Goal: Task Accomplishment & Management: Use online tool/utility

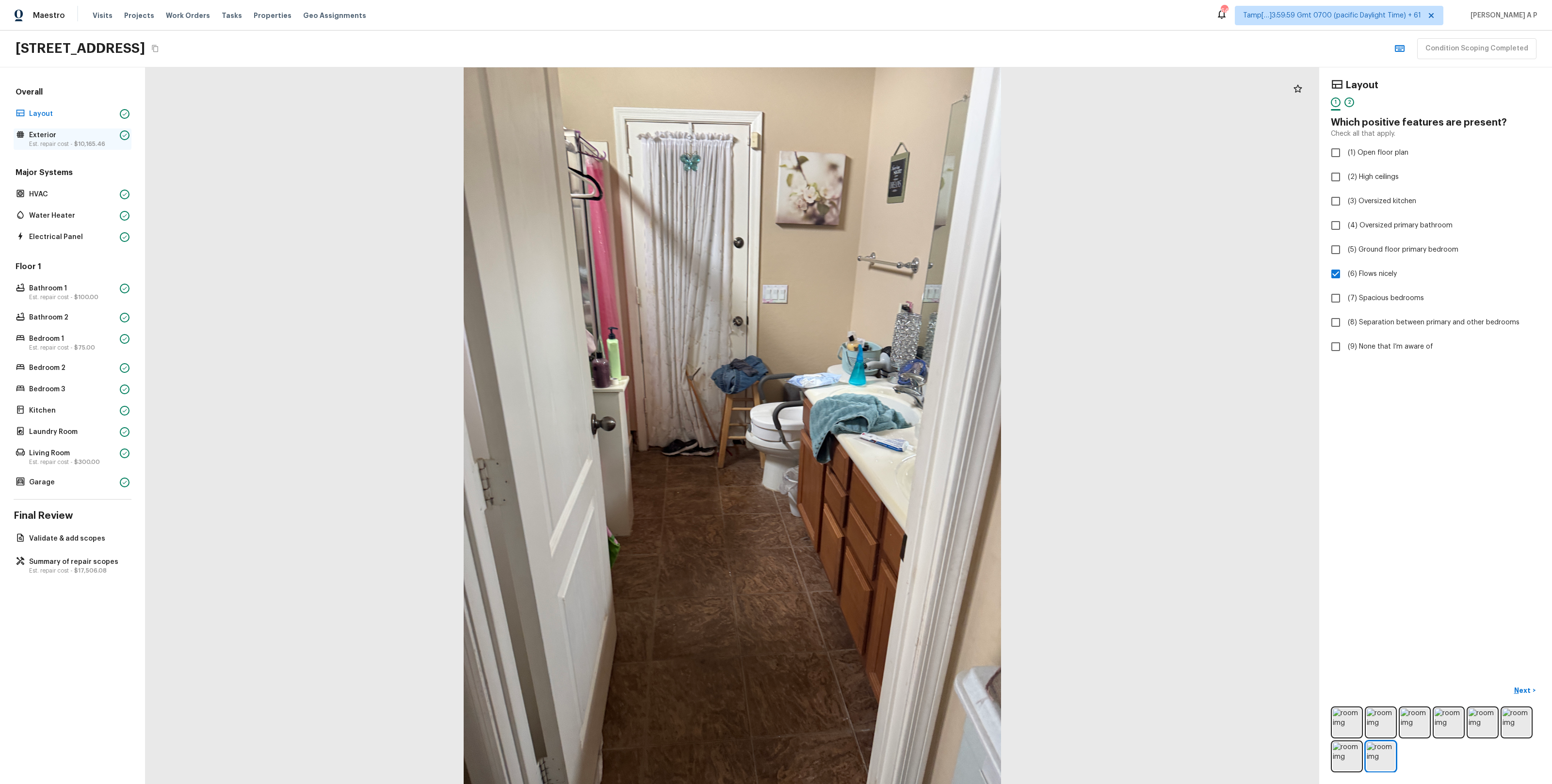
click at [104, 137] on p "Exterior" at bounding box center [72, 135] width 87 height 10
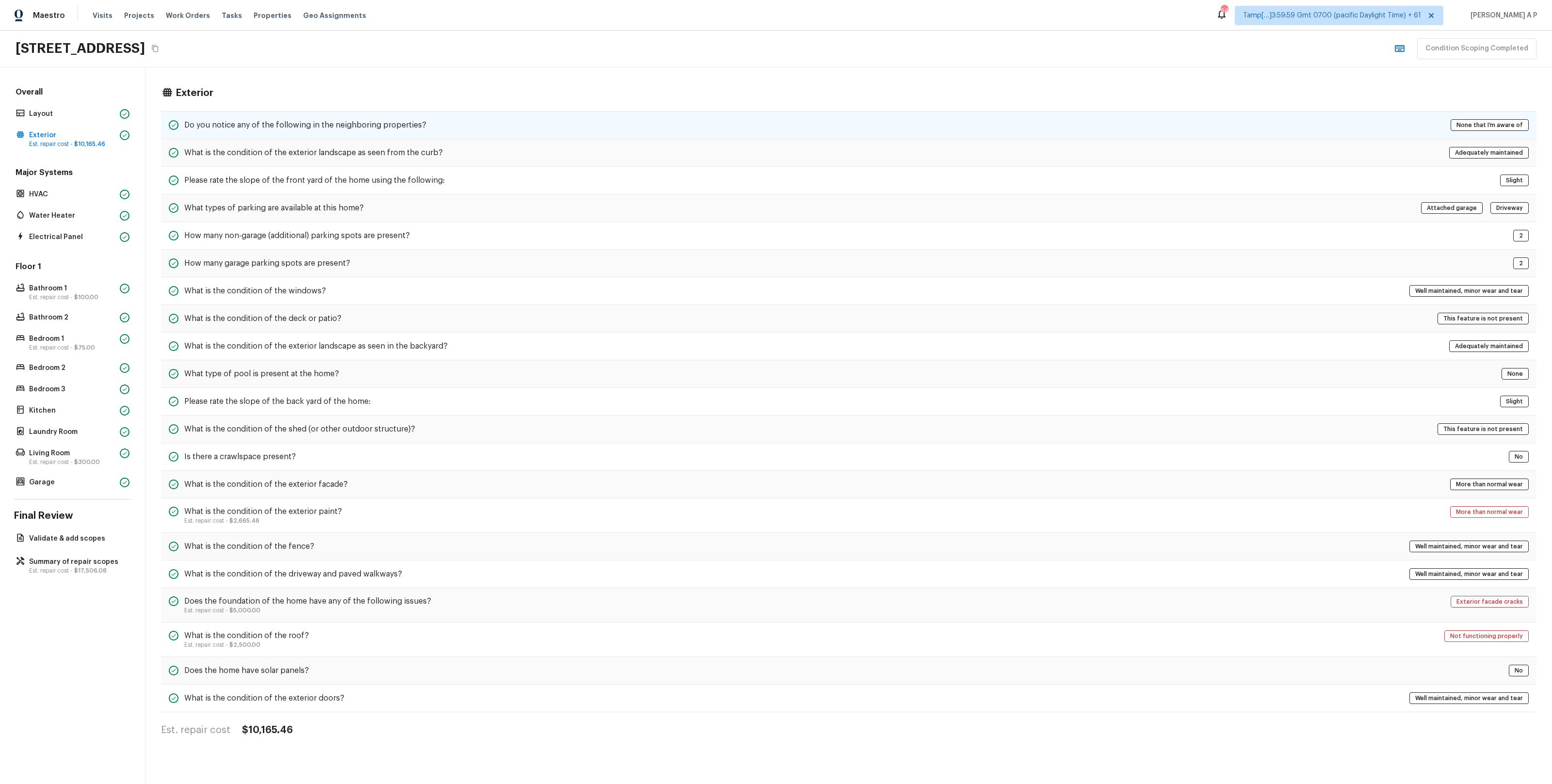
click at [249, 120] on h5 "Do you notice any of the following in the neighboring properties?" at bounding box center [305, 125] width 242 height 11
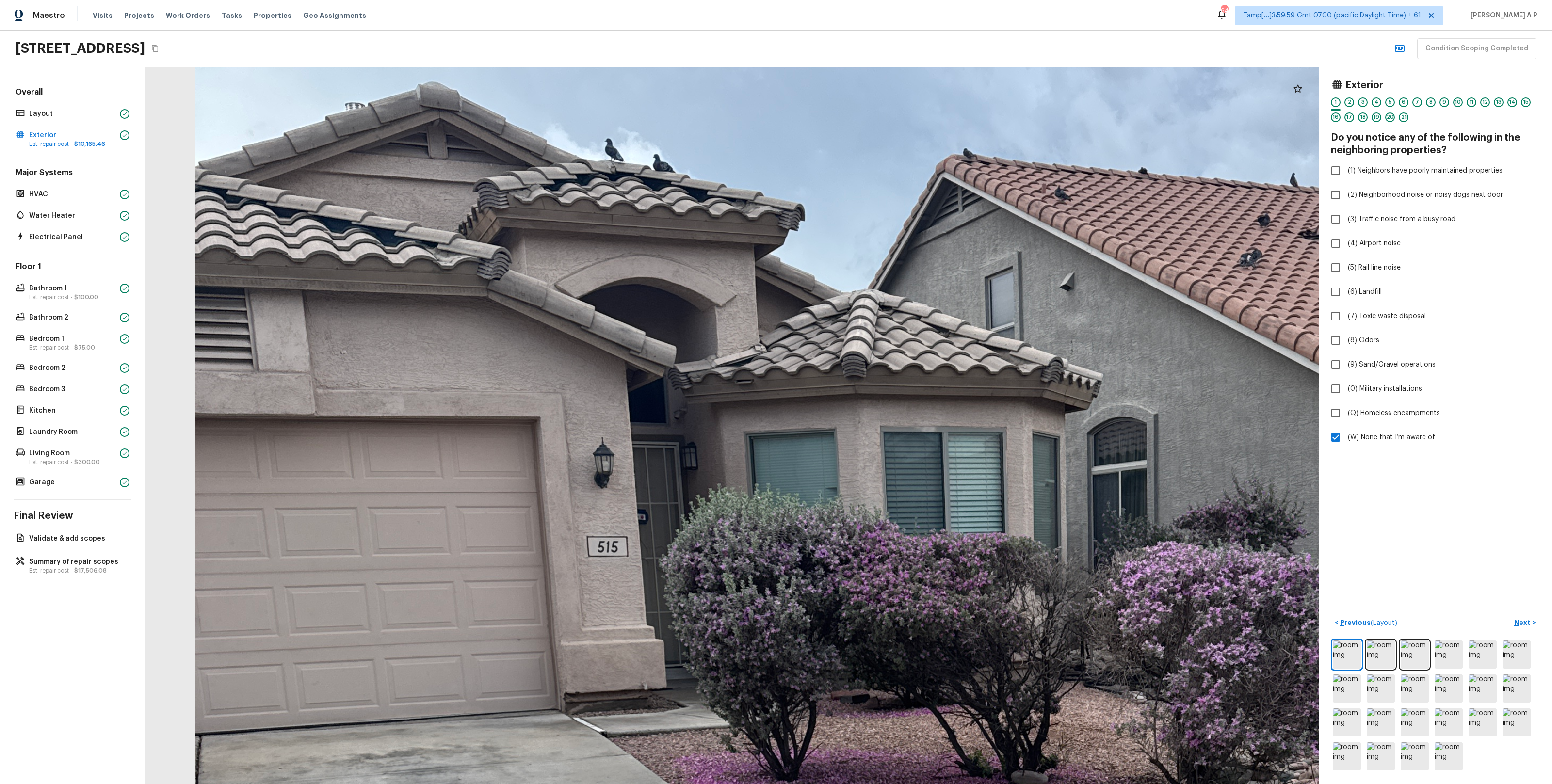
drag, startPoint x: 596, startPoint y: 153, endPoint x: 616, endPoint y: 249, distance: 98.1
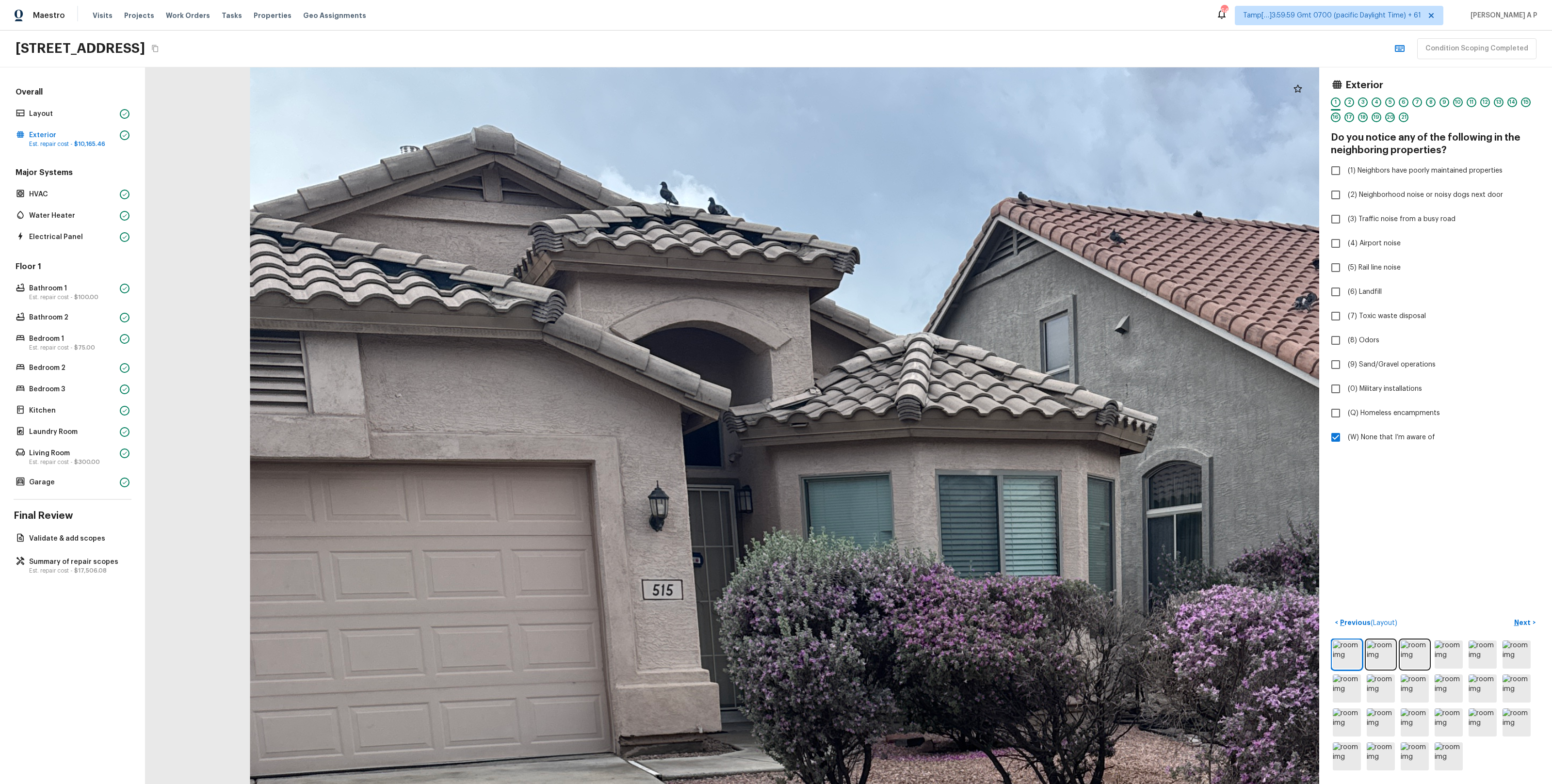
drag, startPoint x: 557, startPoint y: 232, endPoint x: 603, endPoint y: 245, distance: 47.8
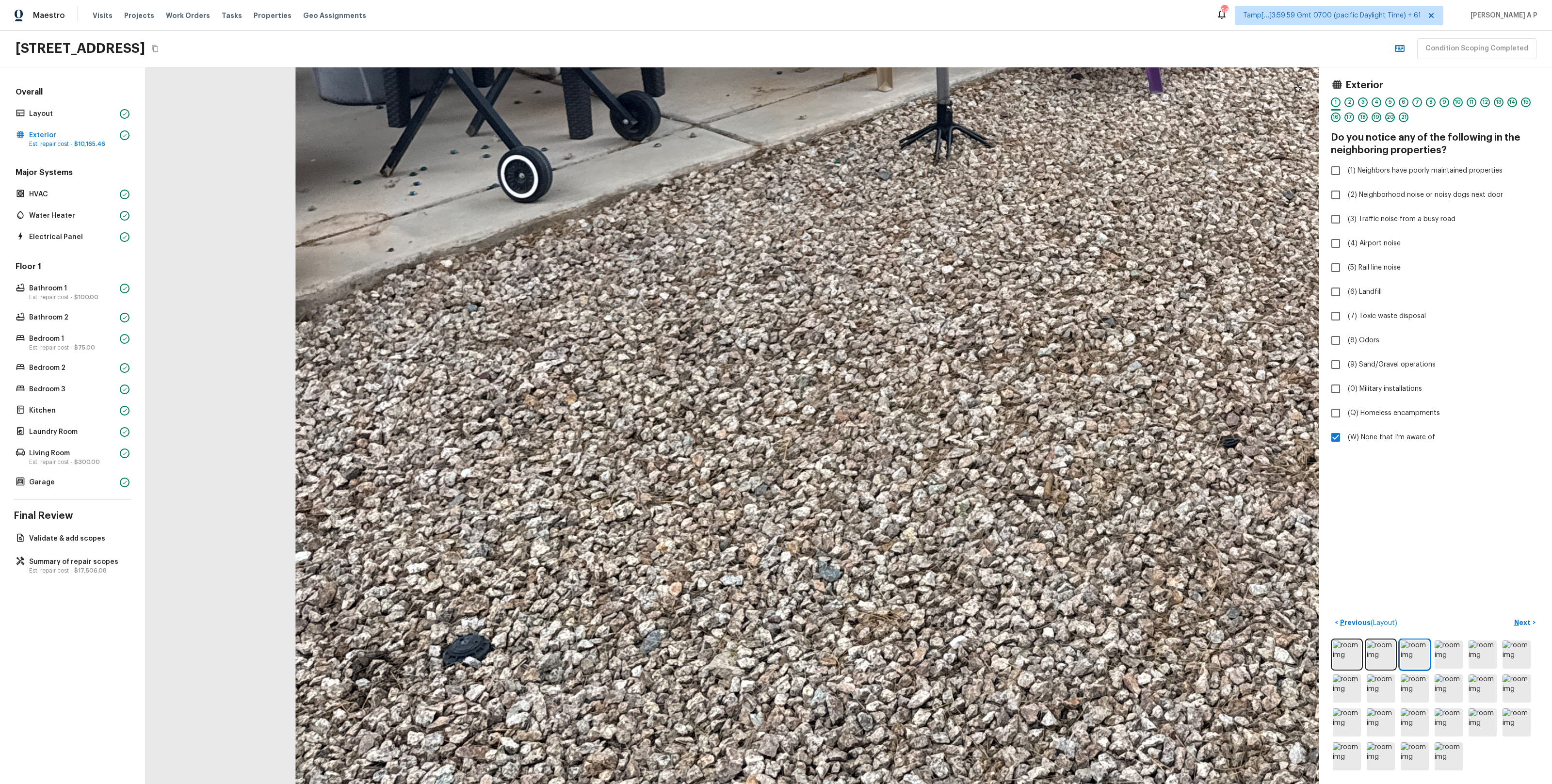
drag, startPoint x: 646, startPoint y: 585, endPoint x: 586, endPoint y: 605, distance: 63.2
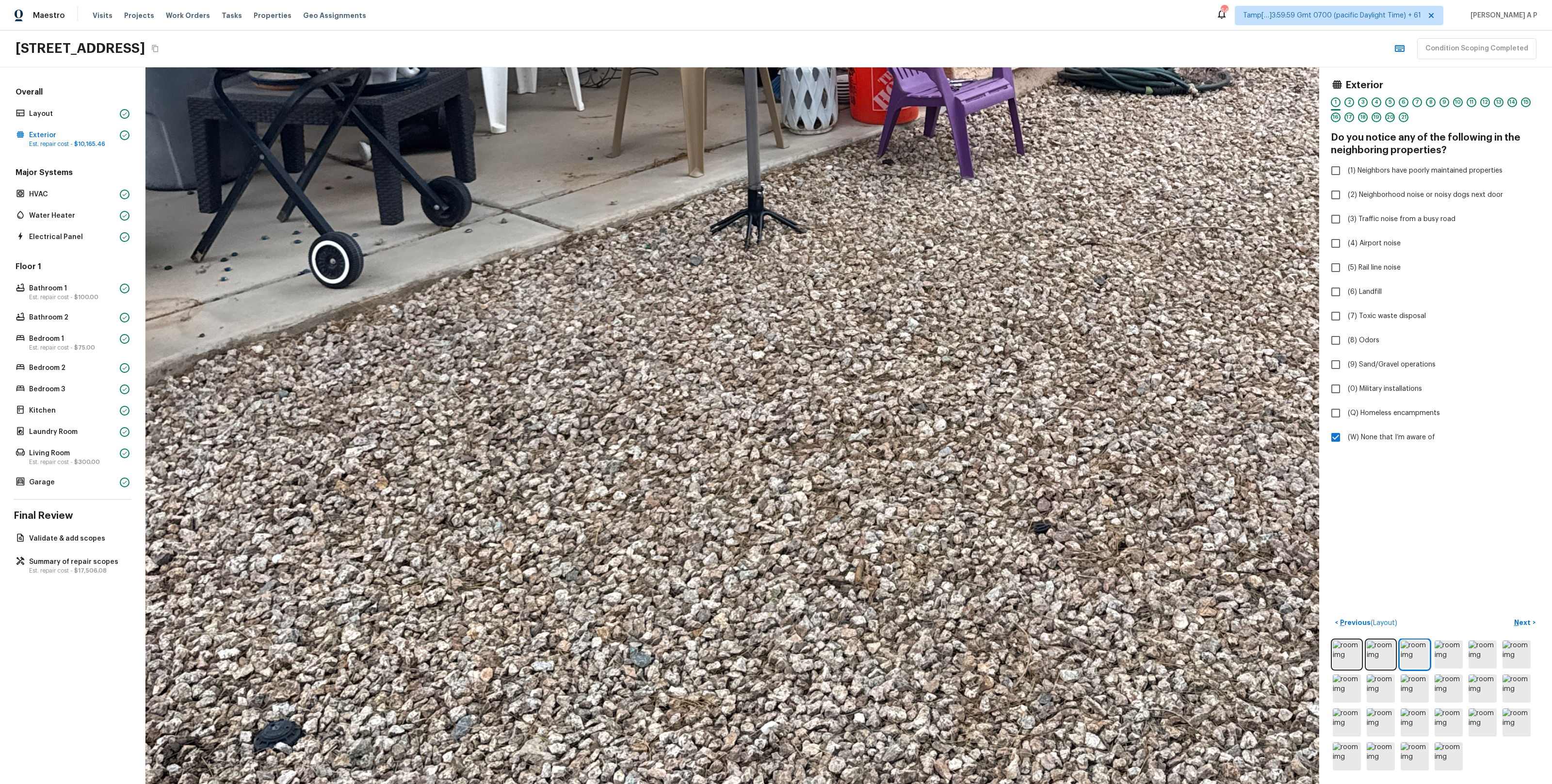
drag, startPoint x: 637, startPoint y: 530, endPoint x: 622, endPoint y: 620, distance: 91.2
click at [622, 620] on div at bounding box center [924, 27] width 3570 height 2179
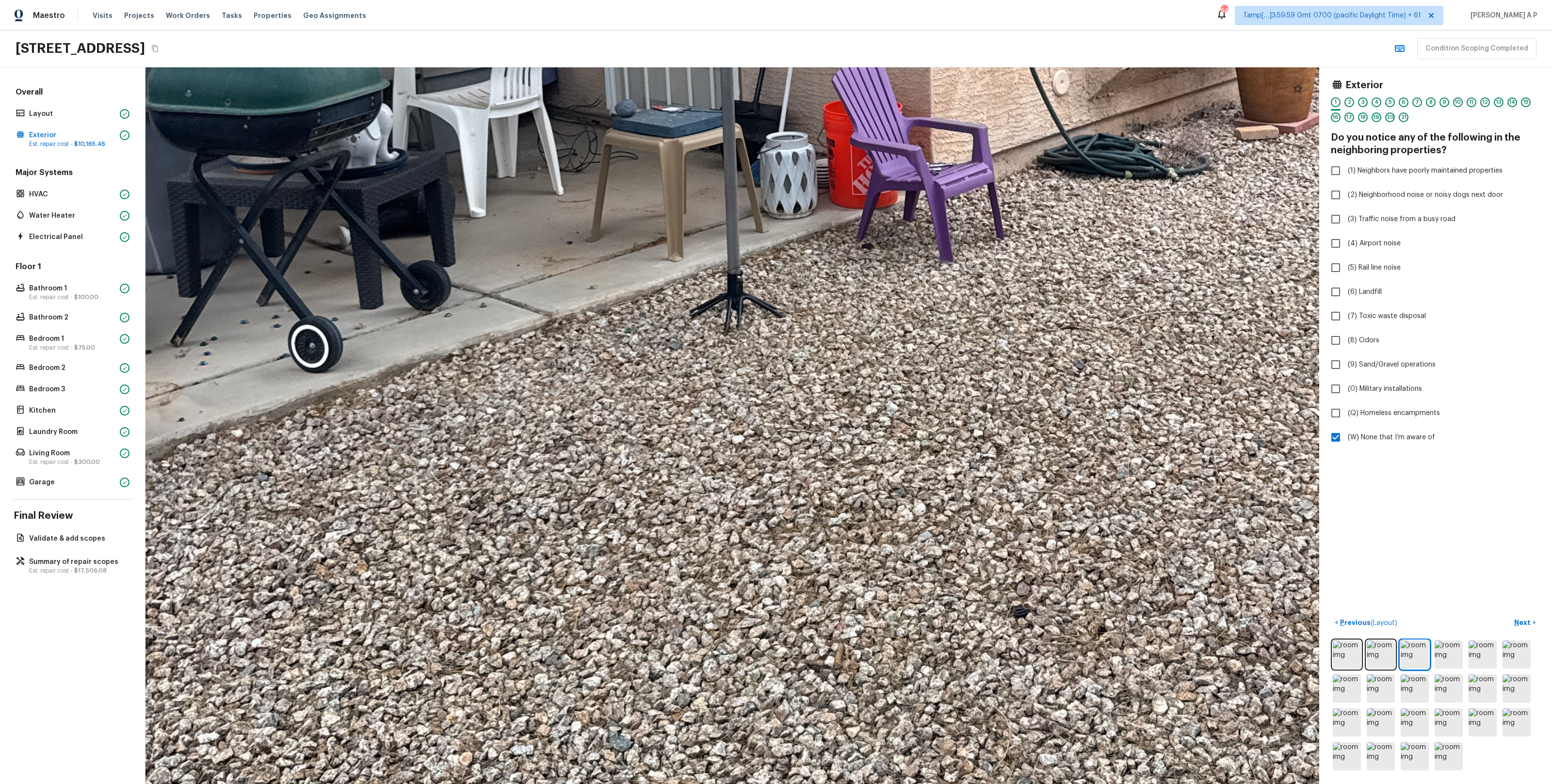
drag, startPoint x: 645, startPoint y: 568, endPoint x: 628, endPoint y: 670, distance: 103.4
click at [628, 667] on div at bounding box center [904, 111] width 3570 height 2179
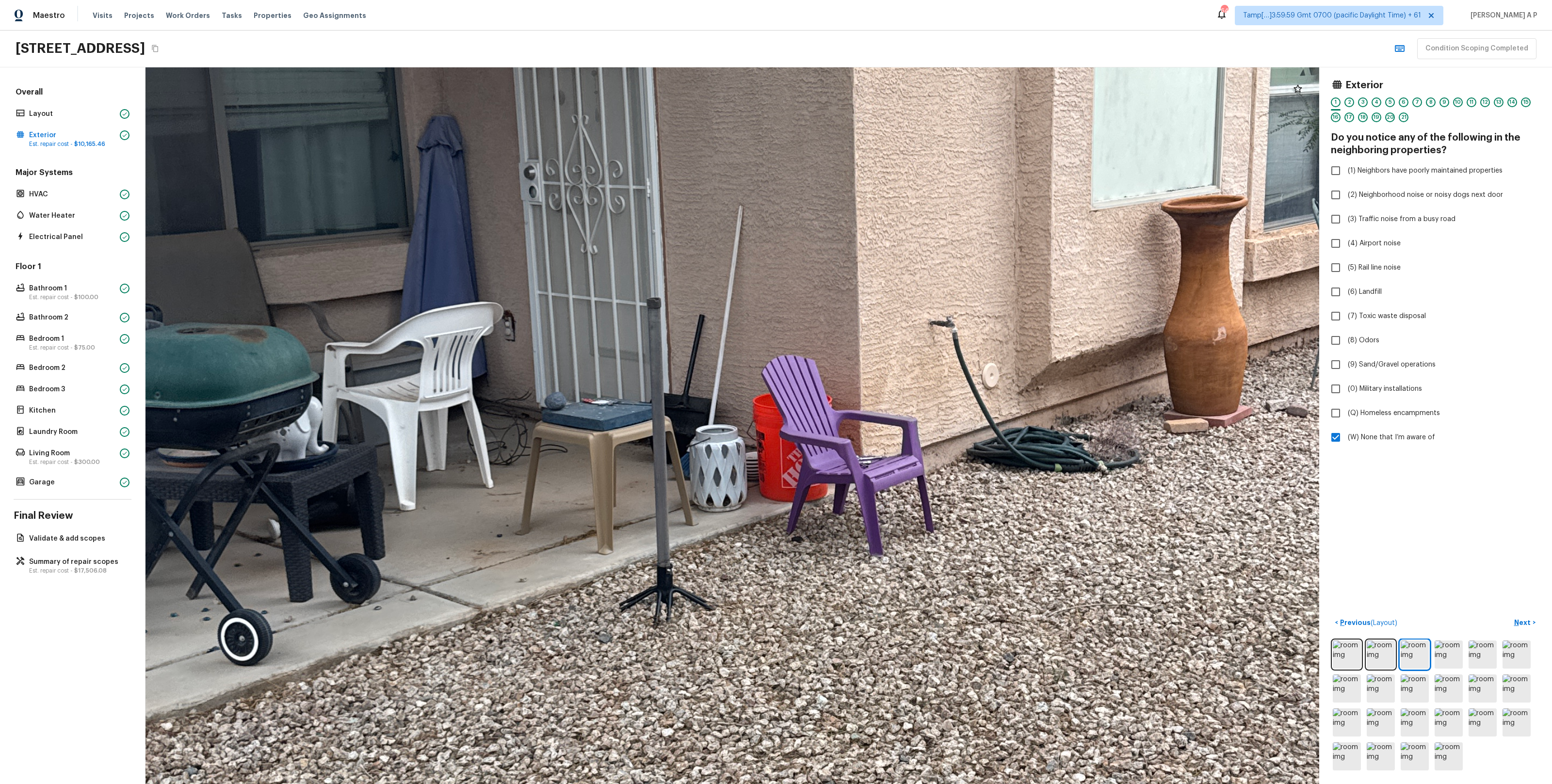
drag, startPoint x: 646, startPoint y: 647, endPoint x: 636, endPoint y: 673, distance: 27.9
click at [636, 673] on div at bounding box center [833, 405] width 3570 height 2179
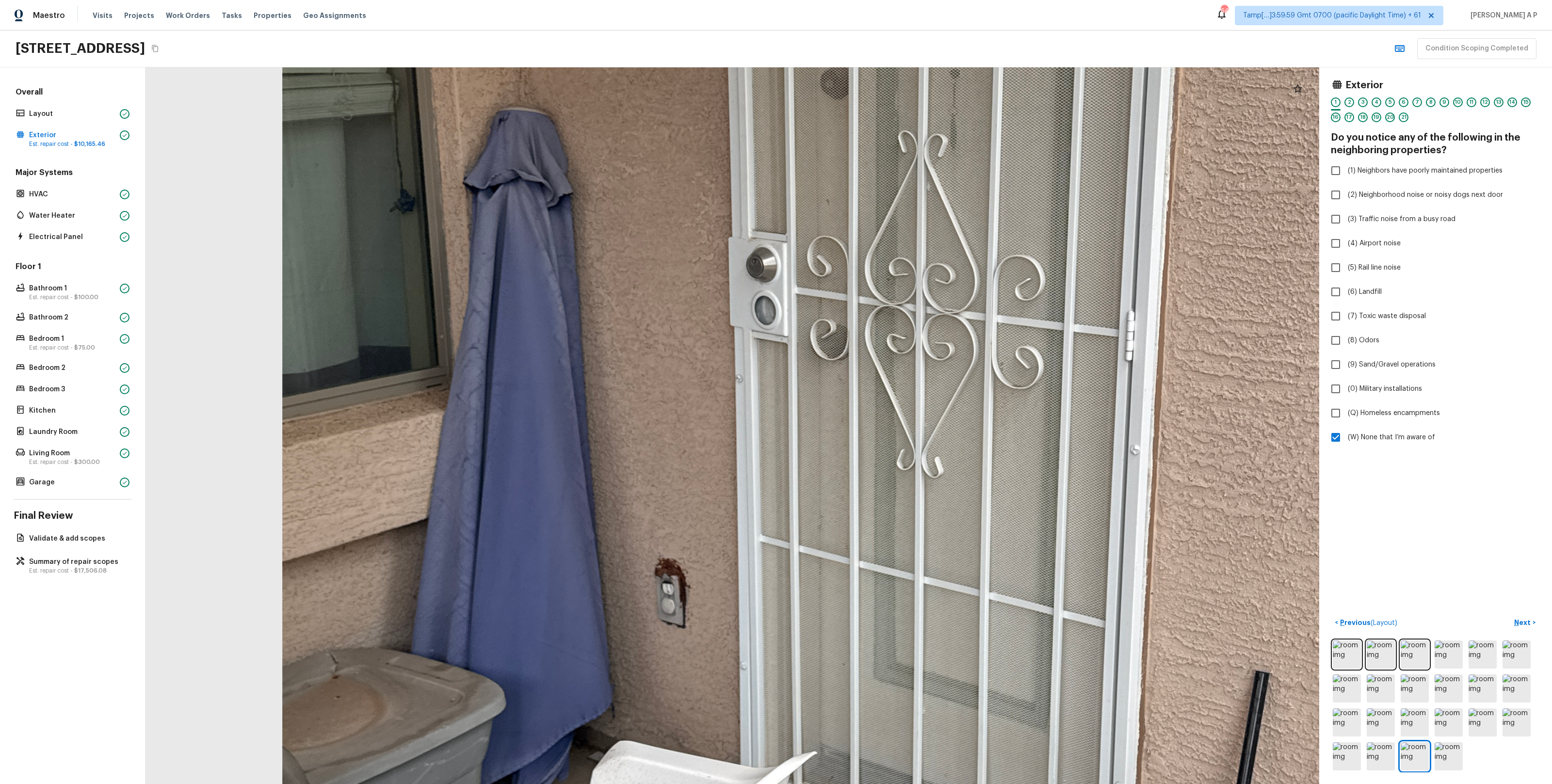
drag, startPoint x: 602, startPoint y: 441, endPoint x: 657, endPoint y: 587, distance: 156.0
click at [656, 585] on div at bounding box center [940, 457] width 2876 height 1755
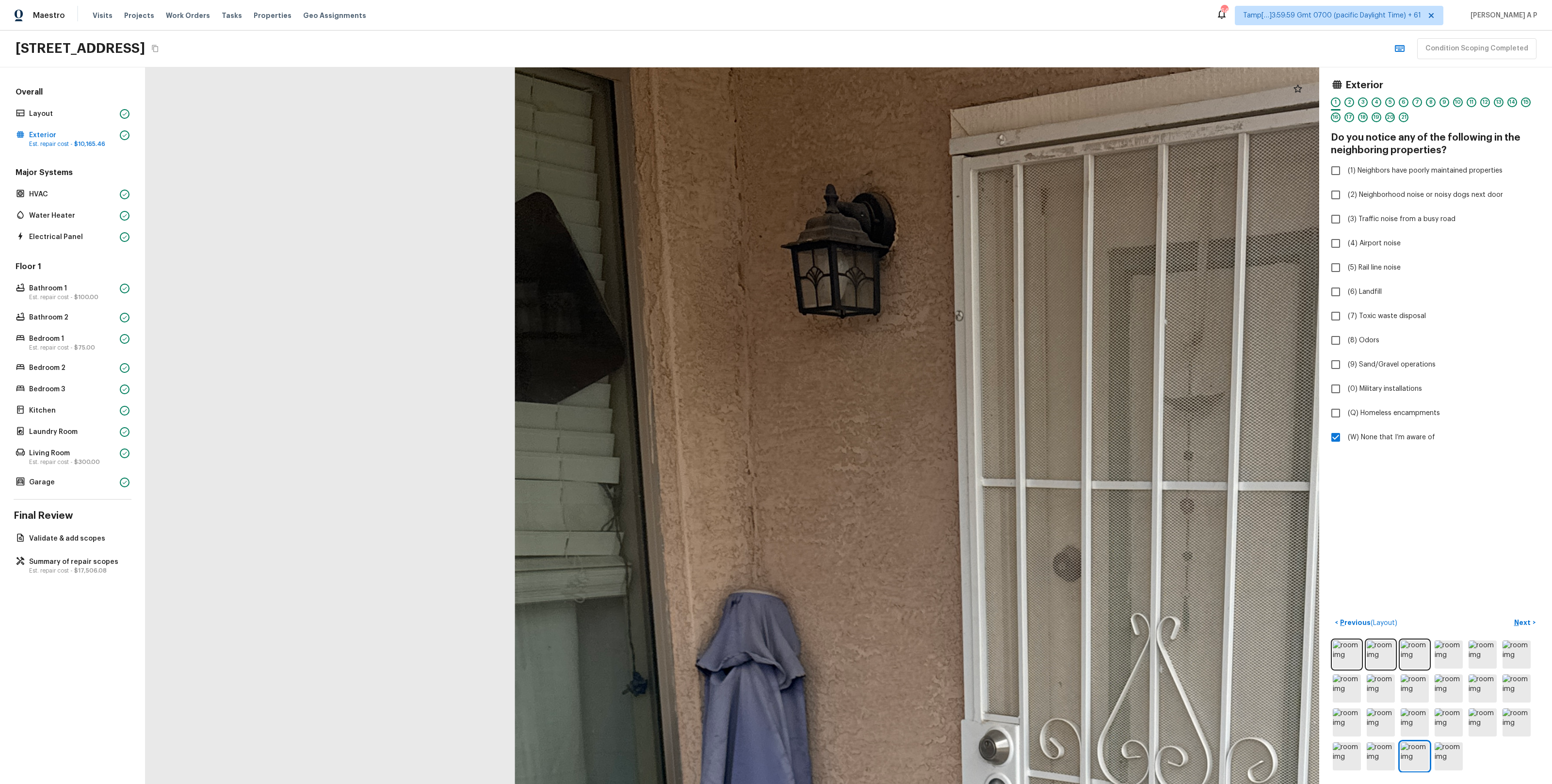
drag, startPoint x: 657, startPoint y: 587, endPoint x: 640, endPoint y: 473, distance: 115.3
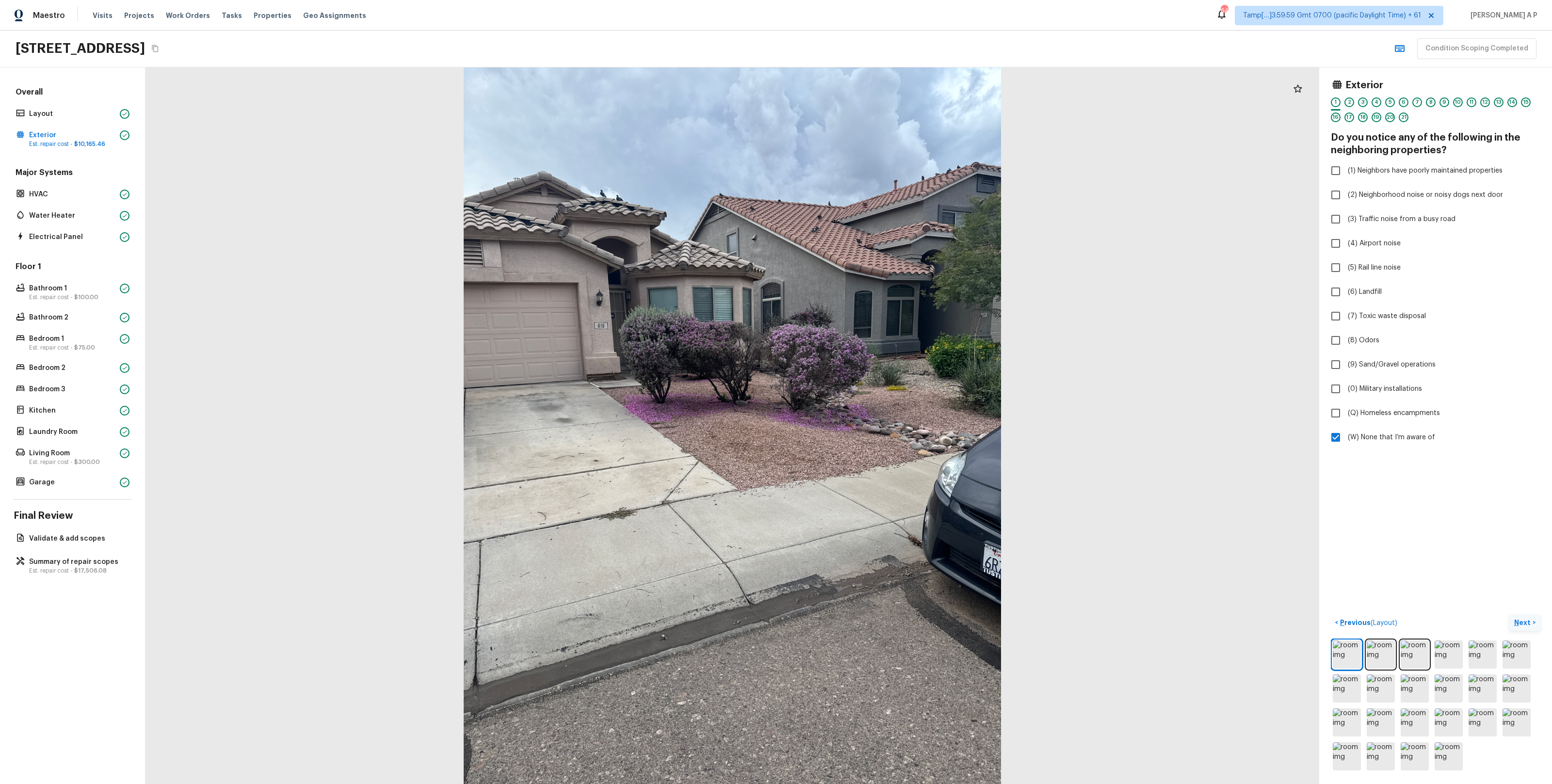
click at [1521, 618] on p "Next" at bounding box center [1523, 623] width 19 height 10
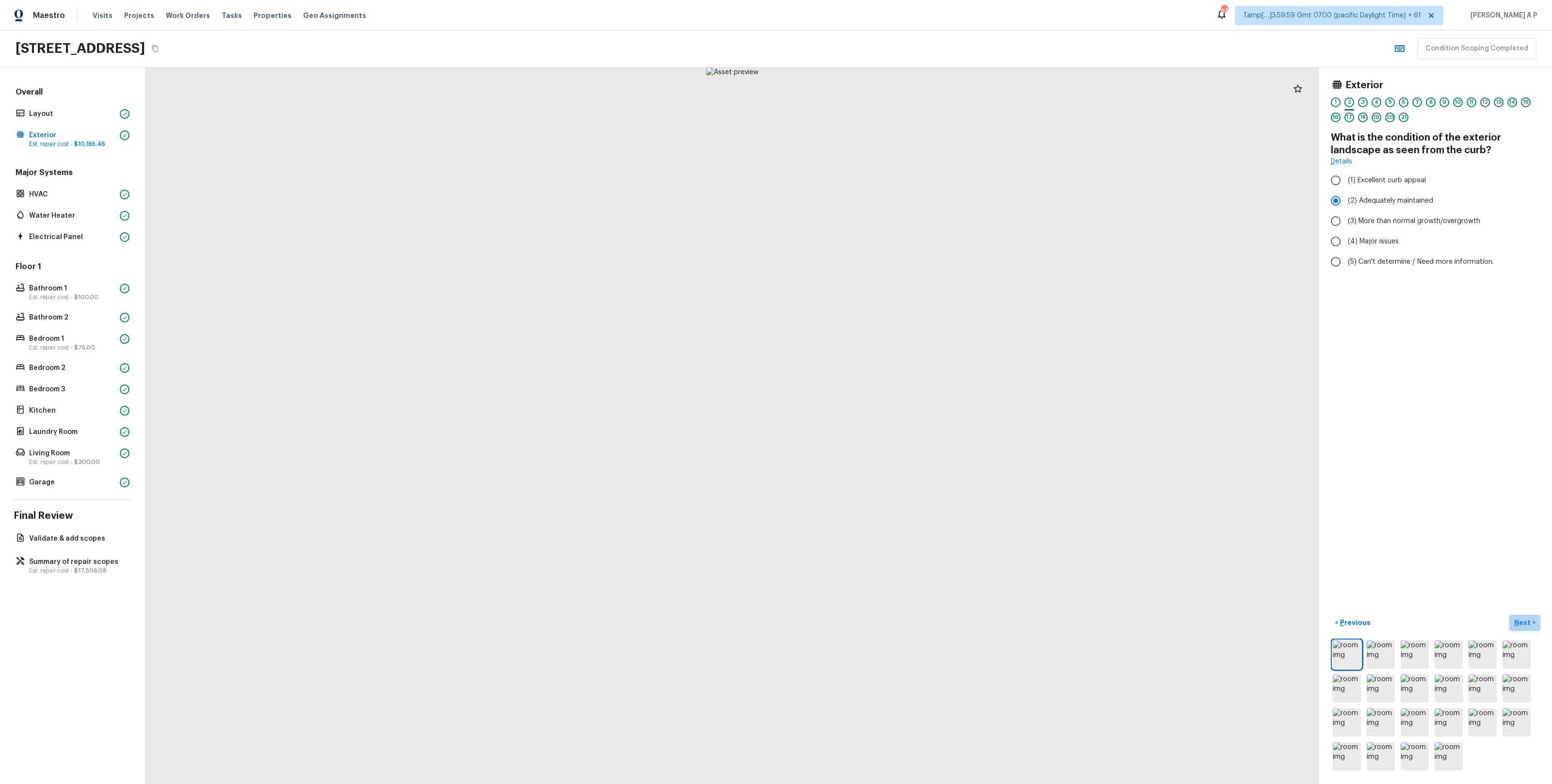
click at [1521, 618] on p "Next" at bounding box center [1523, 623] width 19 height 10
click at [1521, 620] on p "Next" at bounding box center [1523, 623] width 19 height 10
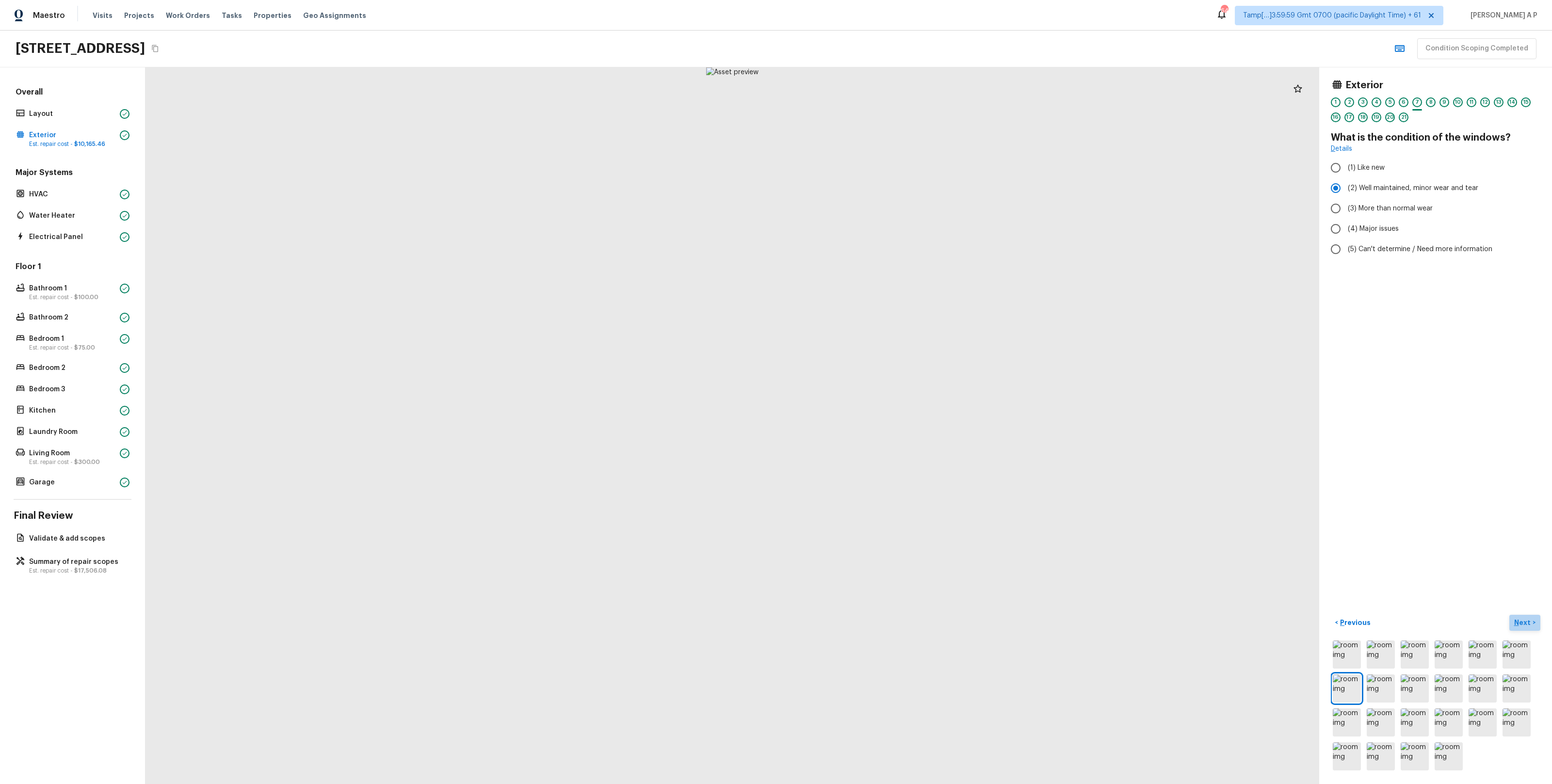
click at [1521, 619] on p "Next" at bounding box center [1523, 623] width 19 height 10
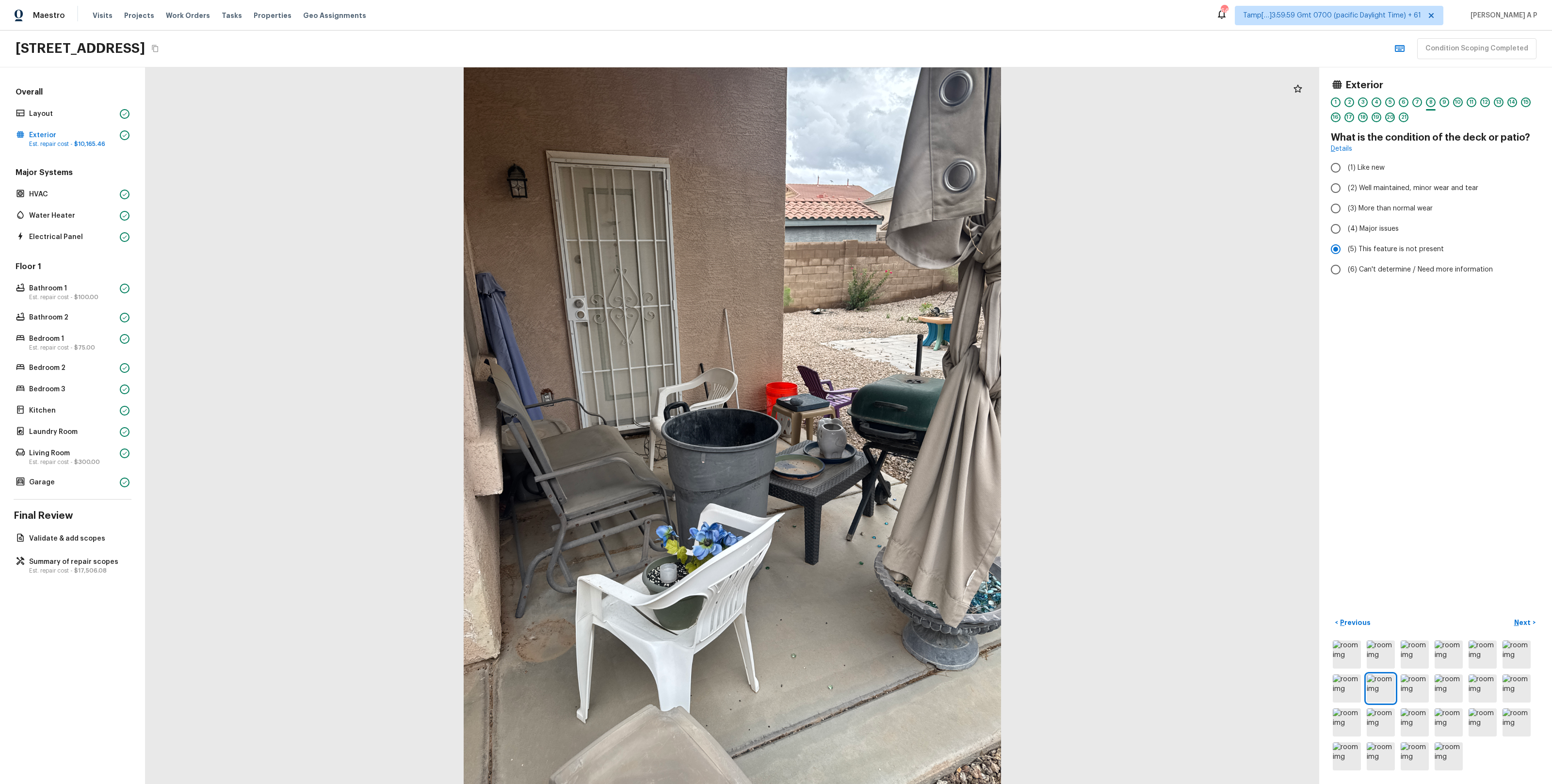
click at [65, 202] on div "Major Systems HVAC Water Heater Electrical Panel" at bounding box center [73, 205] width 118 height 76
click at [65, 198] on p "HVAC" at bounding box center [72, 194] width 87 height 10
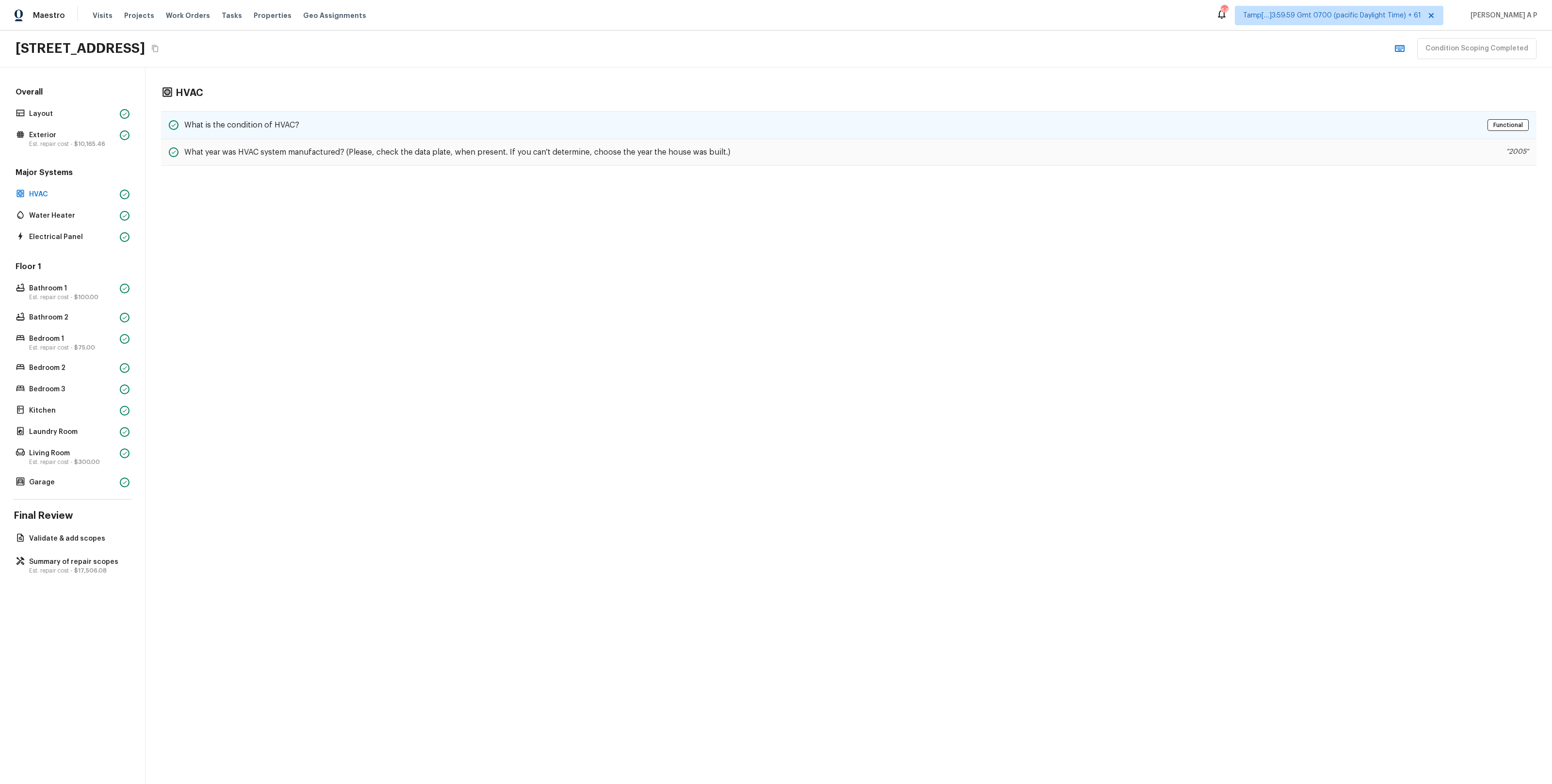
click at [287, 136] on div "What is the condition of HVAC? Functional" at bounding box center [848, 125] width 1375 height 28
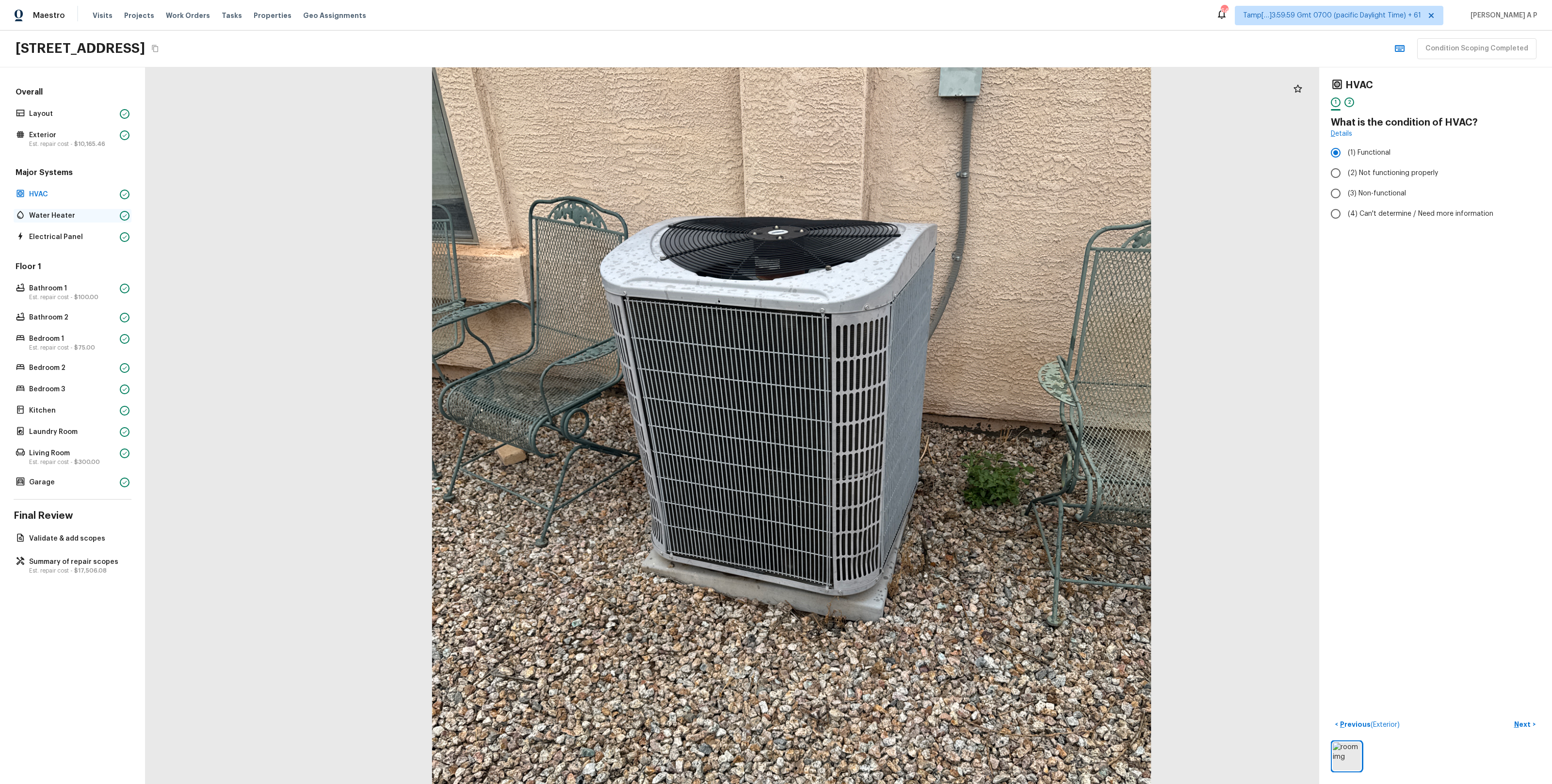
click at [59, 213] on p "Water Heater" at bounding box center [72, 216] width 87 height 10
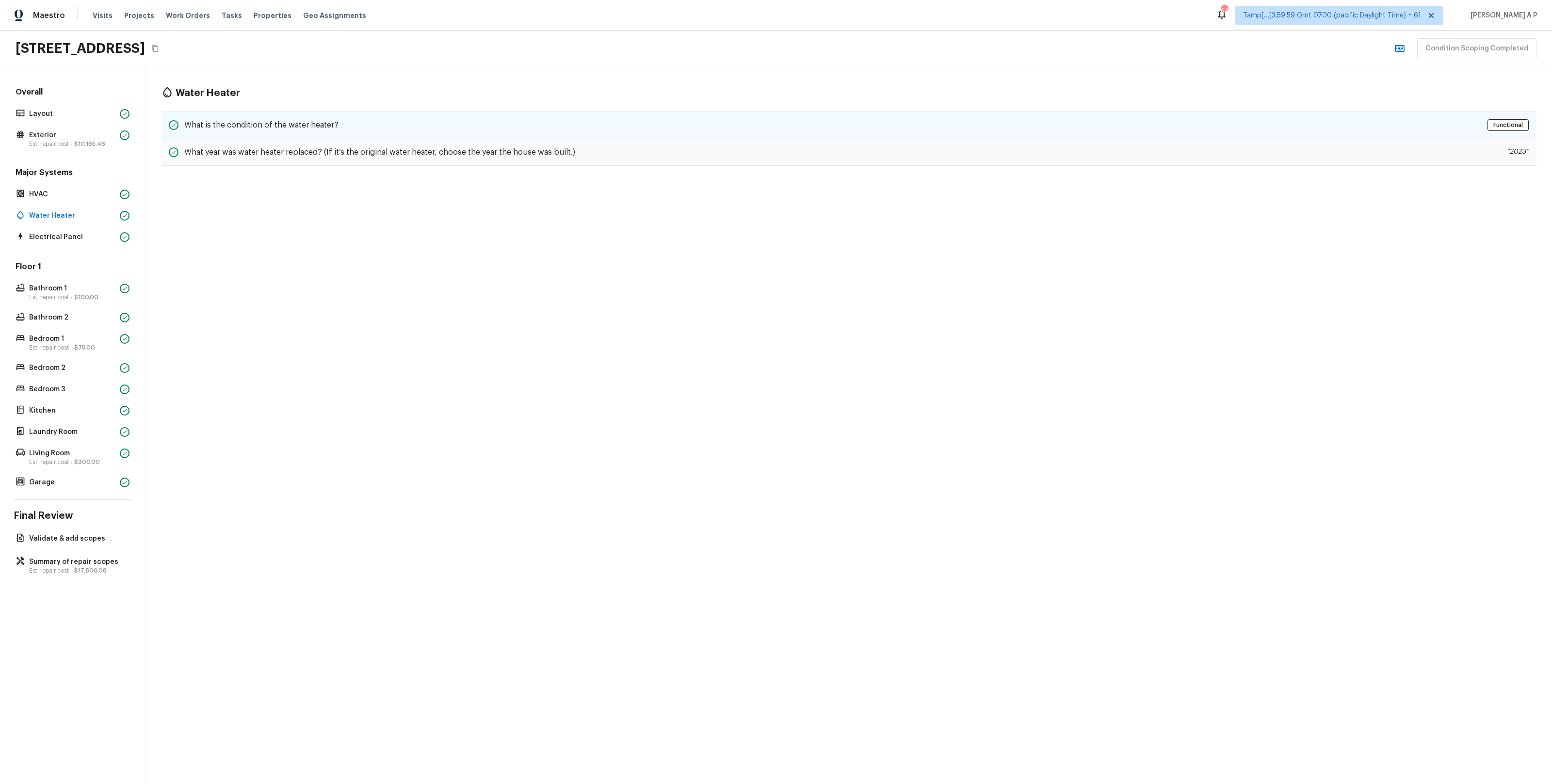
click at [294, 125] on h5 "What is the condition of the water heater?" at bounding box center [261, 125] width 154 height 11
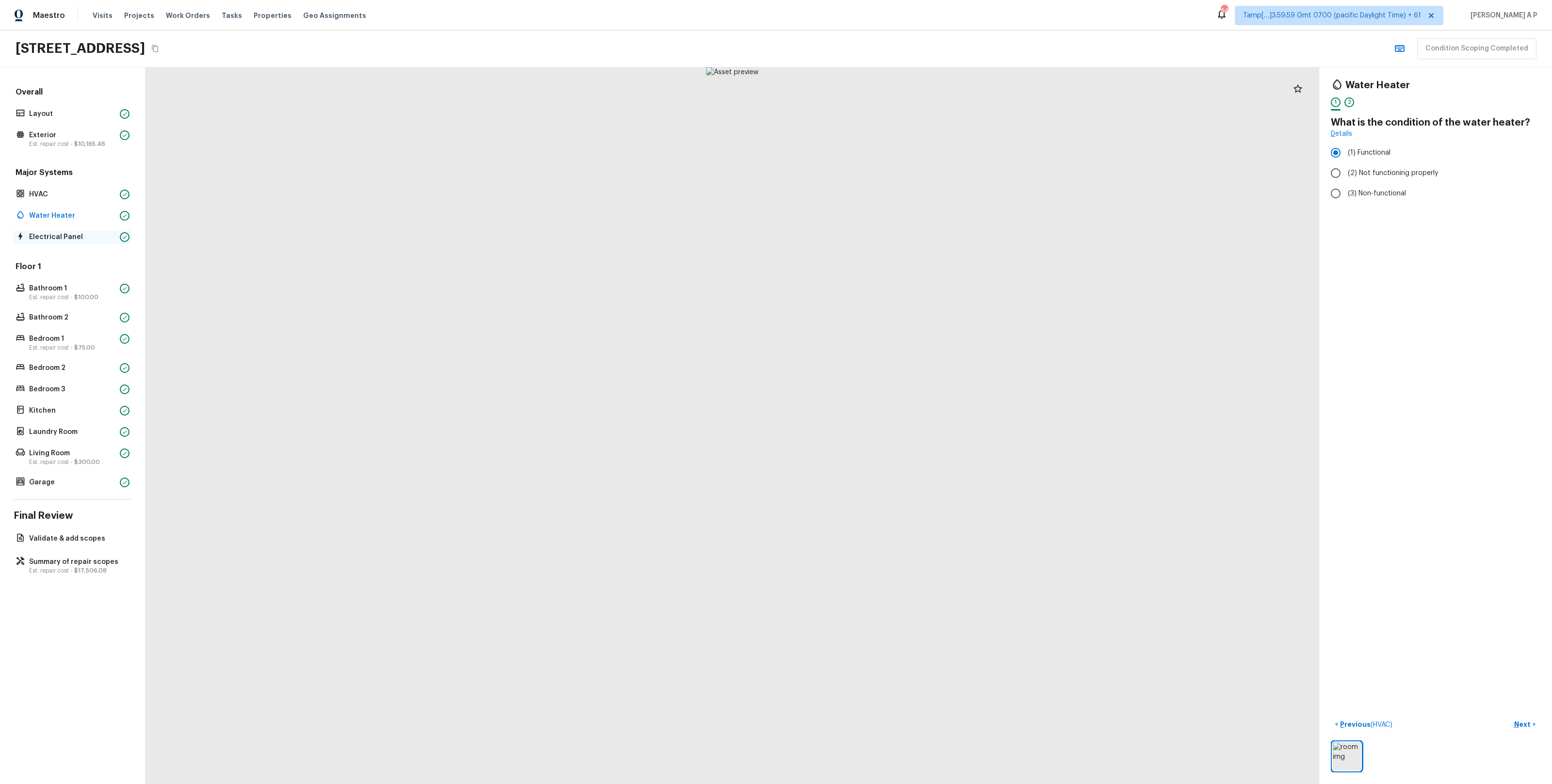
click at [83, 230] on div "Electrical Panel" at bounding box center [73, 237] width 118 height 14
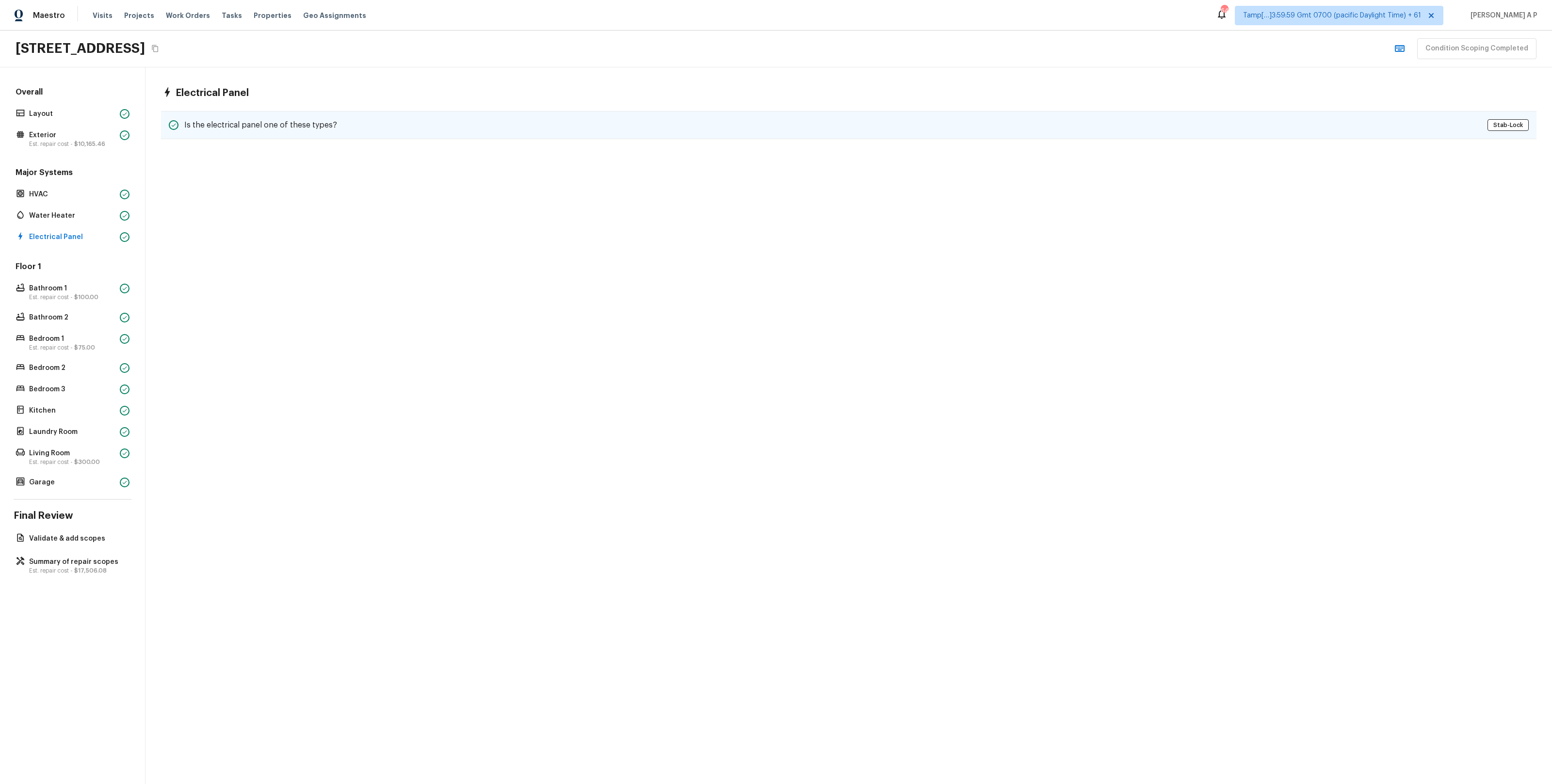
click at [276, 123] on h5 "Is the electrical panel one of these types?" at bounding box center [261, 125] width 153 height 11
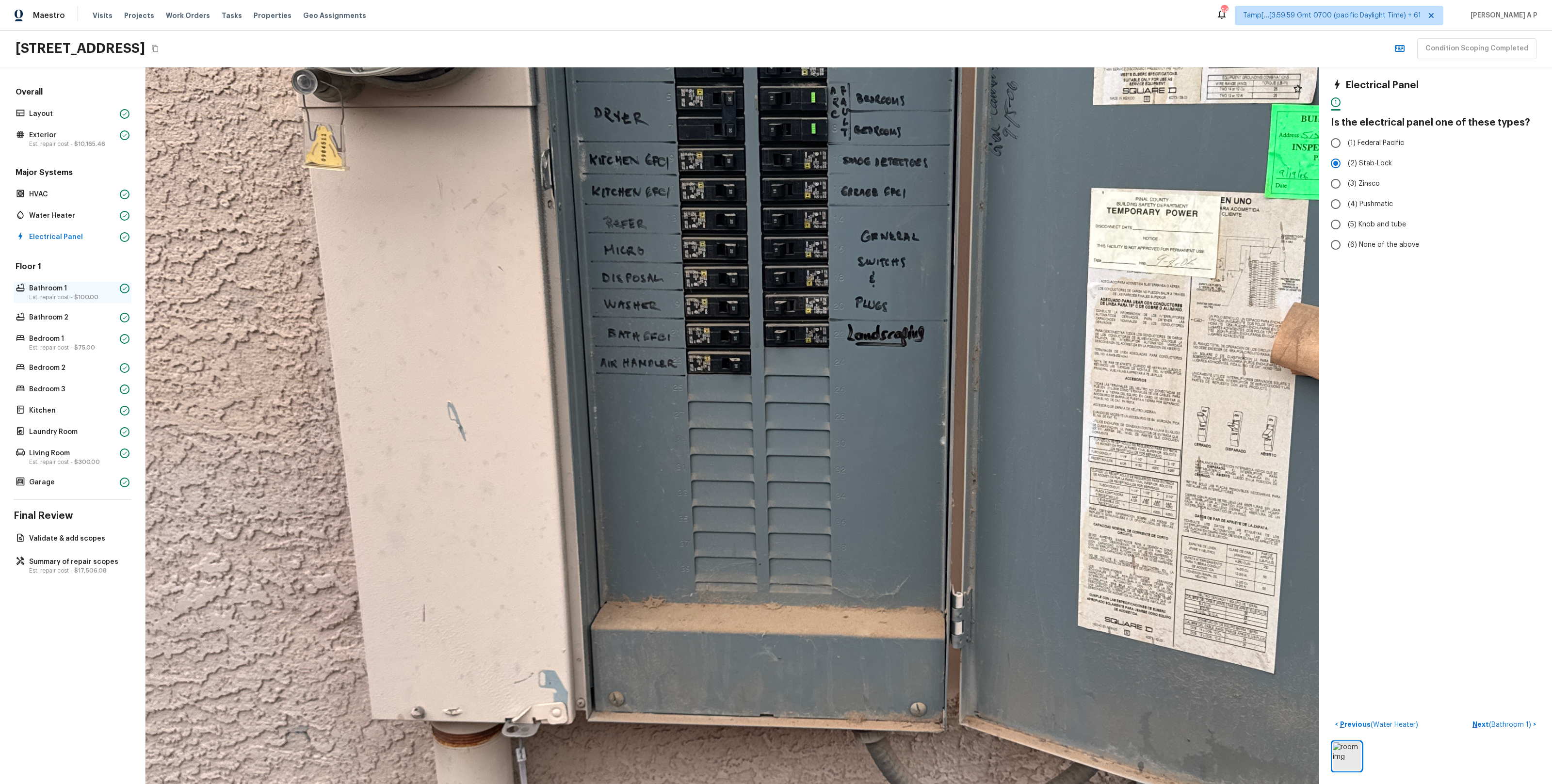
click at [88, 293] on p "Est. repair cost - $100.00" at bounding box center [72, 297] width 87 height 8
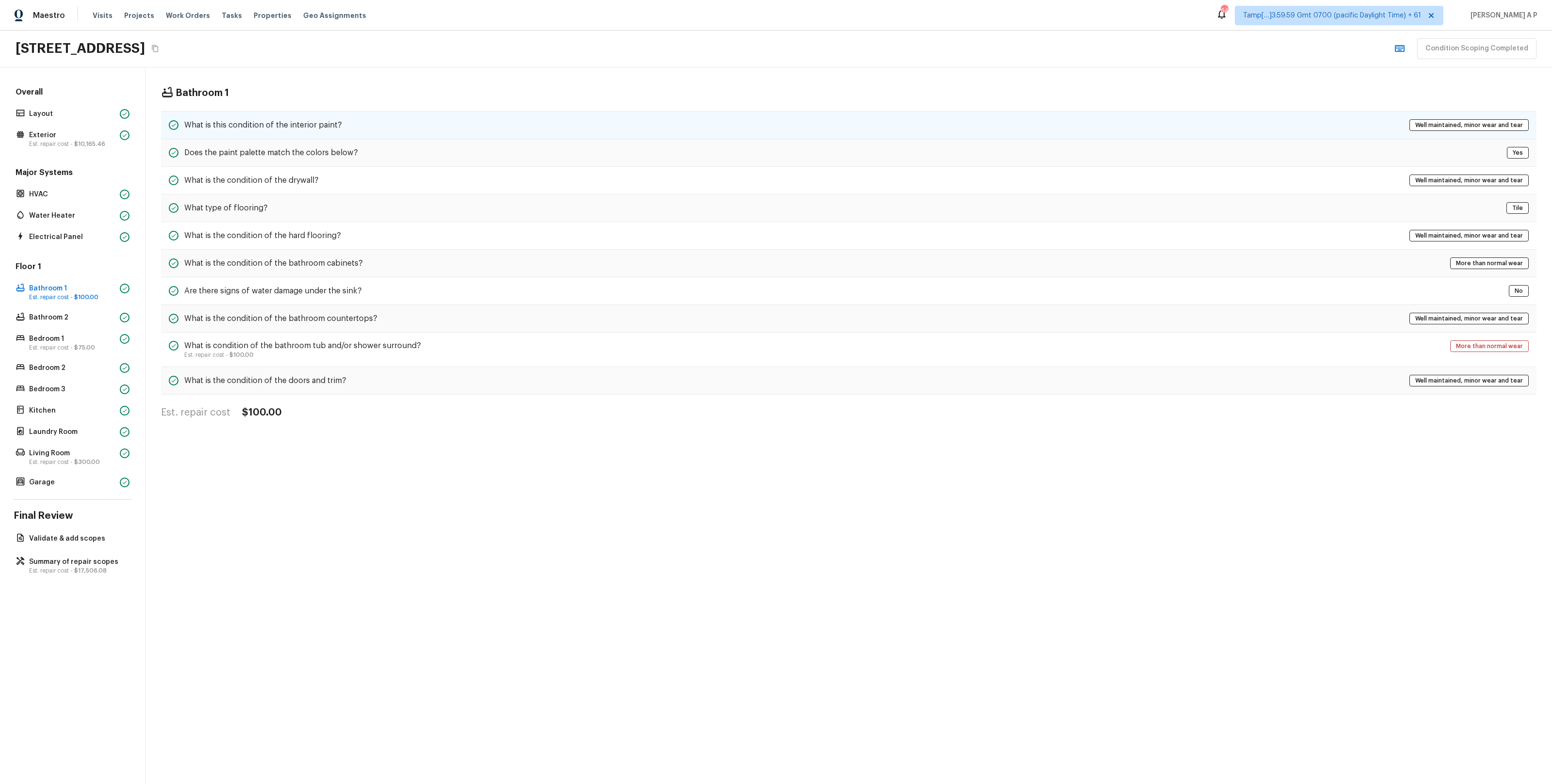
click at [332, 128] on h5 "What is this condition of the interior paint?" at bounding box center [263, 125] width 158 height 11
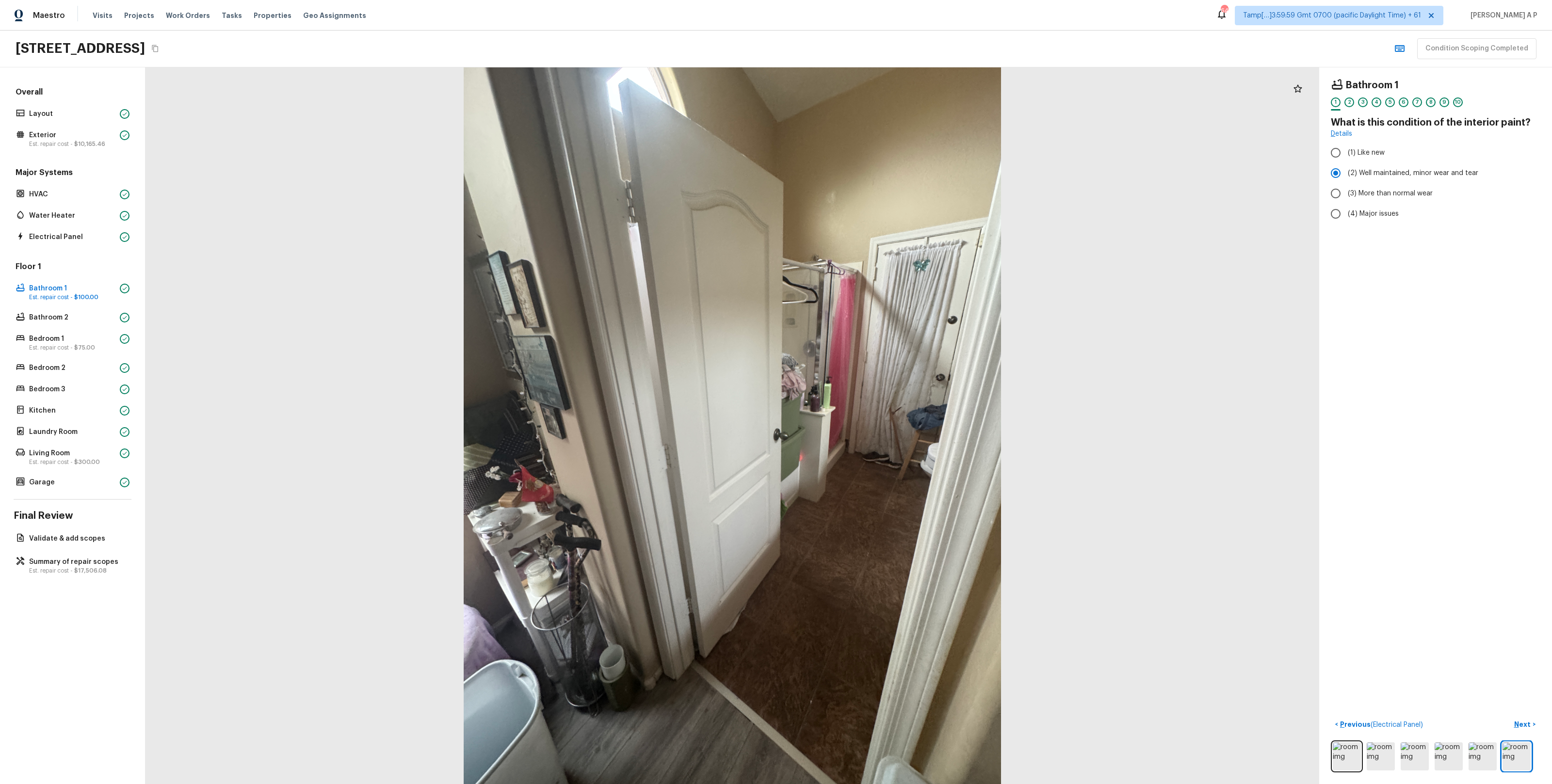
click at [107, 327] on div "Floor 1 Bathroom 1 Est. repair cost - $100.00 Bathroom 2 Bedroom 1 Est. repair …" at bounding box center [73, 375] width 118 height 228
click at [111, 319] on p "Bathroom 2" at bounding box center [72, 317] width 87 height 10
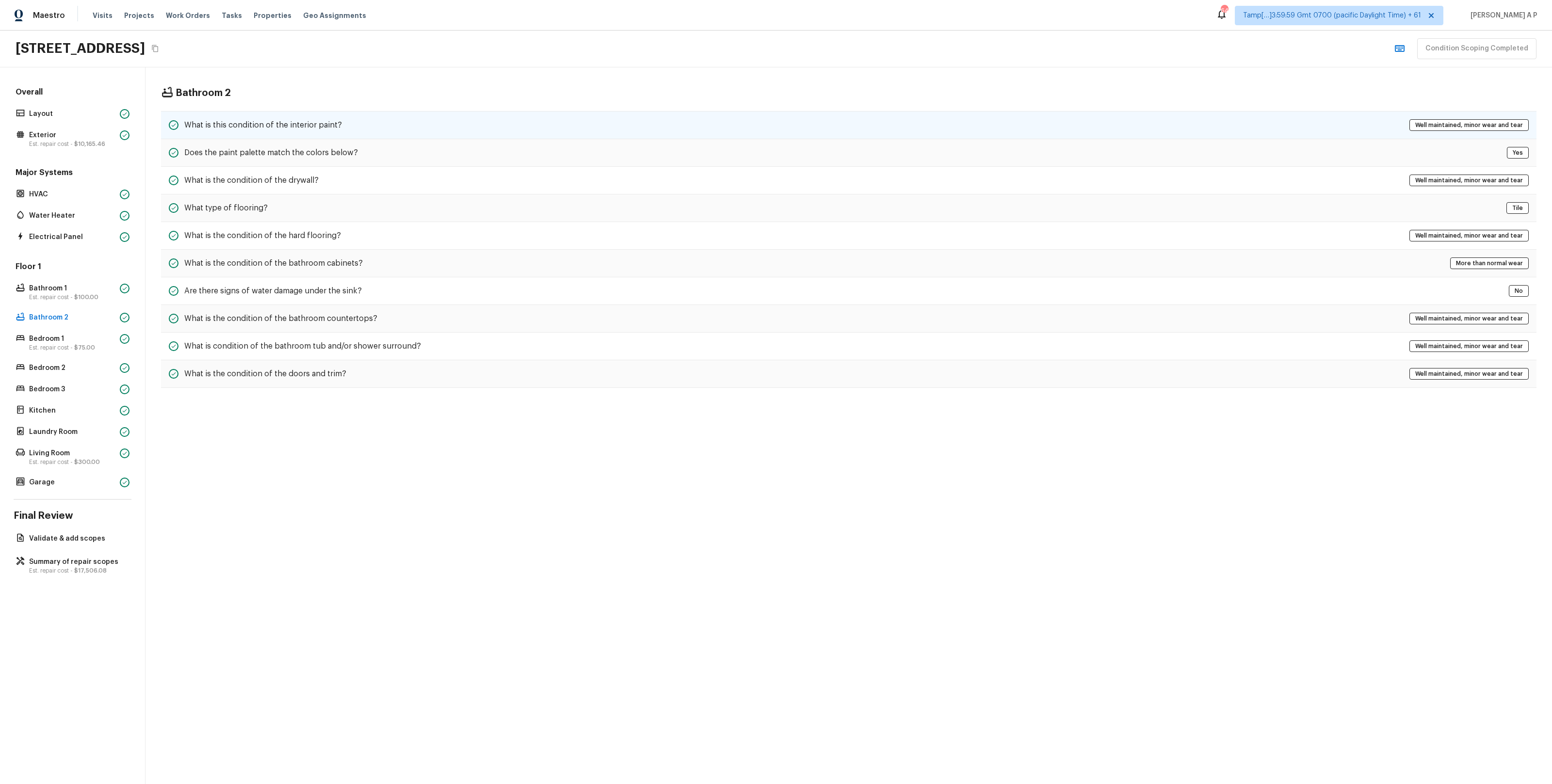
click at [363, 134] on div "What is this condition of the interior paint? Well maintained, minor wear and t…" at bounding box center [848, 125] width 1375 height 28
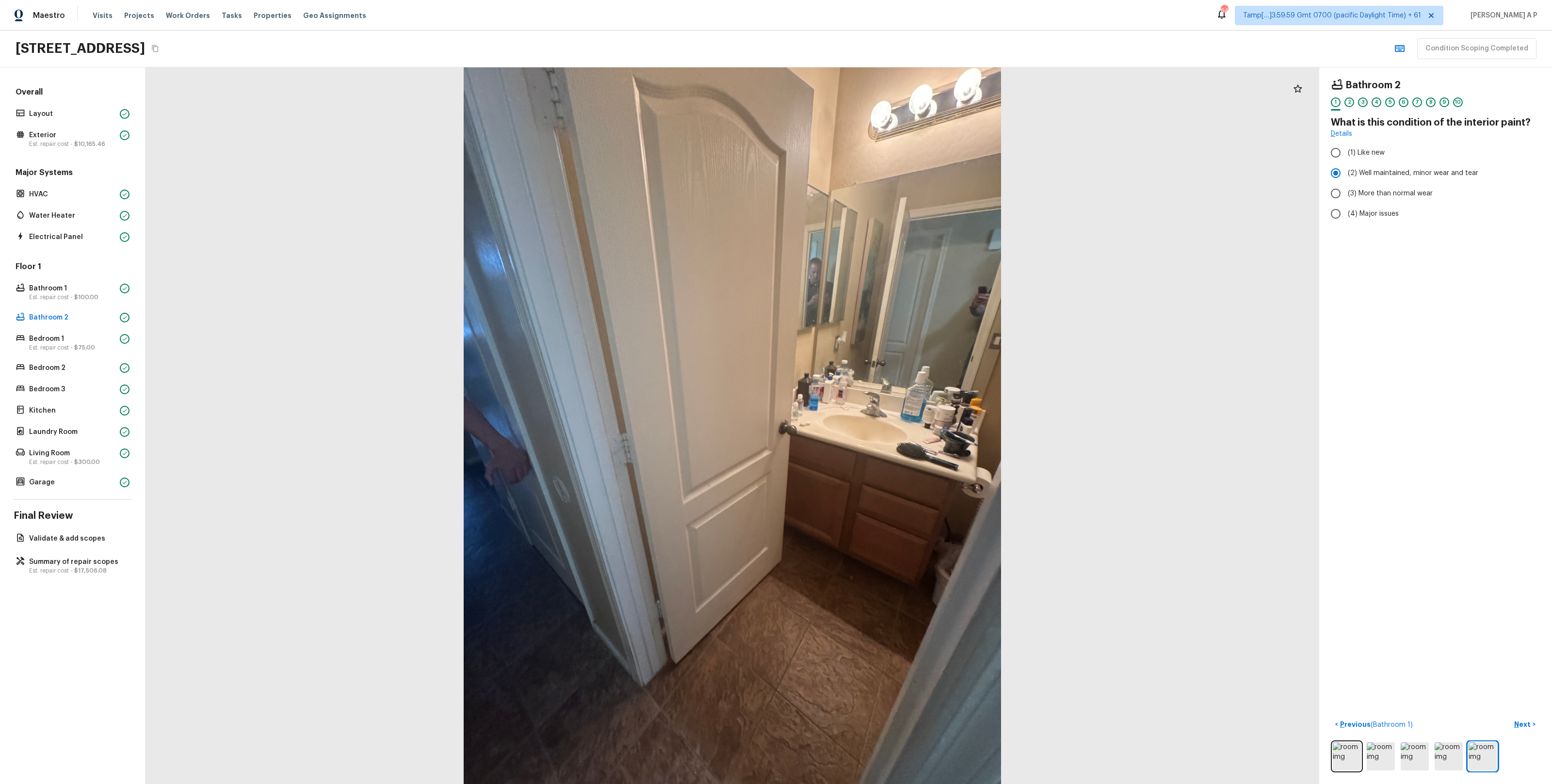
click at [671, 506] on div at bounding box center [733, 426] width 1174 height 717
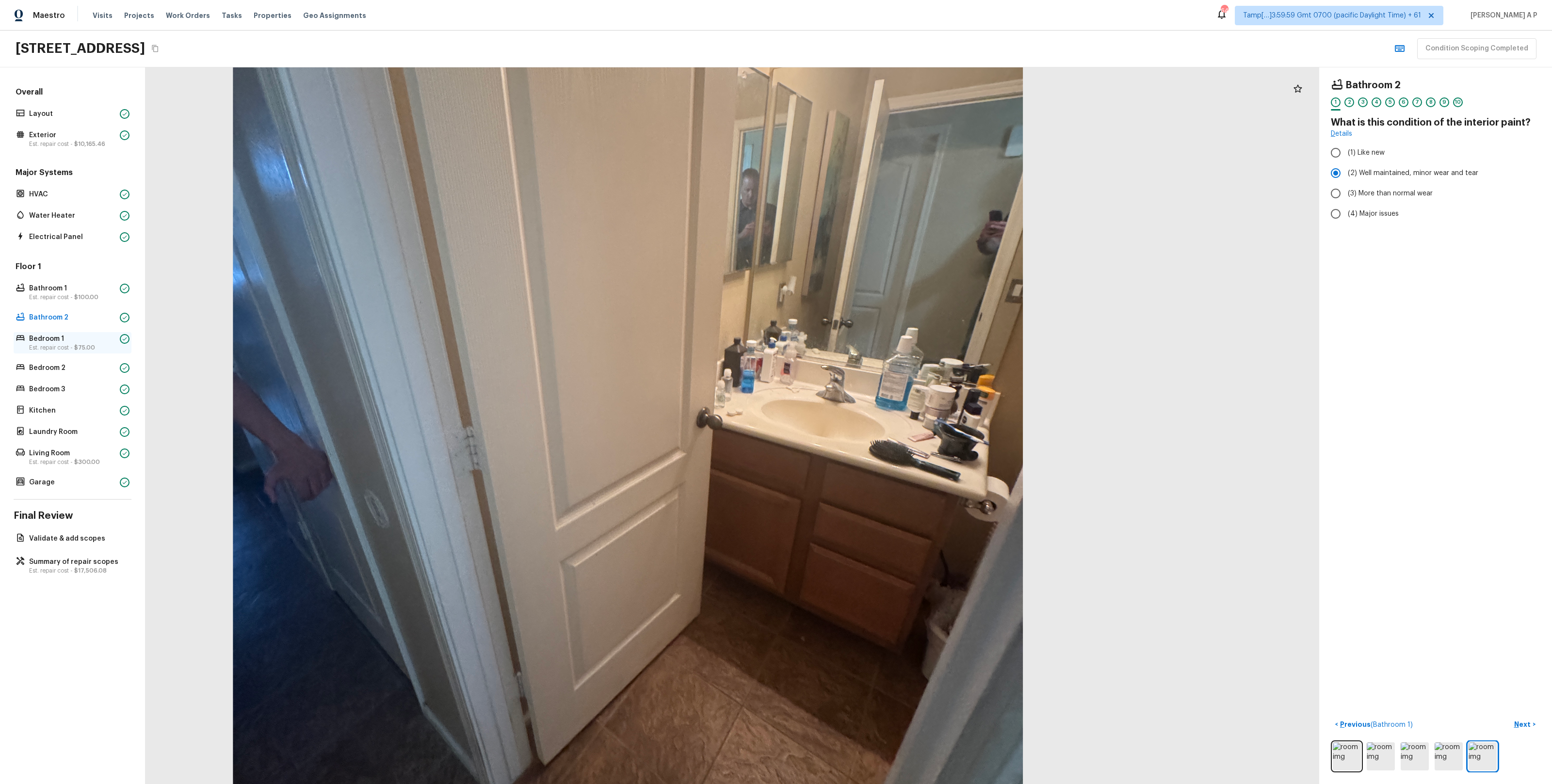
click at [66, 344] on p "Est. repair cost - $75.00" at bounding box center [72, 347] width 87 height 8
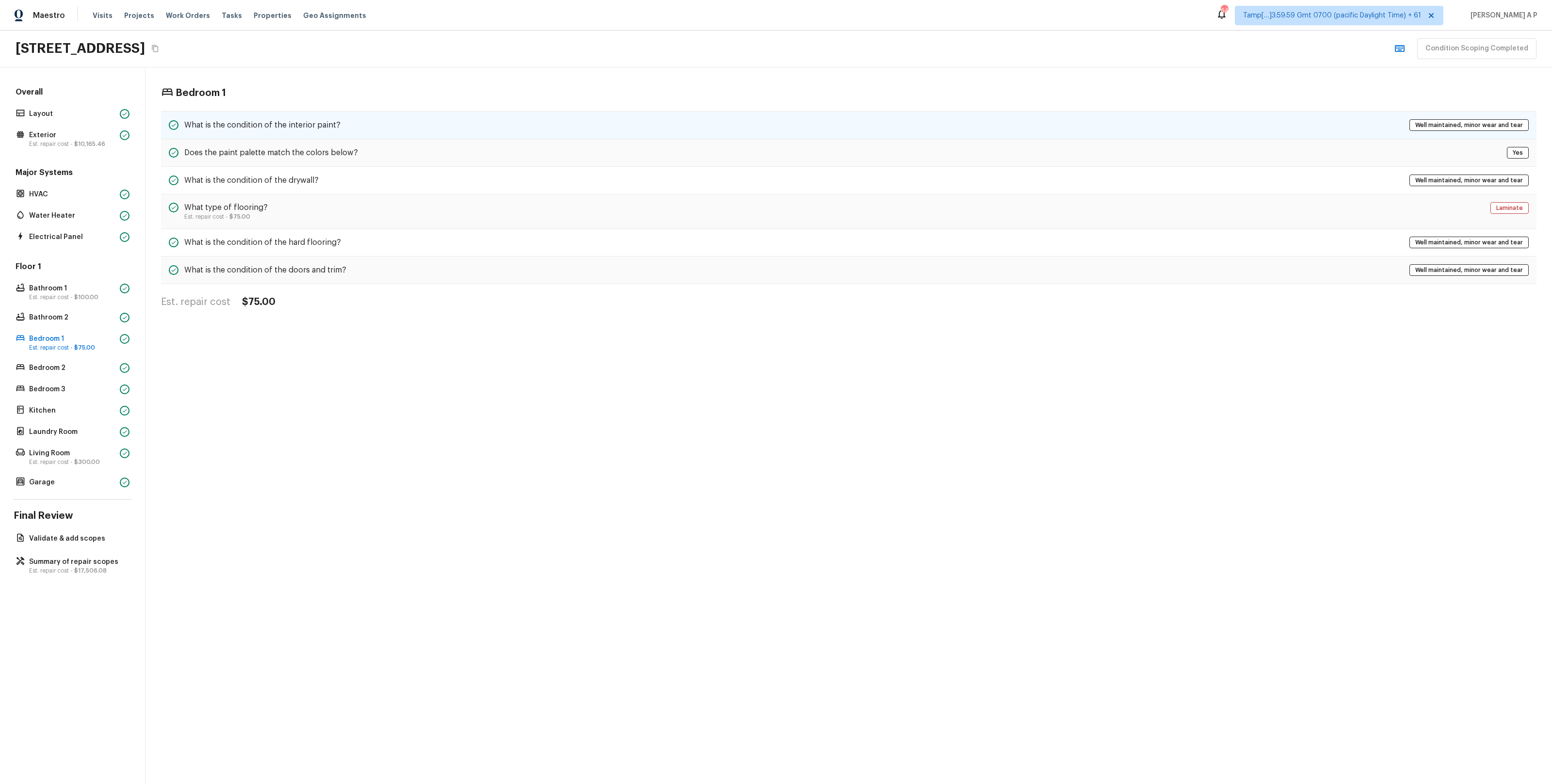
click at [337, 128] on h5 "What is the condition of the interior paint?" at bounding box center [262, 125] width 156 height 11
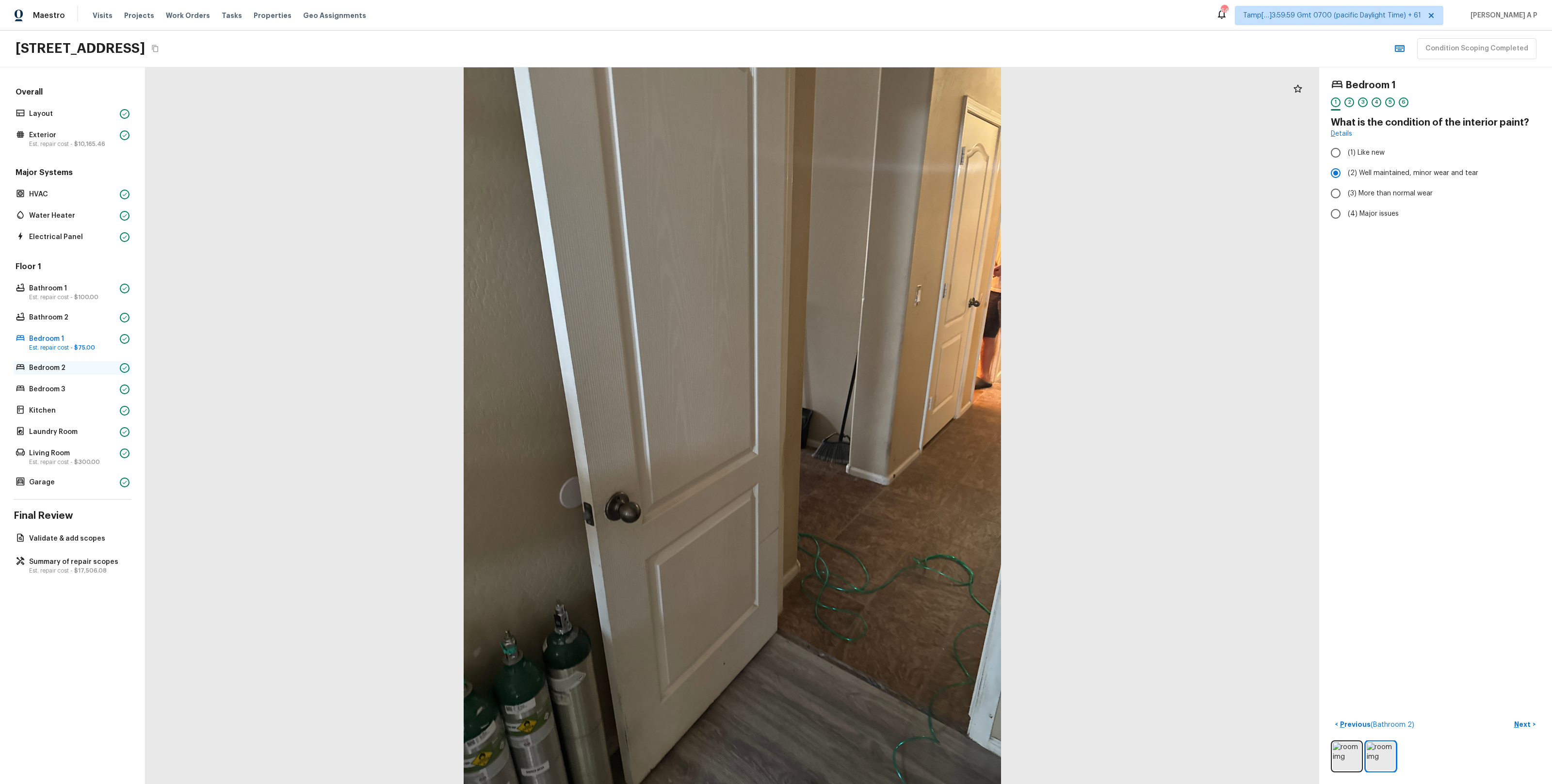
click at [90, 369] on p "Bedroom 2" at bounding box center [72, 368] width 87 height 10
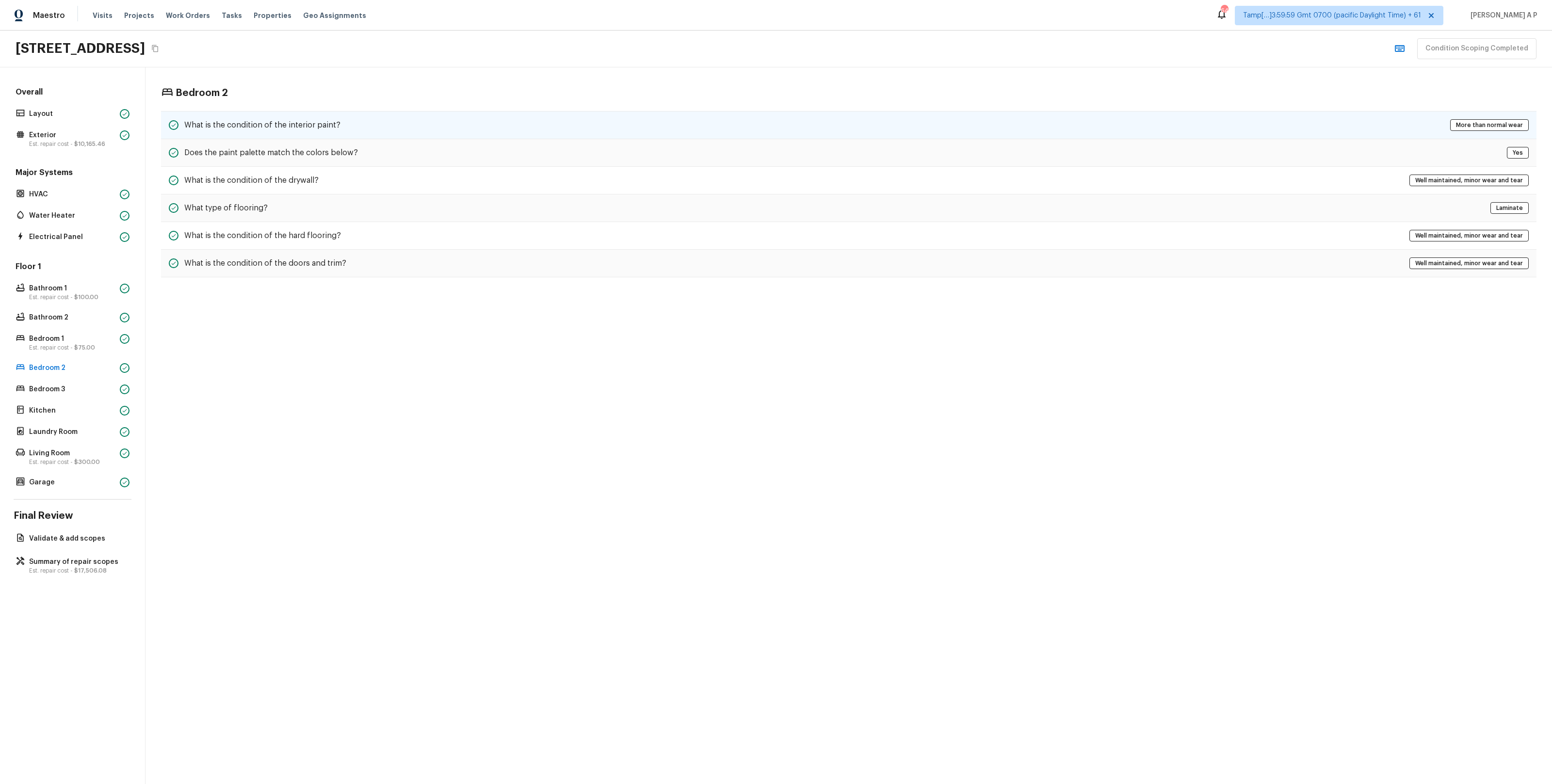
click at [352, 127] on div "What is the condition of the interior paint? More than normal wear" at bounding box center [848, 125] width 1375 height 28
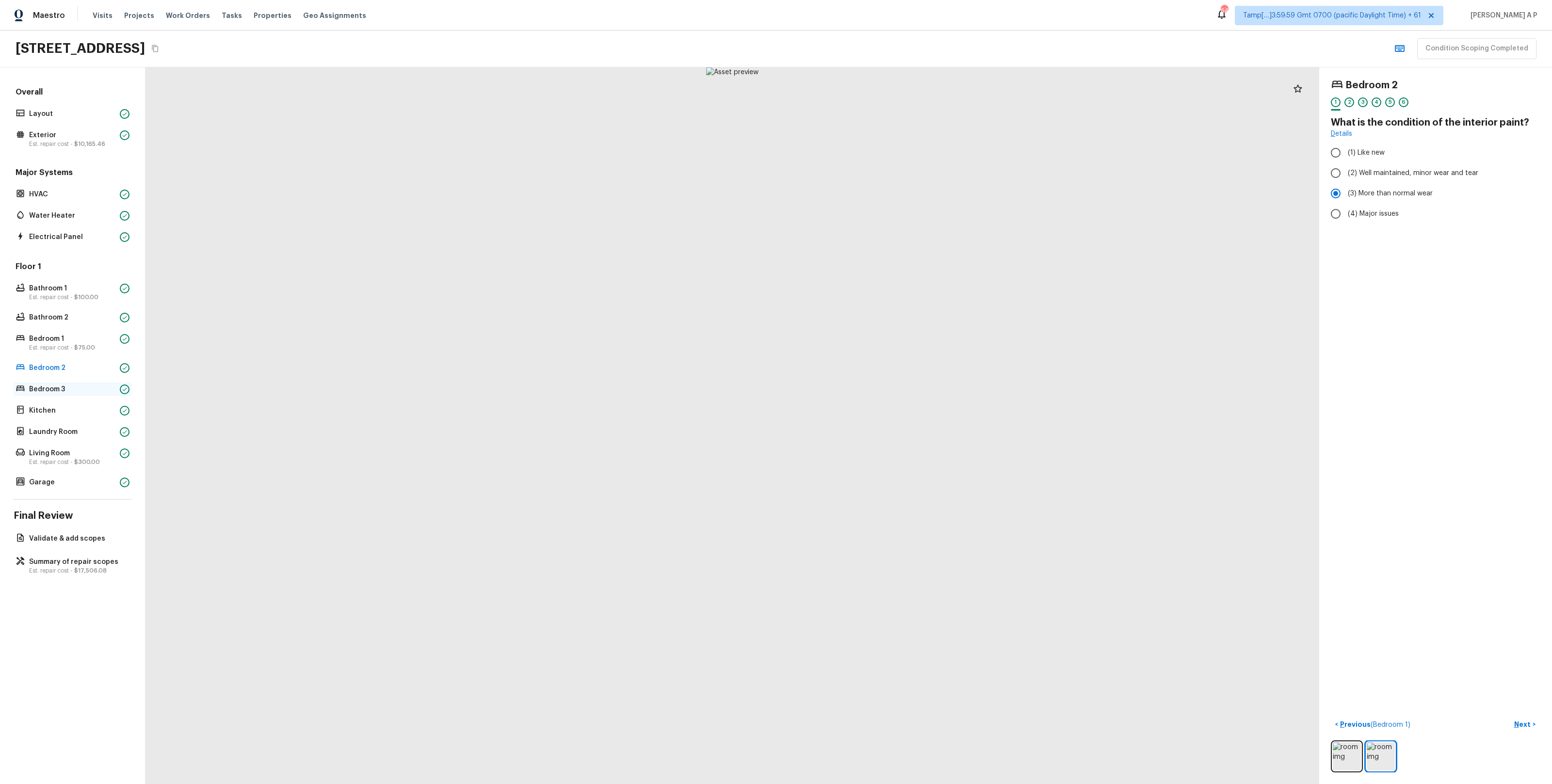
click at [79, 393] on p "Bedroom 3" at bounding box center [72, 389] width 87 height 10
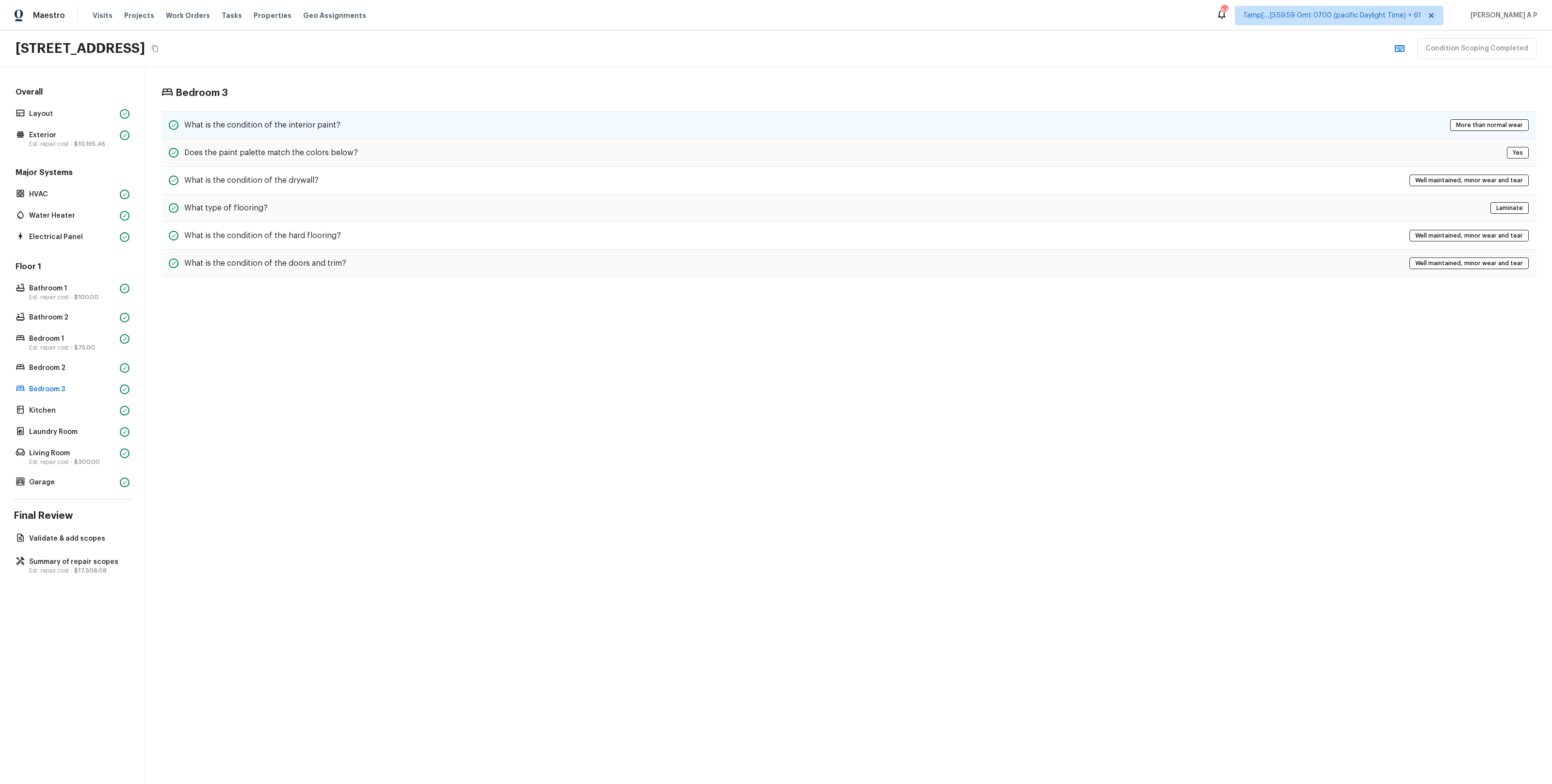
click at [251, 128] on h5 "What is the condition of the interior paint?" at bounding box center [262, 125] width 156 height 11
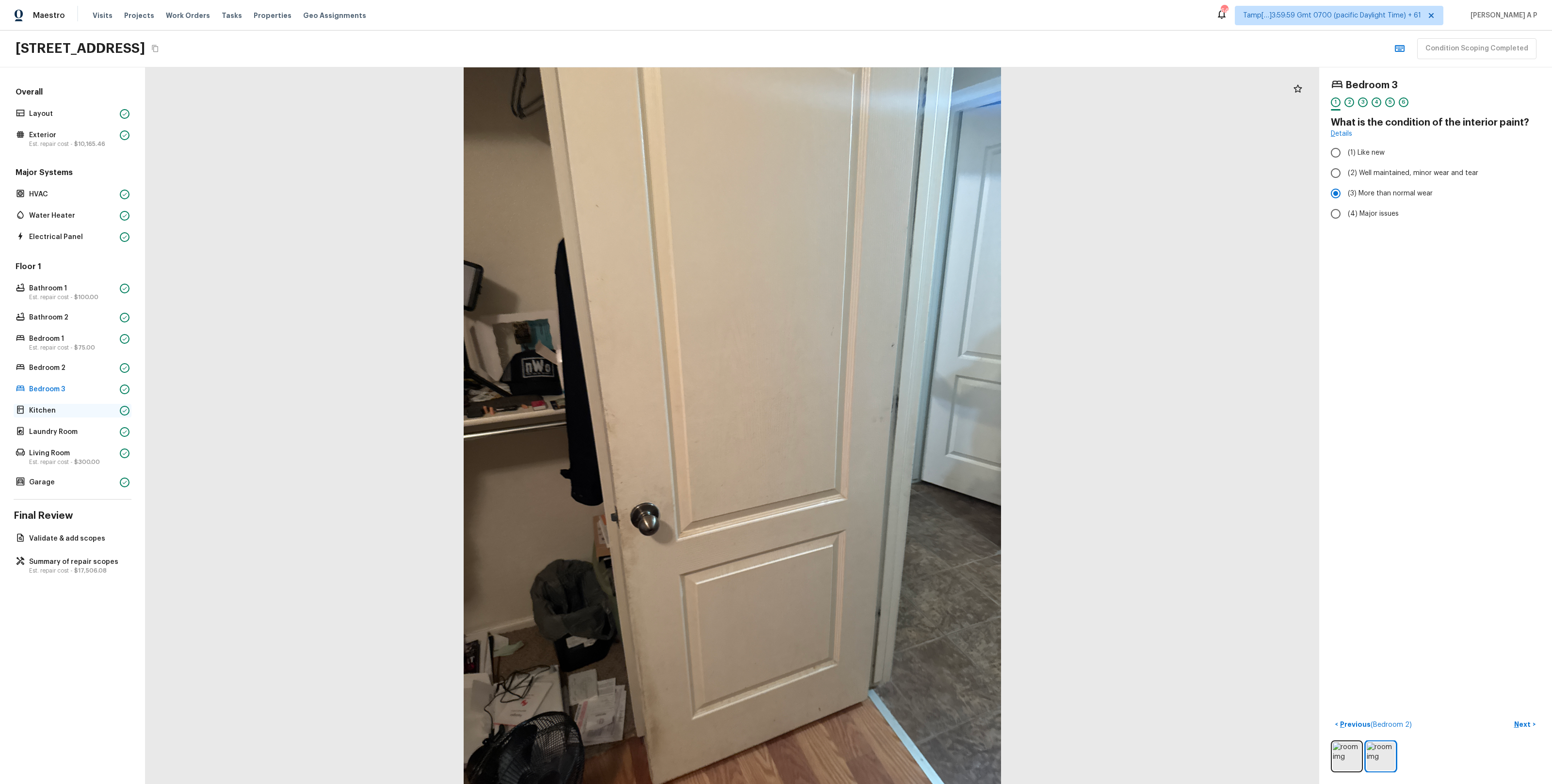
click at [117, 409] on div "Kitchen" at bounding box center [73, 411] width 118 height 14
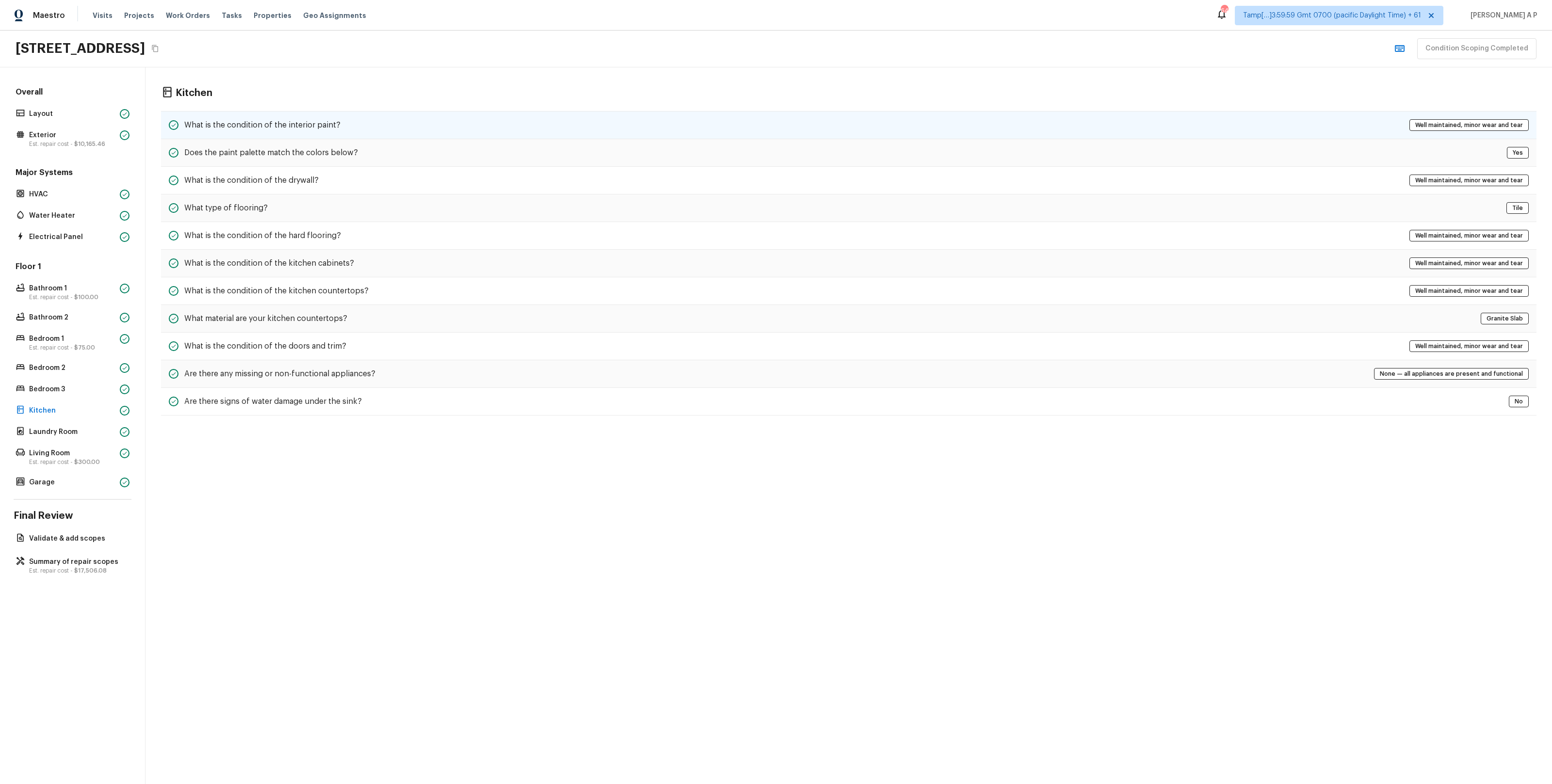
click at [409, 130] on div "What is the condition of the interior paint? Well maintained, minor wear and te…" at bounding box center [848, 125] width 1375 height 28
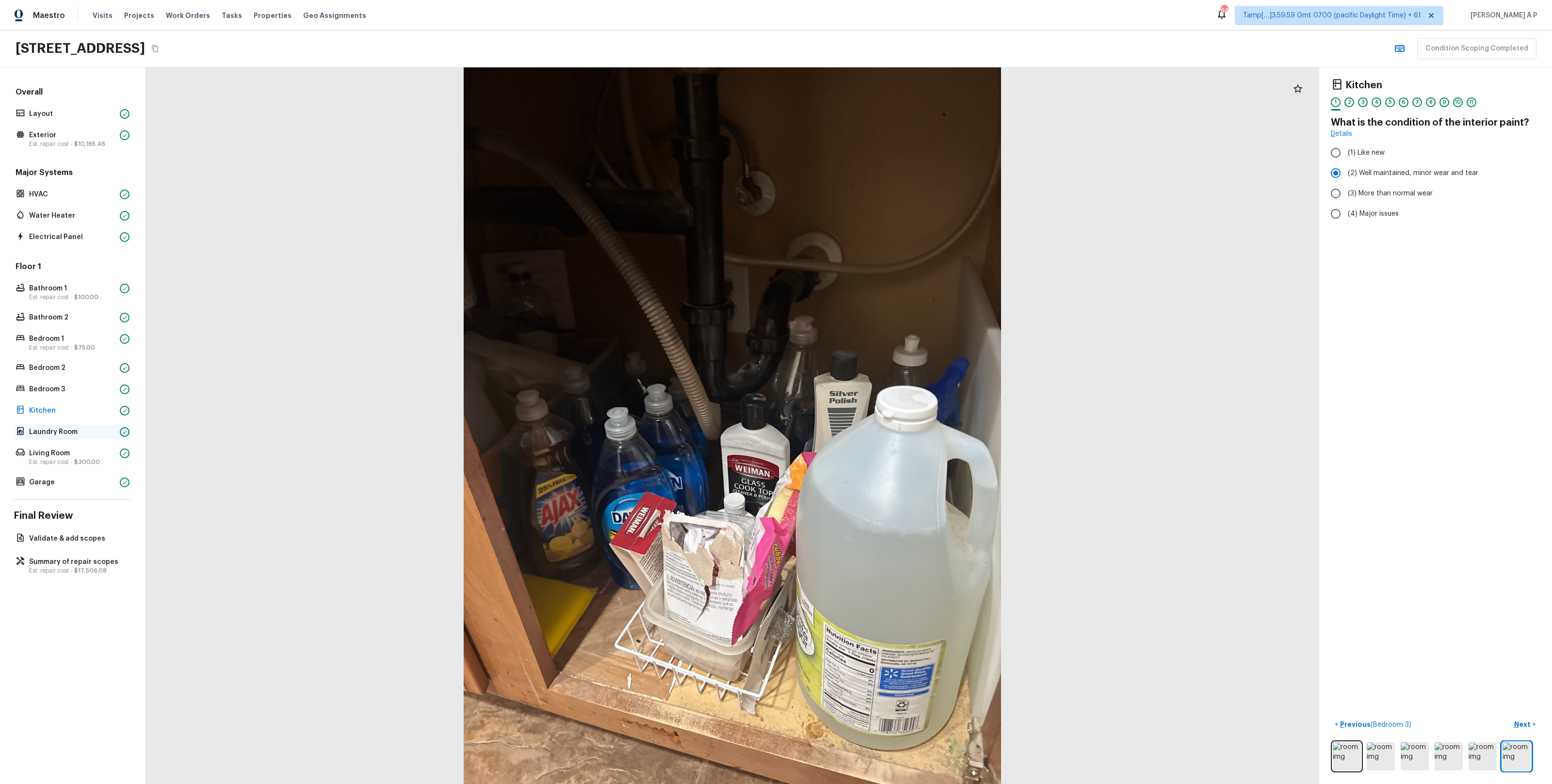
click at [99, 427] on p "Laundry Room" at bounding box center [72, 432] width 87 height 10
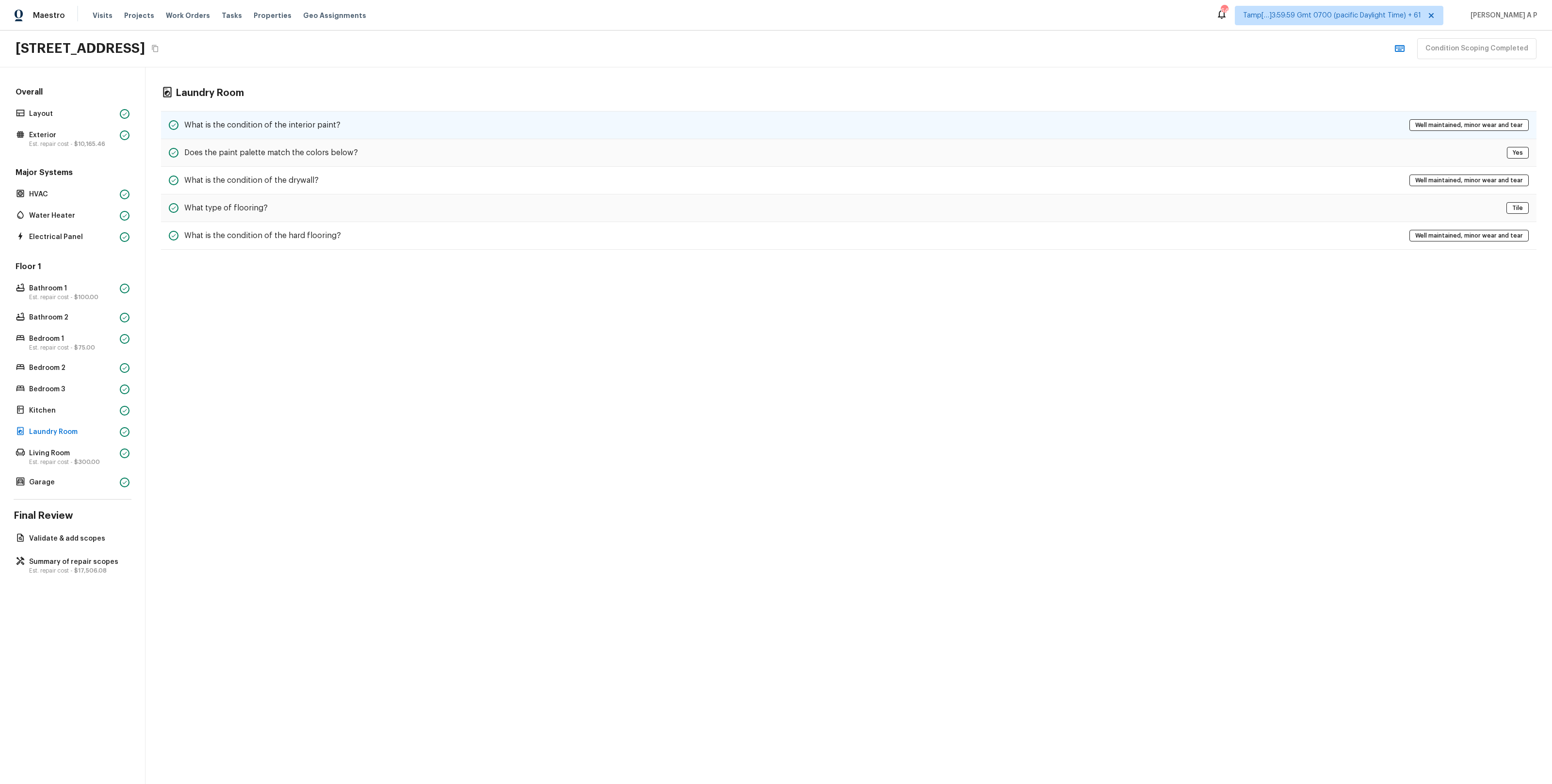
click at [345, 123] on div "What is the condition of the interior paint? Well maintained, minor wear and te…" at bounding box center [848, 125] width 1375 height 28
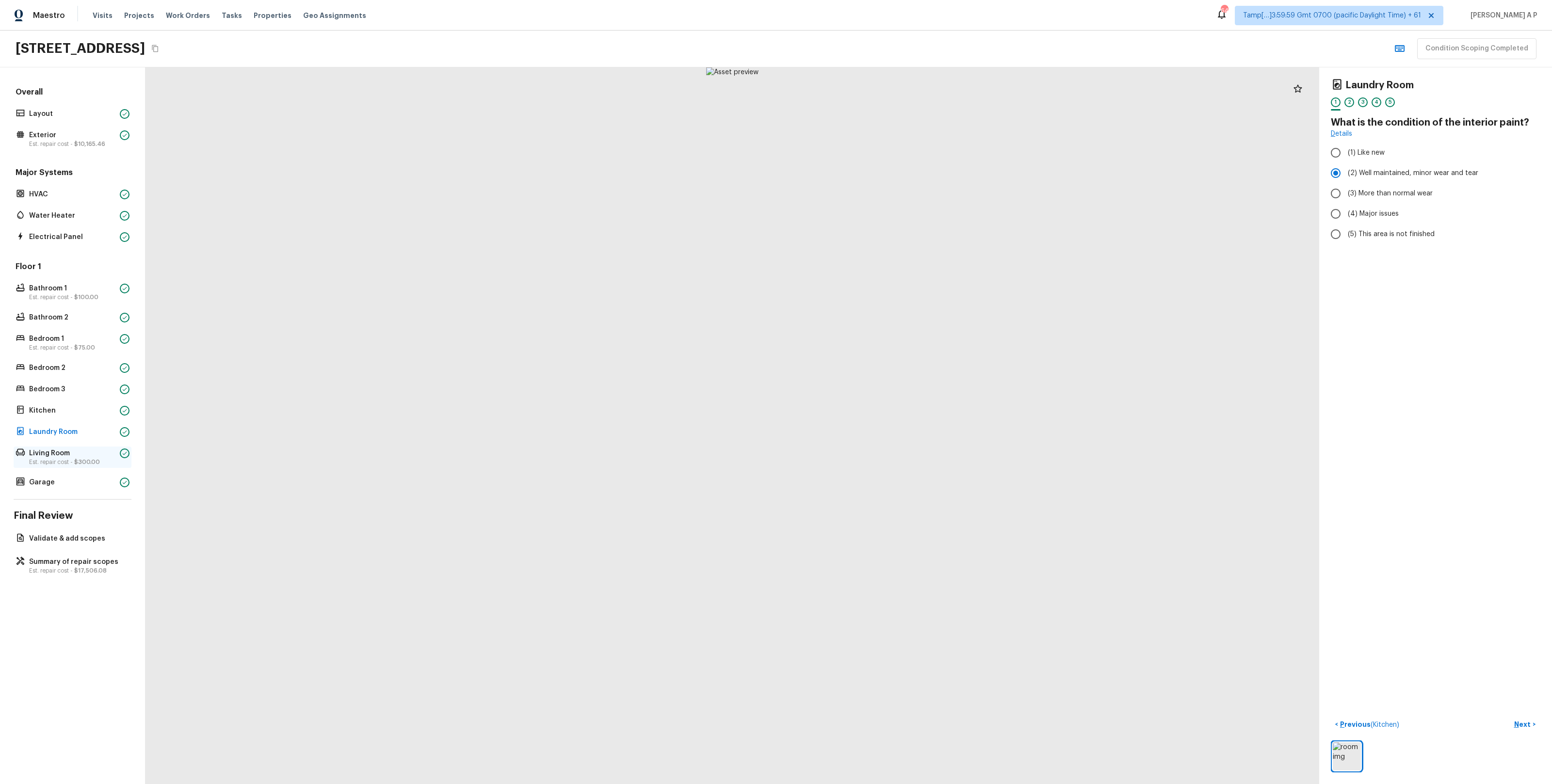
click at [99, 458] on p "Est. repair cost - $300.00" at bounding box center [72, 462] width 87 height 8
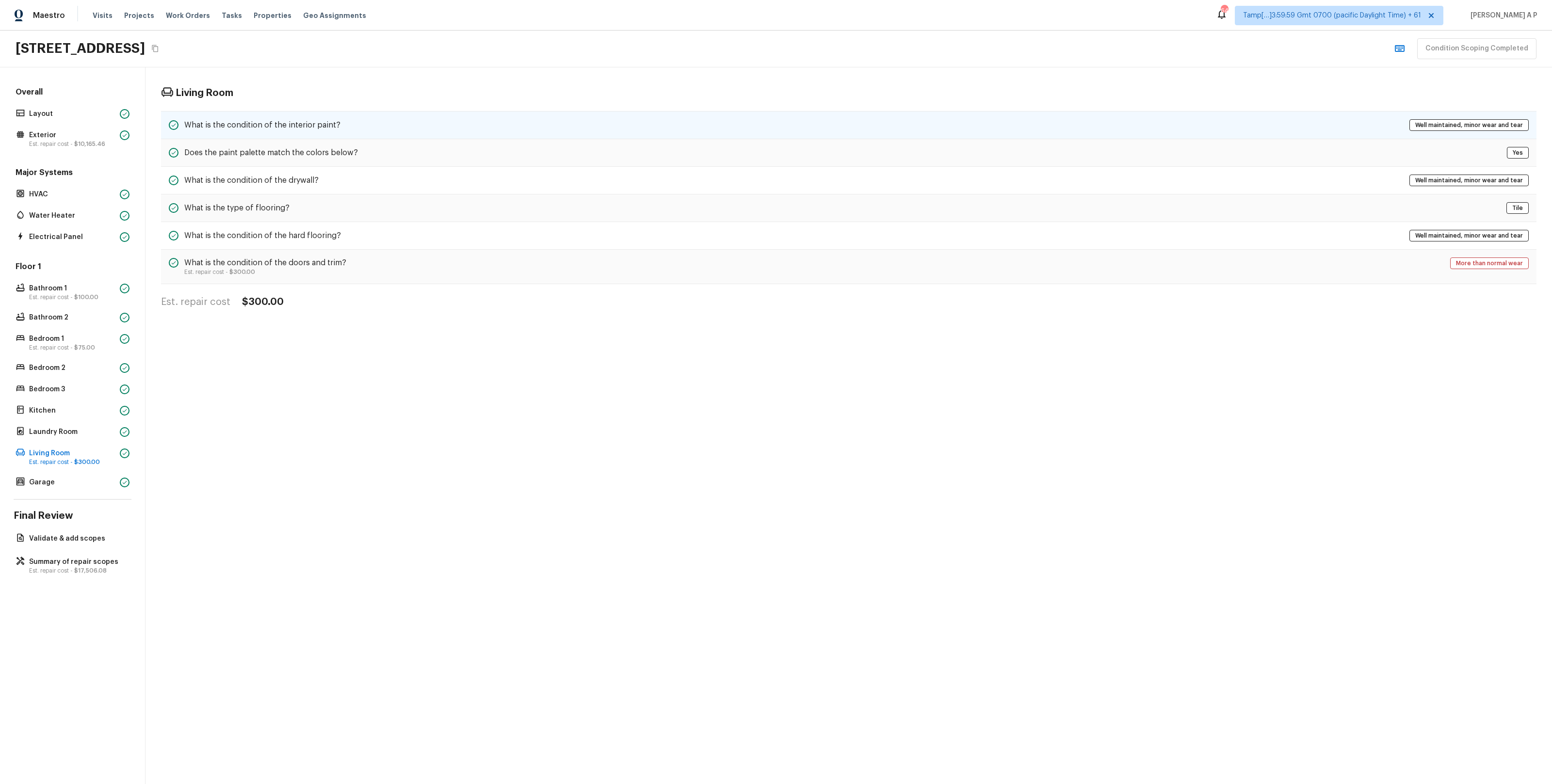
click at [314, 124] on h5 "What is the condition of the interior paint?" at bounding box center [262, 125] width 156 height 11
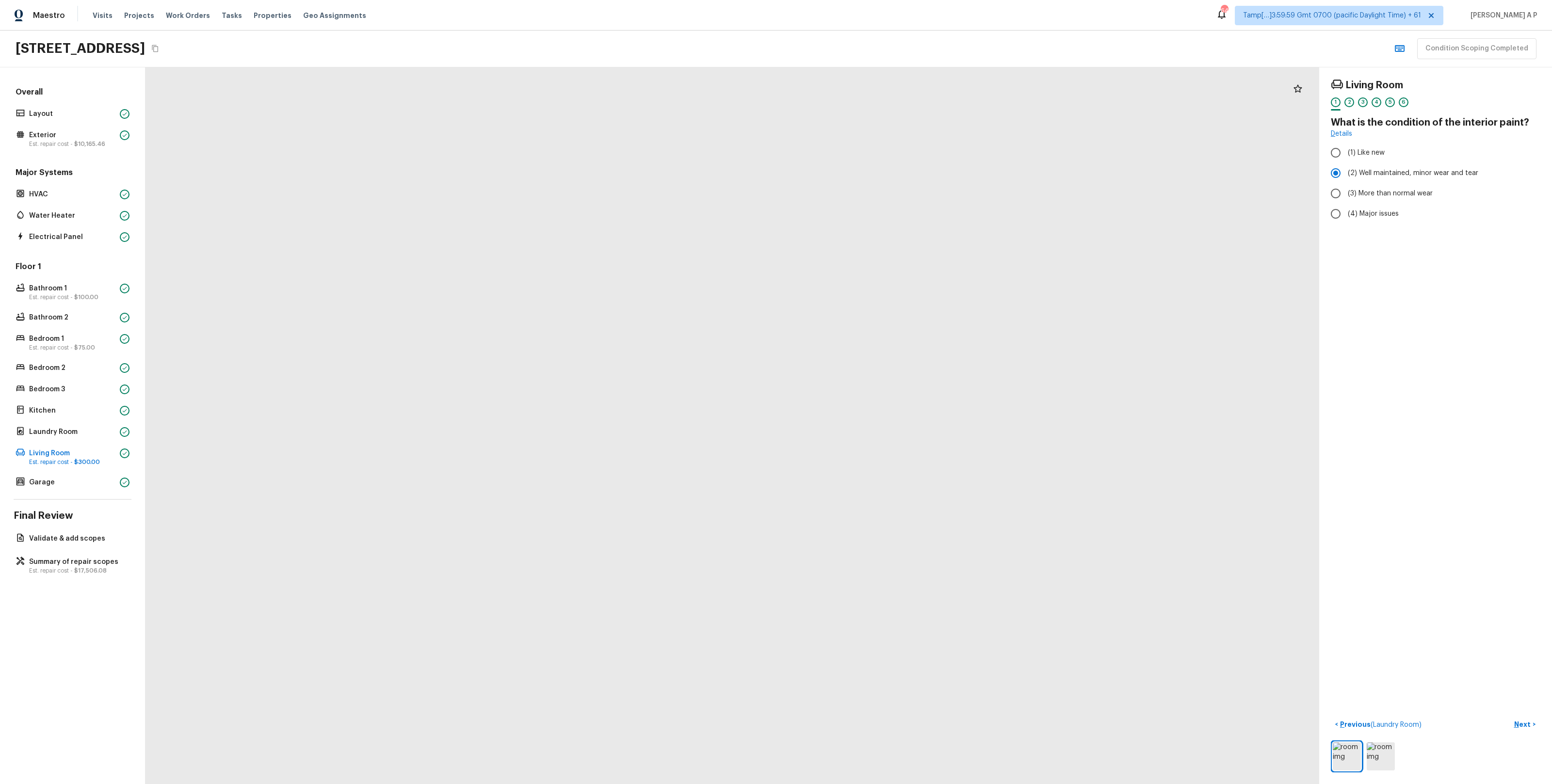
drag, startPoint x: 730, startPoint y: 247, endPoint x: 665, endPoint y: 134, distance: 130.4
click at [665, 134] on div at bounding box center [856, 592] width 3809 height 2325
drag, startPoint x: 728, startPoint y: 305, endPoint x: 707, endPoint y: 34, distance: 271.8
click at [707, 34] on div "Maestro Visits Projects Work Orders Tasks Properties Geo Assignments 642 Tamp[……" at bounding box center [776, 392] width 1552 height 784
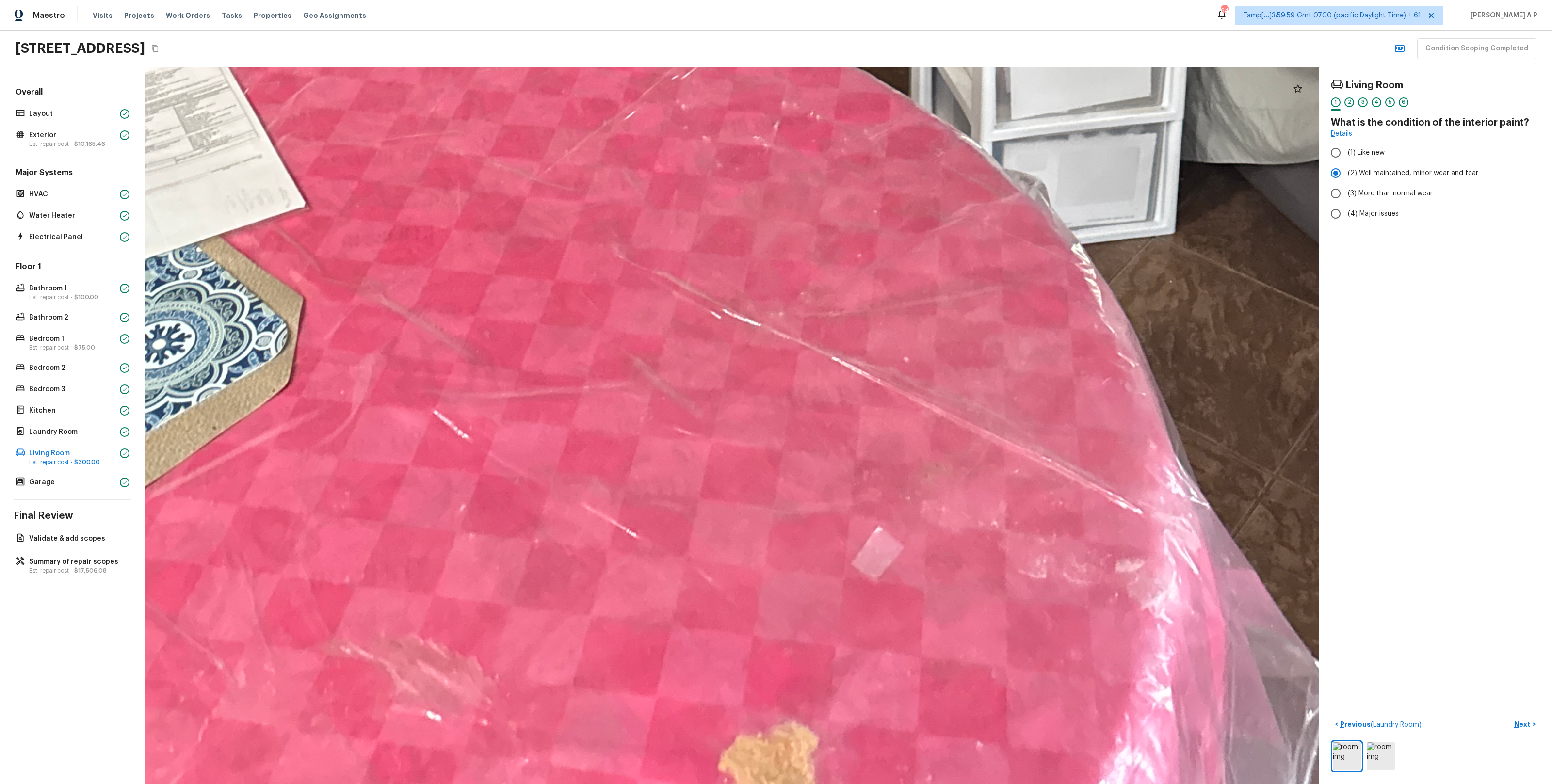
click at [710, 20] on div "Maestro Visits Projects Work Orders Tasks Properties Geo Assignments 642 Tamp[……" at bounding box center [776, 15] width 1552 height 31
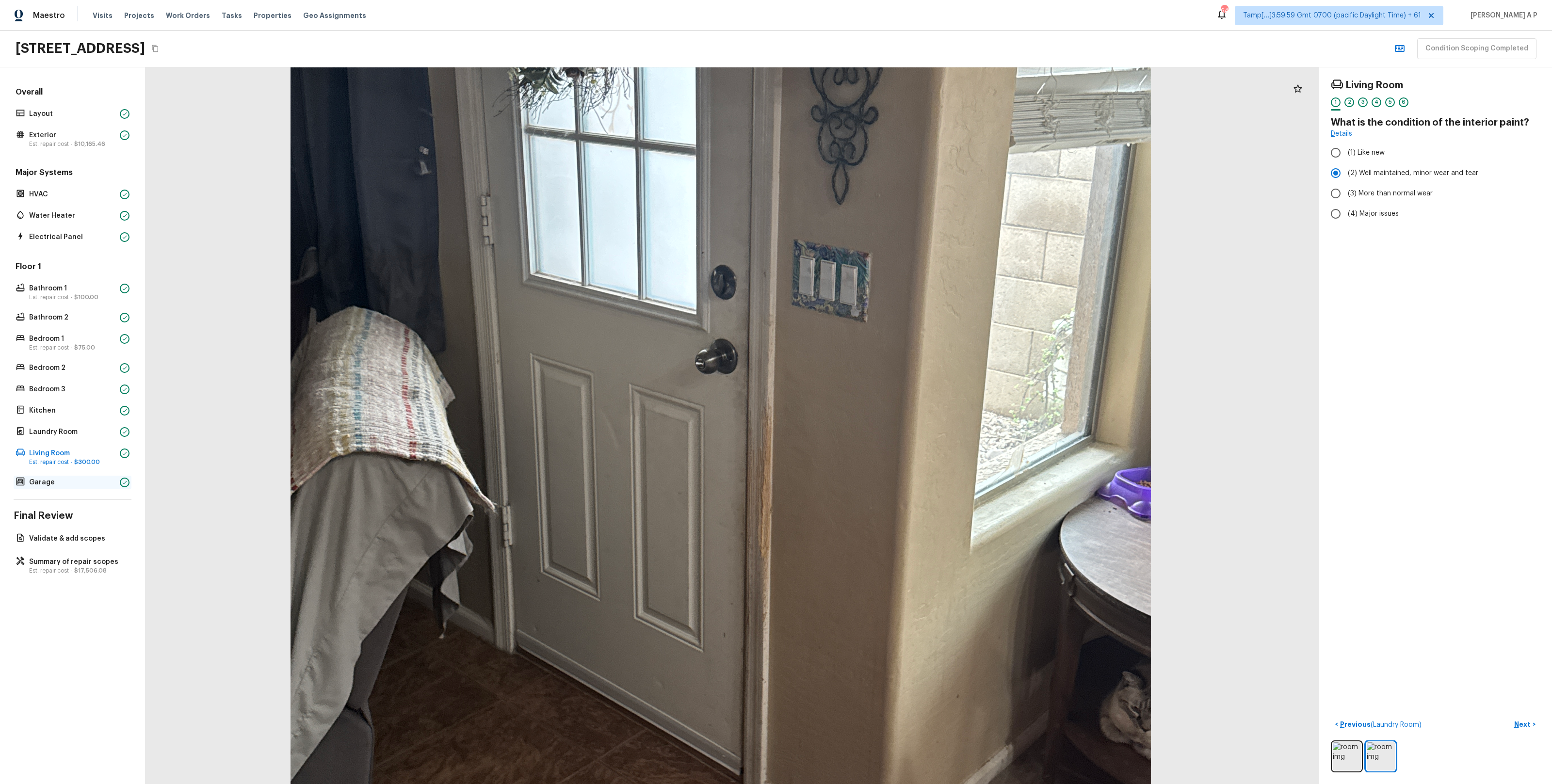
click at [116, 485] on div "Garage" at bounding box center [73, 482] width 118 height 14
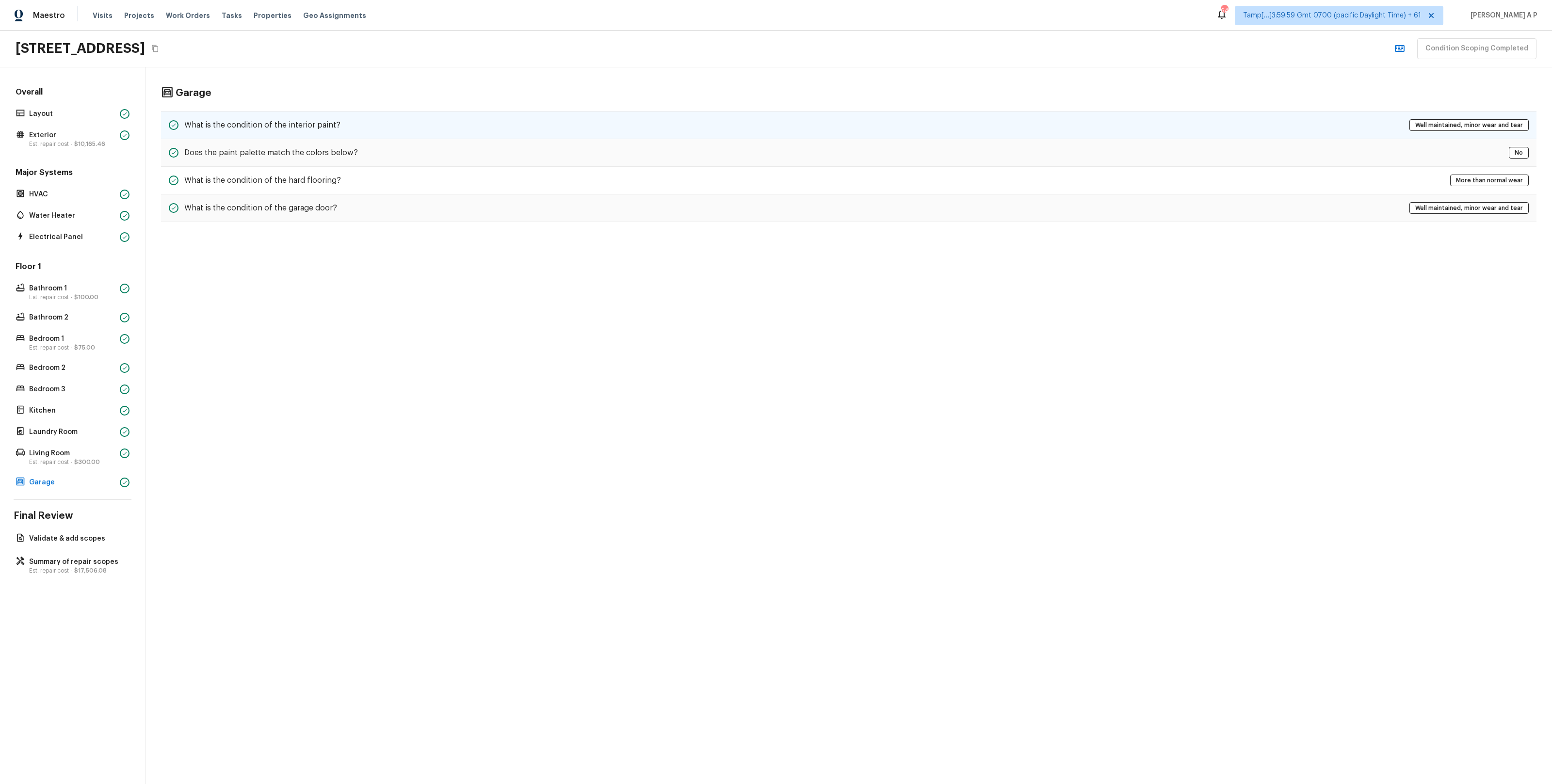
click at [365, 117] on div "What is the condition of the interior paint? Well maintained, minor wear and te…" at bounding box center [848, 125] width 1375 height 28
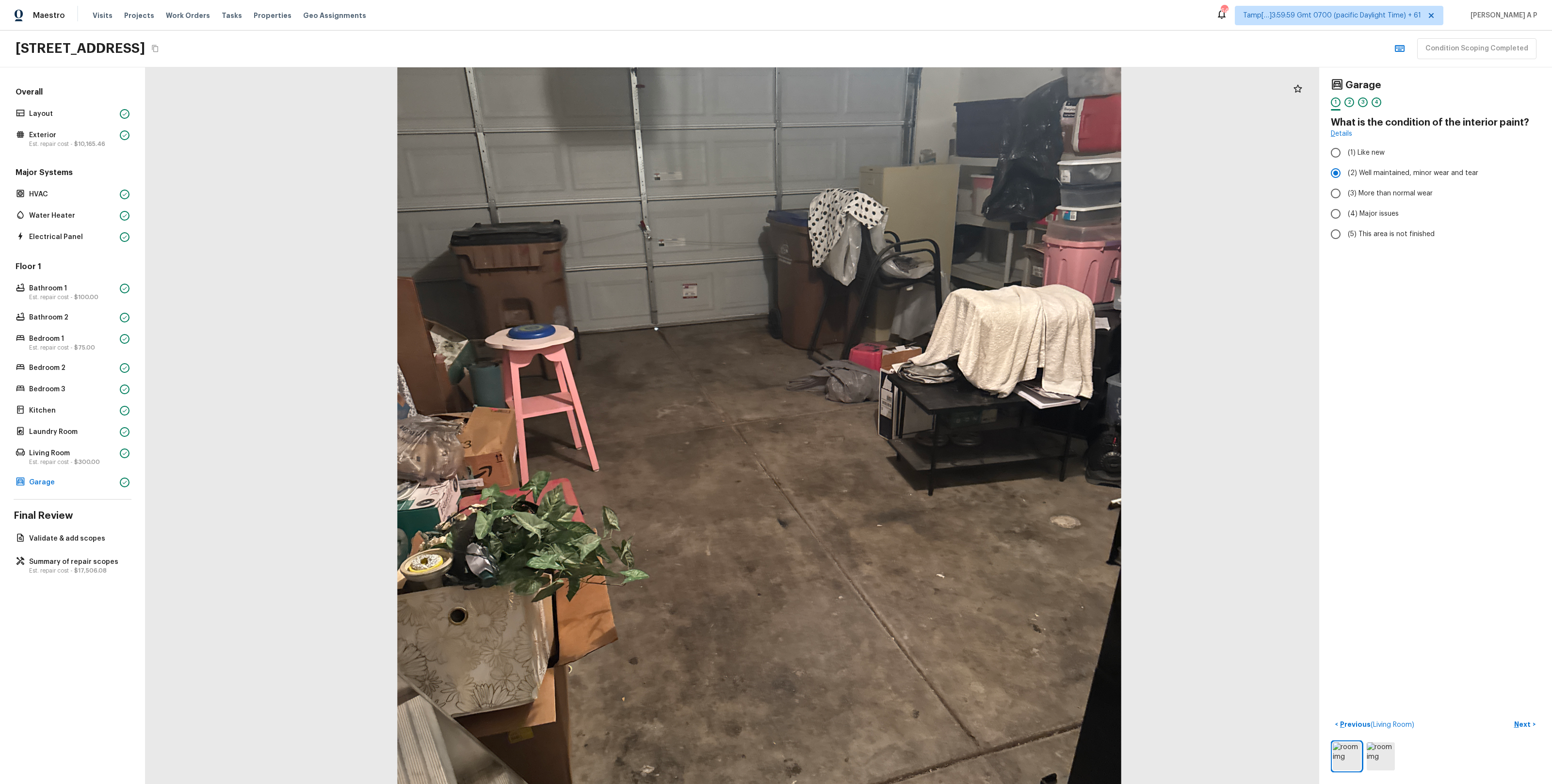
drag, startPoint x: 746, startPoint y: 343, endPoint x: 669, endPoint y: 366, distance: 80.4
click at [671, 364] on div at bounding box center [759, 444] width 1581 height 965
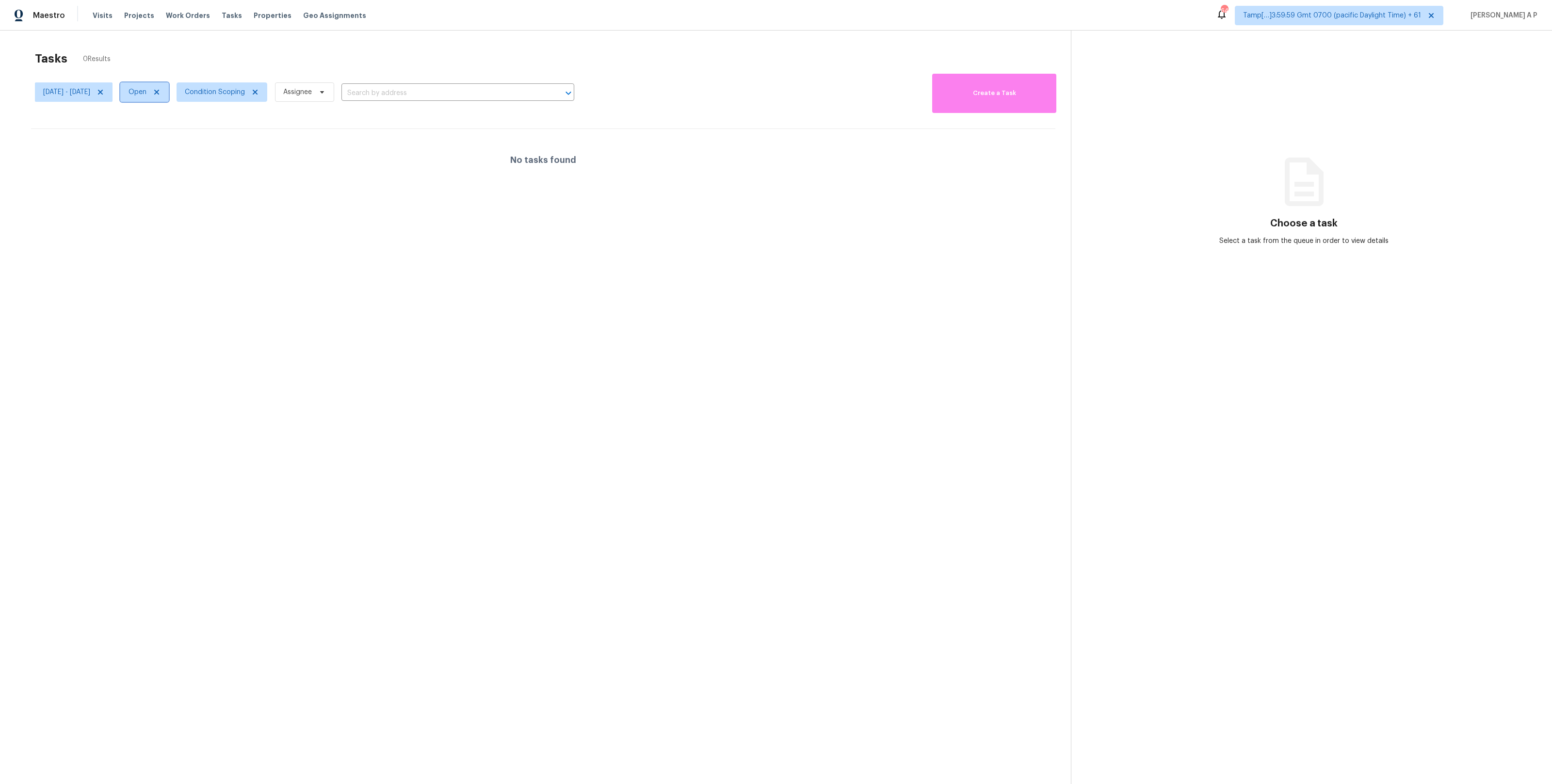
click at [146, 95] on span "Open" at bounding box center [137, 92] width 18 height 10
click at [175, 134] on label "Closed" at bounding box center [173, 133] width 35 height 10
click at [162, 134] on input "Closed" at bounding box center [158, 131] width 6 height 6
checkbox input "true"
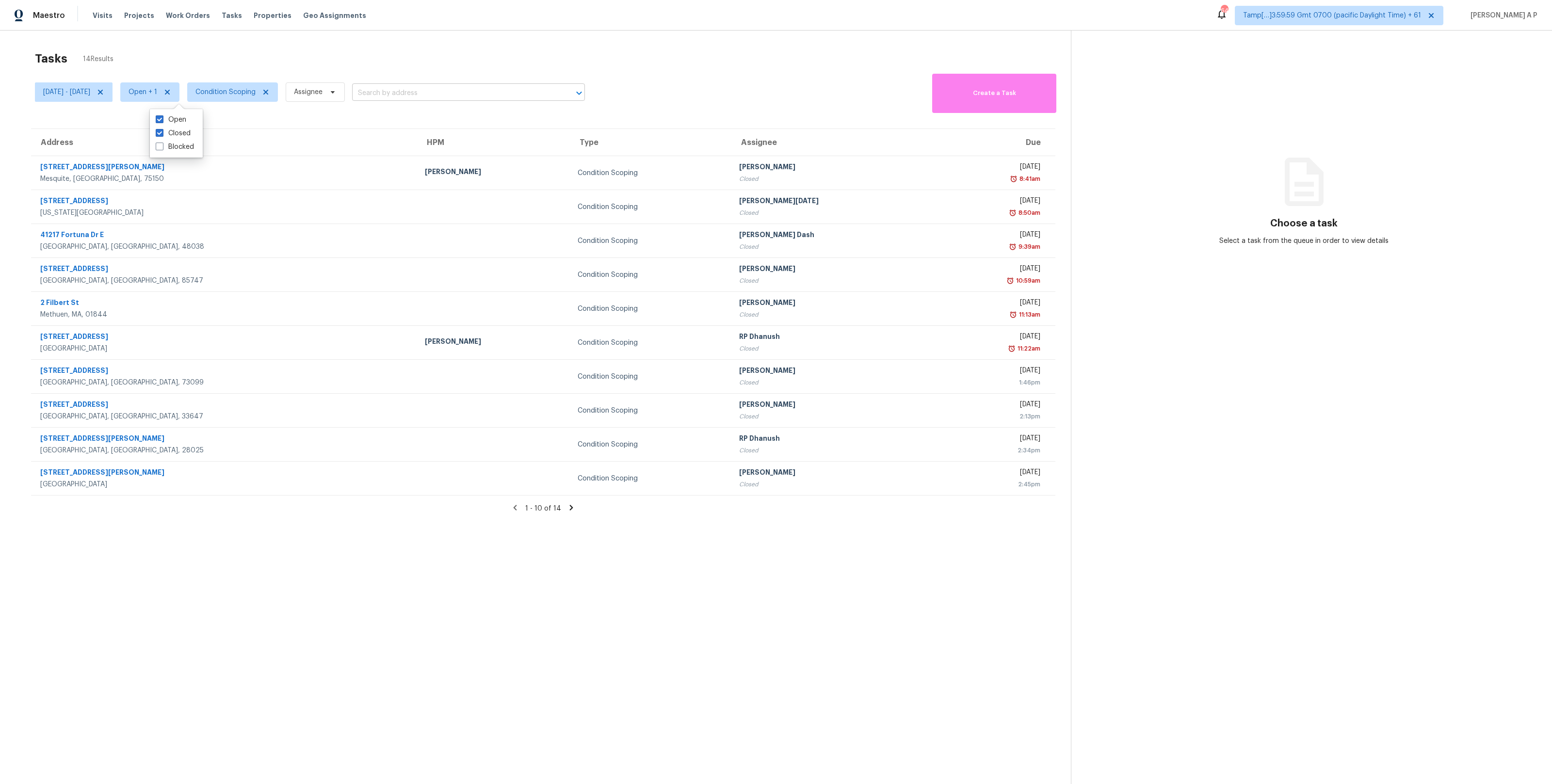
click at [437, 95] on input "text" at bounding box center [454, 93] width 205 height 15
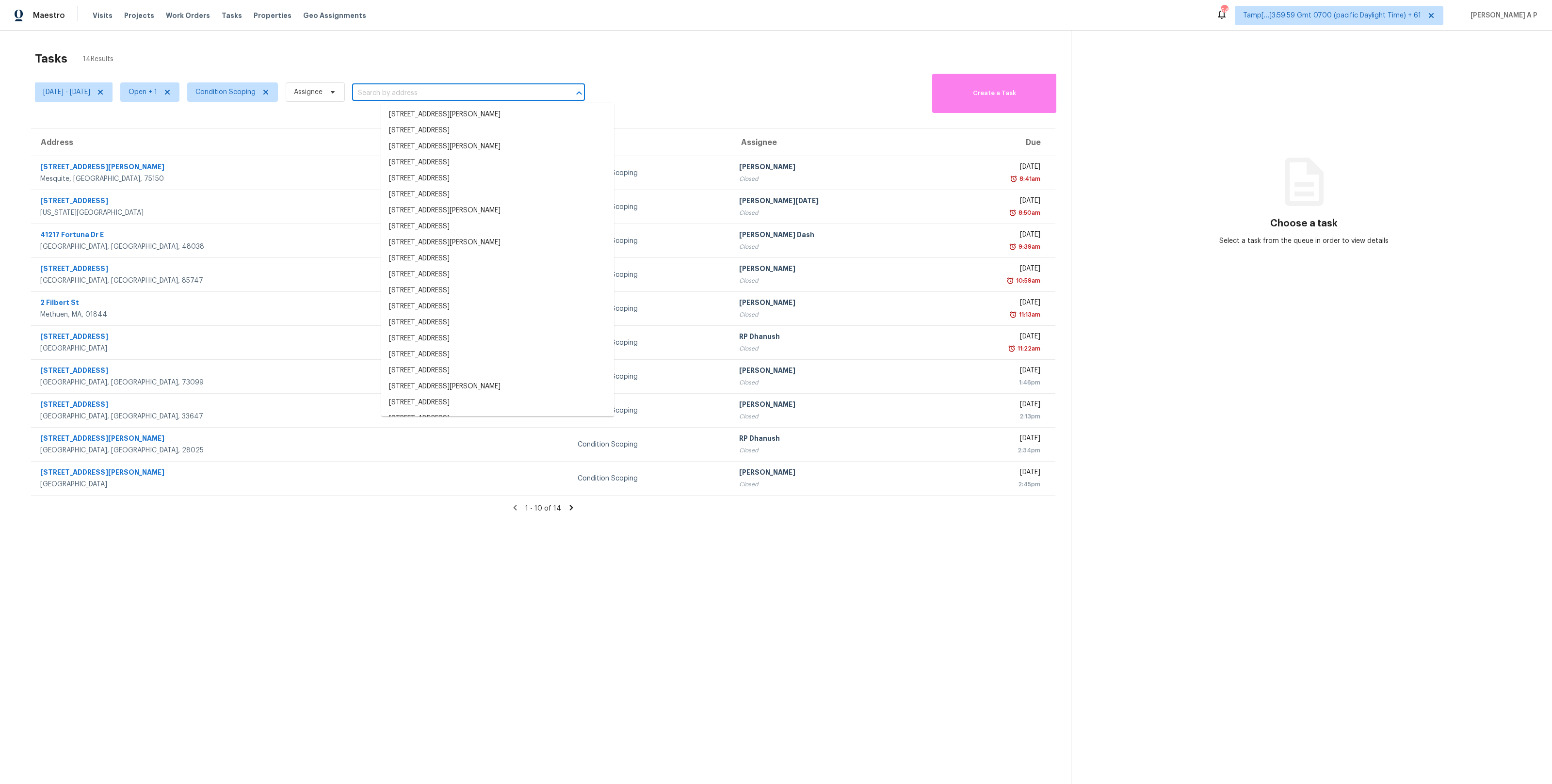
paste input "10436 Dover Dr, Yukon, OK 73099"
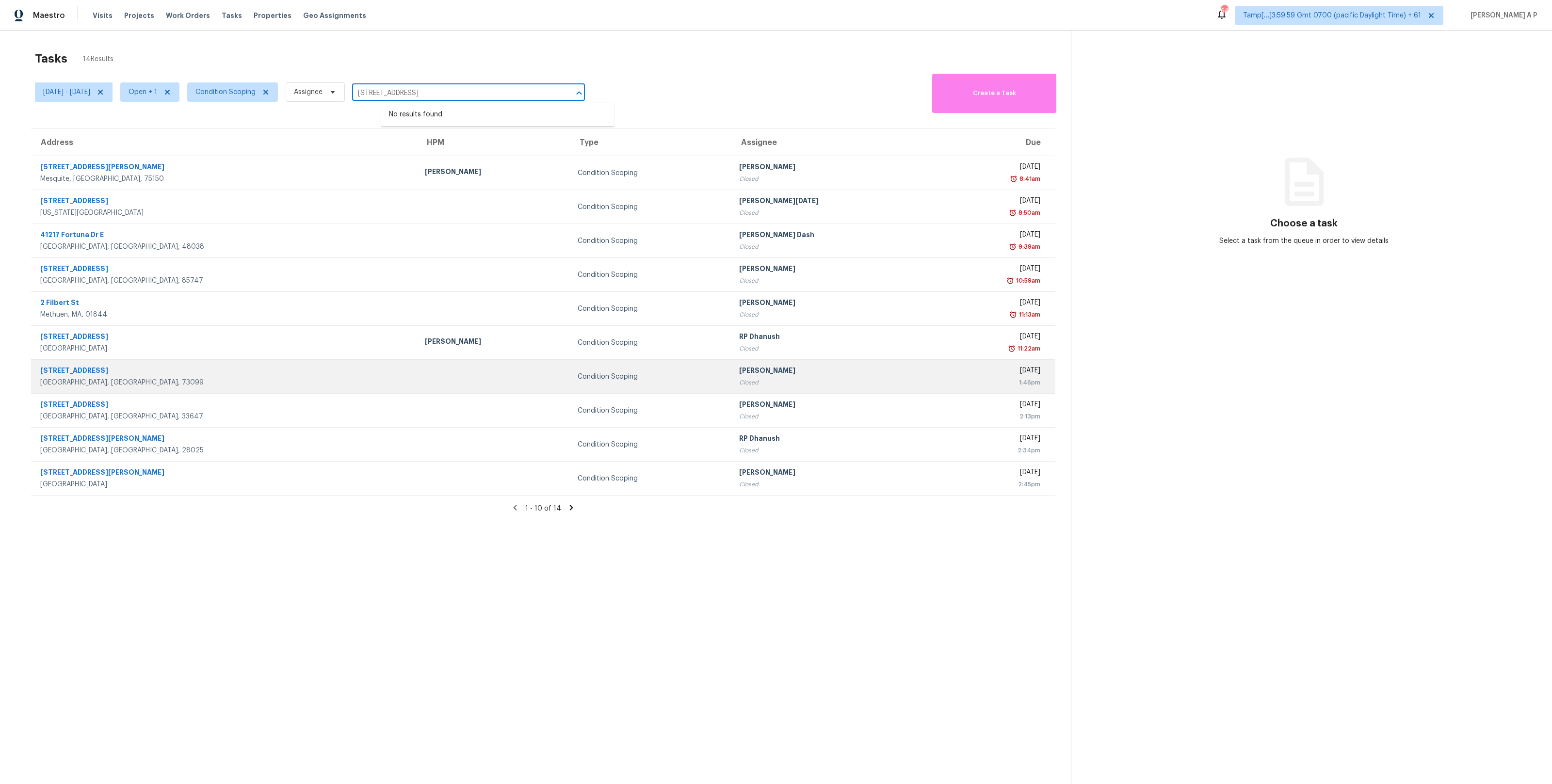
type input "10436 Dover Dr, Yukon, OK 73099"
click at [211, 372] on div "10436 Dover Dr" at bounding box center [225, 372] width 369 height 12
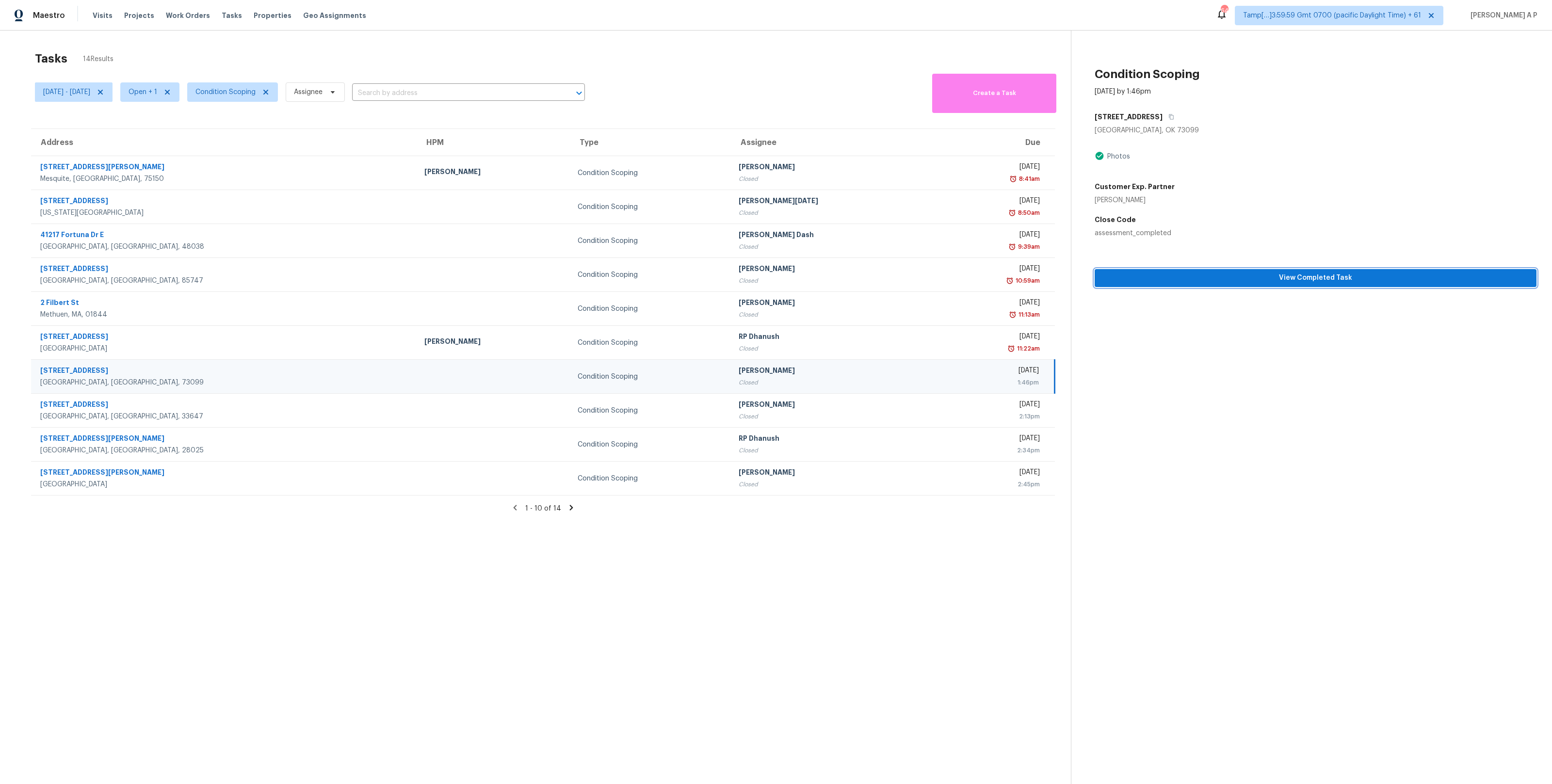
click at [1382, 273] on span "View Completed Task" at bounding box center [1316, 278] width 427 height 12
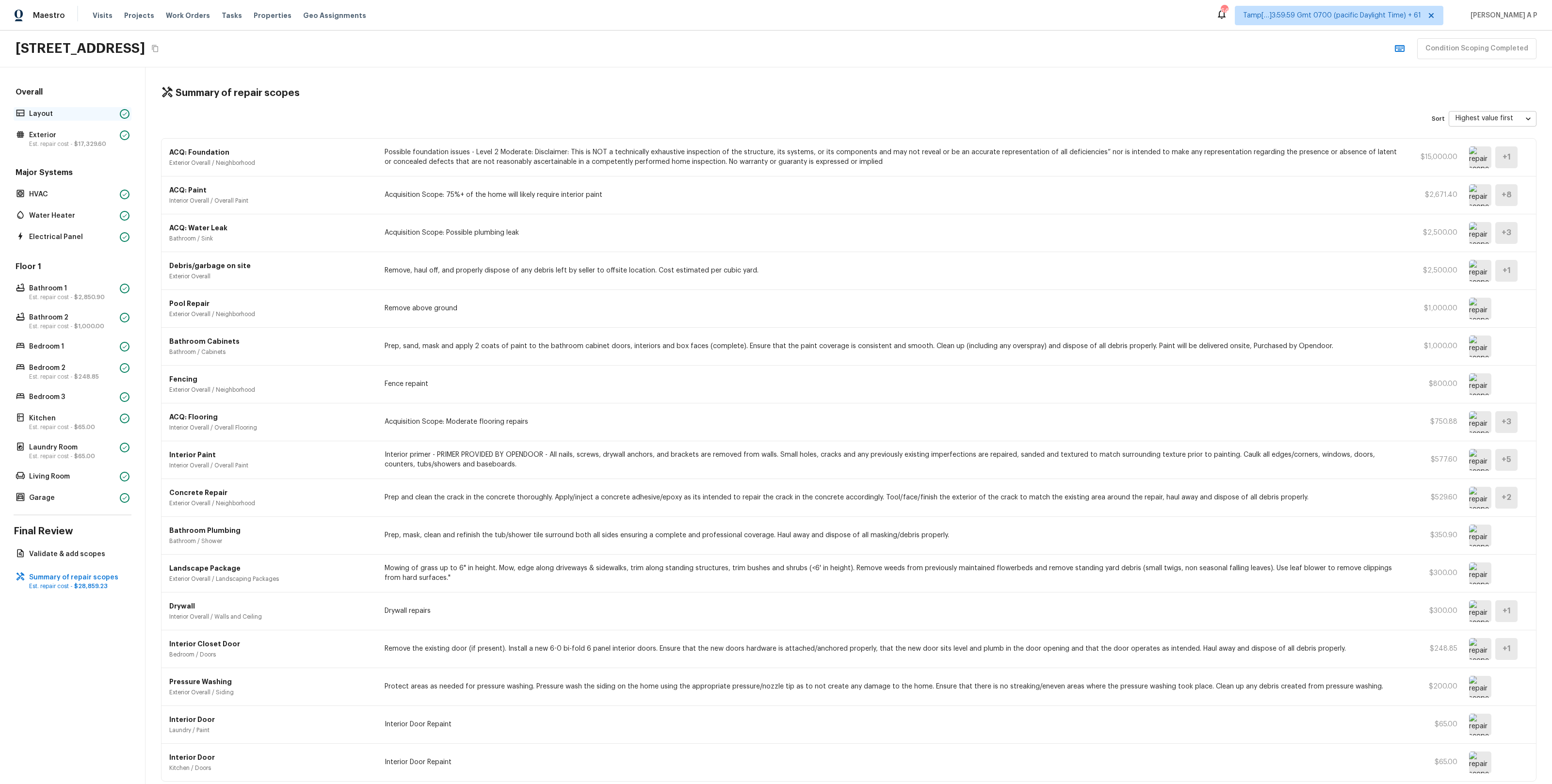
click at [89, 114] on p "Layout" at bounding box center [72, 114] width 87 height 10
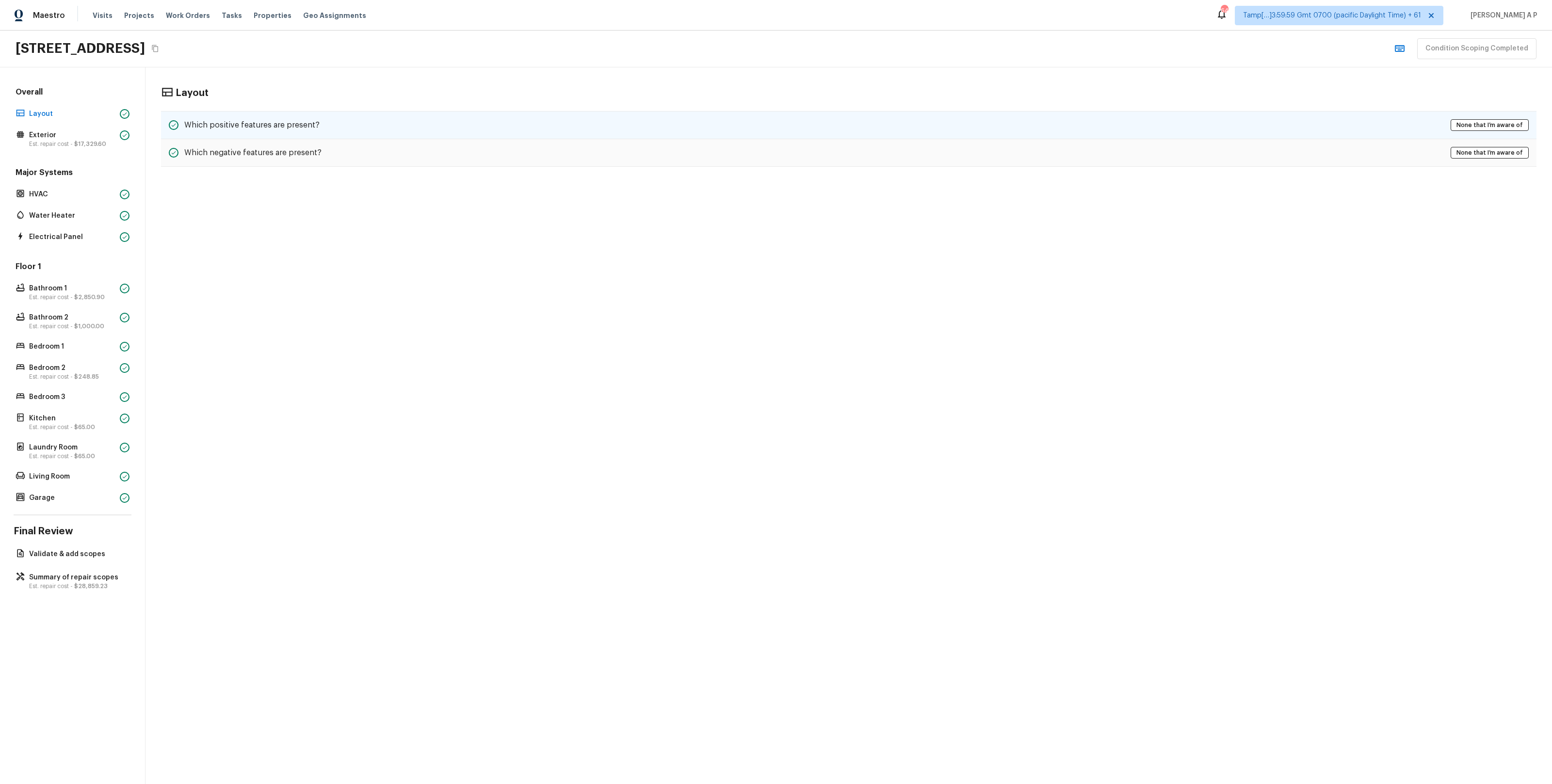
click at [272, 131] on div "Which positive features are present? None that I’m aware of" at bounding box center [848, 125] width 1375 height 28
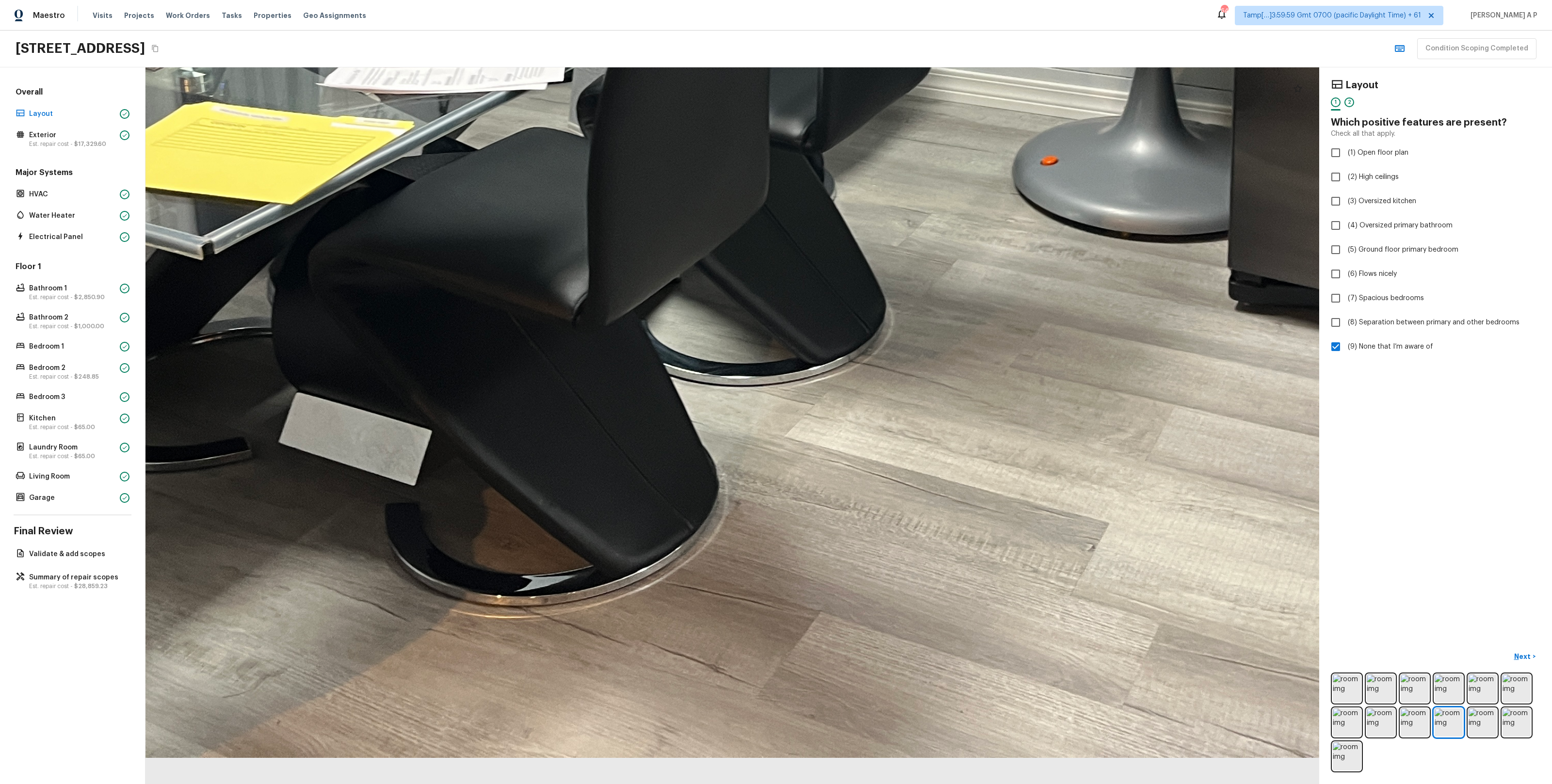
drag, startPoint x: 718, startPoint y: 717, endPoint x: 792, endPoint y: 611, distance: 129.3
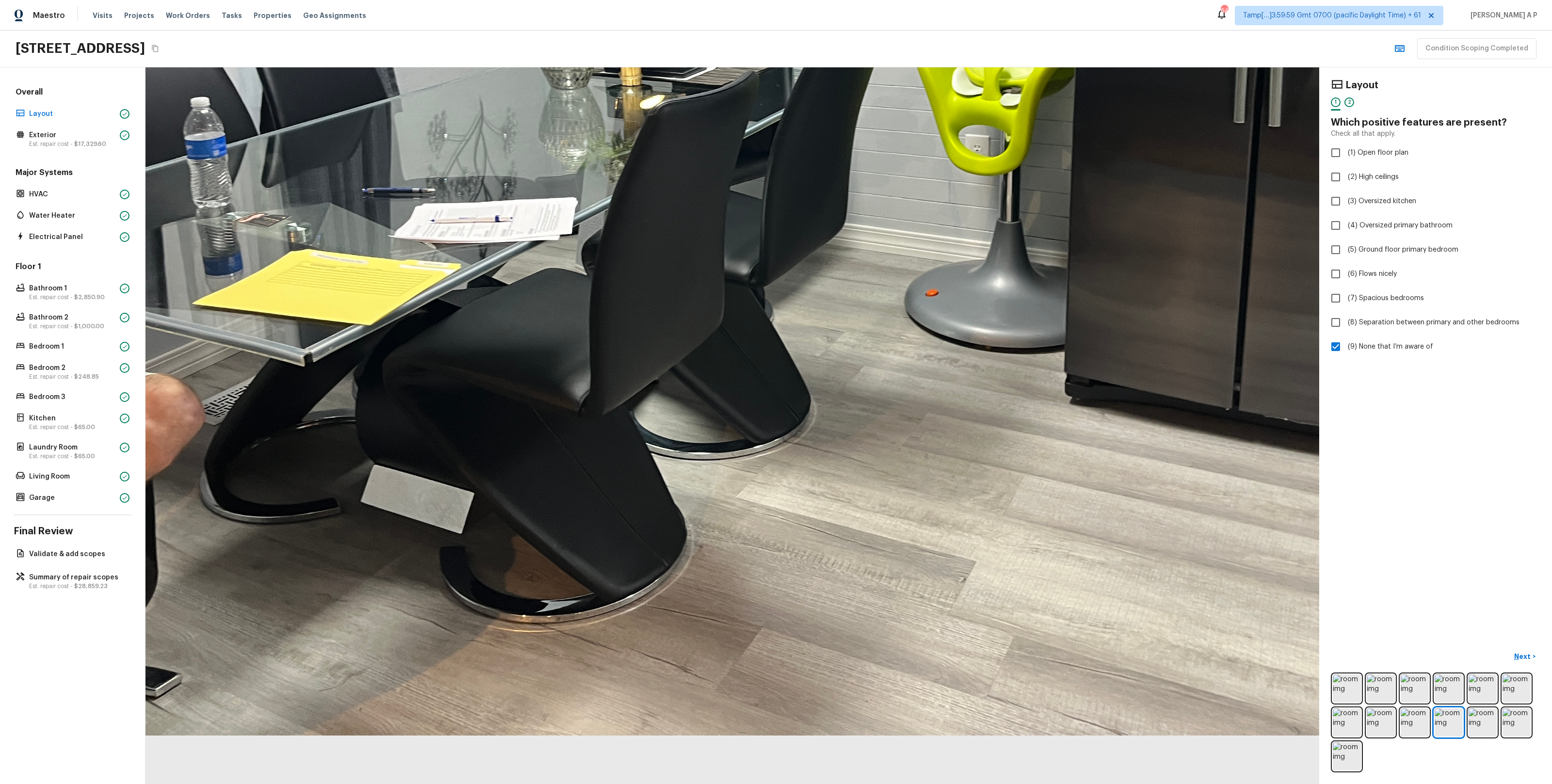
drag, startPoint x: 792, startPoint y: 611, endPoint x: 742, endPoint y: 446, distance: 172.4
click at [742, 446] on div at bounding box center [765, 159] width 1887 height 1152
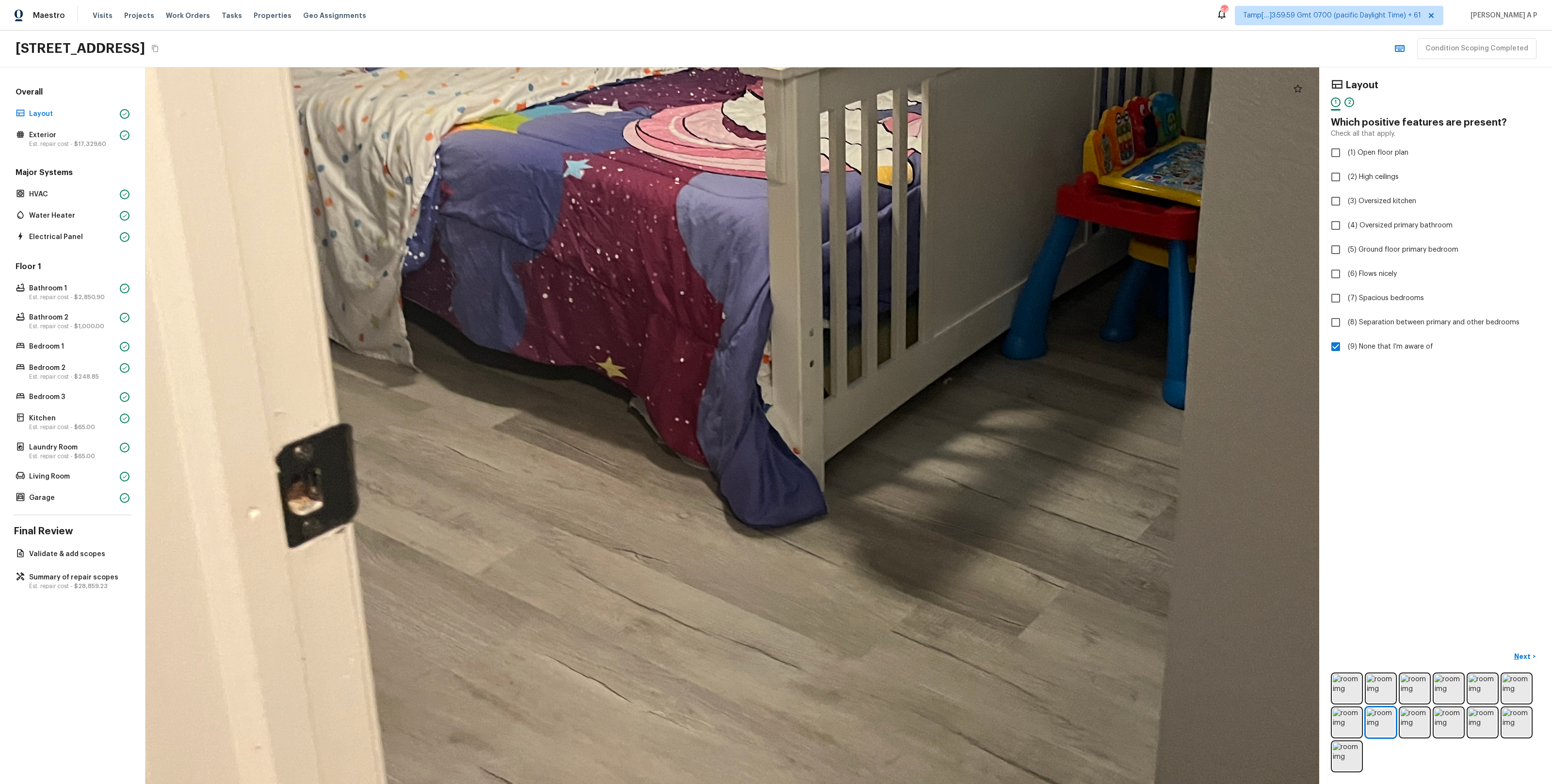
drag, startPoint x: 495, startPoint y: 620, endPoint x: 499, endPoint y: 502, distance: 118.1
click at [499, 502] on div at bounding box center [947, 222] width 2233 height 1363
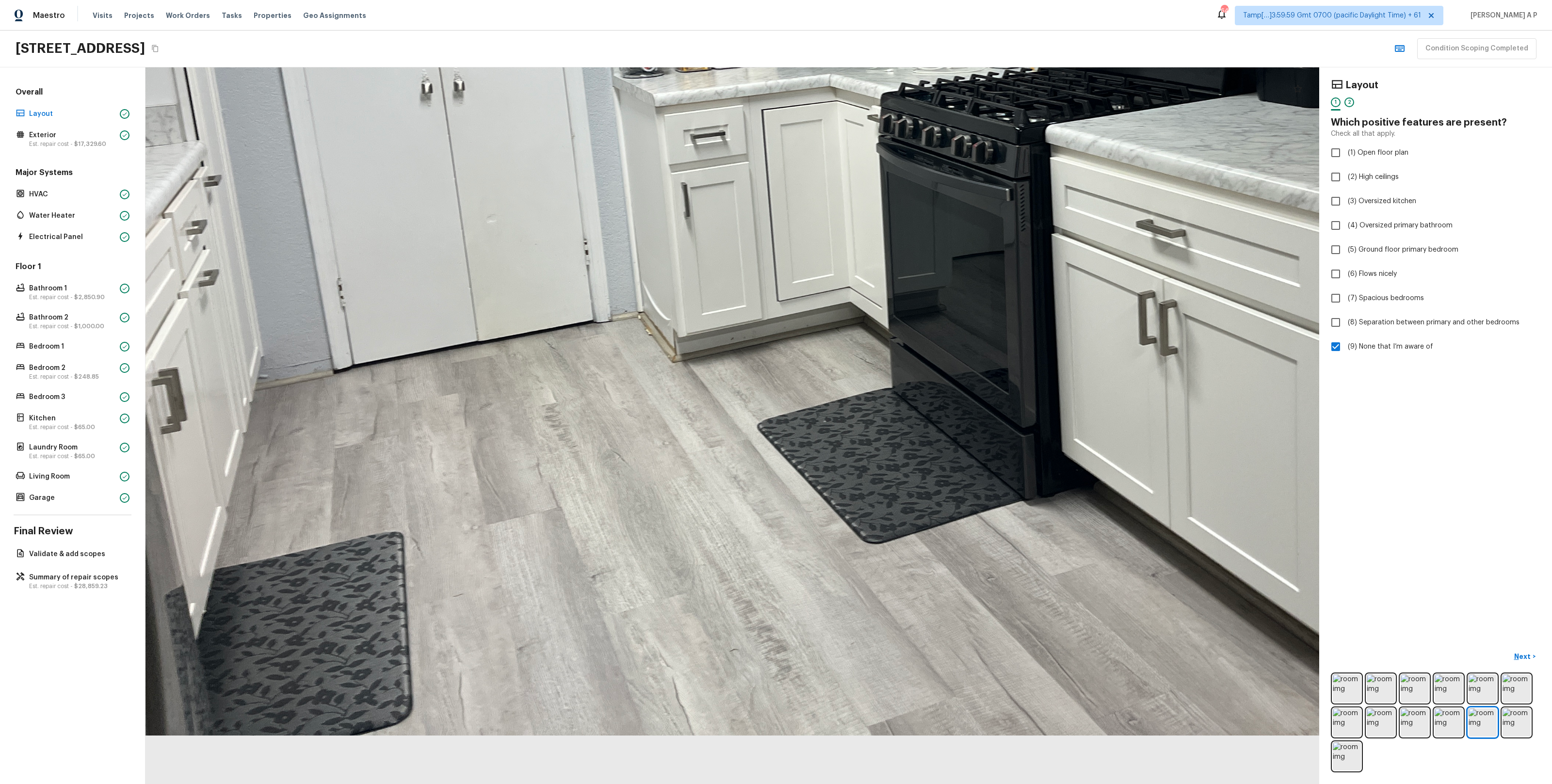
drag, startPoint x: 501, startPoint y: 669, endPoint x: 495, endPoint y: 506, distance: 163.1
click at [495, 506] on div at bounding box center [854, 178] width 1825 height 1114
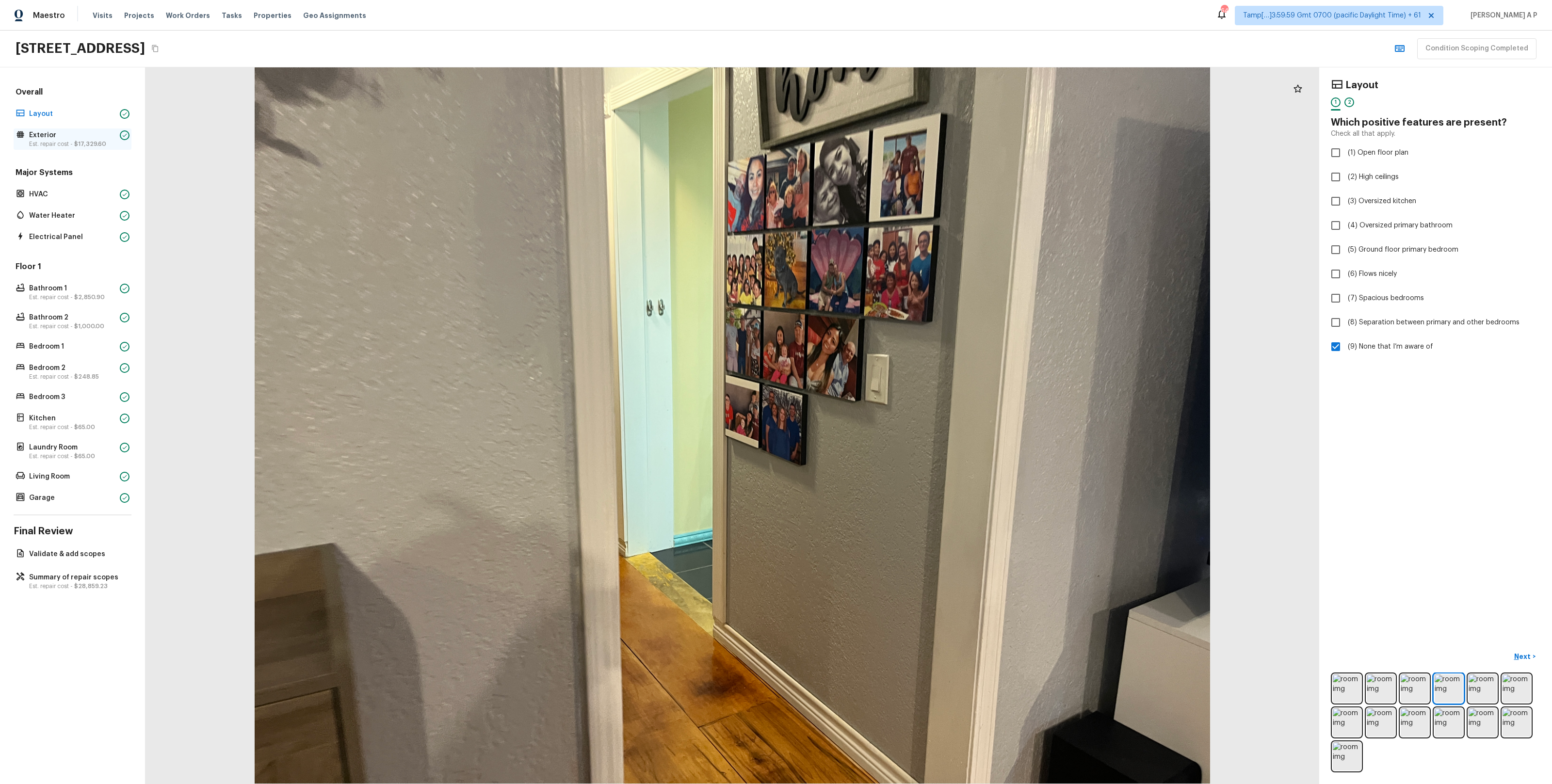
click at [93, 147] on span "$17,329.60" at bounding box center [90, 144] width 32 height 6
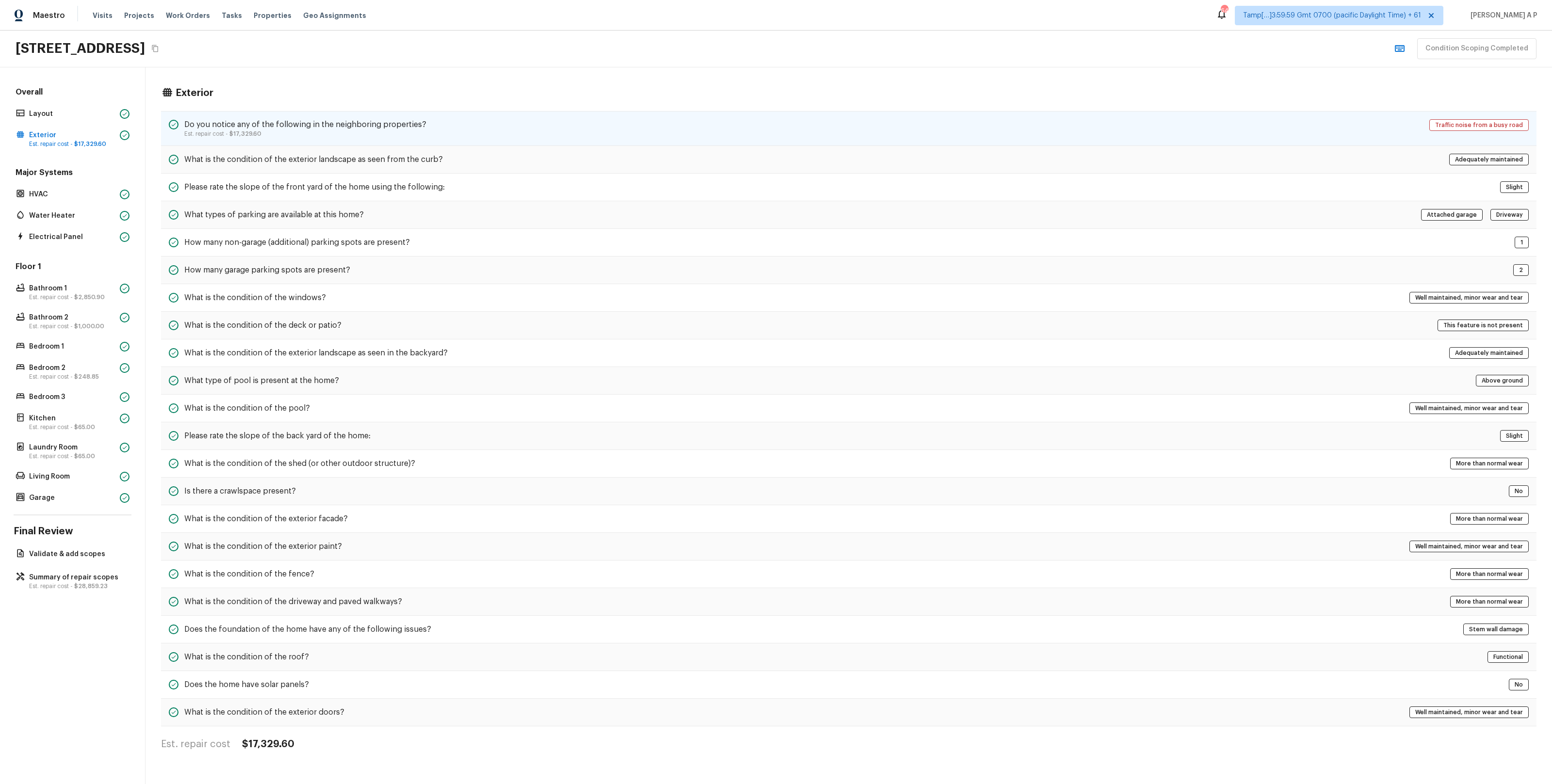
click at [239, 128] on h5 "Do you notice any of the following in the neighboring properties?" at bounding box center [305, 125] width 242 height 11
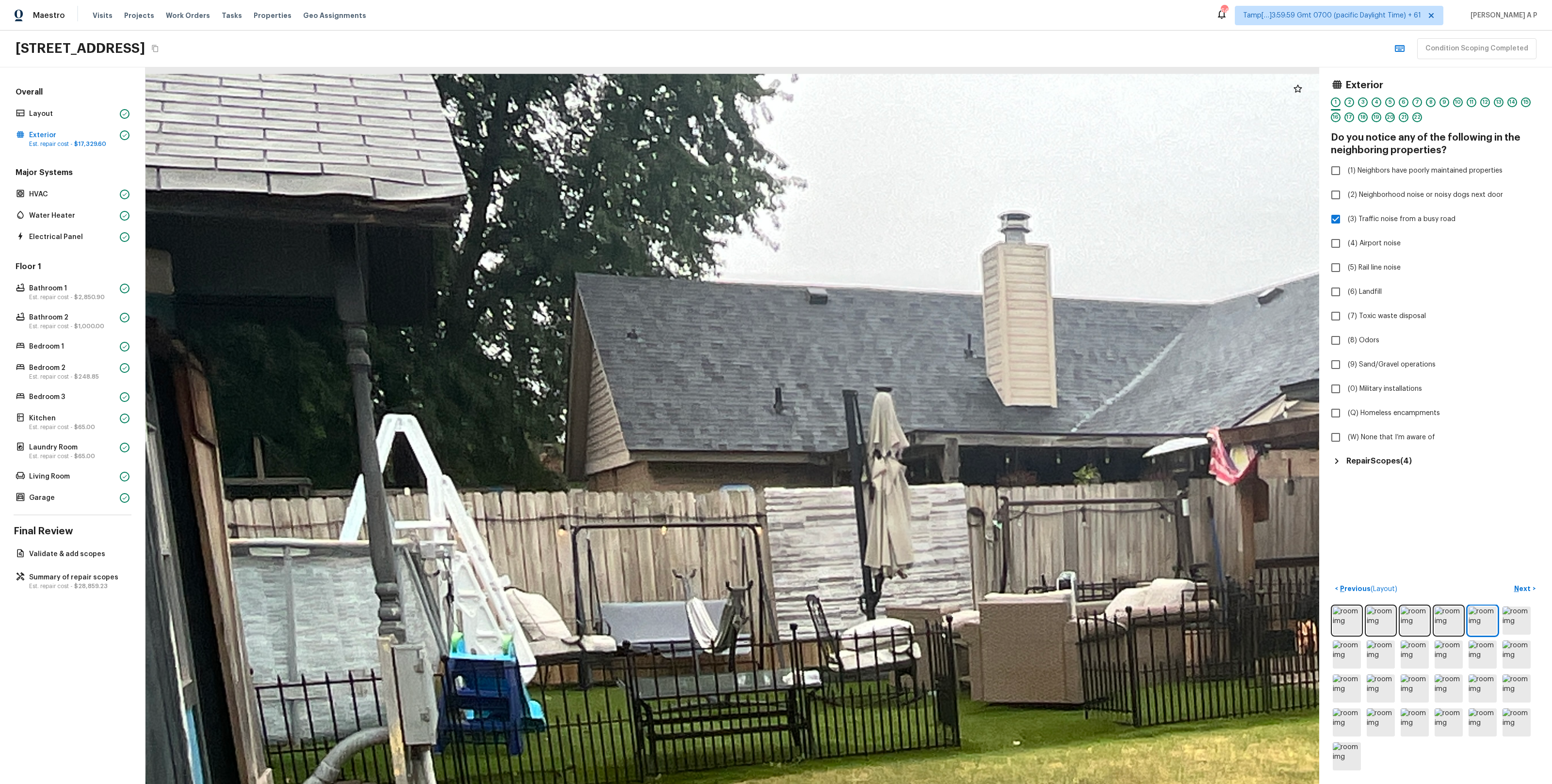
drag, startPoint x: 421, startPoint y: 147, endPoint x: 441, endPoint y: 276, distance: 130.5
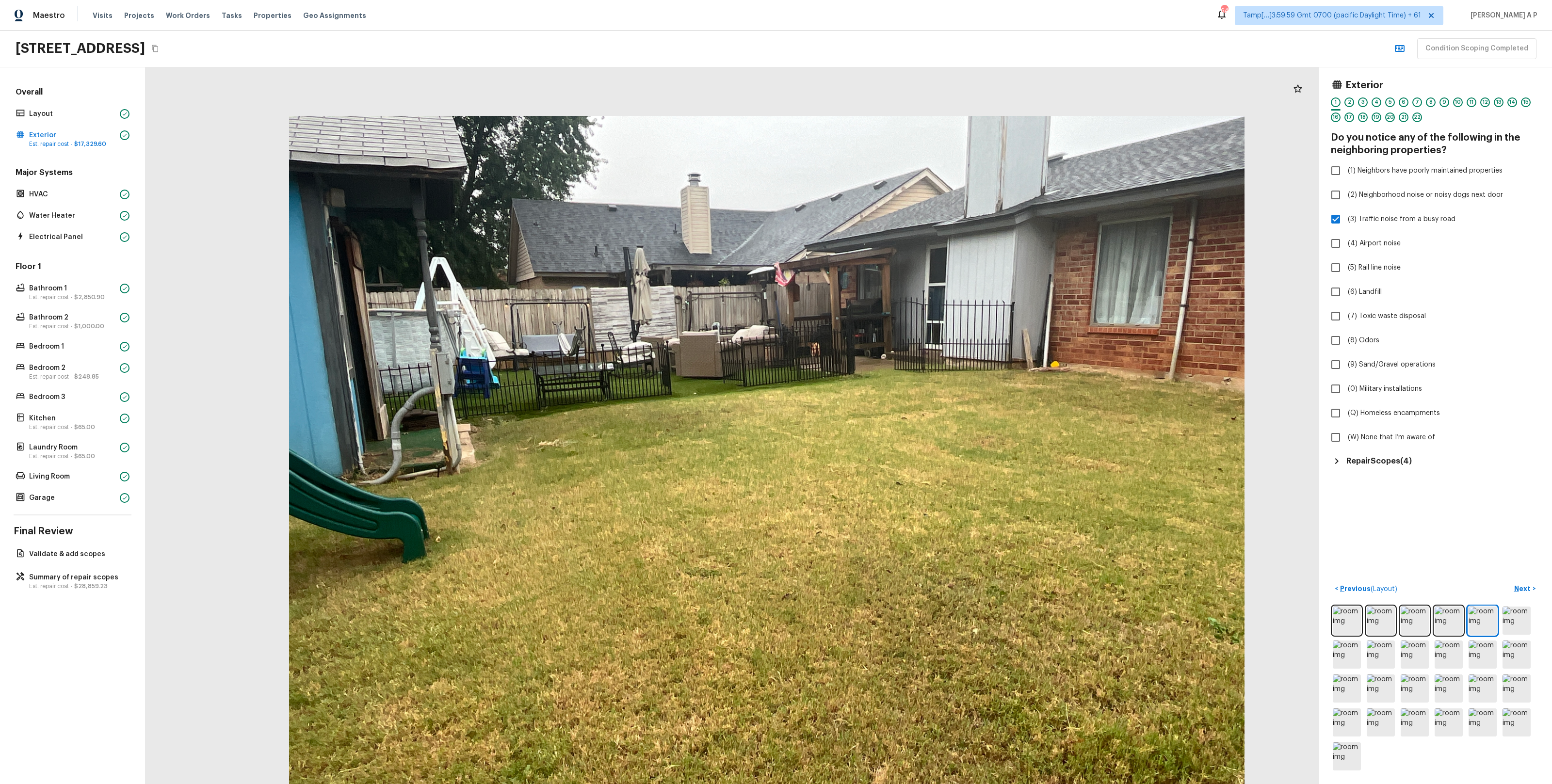
drag, startPoint x: 427, startPoint y: 203, endPoint x: 464, endPoint y: 319, distance: 121.8
click at [464, 318] on div at bounding box center [767, 474] width 1174 height 717
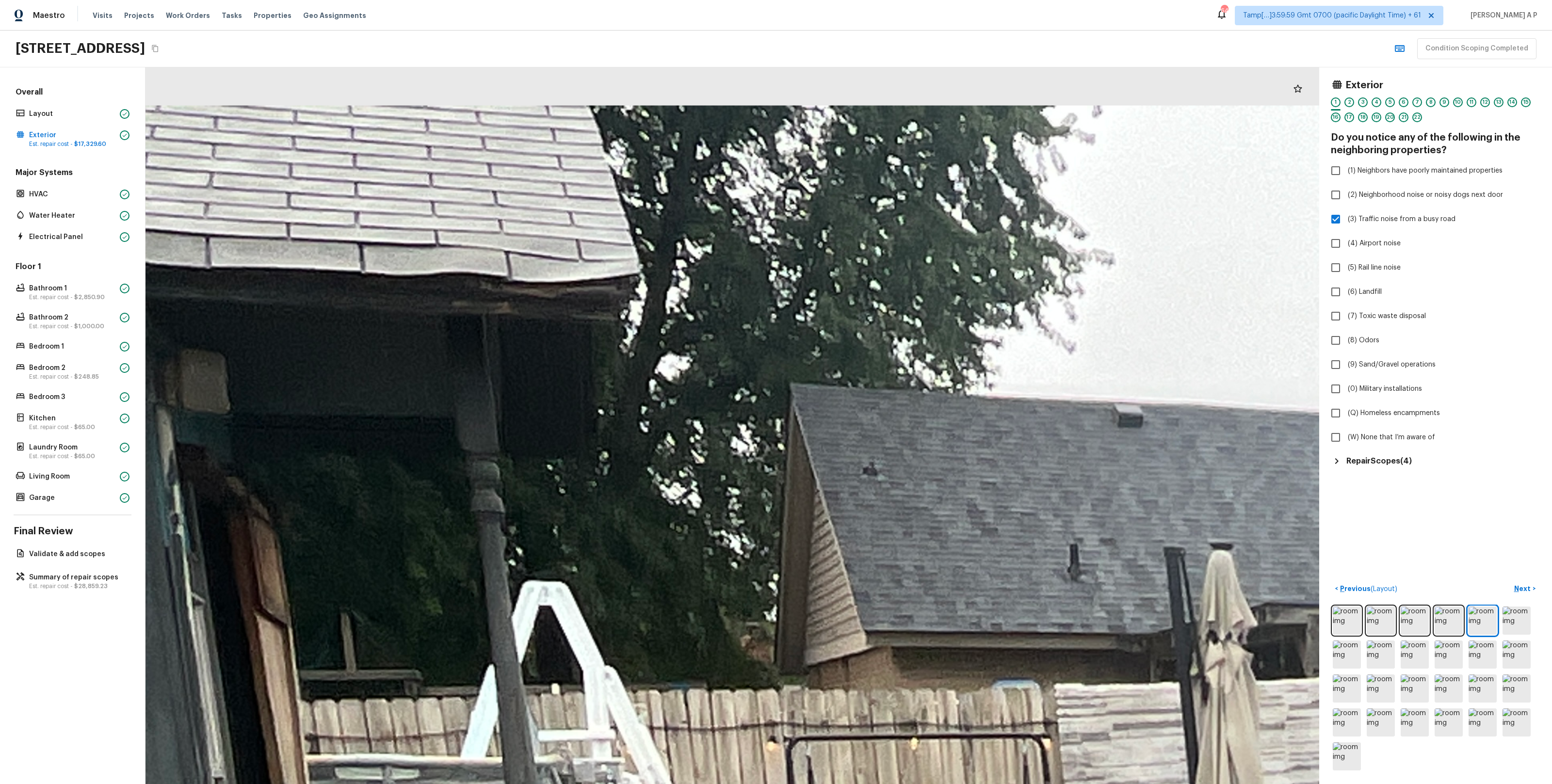
drag, startPoint x: 353, startPoint y: 126, endPoint x: 387, endPoint y: 334, distance: 210.8
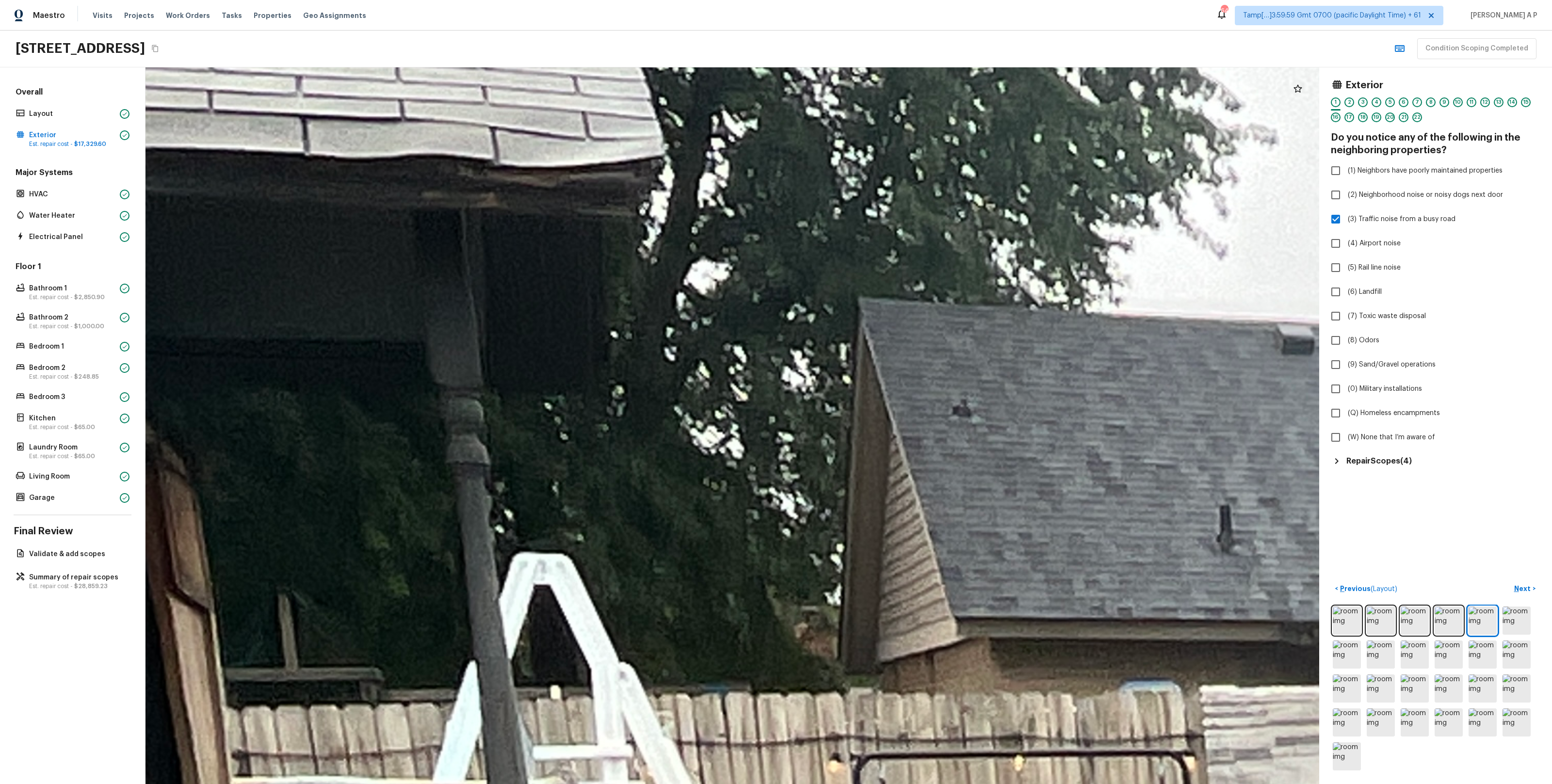
drag, startPoint x: 493, startPoint y: 155, endPoint x: 508, endPoint y: 217, distance: 63.8
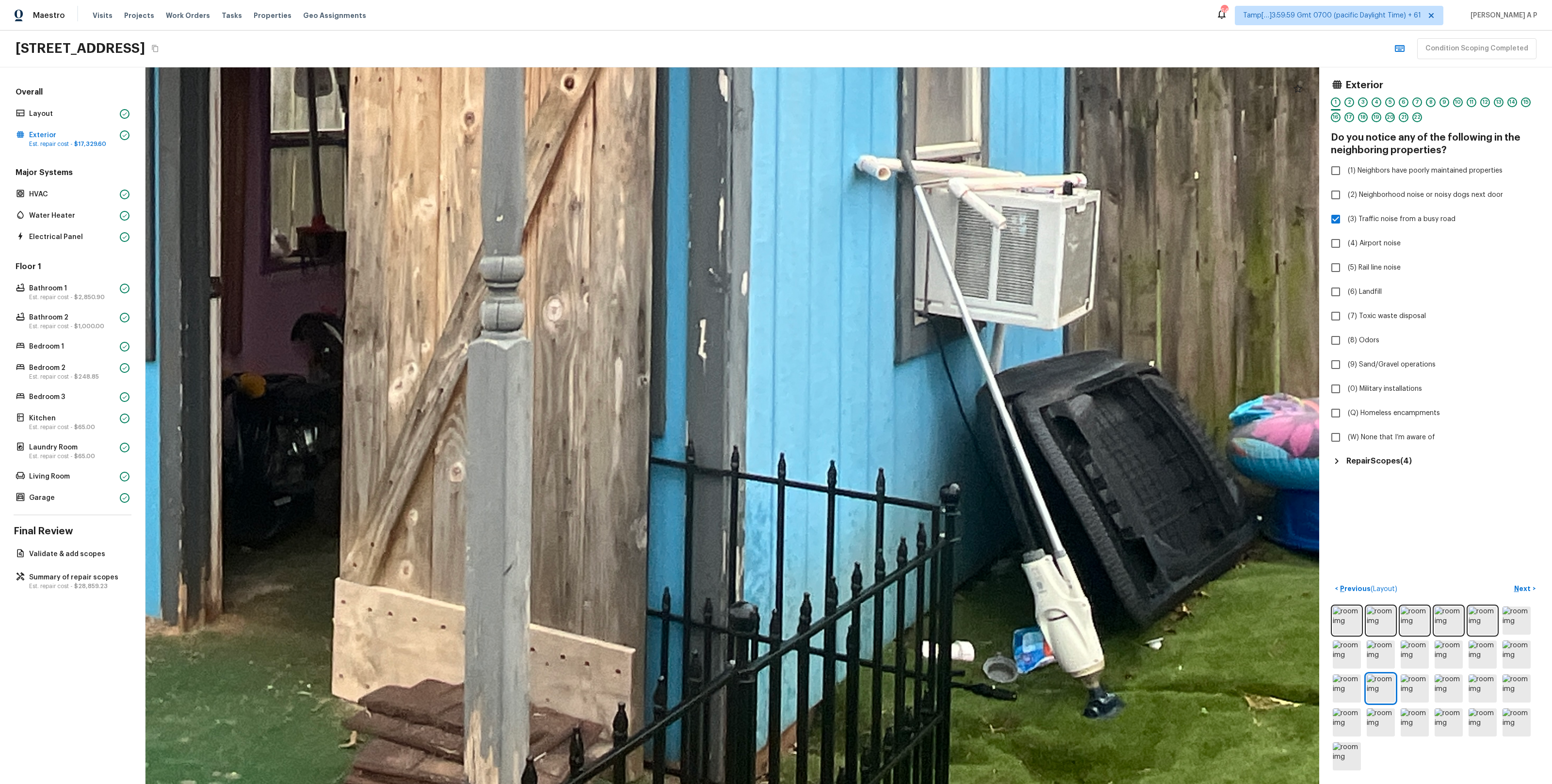
drag, startPoint x: 844, startPoint y: 518, endPoint x: 783, endPoint y: 317, distance: 210.1
click at [783, 317] on div at bounding box center [536, 114] width 2607 height 1591
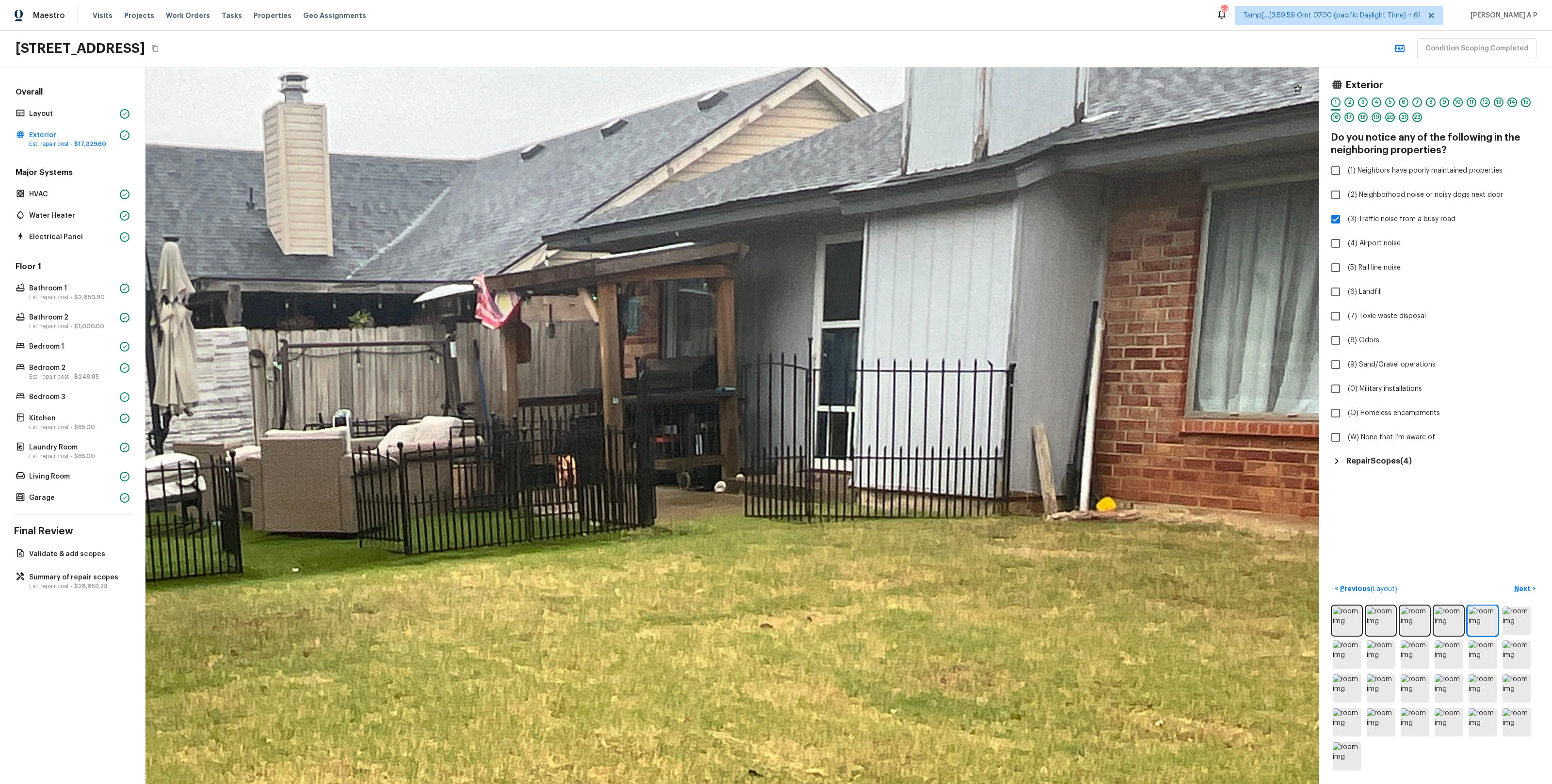
drag, startPoint x: 952, startPoint y: 161, endPoint x: 953, endPoint y: 343, distance: 182.0
click at [953, 343] on div at bounding box center [457, 751] width 2644 height 1614
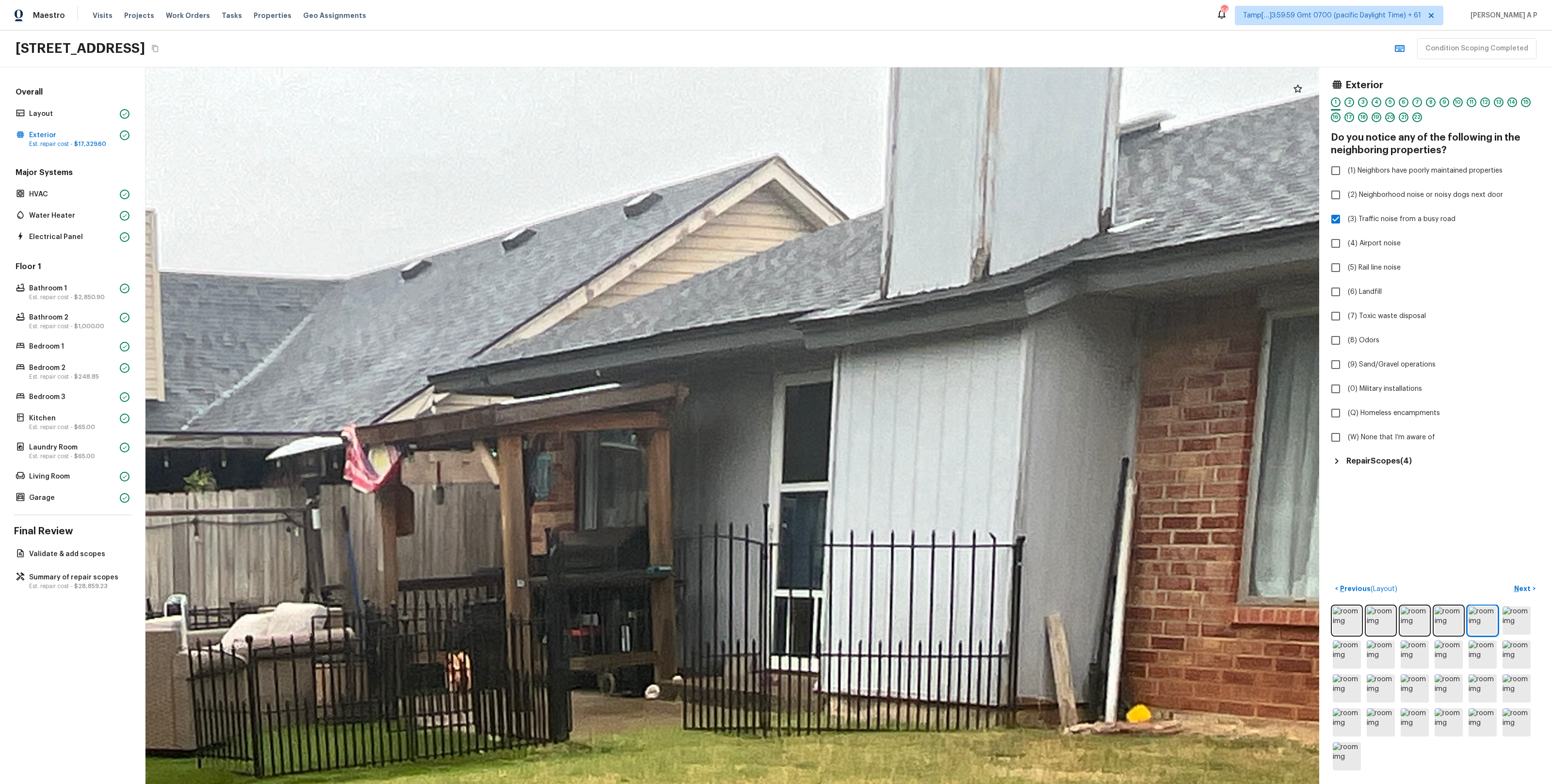
drag, startPoint x: 1006, startPoint y: 194, endPoint x: 1006, endPoint y: 279, distance: 85.0
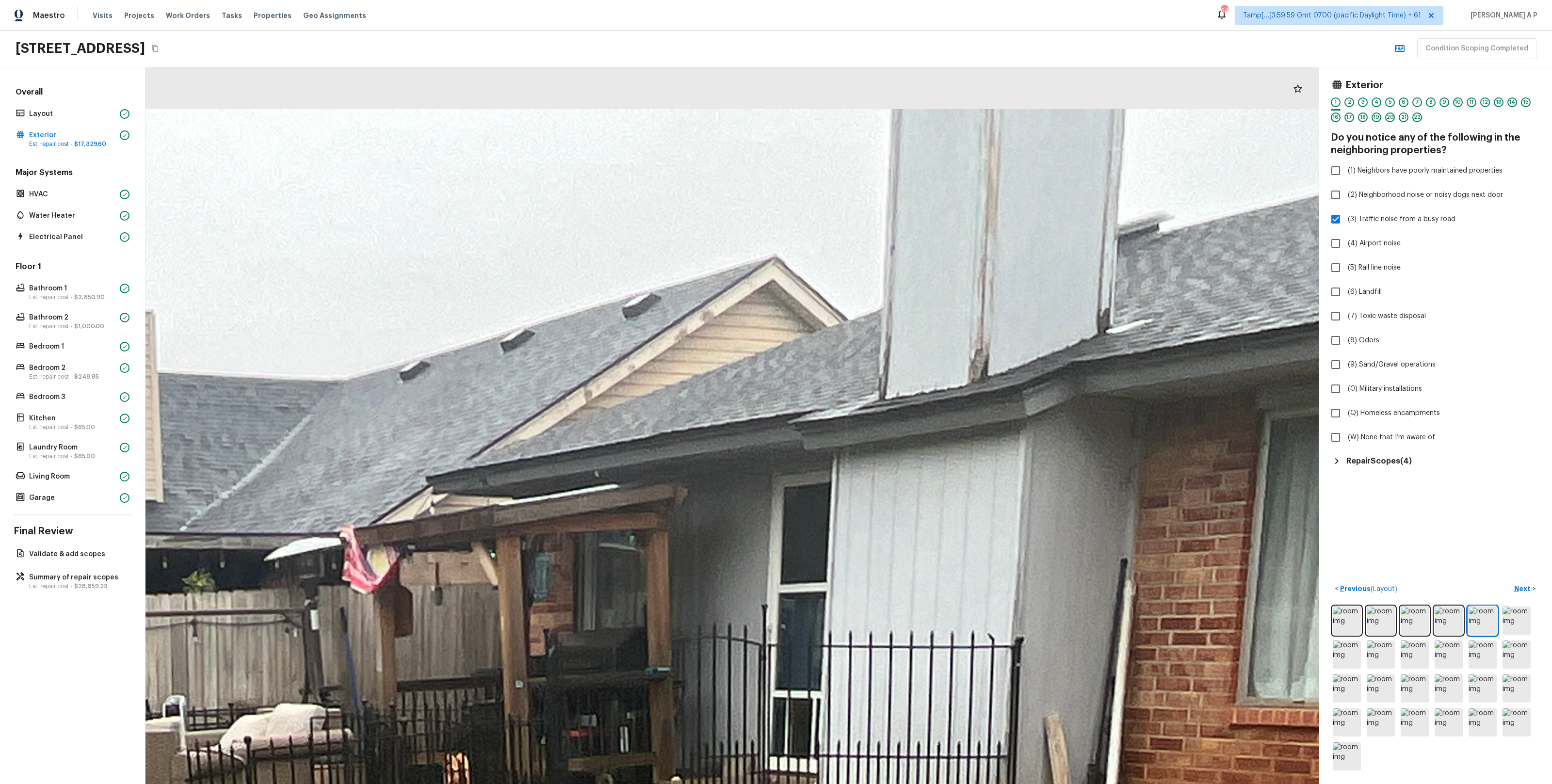
drag, startPoint x: 998, startPoint y: 250, endPoint x: 997, endPoint y: 349, distance: 99.0
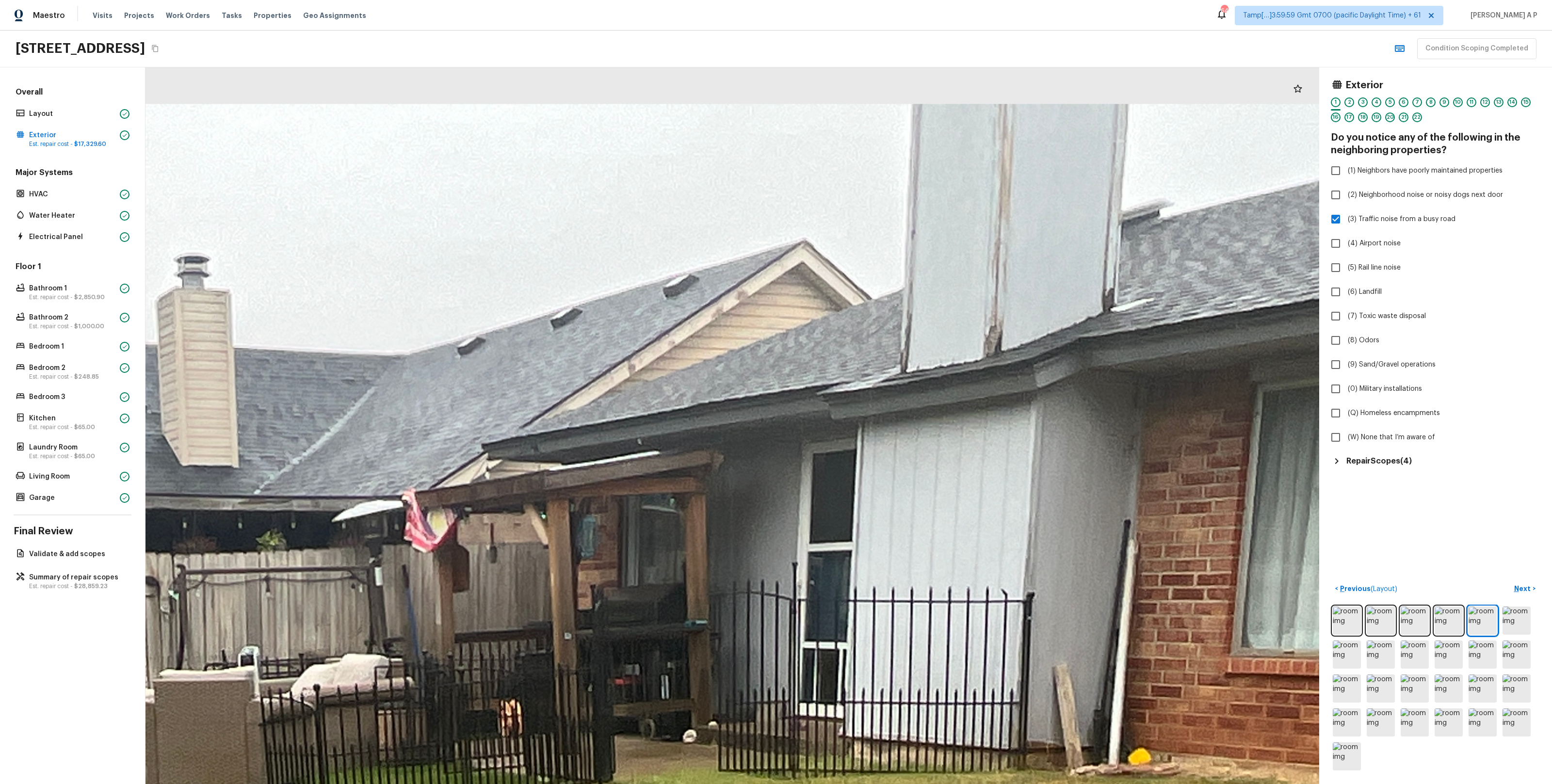
drag, startPoint x: 969, startPoint y: 220, endPoint x: 997, endPoint y: 573, distance: 354.1
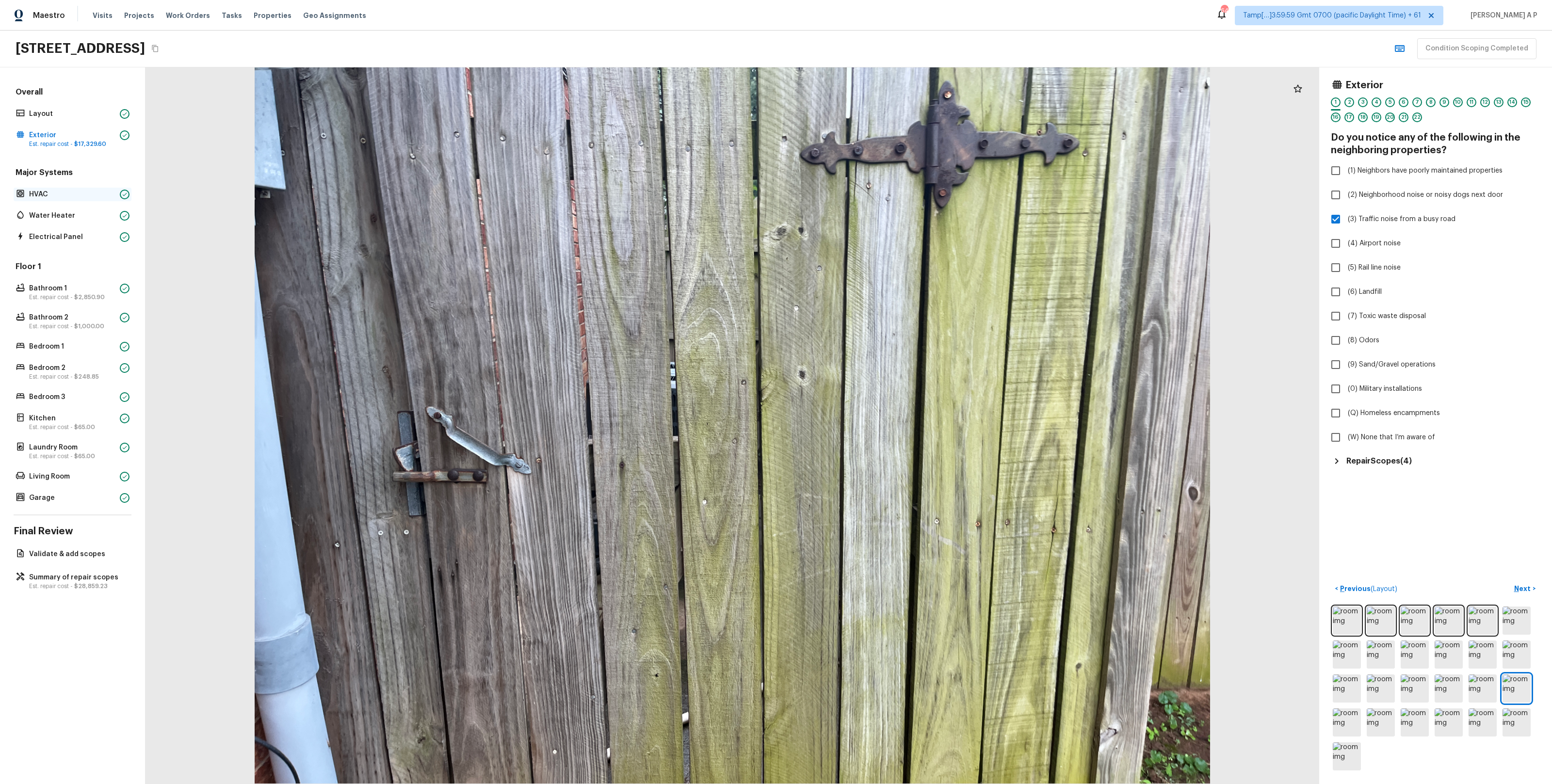
click at [61, 191] on p "HVAC" at bounding box center [72, 194] width 87 height 10
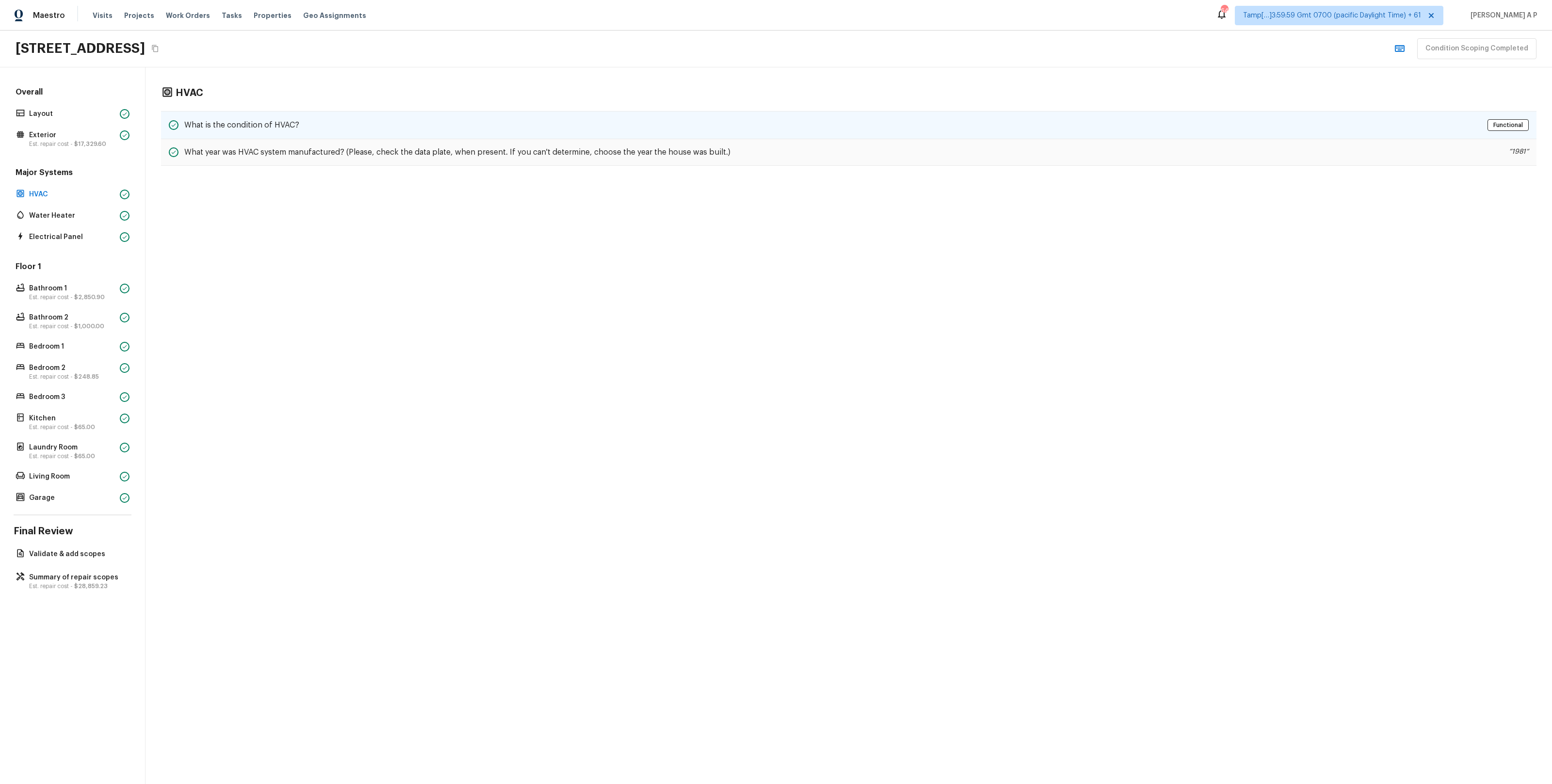
click at [245, 122] on h5 "What is the condition of HVAC?" at bounding box center [242, 125] width 115 height 11
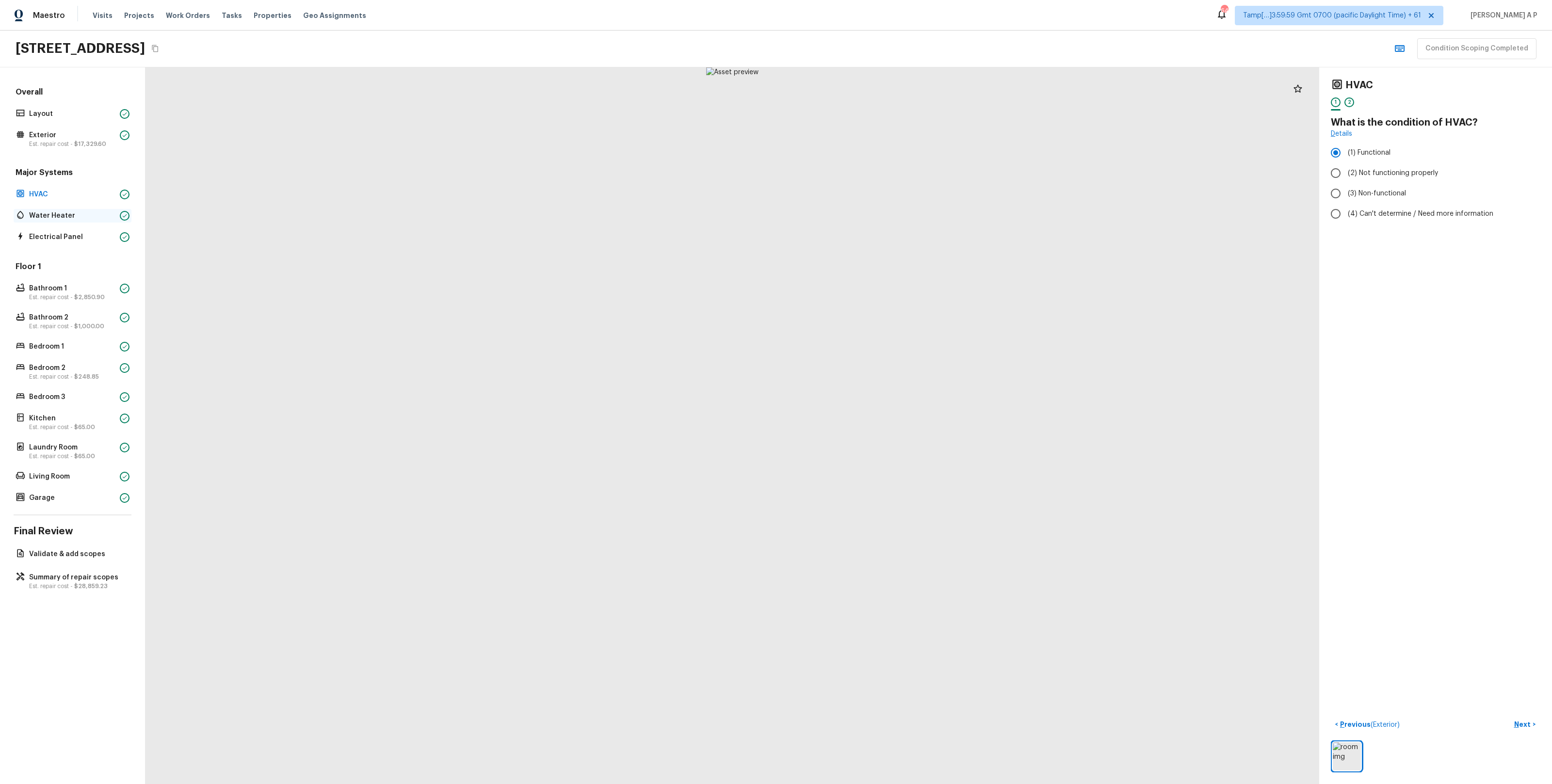
click at [86, 210] on div "Water Heater" at bounding box center [73, 216] width 118 height 14
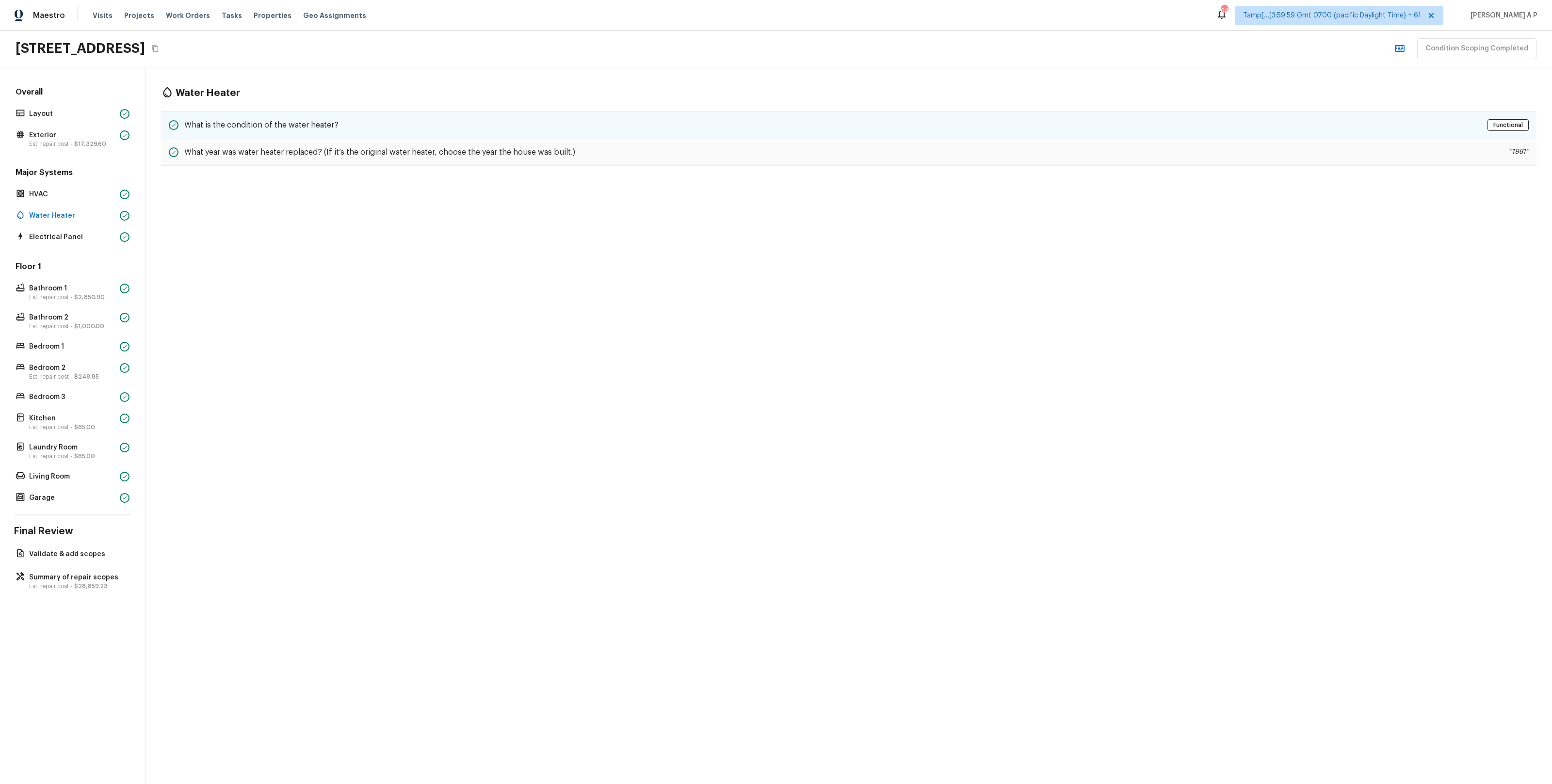
click at [208, 131] on div "What is the condition of the water heater? Functional" at bounding box center [848, 125] width 1375 height 28
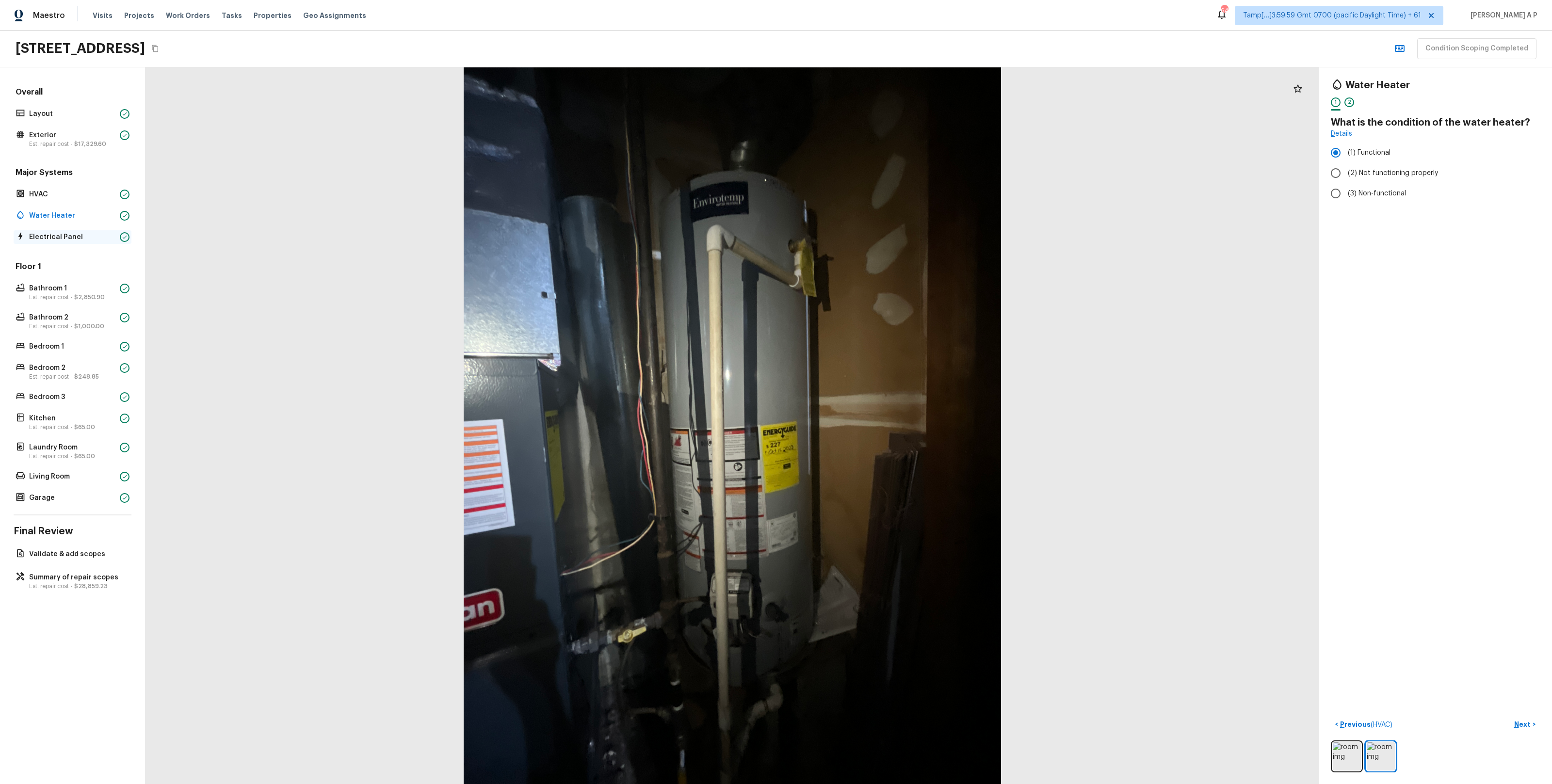
click at [47, 240] on p "Electrical Panel" at bounding box center [72, 237] width 87 height 10
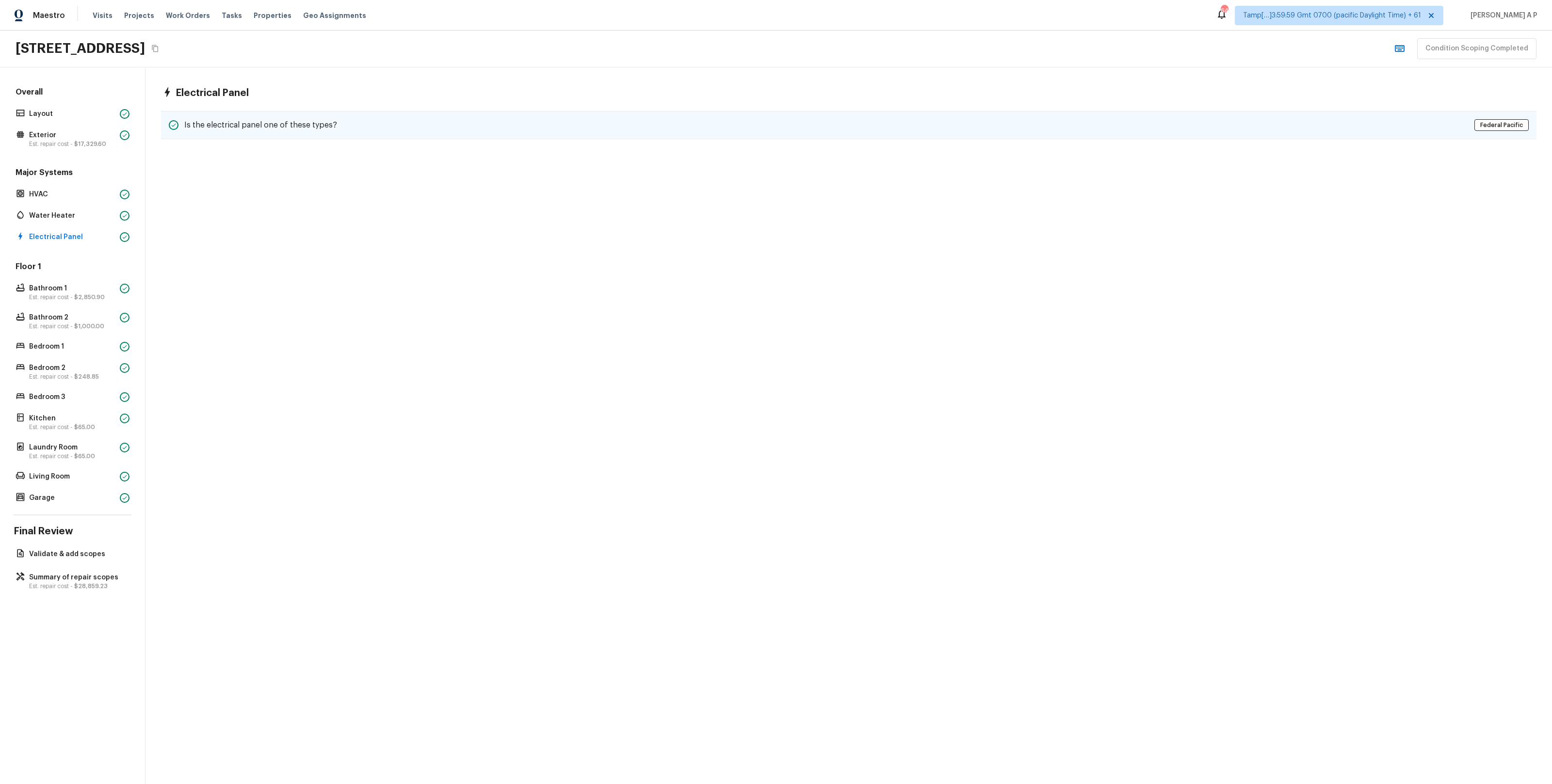
click at [240, 127] on h5 "Is the electrical panel one of these types?" at bounding box center [261, 125] width 153 height 11
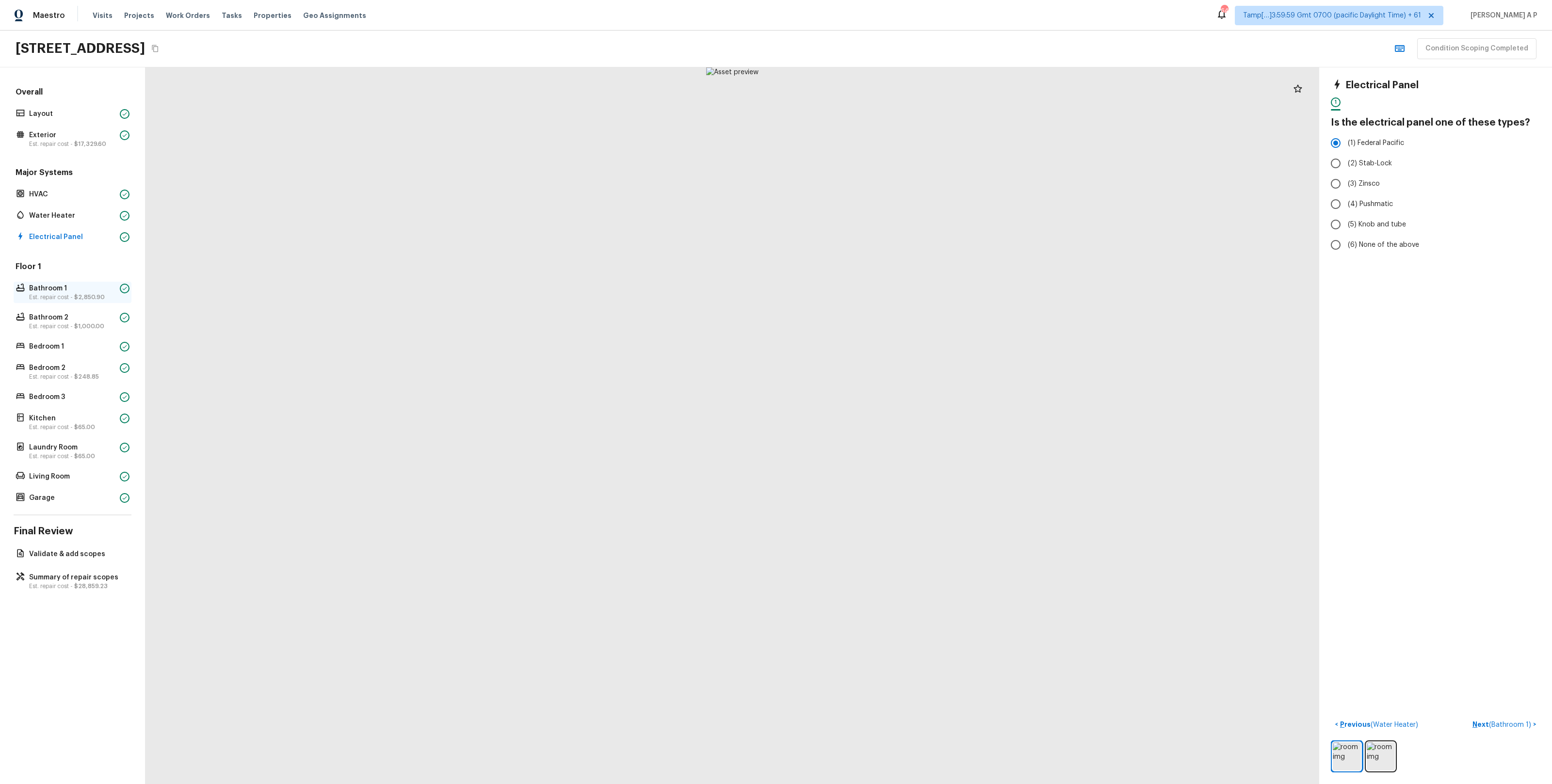
click at [90, 291] on p "Bathroom 1" at bounding box center [72, 288] width 87 height 10
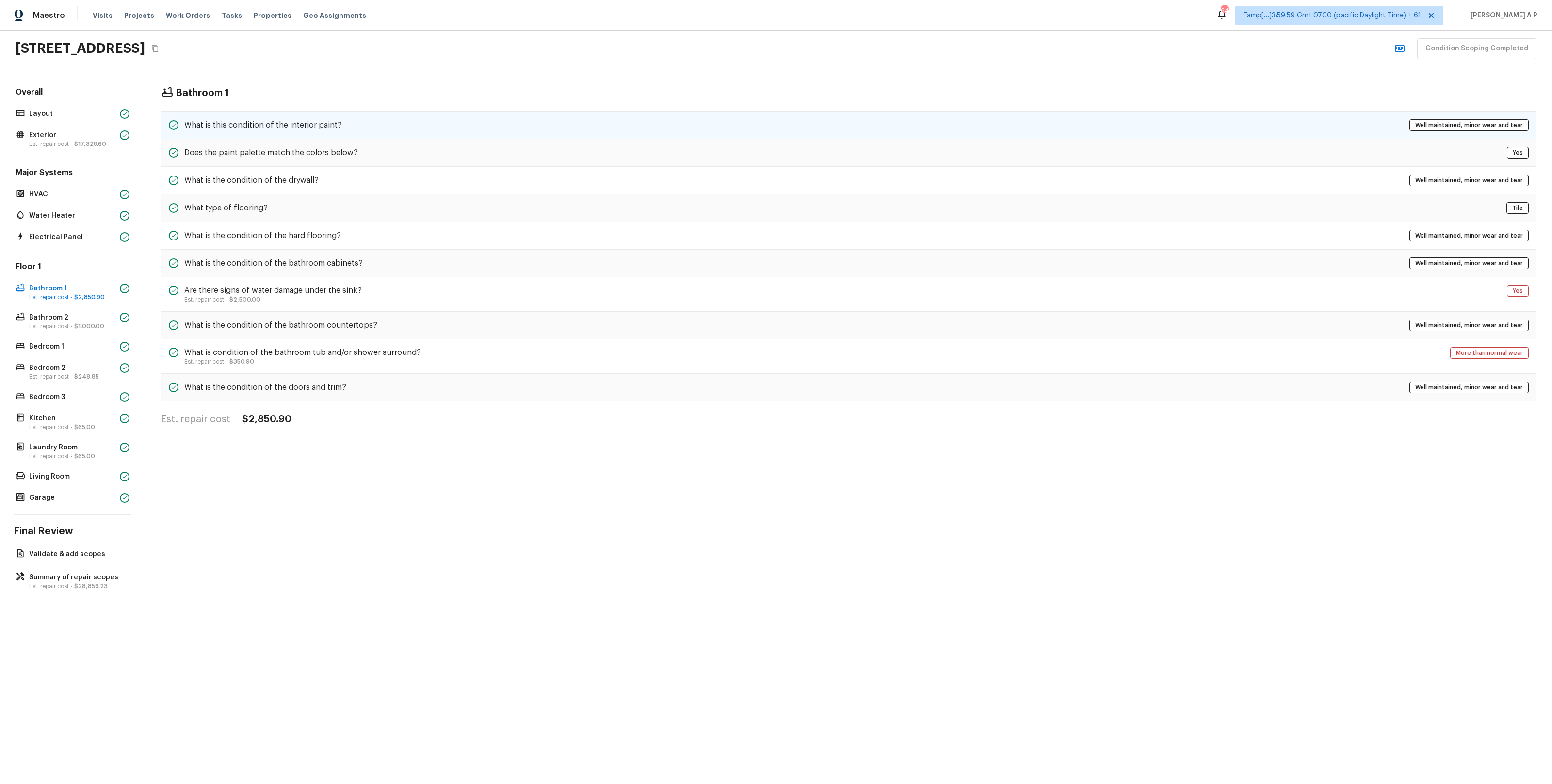
click at [318, 126] on h5 "What is this condition of the interior paint?" at bounding box center [263, 125] width 158 height 11
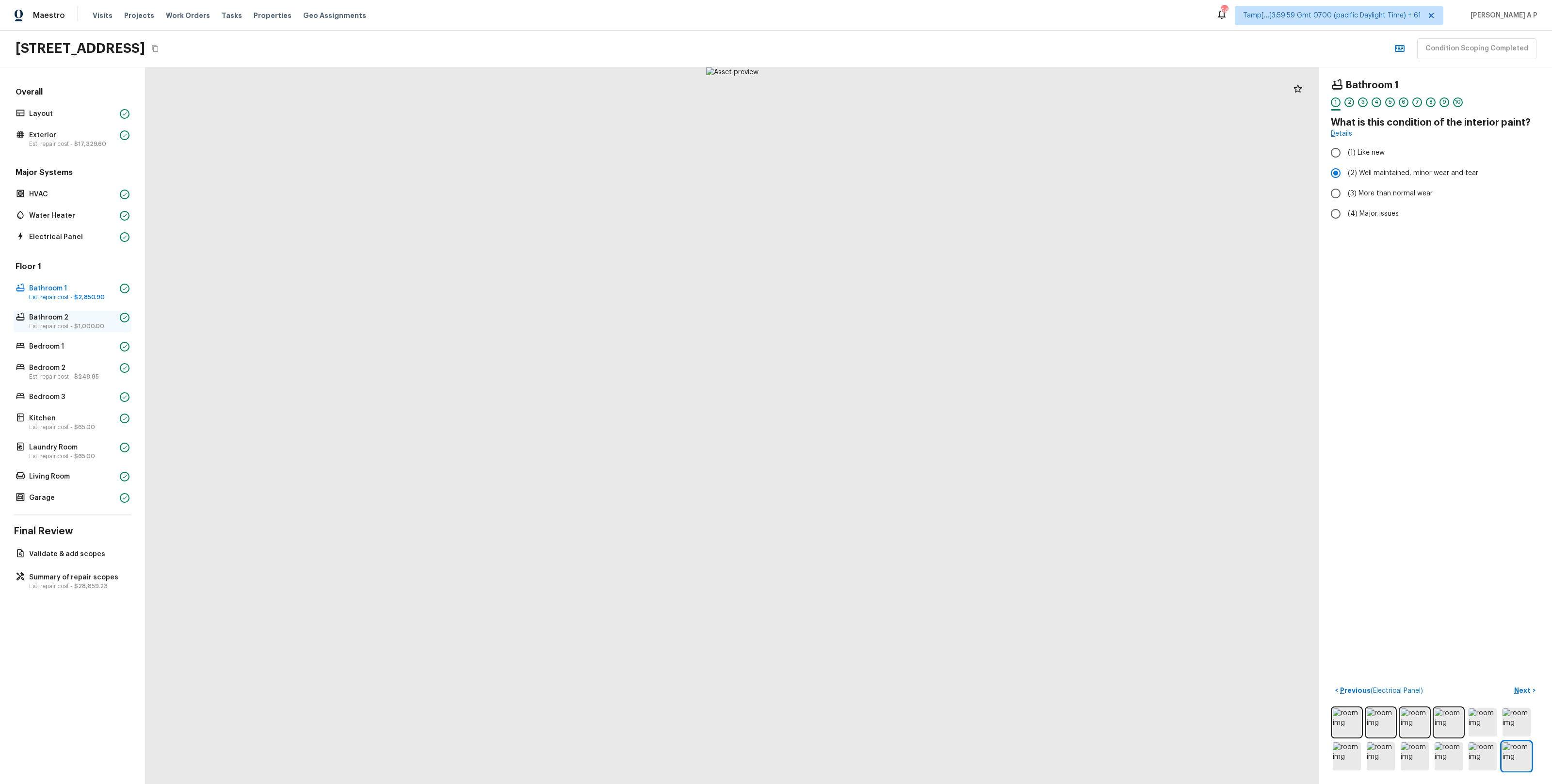
click at [102, 314] on p "Bathroom 2" at bounding box center [72, 317] width 87 height 10
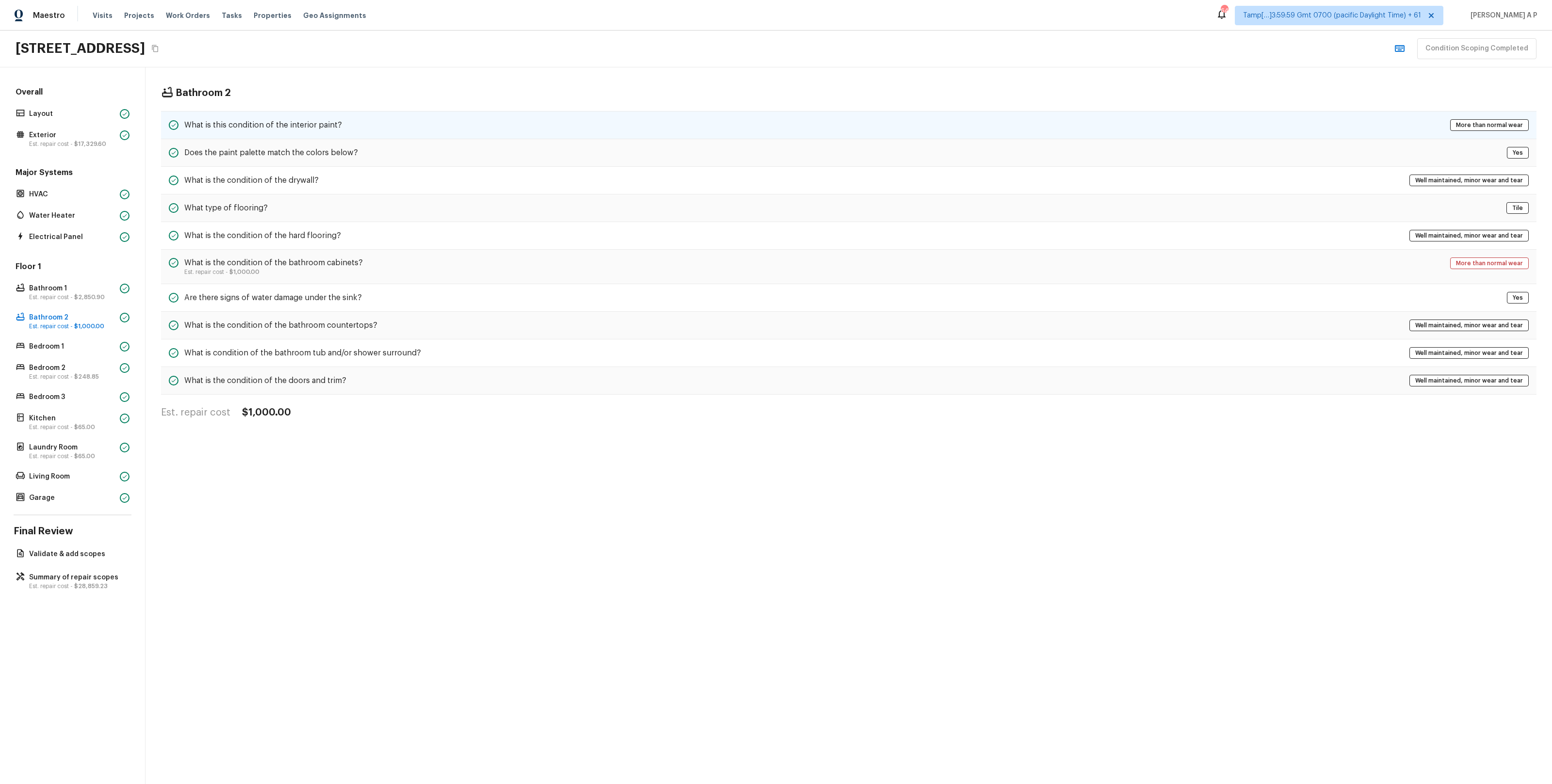
click at [336, 129] on h5 "What is this condition of the interior paint?" at bounding box center [263, 125] width 158 height 11
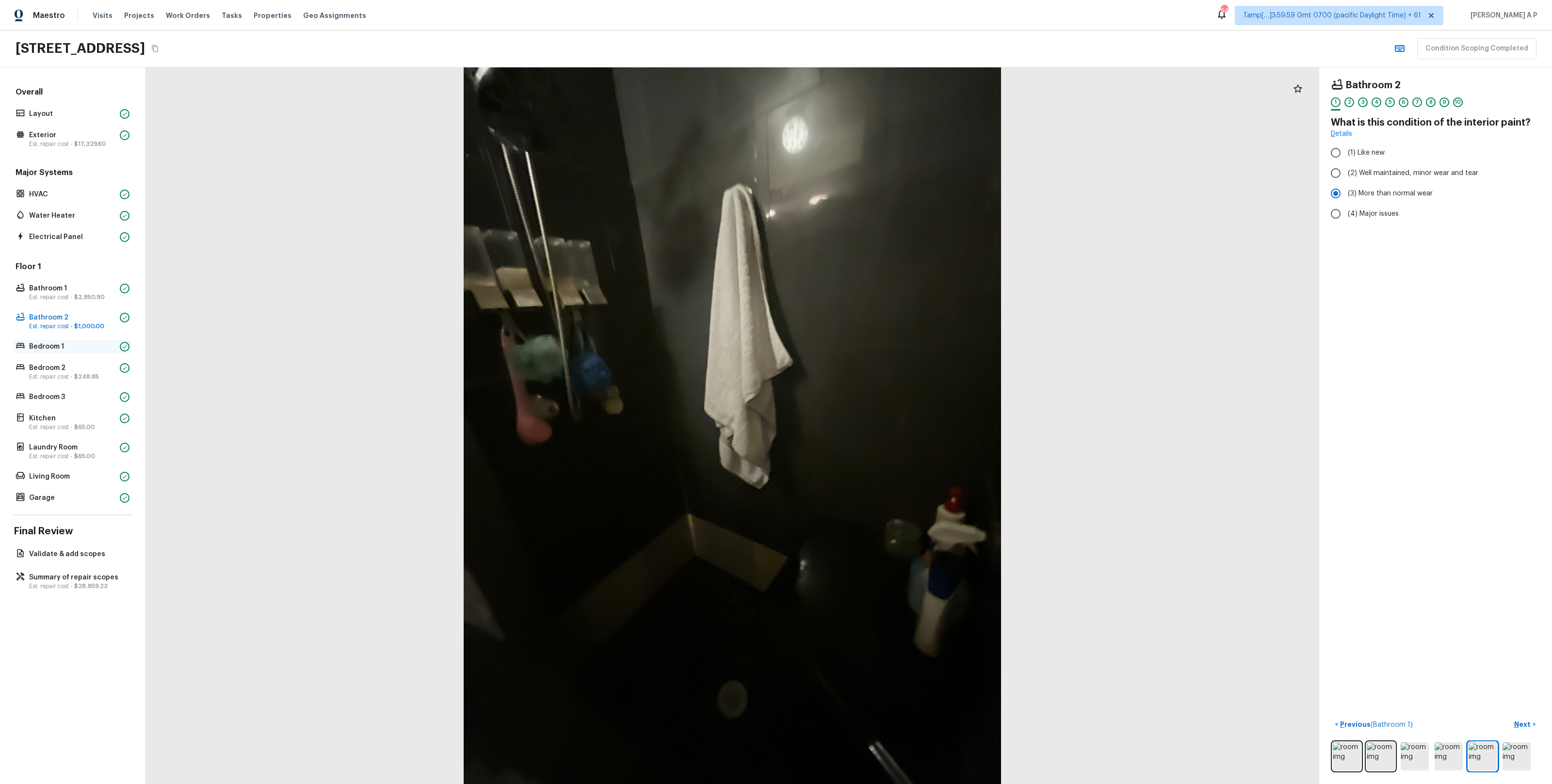
click at [69, 346] on p "Bedroom 1" at bounding box center [72, 347] width 87 height 10
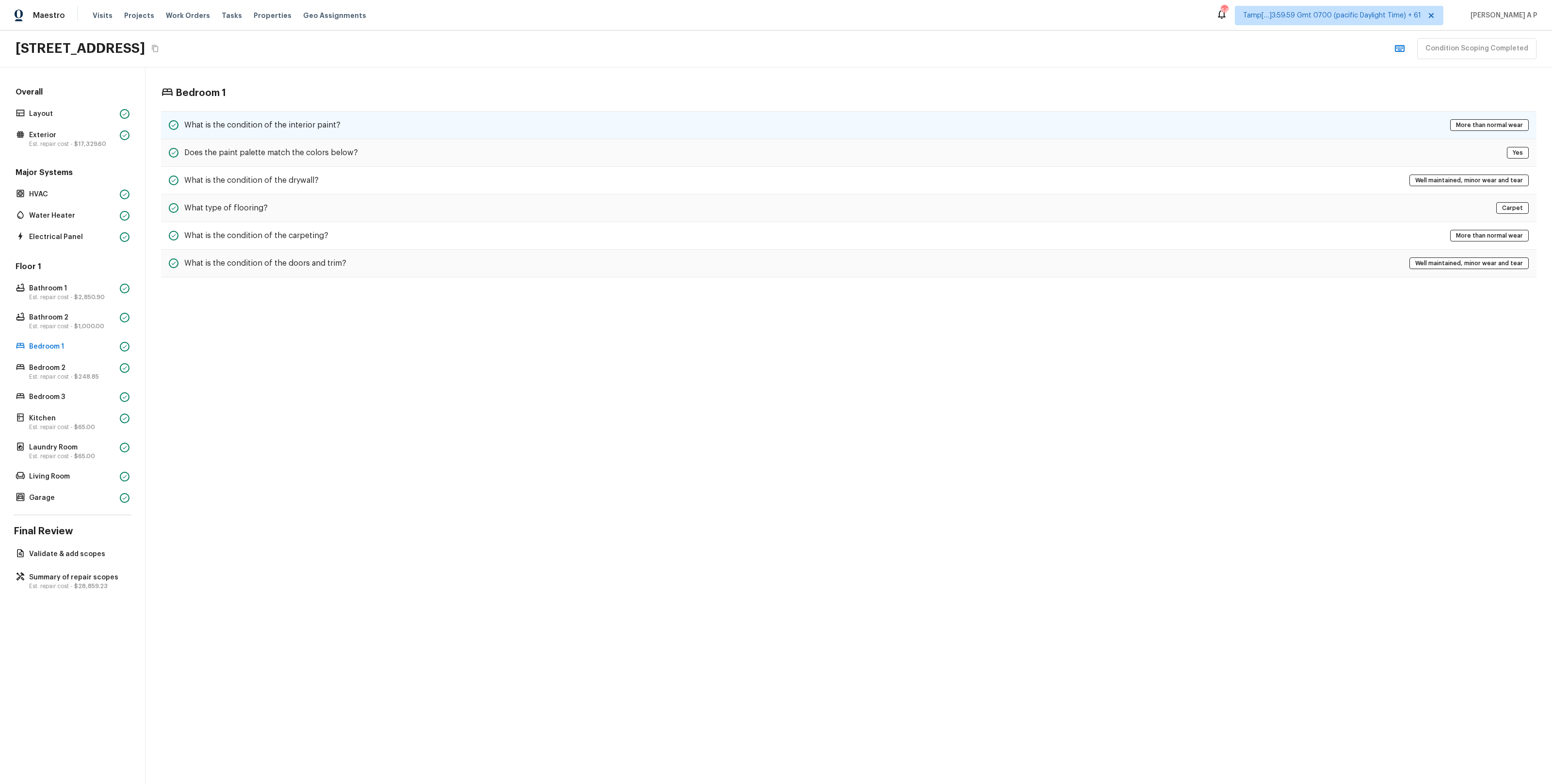
click at [322, 126] on h5 "What is the condition of the interior paint?" at bounding box center [262, 125] width 156 height 11
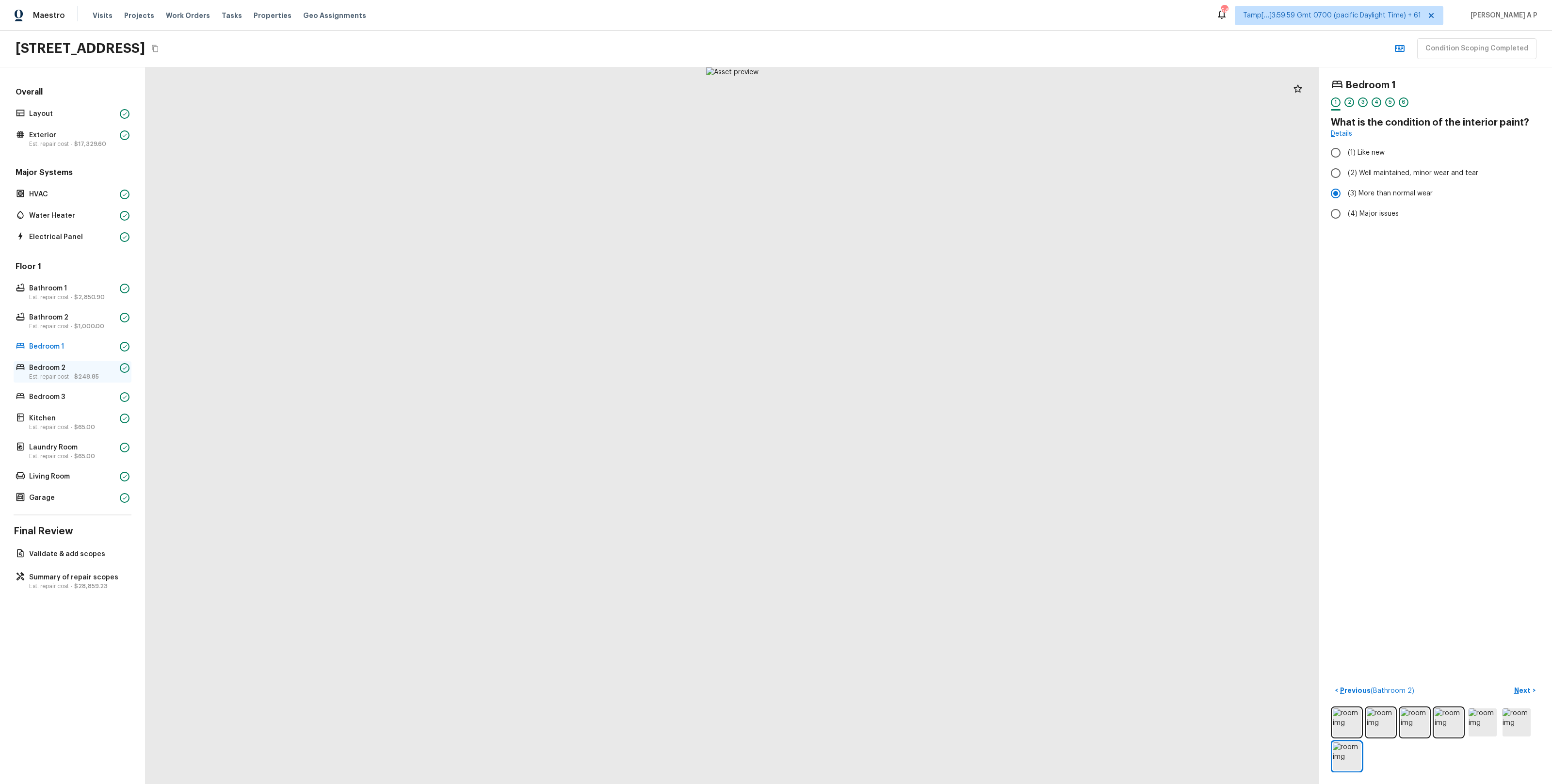
click at [81, 371] on p "Bedroom 2" at bounding box center [72, 368] width 87 height 10
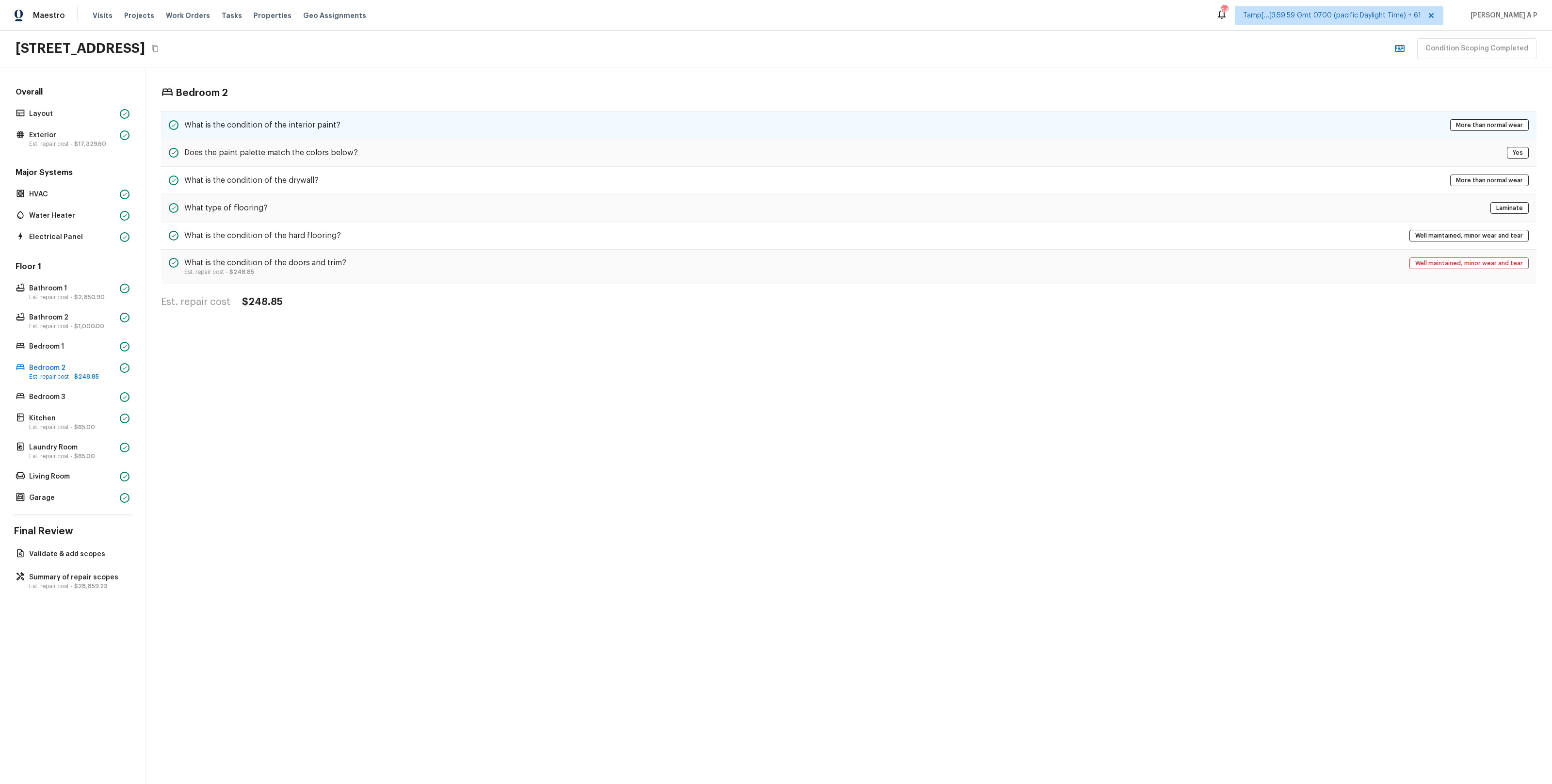
click at [376, 128] on div "What is the condition of the interior paint? More than normal wear" at bounding box center [848, 125] width 1375 height 28
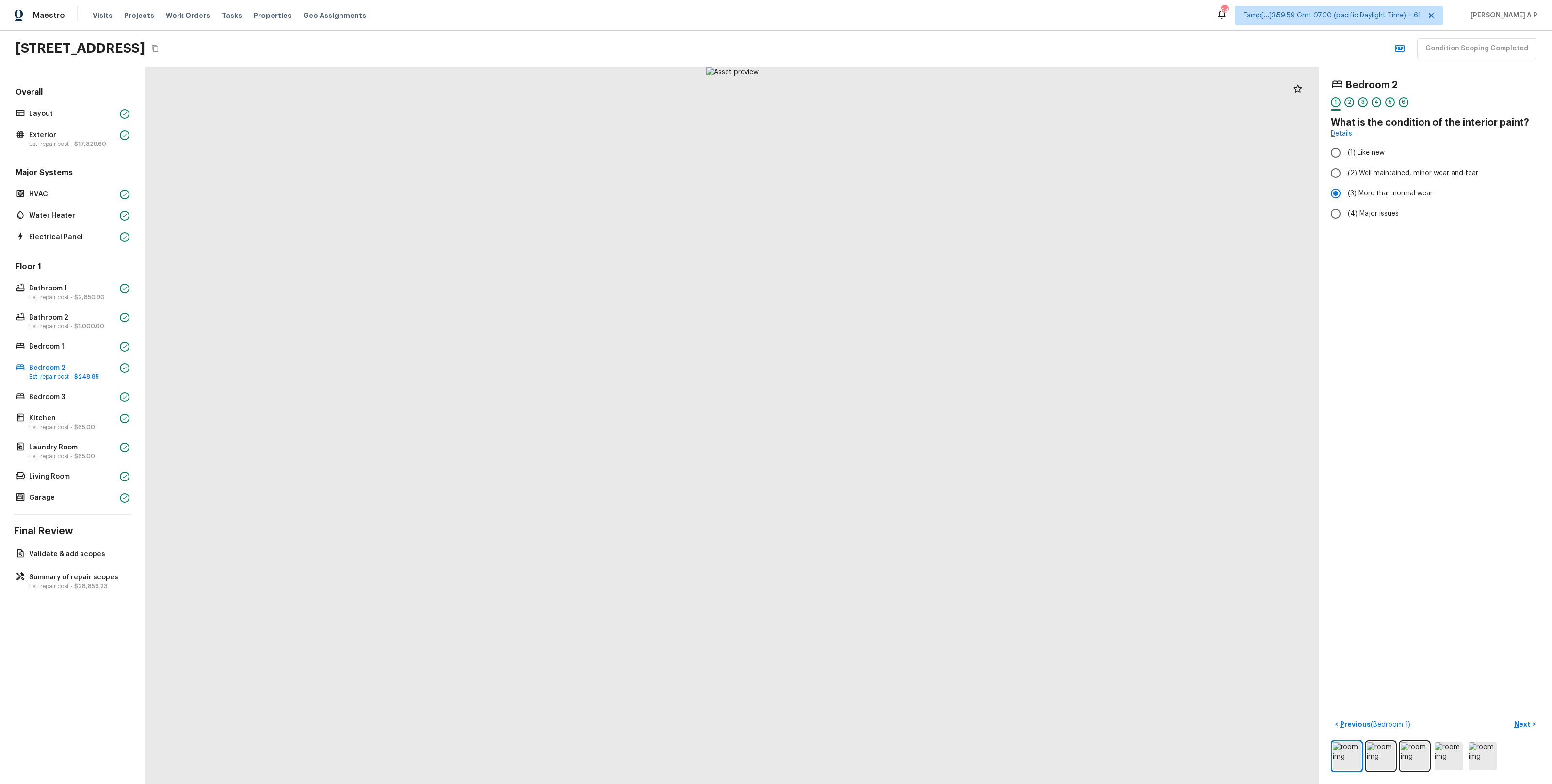
click at [593, 521] on div at bounding box center [733, 426] width 1174 height 717
click at [89, 395] on p "Bedroom 3" at bounding box center [72, 397] width 87 height 10
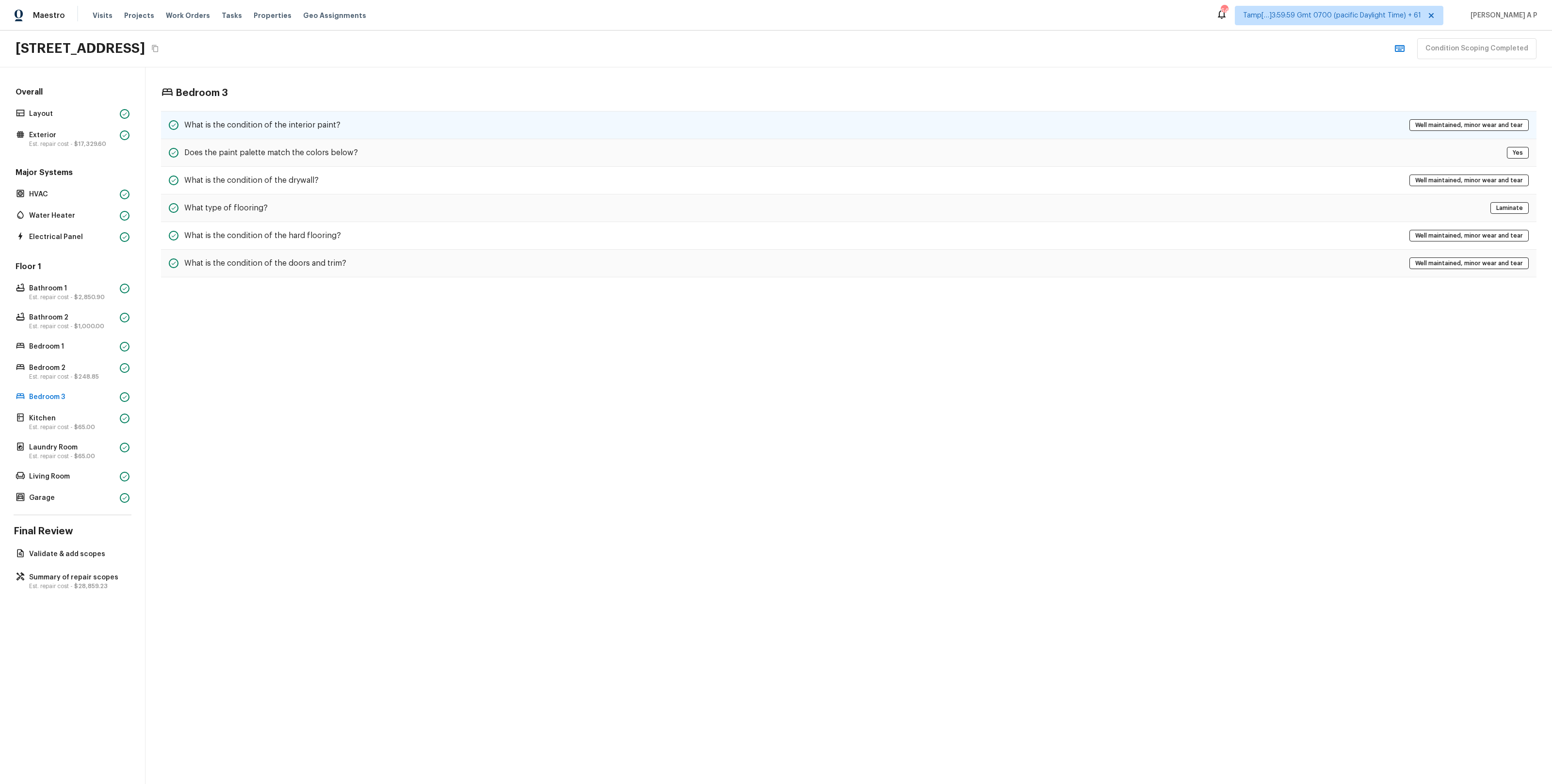
click at [352, 131] on div "What is the condition of the interior paint? Well maintained, minor wear and te…" at bounding box center [848, 125] width 1375 height 28
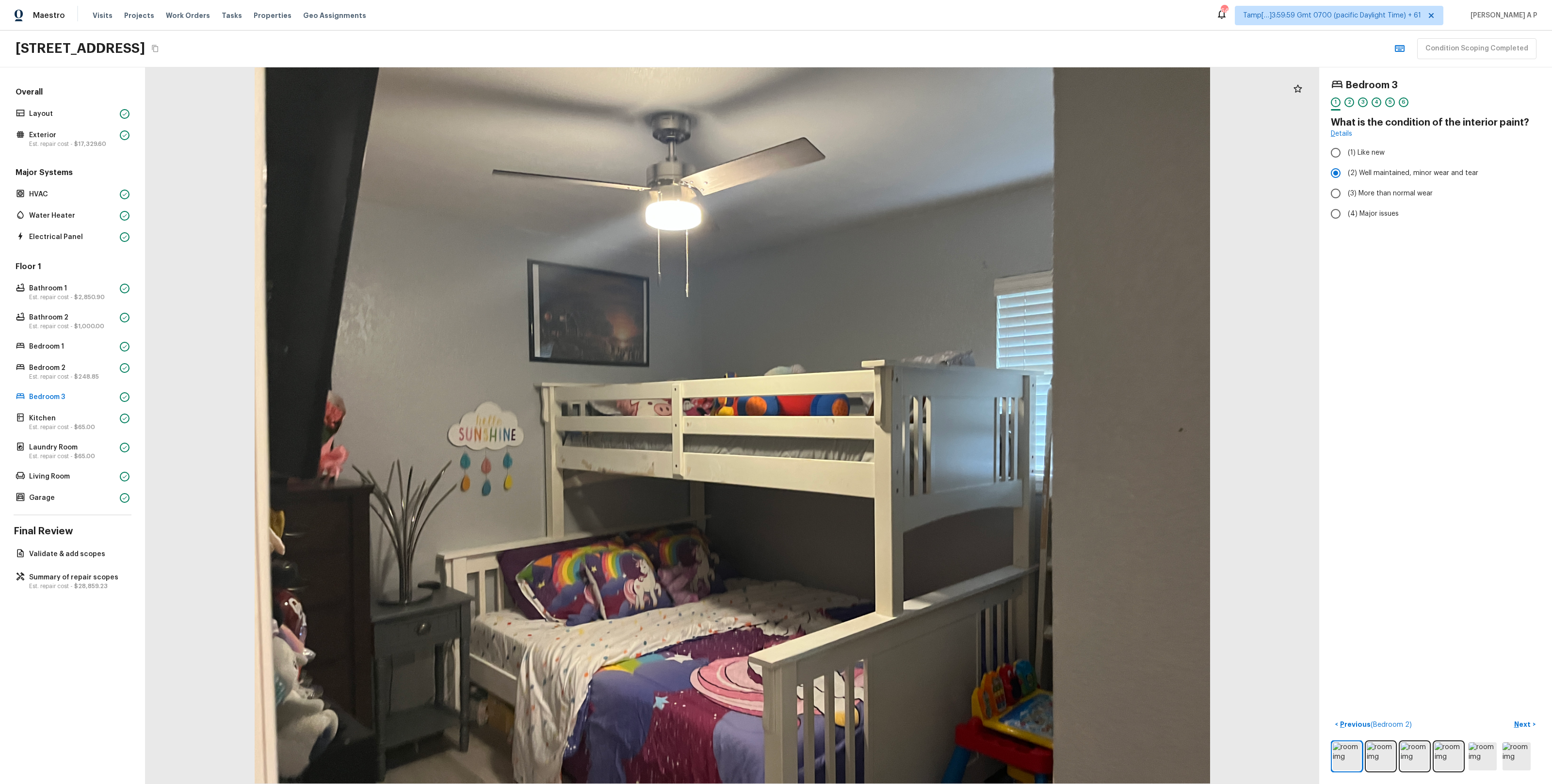
click at [365, 373] on div at bounding box center [733, 426] width 1174 height 717
click at [53, 424] on p "Est. repair cost - $65.00" at bounding box center [72, 427] width 87 height 8
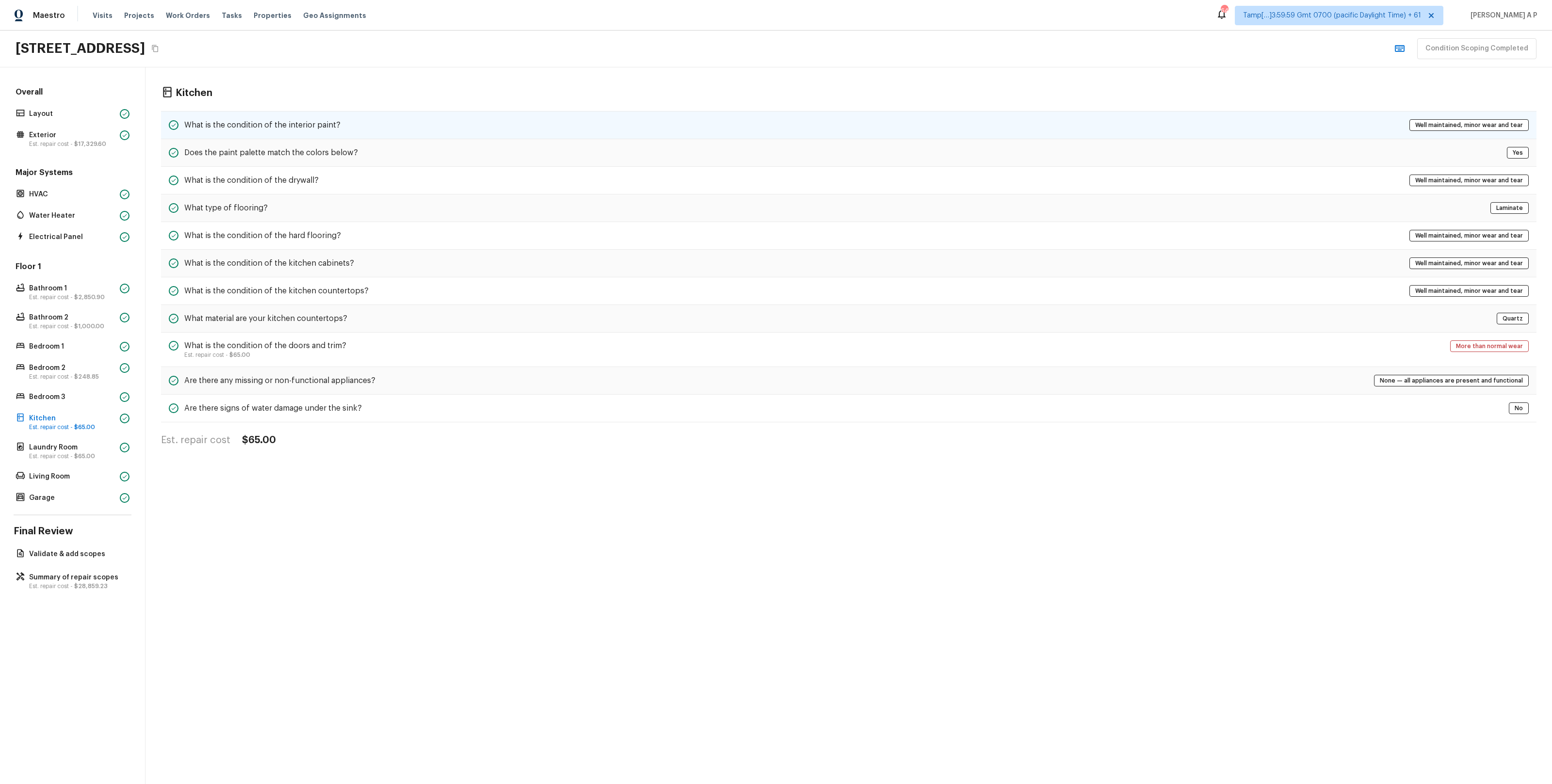
click at [416, 122] on div "What is the condition of the interior paint? Well maintained, minor wear and te…" at bounding box center [848, 125] width 1375 height 28
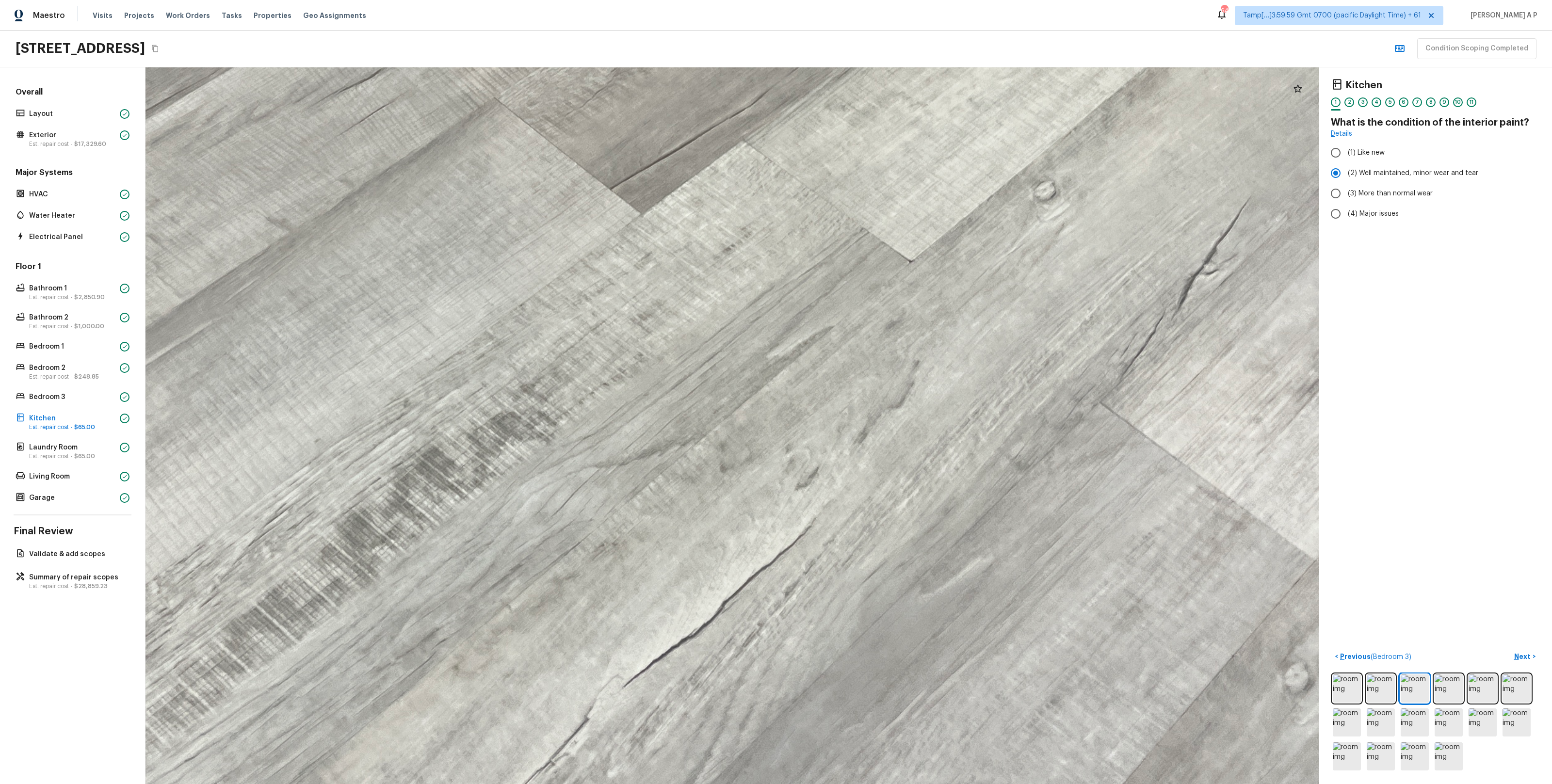
drag, startPoint x: 842, startPoint y: 558, endPoint x: 830, endPoint y: 414, distance: 144.5
click at [830, 414] on div at bounding box center [548, 102] width 3065 height 1871
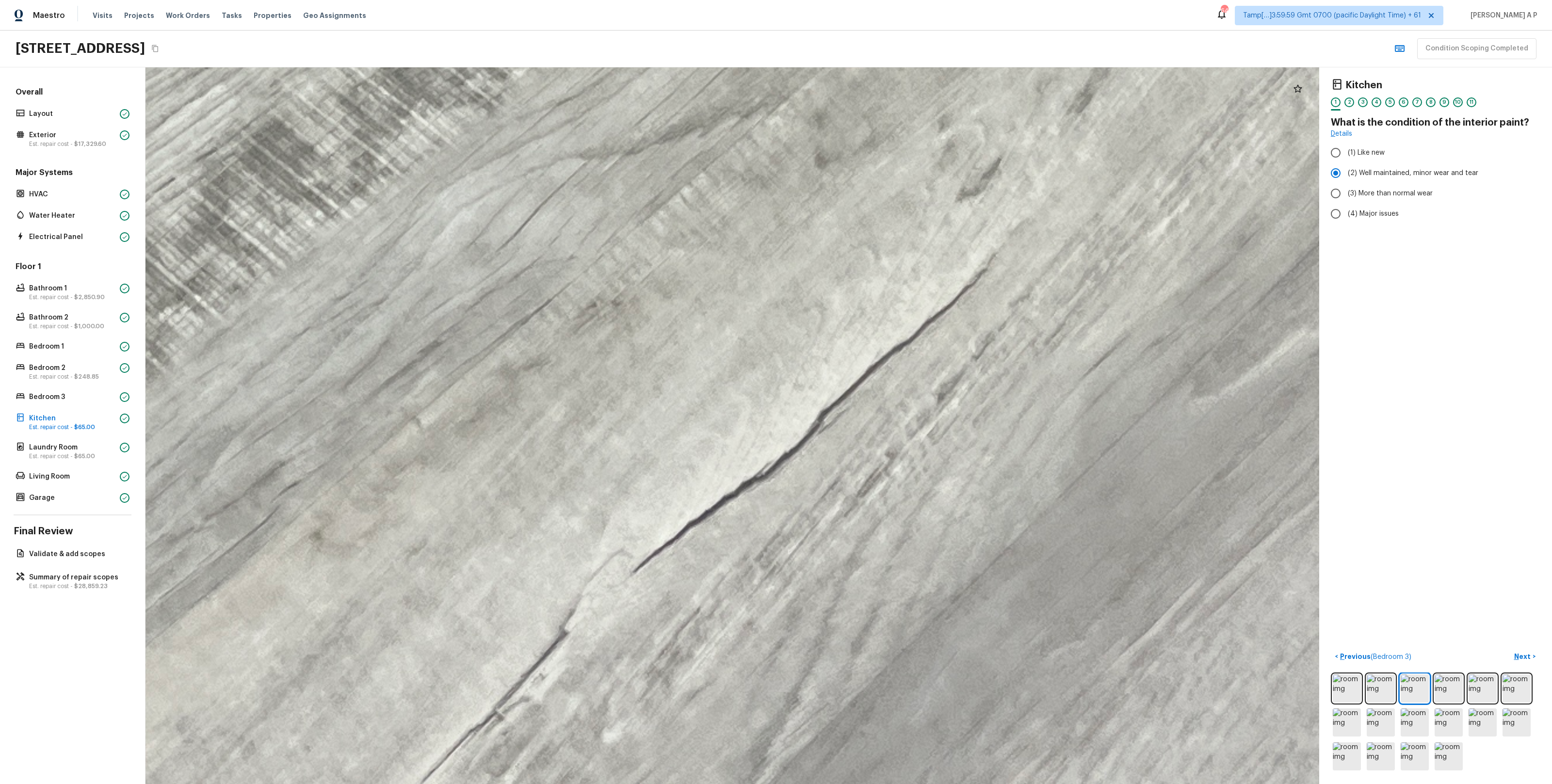
drag, startPoint x: 660, startPoint y: 565, endPoint x: 765, endPoint y: 350, distance: 239.3
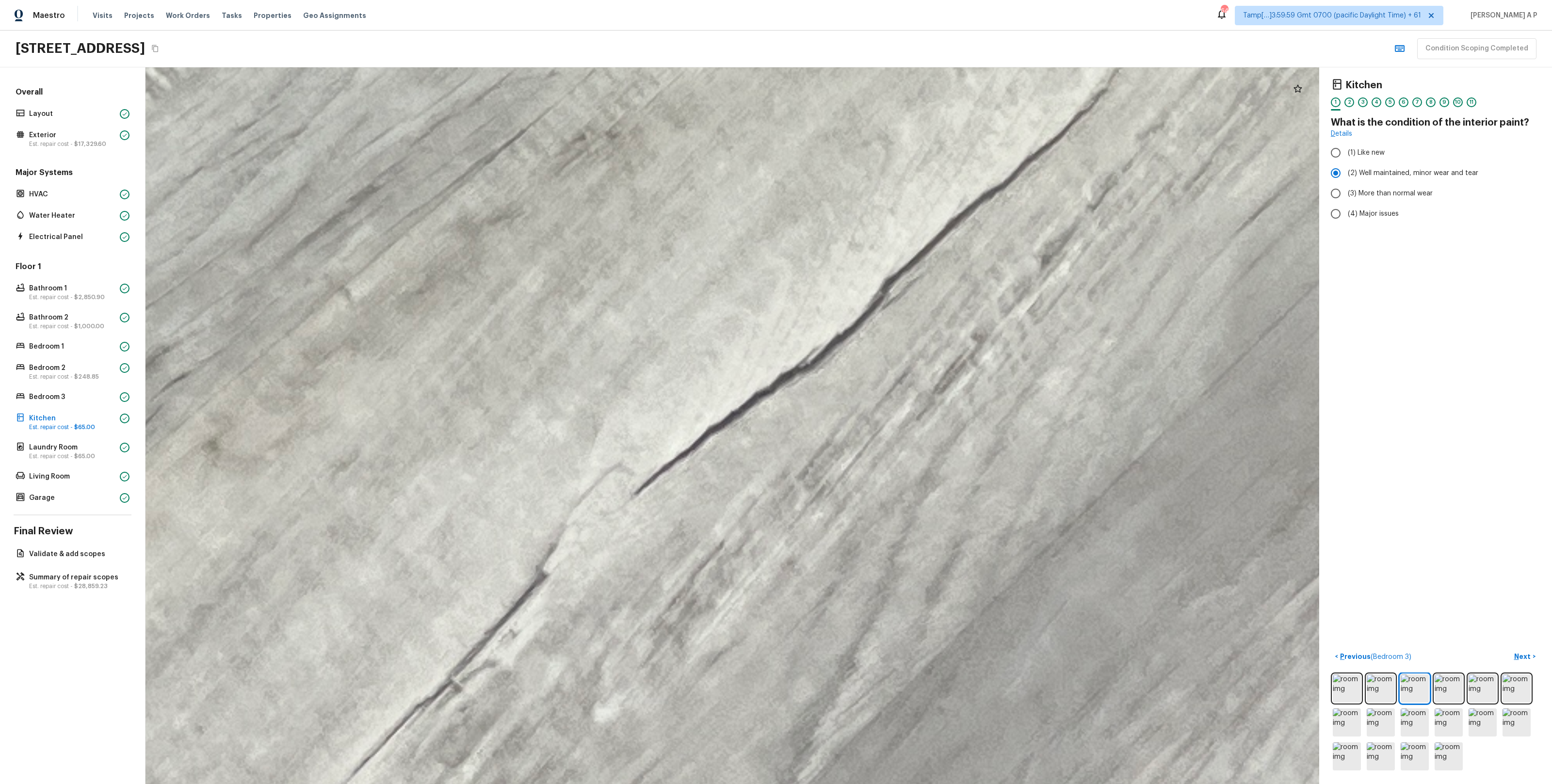
drag, startPoint x: 756, startPoint y: 418, endPoint x: 753, endPoint y: 404, distance: 14.3
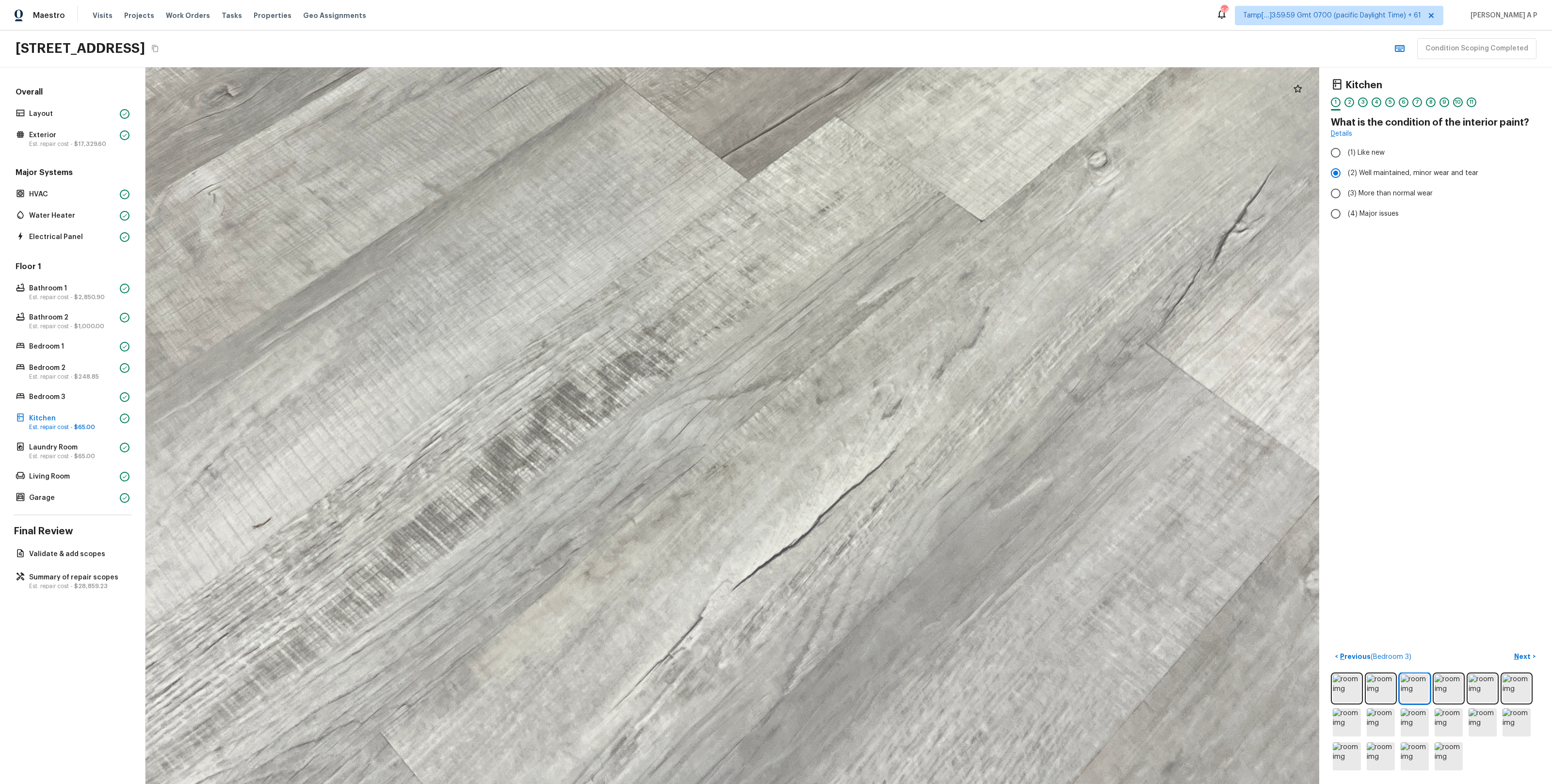
drag, startPoint x: 771, startPoint y: 561, endPoint x: 753, endPoint y: 372, distance: 189.9
click at [753, 372] on div at bounding box center [666, 82] width 2658 height 1623
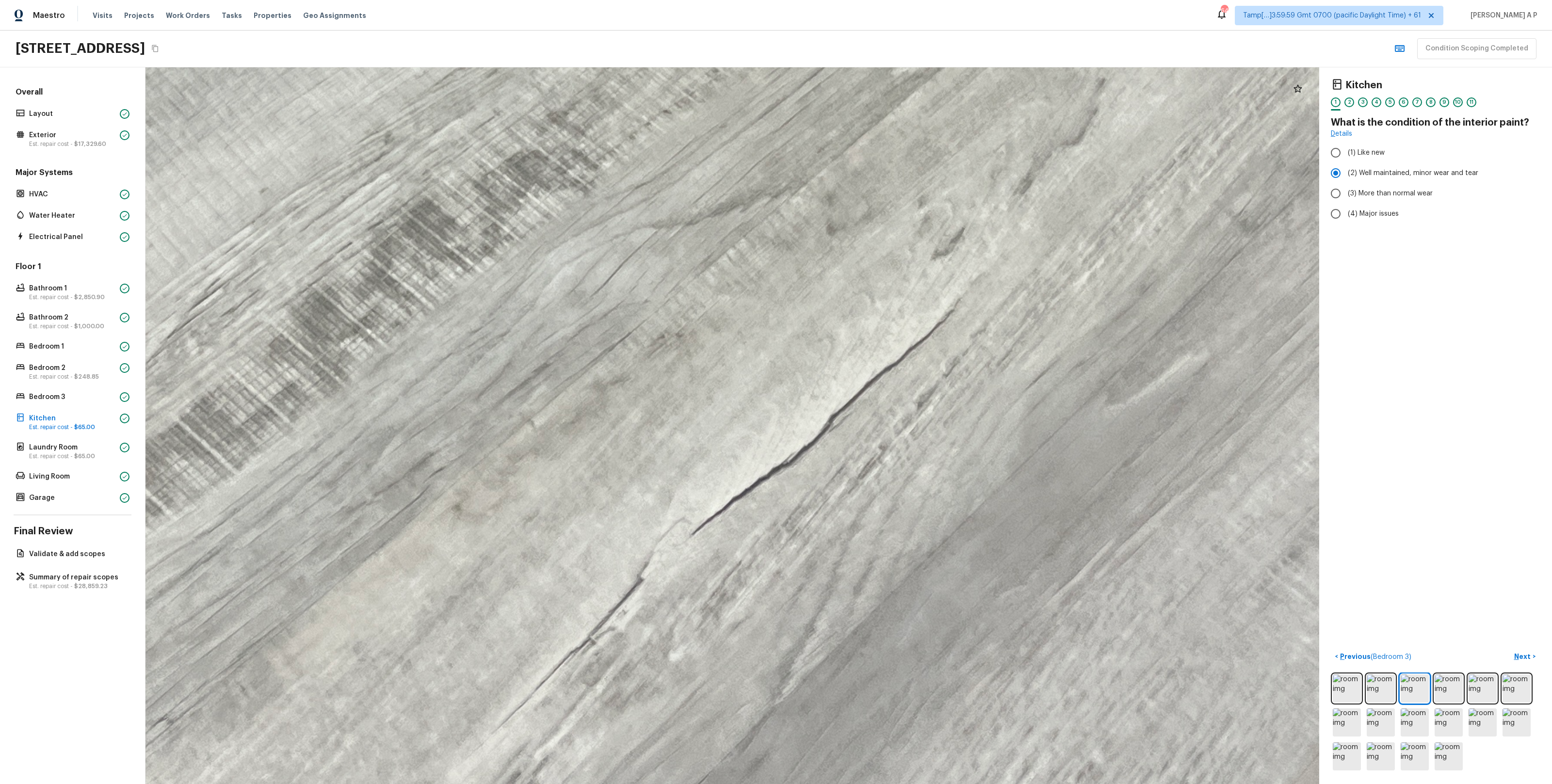
drag, startPoint x: 749, startPoint y: 399, endPoint x: 719, endPoint y: 247, distance: 154.9
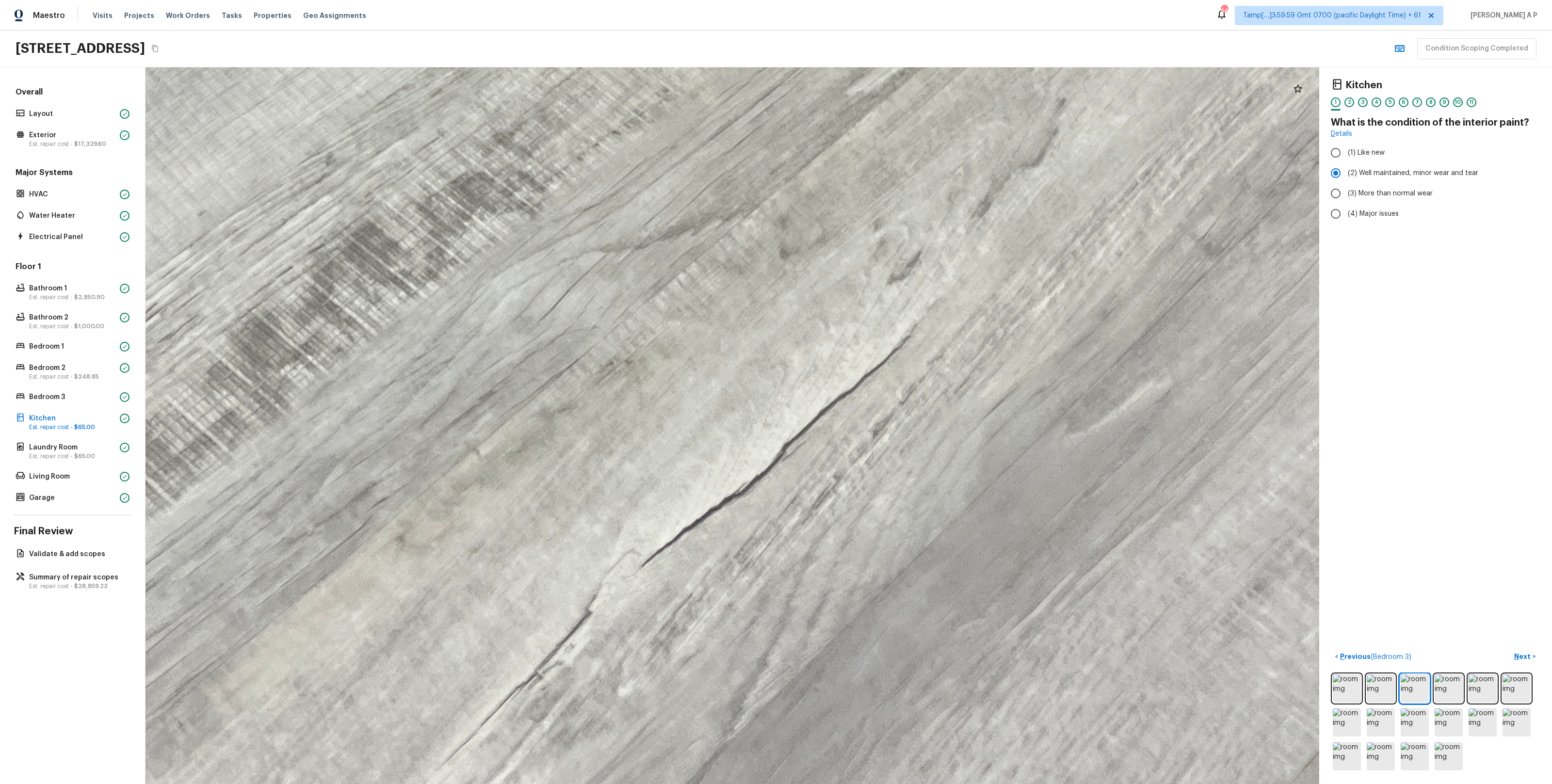
drag, startPoint x: 804, startPoint y: 626, endPoint x: 798, endPoint y: 476, distance: 150.1
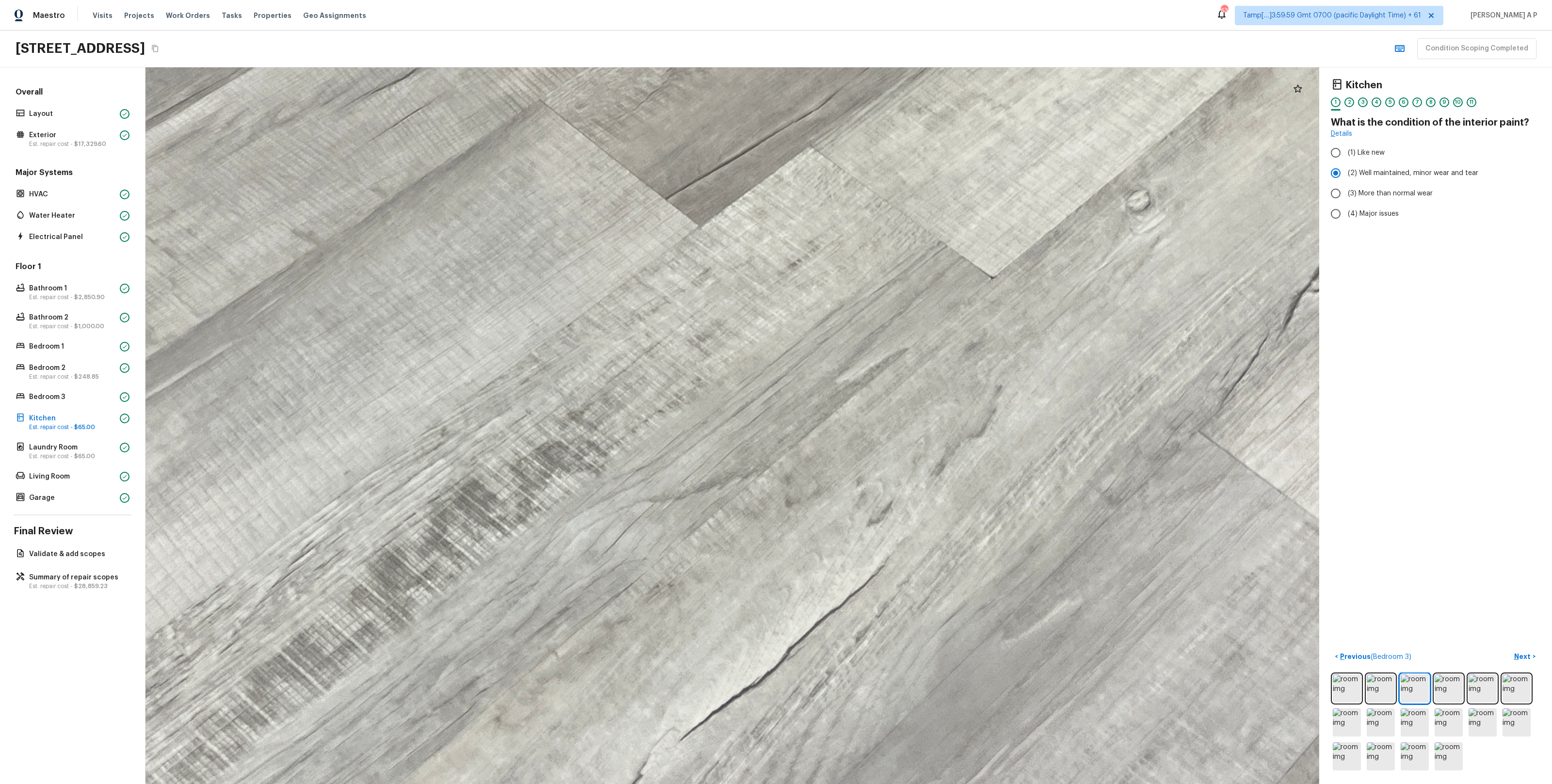
drag, startPoint x: 798, startPoint y: 476, endPoint x: 787, endPoint y: 203, distance: 273.2
click at [787, 204] on div at bounding box center [598, 104] width 3334 height 2035
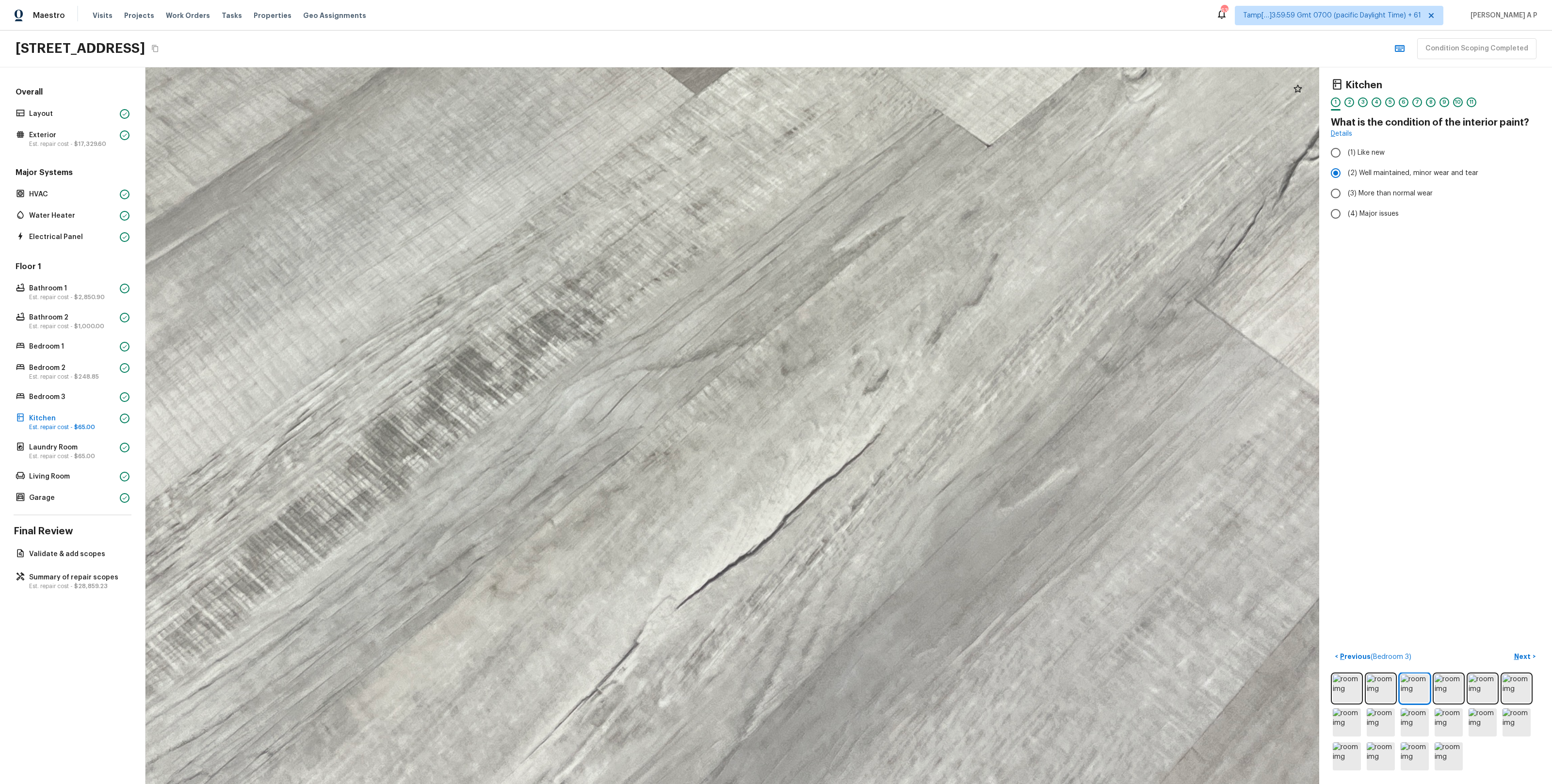
drag, startPoint x: 784, startPoint y: 408, endPoint x: 778, endPoint y: 260, distance: 148.1
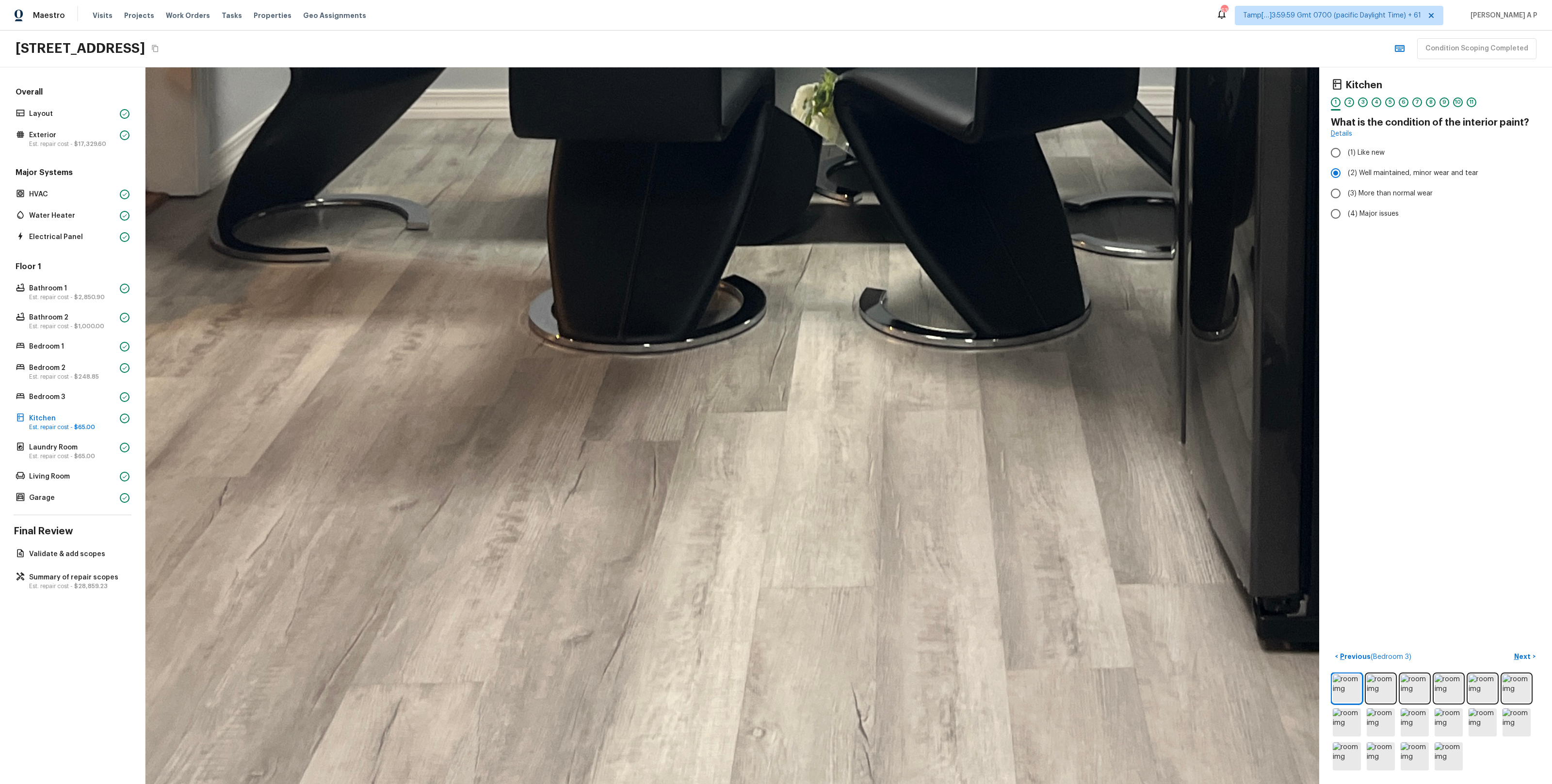
drag, startPoint x: 592, startPoint y: 665, endPoint x: 592, endPoint y: 481, distance: 184.0
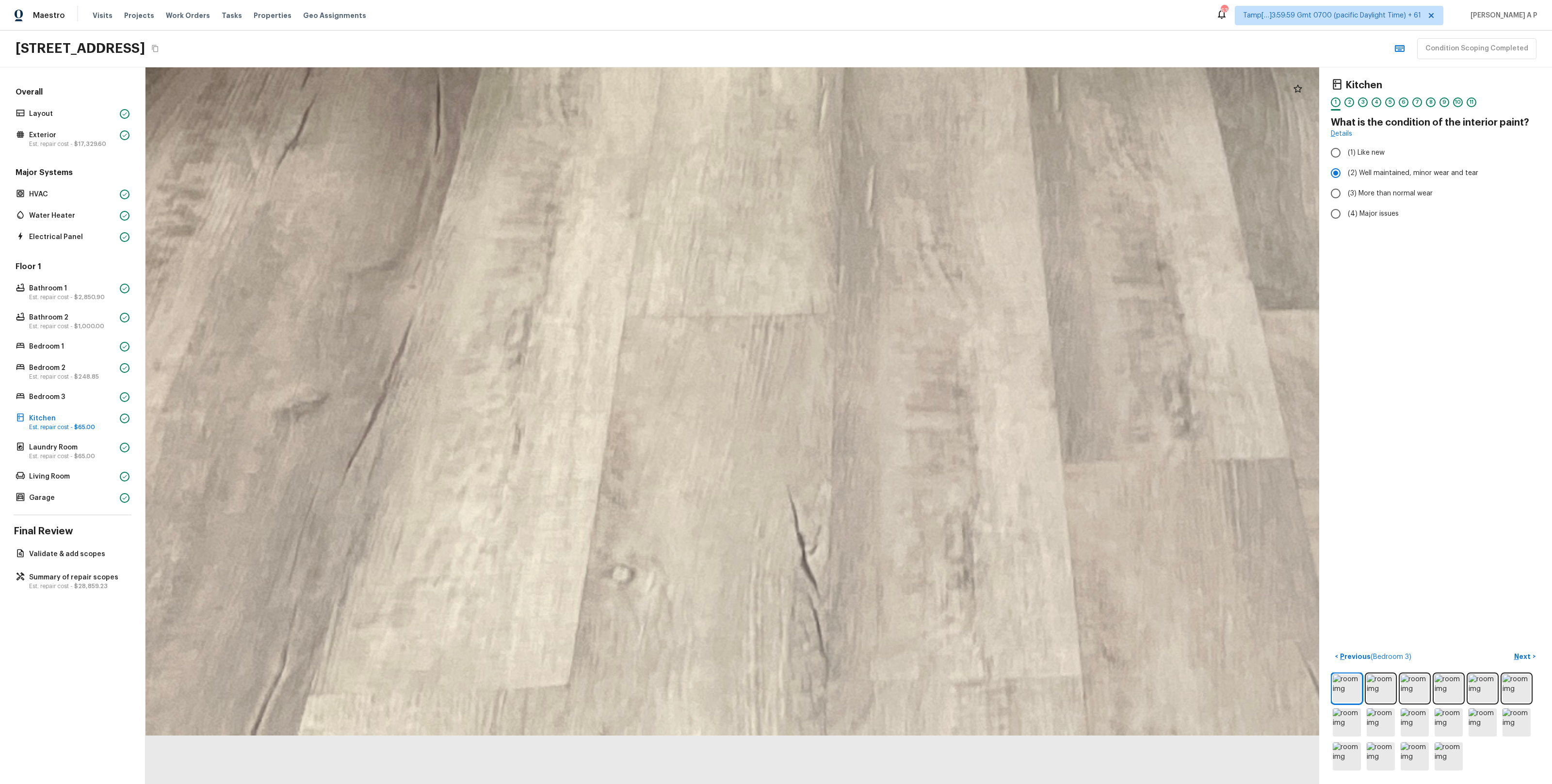
drag, startPoint x: 680, startPoint y: 720, endPoint x: 695, endPoint y: 404, distance: 316.4
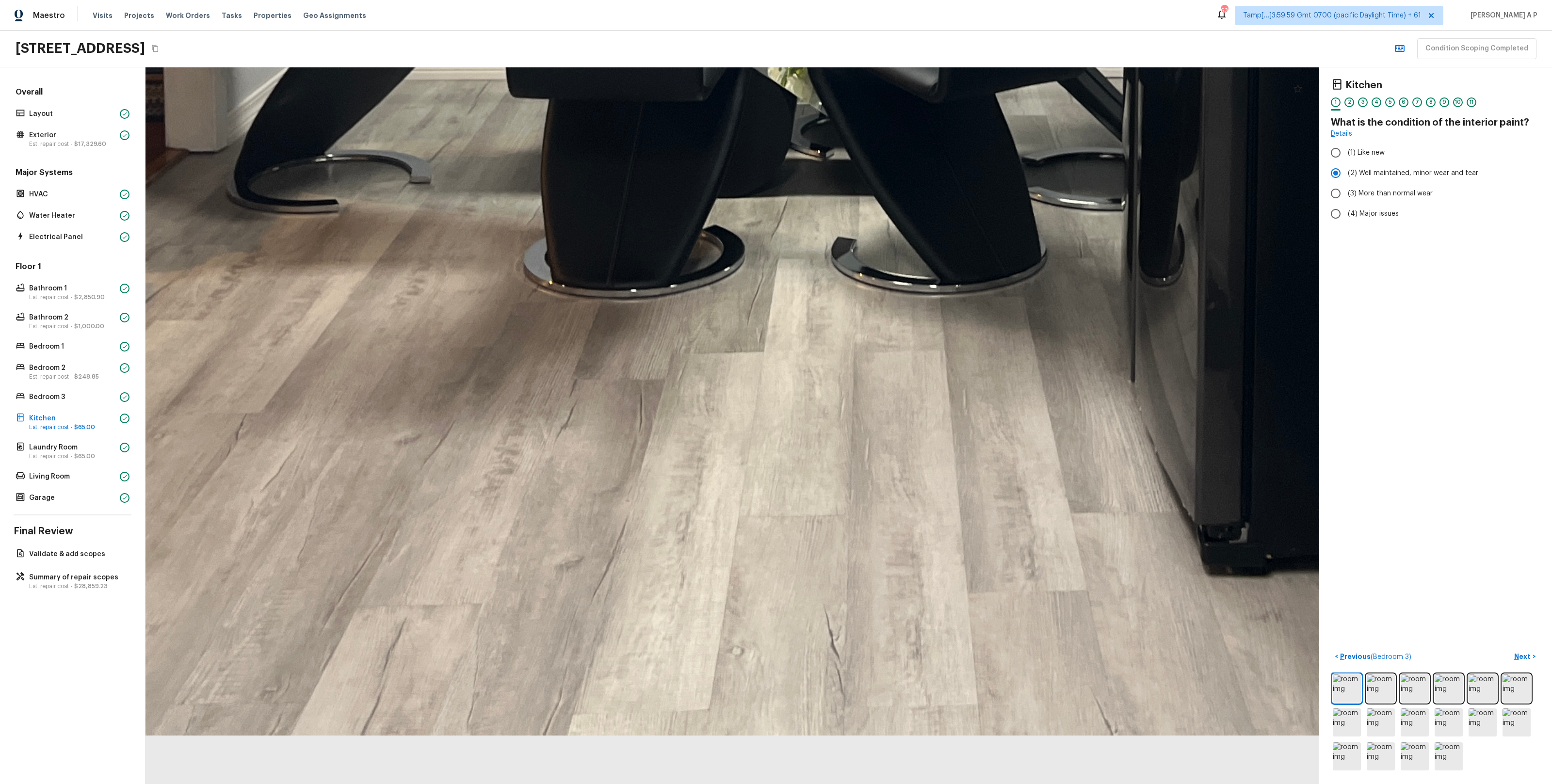
drag, startPoint x: 647, startPoint y: 632, endPoint x: 701, endPoint y: 527, distance: 118.1
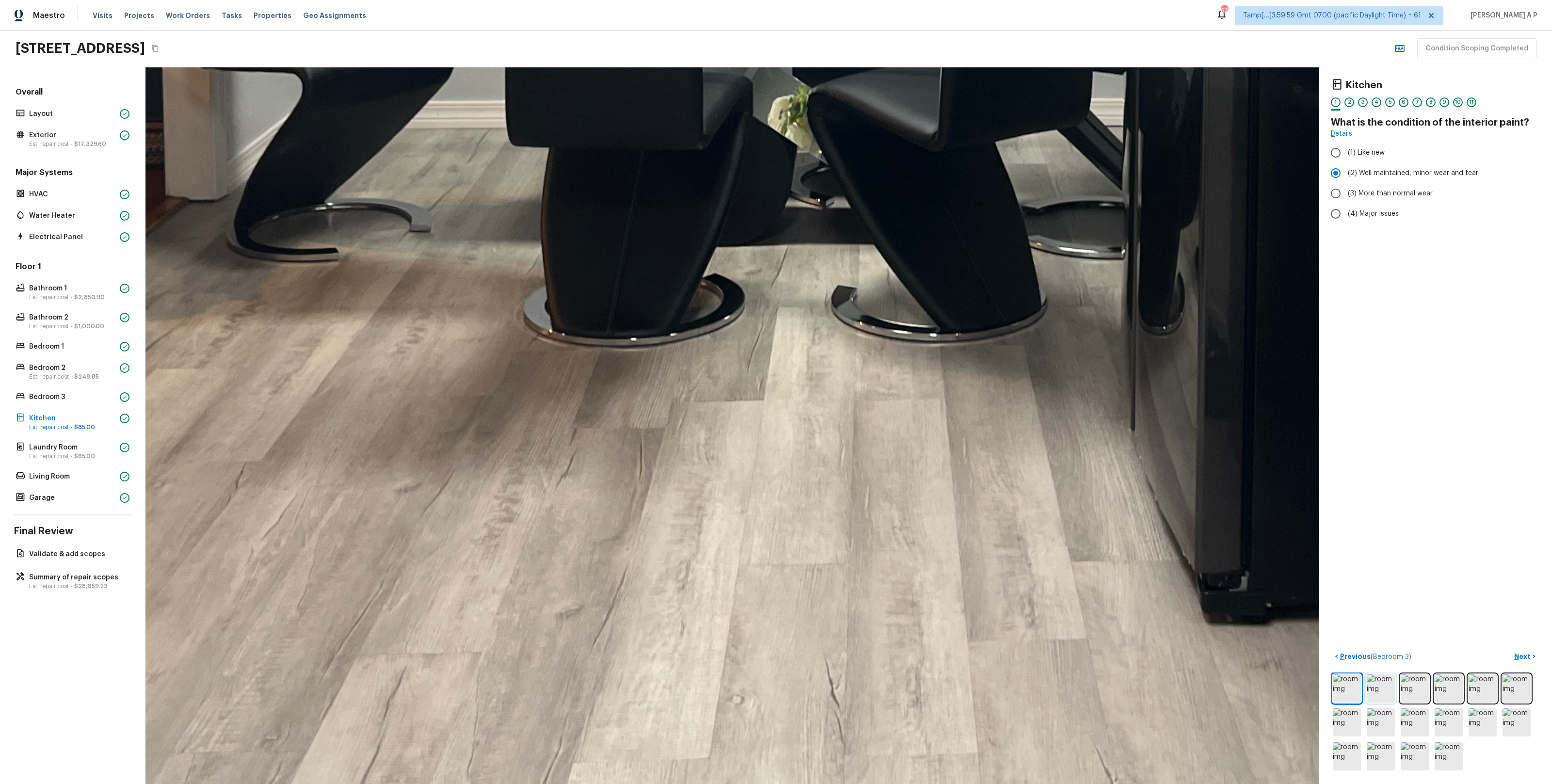
click at [1387, 691] on img at bounding box center [1380, 688] width 28 height 28
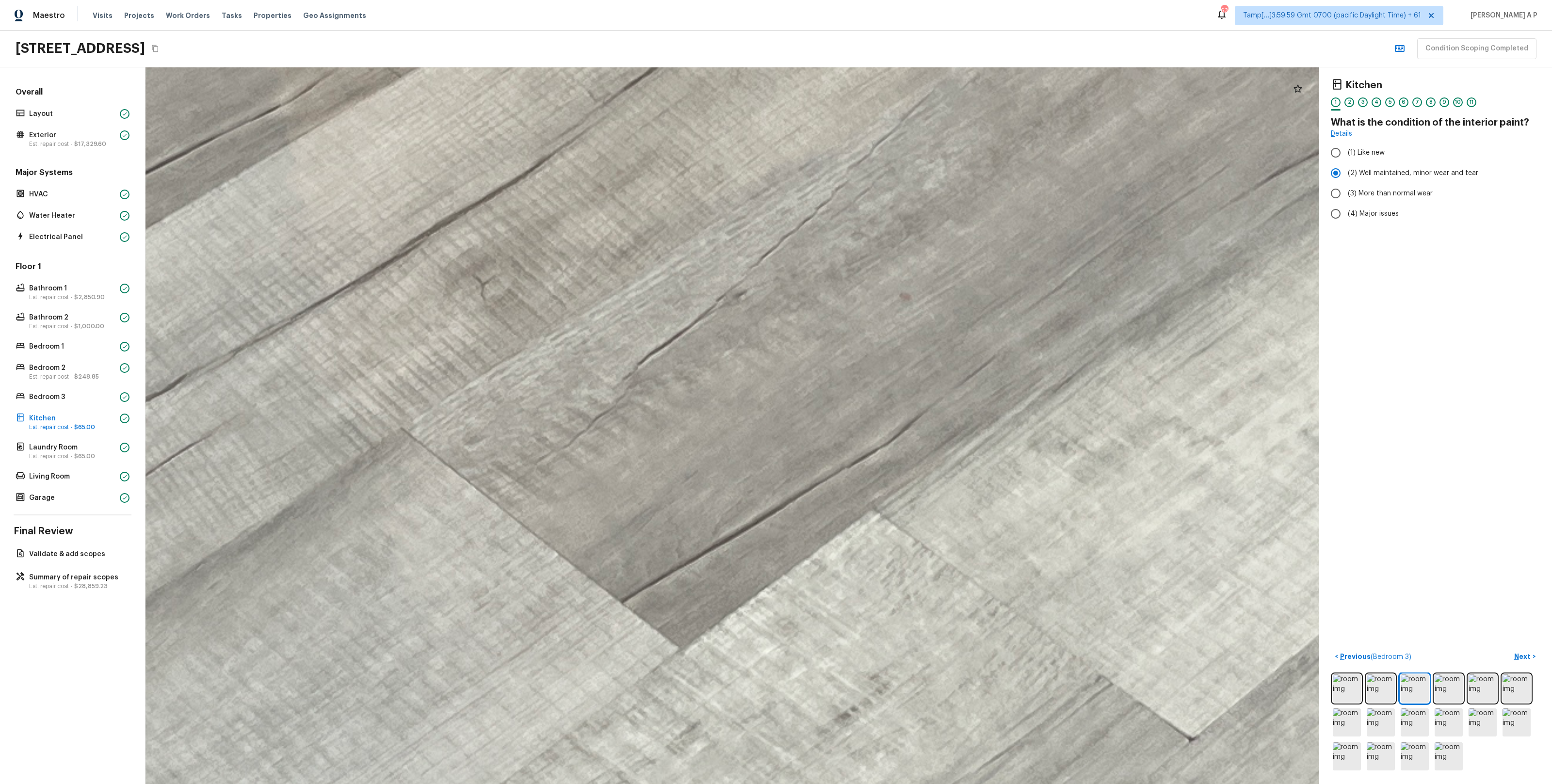
drag, startPoint x: 870, startPoint y: 458, endPoint x: 812, endPoint y: 225, distance: 240.1
click at [812, 225] on div at bounding box center [502, 435] width 5817 height 3551
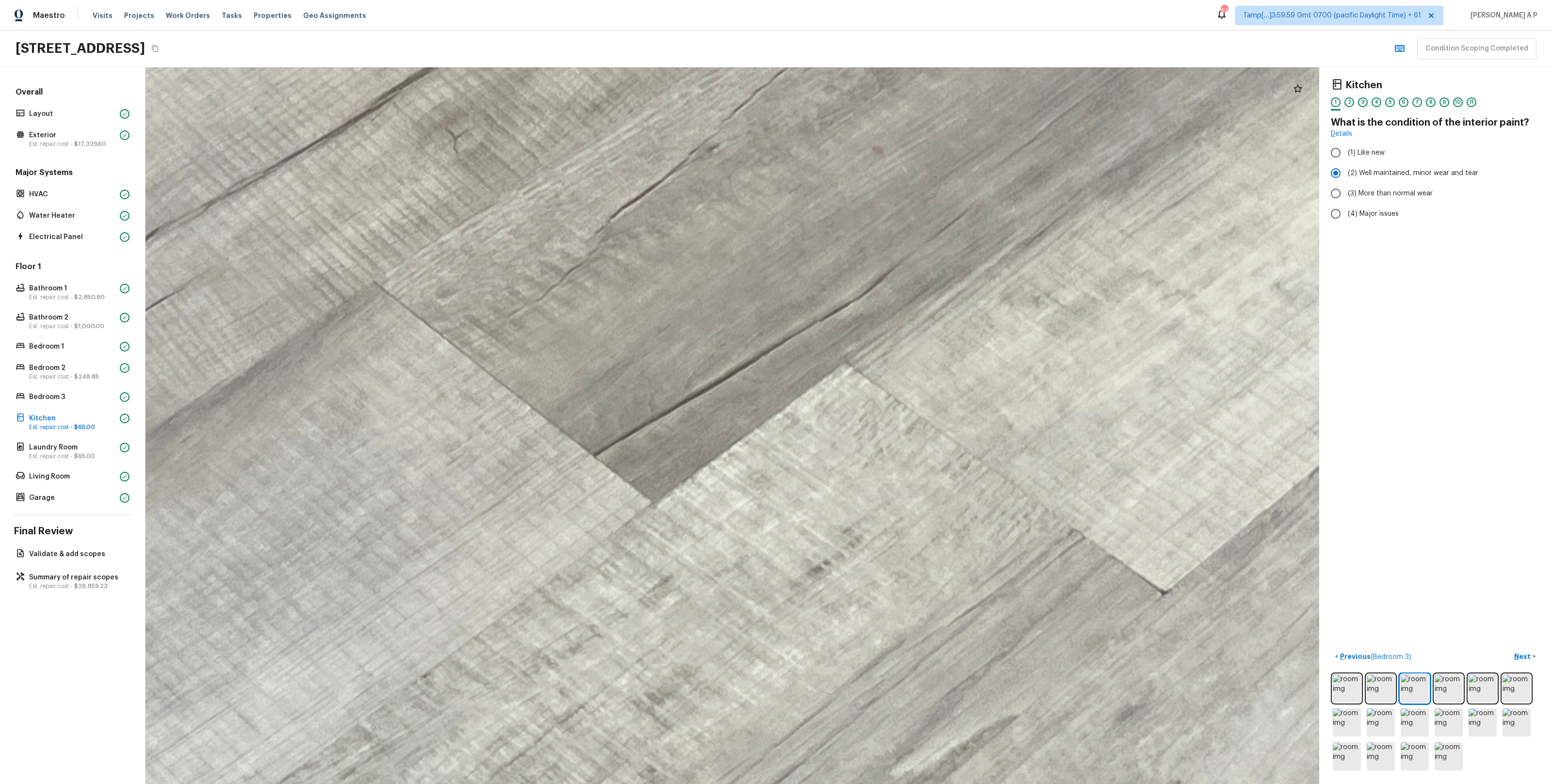
drag, startPoint x: 791, startPoint y: 441, endPoint x: 795, endPoint y: 158, distance: 283.0
click at [795, 158] on div at bounding box center [475, 289] width 5817 height 3551
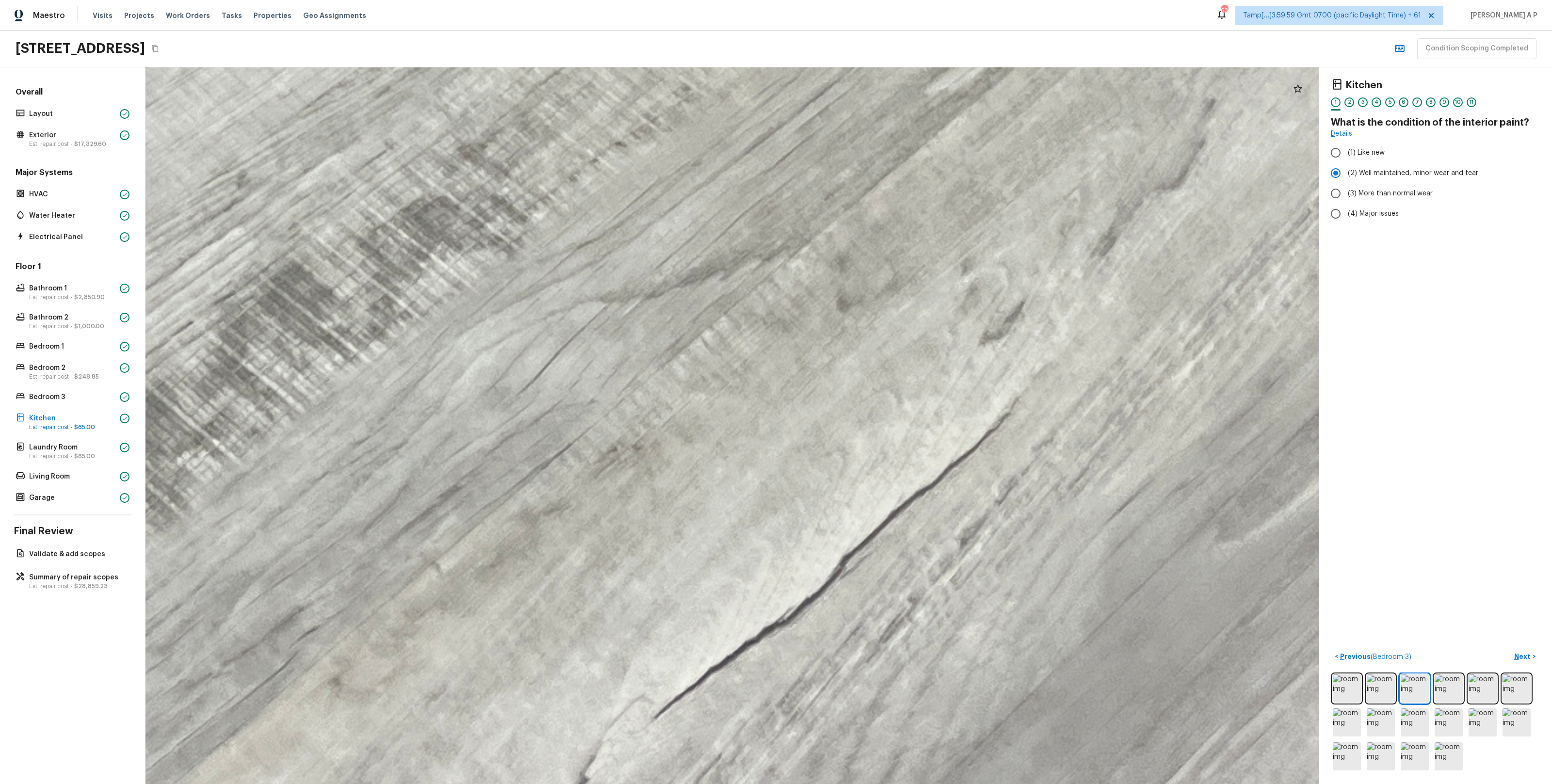
drag, startPoint x: 826, startPoint y: 352, endPoint x: 823, endPoint y: 69, distance: 283.0
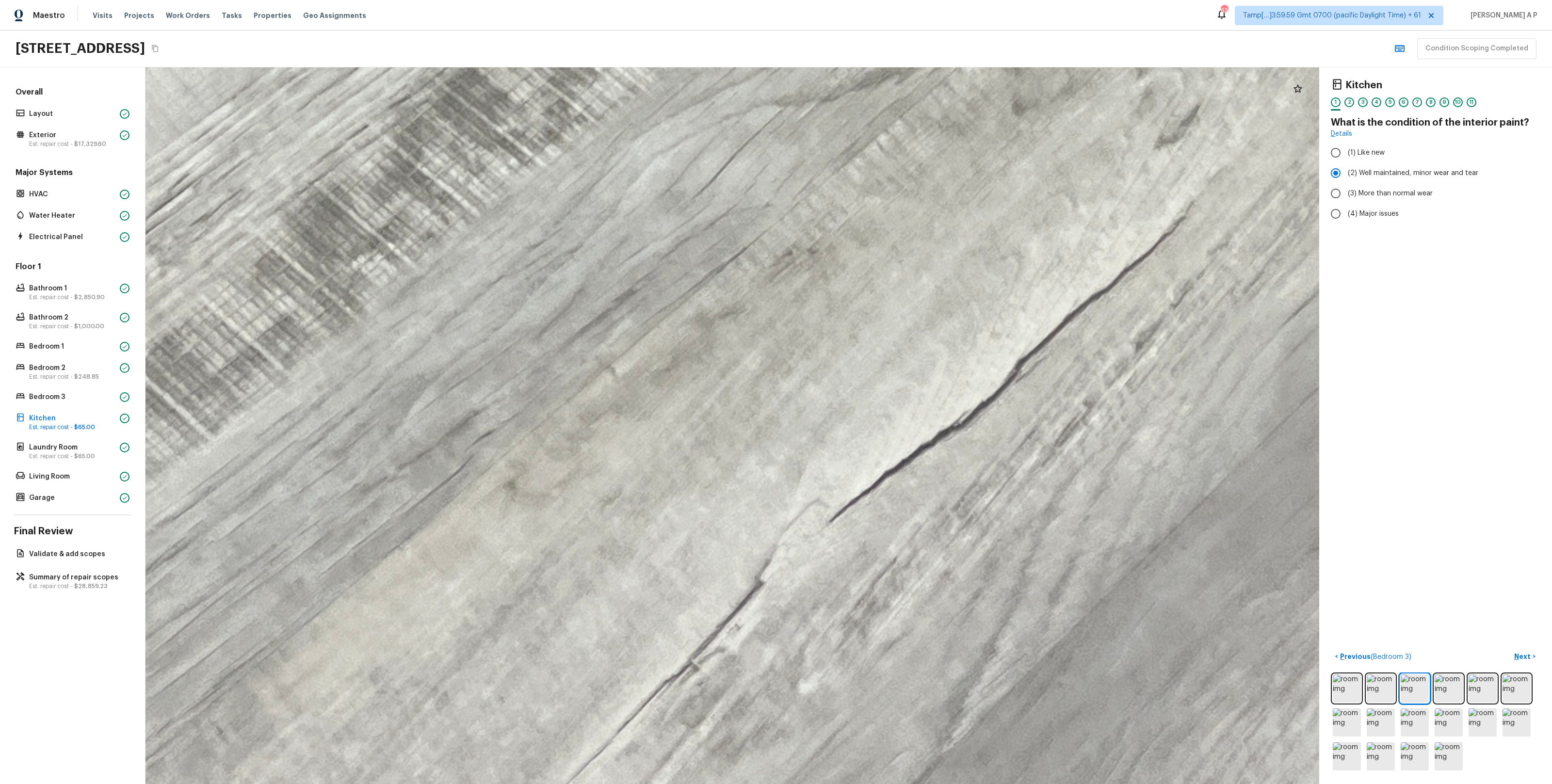
drag, startPoint x: 851, startPoint y: 356, endPoint x: 975, endPoint y: 399, distance: 131.2
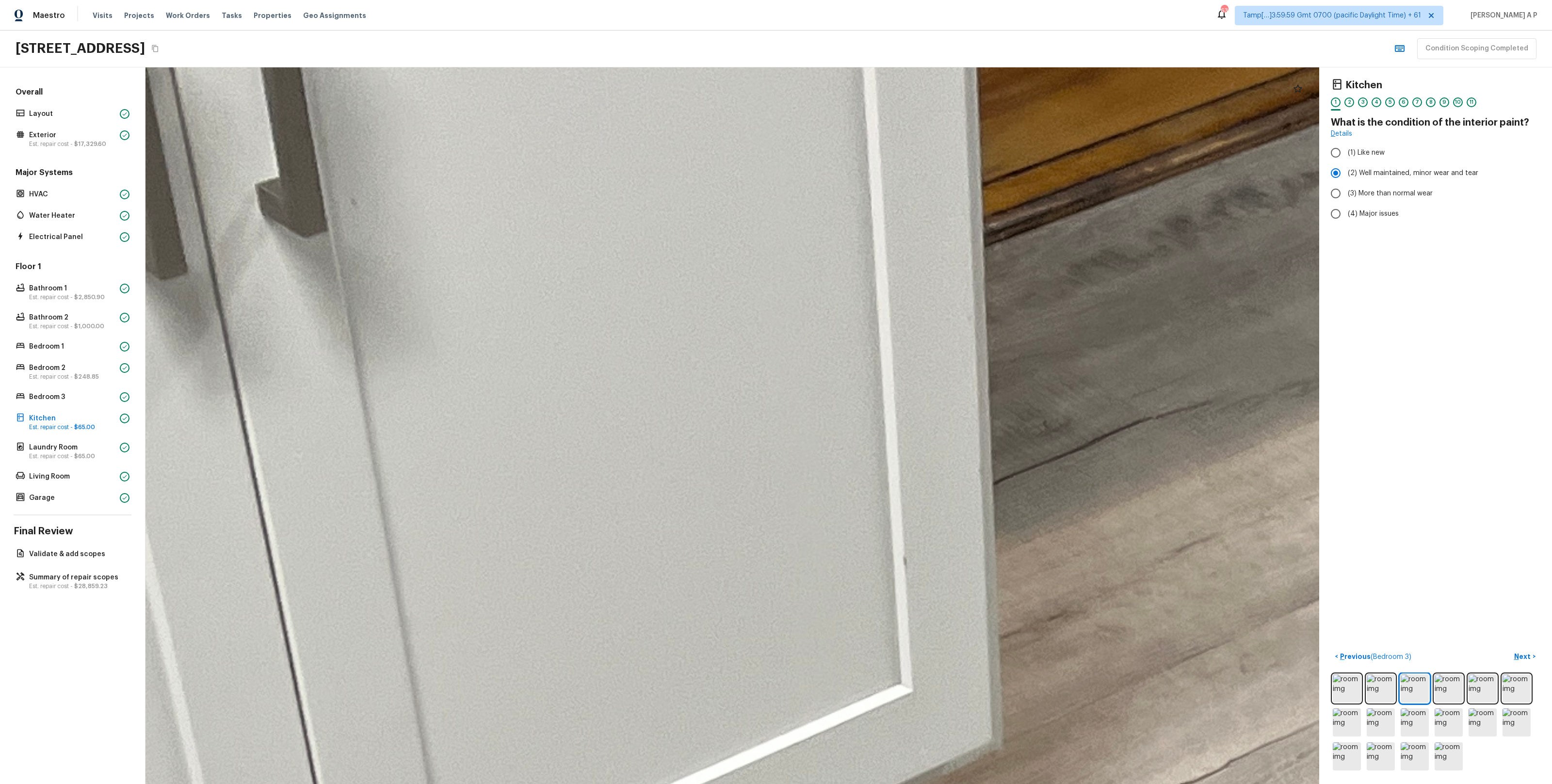
drag, startPoint x: 1121, startPoint y: 605, endPoint x: 1009, endPoint y: 461, distance: 182.4
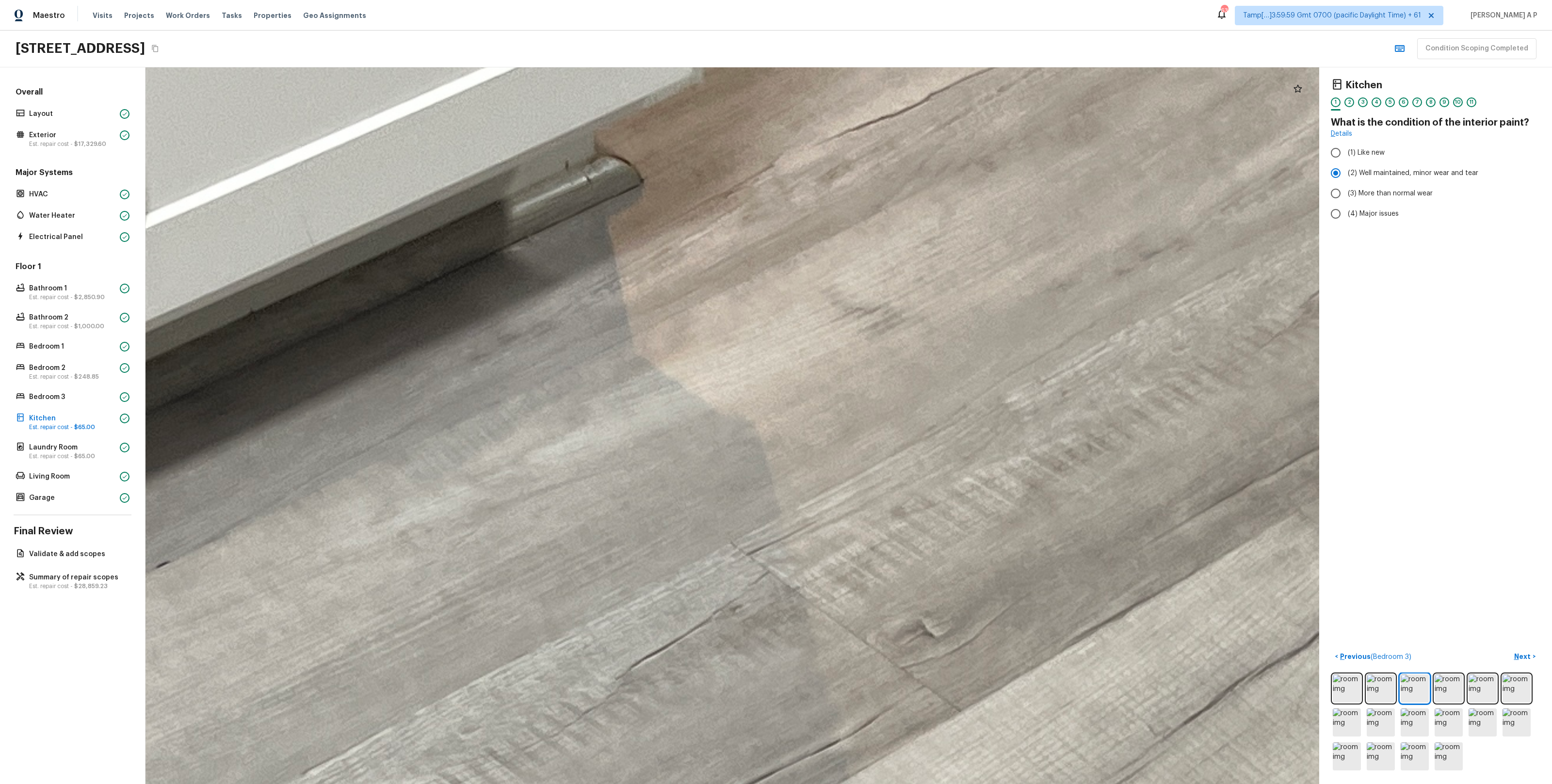
drag, startPoint x: 977, startPoint y: 457, endPoint x: 946, endPoint y: 291, distance: 168.9
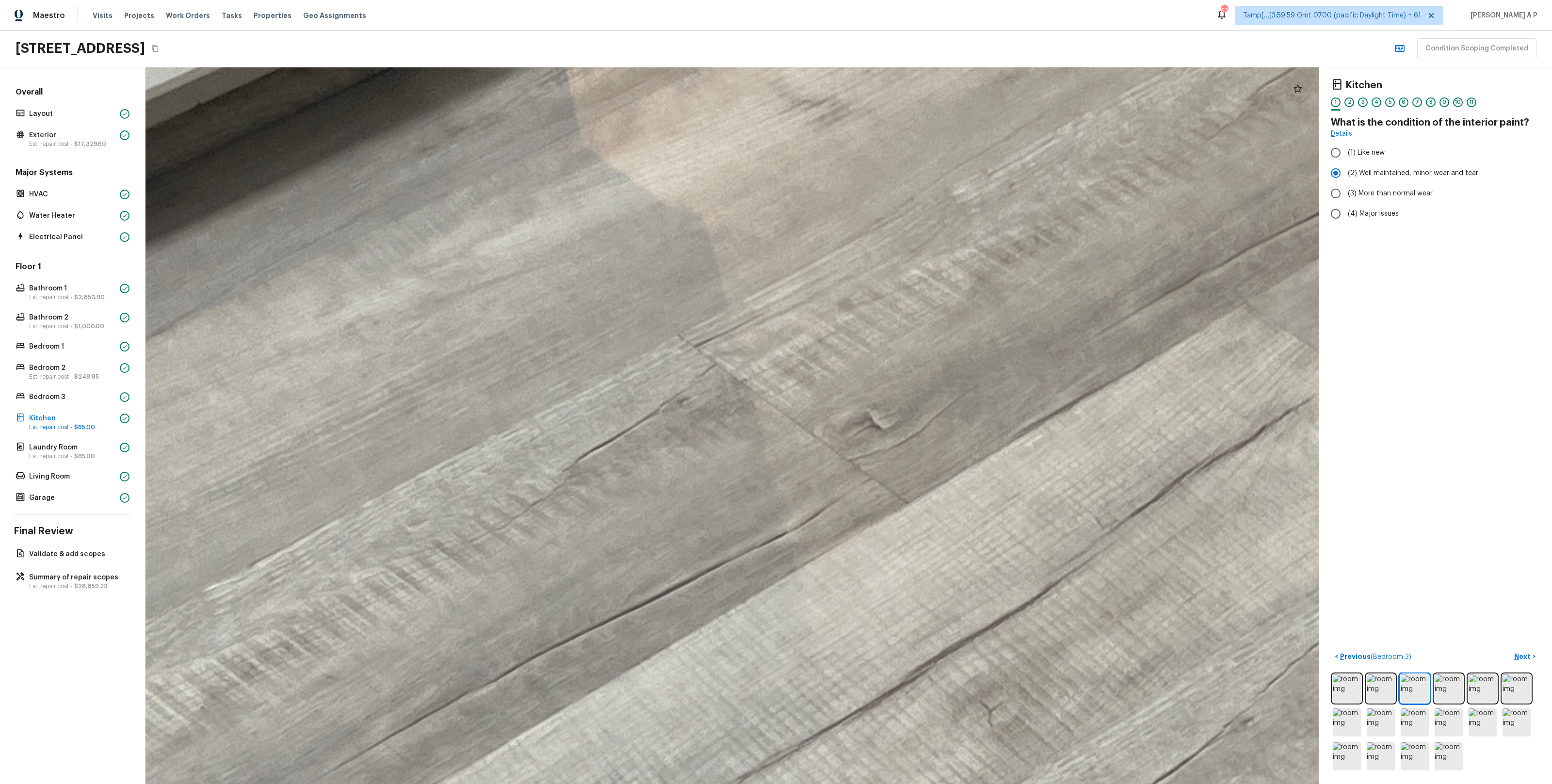
drag, startPoint x: 904, startPoint y: 538, endPoint x: 875, endPoint y: 285, distance: 254.7
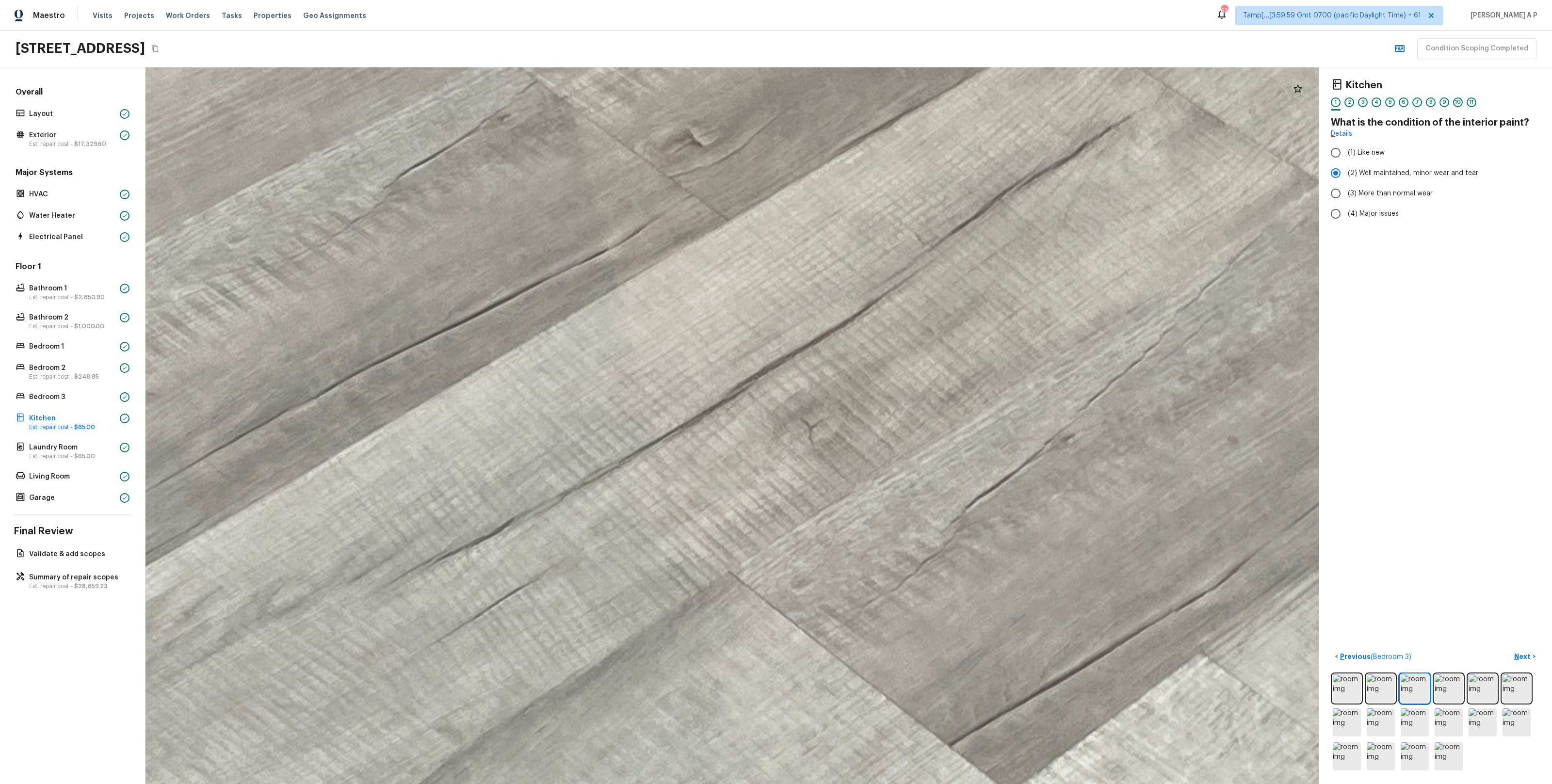
drag, startPoint x: 1159, startPoint y: 548, endPoint x: 963, endPoint y: 523, distance: 197.6
click at [963, 523] on div at bounding box center [830, 579] width 5817 height 3551
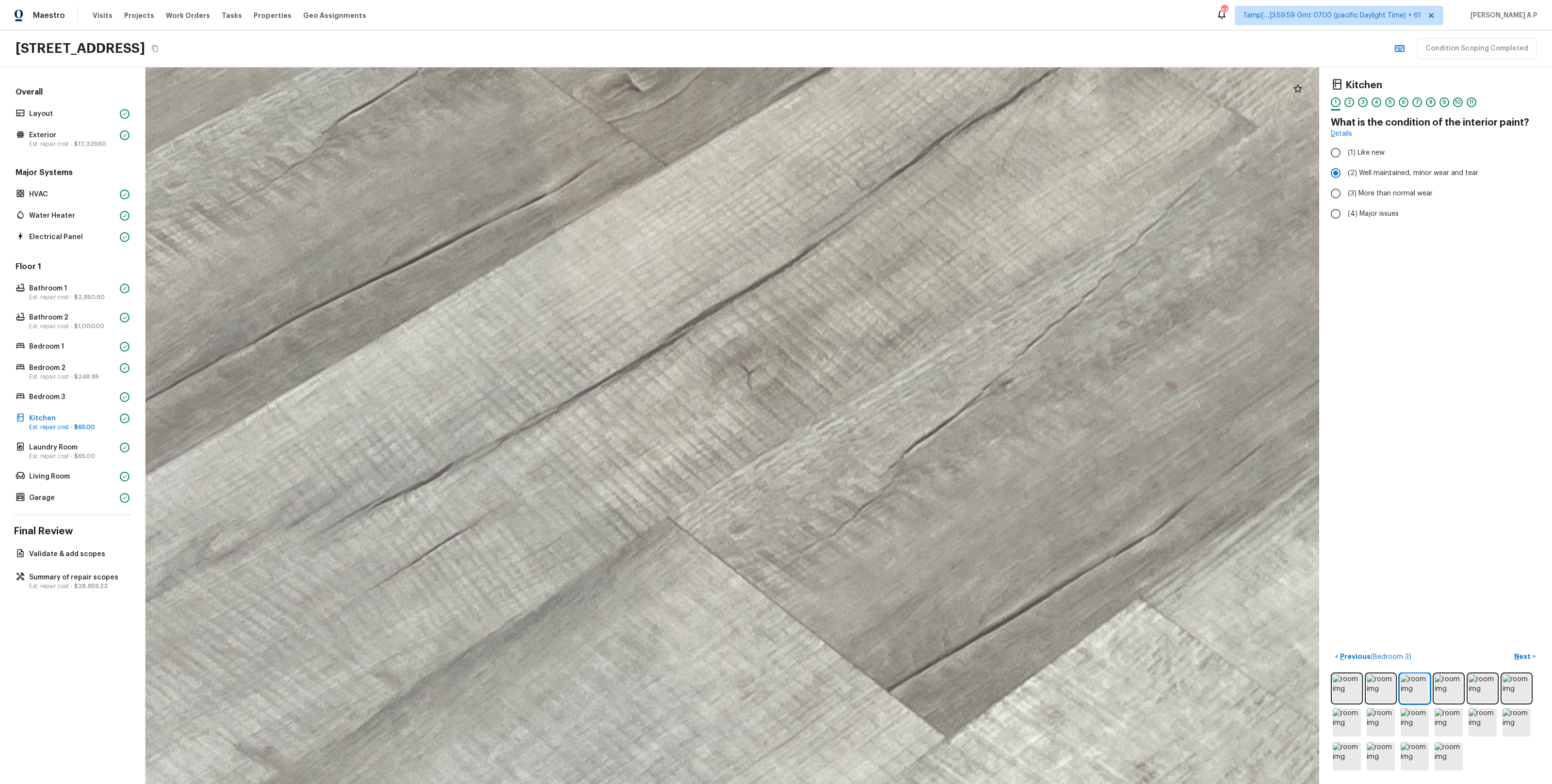
drag, startPoint x: 967, startPoint y: 586, endPoint x: 948, endPoint y: 534, distance: 55.4
click at [948, 534] on div at bounding box center [769, 524] width 5817 height 3551
drag, startPoint x: 951, startPoint y: 557, endPoint x: 939, endPoint y: 296, distance: 261.3
click at [939, 296] on div at bounding box center [769, 523] width 5817 height 3551
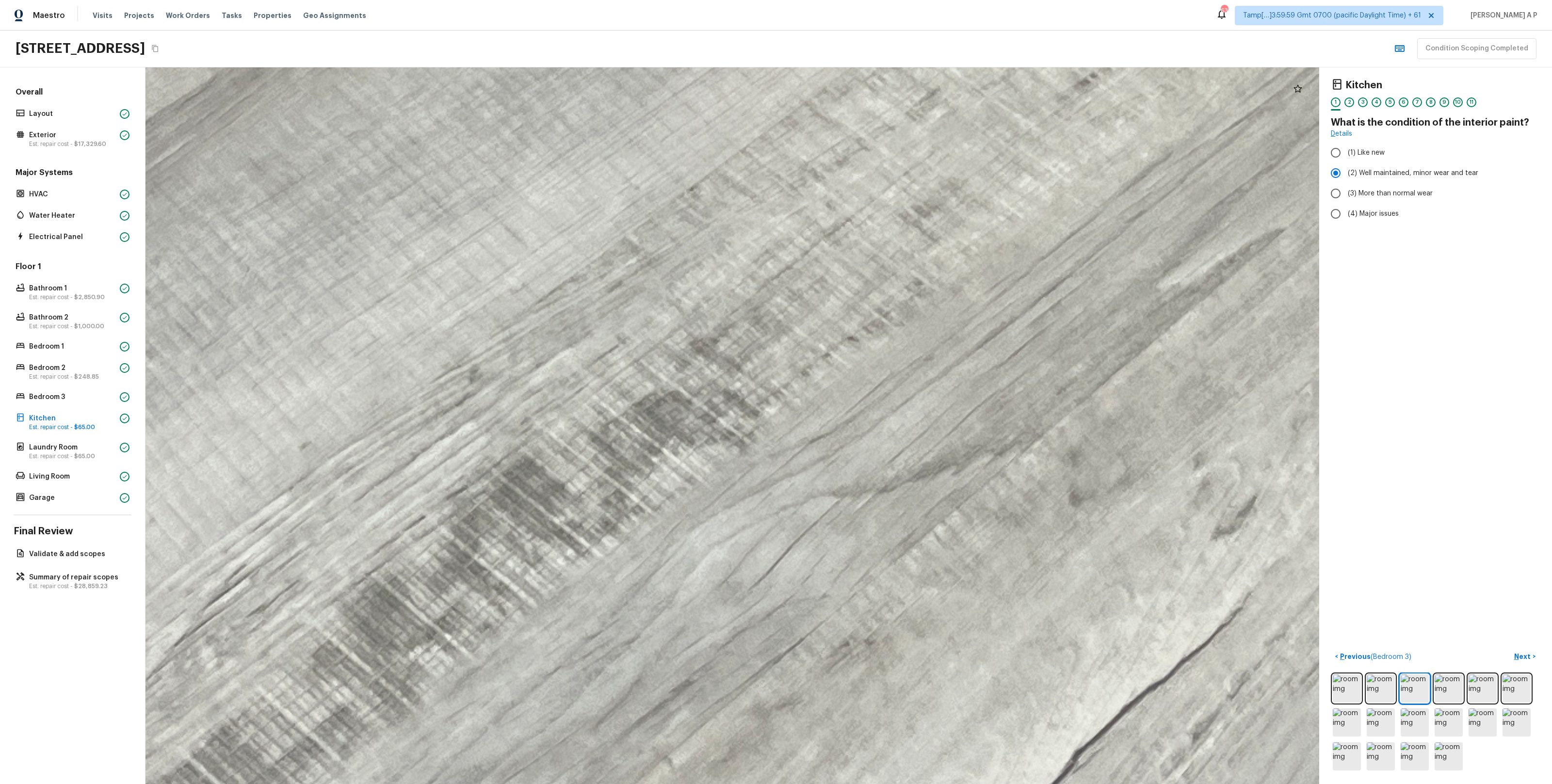
drag, startPoint x: 971, startPoint y: 434, endPoint x: 959, endPoint y: 81, distance: 353.2
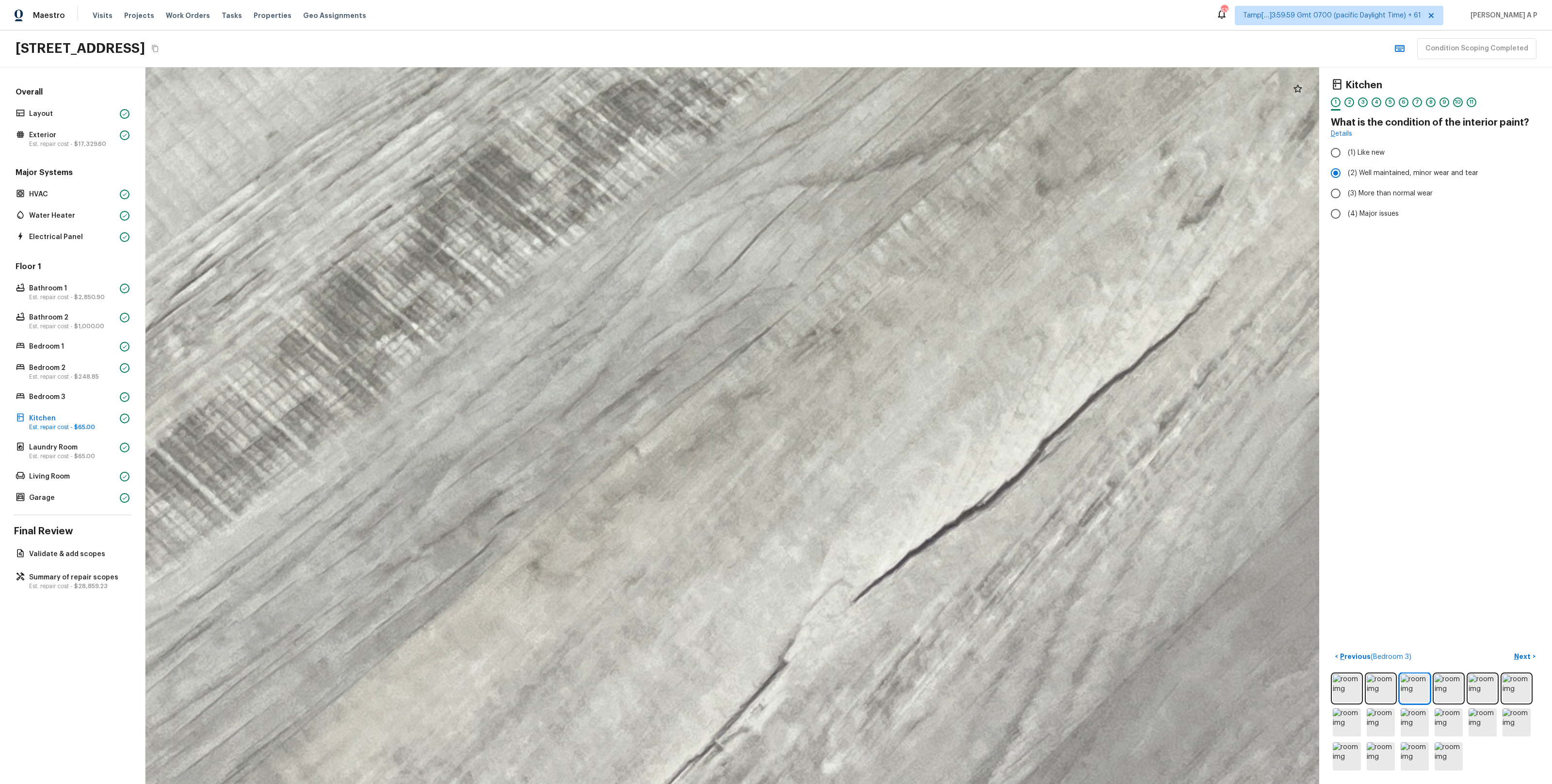
drag, startPoint x: 1073, startPoint y: 583, endPoint x: 1021, endPoint y: 371, distance: 218.3
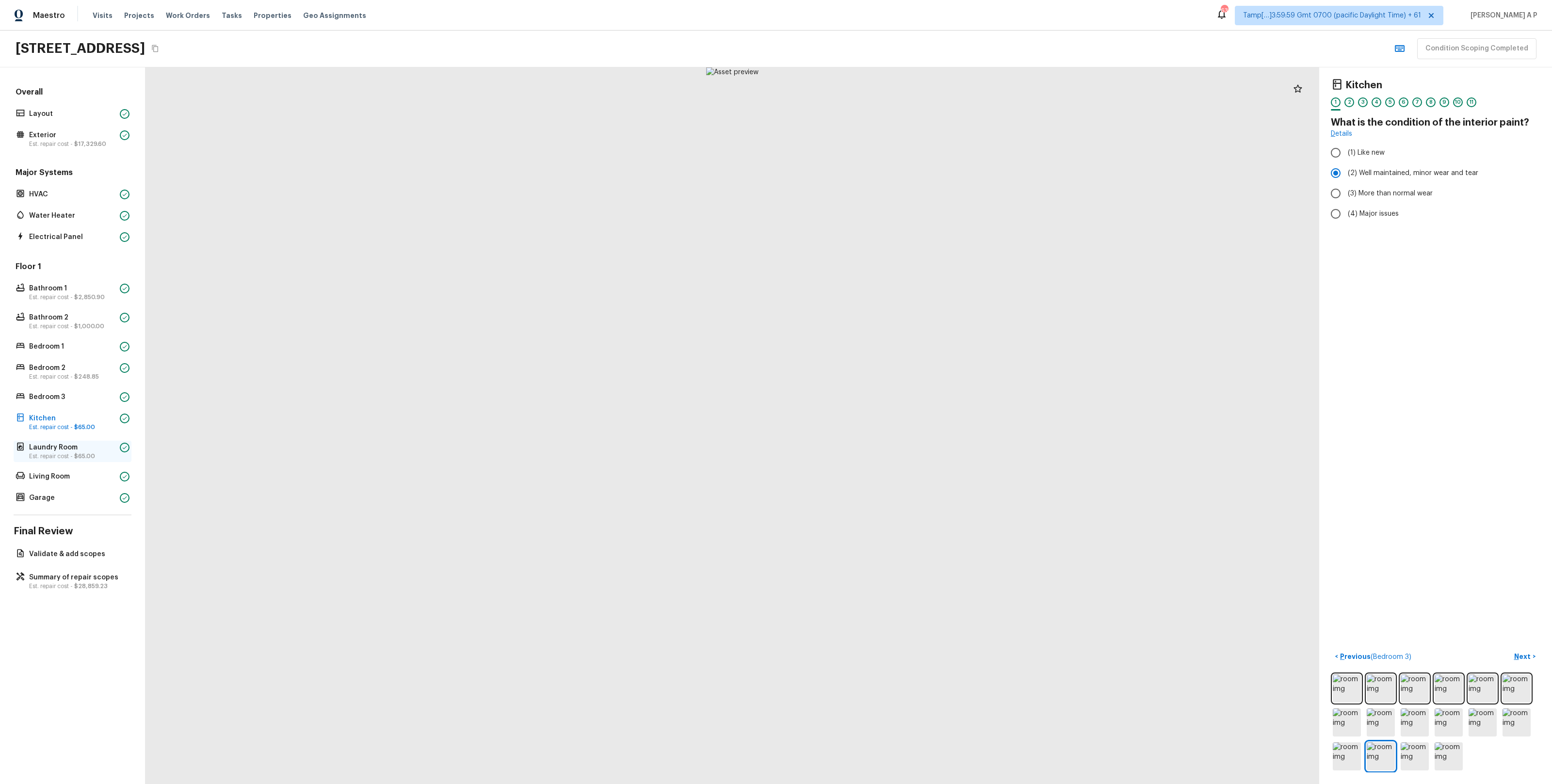
click at [64, 457] on p "Est. repair cost - $65.00" at bounding box center [72, 456] width 87 height 8
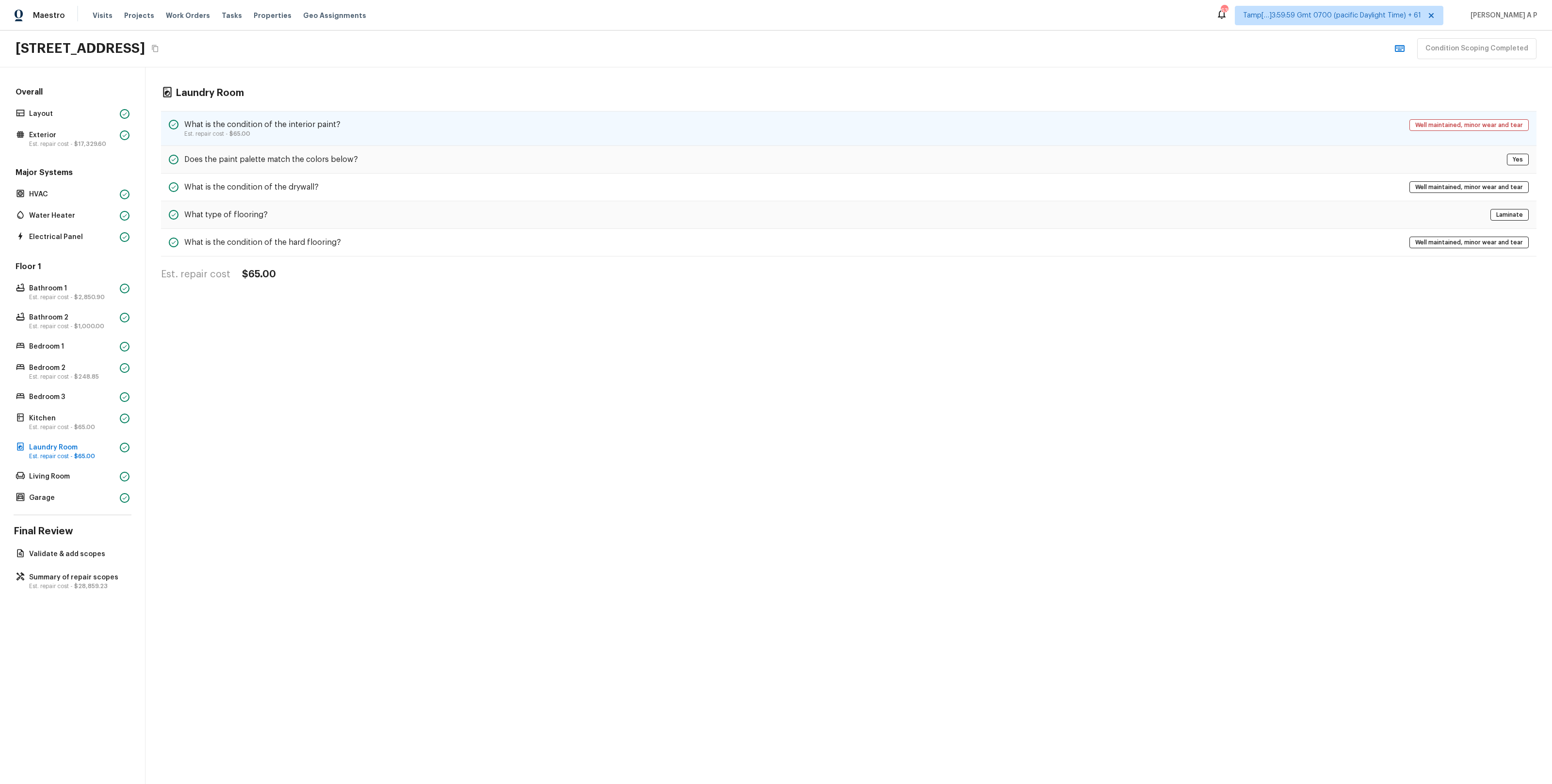
click at [369, 131] on div "What is the condition of the interior paint? Est. repair cost - $65.00 Well mai…" at bounding box center [848, 128] width 1375 height 35
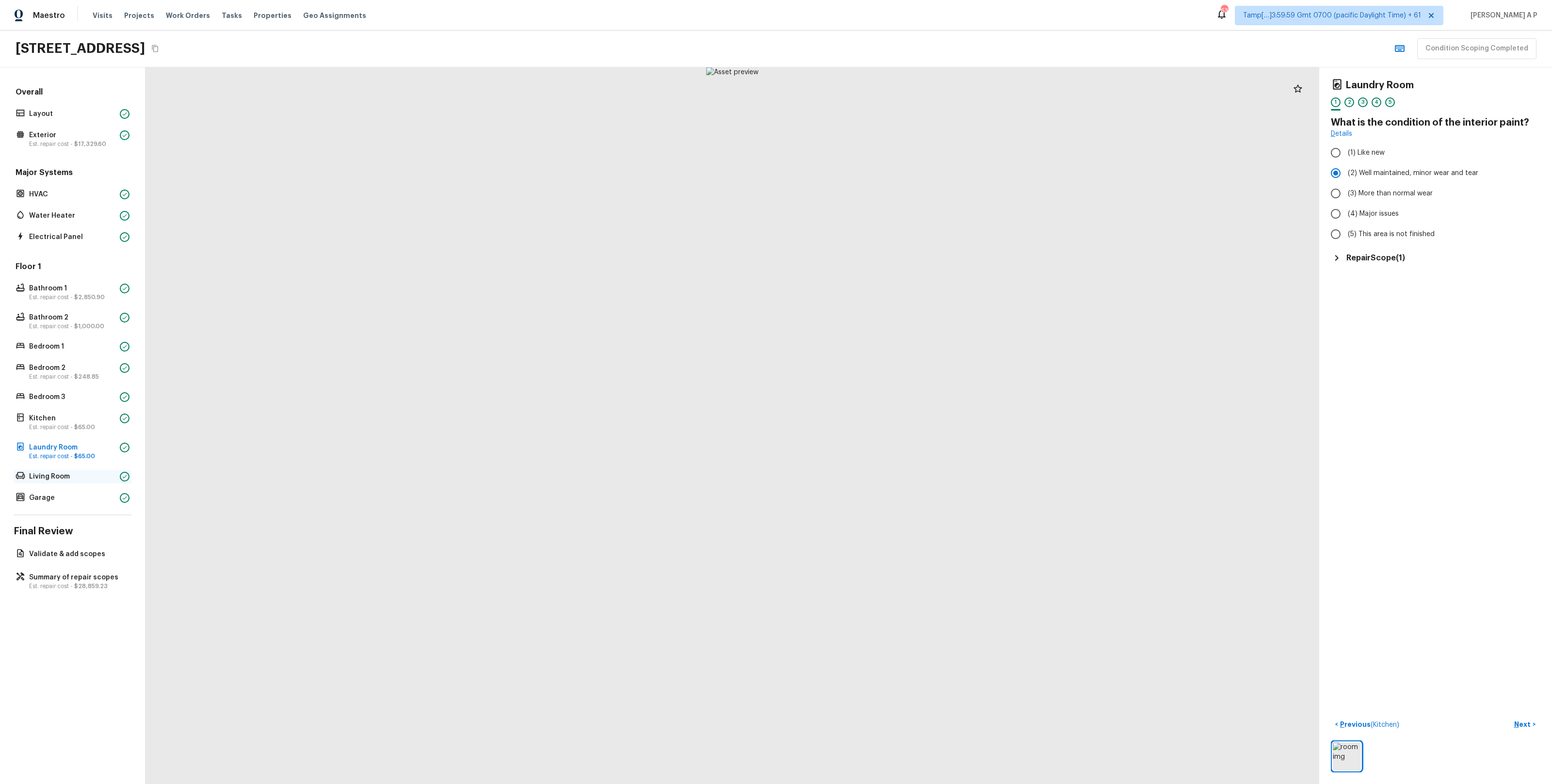
click at [82, 480] on p "Living Room" at bounding box center [72, 476] width 87 height 10
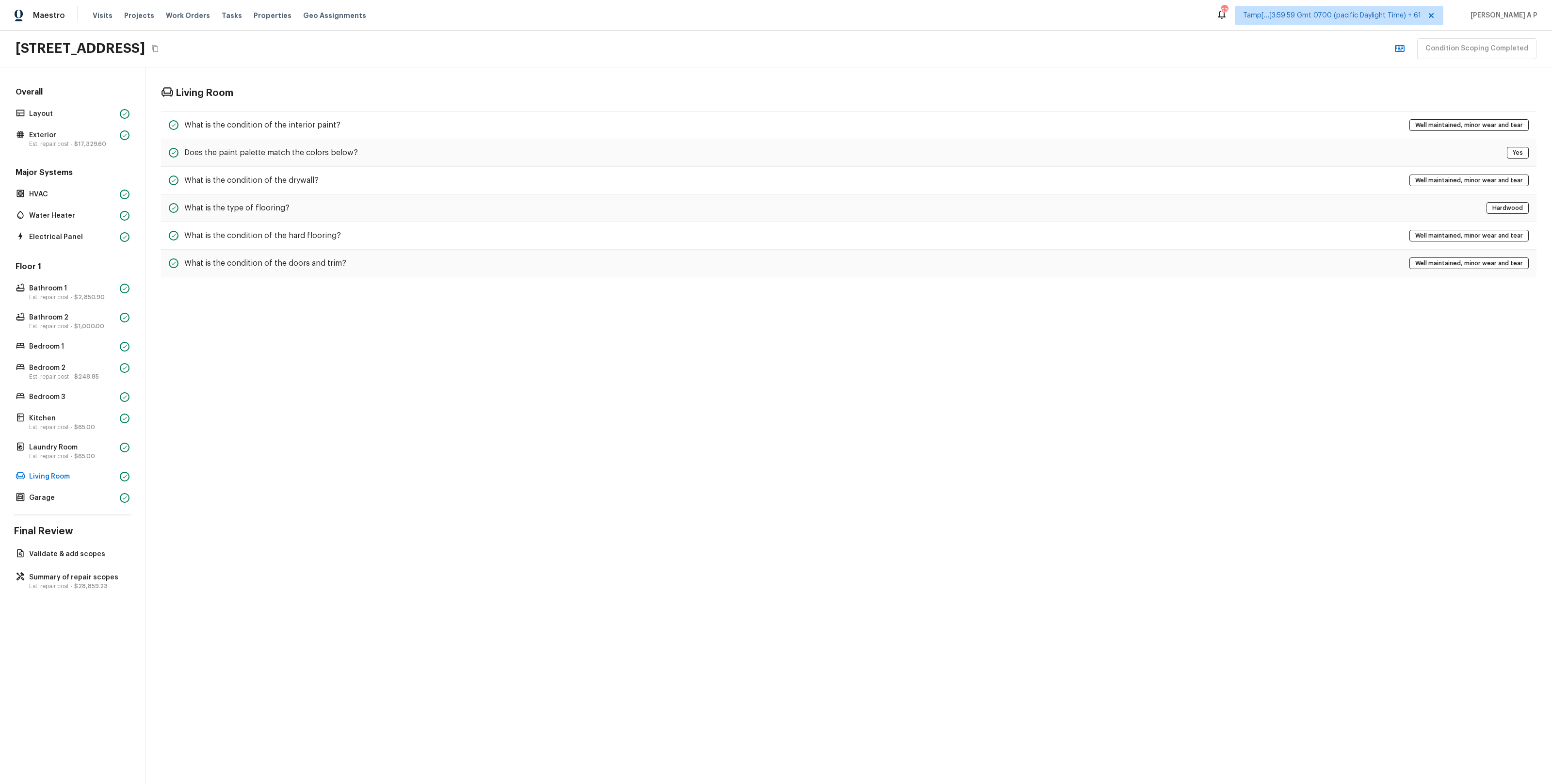
click at [393, 108] on div "Living Room What is the condition of the interior paint? Well maintained, minor…" at bounding box center [849, 182] width 1406 height 229
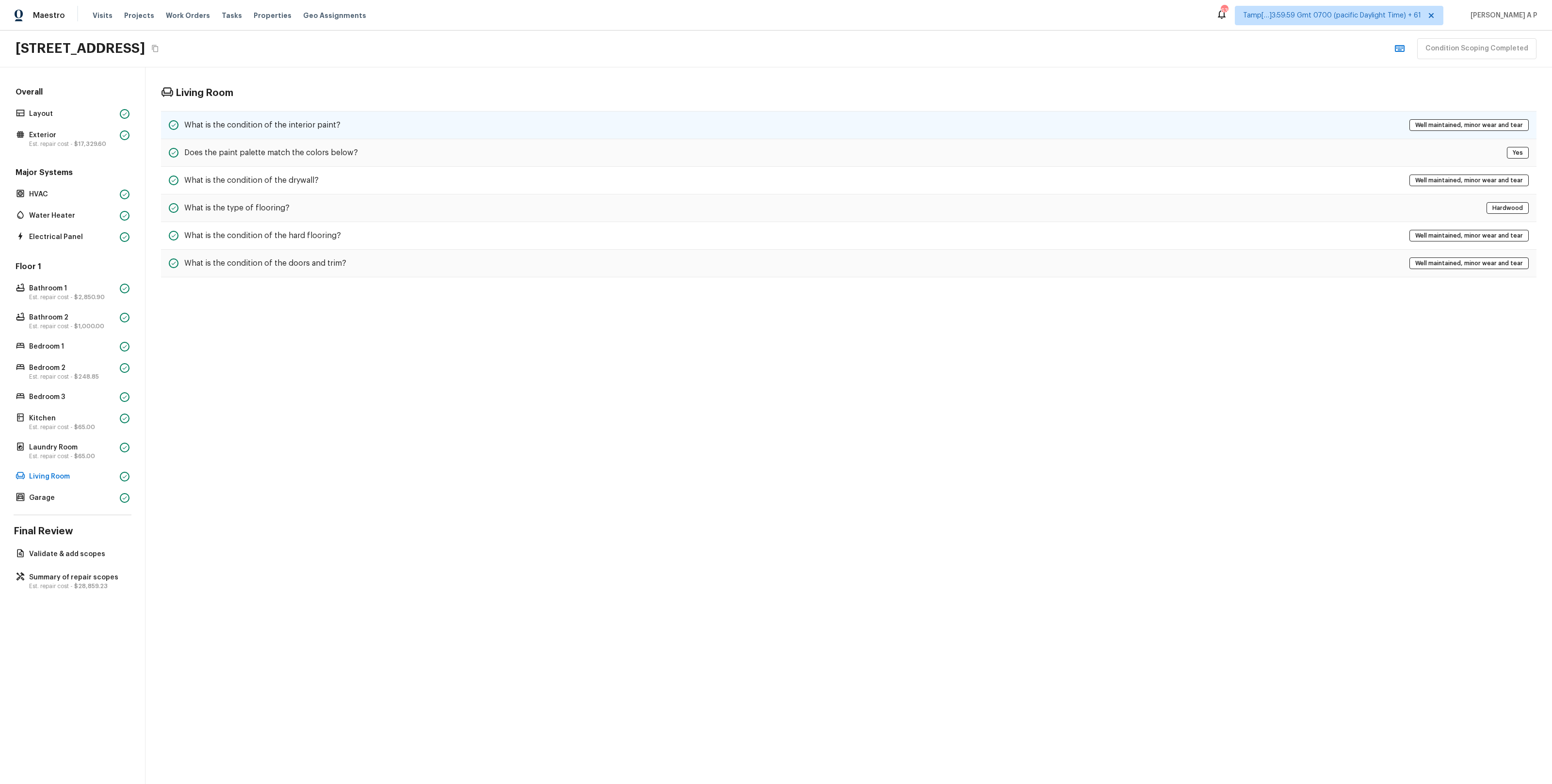
click at [383, 113] on div "What is the condition of the interior paint? Well maintained, minor wear and te…" at bounding box center [848, 125] width 1375 height 28
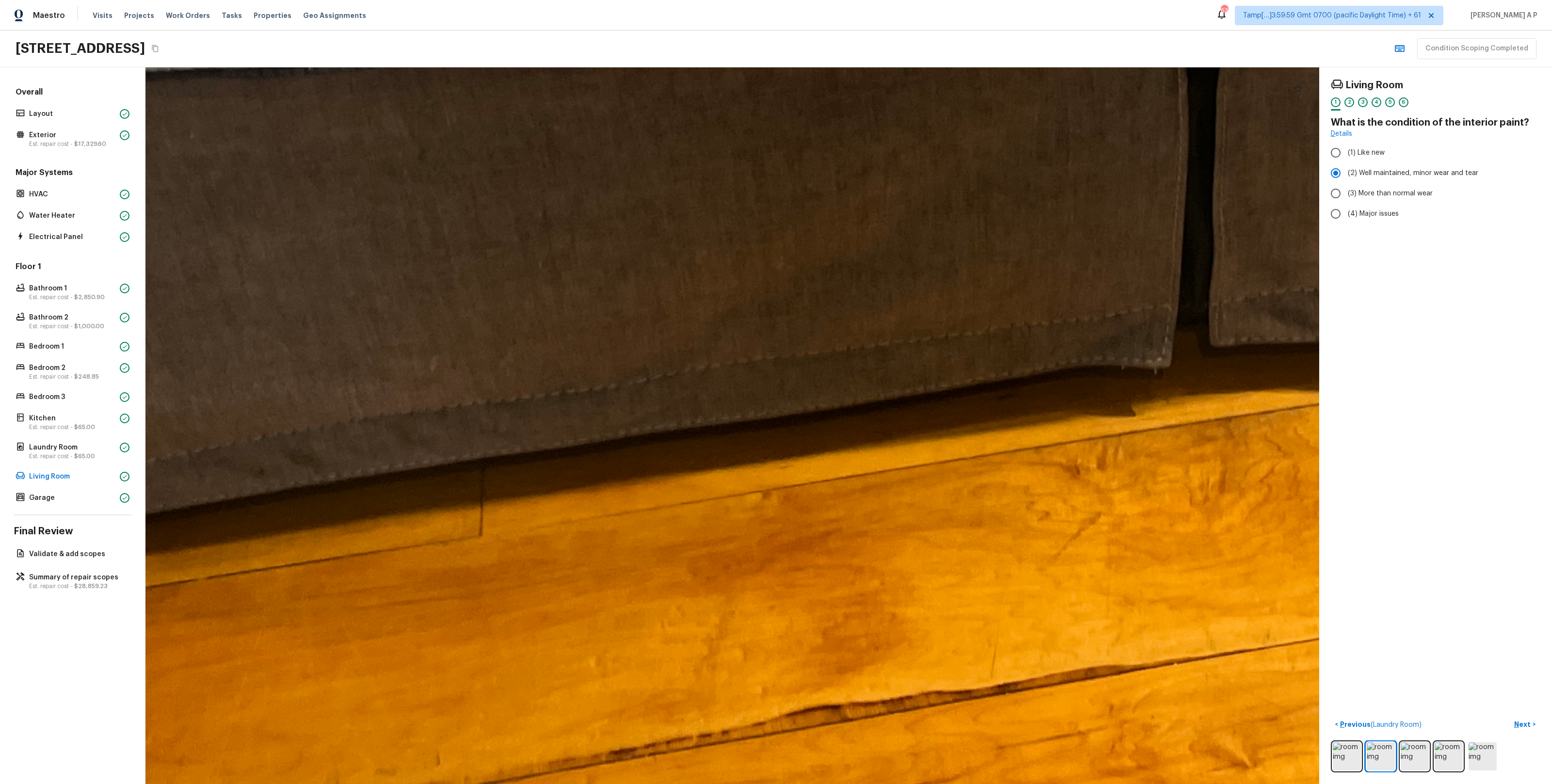
click at [582, 579] on div at bounding box center [1065, 85] width 3775 height 2304
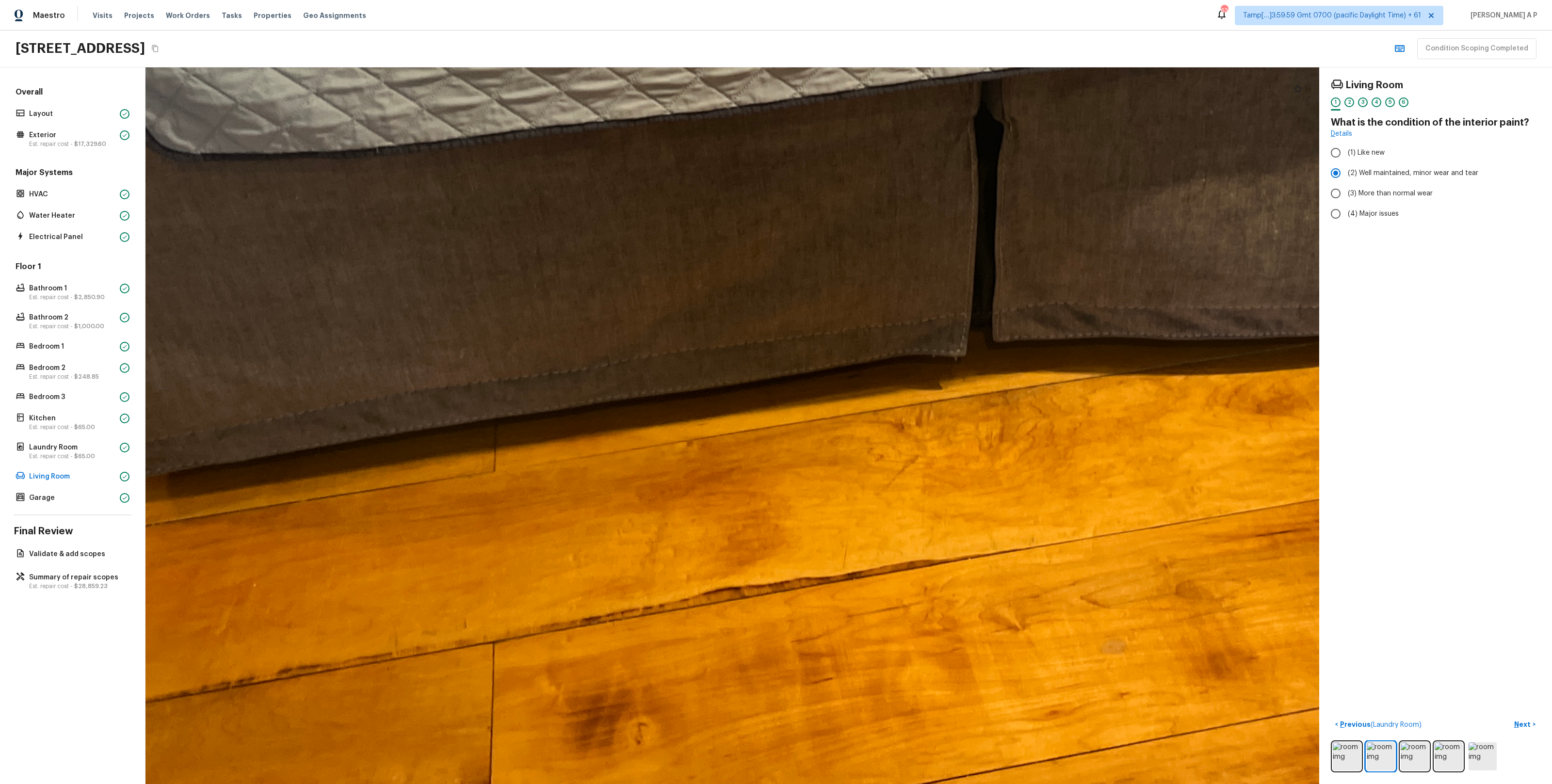
drag, startPoint x: 683, startPoint y: 662, endPoint x: 684, endPoint y: 583, distance: 79.0
click at [684, 583] on div at bounding box center [894, 163] width 2581 height 1575
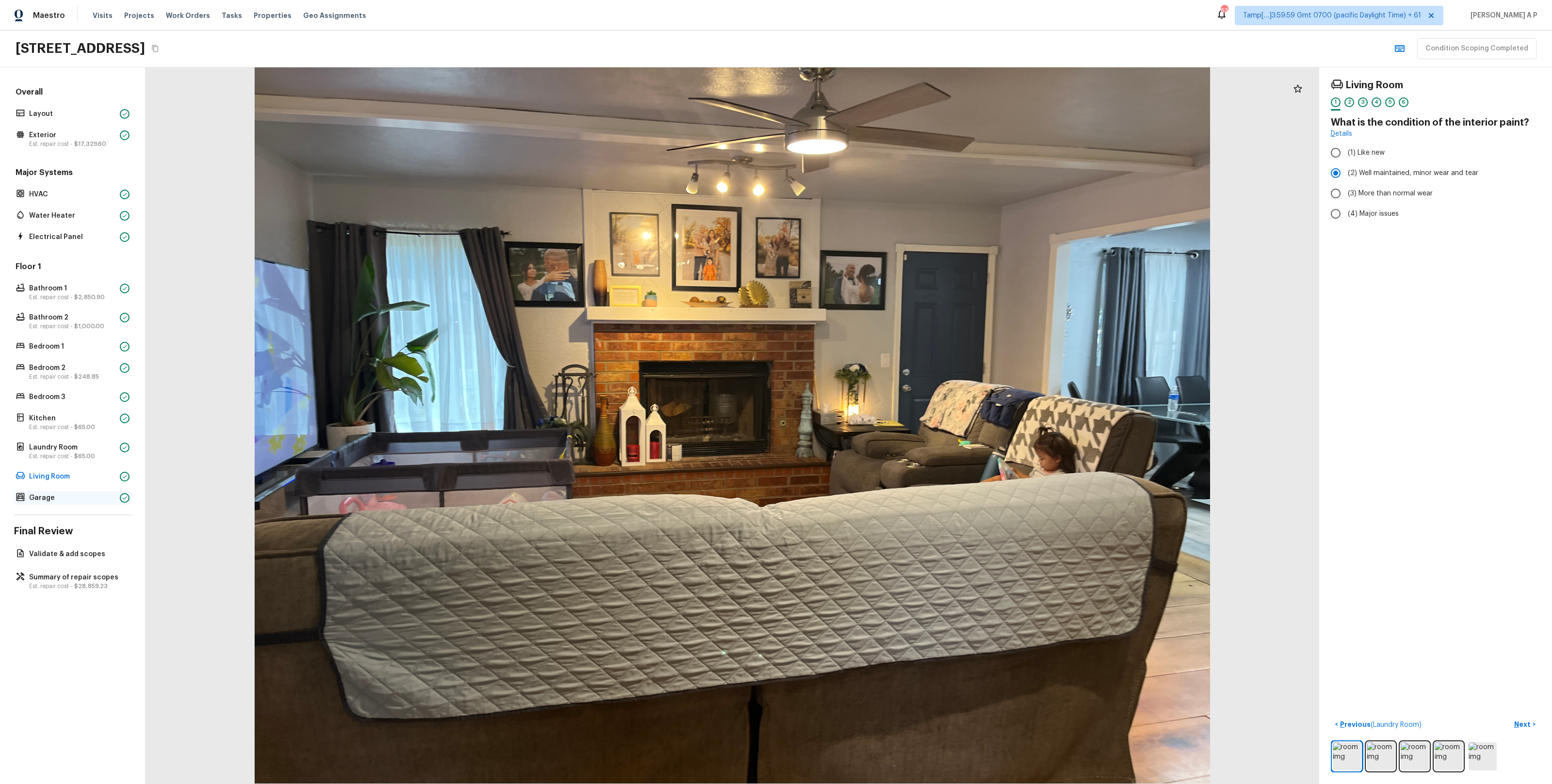
click at [68, 501] on p "Garage" at bounding box center [72, 498] width 87 height 10
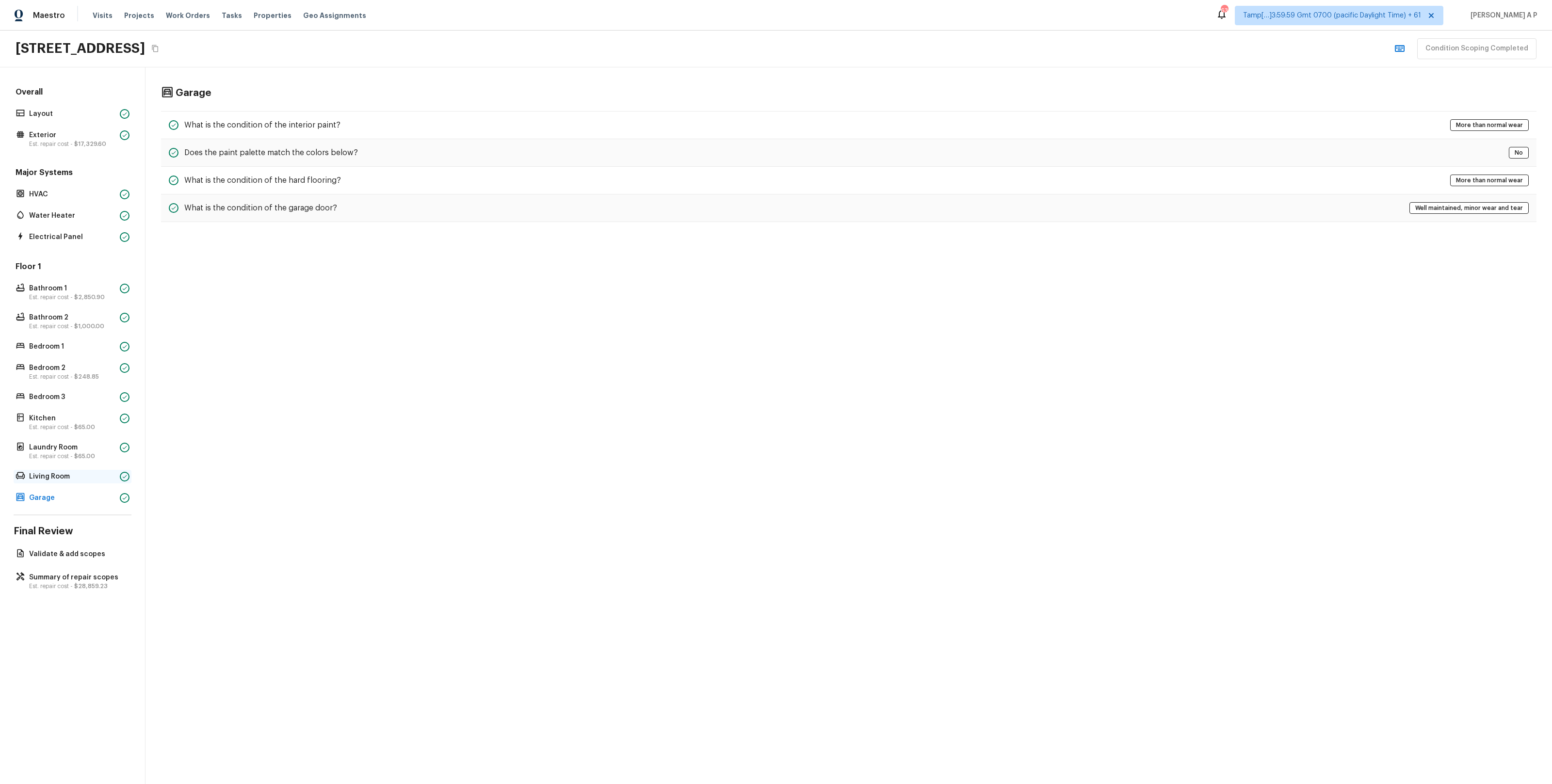
click at [99, 480] on p "Living Room" at bounding box center [72, 476] width 87 height 10
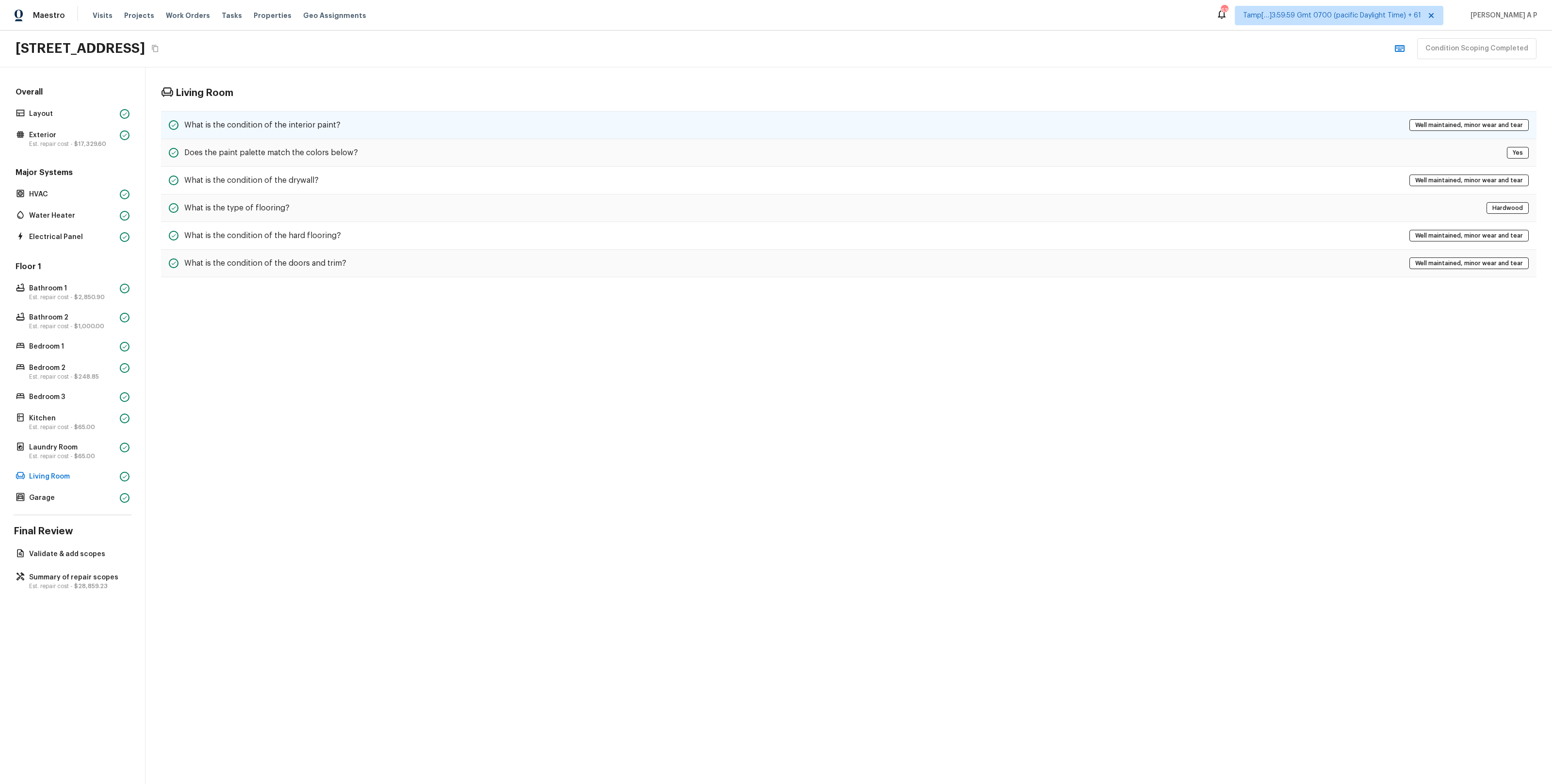
click at [506, 126] on div "What is the condition of the interior paint? Well maintained, minor wear and te…" at bounding box center [848, 125] width 1375 height 28
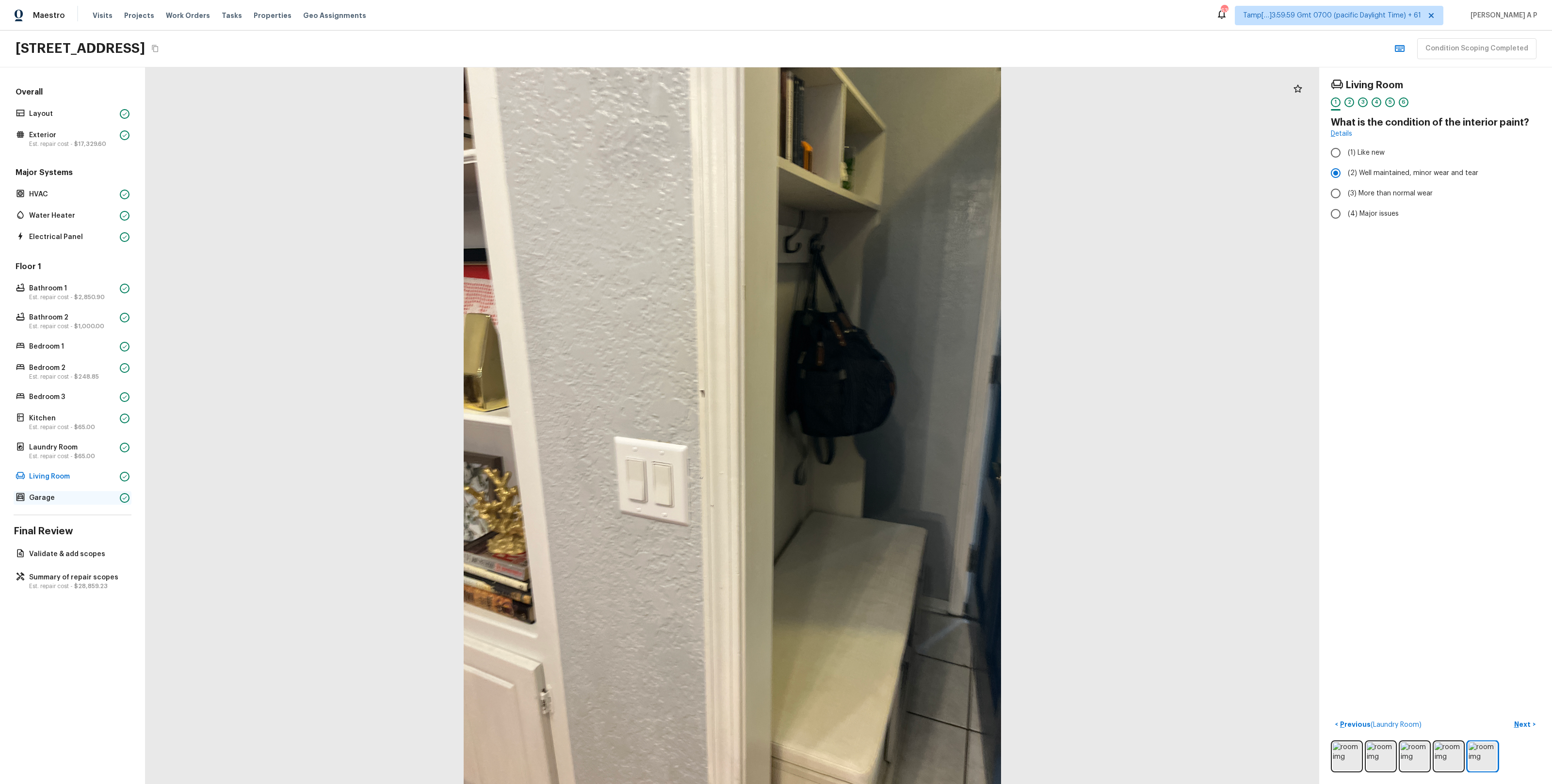
click at [58, 503] on div "Garage" at bounding box center [73, 497] width 118 height 14
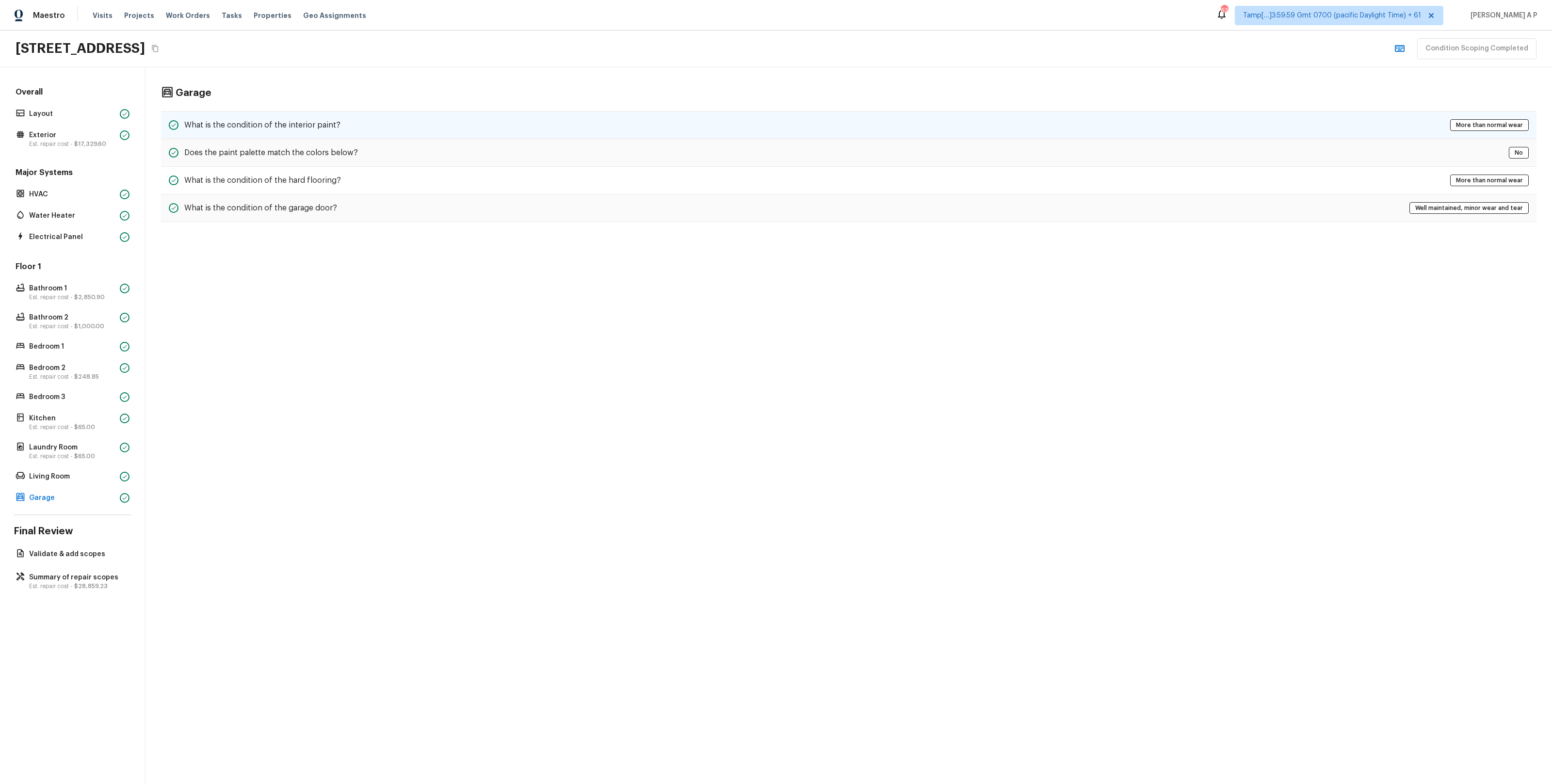
click at [341, 123] on div "What is the condition of the interior paint? More than normal wear" at bounding box center [848, 125] width 1375 height 28
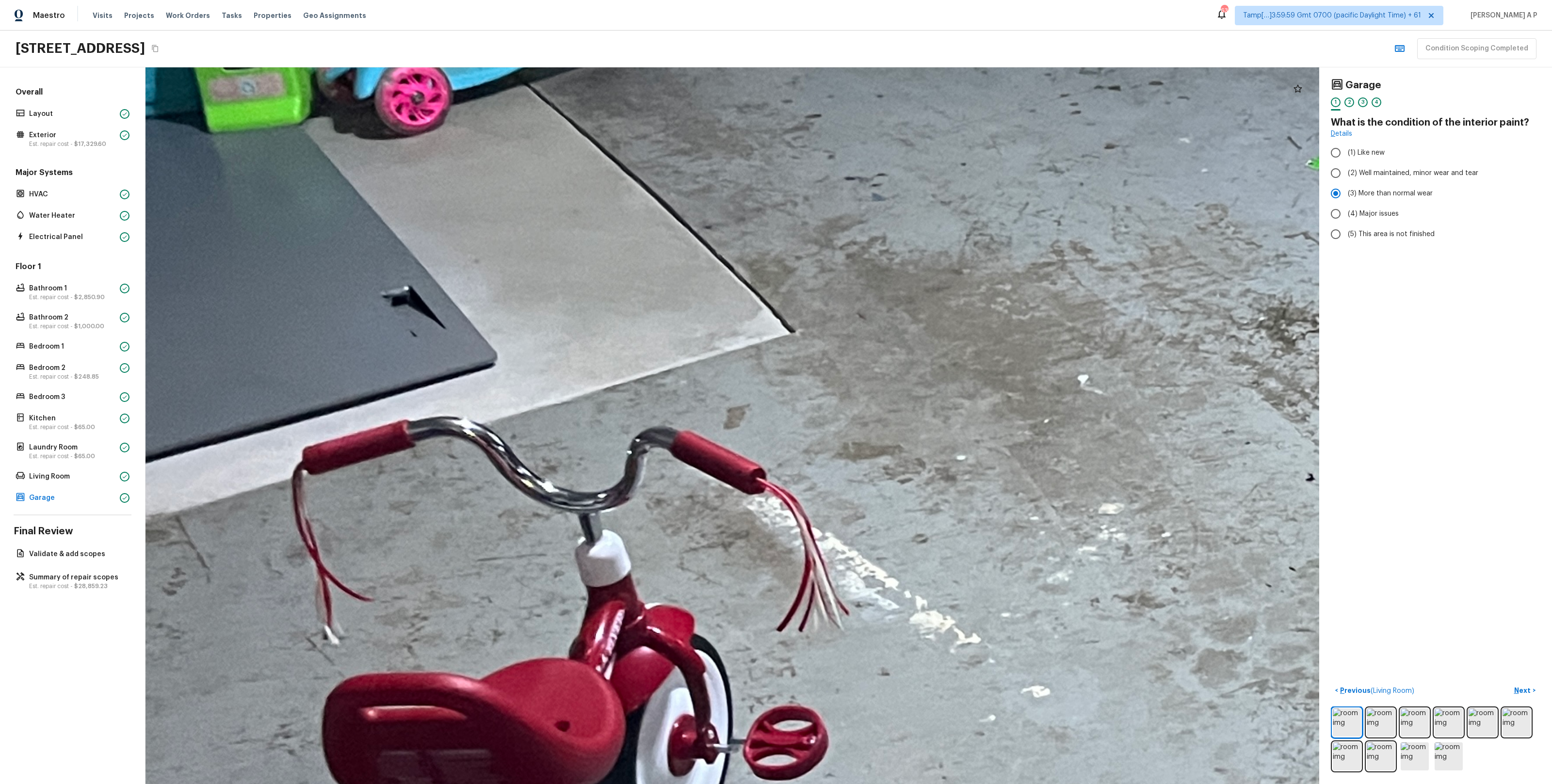
drag, startPoint x: 430, startPoint y: 445, endPoint x: 527, endPoint y: 154, distance: 306.7
click at [527, 154] on div at bounding box center [1568, 252] width 4323 height 2639
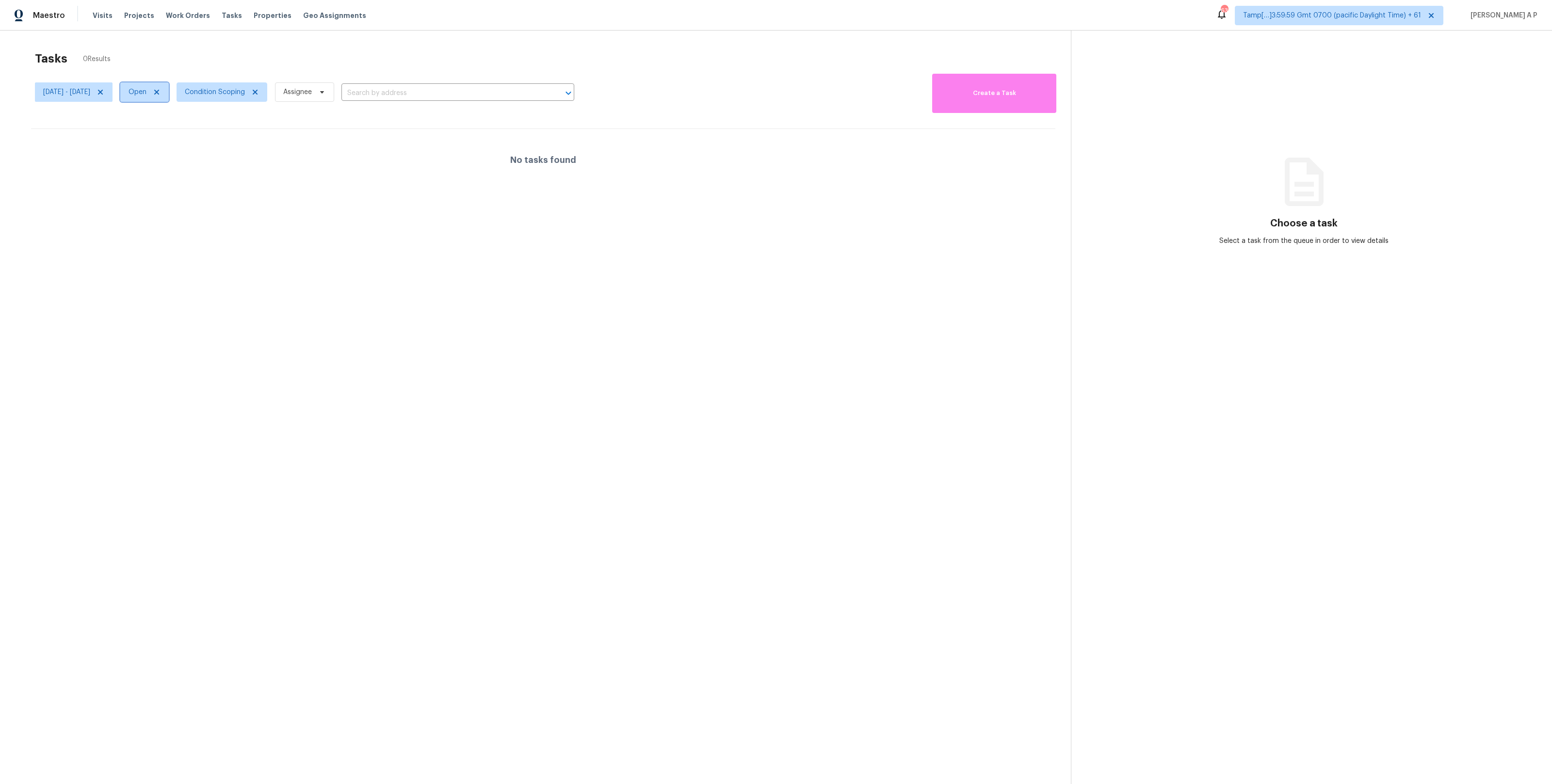
click at [146, 94] on span "Open" at bounding box center [137, 92] width 18 height 10
click at [175, 131] on label "Closed" at bounding box center [173, 133] width 35 height 10
click at [162, 131] on input "Closed" at bounding box center [158, 131] width 6 height 6
checkbox input "true"
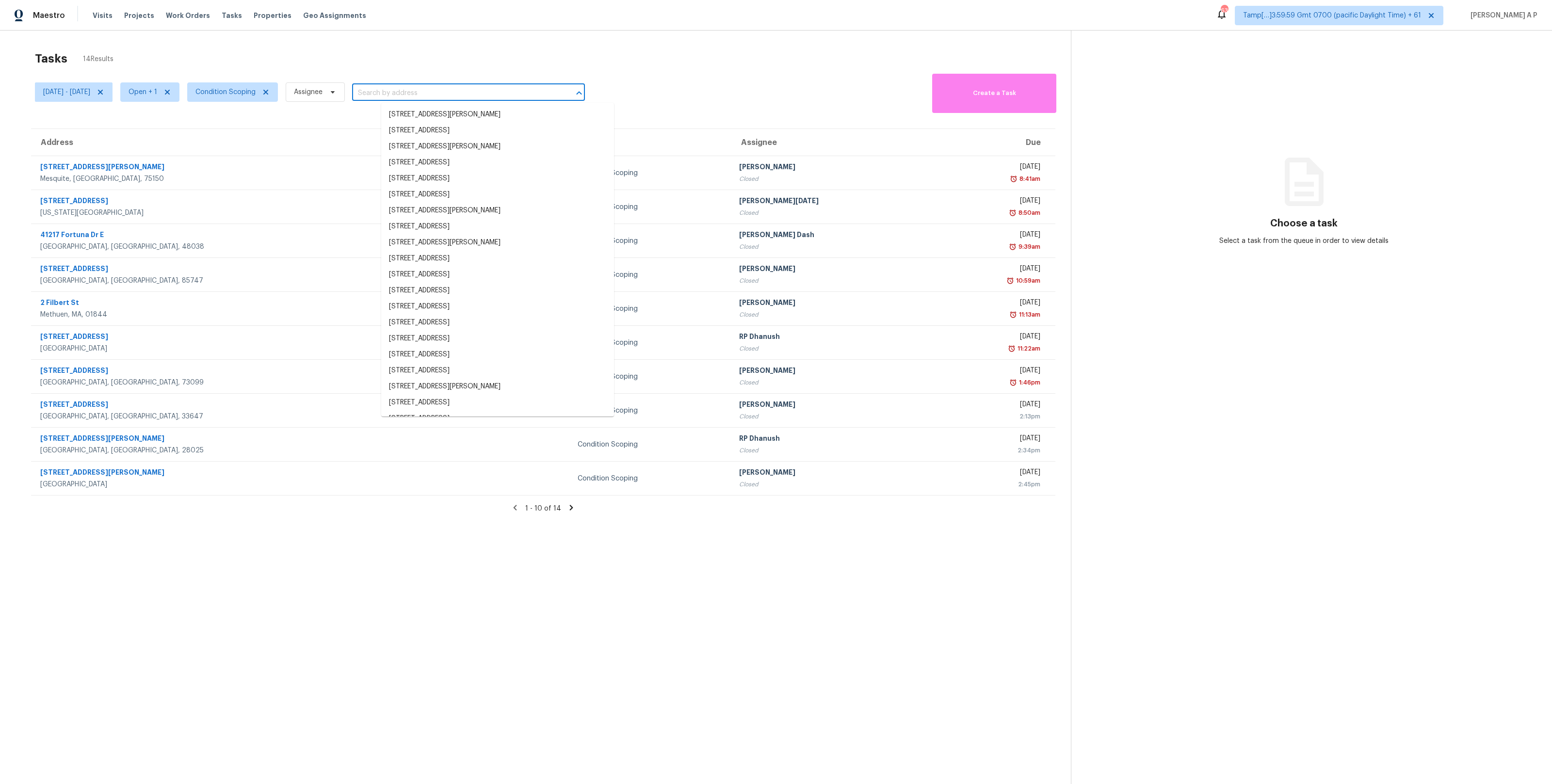
click at [422, 93] on input "text" at bounding box center [454, 93] width 205 height 15
paste input ""16136 Monterey Greens Cir Tampa, FL, 33647""
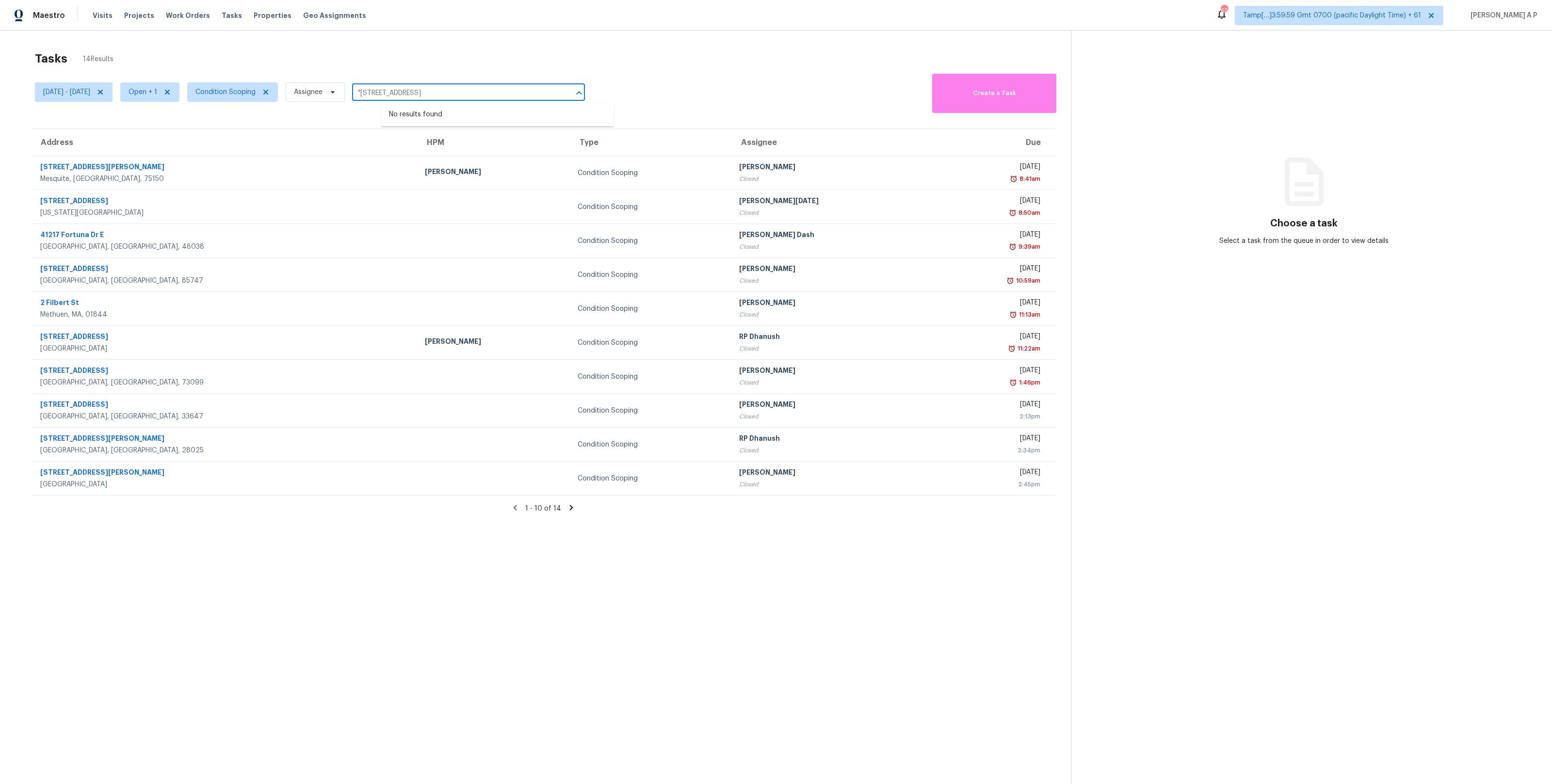
click at [392, 93] on input ""16136 Monterey Greens Cir Tampa, FL, 33647" at bounding box center [454, 93] width 205 height 15
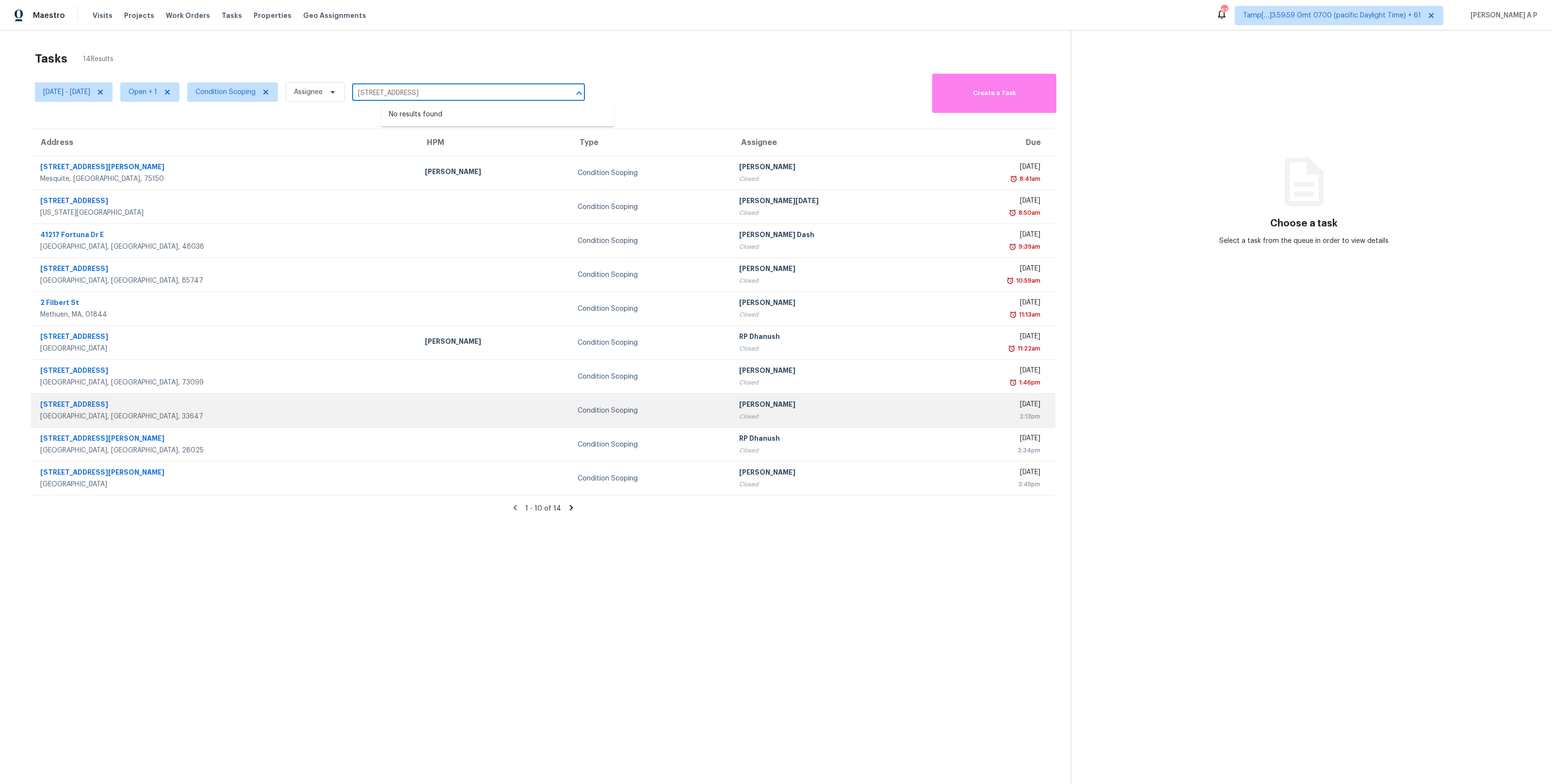
type input "16136 Monterey Greens Cir Tampa, FL, 33647"
click at [143, 417] on div "Tampa, FL, 33647" at bounding box center [225, 416] width 369 height 10
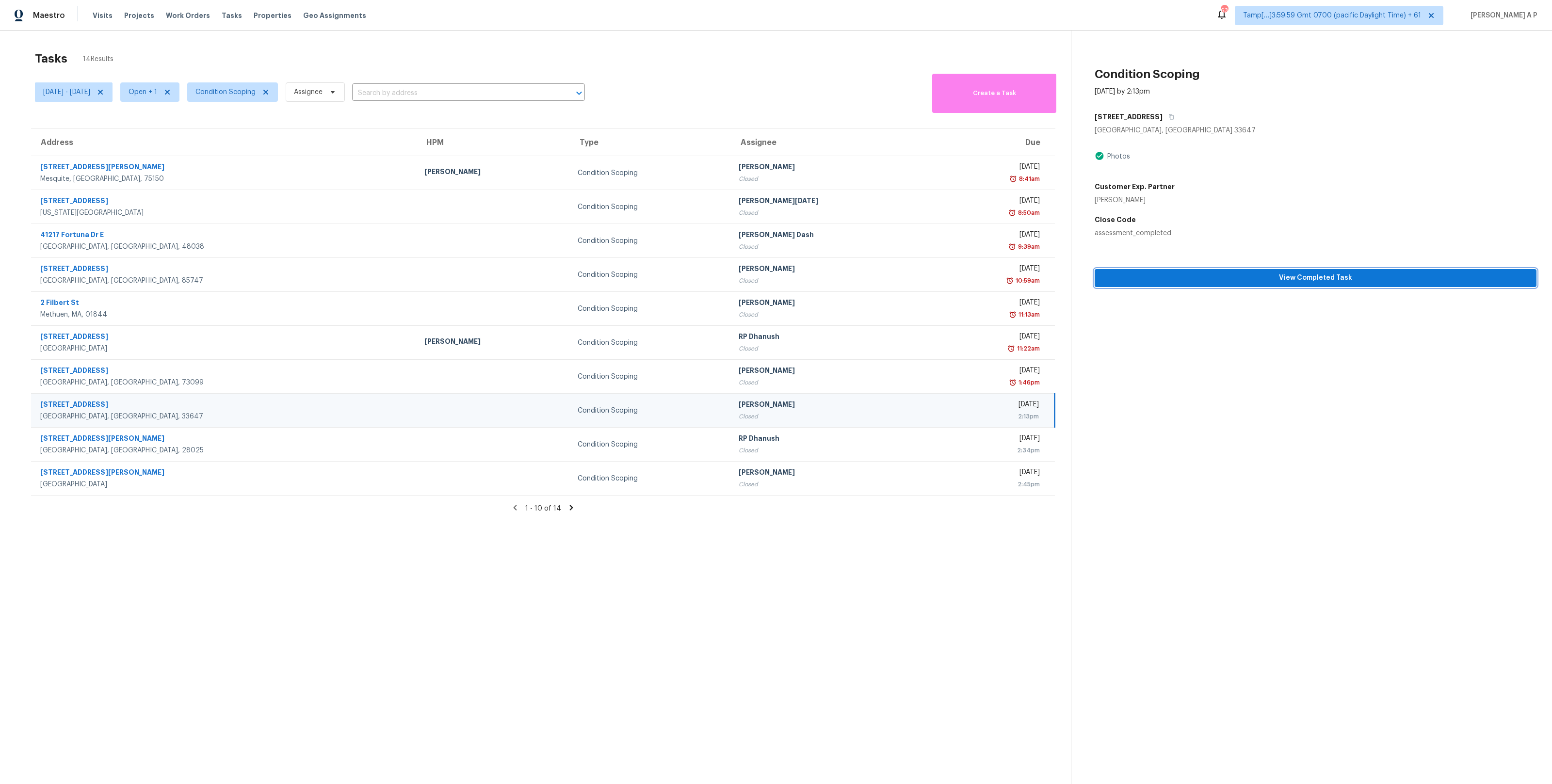
click at [1221, 278] on span "View Completed Task" at bounding box center [1316, 278] width 427 height 12
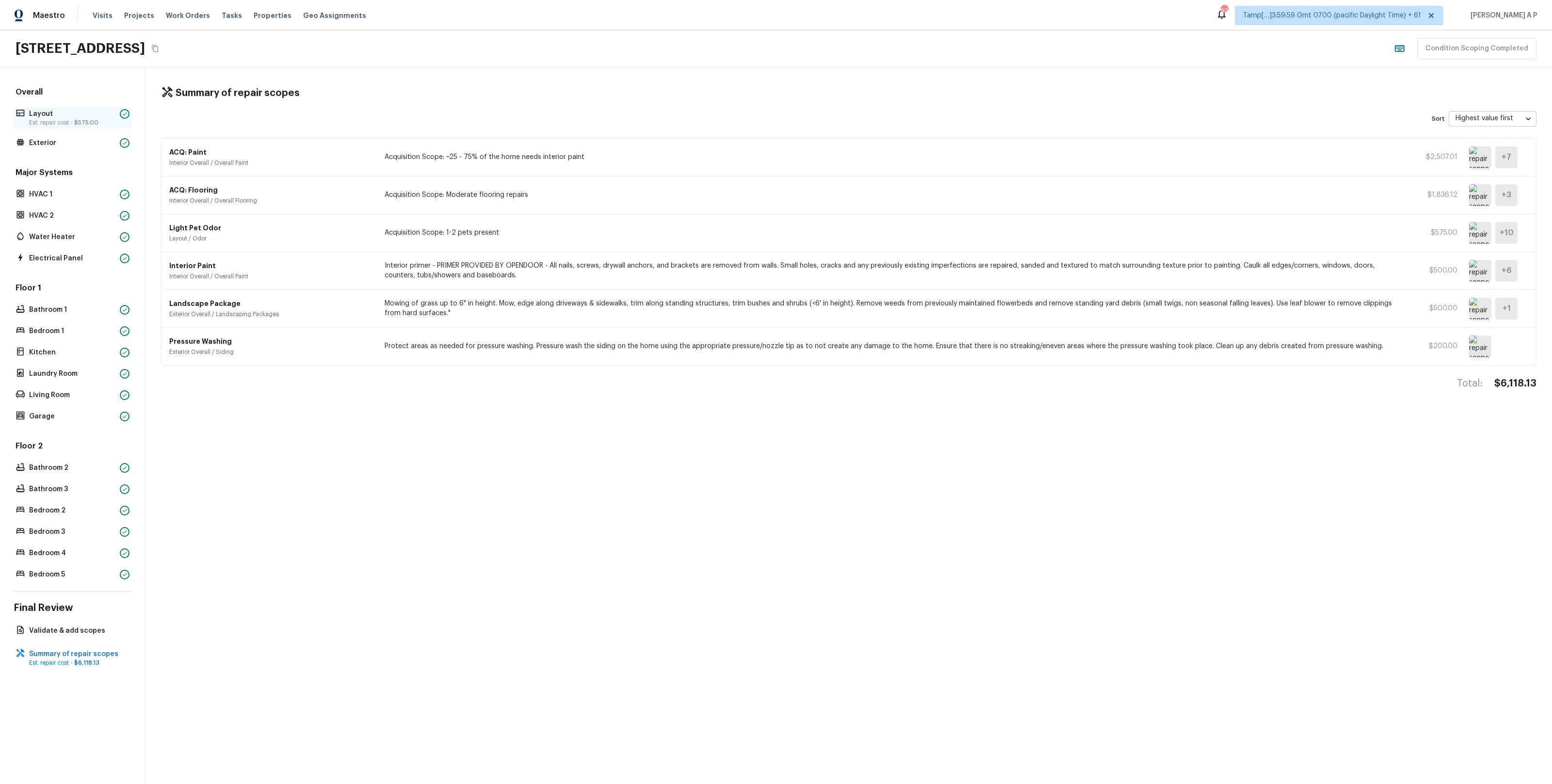
click at [85, 123] on span "$575.00" at bounding box center [86, 123] width 24 height 6
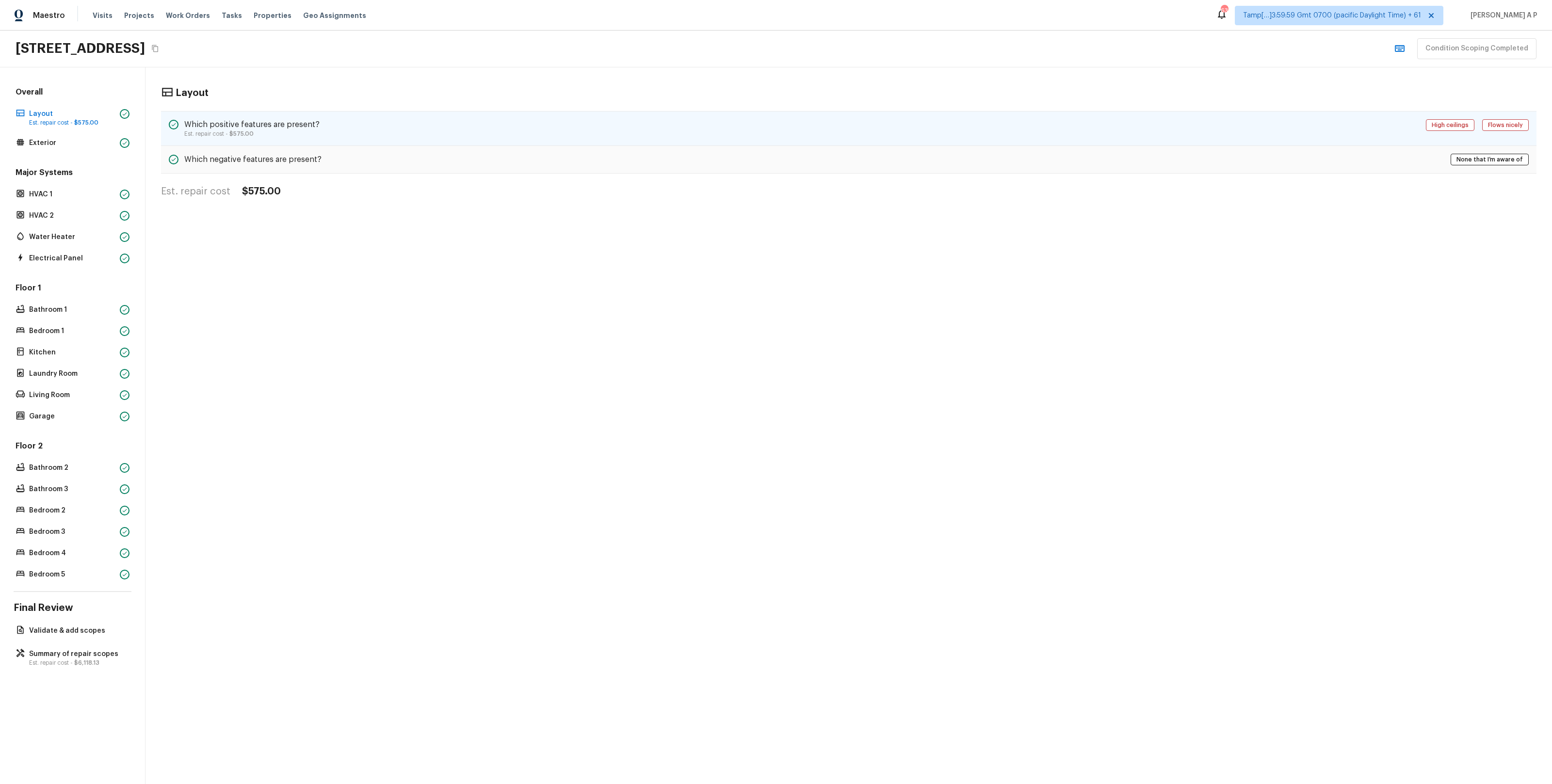
click at [261, 120] on h5 "Which positive features are present?" at bounding box center [252, 125] width 136 height 11
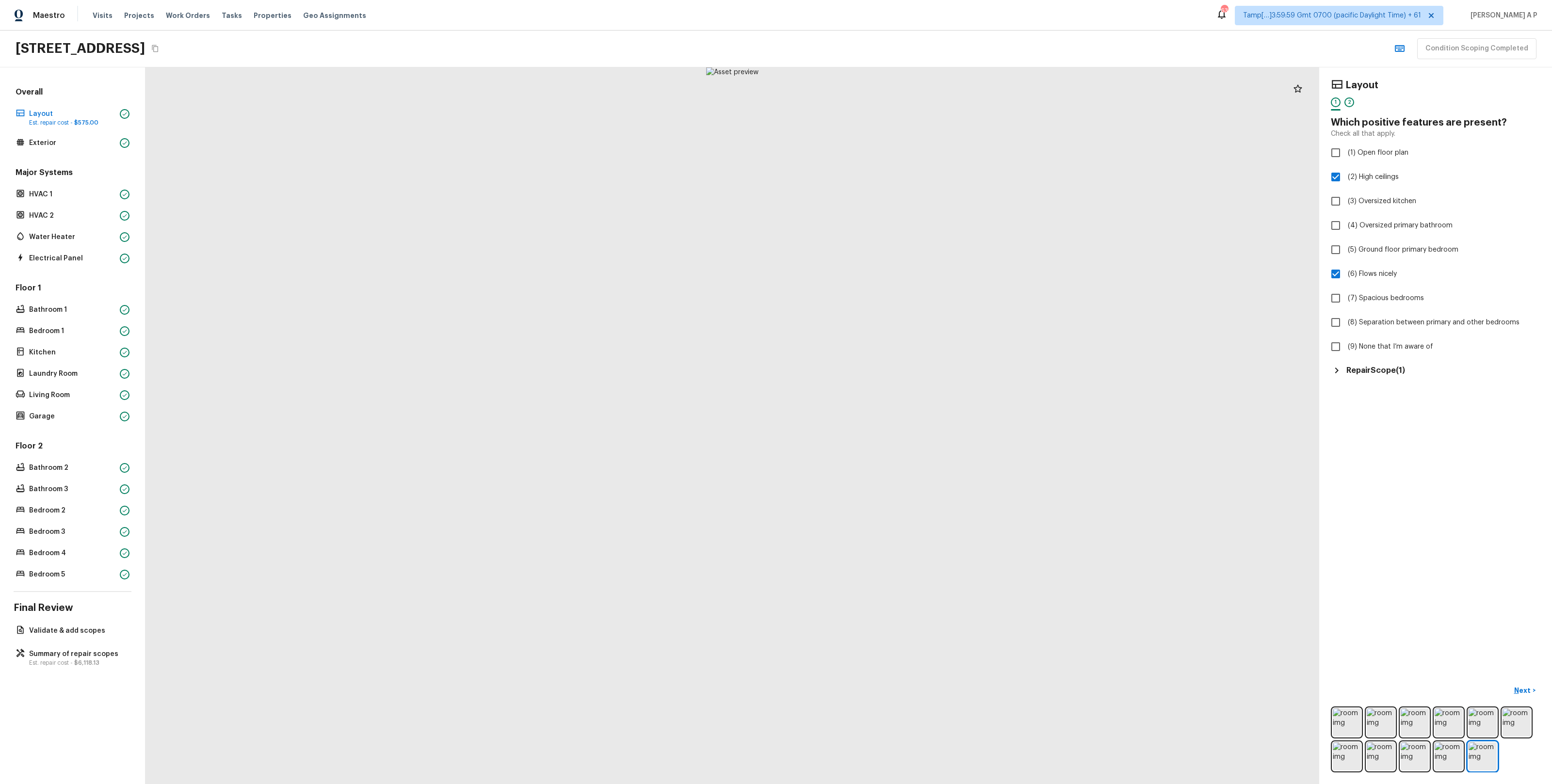
click at [74, 133] on div "Overall Layout Est. repair cost - $575.00 Exterior" at bounding box center [73, 118] width 118 height 63
click at [72, 140] on p "Exterior" at bounding box center [72, 143] width 87 height 10
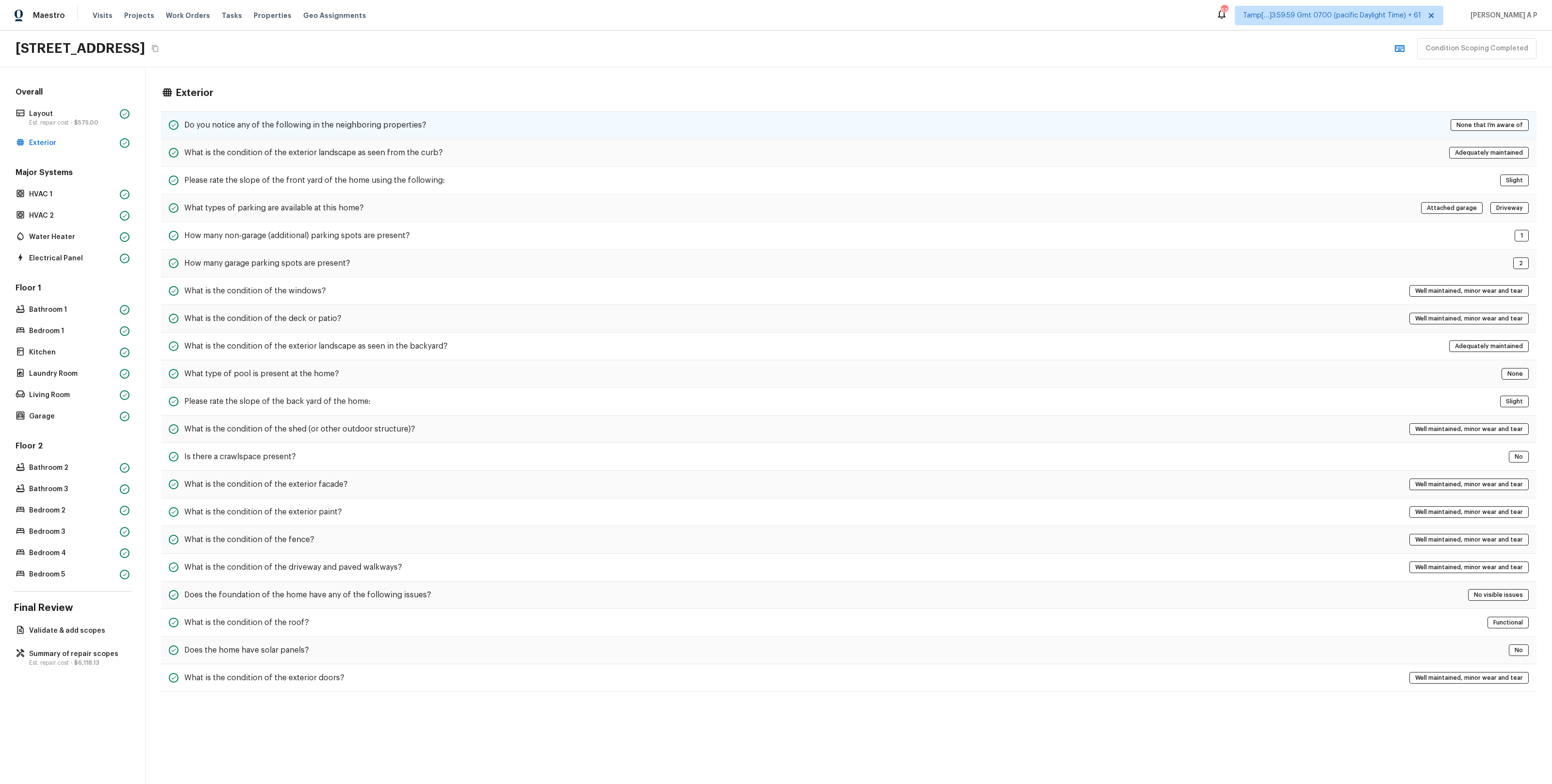
click at [233, 119] on div "Do you notice any of the following in the neighboring properties?" at bounding box center [297, 125] width 257 height 11
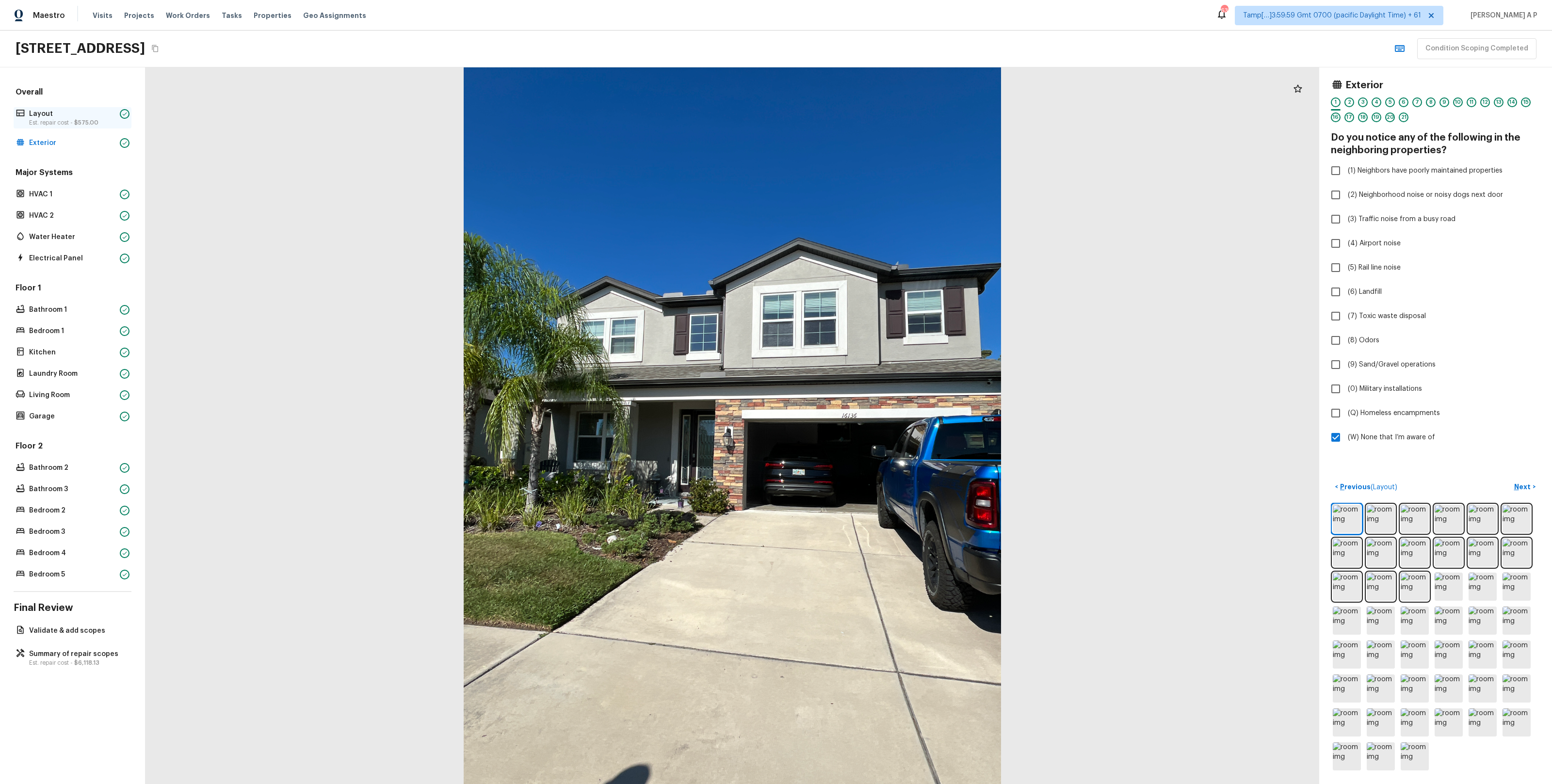
click at [87, 116] on p "Layout" at bounding box center [72, 114] width 87 height 10
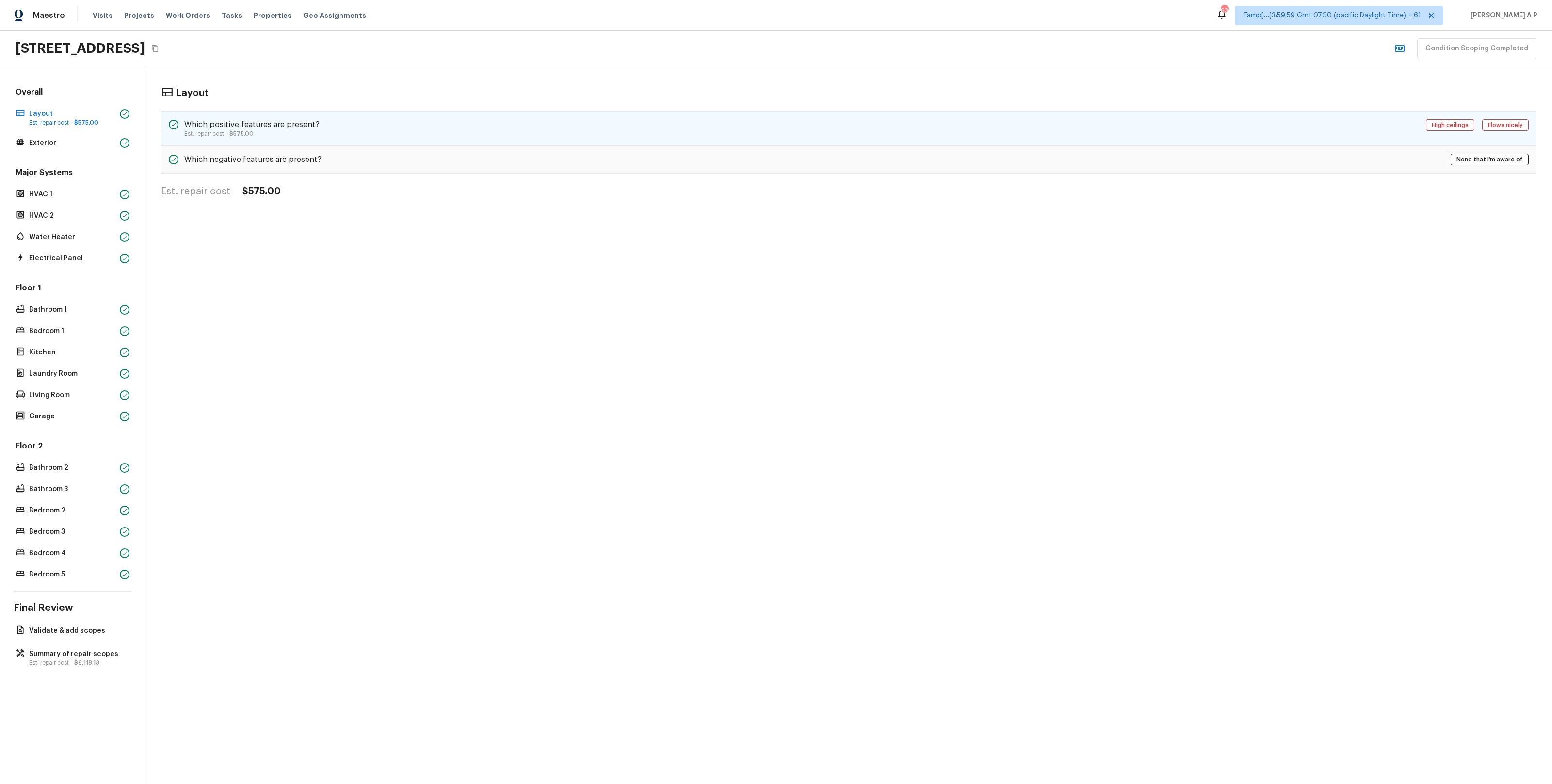
click at [277, 116] on div "Which positive features are present? Est. repair cost - $575.00 High ceilings F…" at bounding box center [848, 128] width 1375 height 35
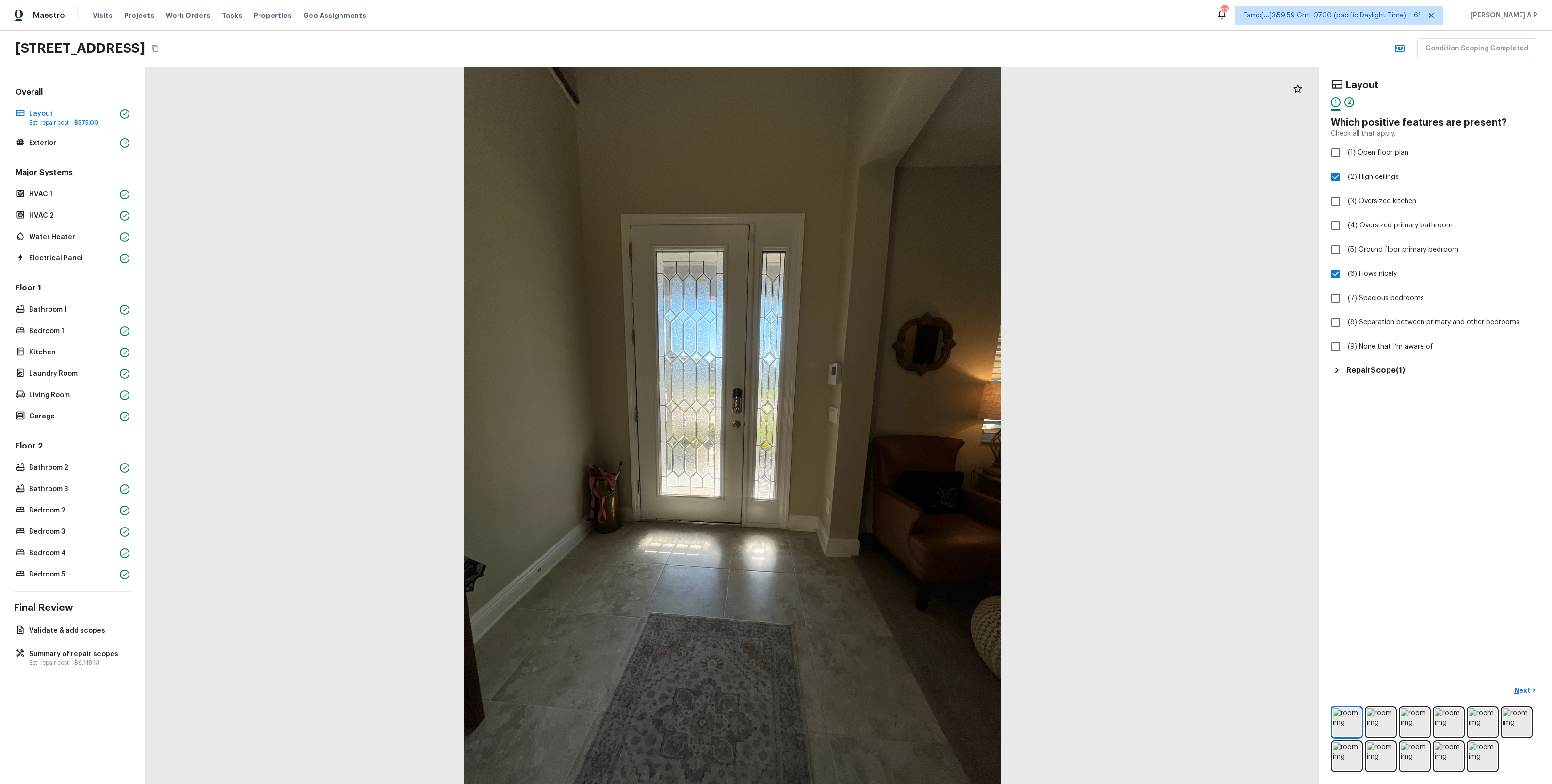
click at [1381, 366] on h5 "Repair Scope ( 1 )" at bounding box center [1375, 370] width 58 height 11
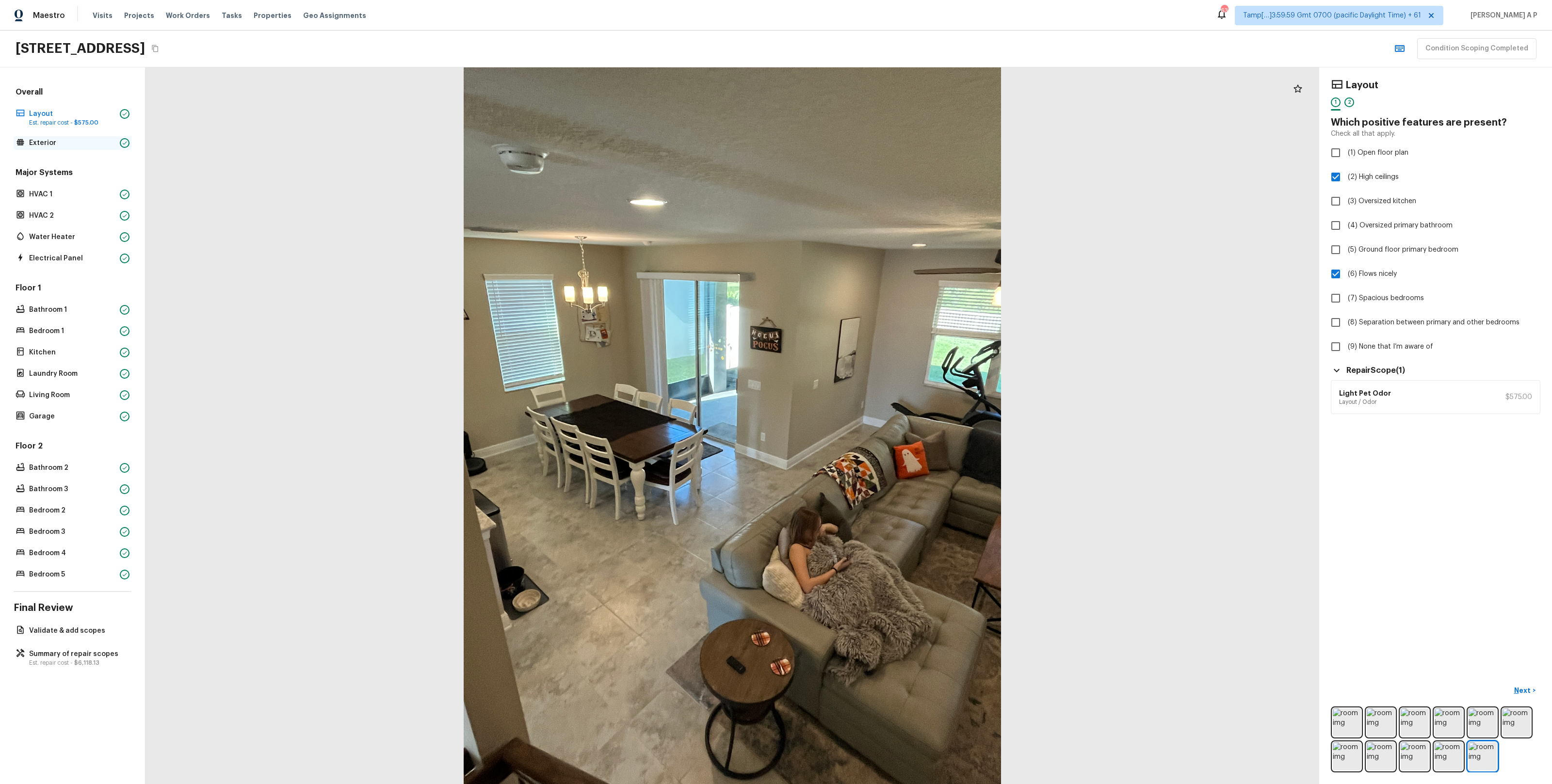
click at [107, 148] on p "Exterior" at bounding box center [72, 143] width 87 height 10
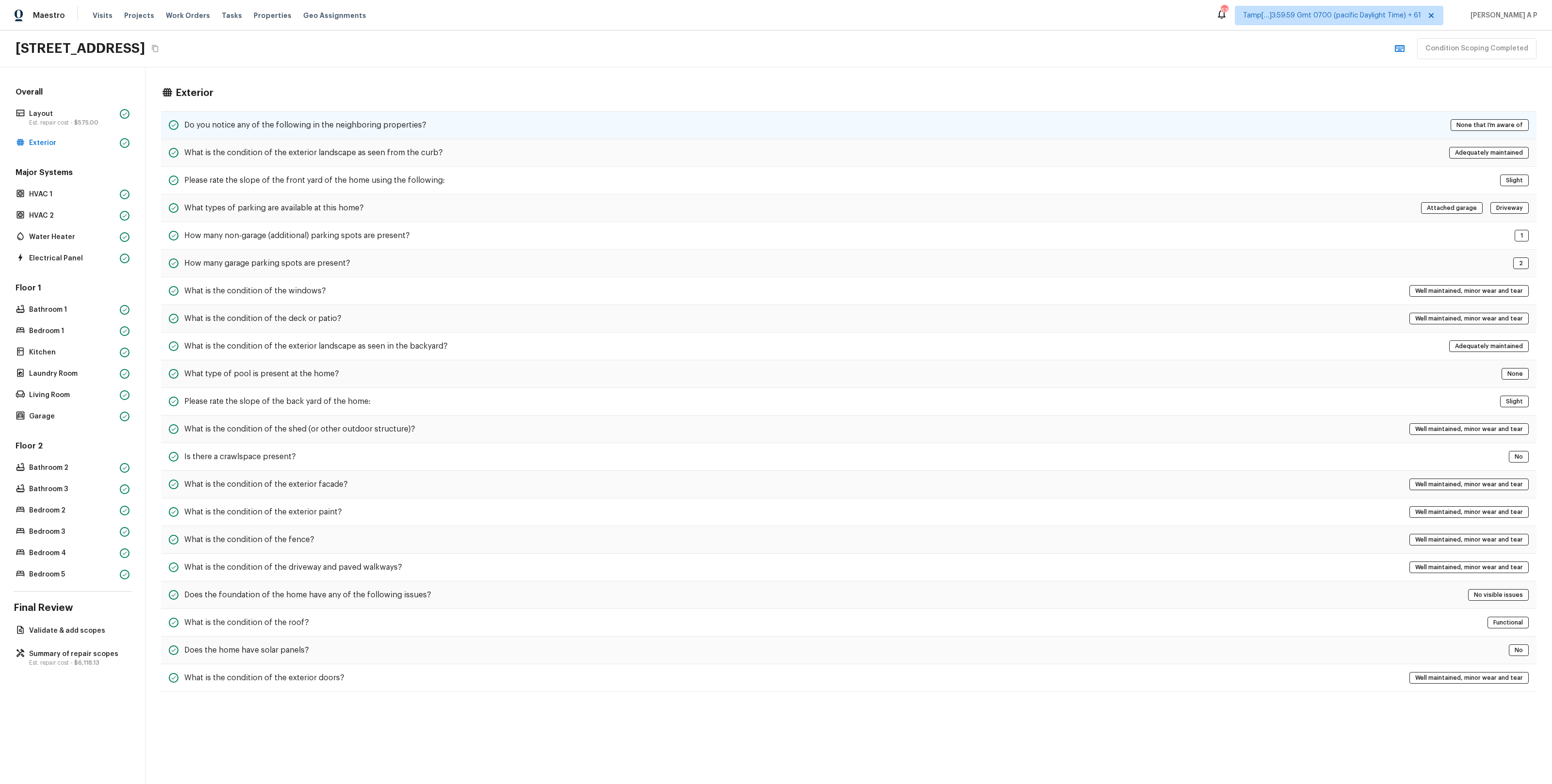
click at [213, 125] on h5 "Do you notice any of the following in the neighboring properties?" at bounding box center [305, 125] width 242 height 11
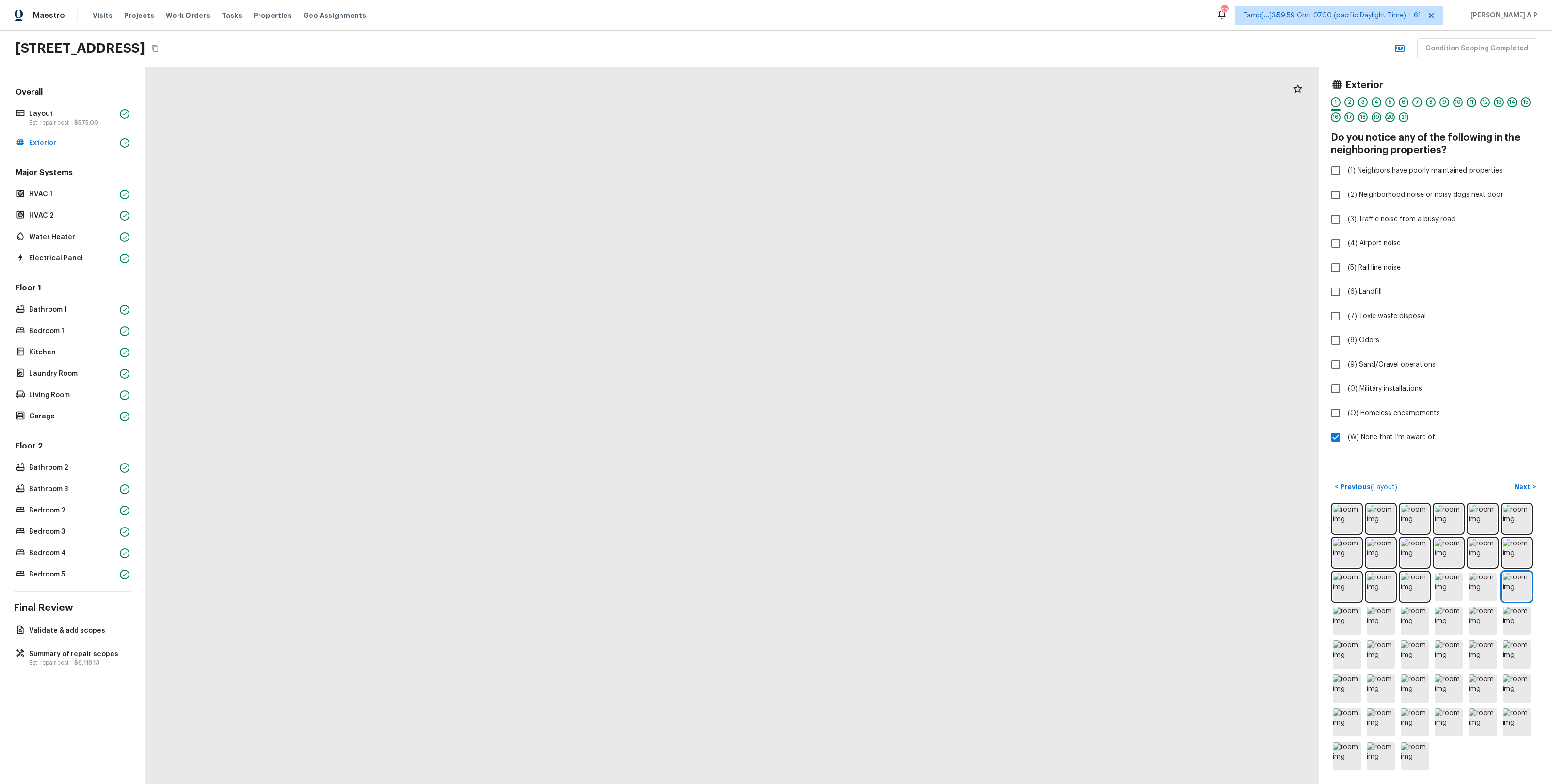
drag, startPoint x: 710, startPoint y: 231, endPoint x: 772, endPoint y: 611, distance: 385.0
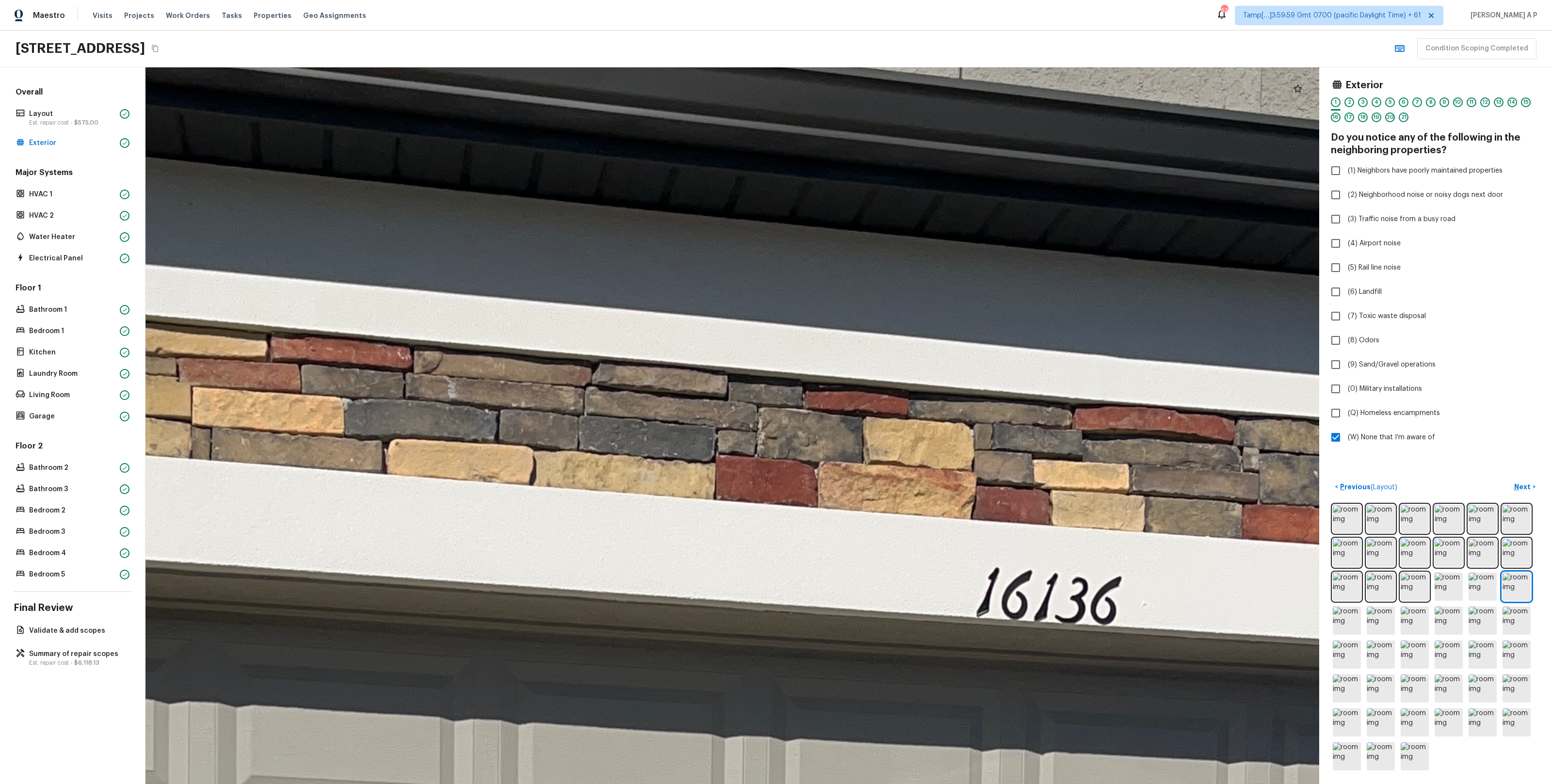
drag, startPoint x: 788, startPoint y: 638, endPoint x: 744, endPoint y: 337, distance: 304.2
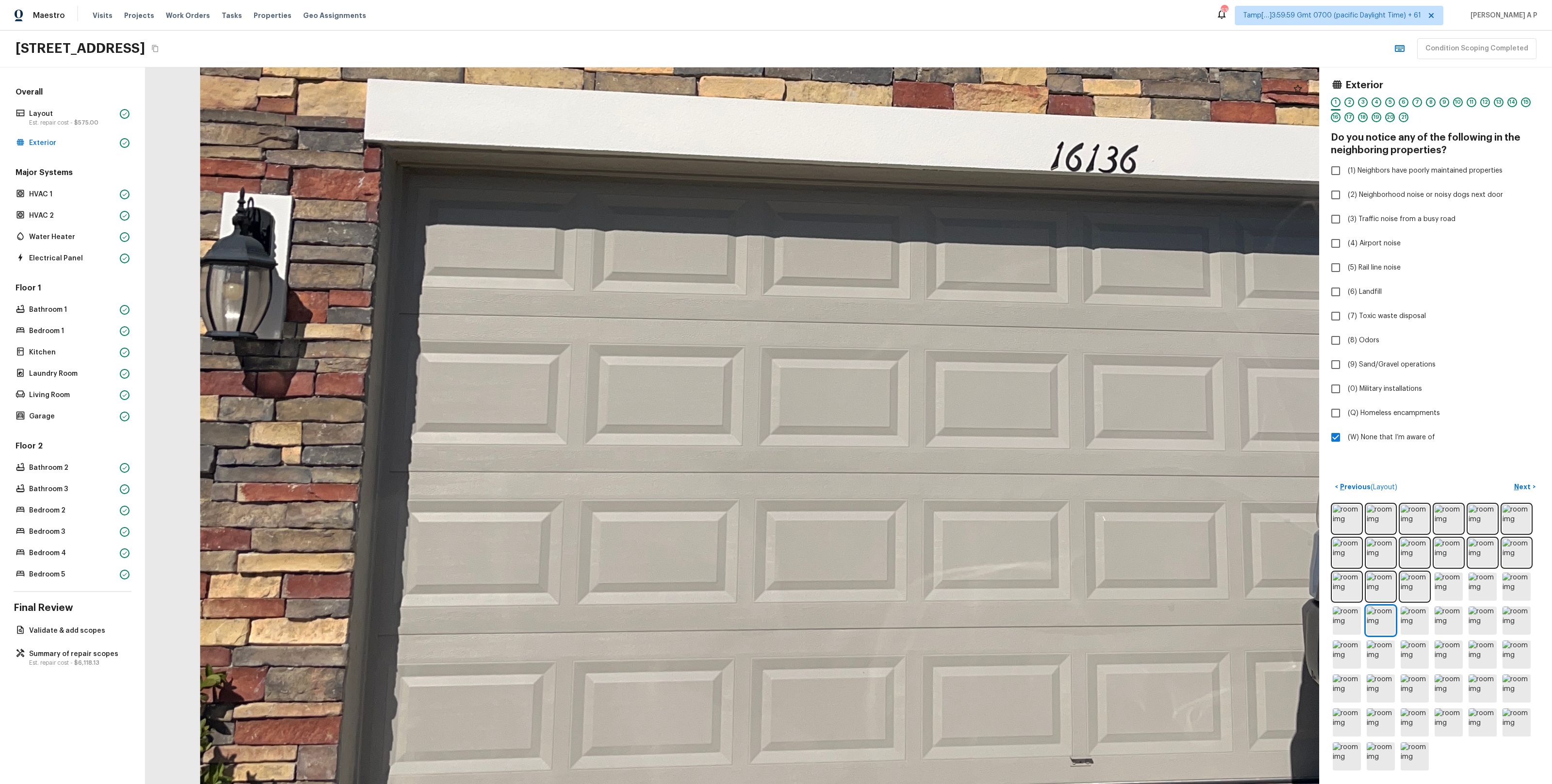
drag, startPoint x: 640, startPoint y: 440, endPoint x: 954, endPoint y: 142, distance: 432.9
click at [954, 142] on div at bounding box center [913, 231] width 3111 height 1899
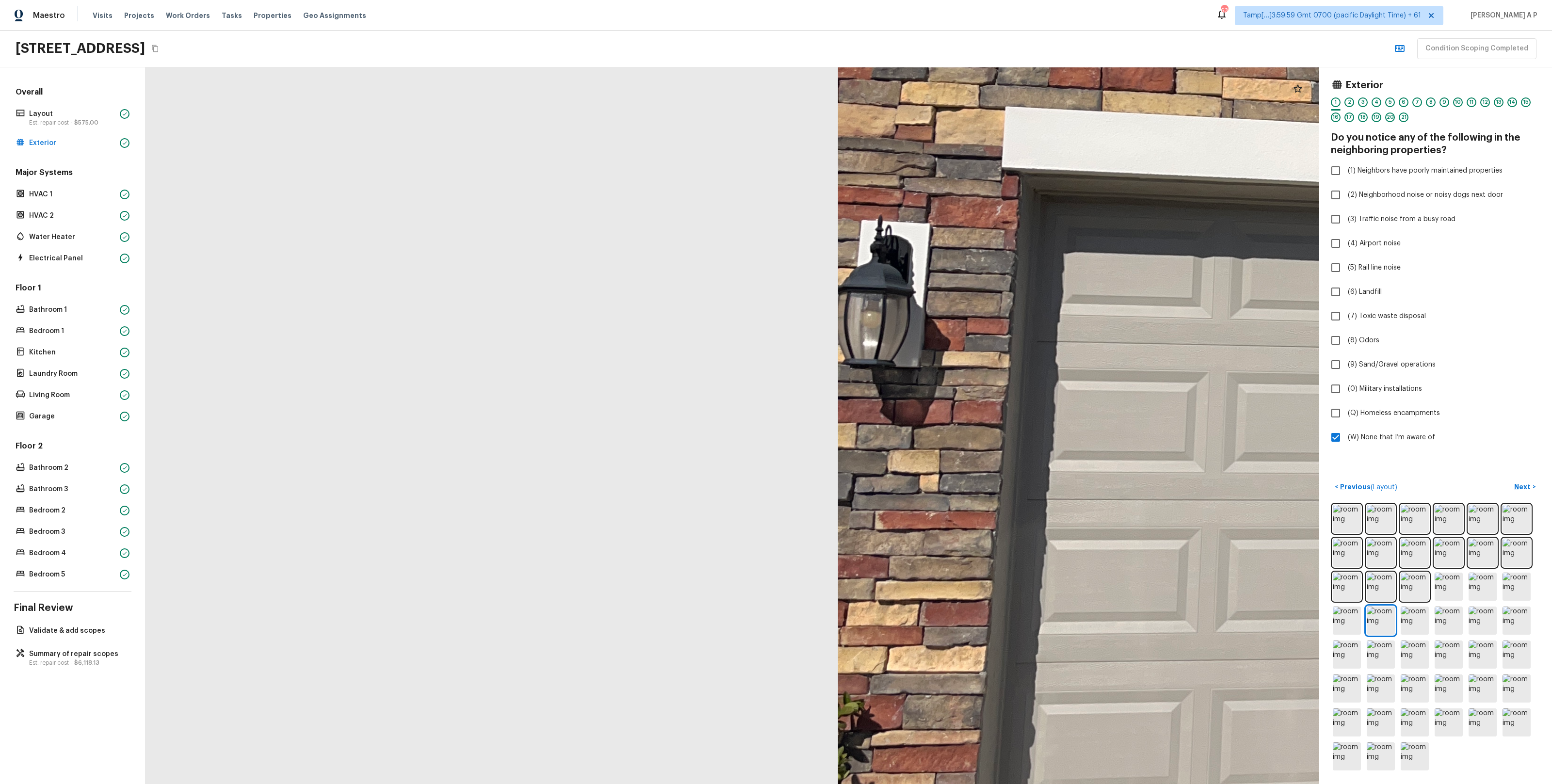
drag, startPoint x: 943, startPoint y: 212, endPoint x: 943, endPoint y: 548, distance: 336.0
click at [943, 548] on div at bounding box center [1550, 258] width 3111 height 1899
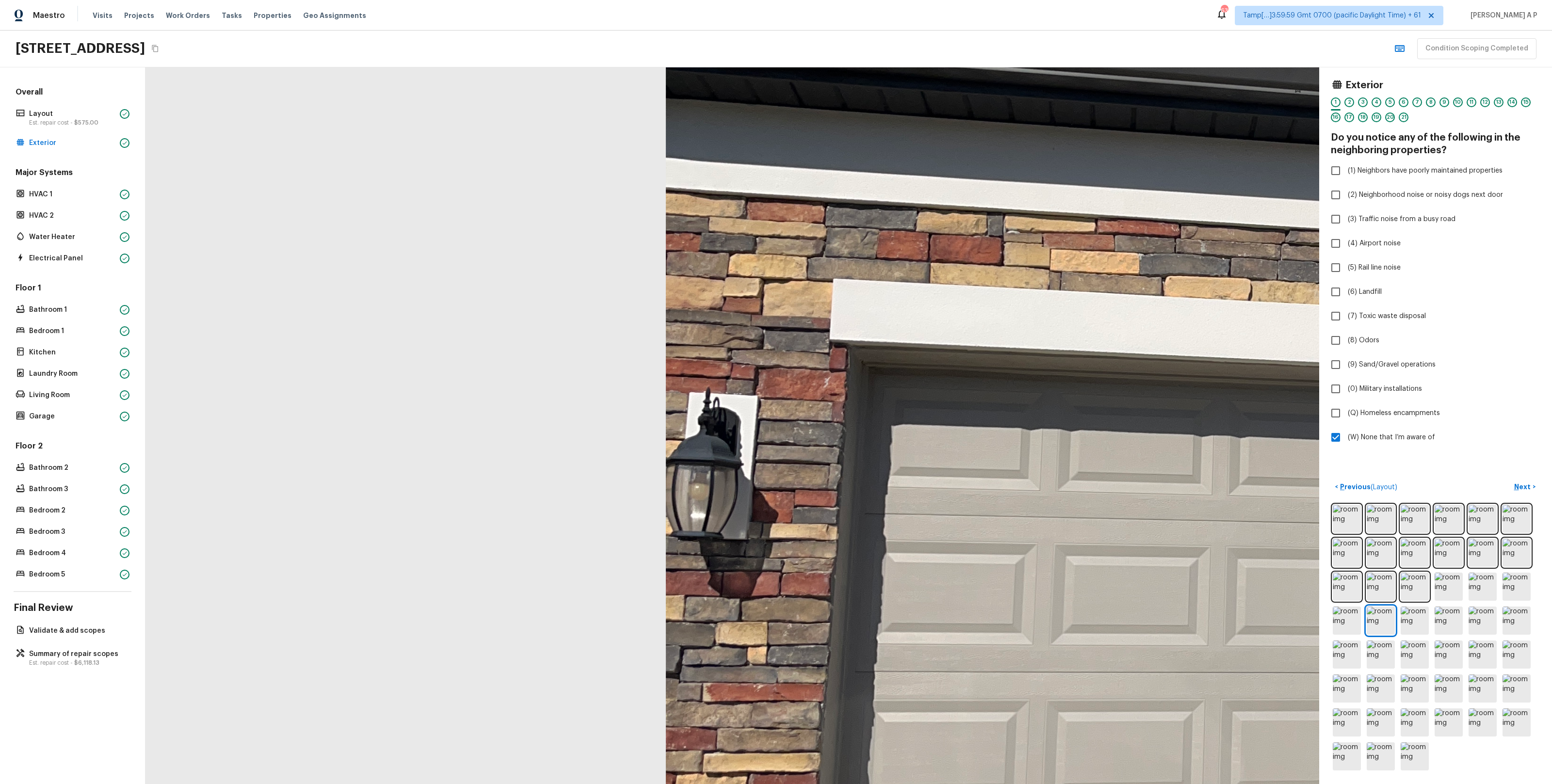
drag, startPoint x: 1036, startPoint y: 441, endPoint x: 842, endPoint y: 544, distance: 219.6
click at [842, 543] on div at bounding box center [1378, 431] width 3111 height 1899
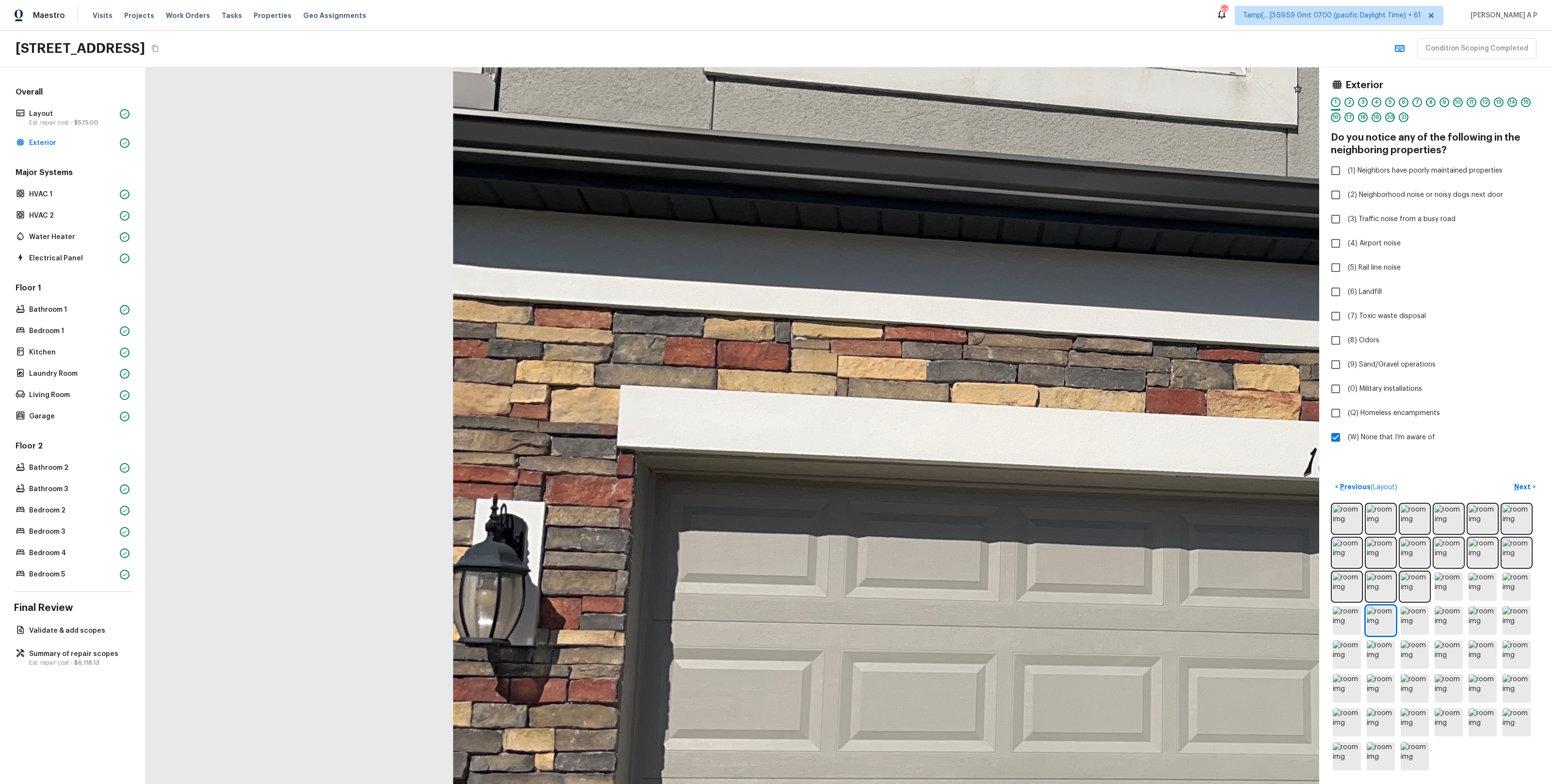
drag, startPoint x: 802, startPoint y: 553, endPoint x: 570, endPoint y: 603, distance: 237.3
click at [570, 603] on div at bounding box center [1165, 537] width 3111 height 1899
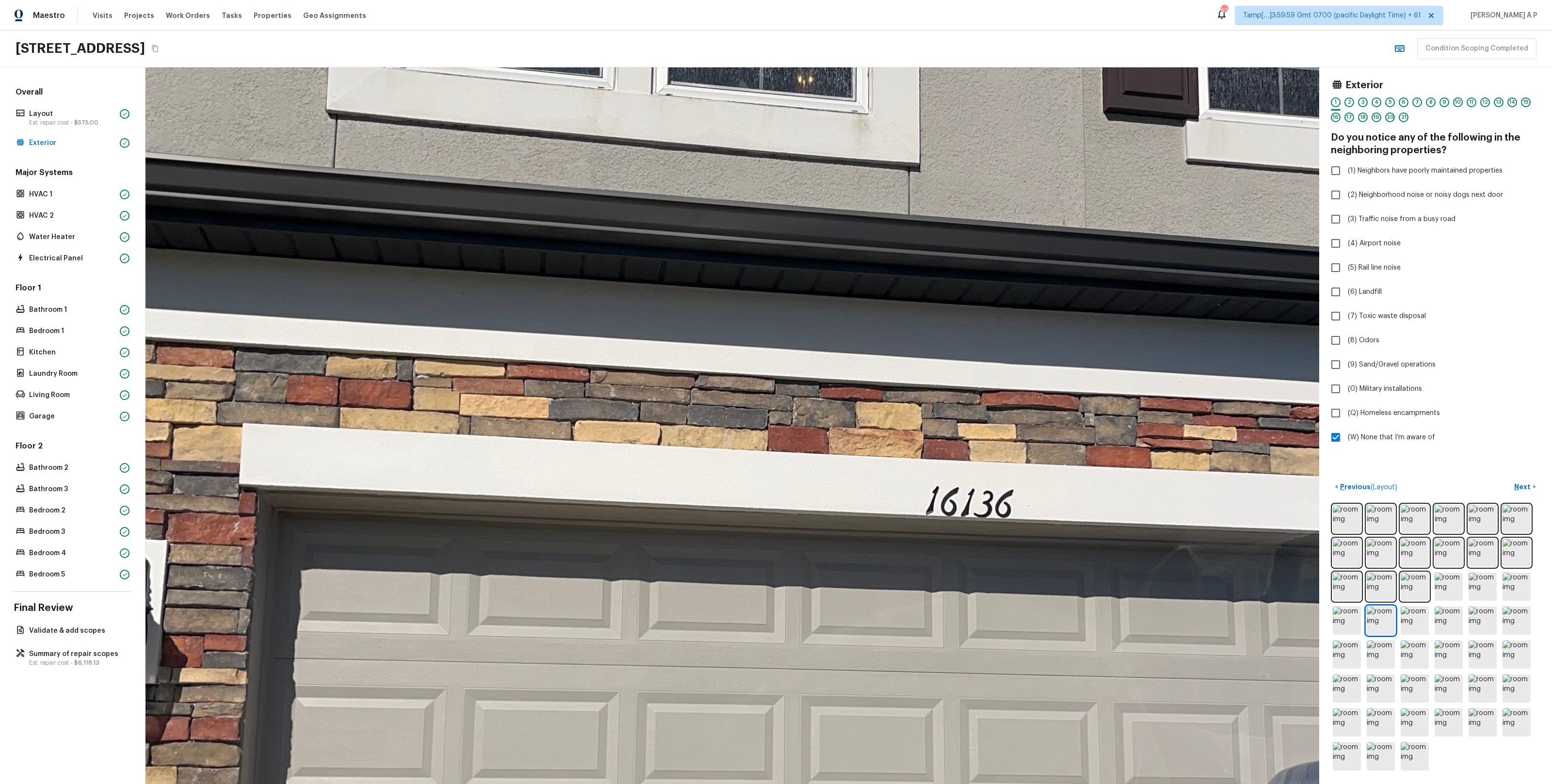
drag, startPoint x: 810, startPoint y: 498, endPoint x: 511, endPoint y: 519, distance: 299.7
click at [511, 519] on div at bounding box center [787, 575] width 3111 height 1899
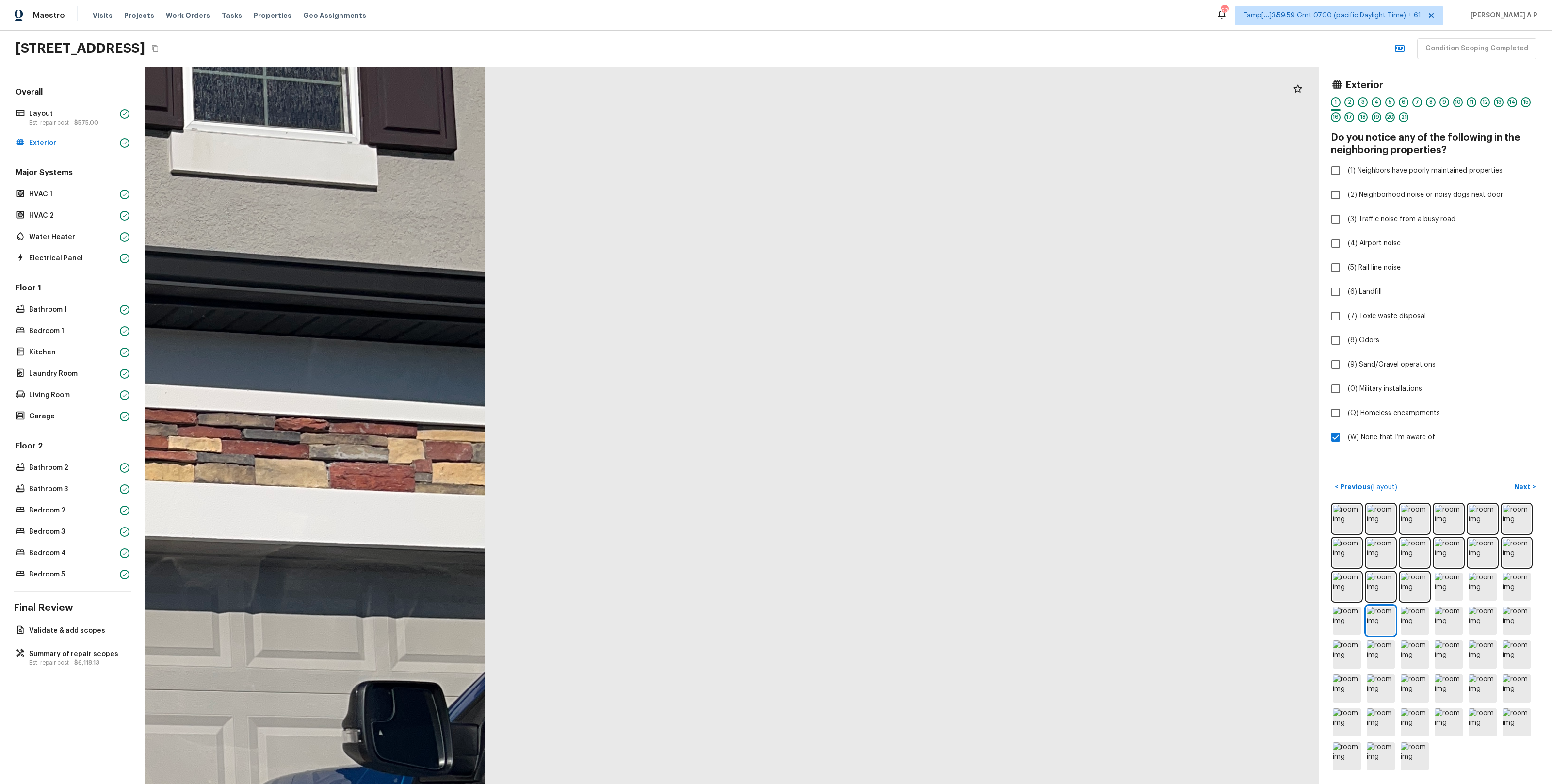
drag, startPoint x: 537, startPoint y: 516, endPoint x: 583, endPoint y: 299, distance: 221.8
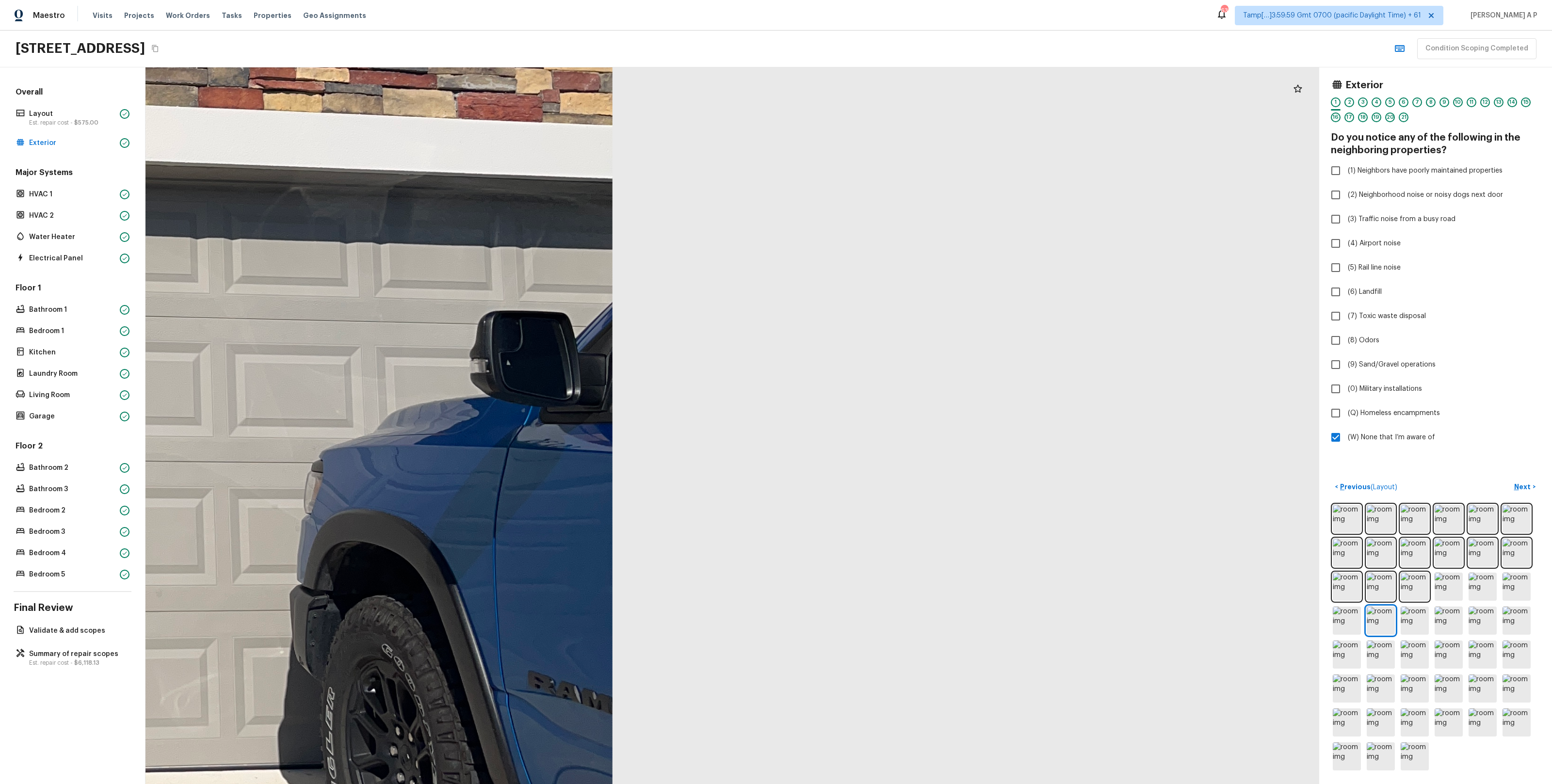
drag, startPoint x: 592, startPoint y: 296, endPoint x: 681, endPoint y: 243, distance: 103.6
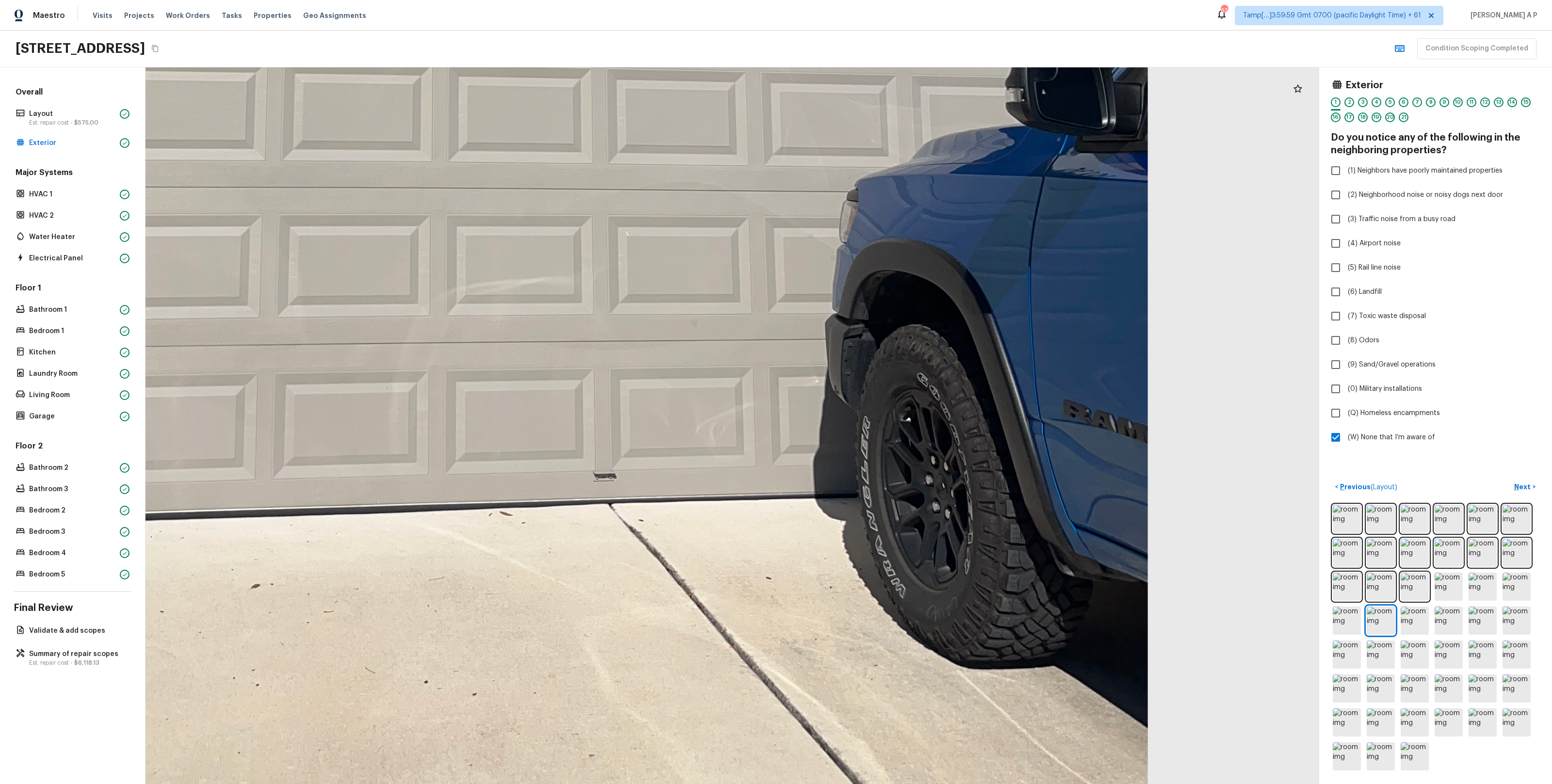
drag, startPoint x: 681, startPoint y: 243, endPoint x: 862, endPoint y: 178, distance: 192.3
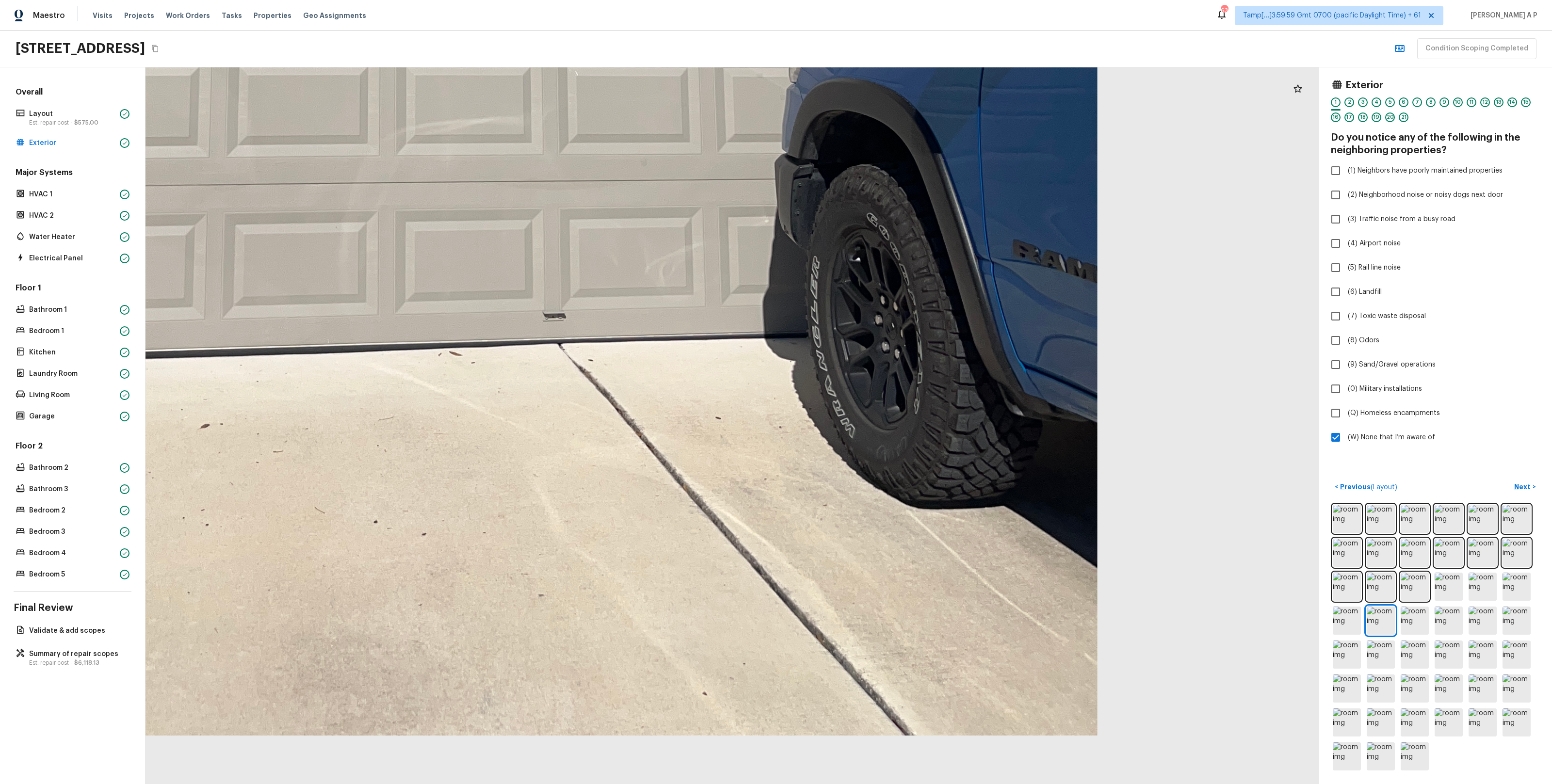
drag, startPoint x: 815, startPoint y: 406, endPoint x: 763, endPoint y: 138, distance: 273.0
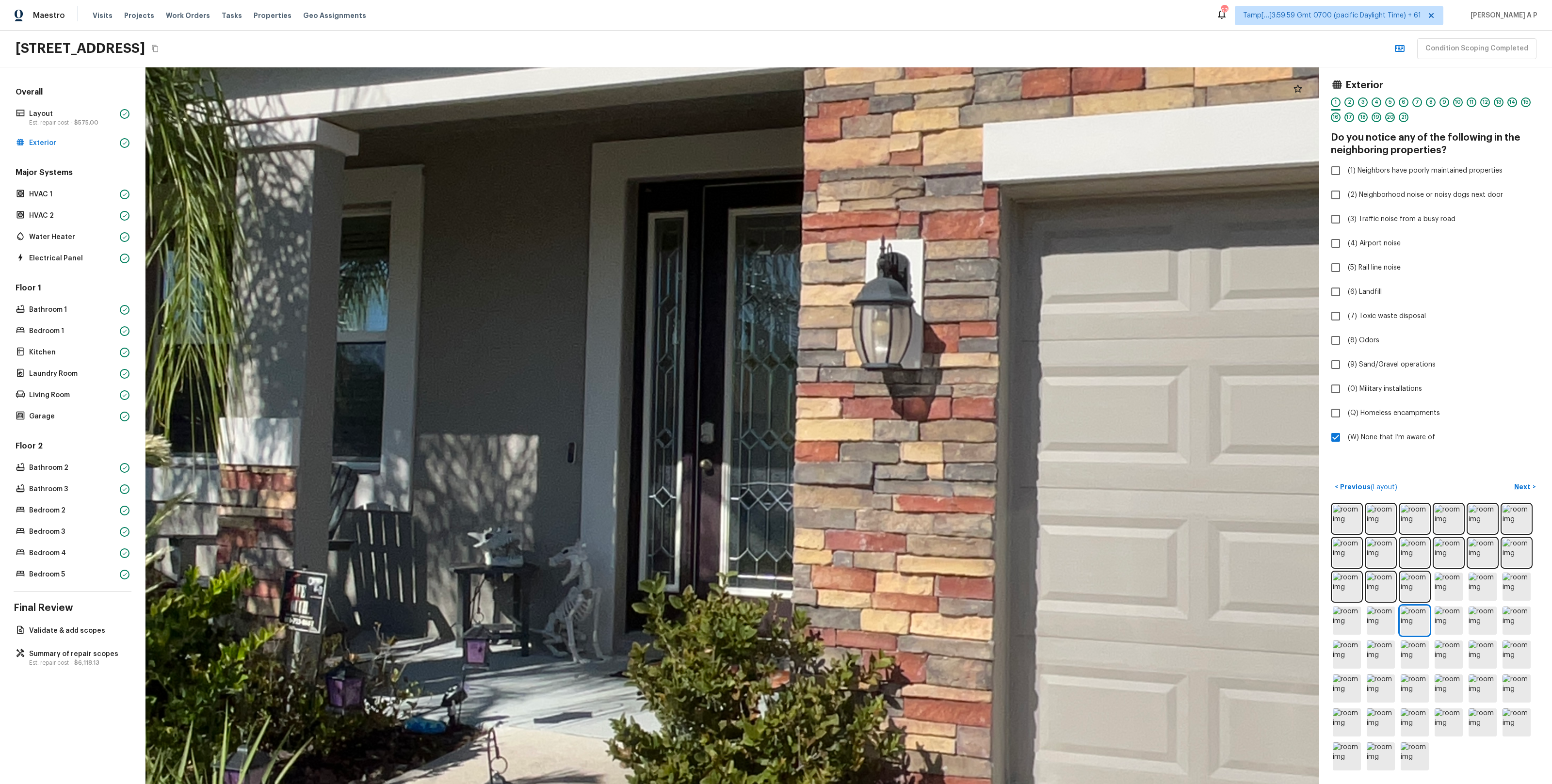
drag, startPoint x: 798, startPoint y: 484, endPoint x: 836, endPoint y: 565, distance: 89.5
click at [836, 565] on div at bounding box center [640, 400] width 3482 height 2126
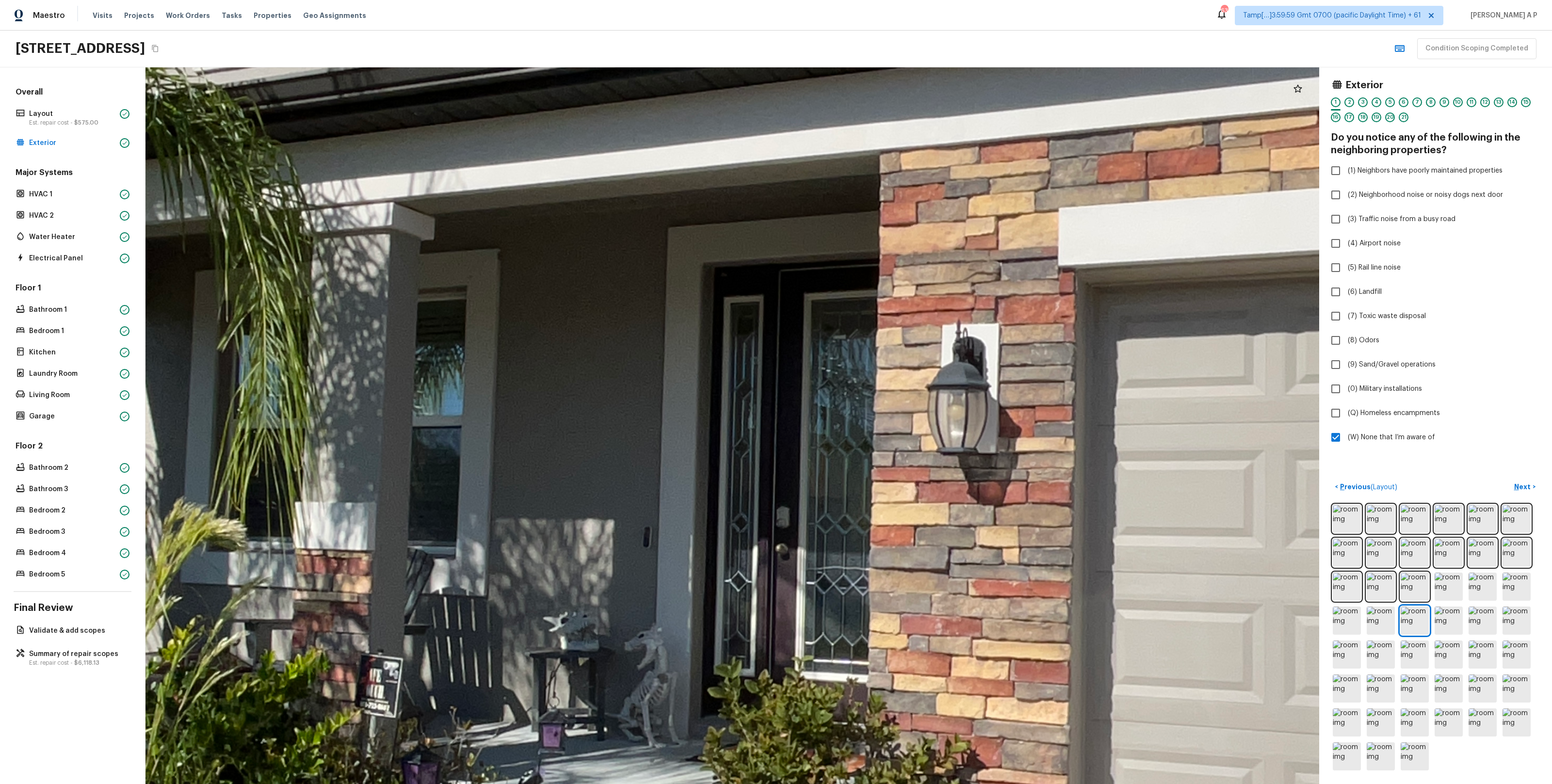
drag, startPoint x: 911, startPoint y: 611, endPoint x: 969, endPoint y: 685, distance: 94.0
click at [969, 685] on div at bounding box center [715, 484] width 3482 height 2126
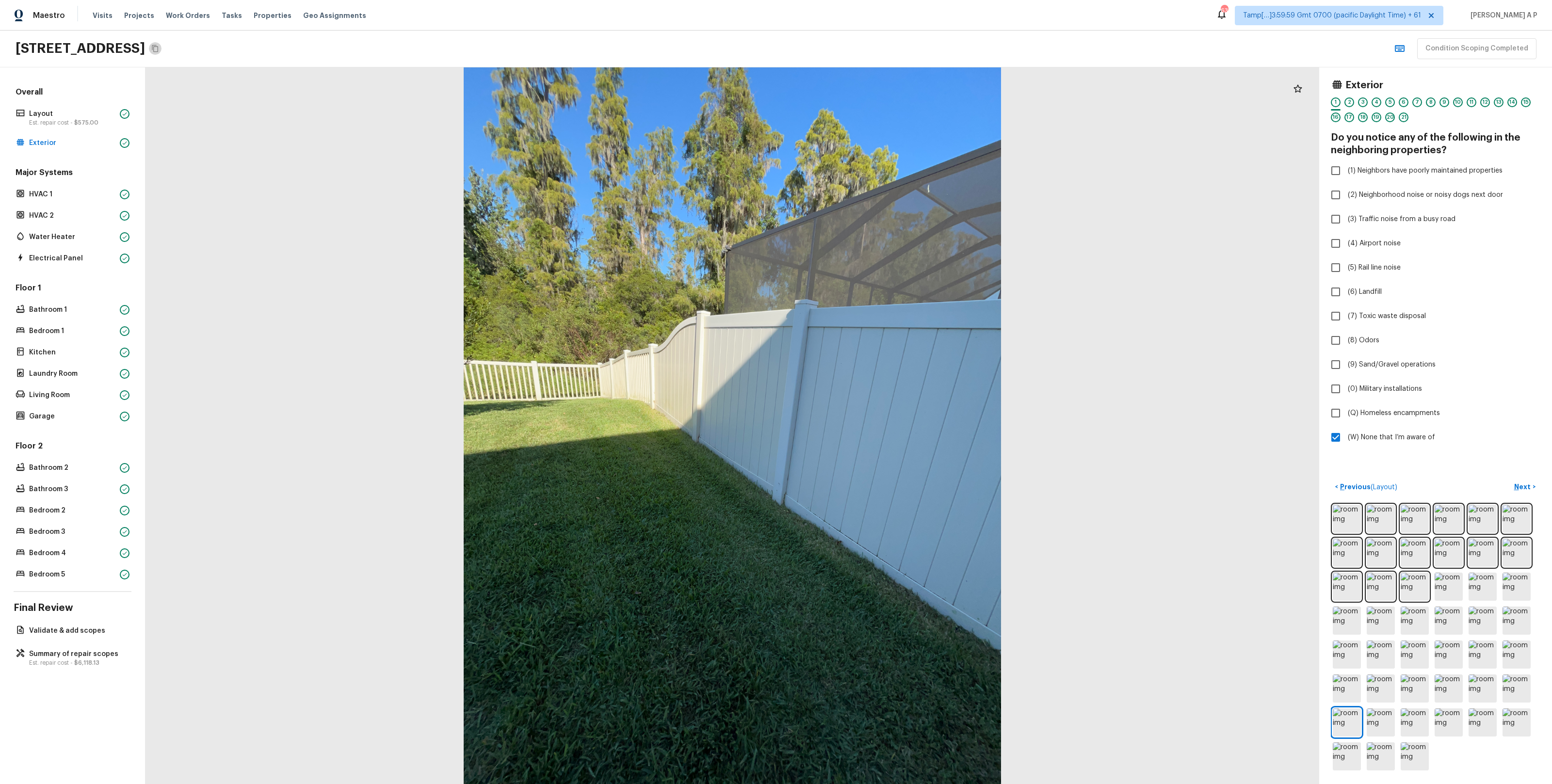
click at [158, 48] on icon "Copy Address" at bounding box center [155, 49] width 6 height 7
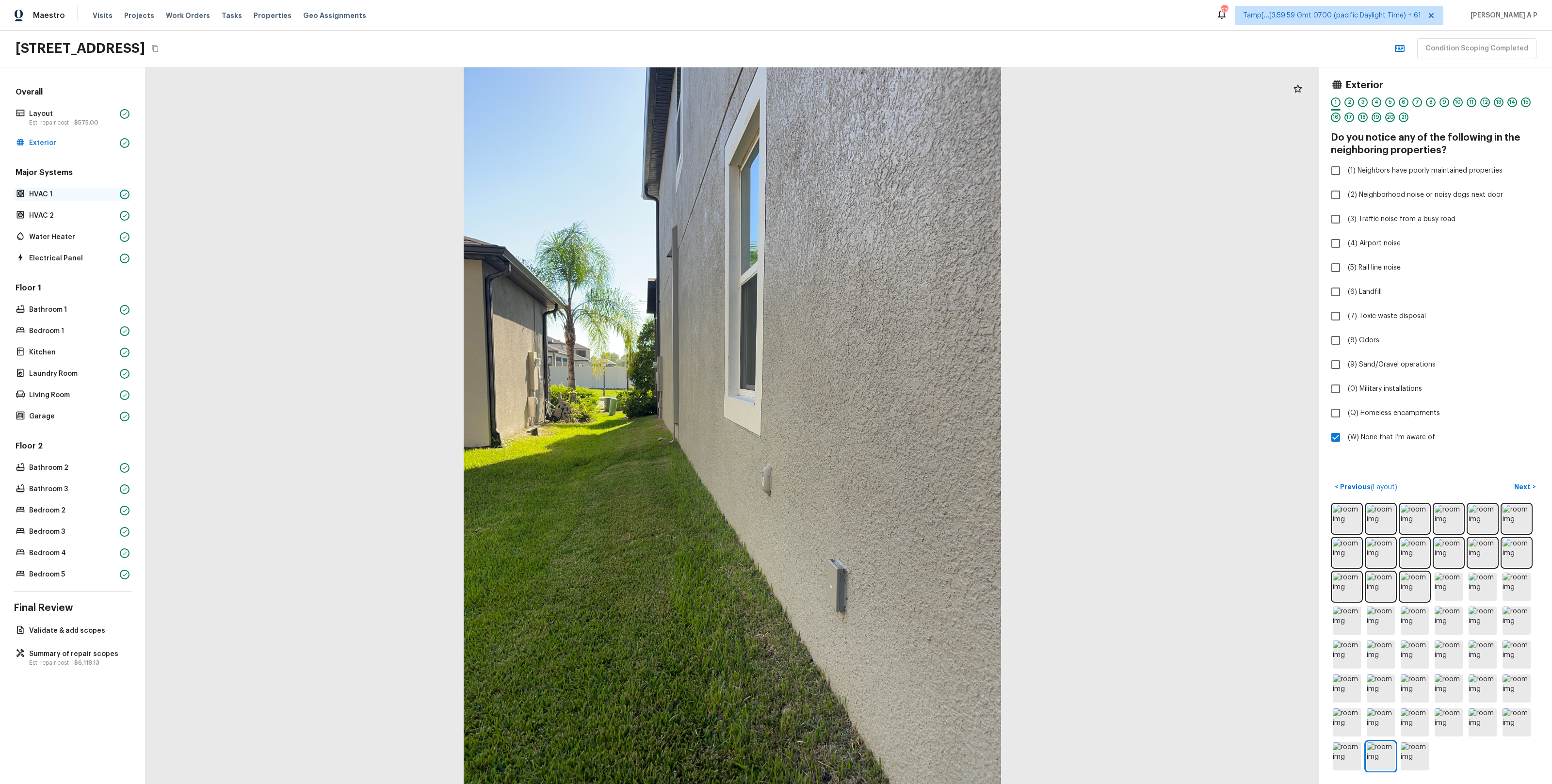
click at [83, 193] on p "HVAC 1" at bounding box center [72, 194] width 87 height 10
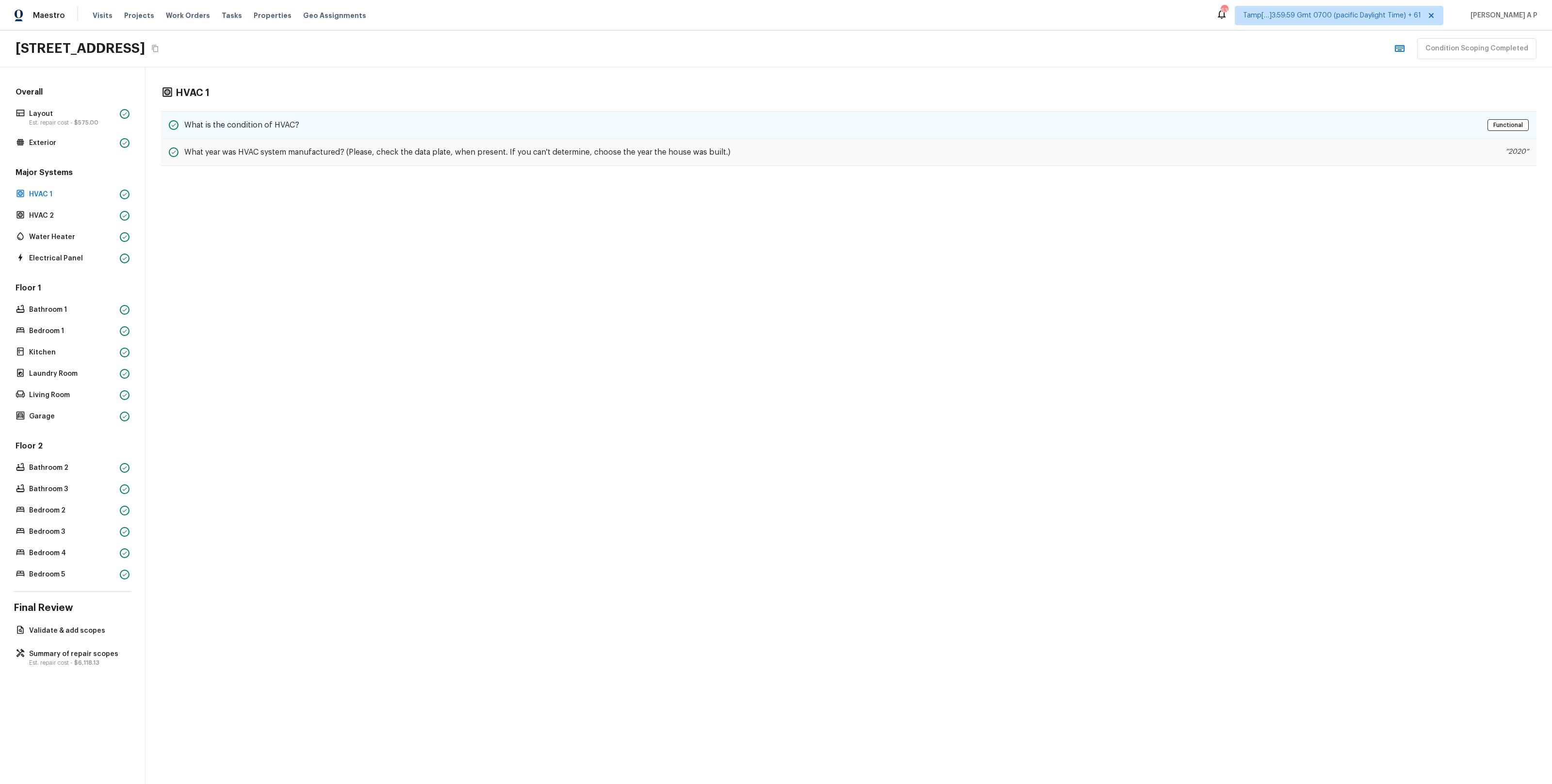
click at [251, 129] on h5 "What is the condition of HVAC?" at bounding box center [242, 125] width 115 height 11
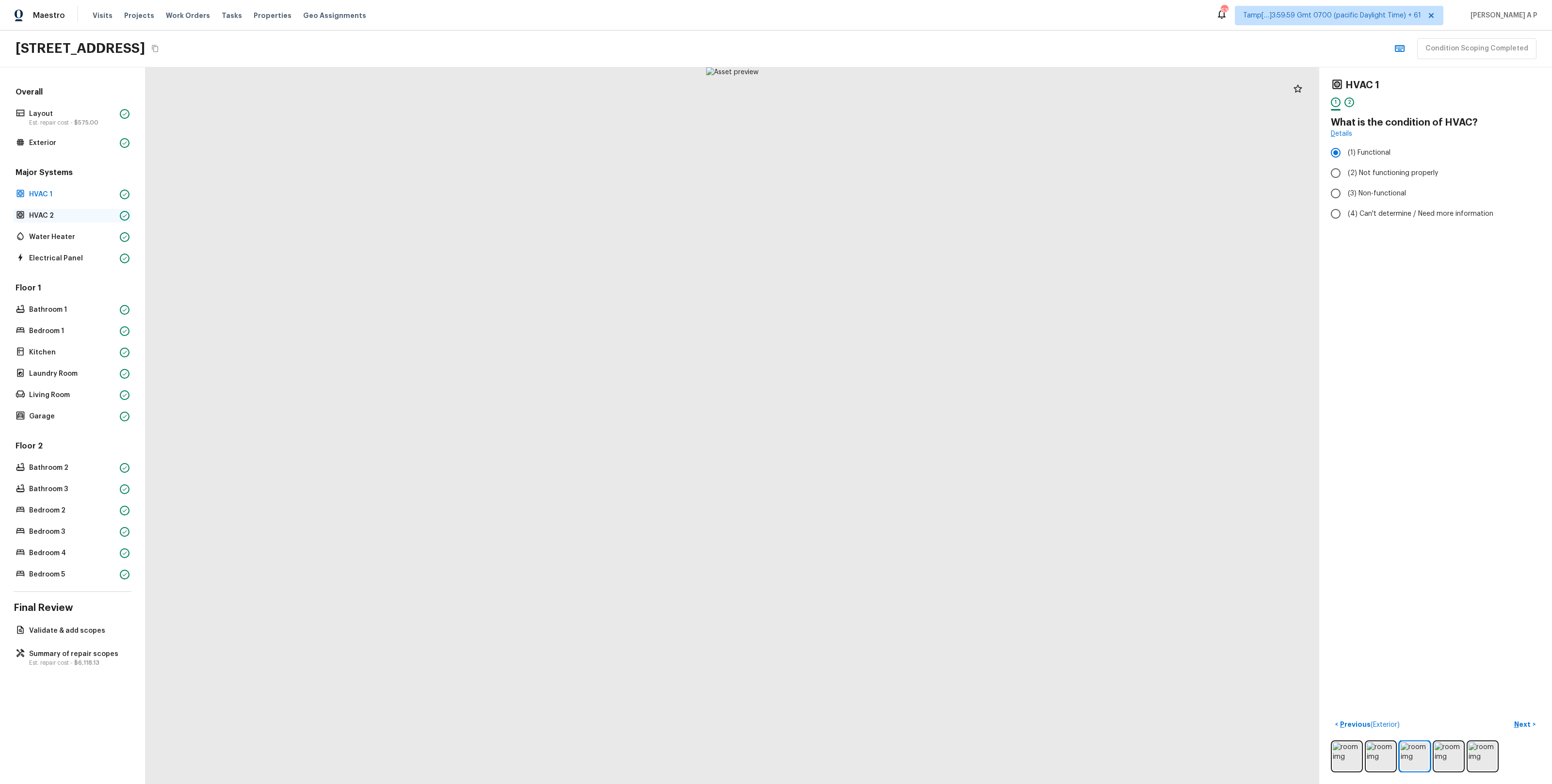
click at [95, 219] on p "HVAC 2" at bounding box center [72, 216] width 87 height 10
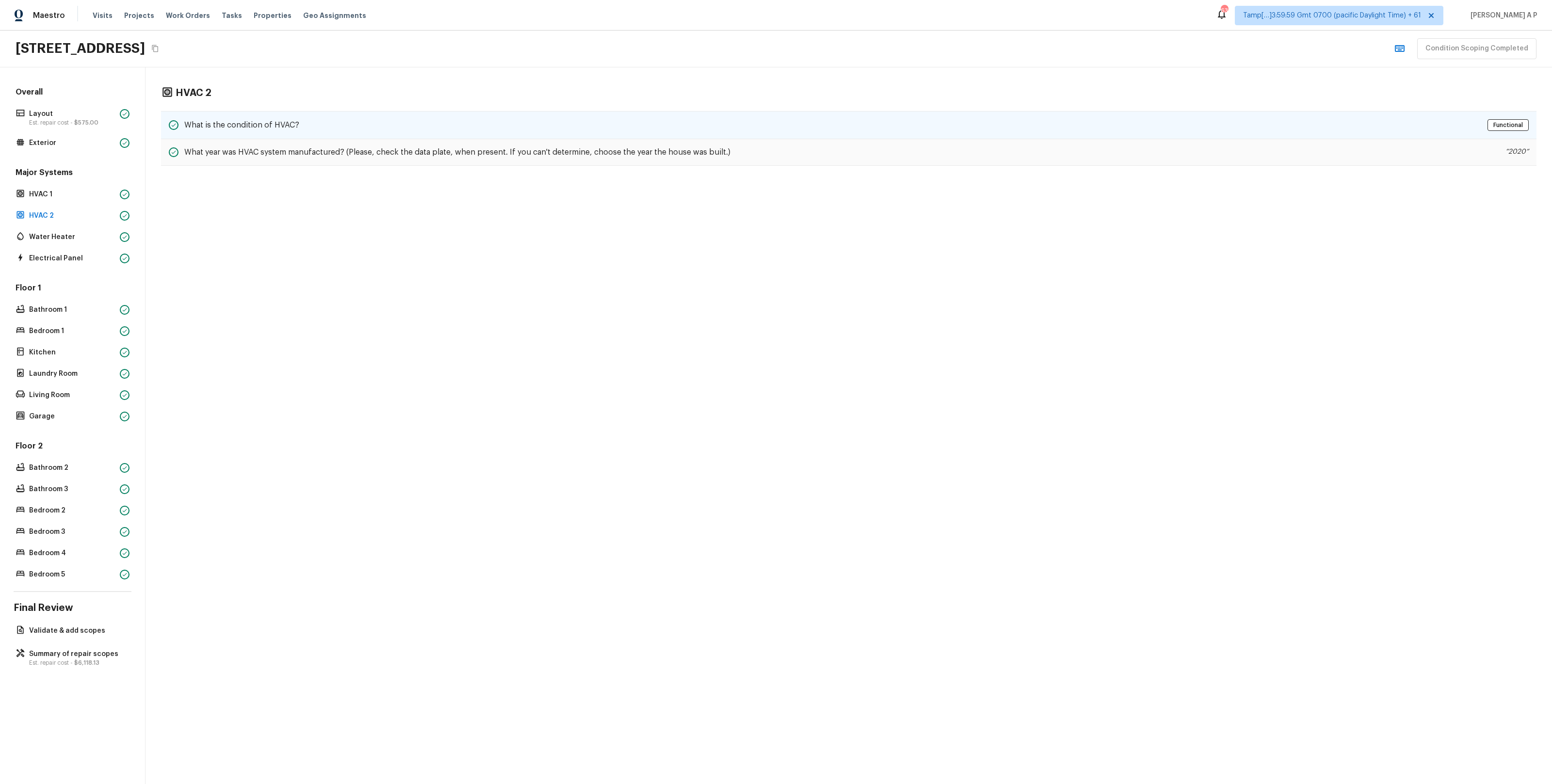
click at [270, 125] on h5 "What is the condition of HVAC?" at bounding box center [242, 125] width 115 height 11
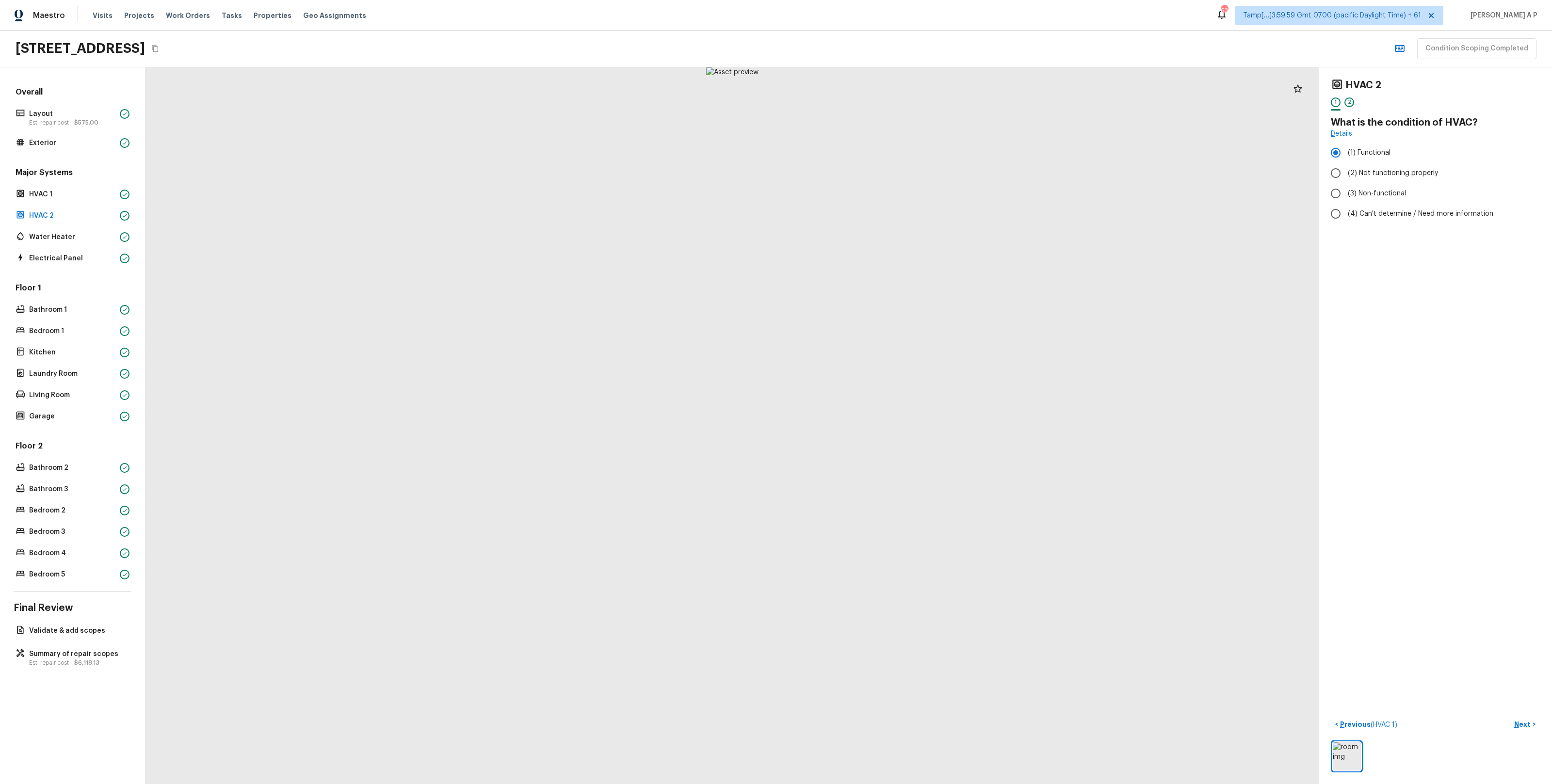
click at [81, 229] on div "Major Systems HVAC 1 HVAC 2 Water Heater Electrical Panel" at bounding box center [73, 216] width 118 height 98
click at [87, 234] on p "Water Heater" at bounding box center [72, 237] width 87 height 10
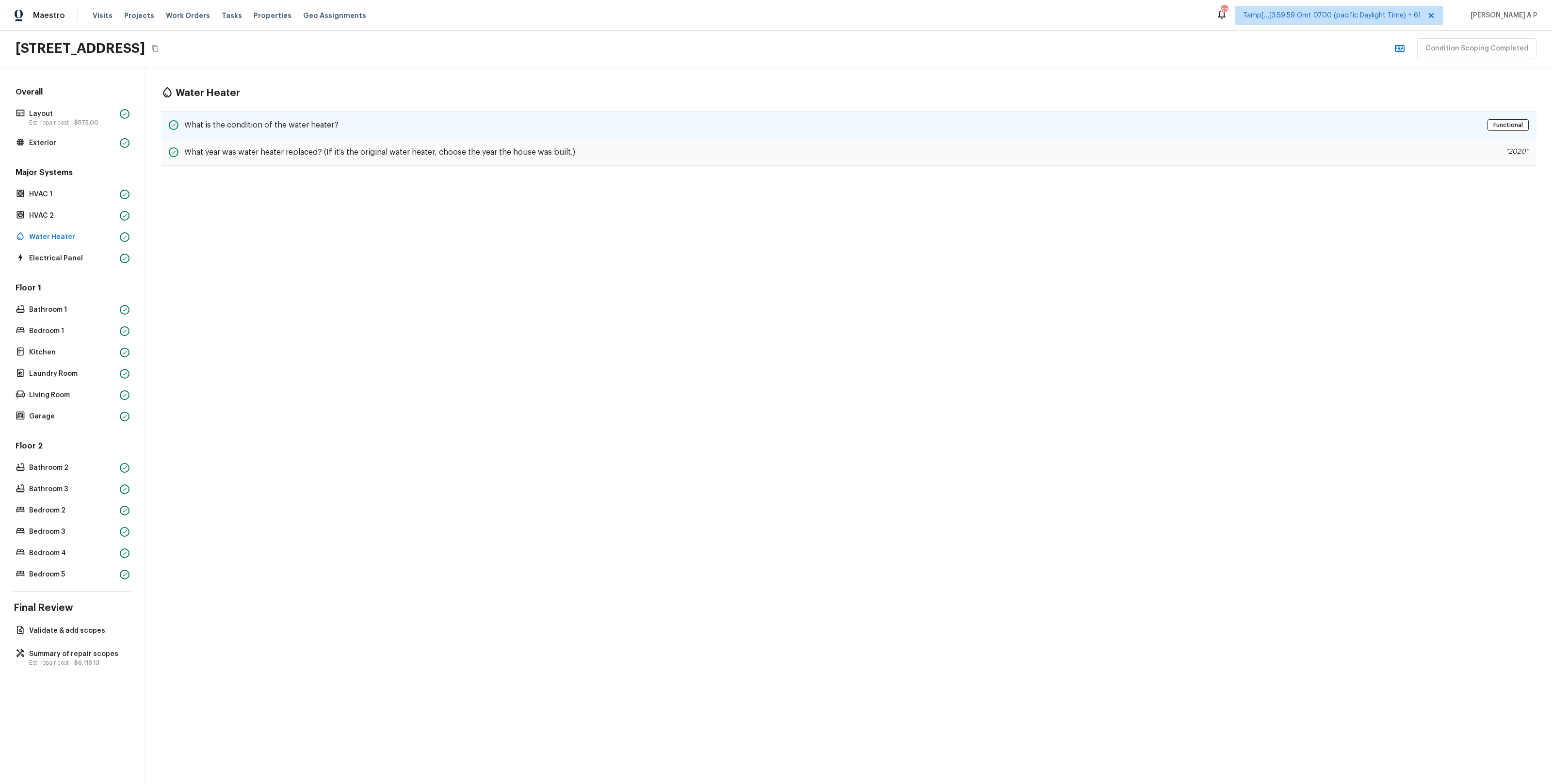
click at [293, 113] on div "What is the condition of the water heater? Functional" at bounding box center [848, 125] width 1375 height 28
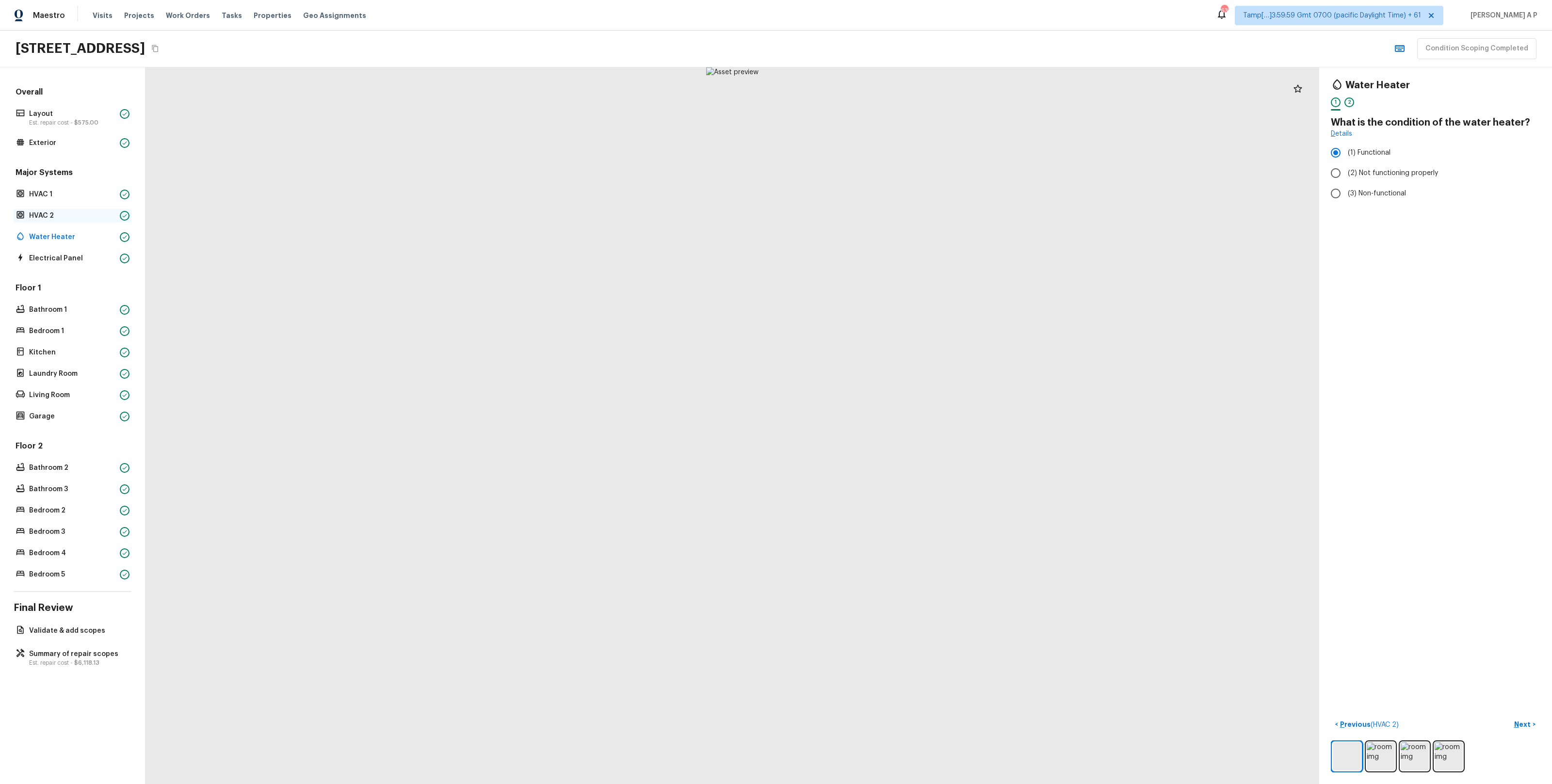
click at [84, 217] on p "HVAC 2" at bounding box center [72, 216] width 87 height 10
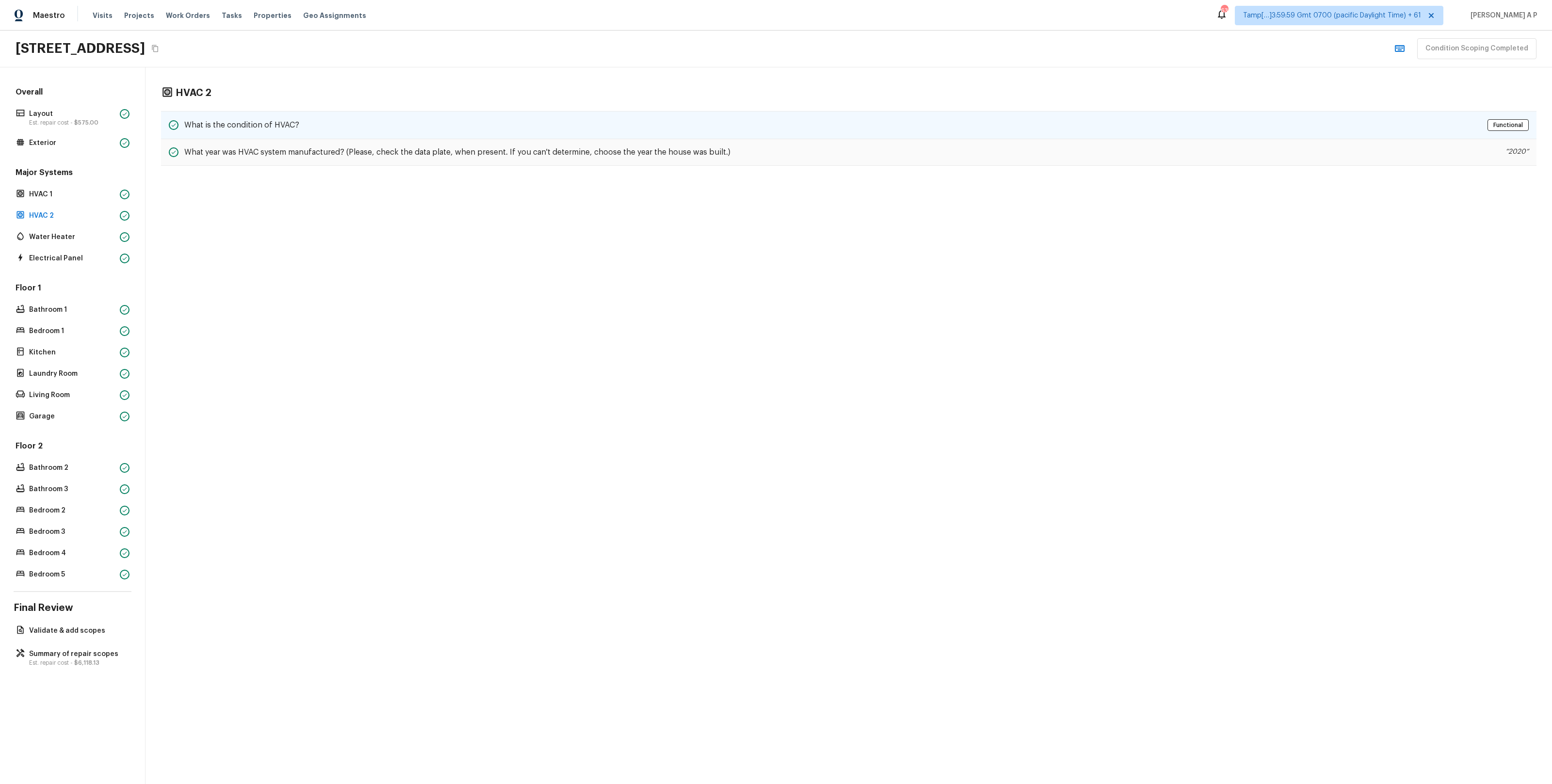
click at [372, 133] on div "What is the condition of HVAC? Functional" at bounding box center [848, 125] width 1375 height 28
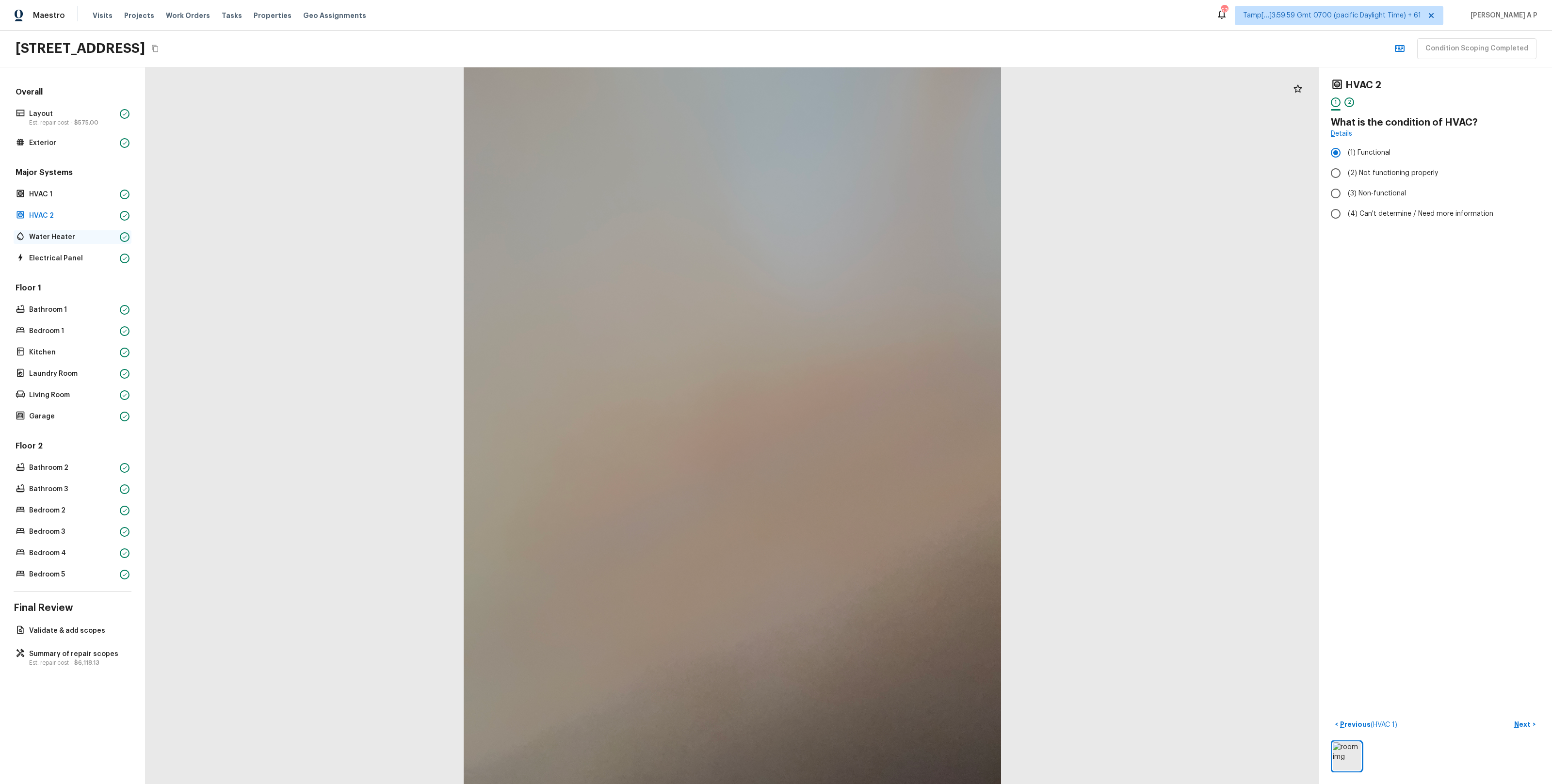
click at [102, 232] on p "Water Heater" at bounding box center [72, 237] width 87 height 10
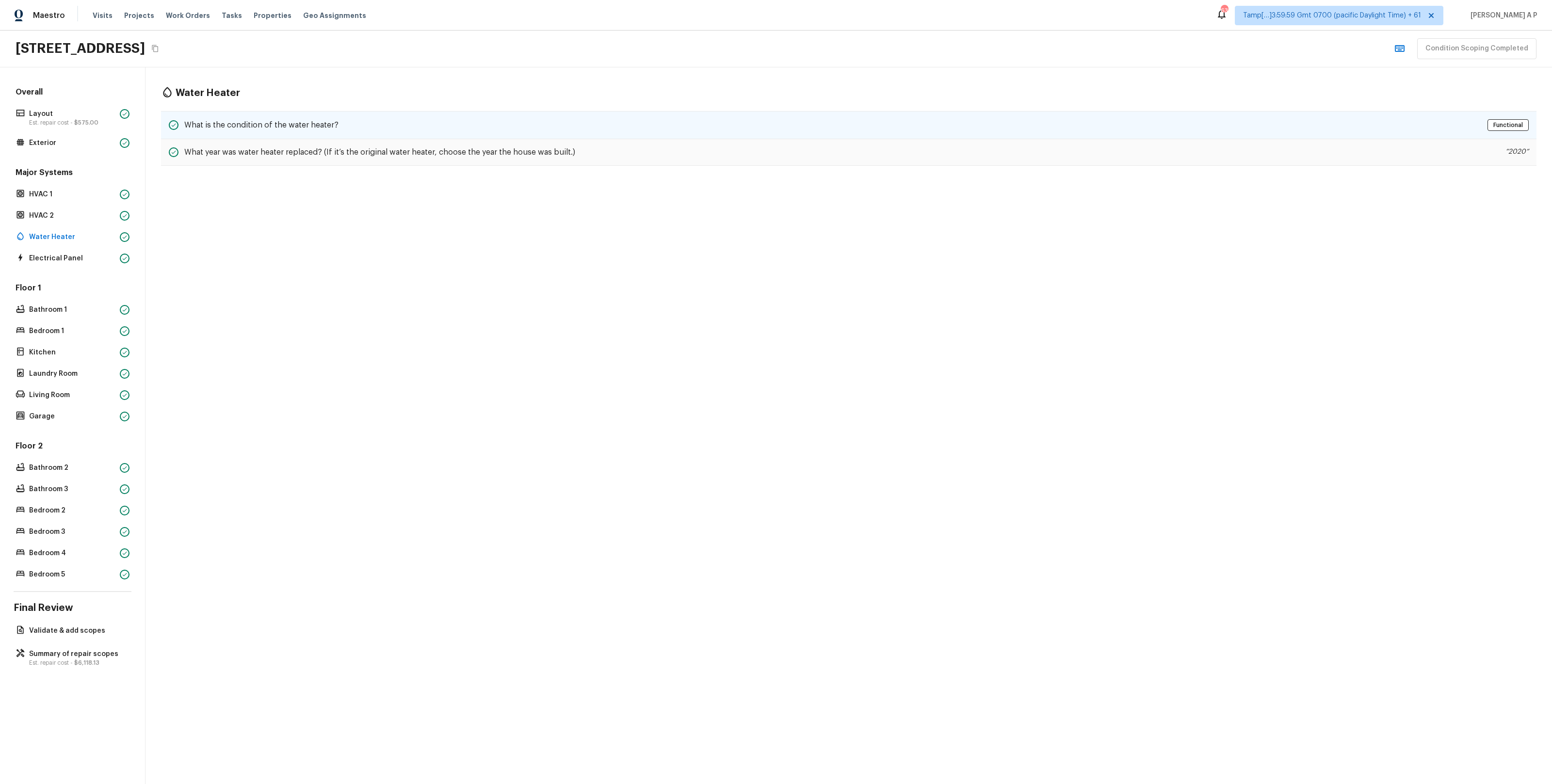
click at [264, 121] on h5 "What is the condition of the water heater?" at bounding box center [261, 125] width 154 height 11
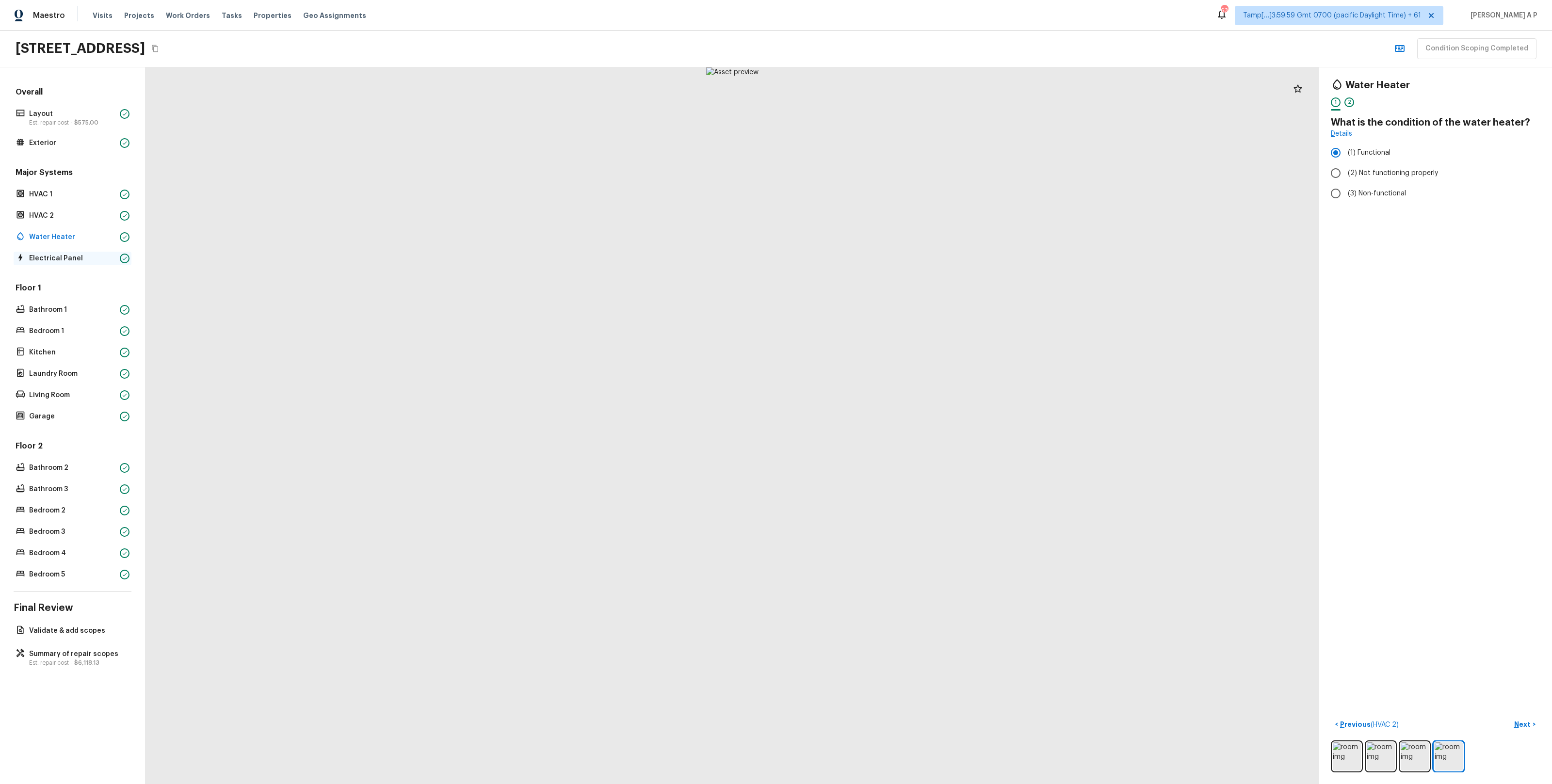
click at [62, 264] on div "Electrical Panel" at bounding box center [73, 258] width 118 height 14
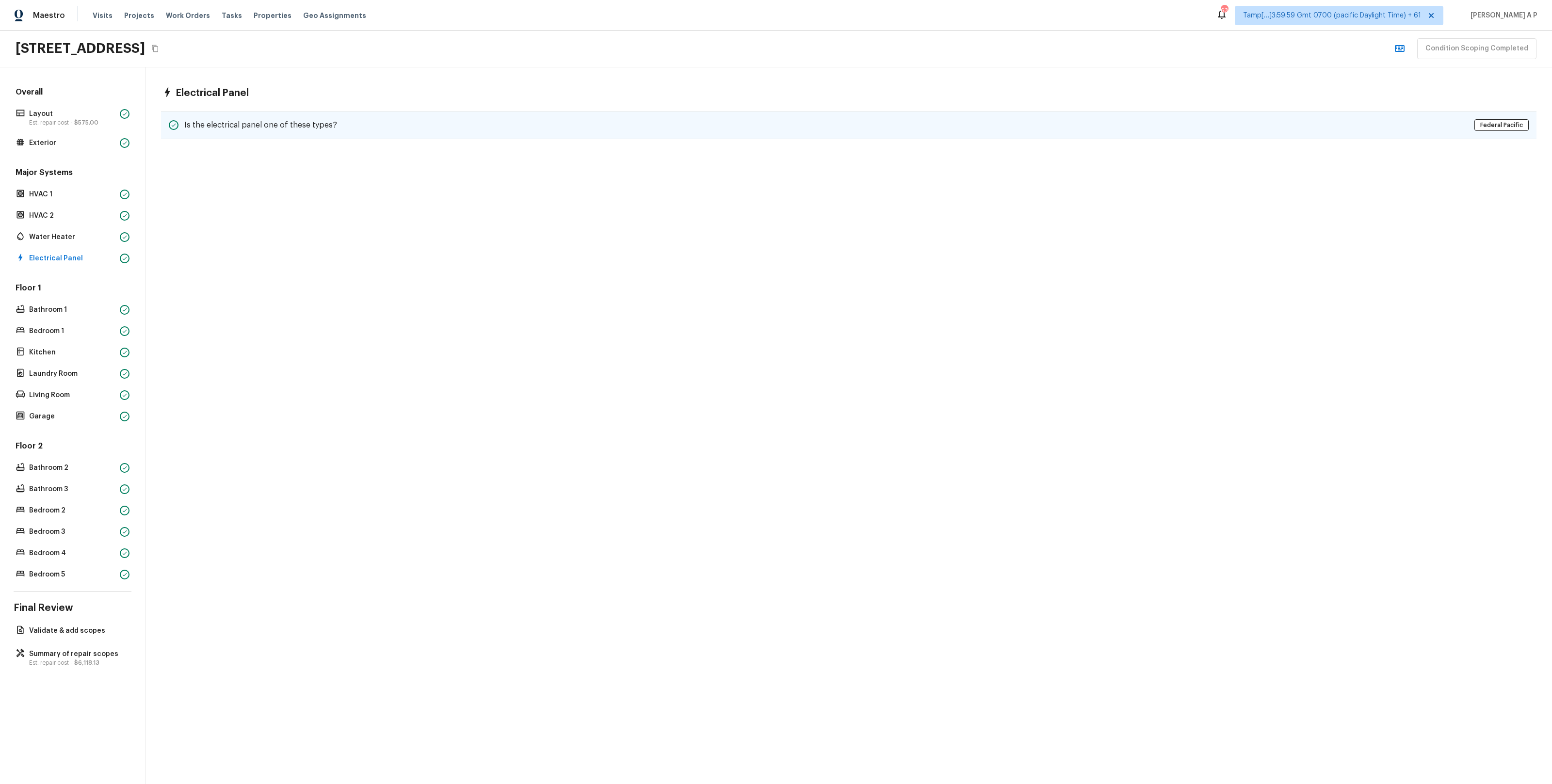
click at [255, 131] on div "Is the electrical panel one of these types?" at bounding box center [252, 125] width 168 height 11
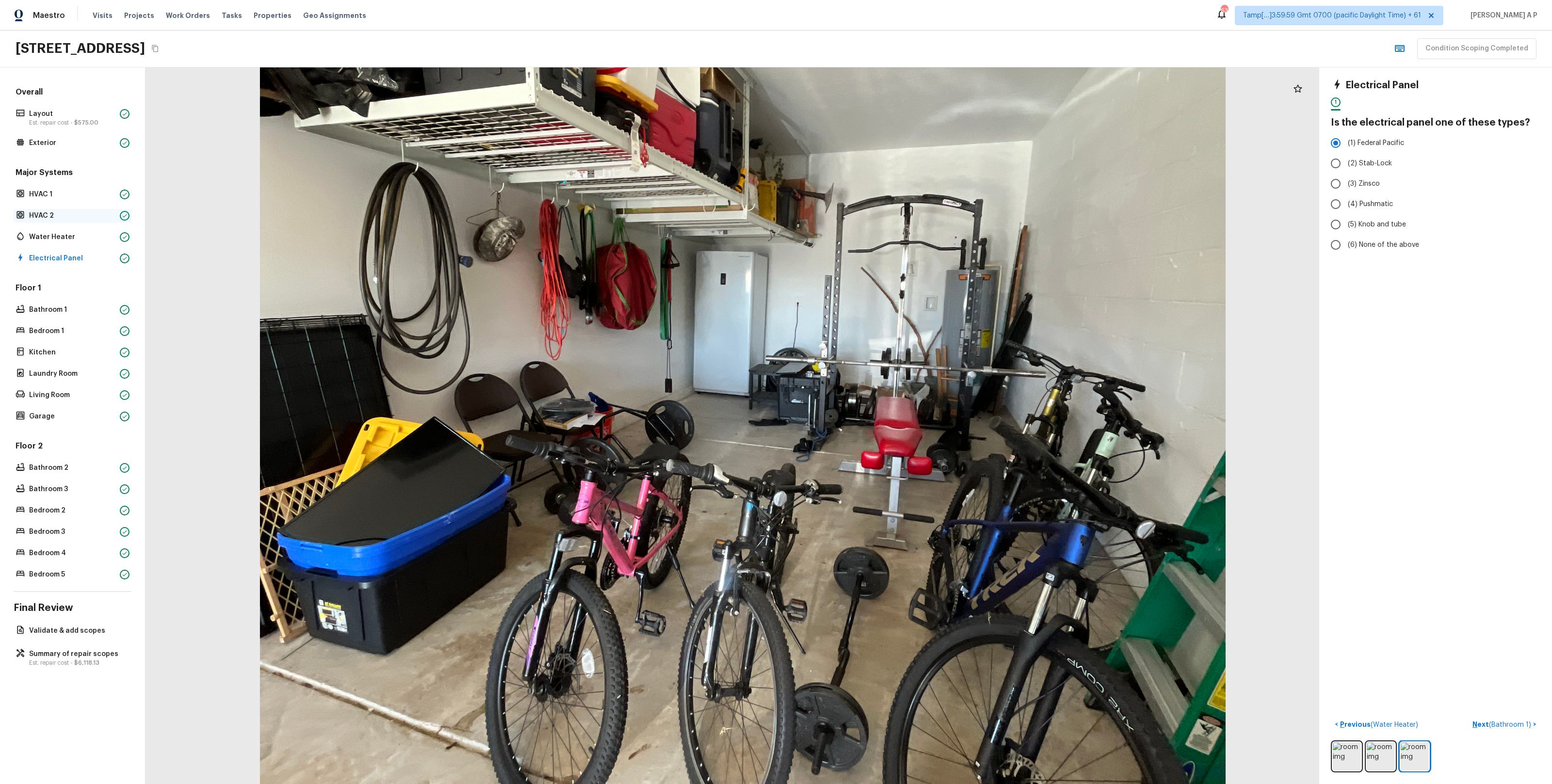
click at [69, 211] on p "HVAC 2" at bounding box center [72, 216] width 87 height 10
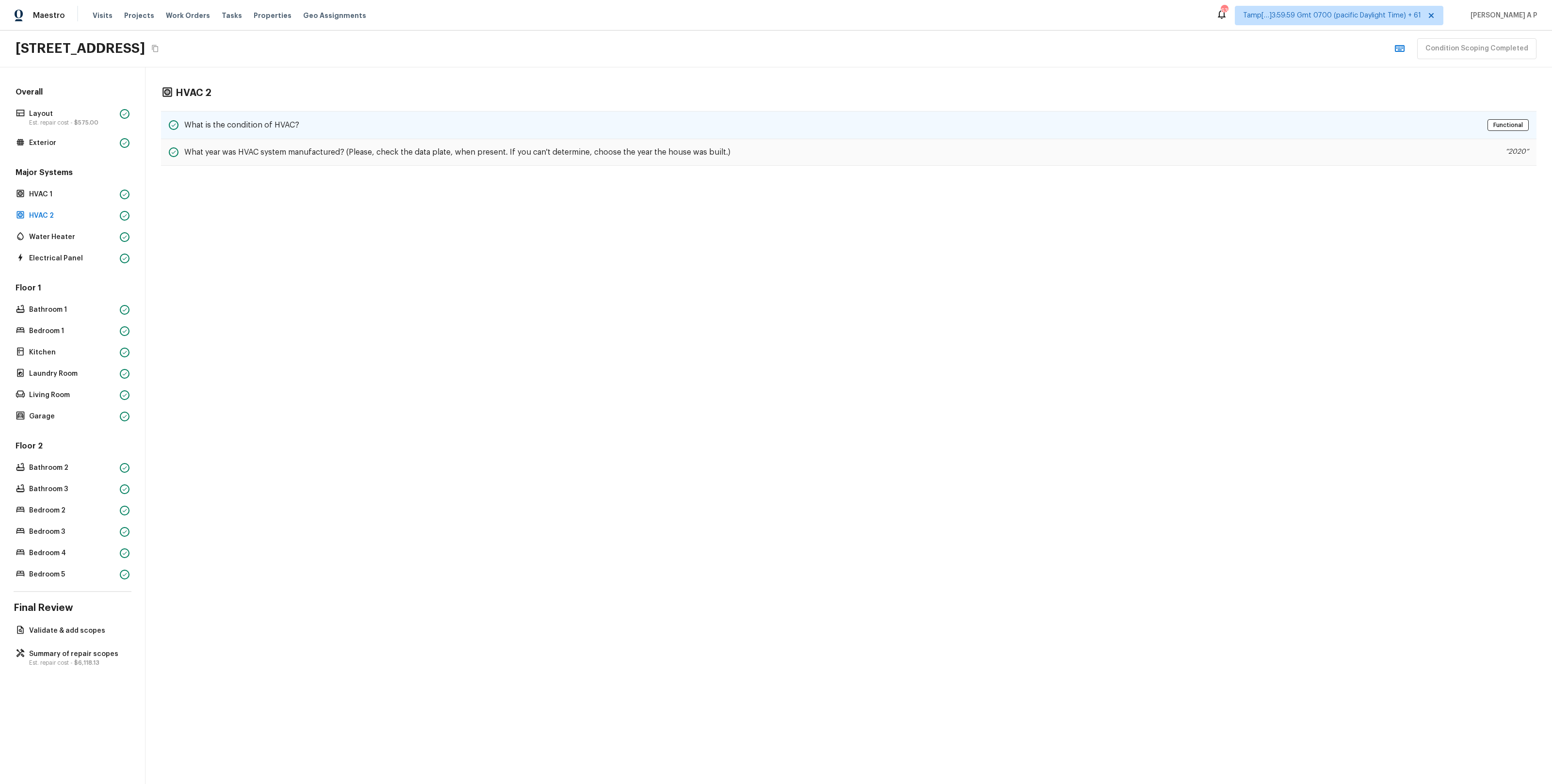
click at [230, 136] on div "What is the condition of HVAC? Functional" at bounding box center [848, 125] width 1375 height 28
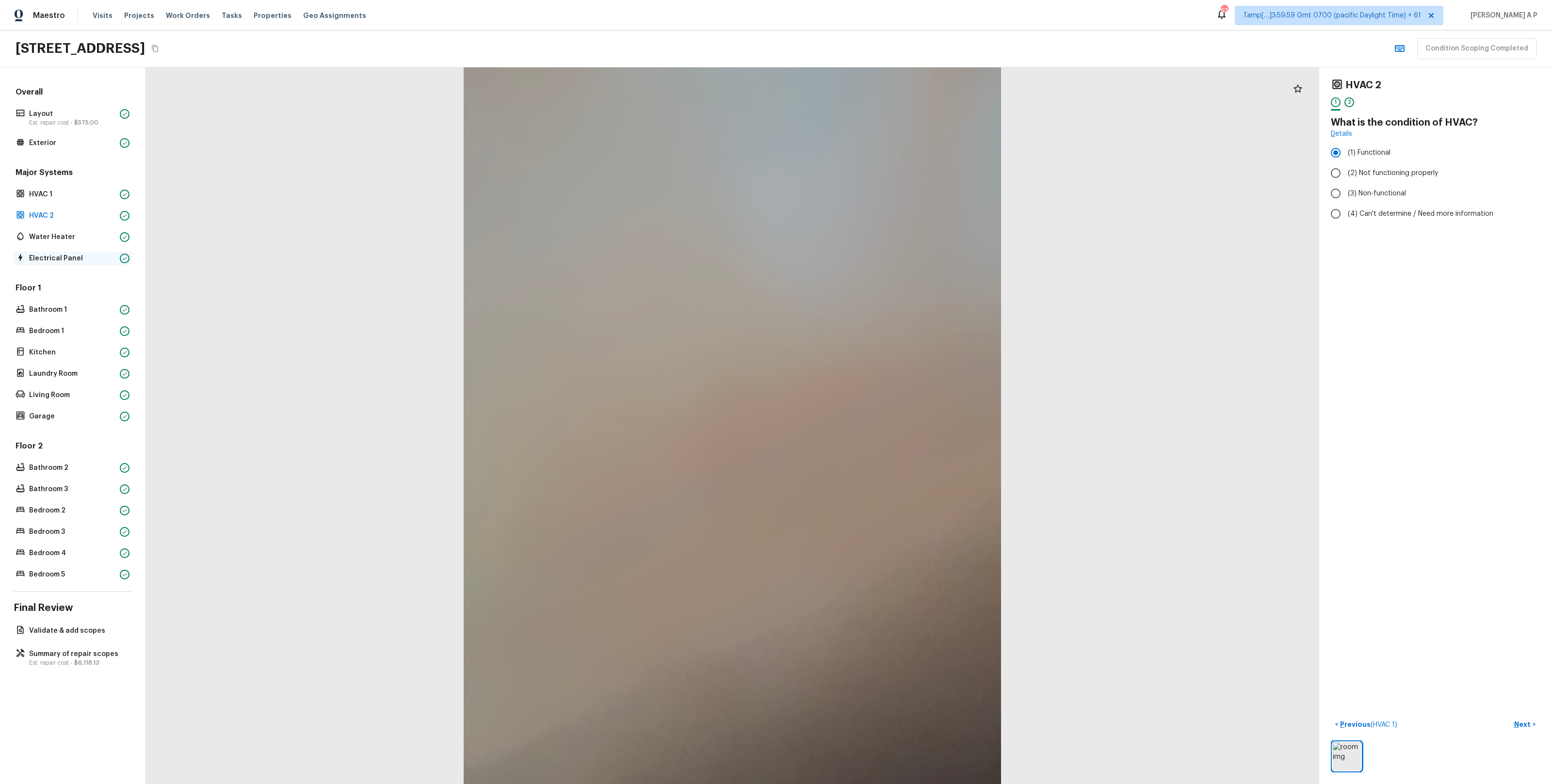
click at [80, 256] on p "Electrical Panel" at bounding box center [72, 258] width 87 height 10
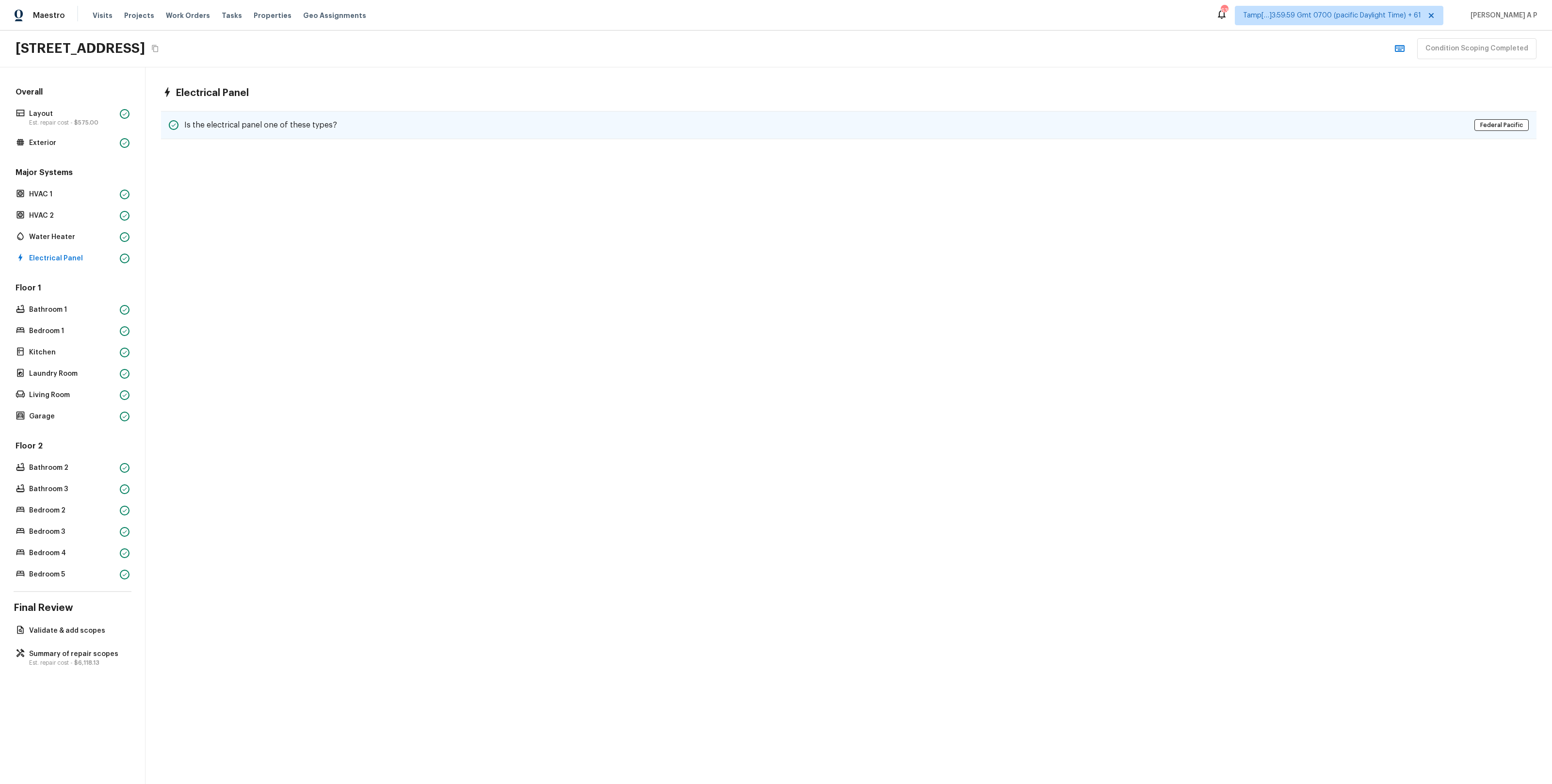
click at [314, 138] on div "Is the electrical panel one of these types? Federal Pacific" at bounding box center [848, 125] width 1375 height 28
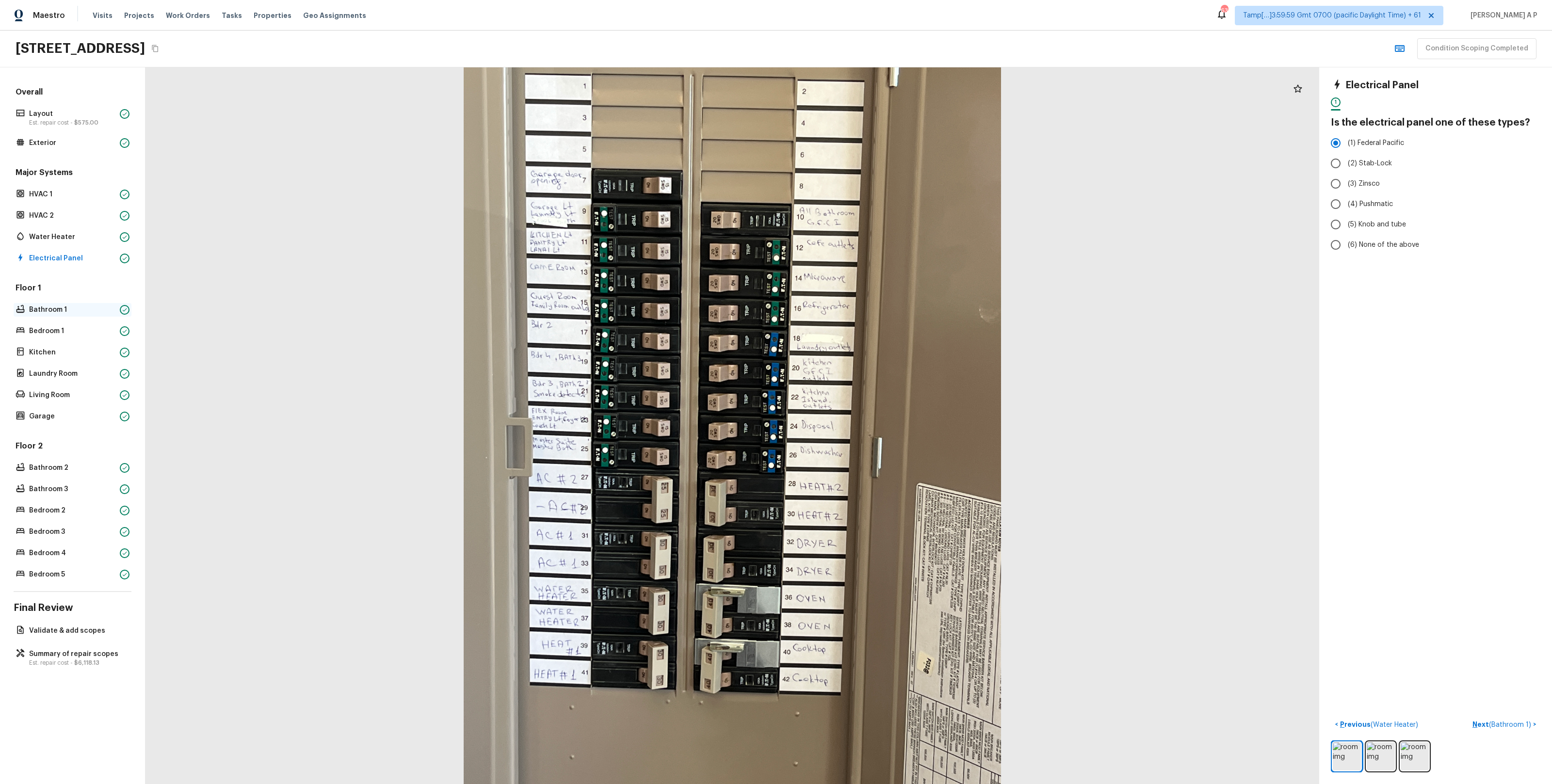
click at [89, 306] on p "Bathroom 1" at bounding box center [72, 310] width 87 height 10
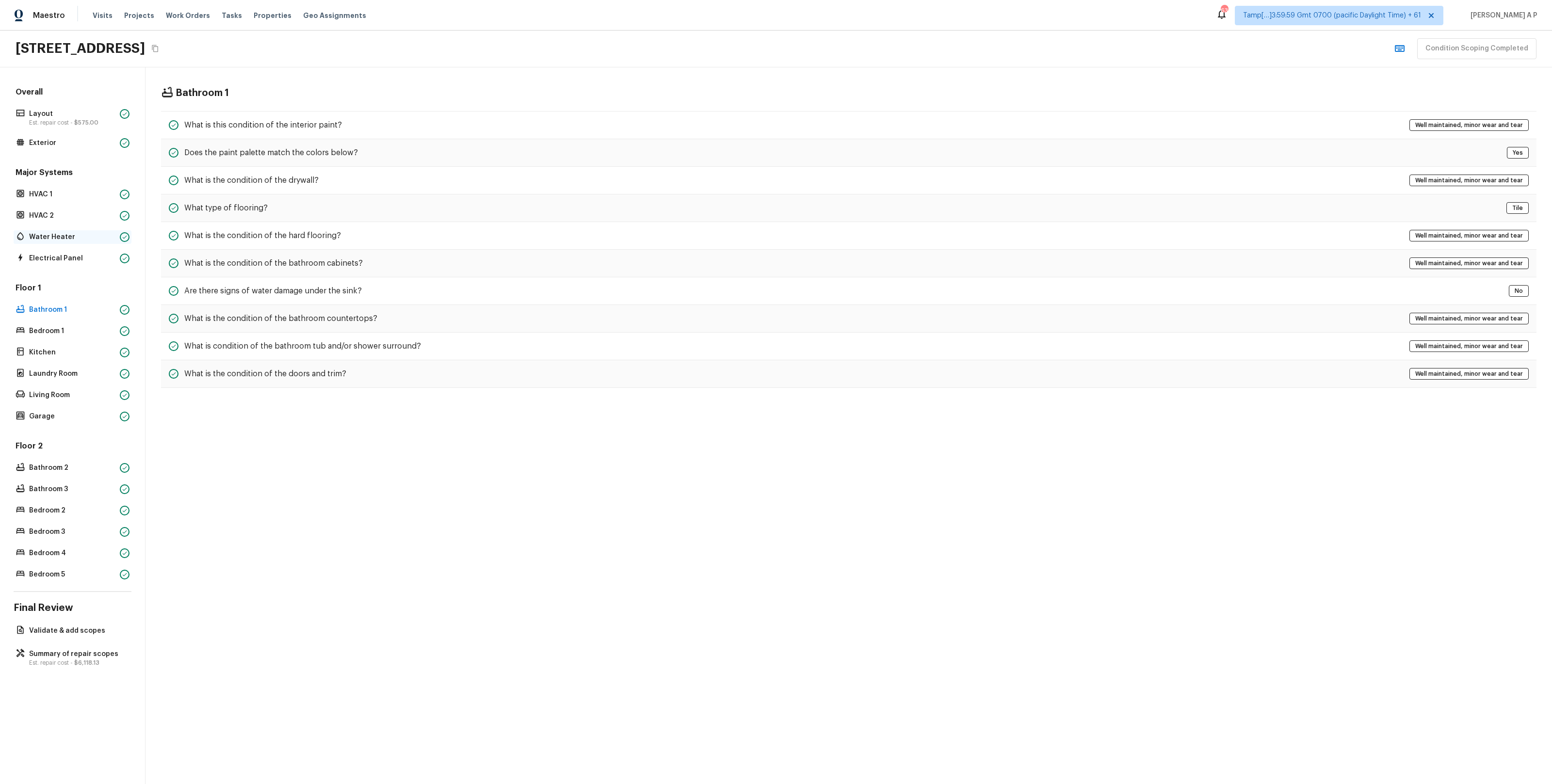
click at [99, 230] on div "Water Heater" at bounding box center [73, 237] width 118 height 14
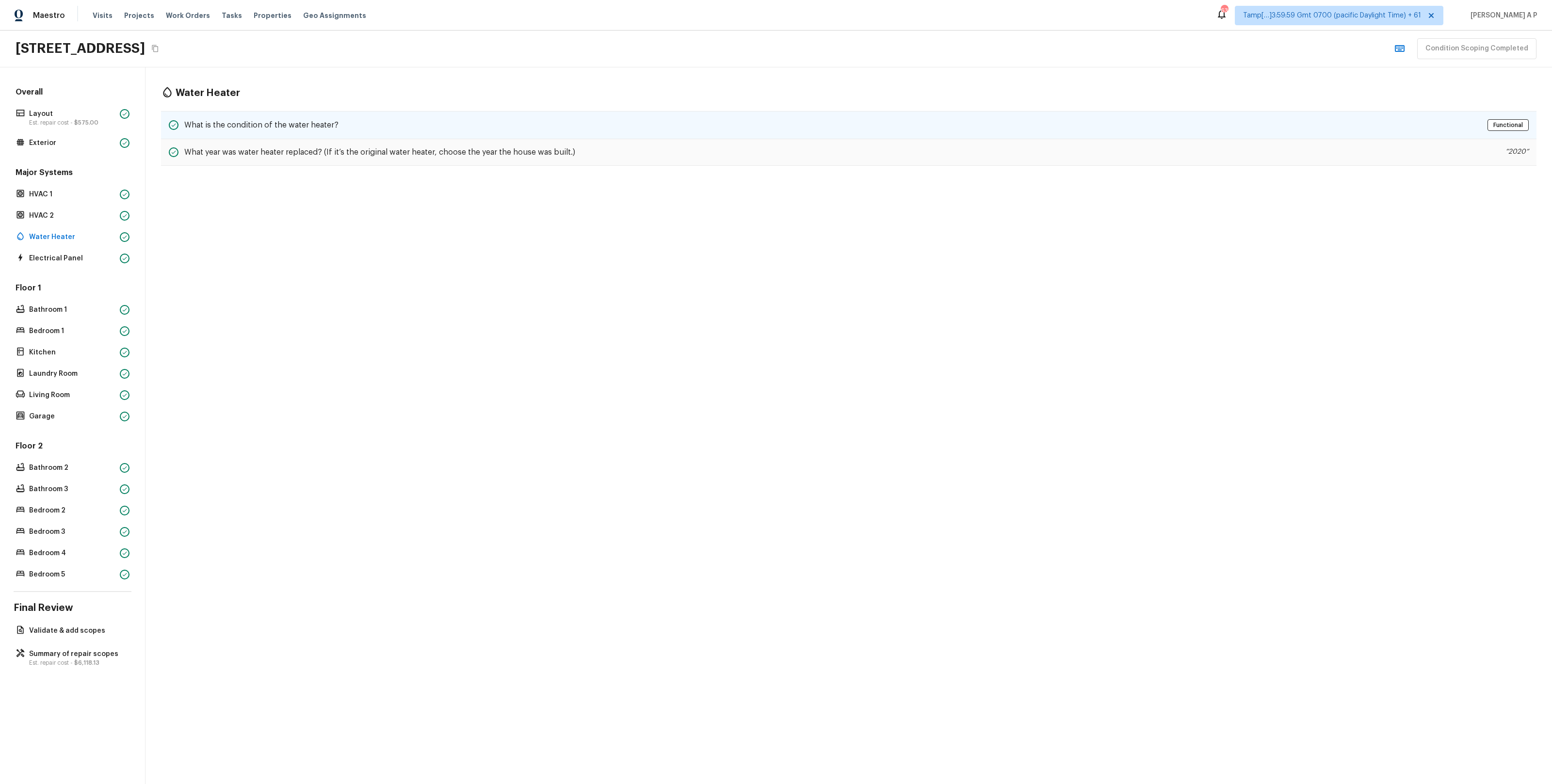
click at [239, 120] on h5 "What is the condition of the water heater?" at bounding box center [261, 125] width 154 height 11
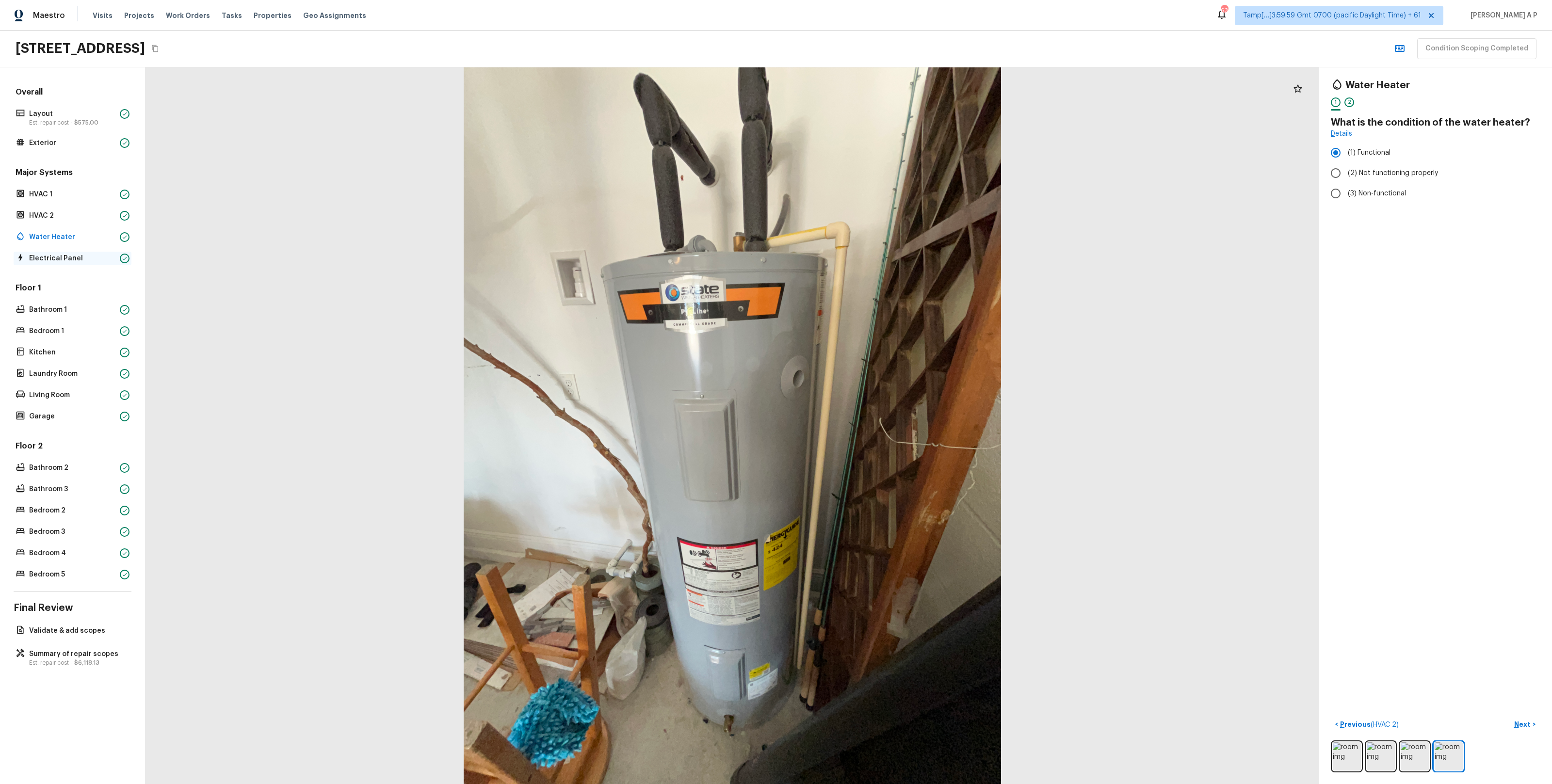
click at [39, 258] on p "Electrical Panel" at bounding box center [72, 258] width 87 height 10
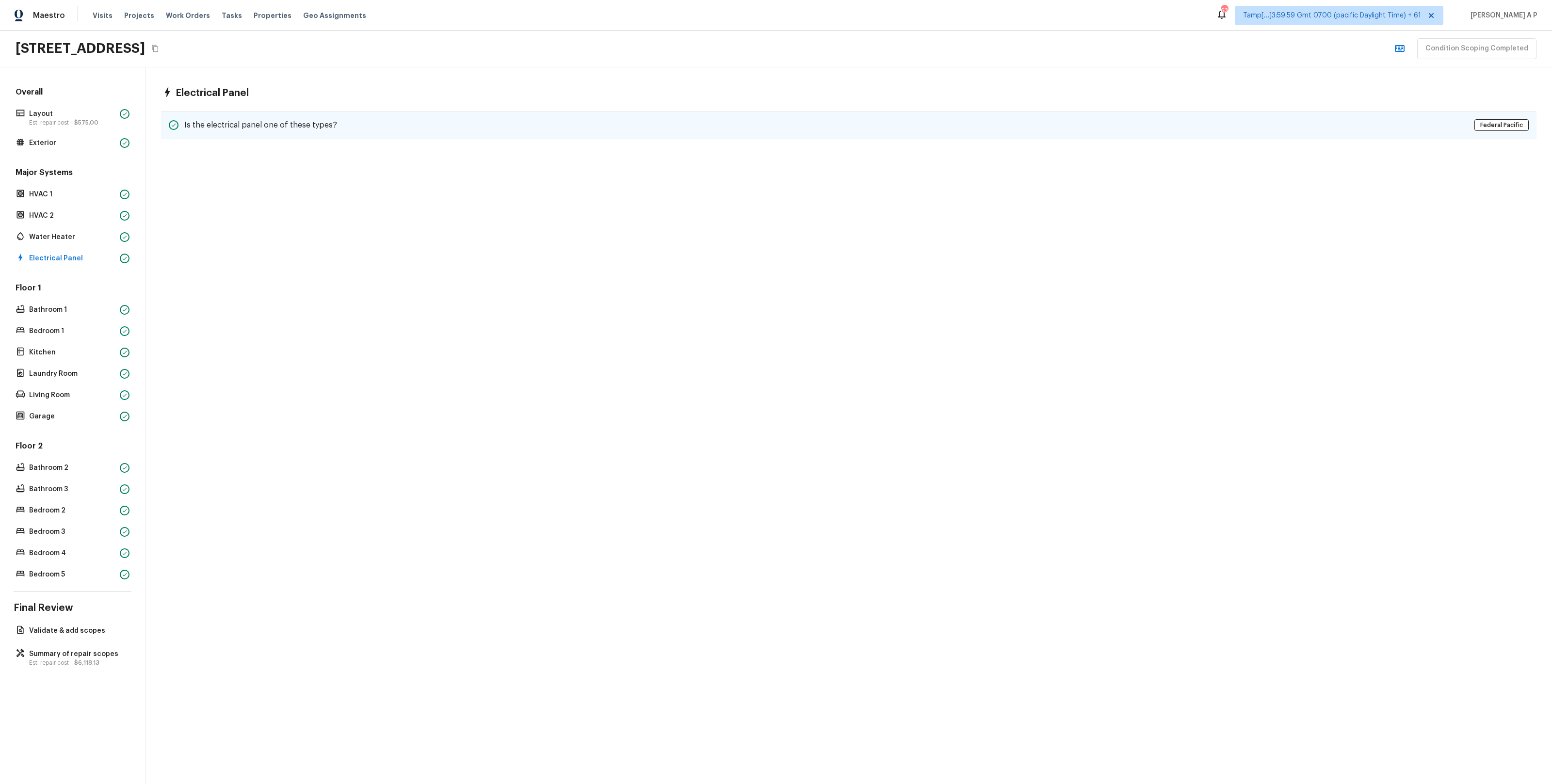
click at [311, 116] on div "Is the electrical panel one of these types? Federal Pacific" at bounding box center [848, 125] width 1375 height 28
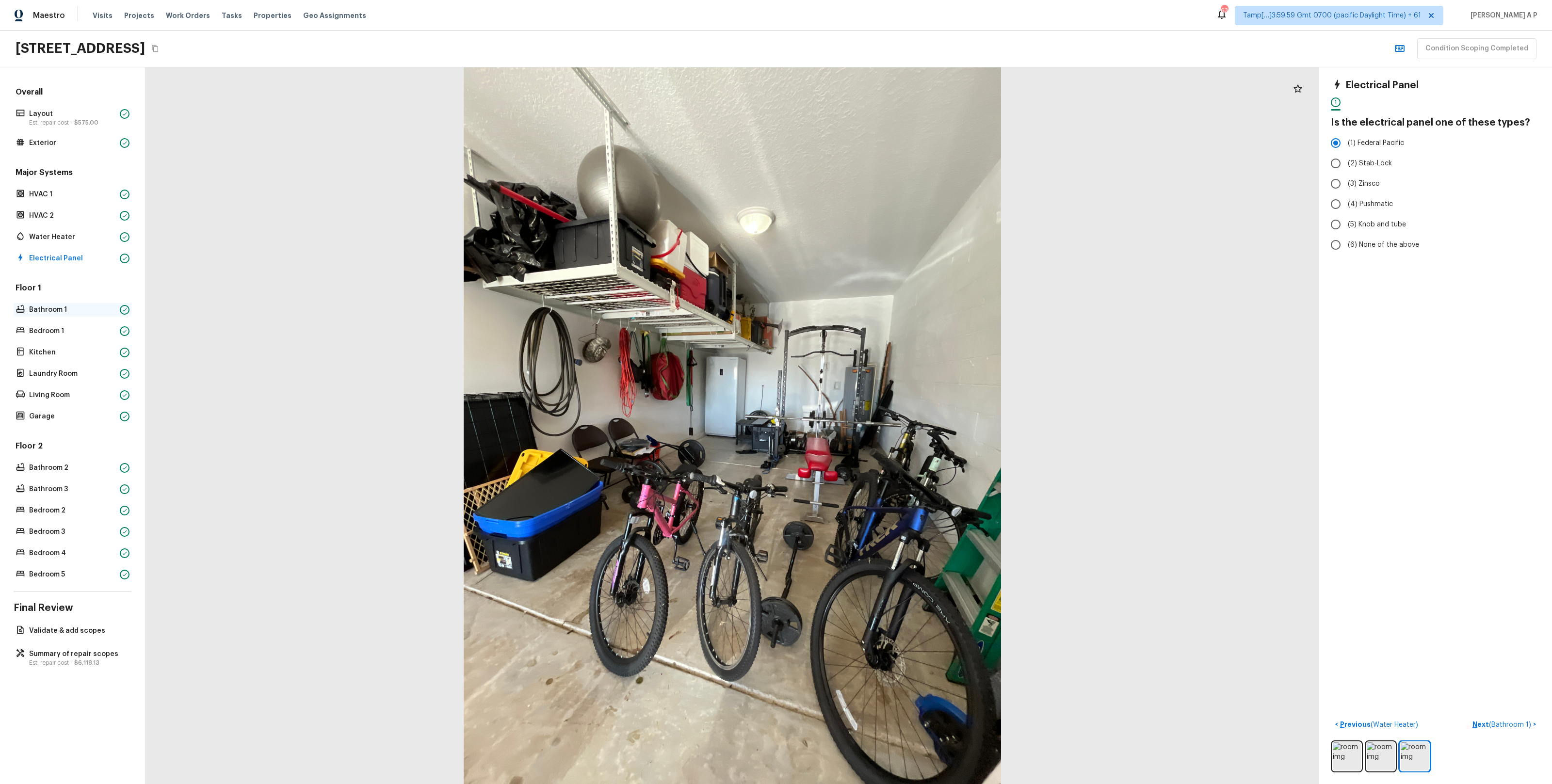
click at [107, 305] on p "Bathroom 1" at bounding box center [72, 310] width 87 height 10
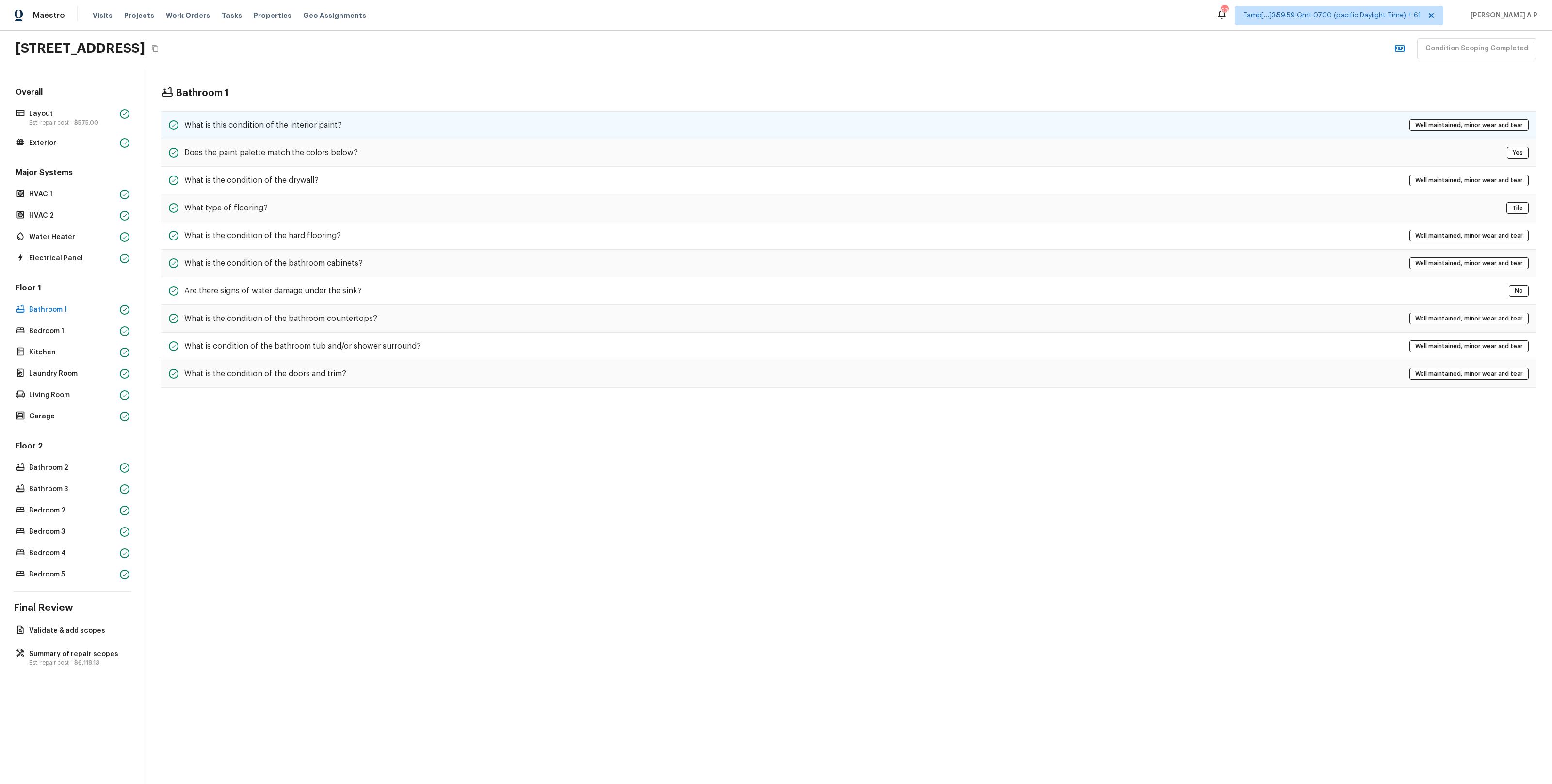
click at [310, 120] on h5 "What is this condition of the interior paint?" at bounding box center [263, 125] width 158 height 11
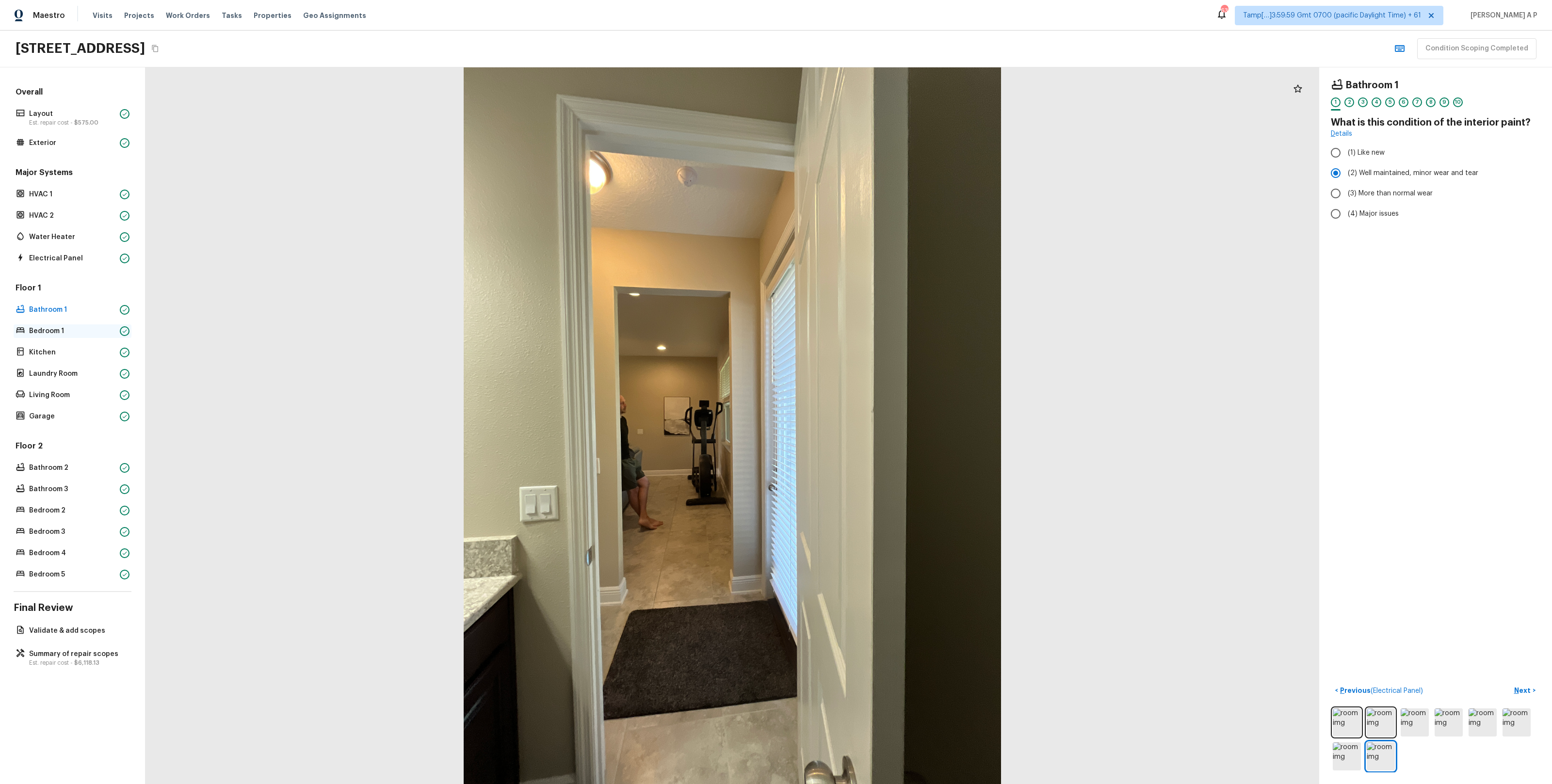
click at [96, 329] on p "Bedroom 1" at bounding box center [72, 331] width 87 height 10
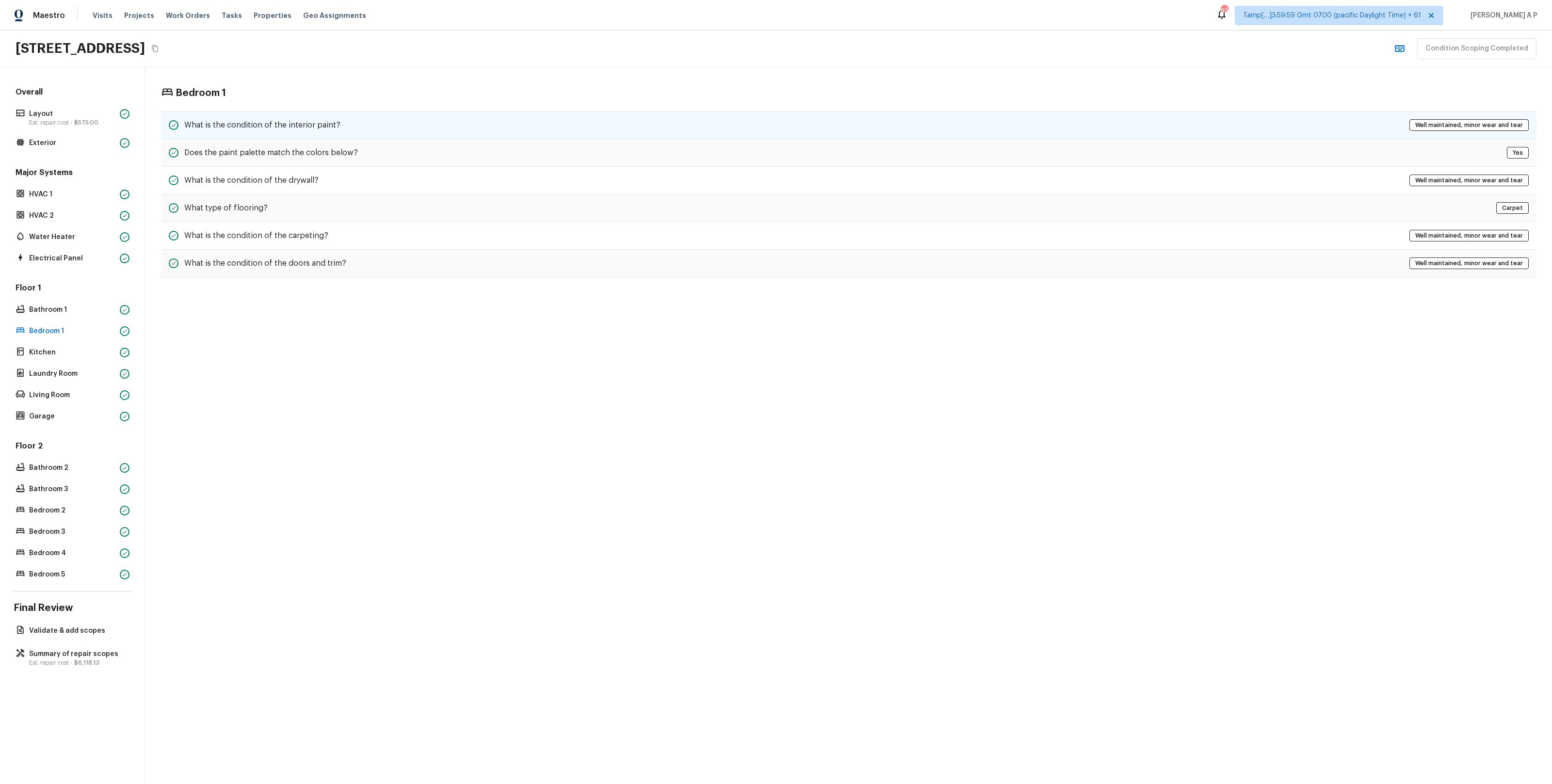
click at [330, 124] on h5 "What is the condition of the interior paint?" at bounding box center [262, 125] width 156 height 11
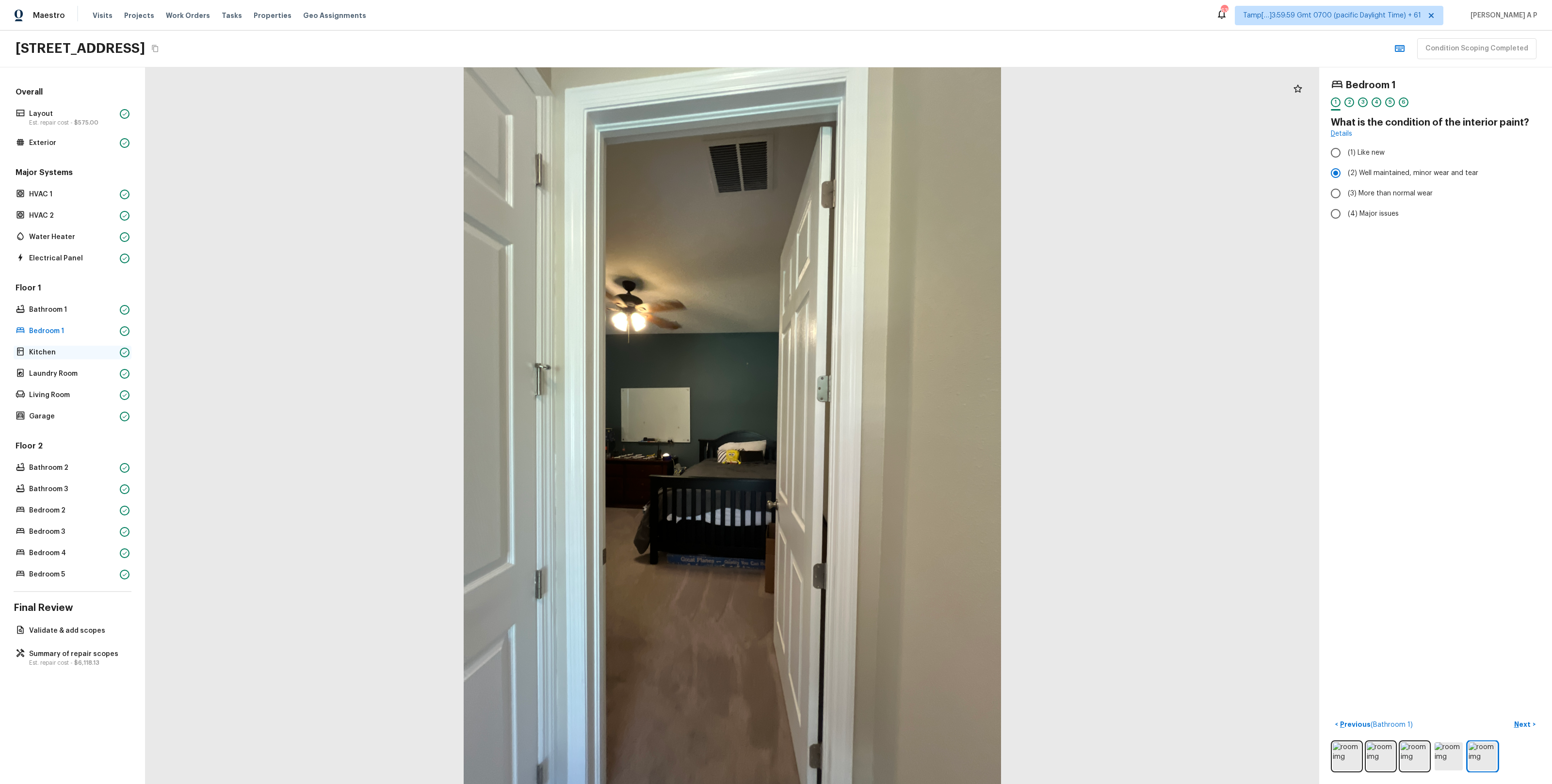
click at [80, 351] on p "Kitchen" at bounding box center [72, 352] width 87 height 10
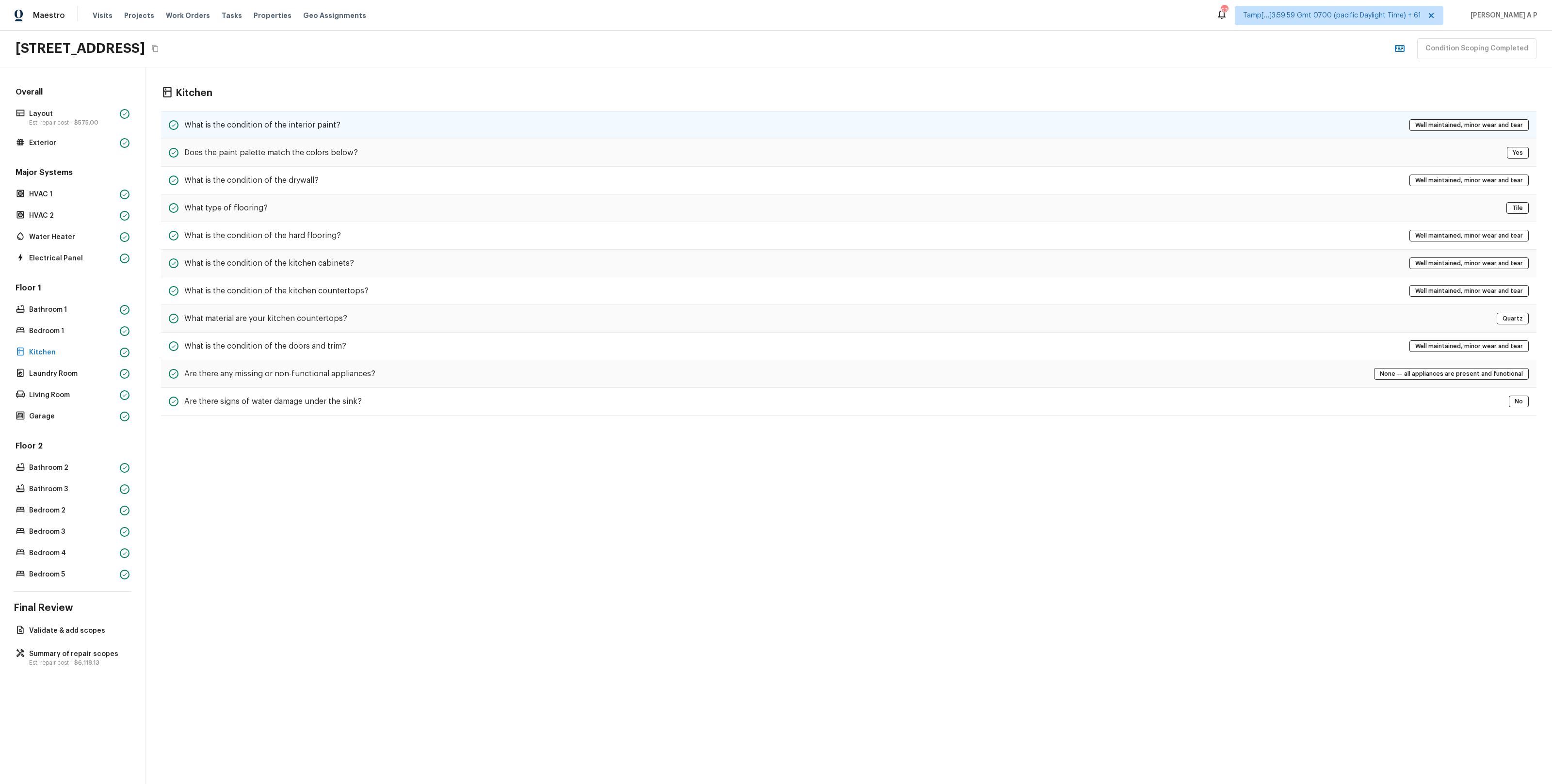
click at [293, 123] on h5 "What is the condition of the interior paint?" at bounding box center [262, 125] width 156 height 11
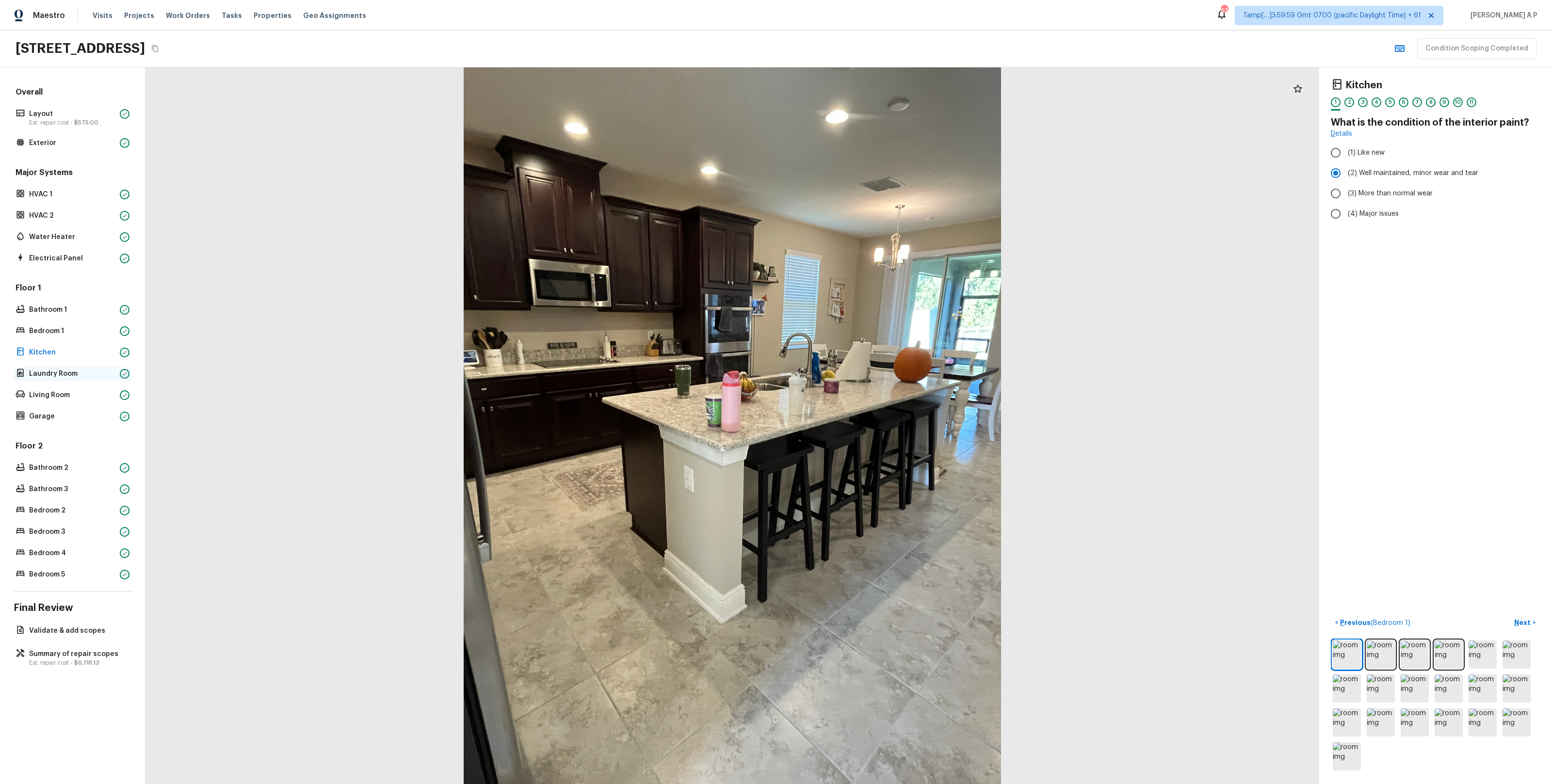
click at [92, 376] on p "Laundry Room" at bounding box center [72, 374] width 87 height 10
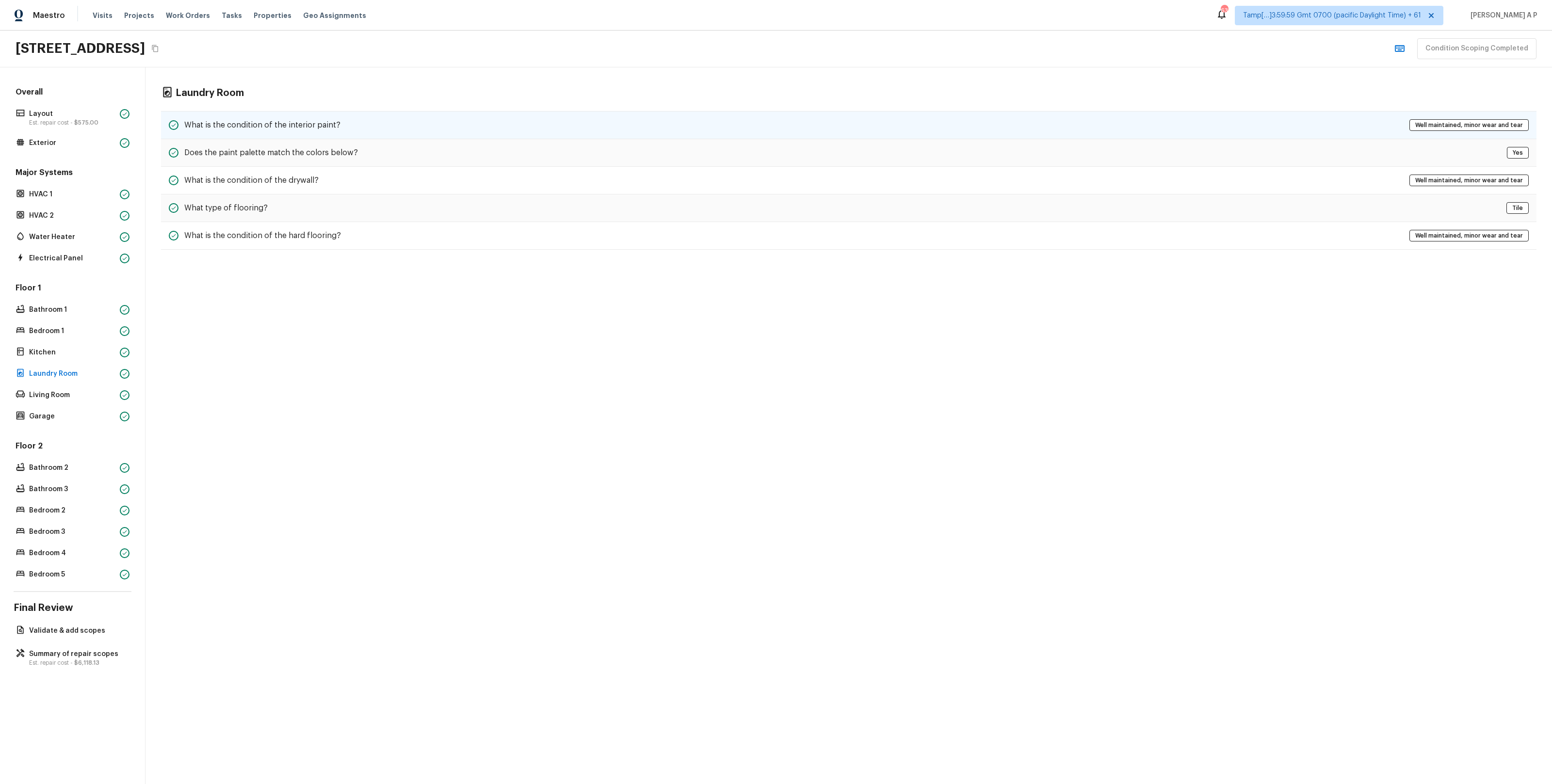
click at [363, 120] on div "What is the condition of the interior paint? Well maintained, minor wear and te…" at bounding box center [848, 125] width 1375 height 28
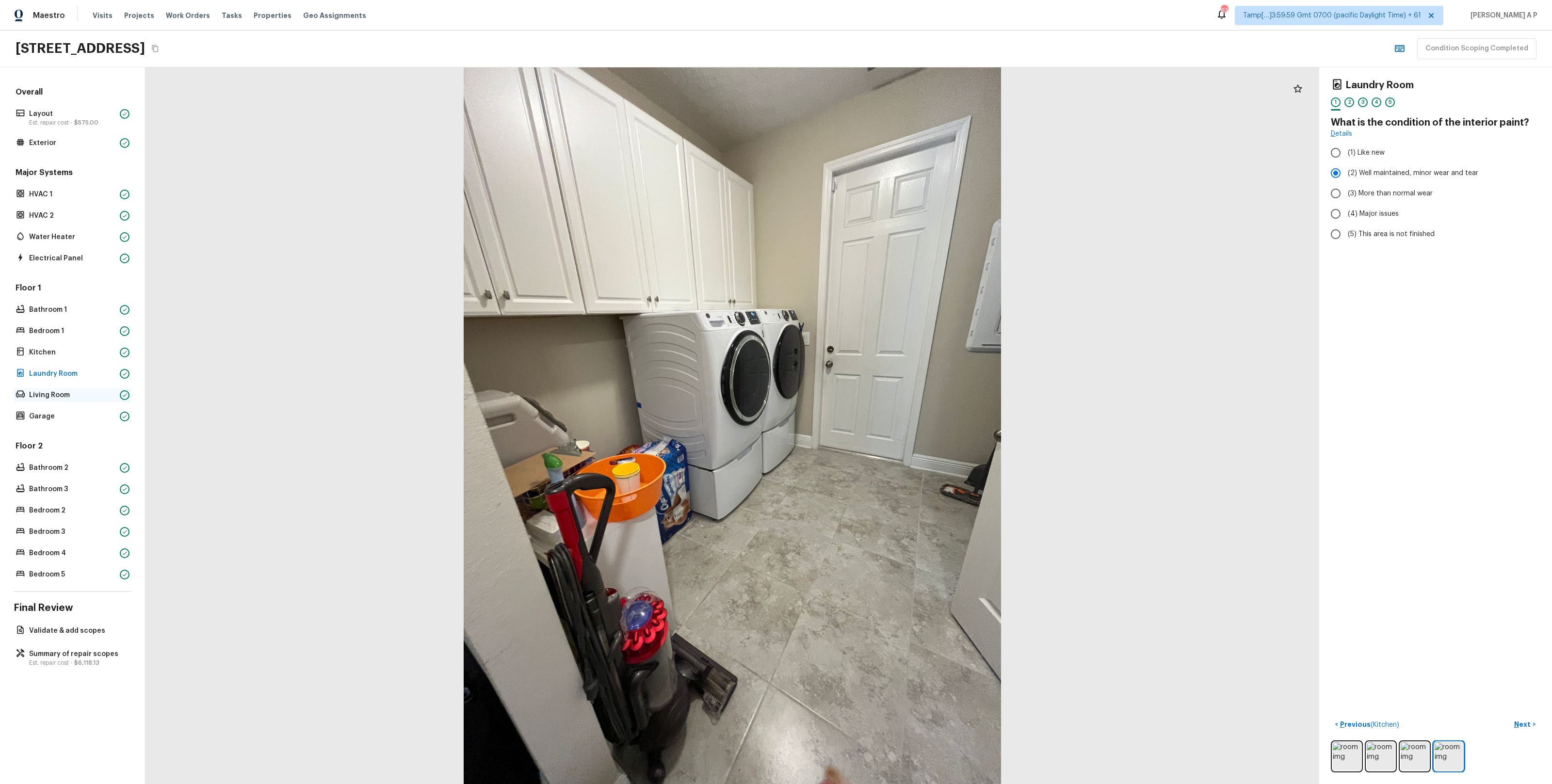
click at [98, 396] on p "Living Room" at bounding box center [72, 395] width 87 height 10
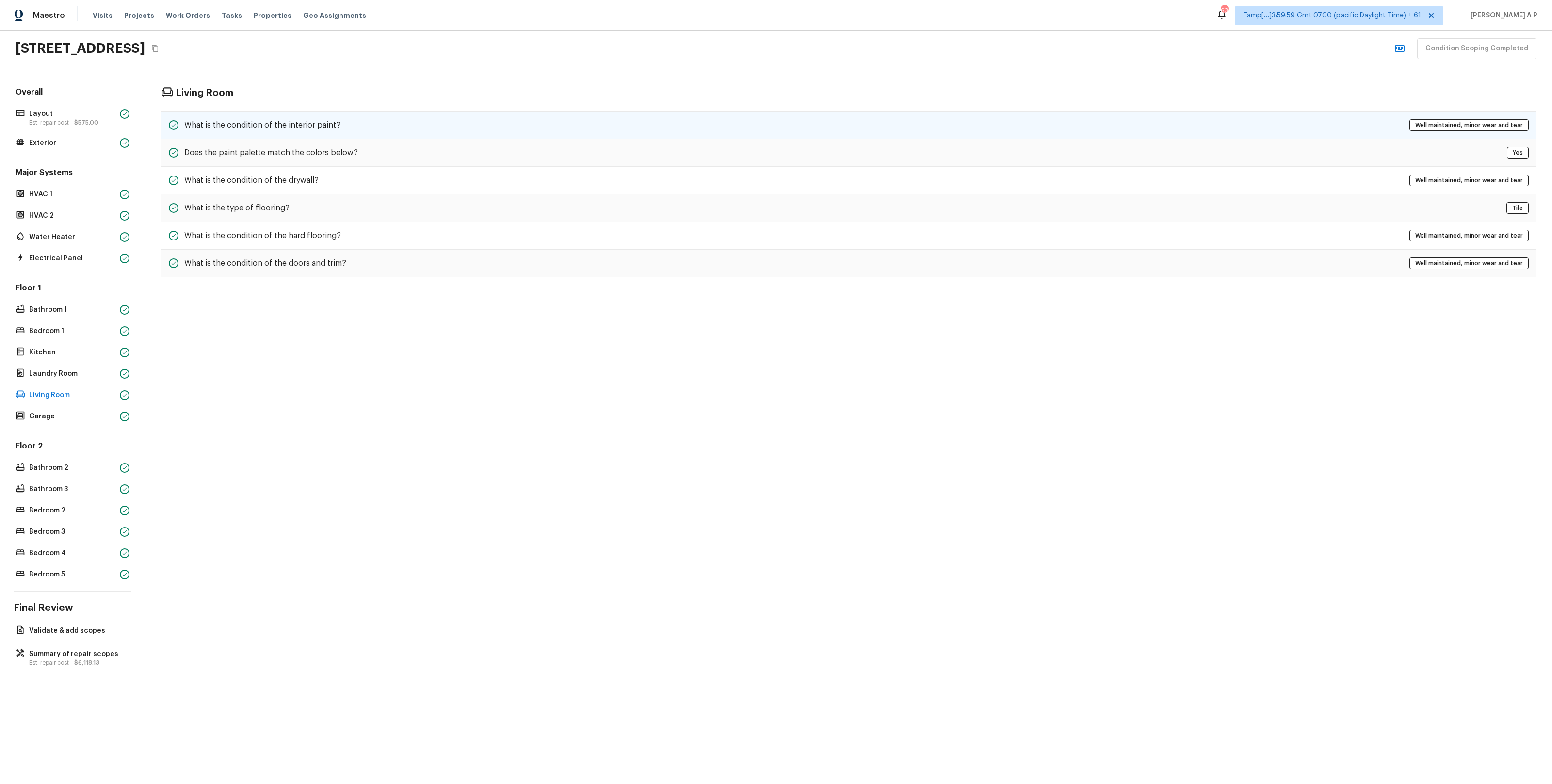
click at [300, 117] on div "What is the condition of the interior paint? Well maintained, minor wear and te…" at bounding box center [848, 125] width 1375 height 28
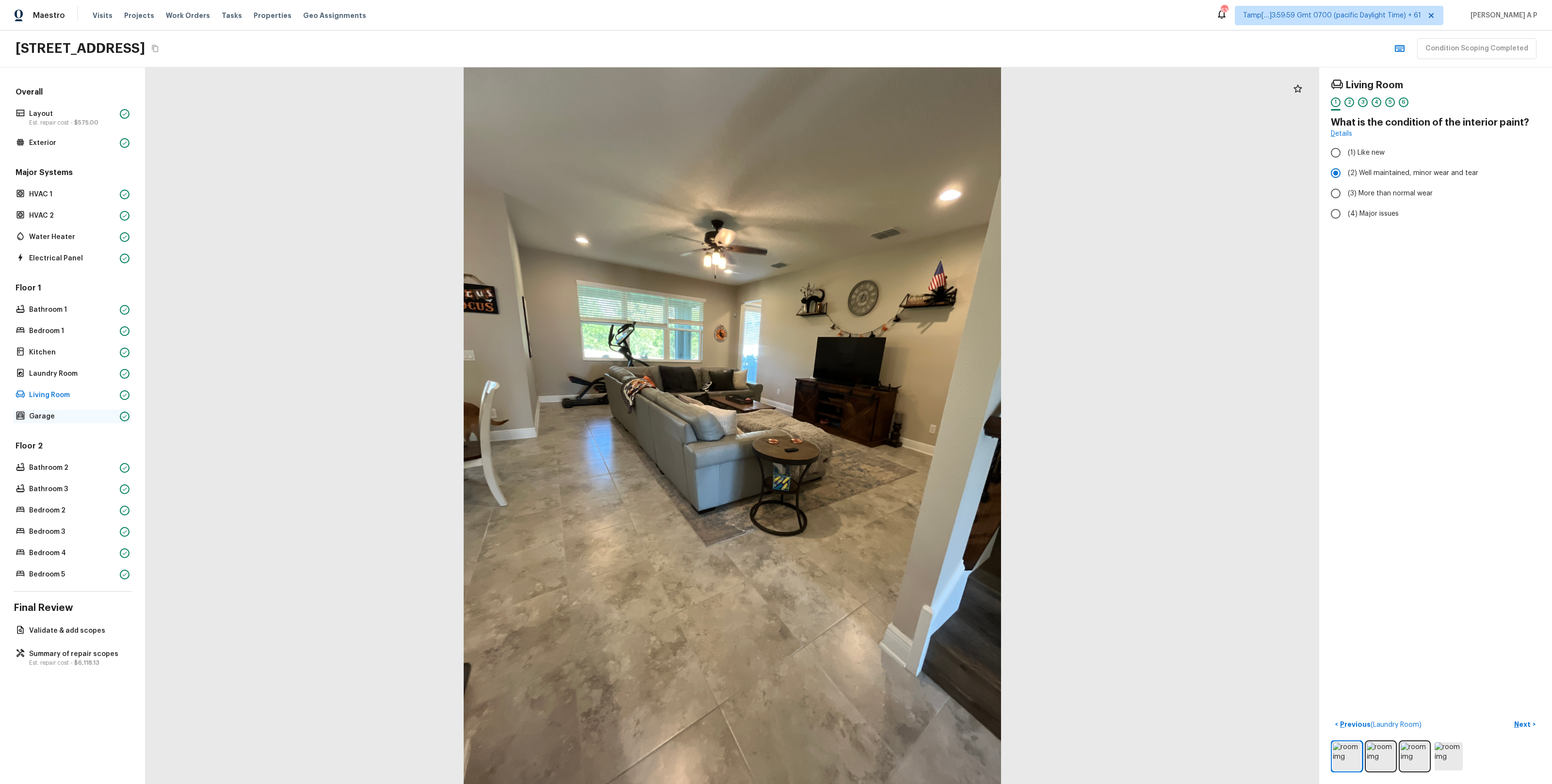
click at [103, 422] on div "Garage" at bounding box center [73, 416] width 118 height 14
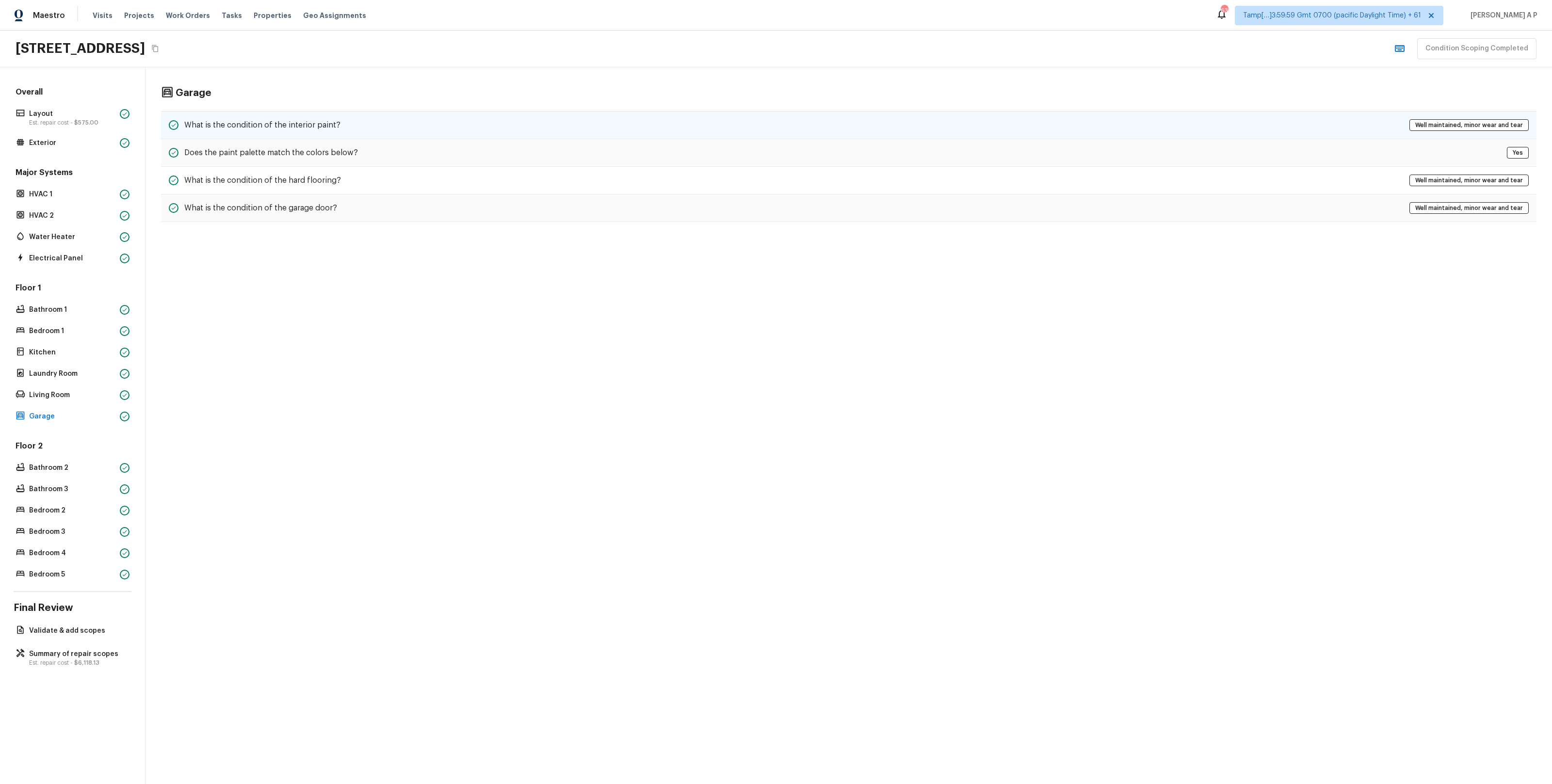
click at [313, 125] on h5 "What is the condition of the interior paint?" at bounding box center [262, 125] width 156 height 11
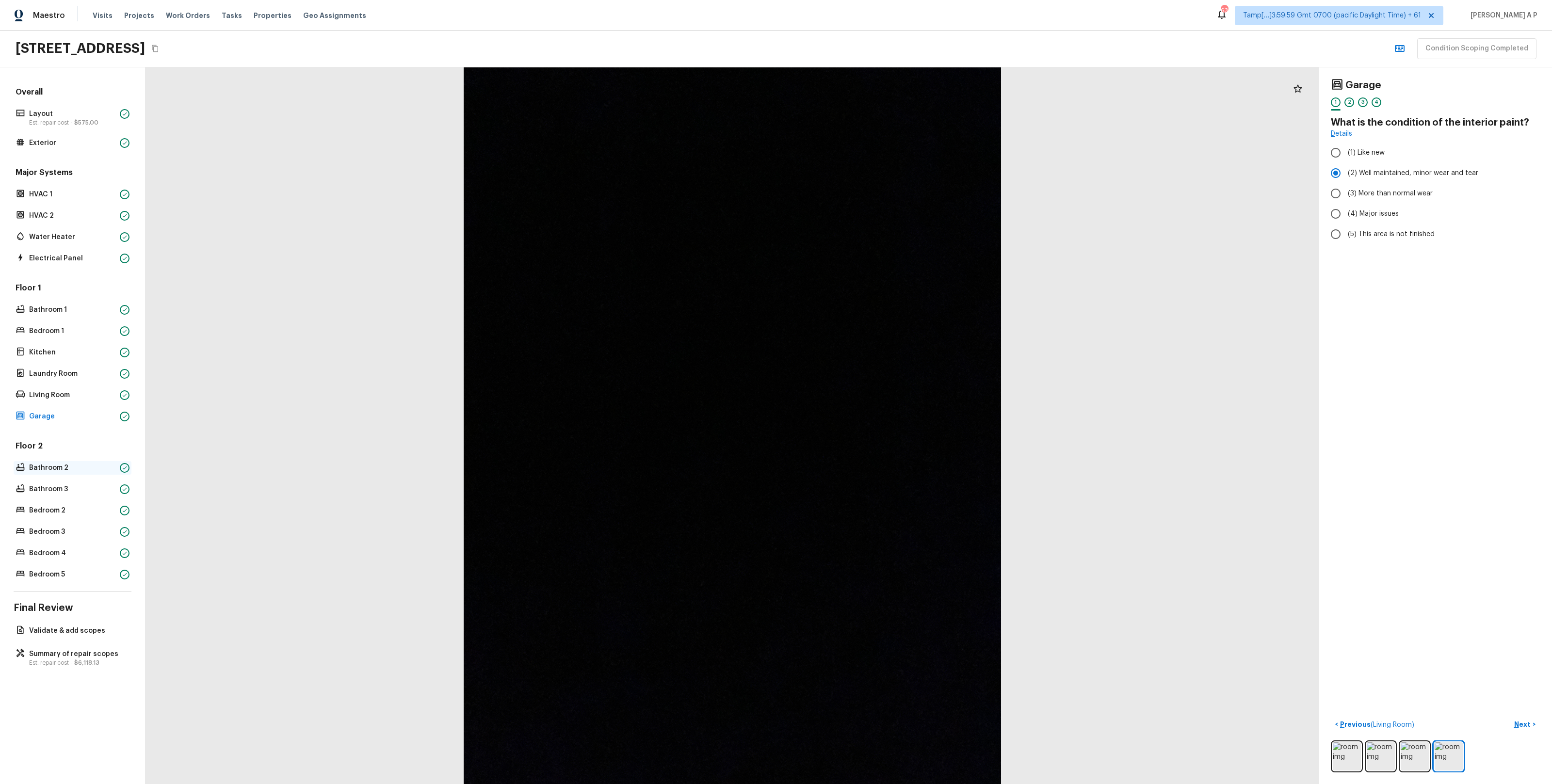
click at [79, 465] on p "Bathroom 2" at bounding box center [72, 468] width 87 height 10
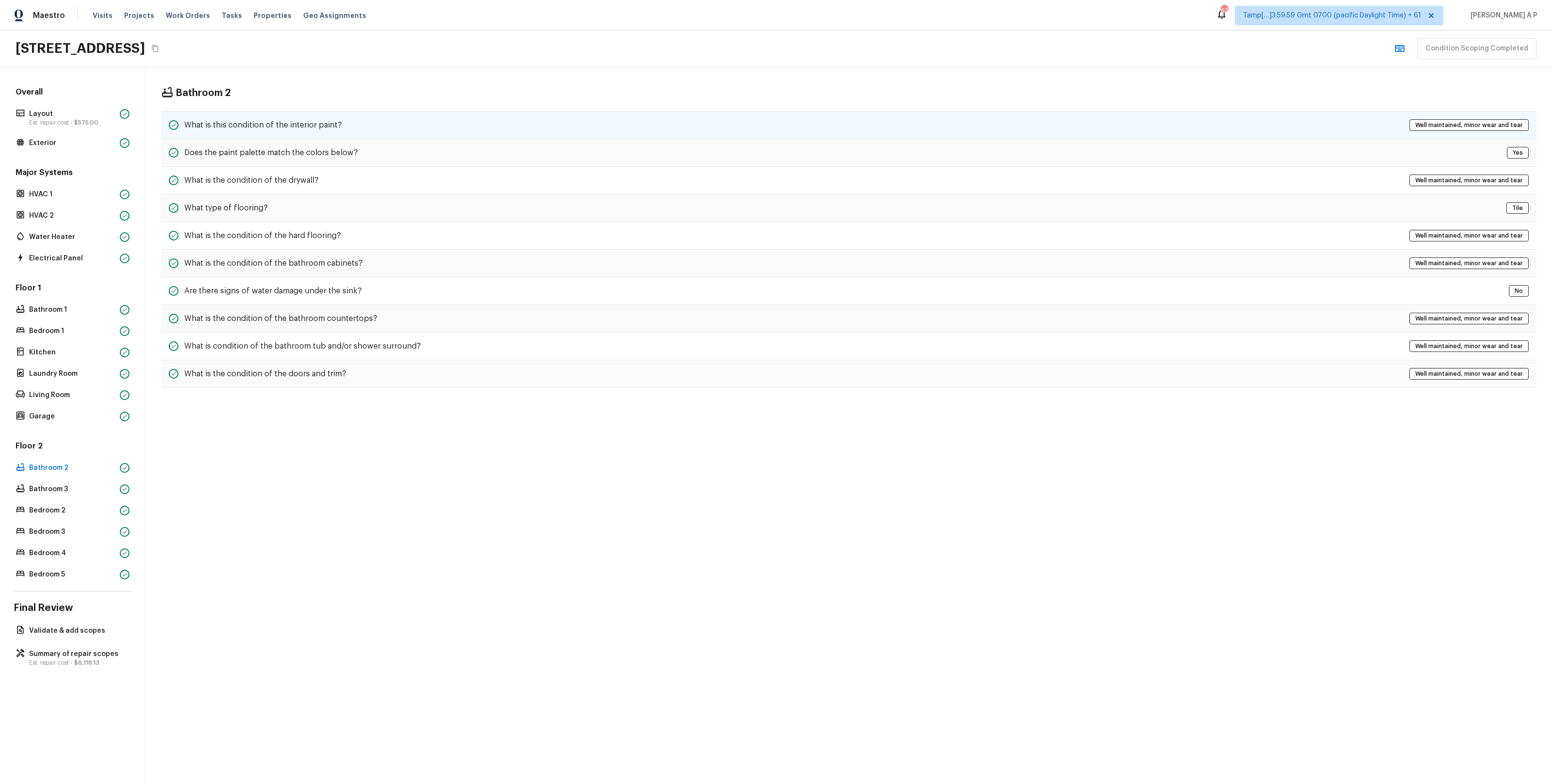
click at [287, 120] on h5 "What is this condition of the interior paint?" at bounding box center [263, 125] width 158 height 11
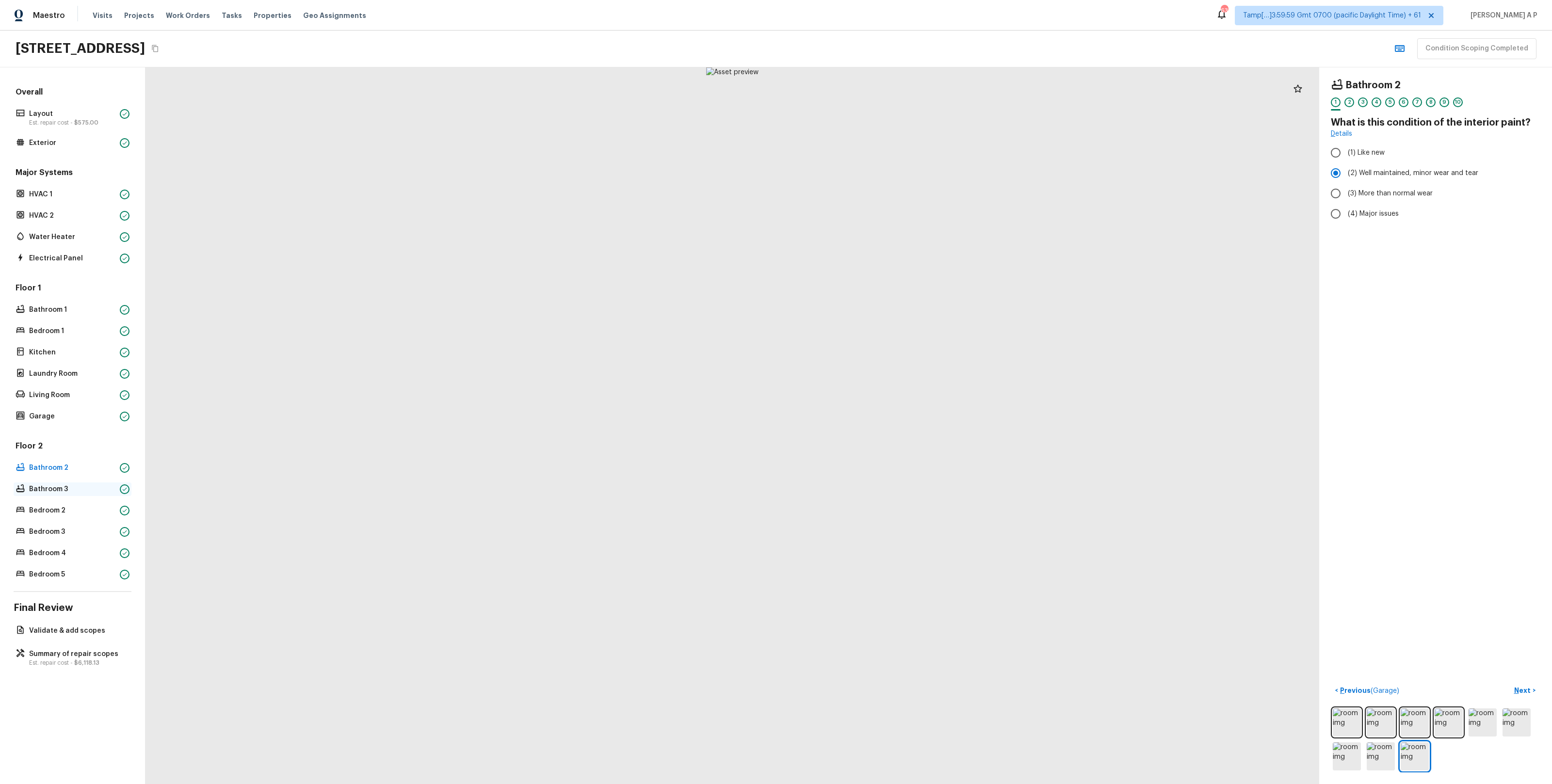
click at [48, 495] on div "Bathroom 3" at bounding box center [73, 489] width 118 height 14
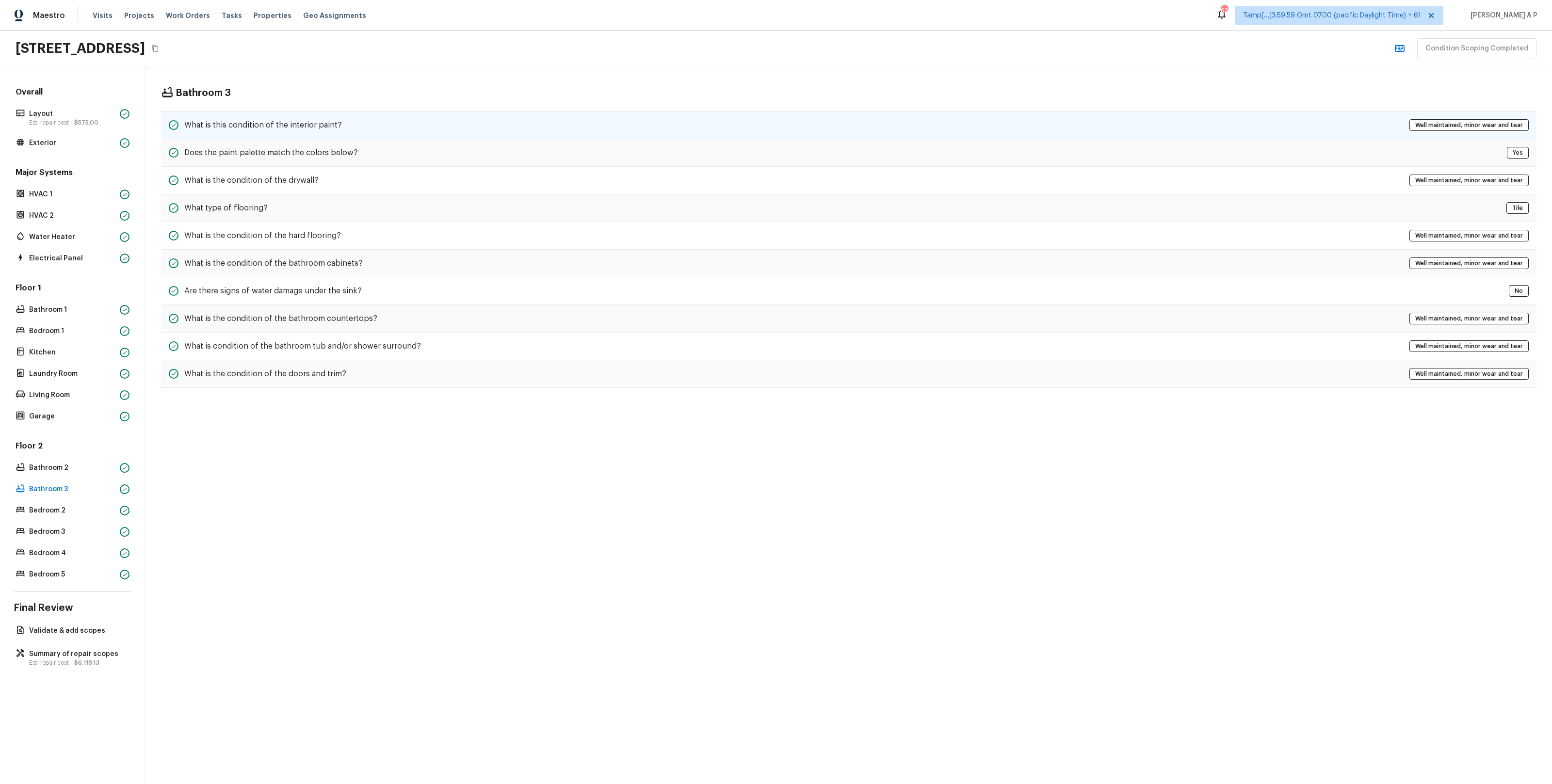
click at [310, 135] on div "What is this condition of the interior paint? Well maintained, minor wear and t…" at bounding box center [848, 125] width 1375 height 28
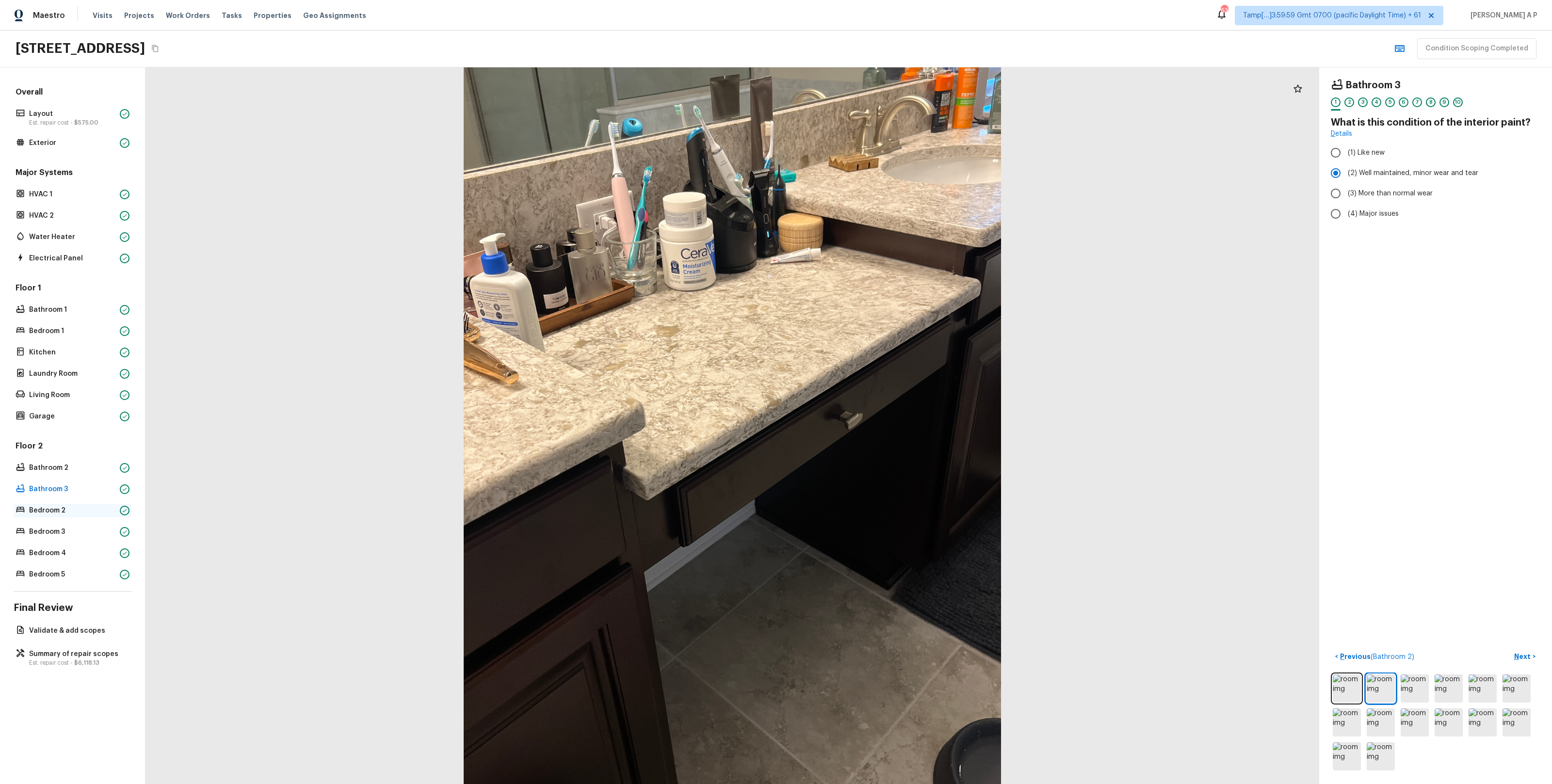
click at [56, 504] on div "Bedroom 2" at bounding box center [73, 510] width 118 height 14
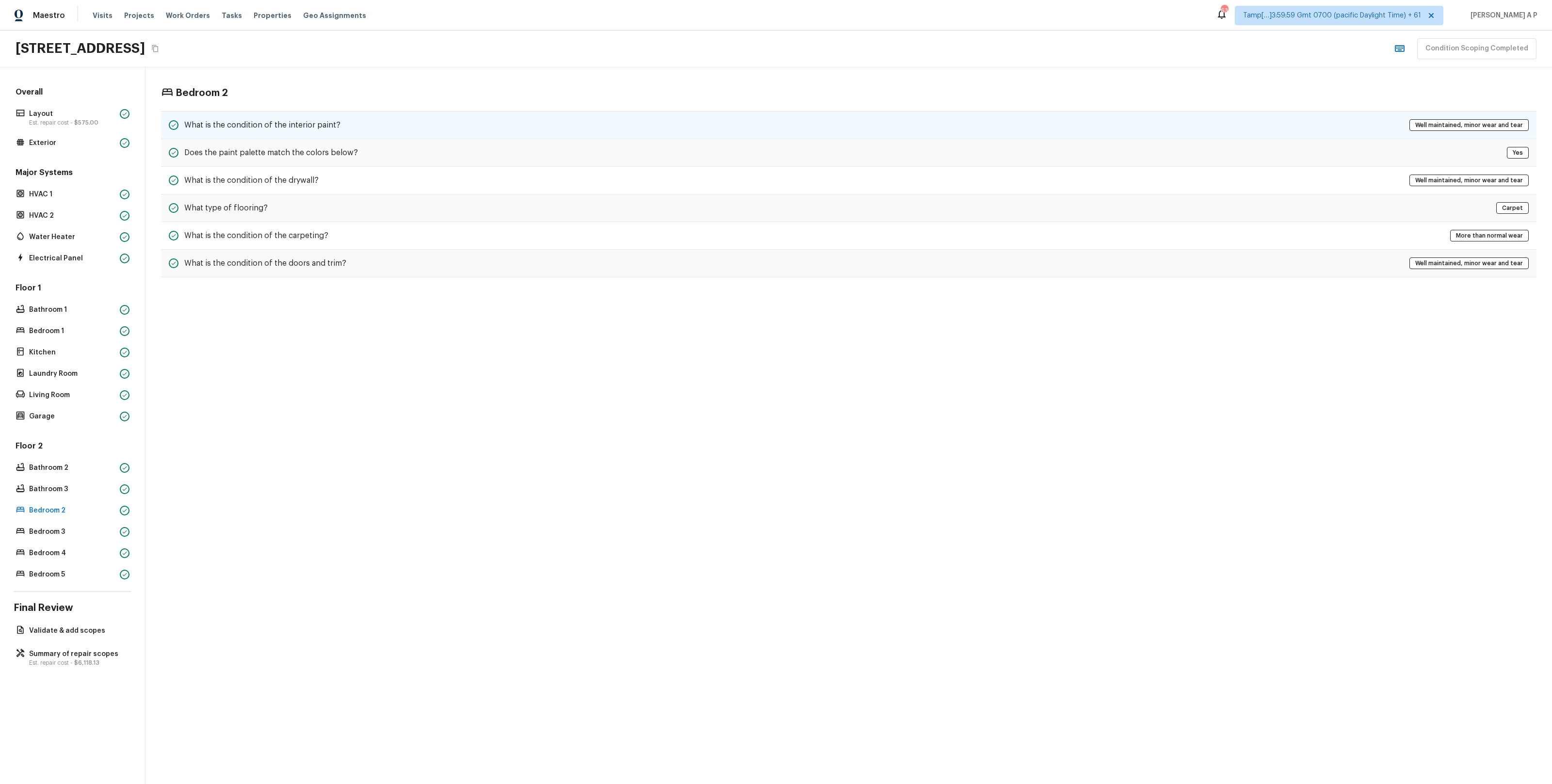
click at [302, 131] on h5 "What is the condition of the interior paint?" at bounding box center [262, 125] width 156 height 11
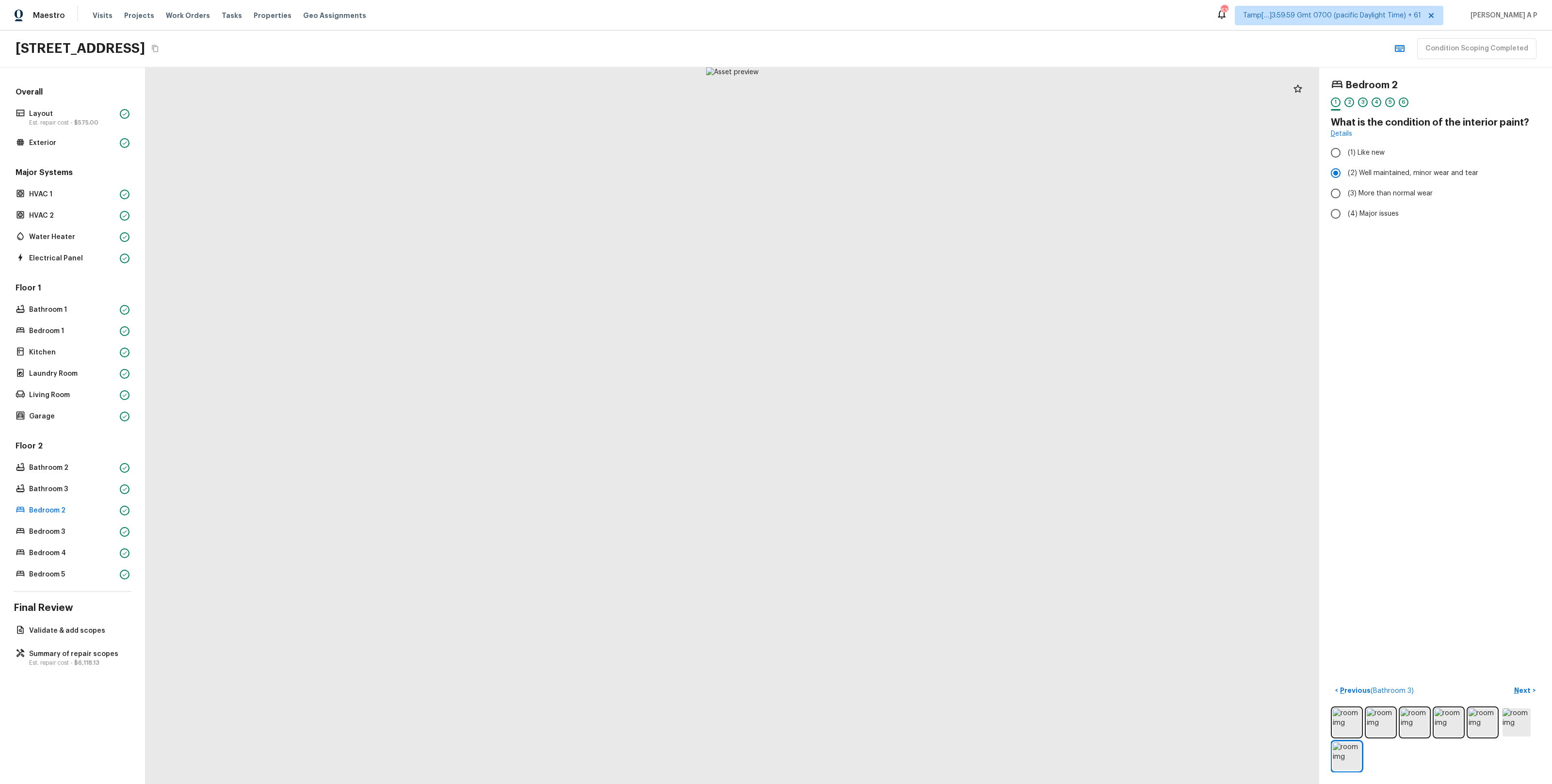
click at [63, 538] on div "Floor 2 Bathroom 2 Bathroom 3 Bedroom 2 Bedroom 3 Bedroom 4 Bedroom 5" at bounding box center [73, 511] width 118 height 140
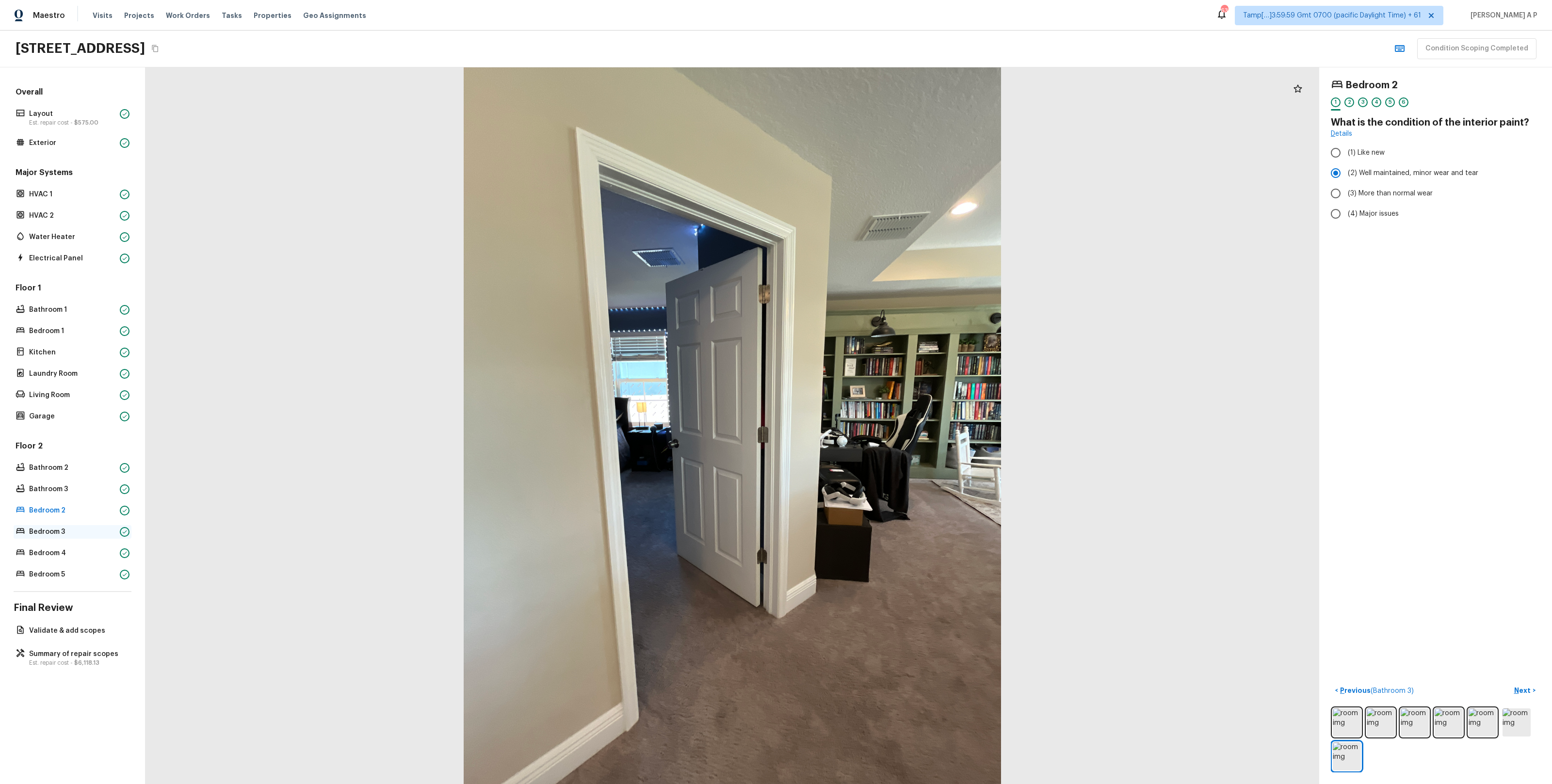
click at [66, 530] on p "Bedroom 3" at bounding box center [72, 532] width 87 height 10
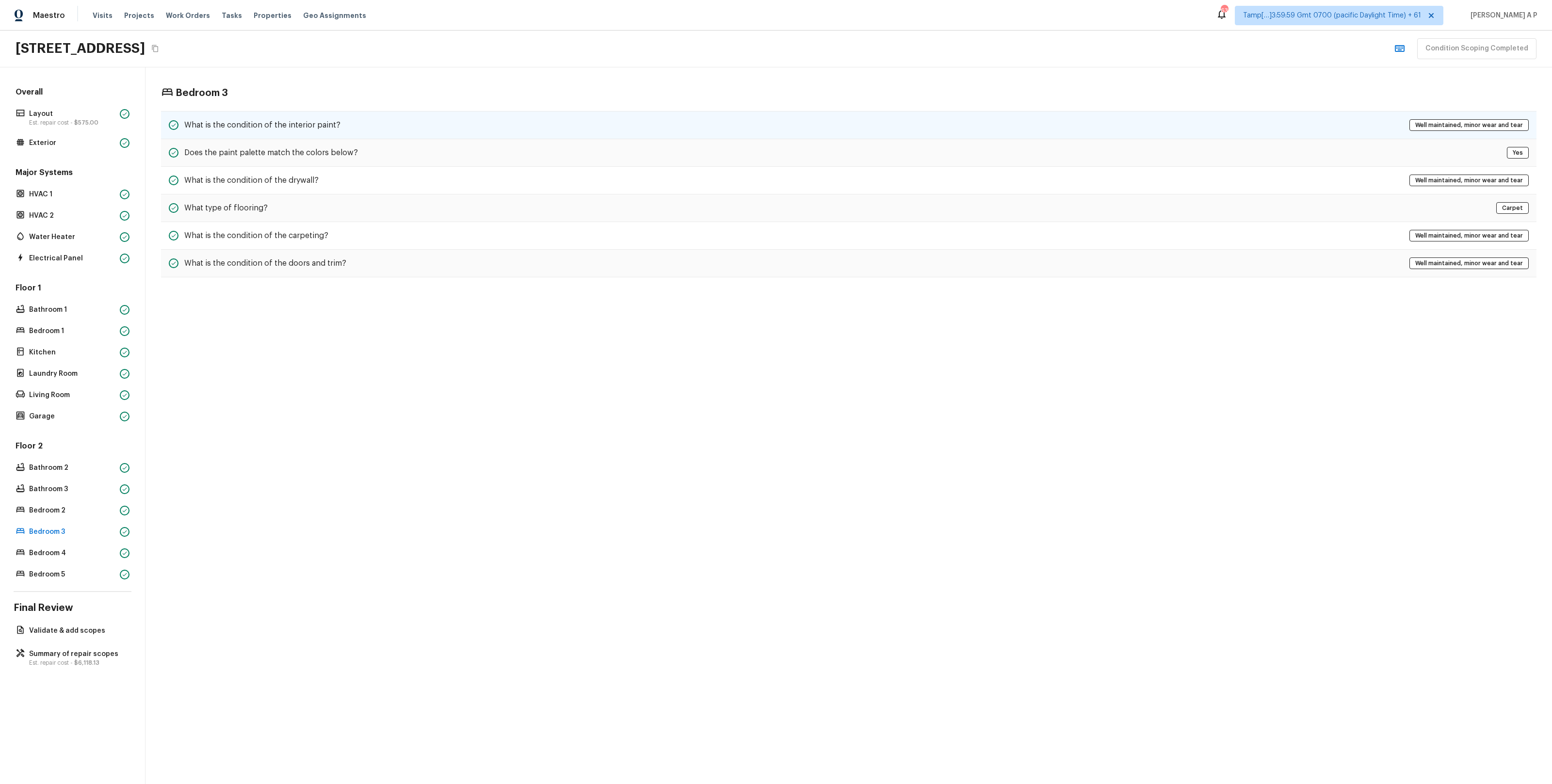
click at [425, 133] on div "What is the condition of the interior paint? Well maintained, minor wear and te…" at bounding box center [848, 125] width 1375 height 28
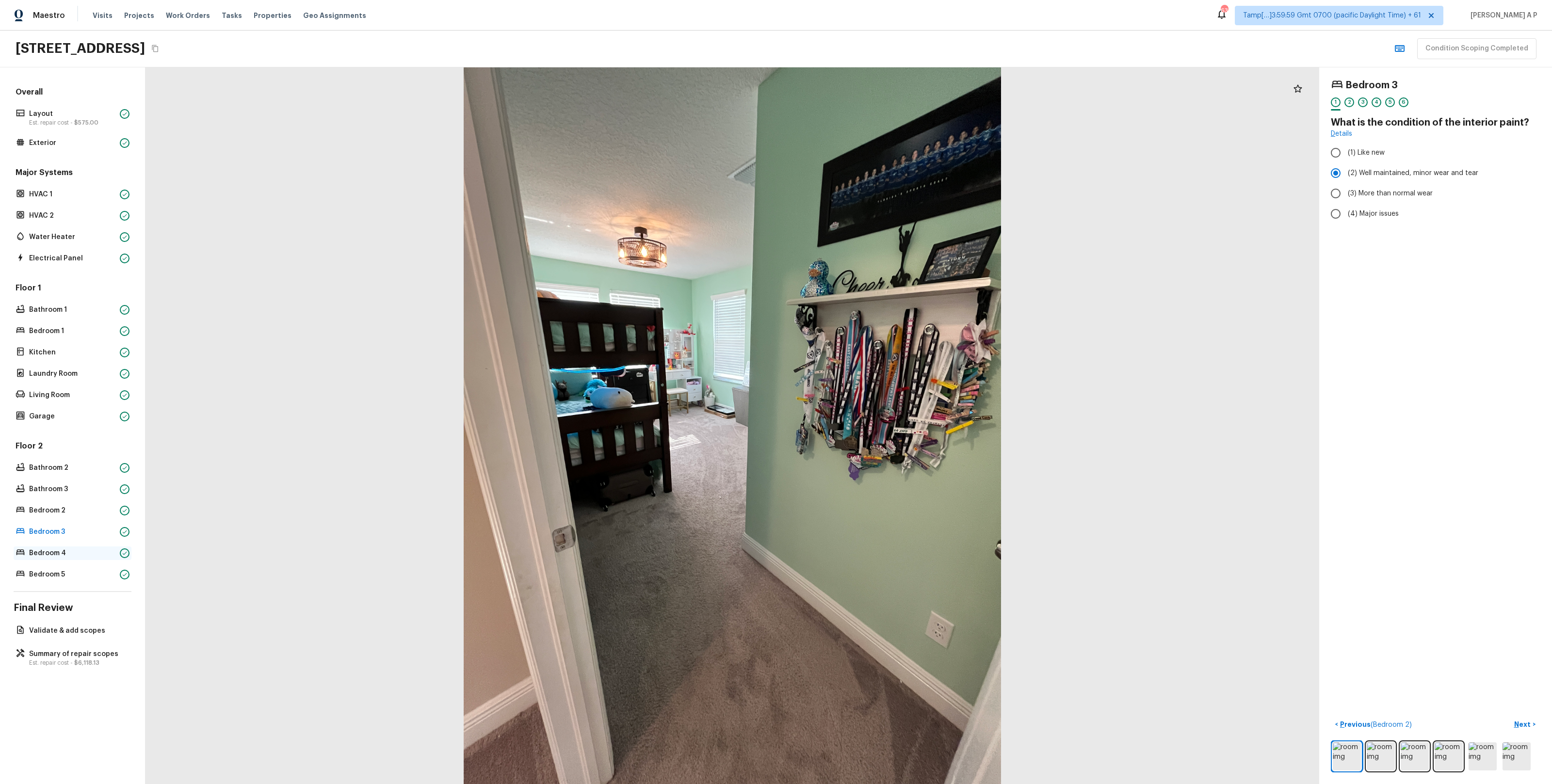
click at [63, 557] on p "Bedroom 4" at bounding box center [72, 553] width 87 height 10
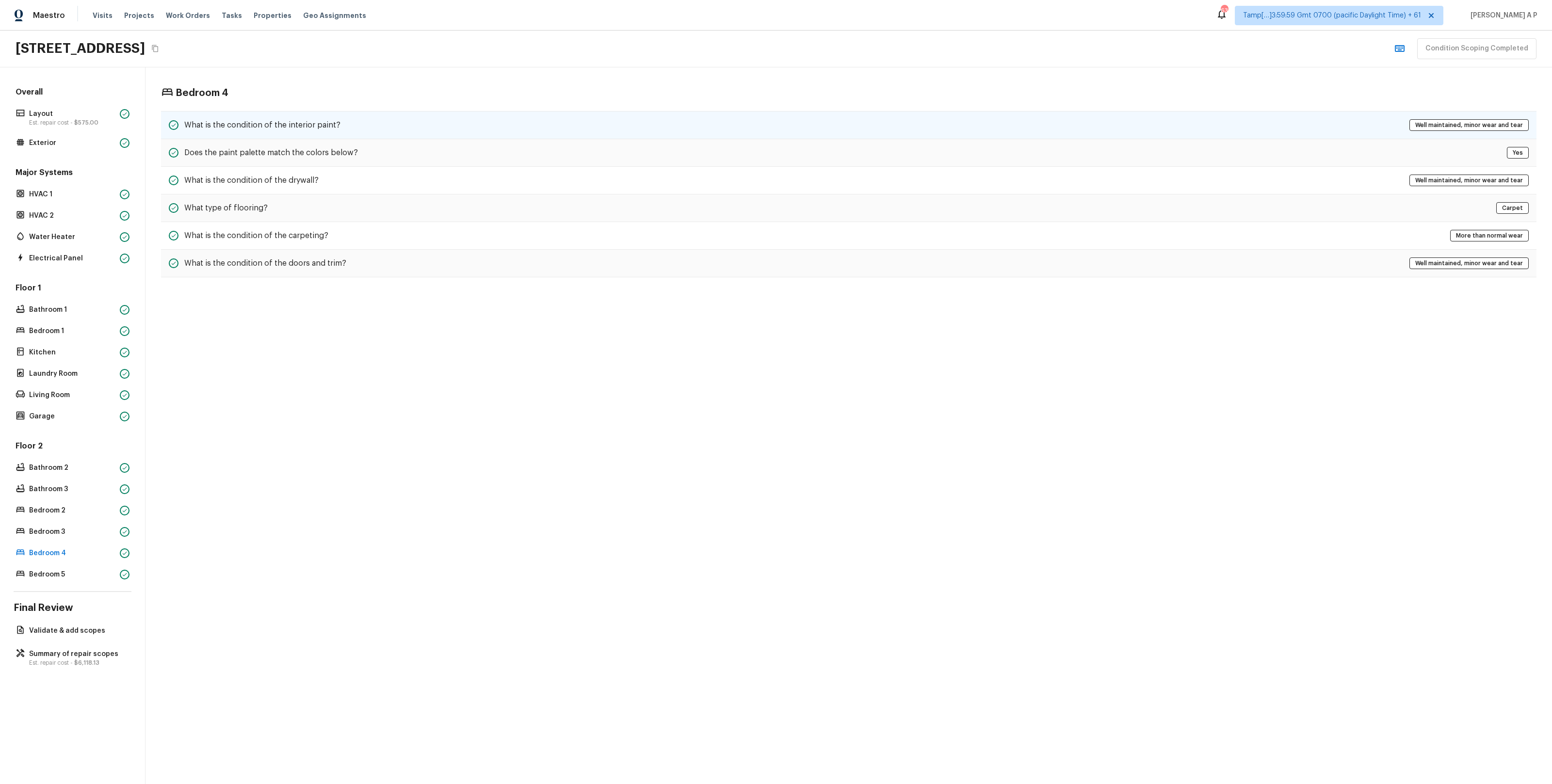
click at [372, 126] on div "What is the condition of the interior paint? Well maintained, minor wear and te…" at bounding box center [848, 125] width 1375 height 28
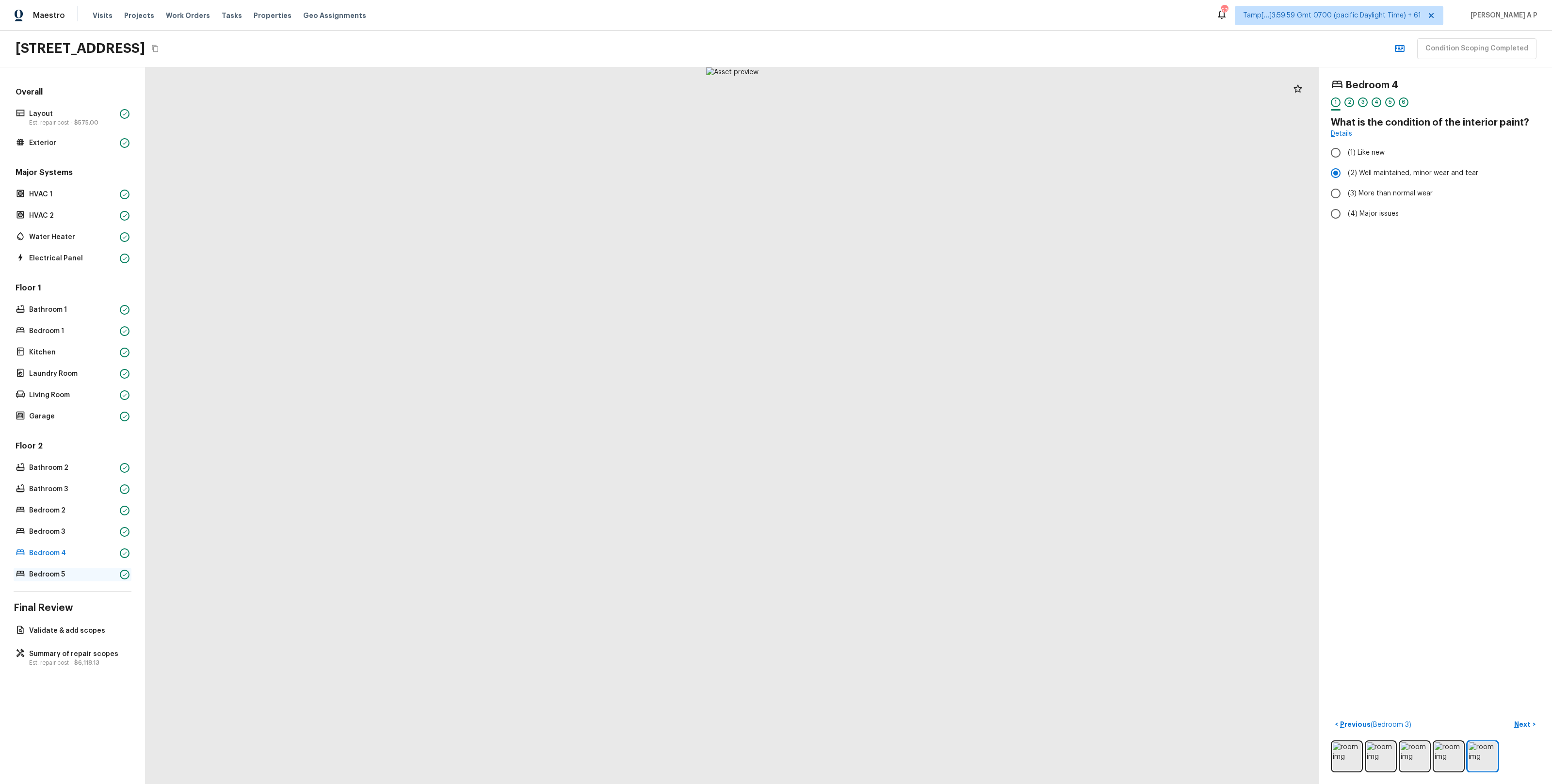
click at [69, 574] on p "Bedroom 5" at bounding box center [72, 574] width 87 height 10
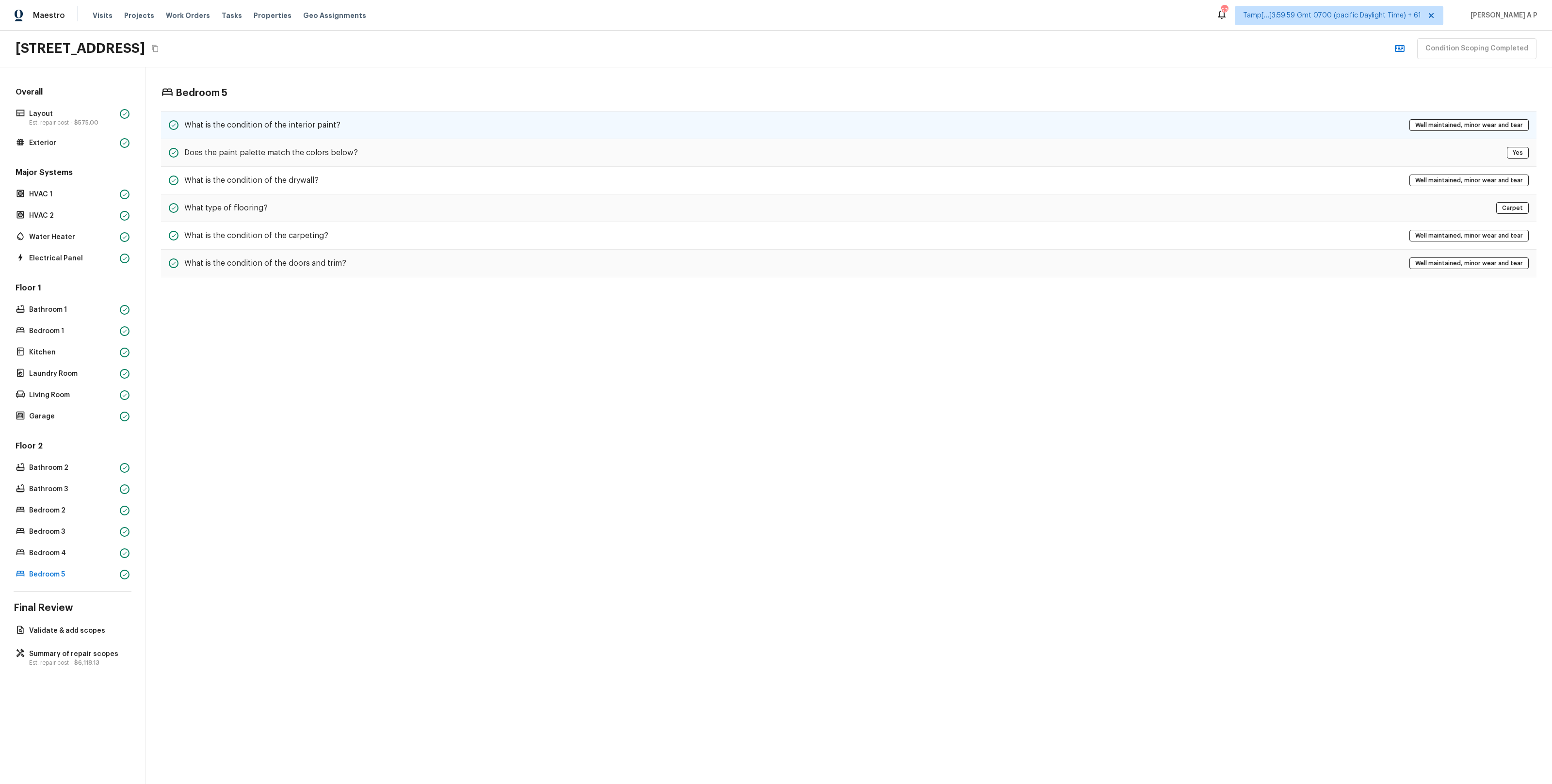
click at [359, 114] on div "What is the condition of the interior paint? Well maintained, minor wear and te…" at bounding box center [848, 125] width 1375 height 28
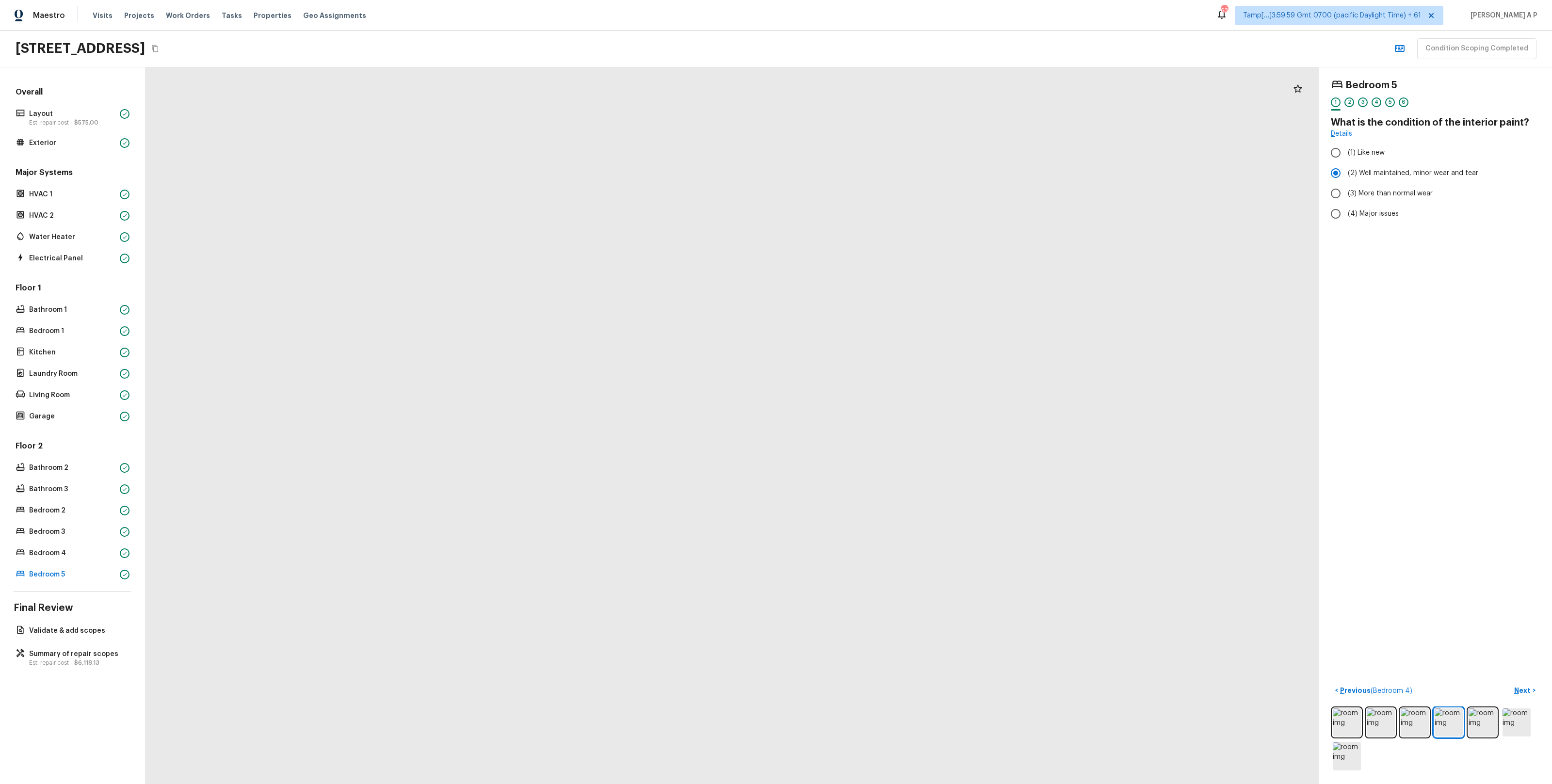
drag, startPoint x: 815, startPoint y: 404, endPoint x: 980, endPoint y: 444, distance: 169.8
click at [975, 439] on div at bounding box center [547, 432] width 2702 height 1649
drag, startPoint x: 970, startPoint y: 441, endPoint x: 861, endPoint y: 342, distance: 147.2
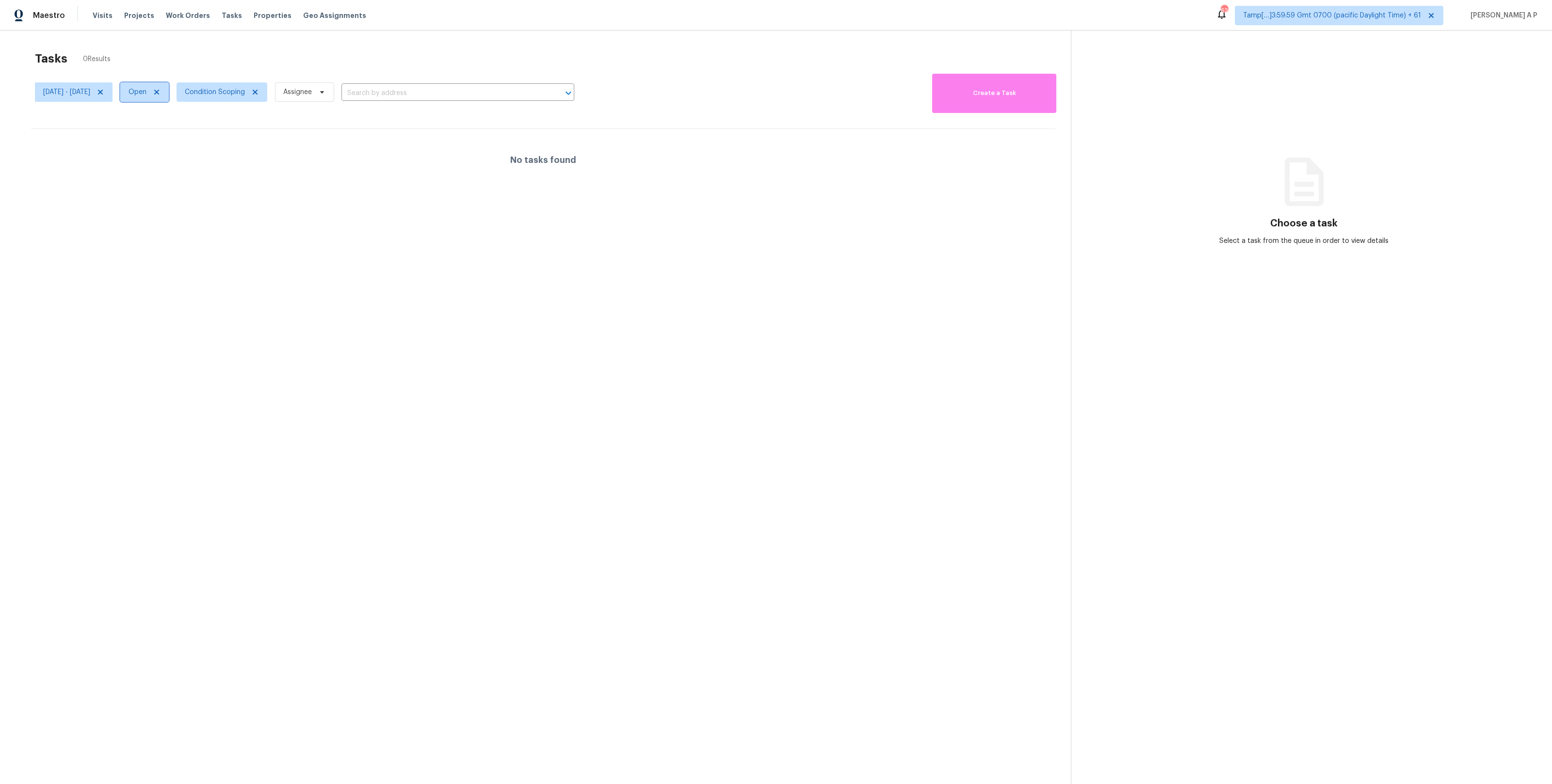
click at [146, 90] on span "Open" at bounding box center [137, 92] width 18 height 10
click at [181, 134] on label "Closed" at bounding box center [173, 133] width 35 height 10
click at [162, 134] on input "Closed" at bounding box center [158, 131] width 6 height 6
checkbox input "true"
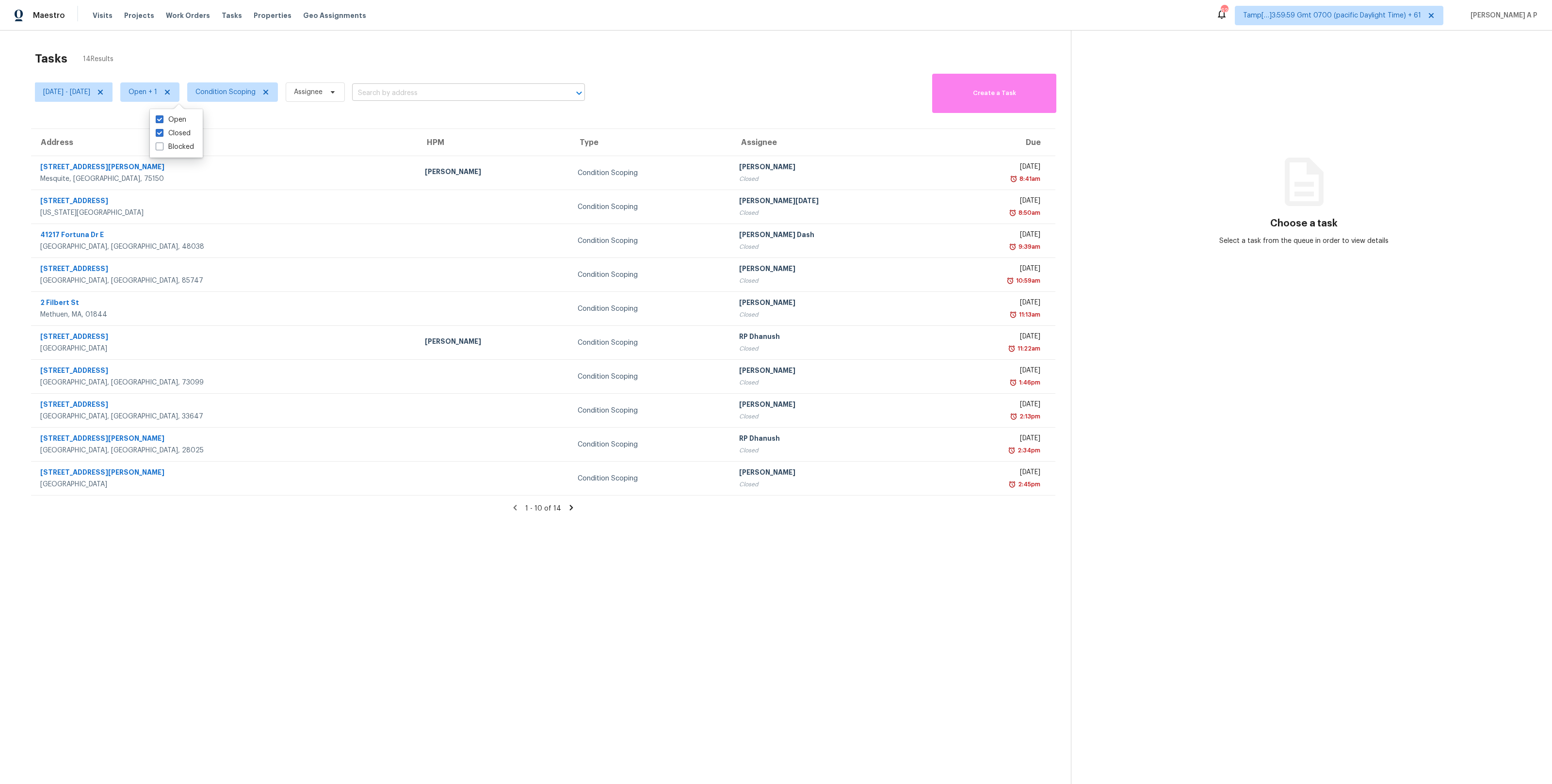
click at [433, 93] on input "text" at bounding box center [454, 93] width 205 height 15
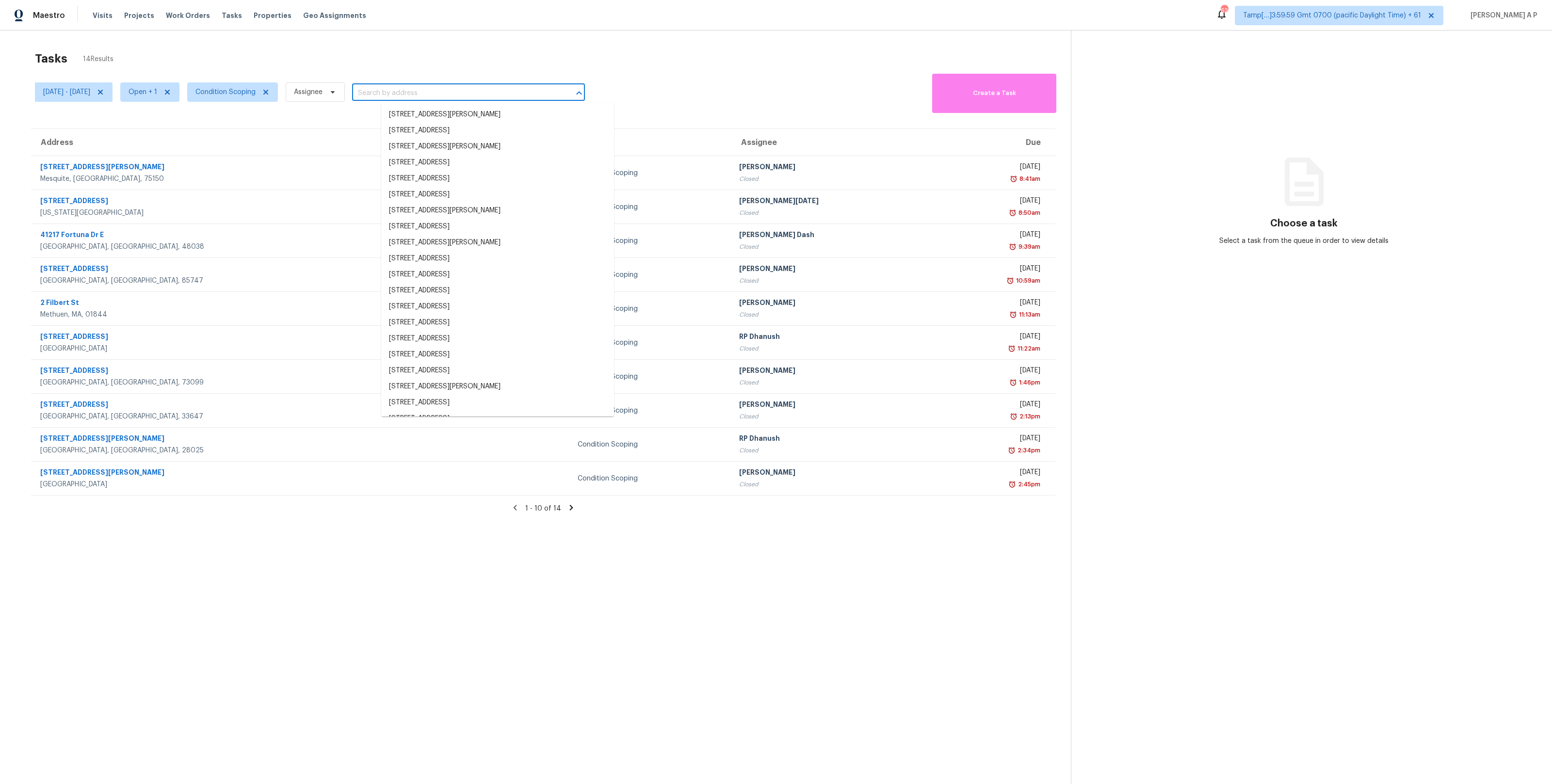
paste input ""691 Harris St NW Concord, NC, 28025""
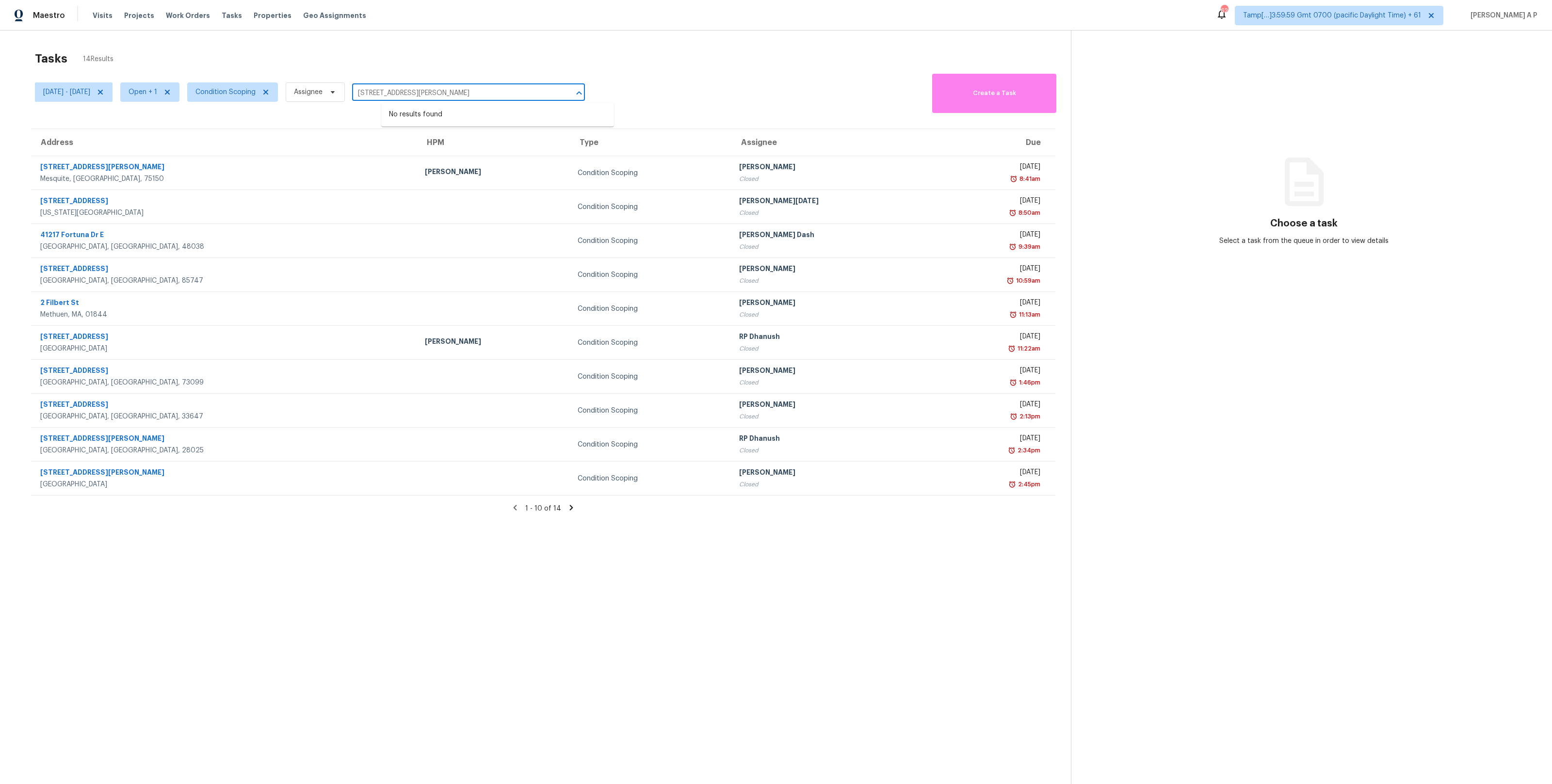
type input "691 Harris St NW Concord, NC, 28025"
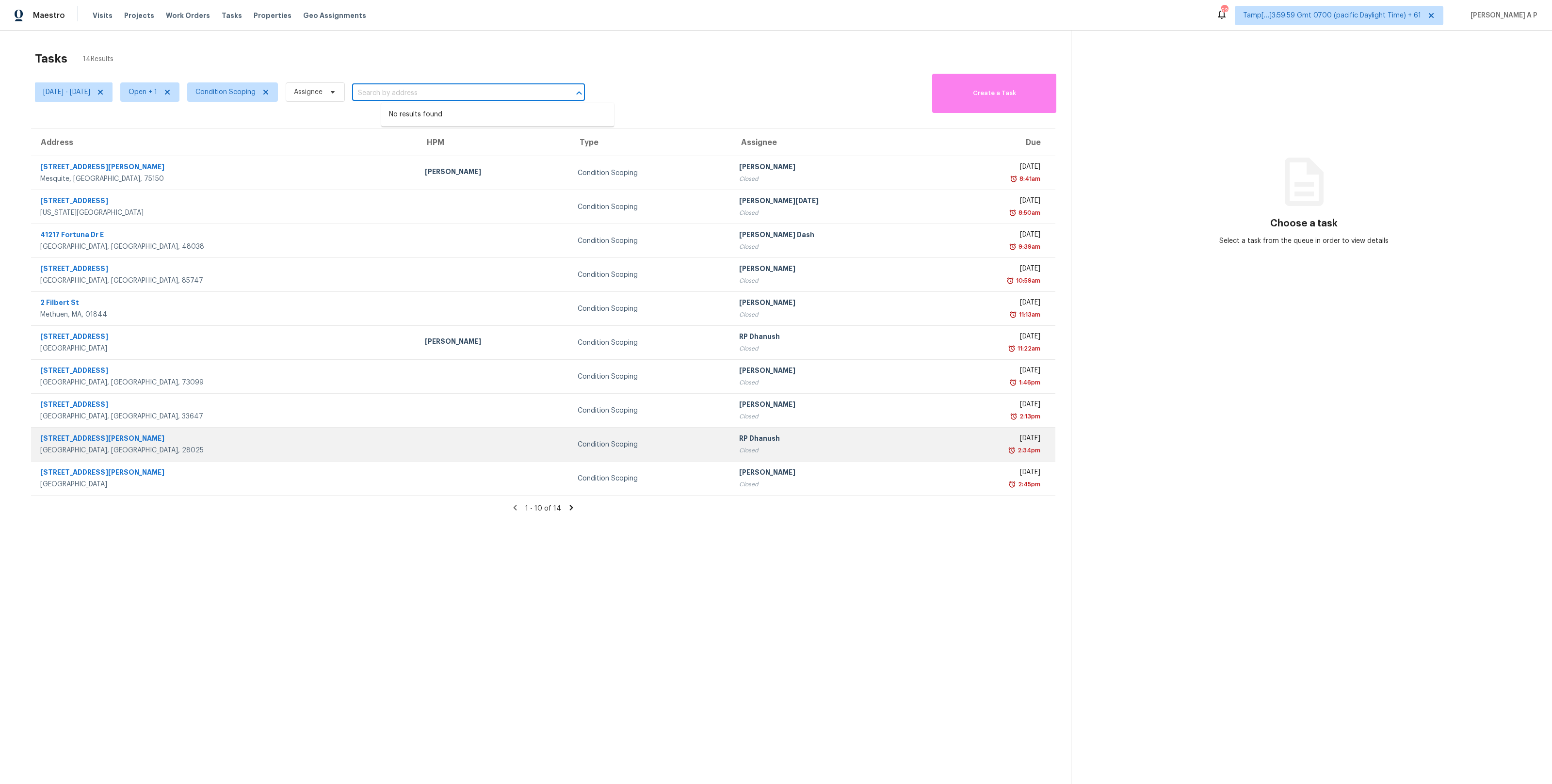
click at [215, 449] on div "Concord, NC, 28025" at bounding box center [225, 450] width 369 height 10
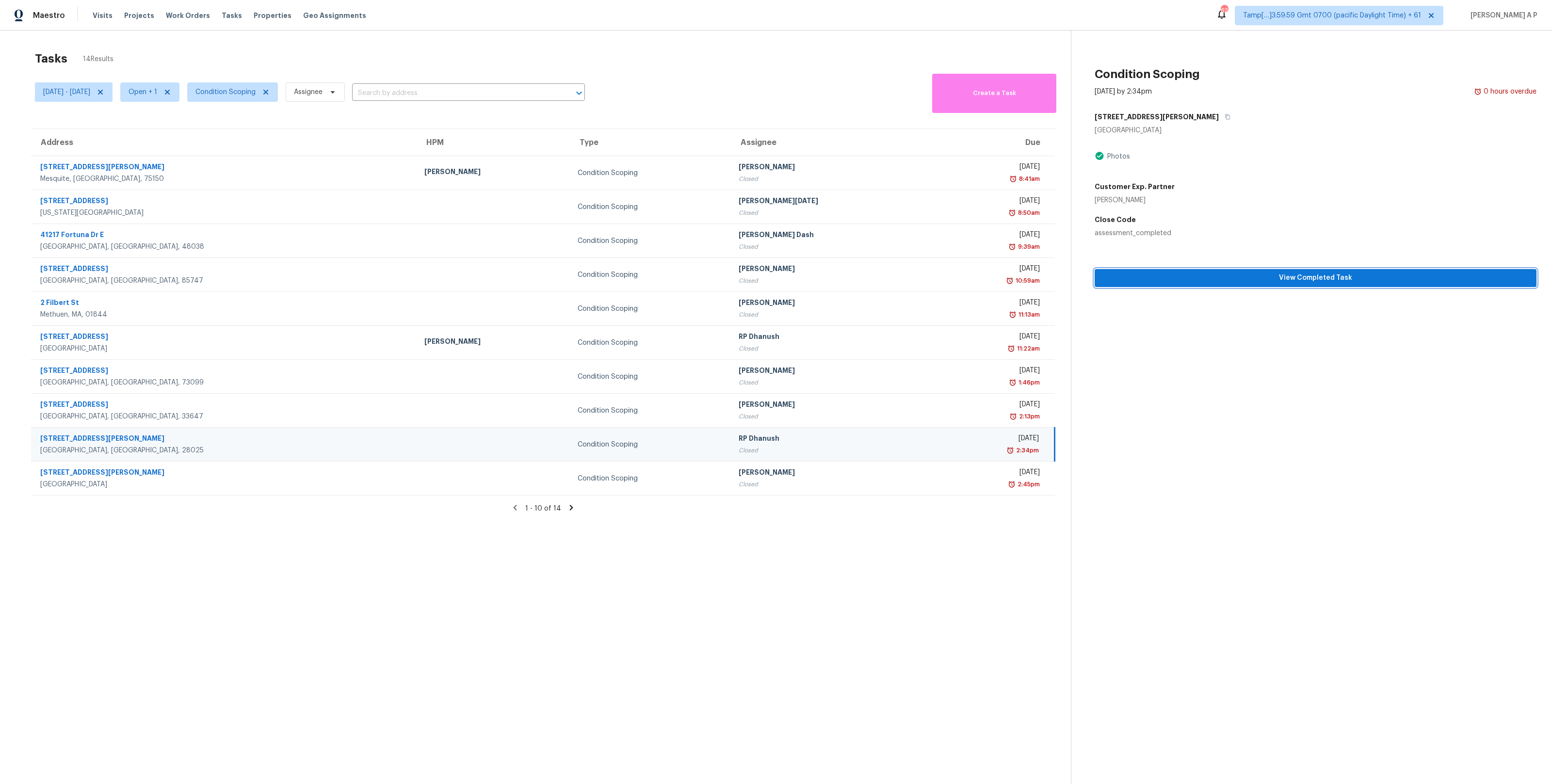
click at [1239, 276] on span "View Completed Task" at bounding box center [1316, 278] width 427 height 12
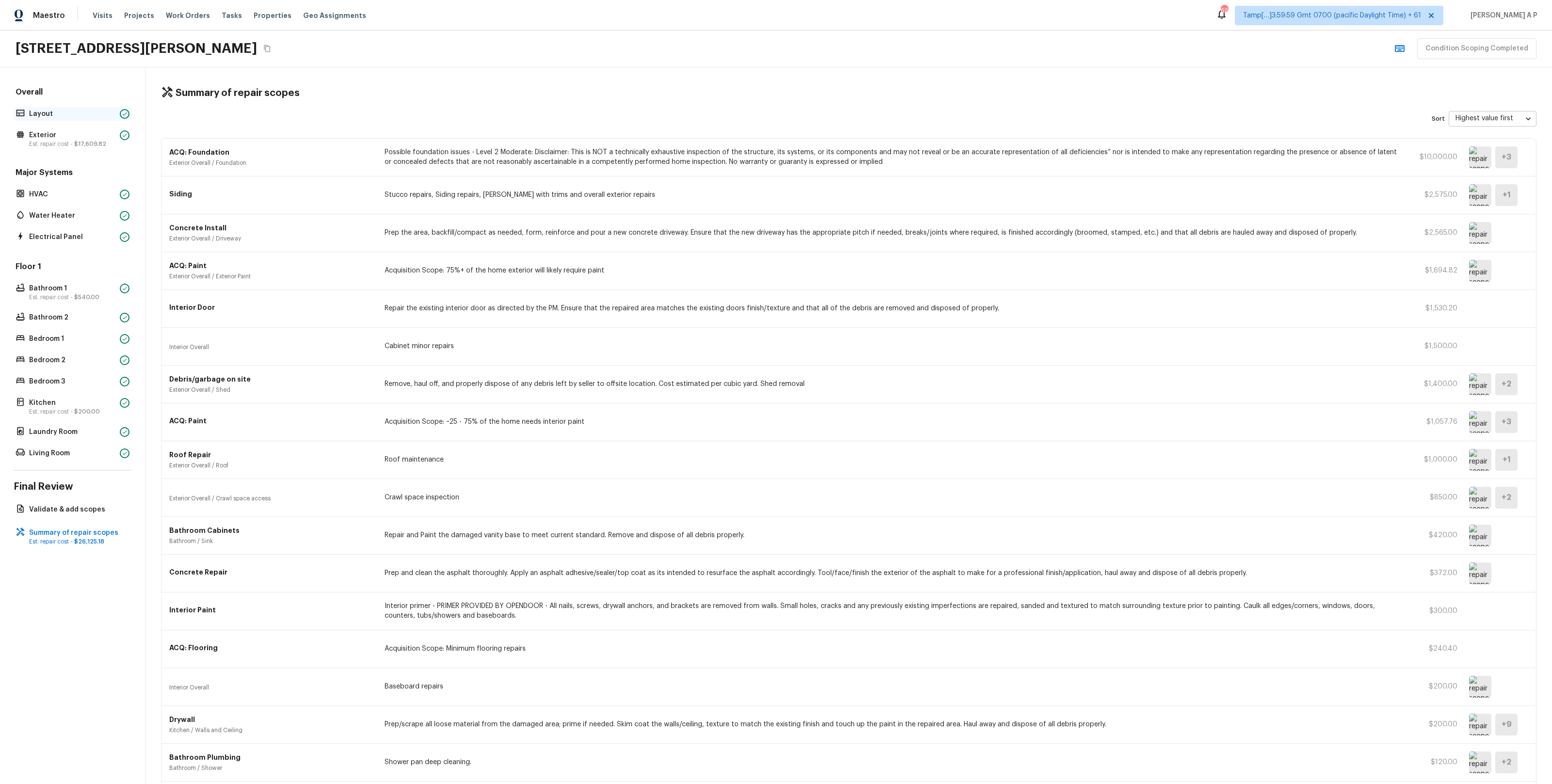
click at [91, 109] on p "Layout" at bounding box center [72, 114] width 87 height 10
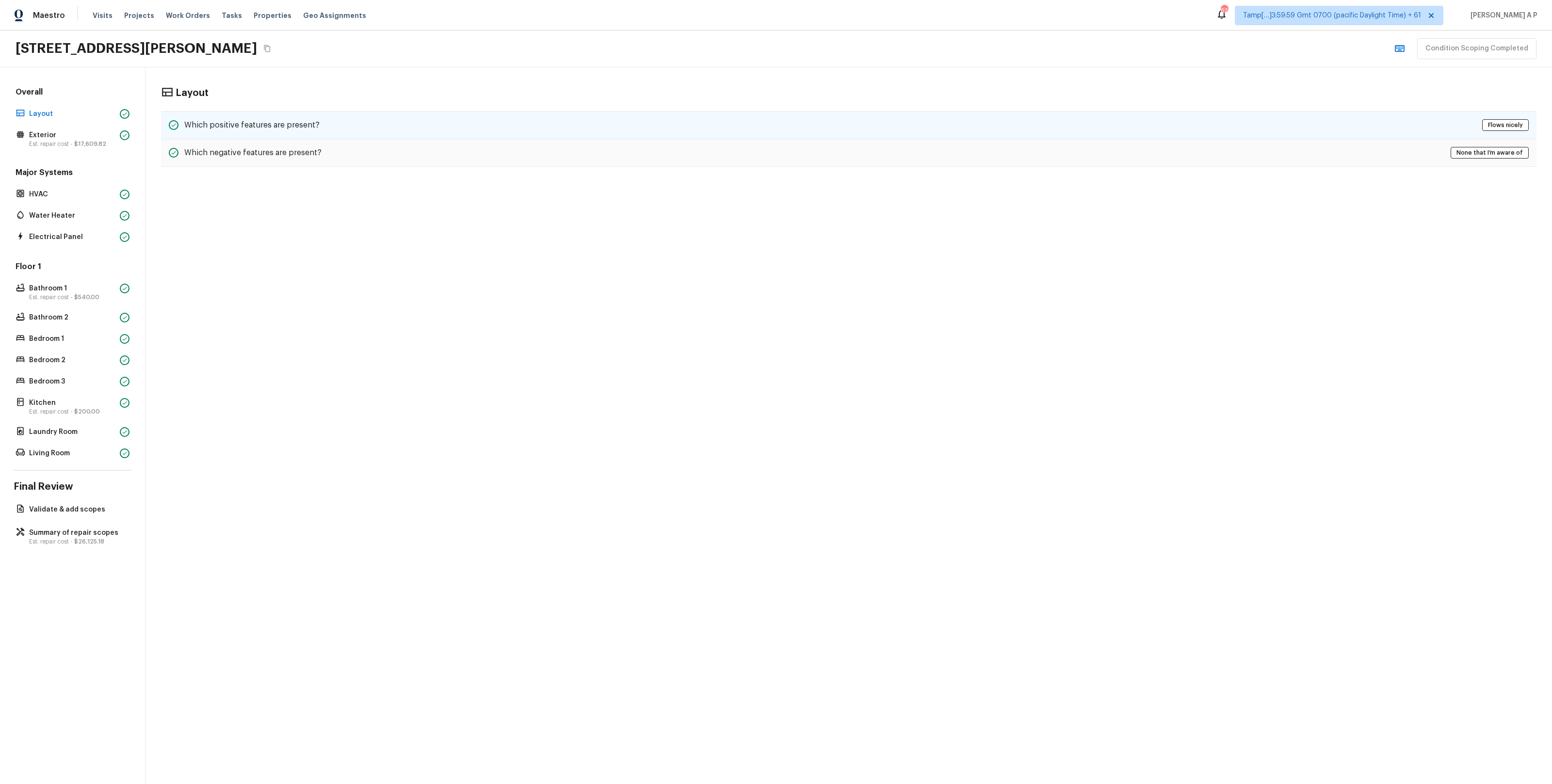
click at [218, 123] on h5 "Which positive features are present?" at bounding box center [252, 125] width 136 height 11
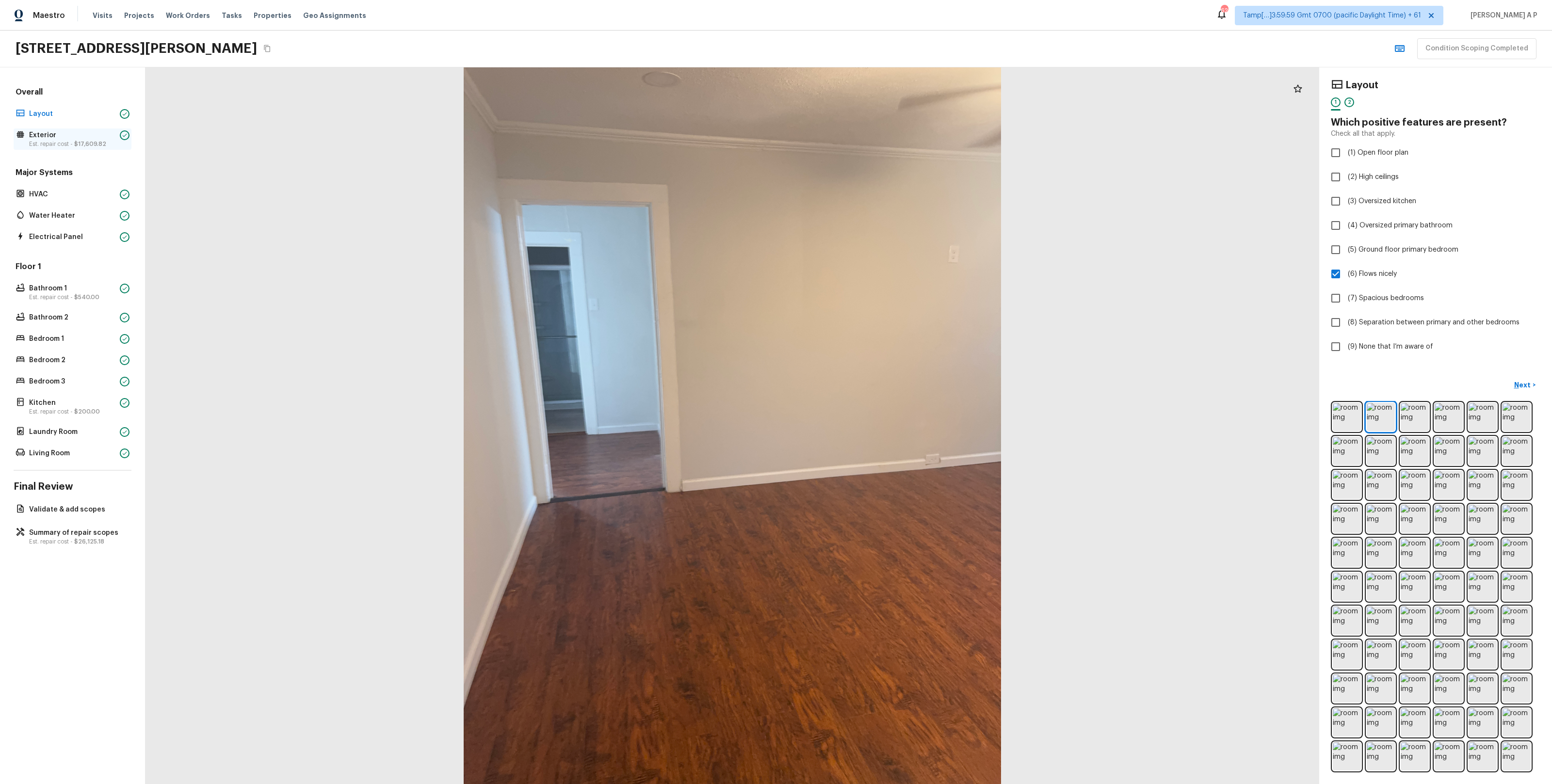
click at [49, 138] on p "Exterior" at bounding box center [72, 135] width 87 height 10
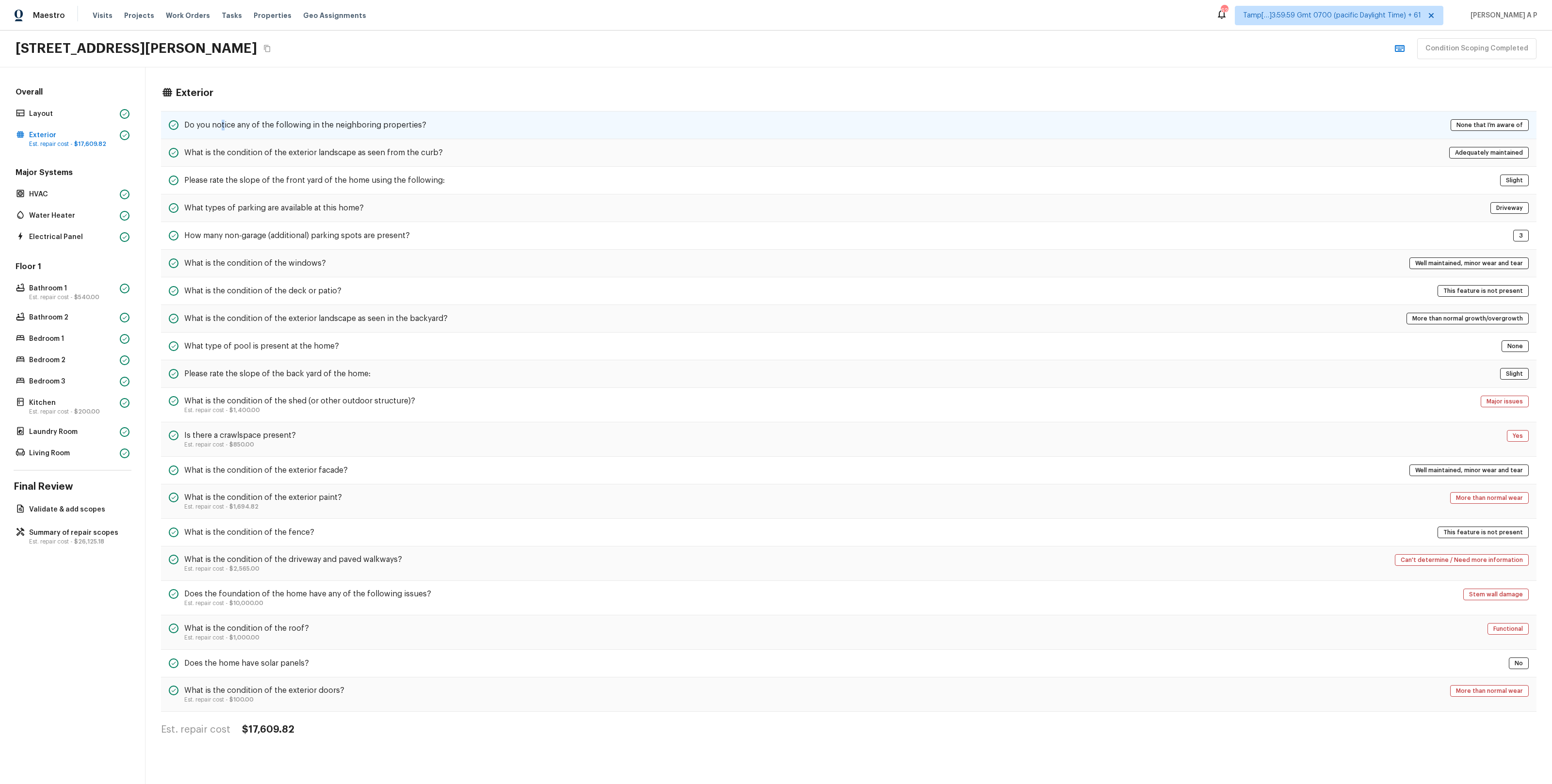
click at [222, 128] on h5 "Do you notice any of the following in the neighboring properties?" at bounding box center [305, 125] width 242 height 11
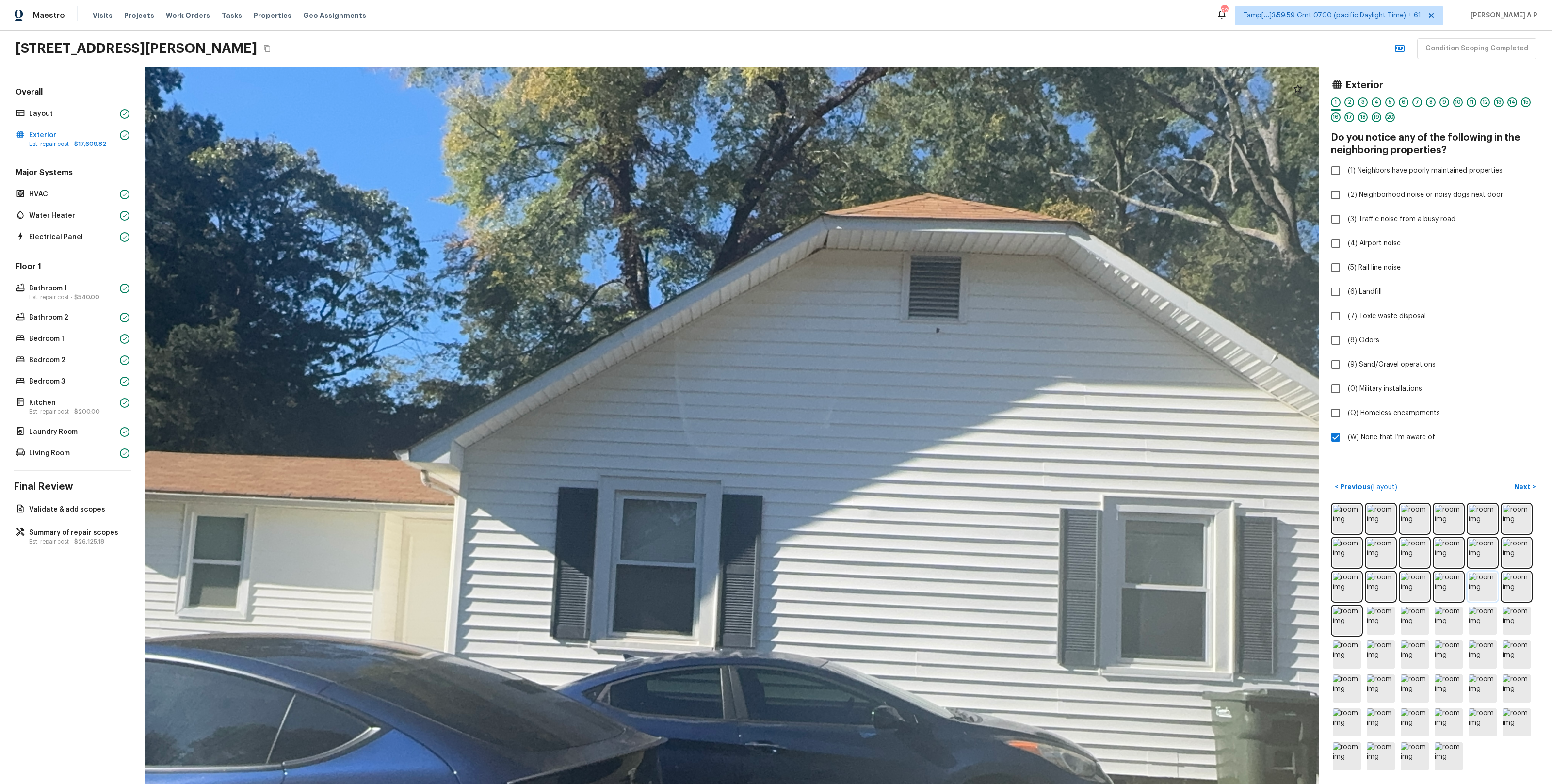
click at [1488, 586] on img at bounding box center [1483, 586] width 28 height 28
click at [1458, 581] on img at bounding box center [1448, 586] width 28 height 28
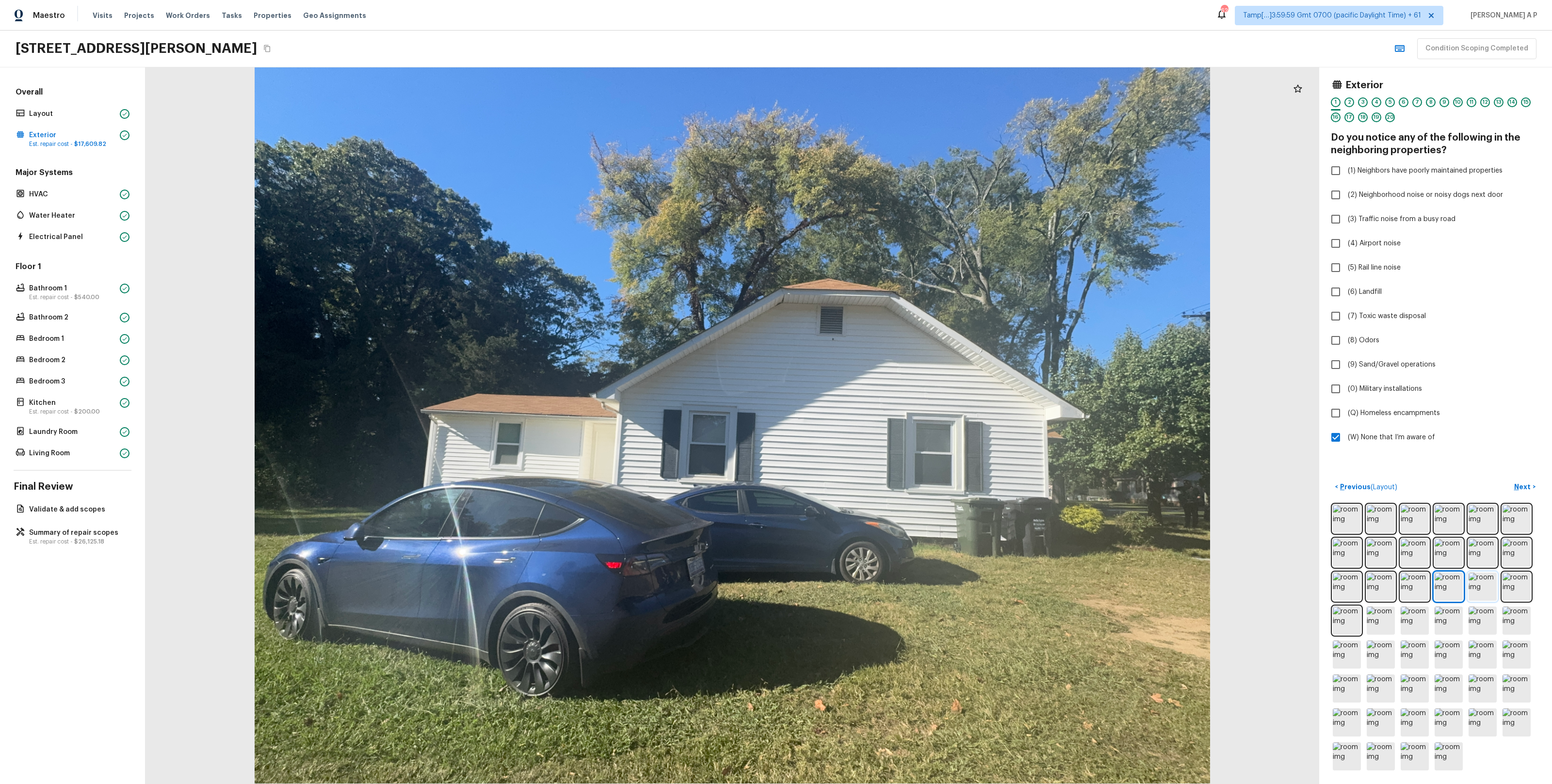
click at [1479, 582] on img at bounding box center [1483, 586] width 28 height 28
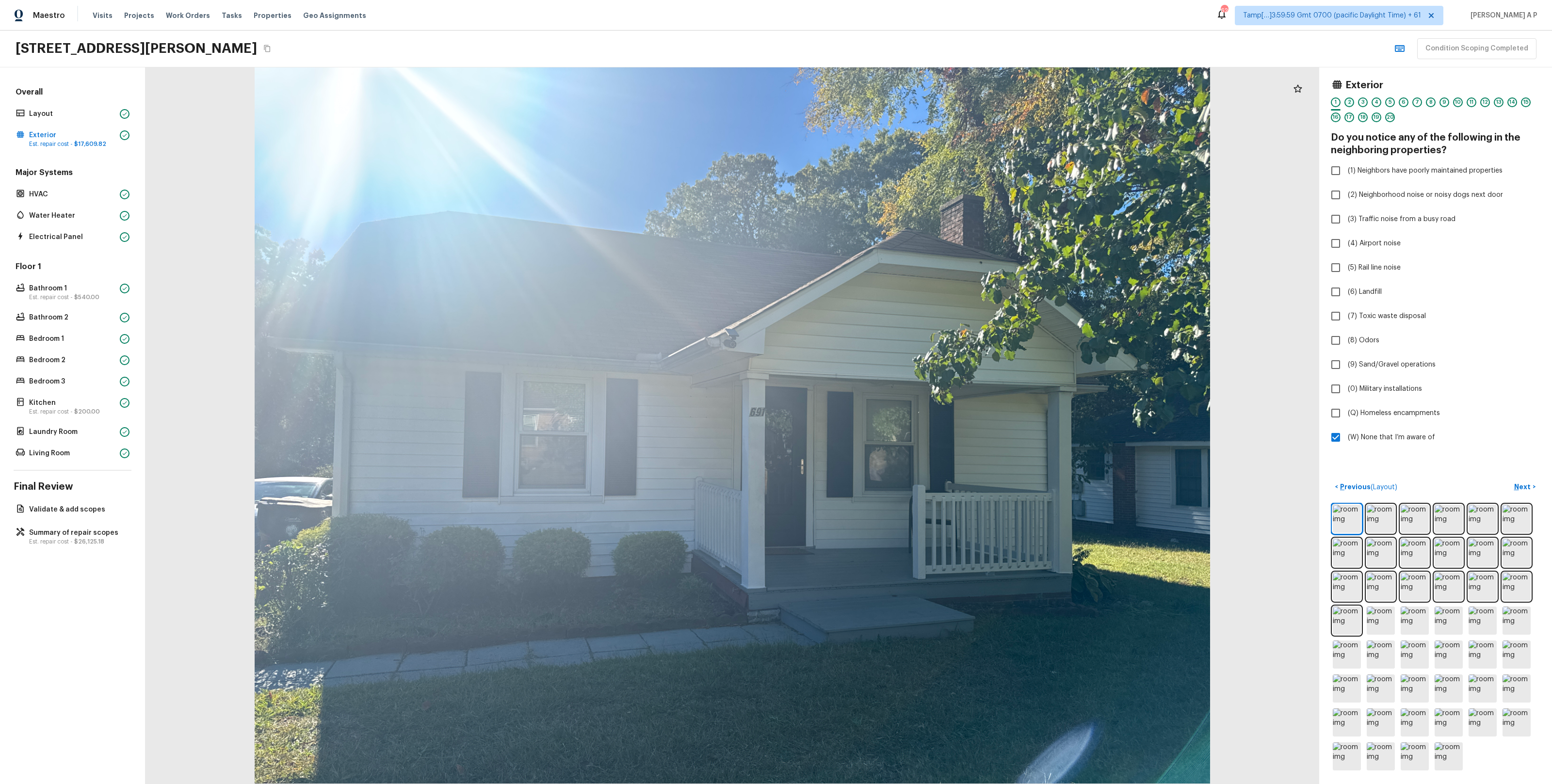
click at [1352, 105] on div "2" at bounding box center [1349, 102] width 10 height 10
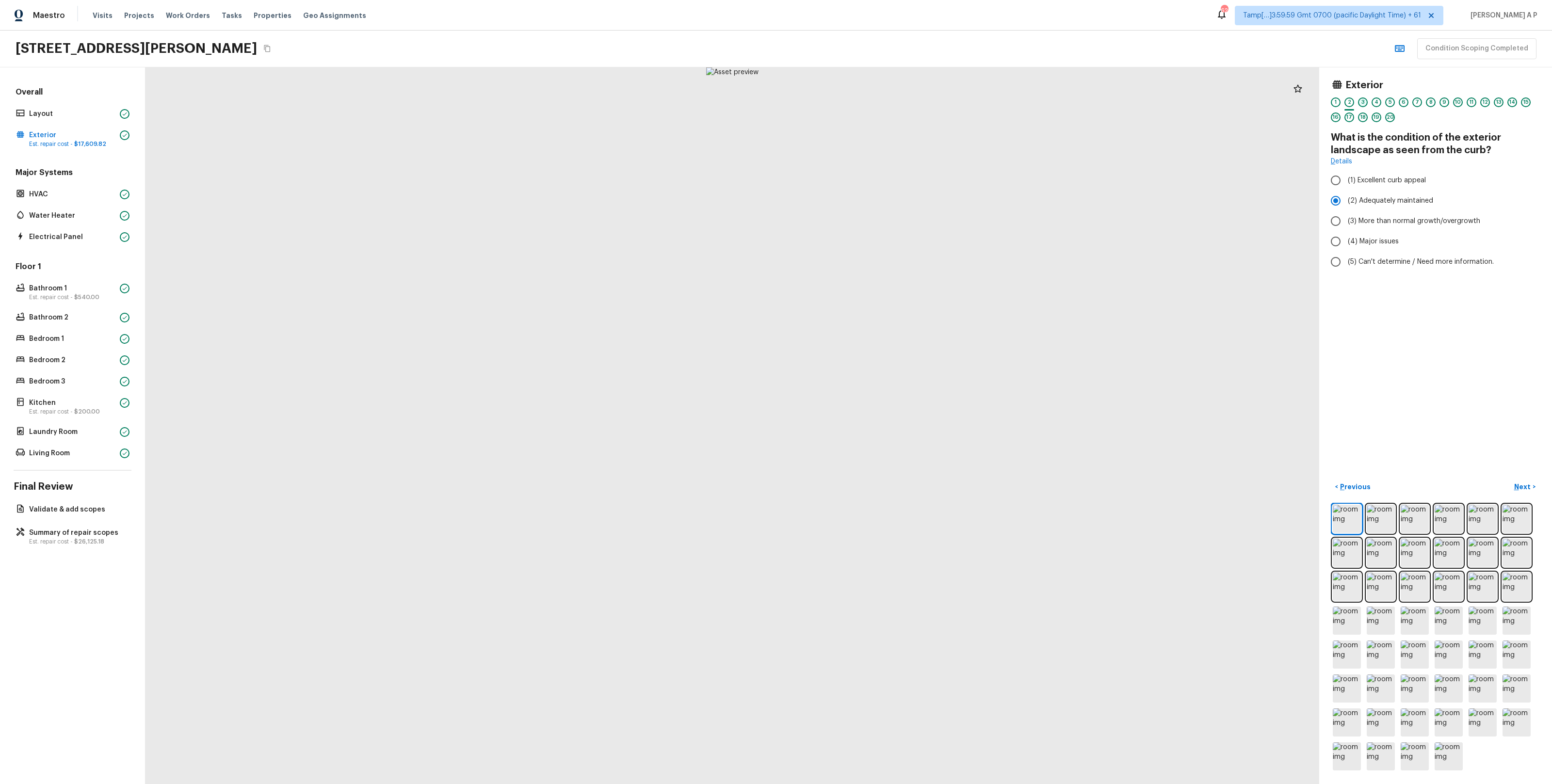
click at [1359, 101] on div "3" at bounding box center [1363, 102] width 10 height 10
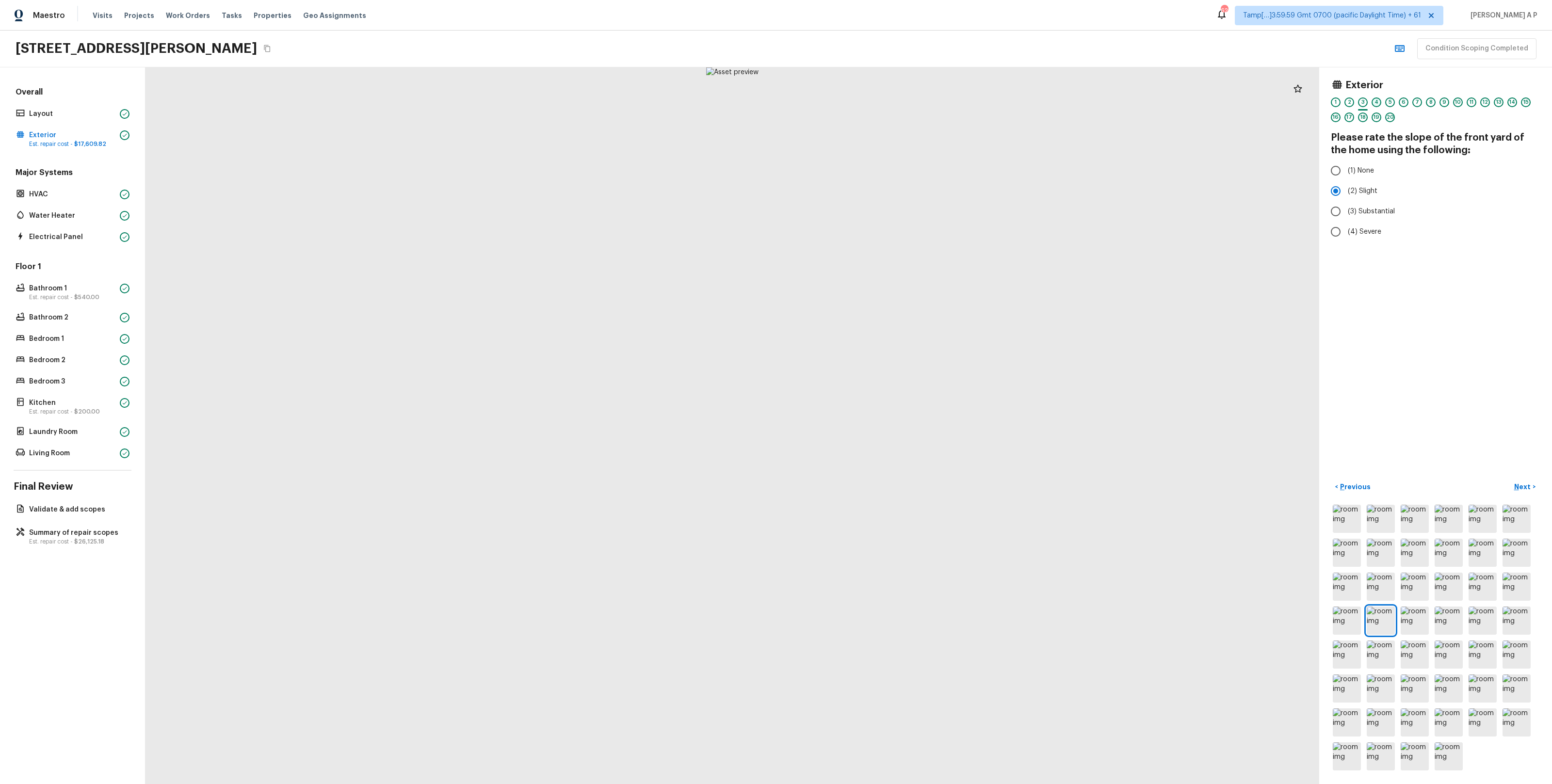
click at [1375, 98] on div "4" at bounding box center [1377, 102] width 10 height 10
click at [1389, 99] on div "5" at bounding box center [1390, 102] width 10 height 10
click at [1410, 96] on div "Exterior 1 2 3 4 5 6 7 8 9 10 11 12 13 14 15 16 17 18 19 20" at bounding box center [1436, 103] width 210 height 48
click at [1409, 105] on div "1 2 3 4 5 6 7 8 9 10 11 12 13 14 15 16 17 18 19 20" at bounding box center [1436, 113] width 210 height 30
click at [1407, 105] on div "6" at bounding box center [1404, 105] width 10 height 15
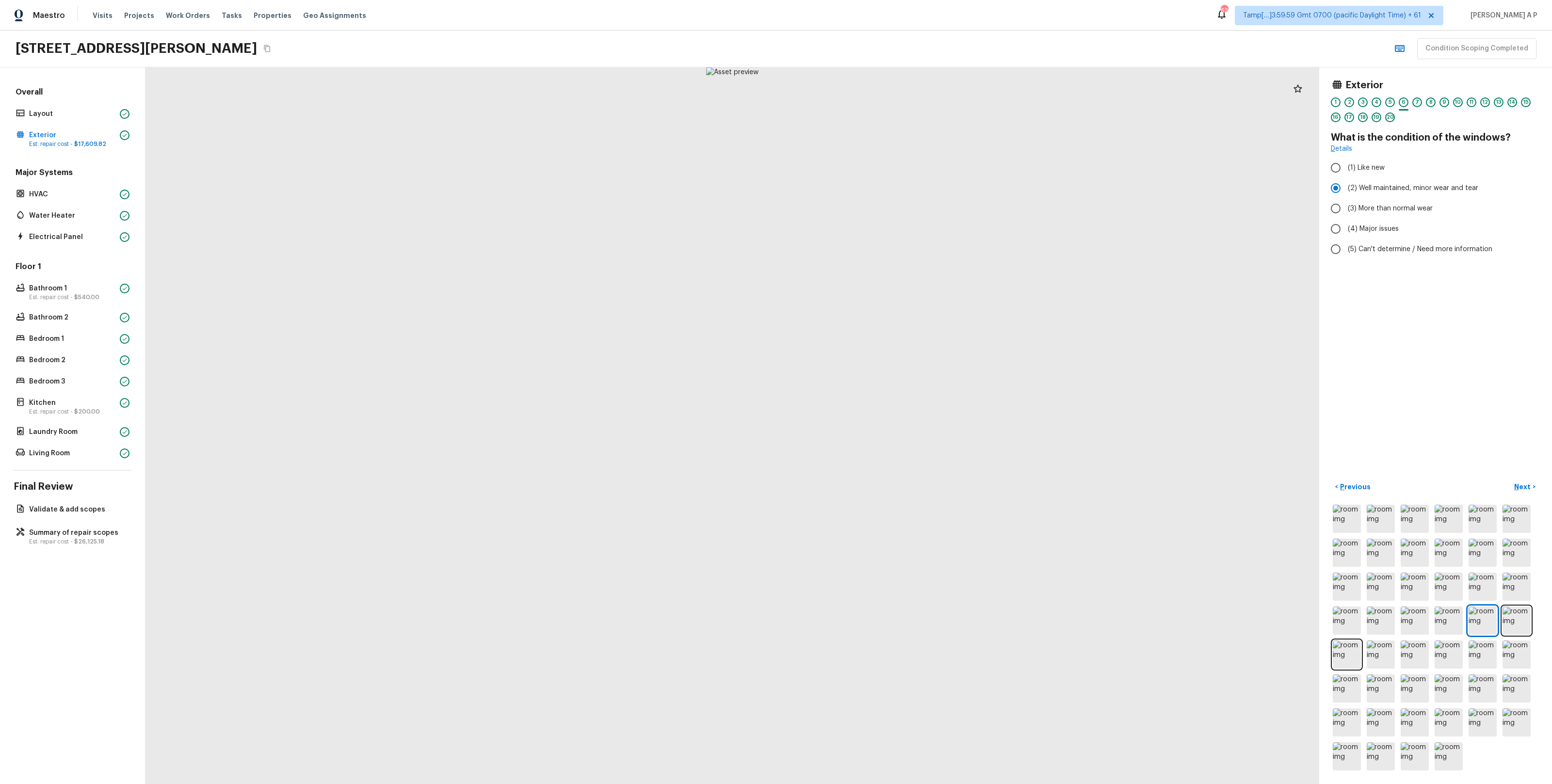
click at [1418, 104] on div "7" at bounding box center [1417, 102] width 10 height 10
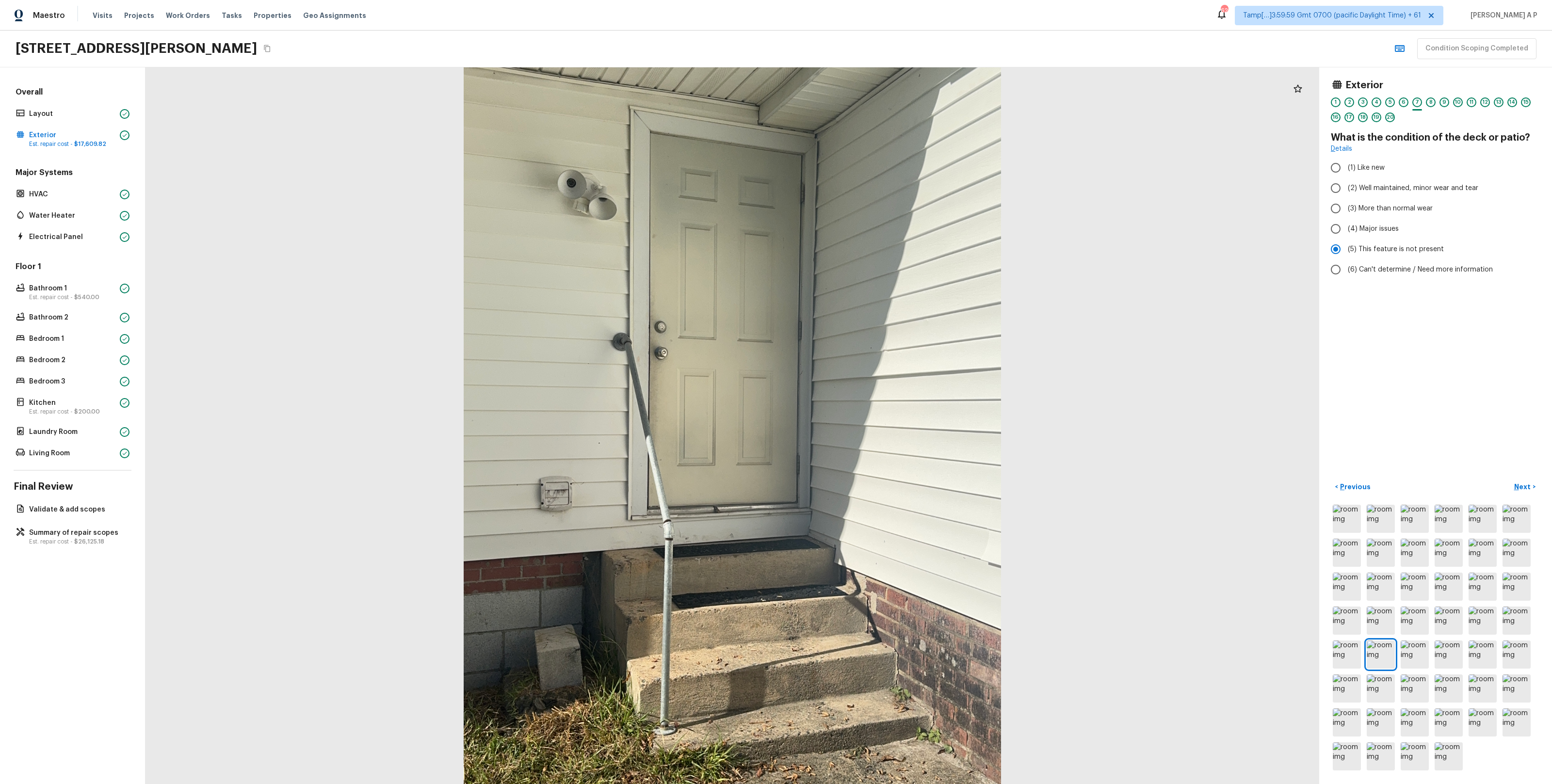
click at [1436, 103] on div "1 2 3 4 5 6 7 8 9 10 11 12 13 14 15 16 17 18 19 20" at bounding box center [1436, 113] width 210 height 30
click at [1433, 105] on div "8" at bounding box center [1431, 102] width 10 height 10
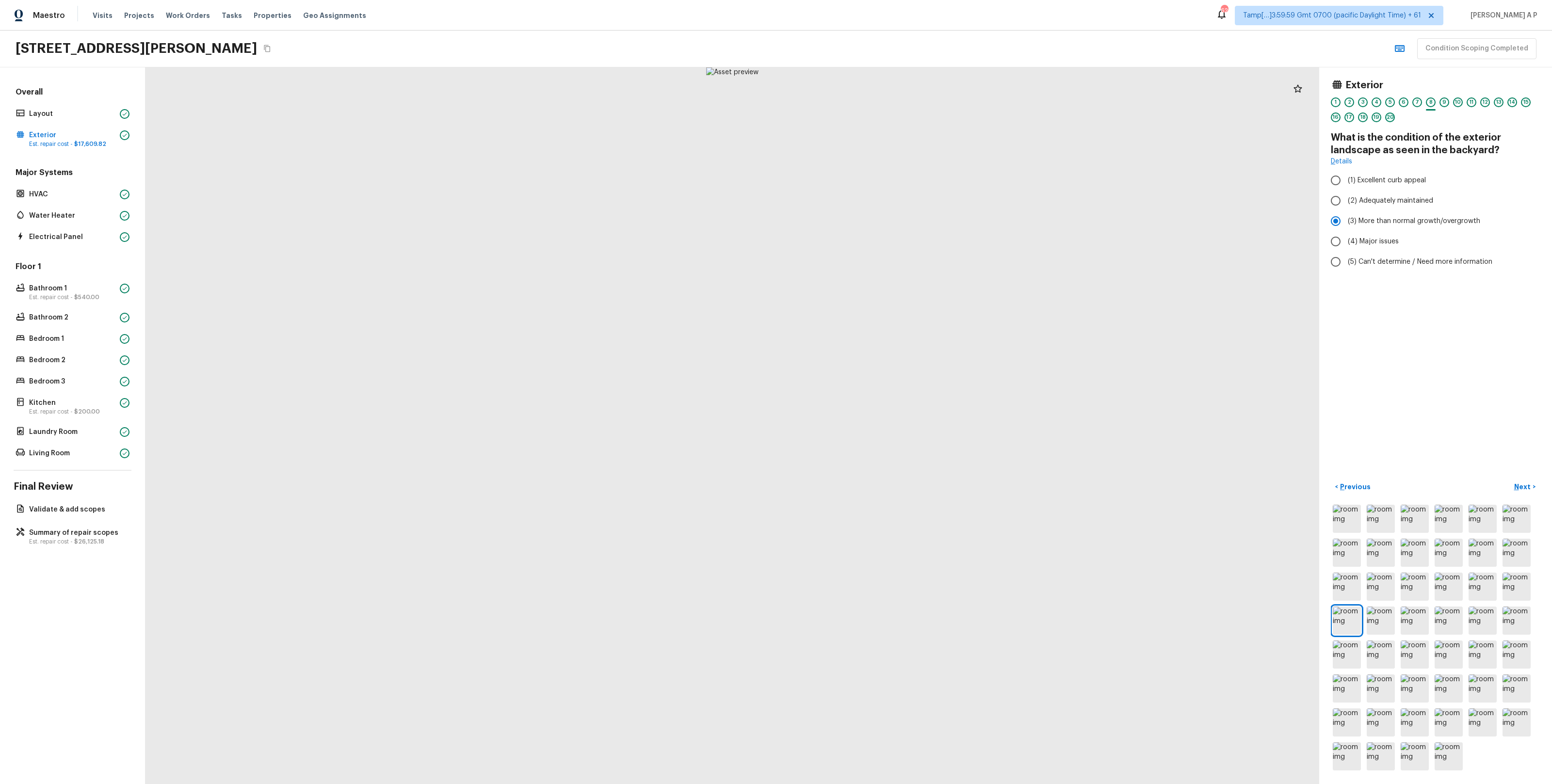
click at [1389, 117] on div "20" at bounding box center [1390, 117] width 10 height 10
click at [1381, 120] on div "19" at bounding box center [1377, 120] width 10 height 15
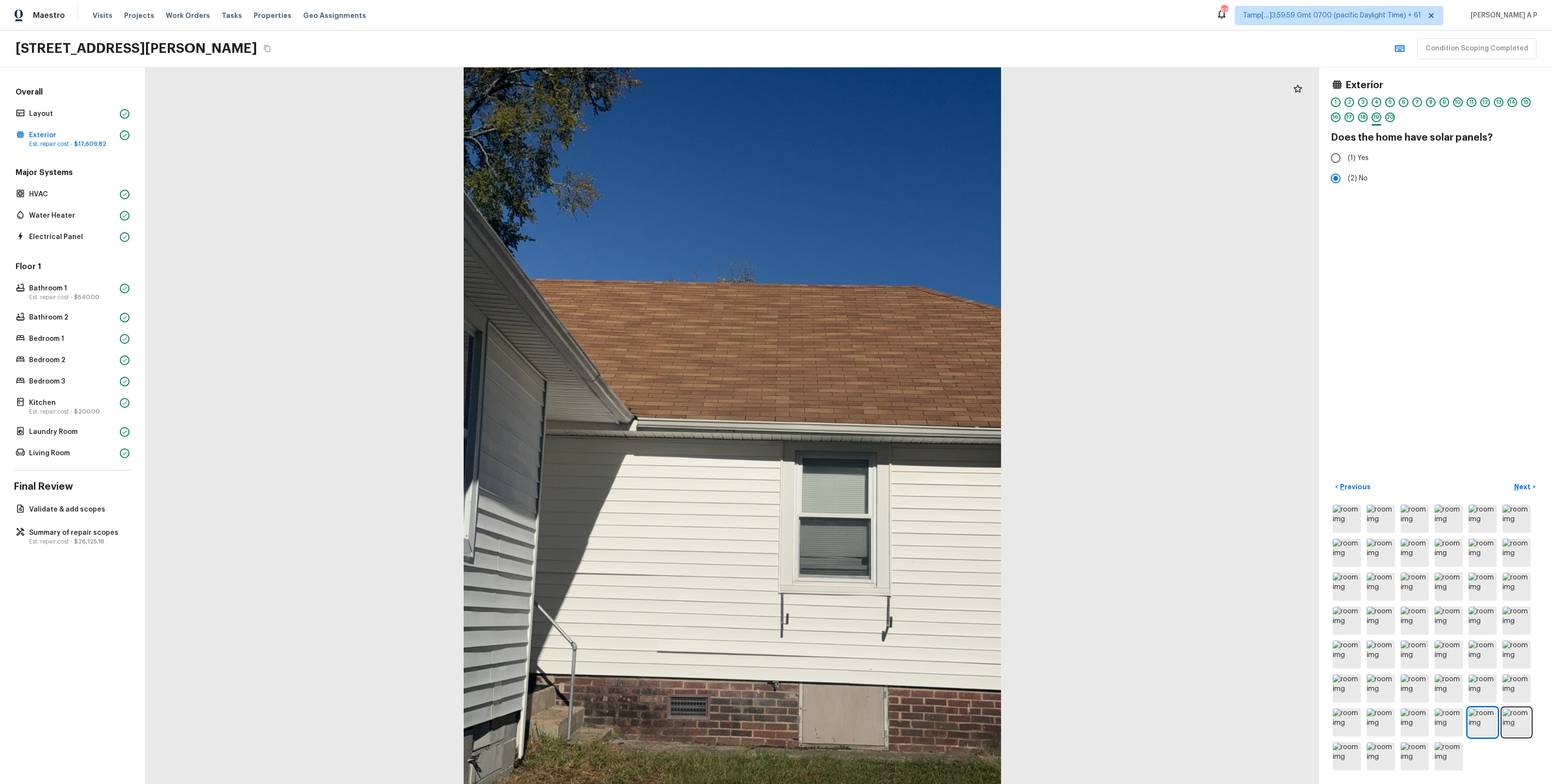
click at [1364, 120] on div "18" at bounding box center [1363, 117] width 10 height 10
click at [1352, 121] on div "17" at bounding box center [1349, 117] width 10 height 10
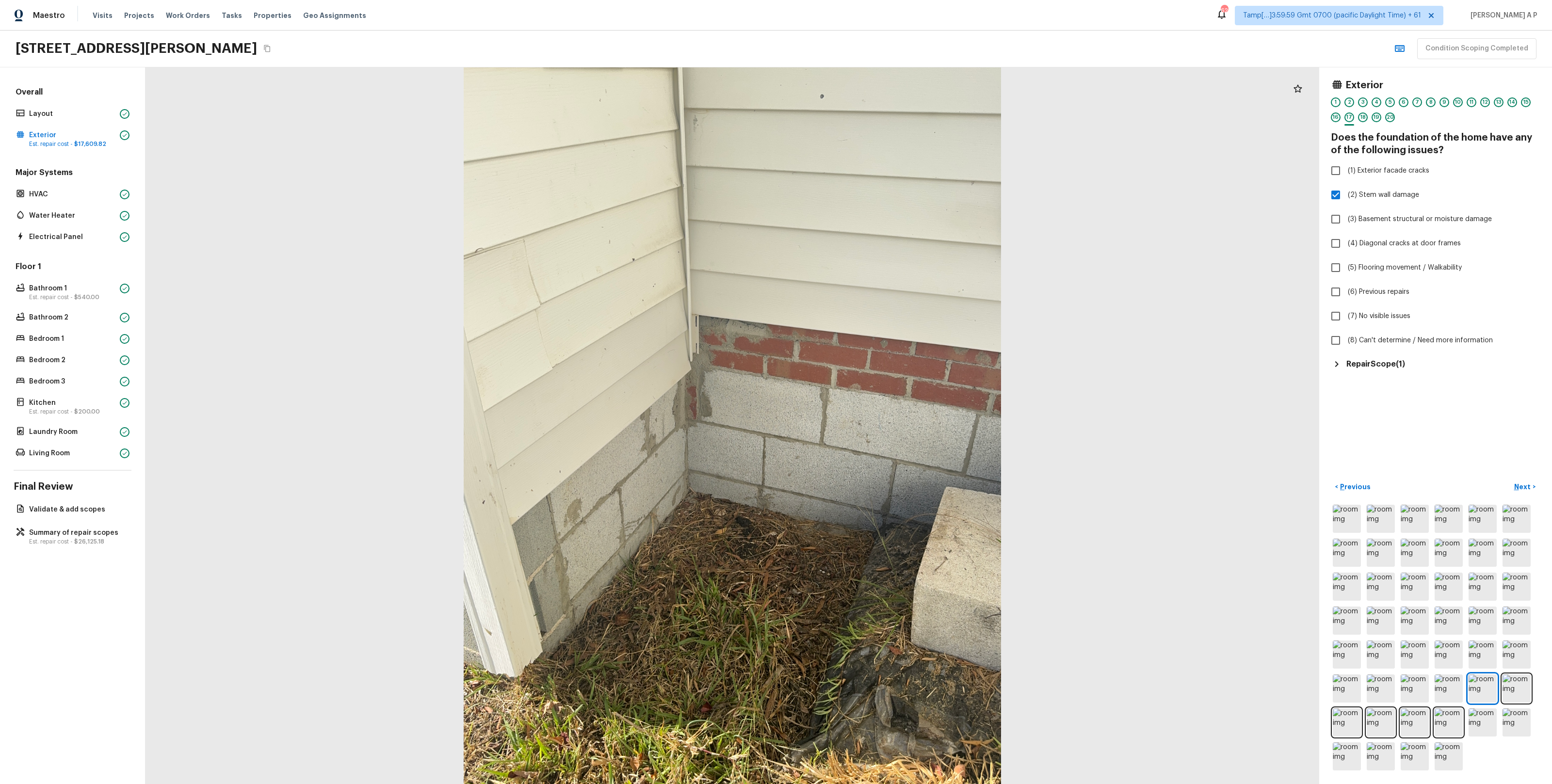
click at [1340, 119] on div "16" at bounding box center [1336, 120] width 10 height 15
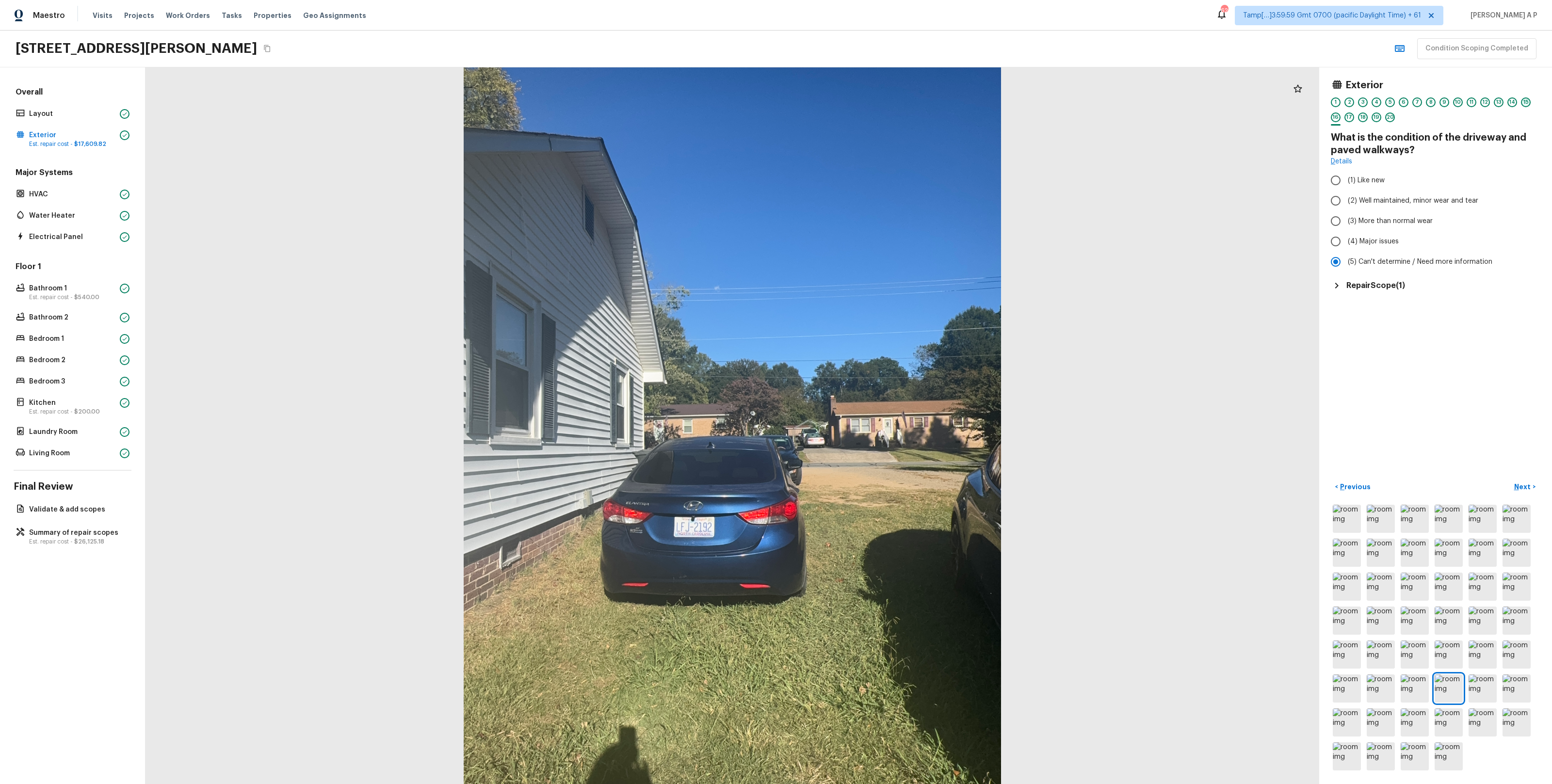
click at [1524, 101] on div "15" at bounding box center [1525, 102] width 10 height 10
click at [1513, 100] on div "14" at bounding box center [1512, 102] width 10 height 10
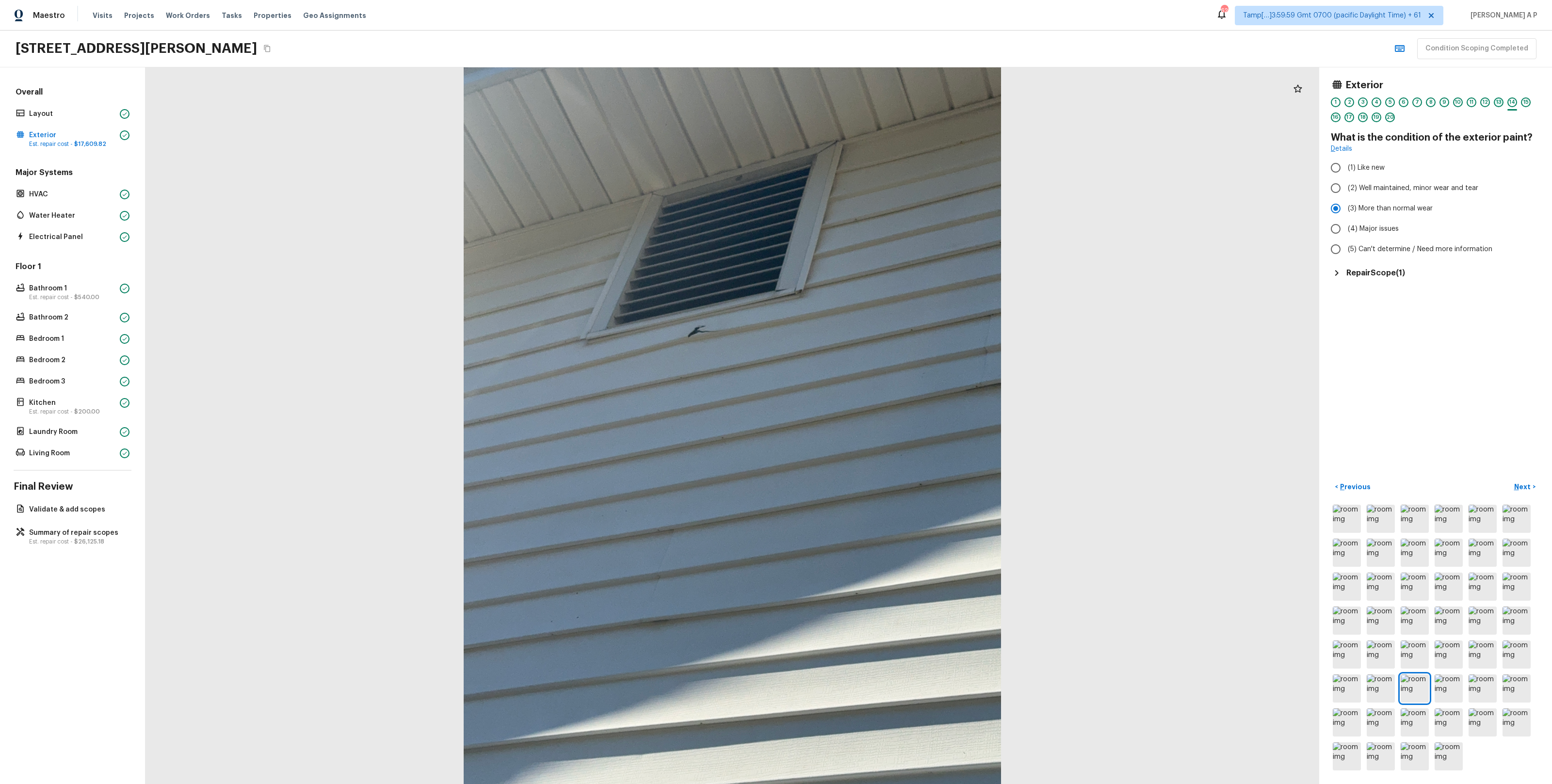
click at [1498, 101] on div "13" at bounding box center [1498, 102] width 10 height 10
click at [1486, 103] on div "12" at bounding box center [1485, 102] width 10 height 10
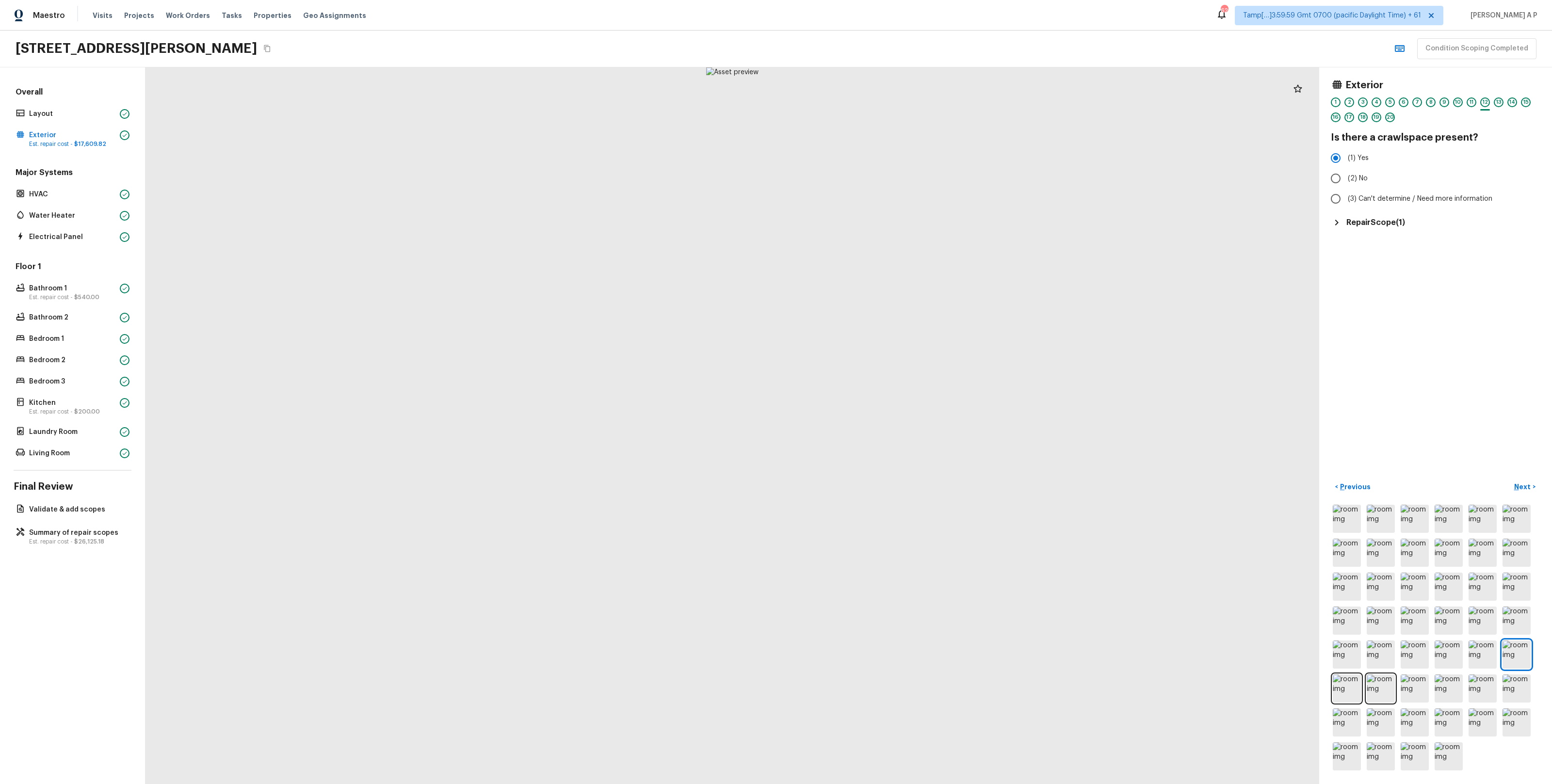
click at [1369, 229] on div "Exterior 1 2 3 4 5 6 7 8 9 10 11 12 13 14 15 16 17 18 19 20 Is there a crawlspa…" at bounding box center [1436, 426] width 233 height 717
click at [1372, 223] on h5 "Repair Scope ( 1 )" at bounding box center [1375, 223] width 58 height 11
click at [102, 198] on p "HVAC" at bounding box center [72, 194] width 87 height 10
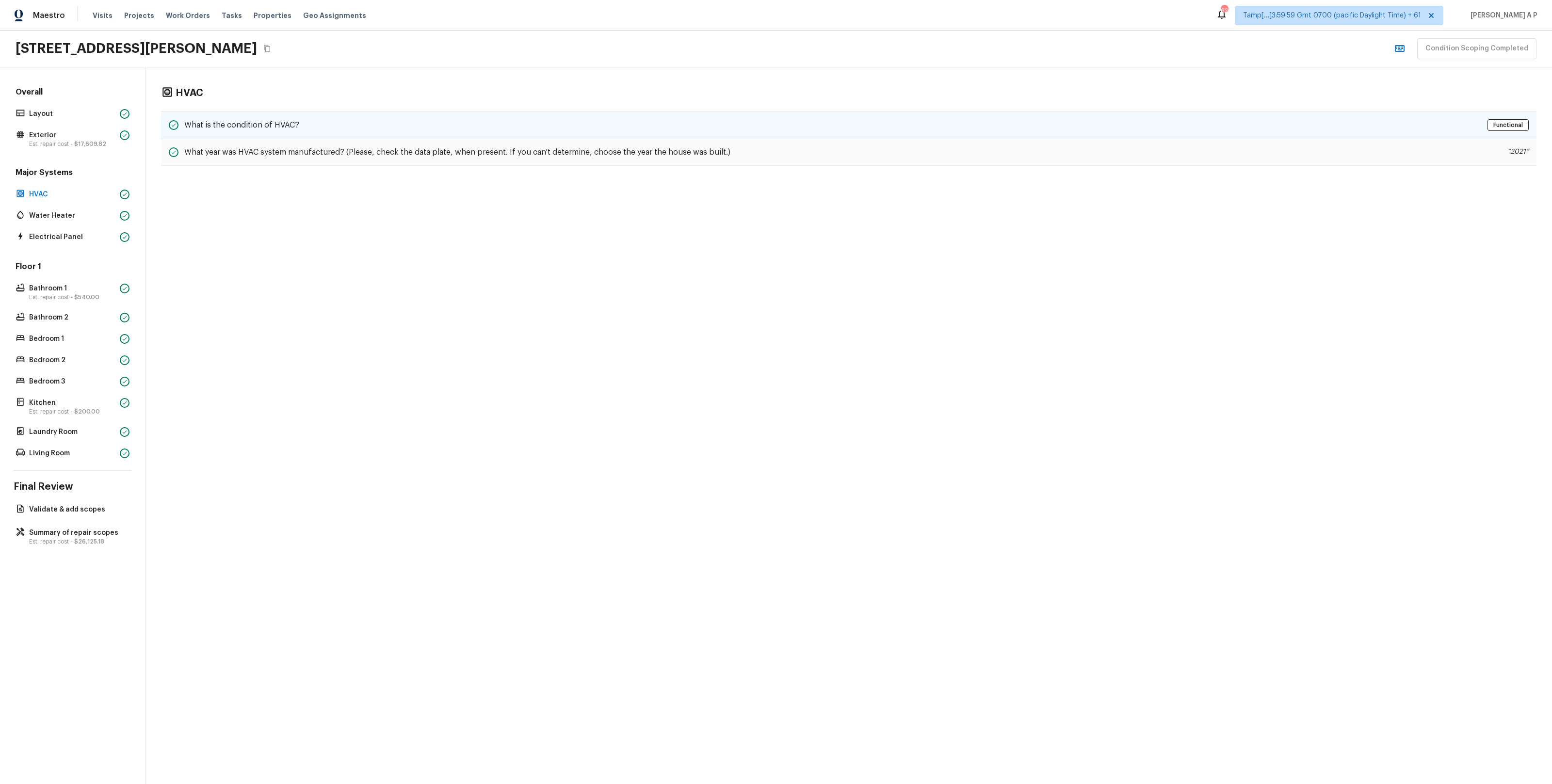
click at [268, 116] on div "What is the condition of HVAC? Functional" at bounding box center [848, 125] width 1375 height 28
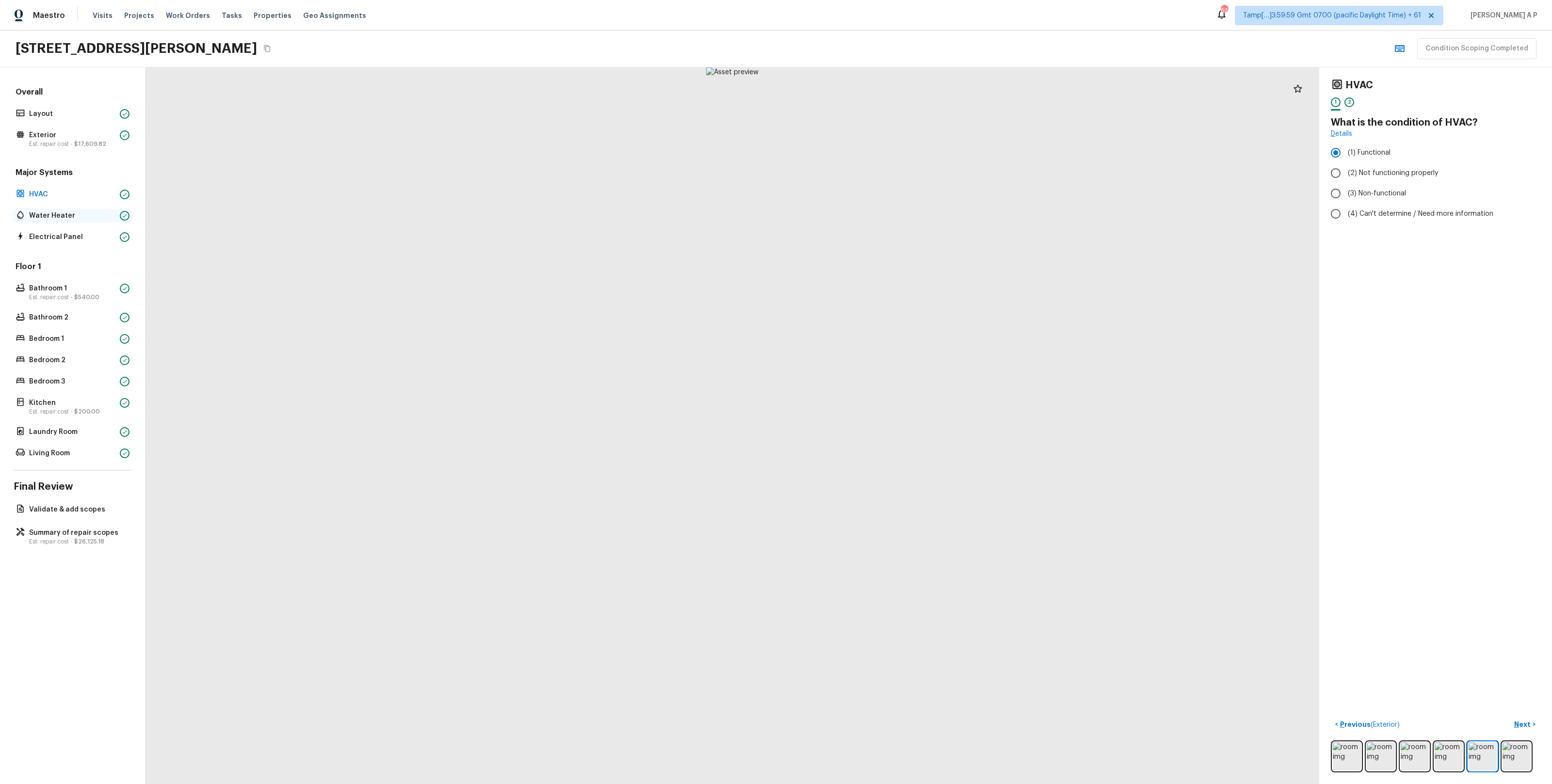
click at [61, 219] on p "Water Heater" at bounding box center [72, 216] width 87 height 10
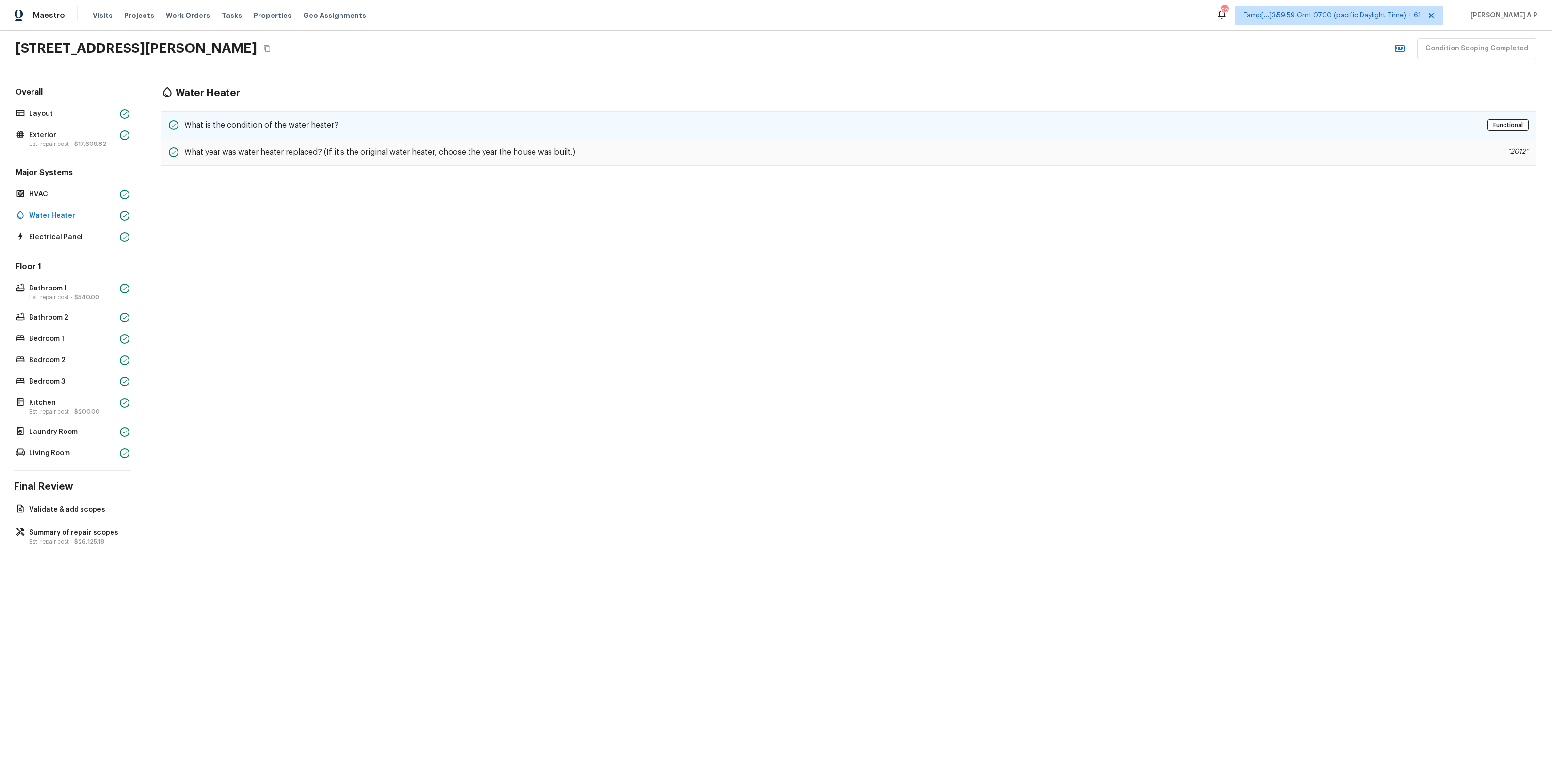
click at [296, 123] on h5 "What is the condition of the water heater?" at bounding box center [261, 125] width 154 height 11
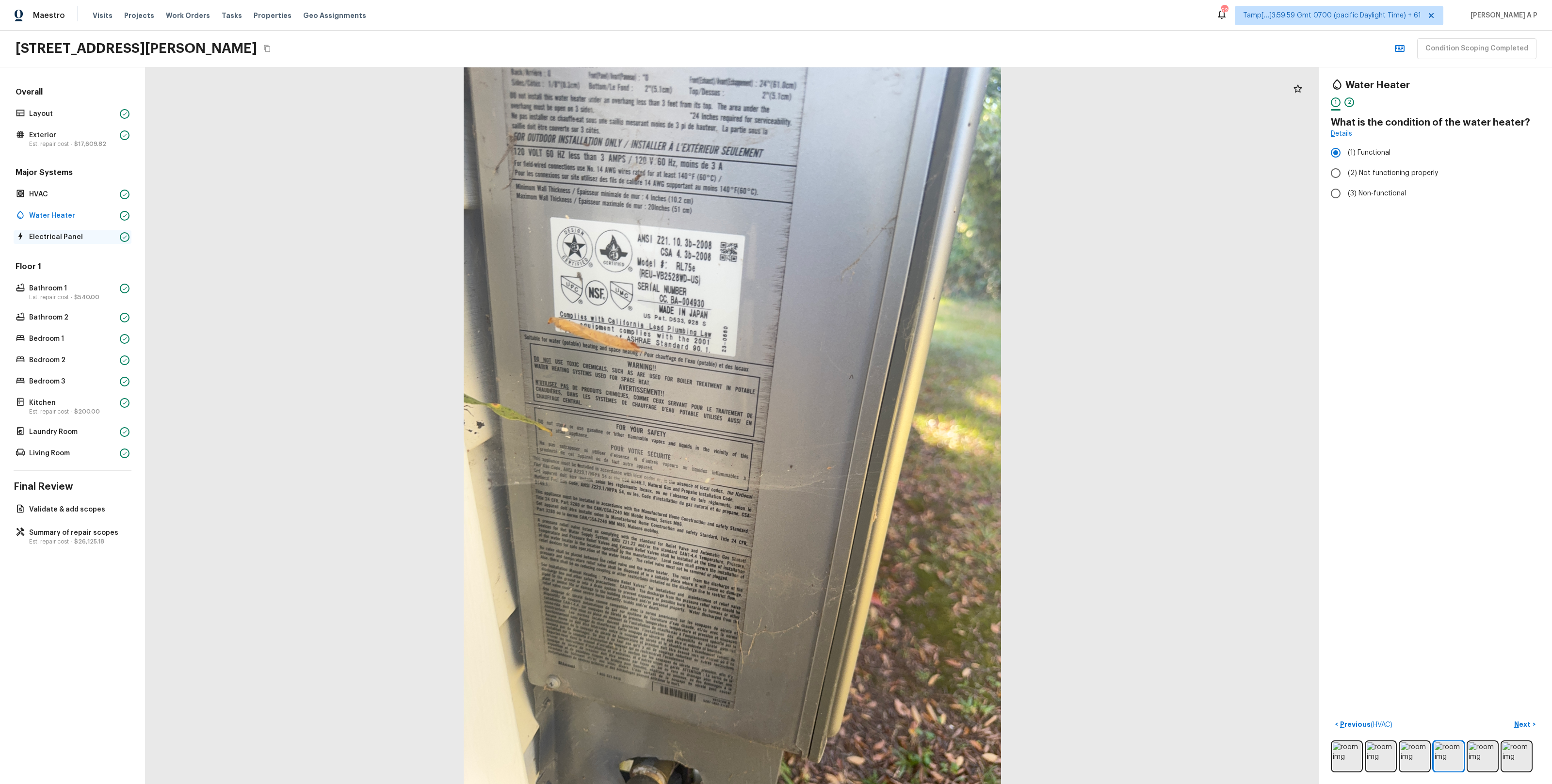
click at [116, 237] on p "Electrical Panel" at bounding box center [72, 237] width 87 height 10
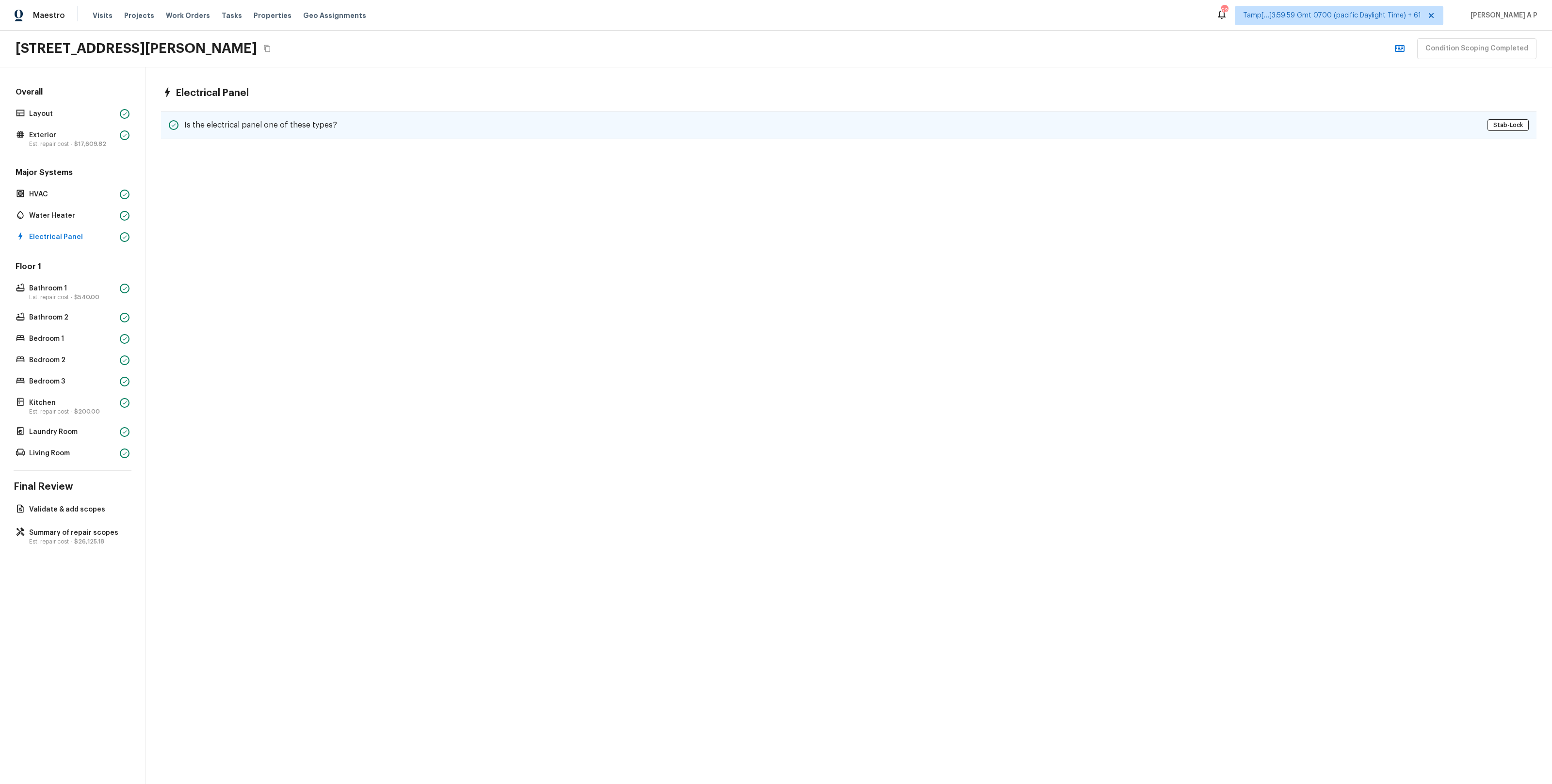
click at [233, 126] on h5 "Is the electrical panel one of these types?" at bounding box center [261, 125] width 153 height 11
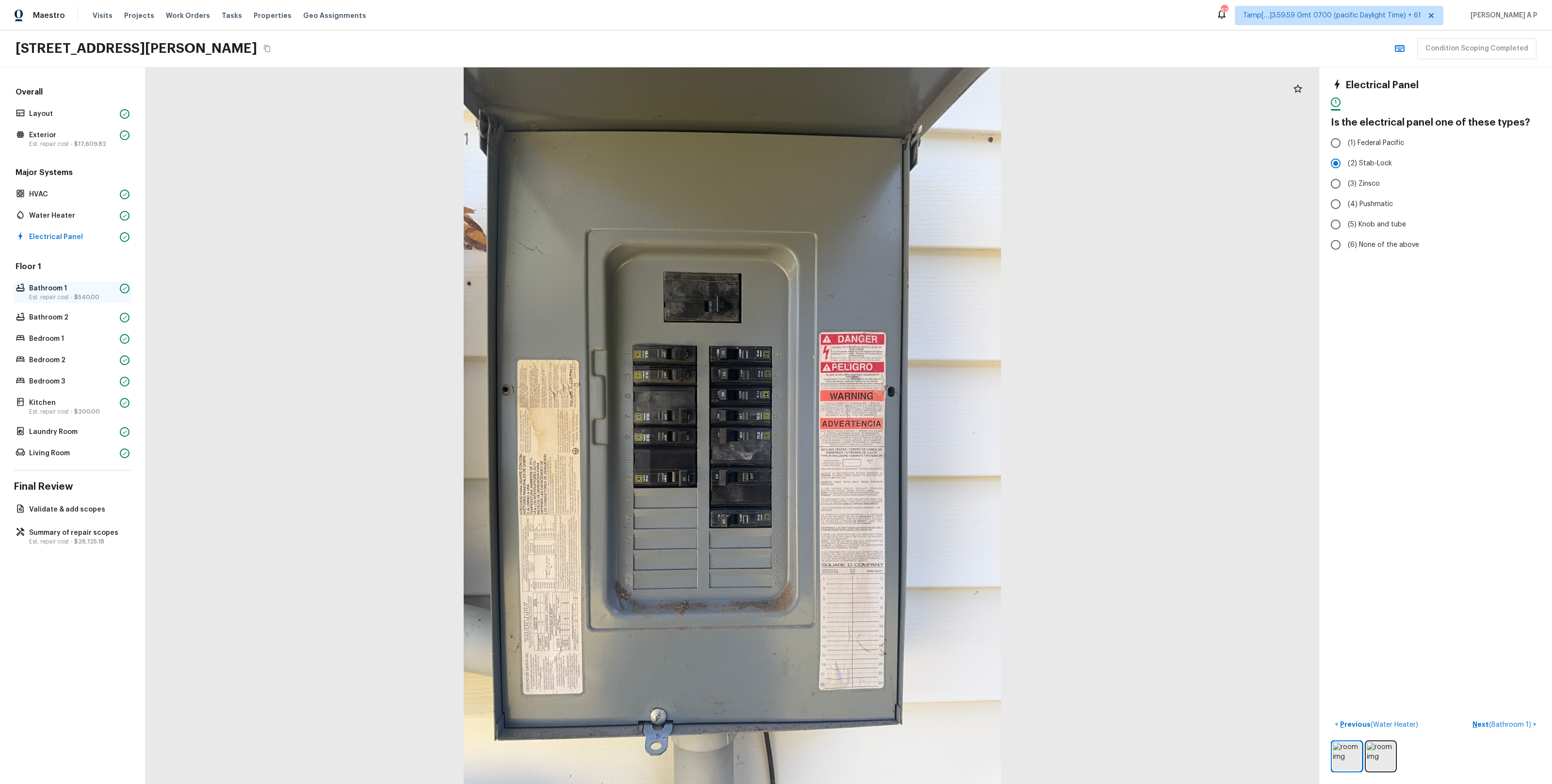
click at [71, 292] on p "Bathroom 1" at bounding box center [72, 288] width 87 height 10
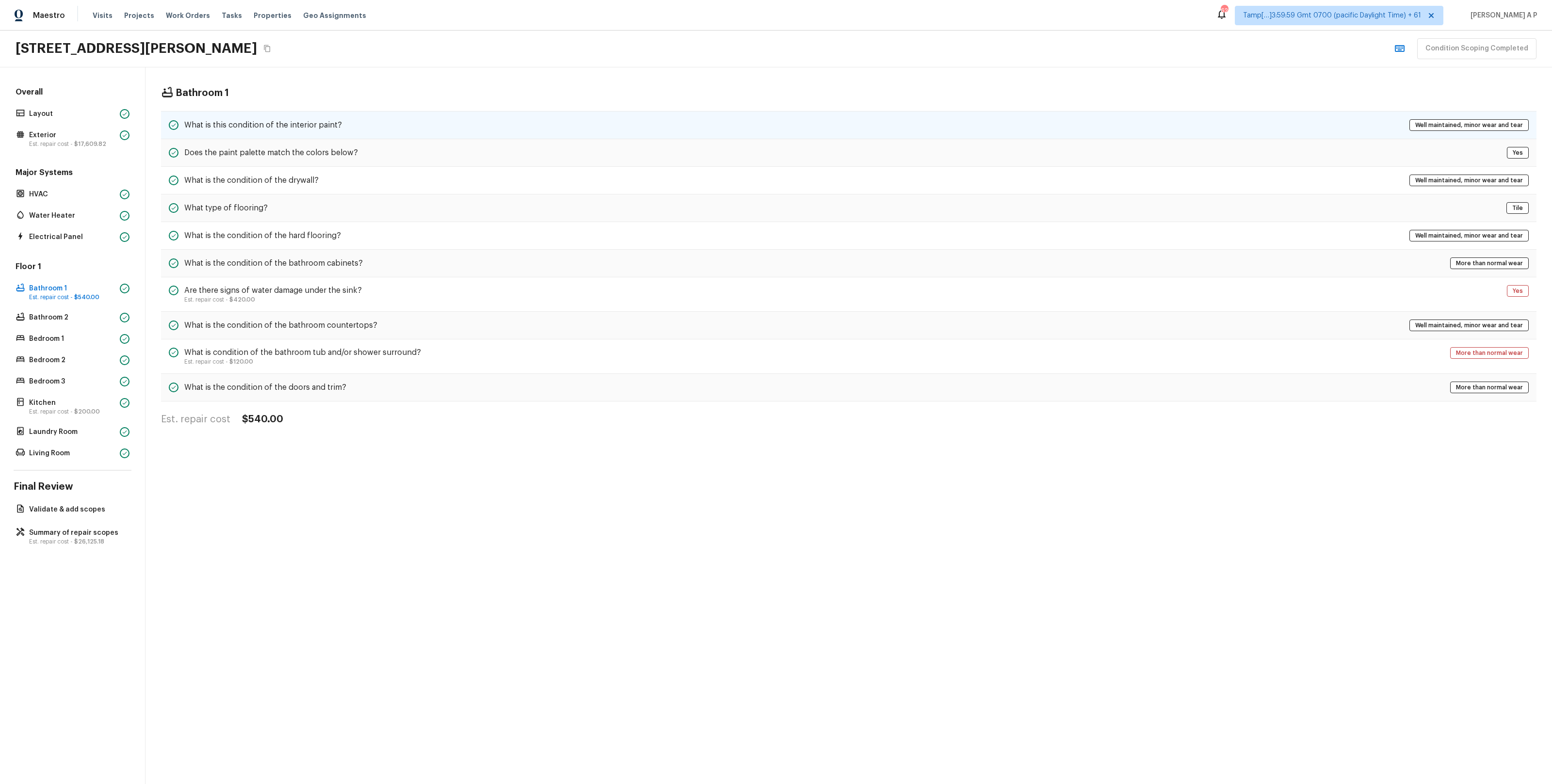
click at [275, 120] on h5 "What is this condition of the interior paint?" at bounding box center [263, 125] width 158 height 11
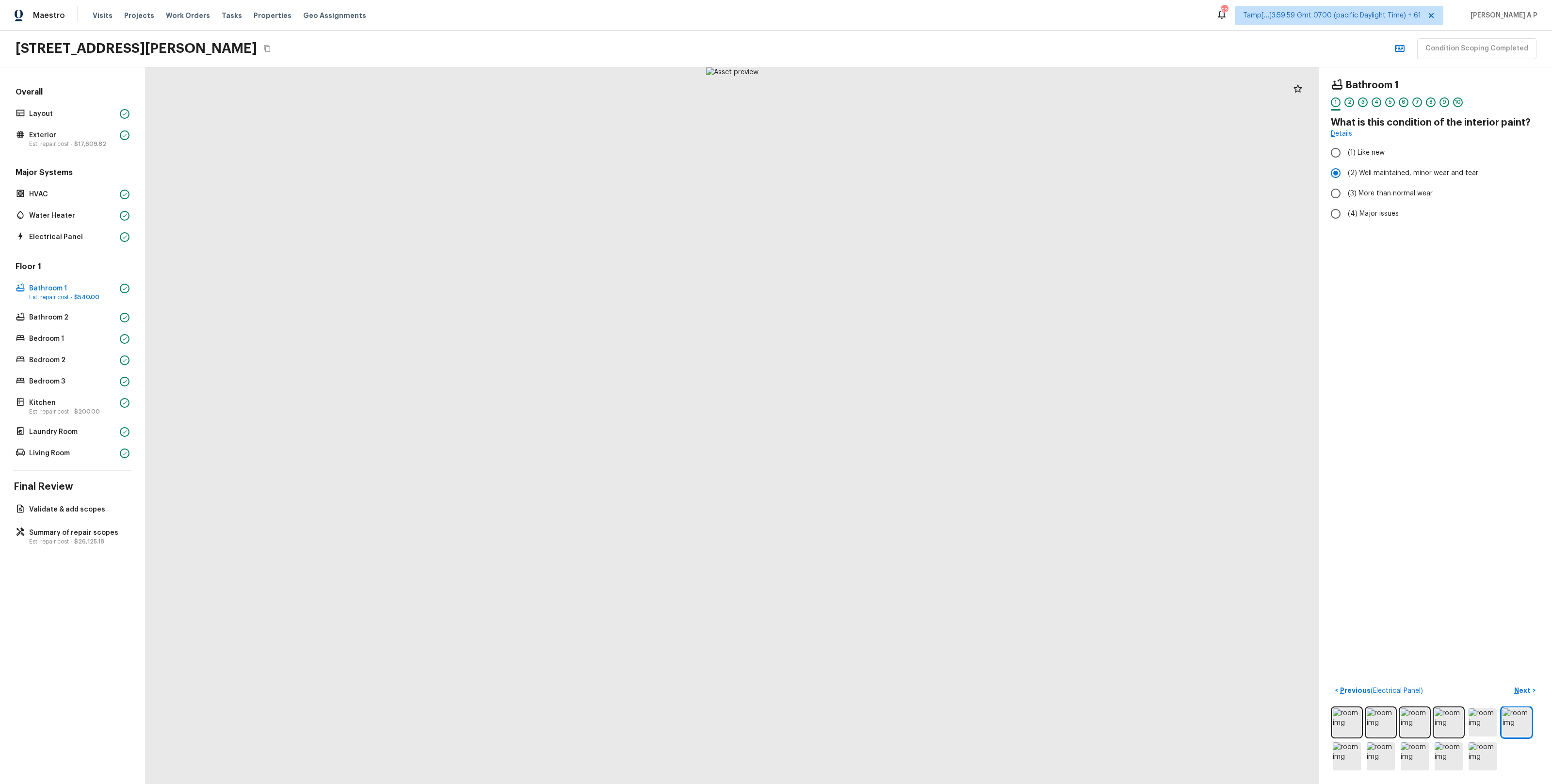
click at [1364, 100] on div "3" at bounding box center [1363, 102] width 10 height 10
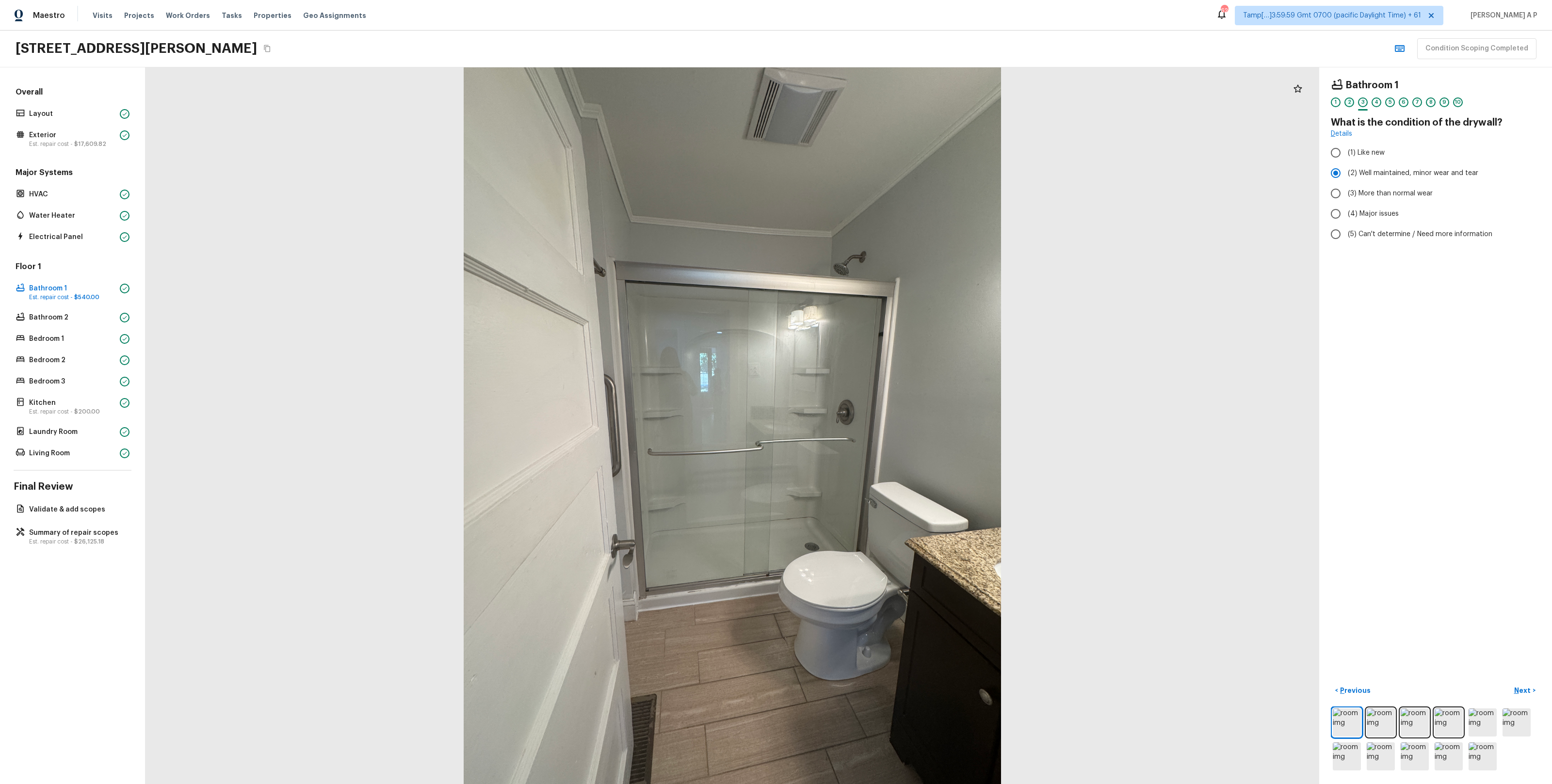
click at [1347, 106] on div "2" at bounding box center [1349, 102] width 10 height 10
click at [1380, 101] on div "4" at bounding box center [1377, 102] width 10 height 10
click at [1389, 100] on div "5" at bounding box center [1390, 102] width 10 height 10
click at [1404, 98] on div "6" at bounding box center [1404, 102] width 10 height 10
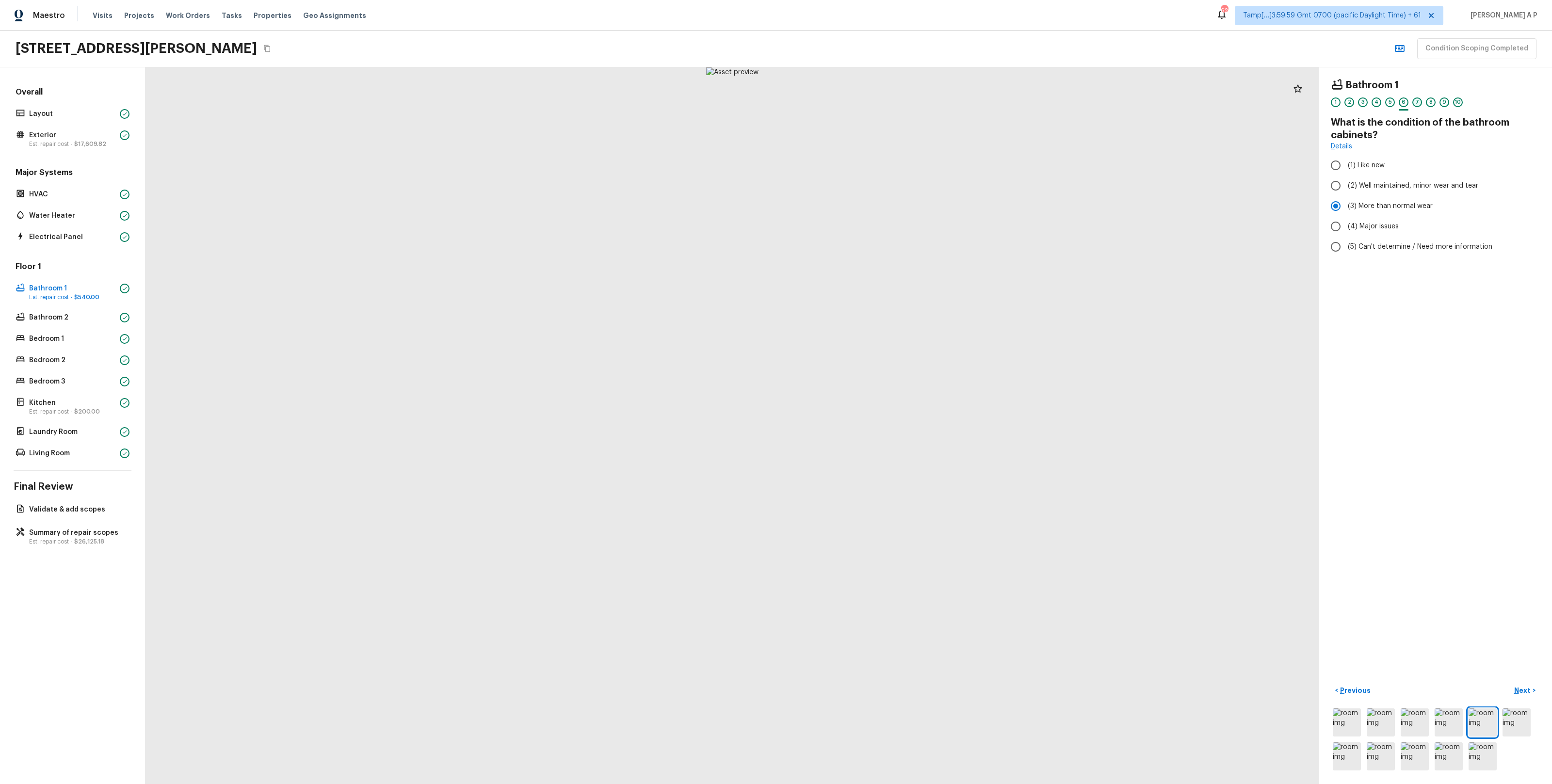
click at [1419, 99] on div "7" at bounding box center [1417, 102] width 10 height 10
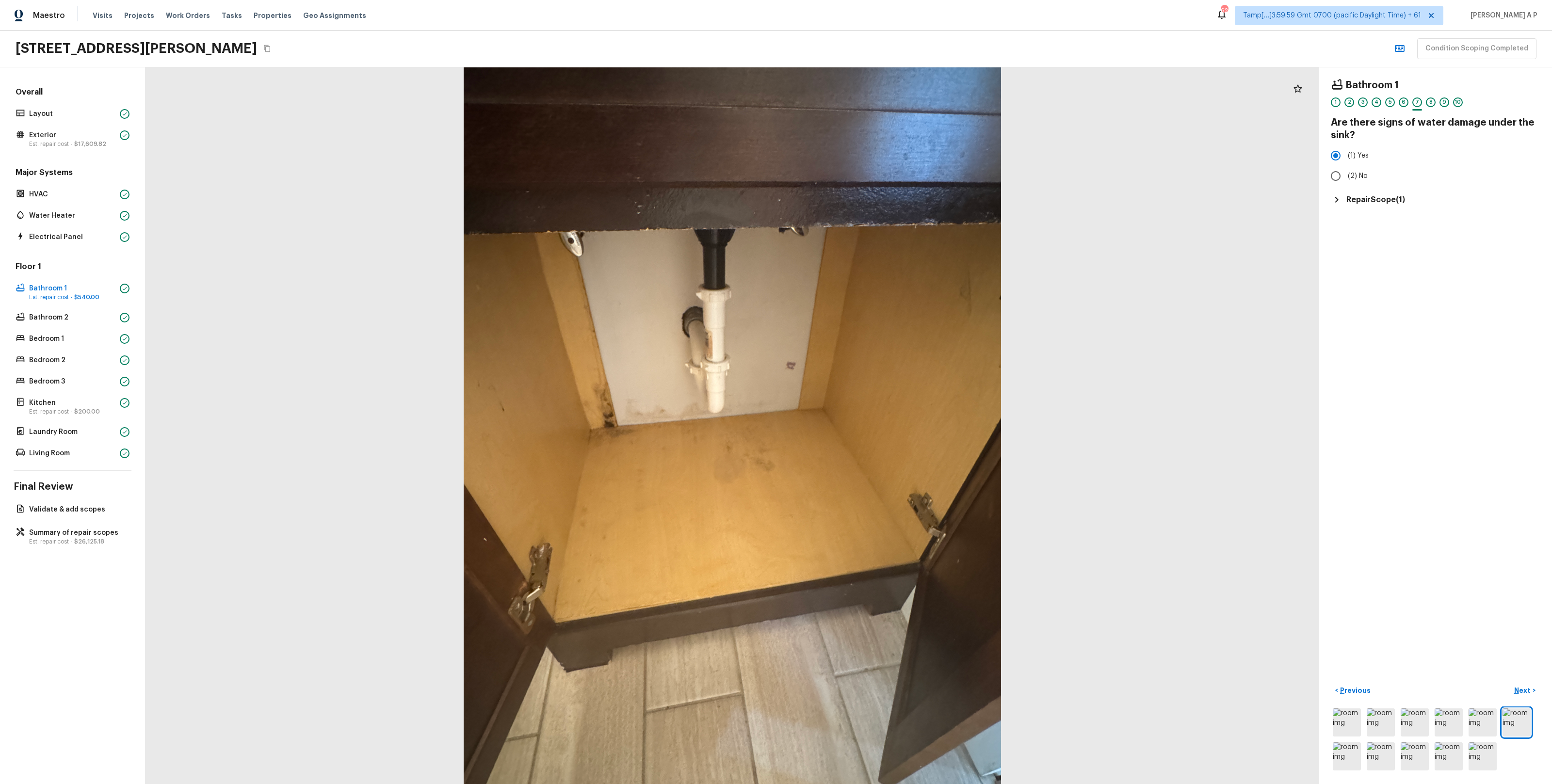
click at [1368, 204] on h5 "Repair Scope ( 1 )" at bounding box center [1375, 200] width 58 height 11
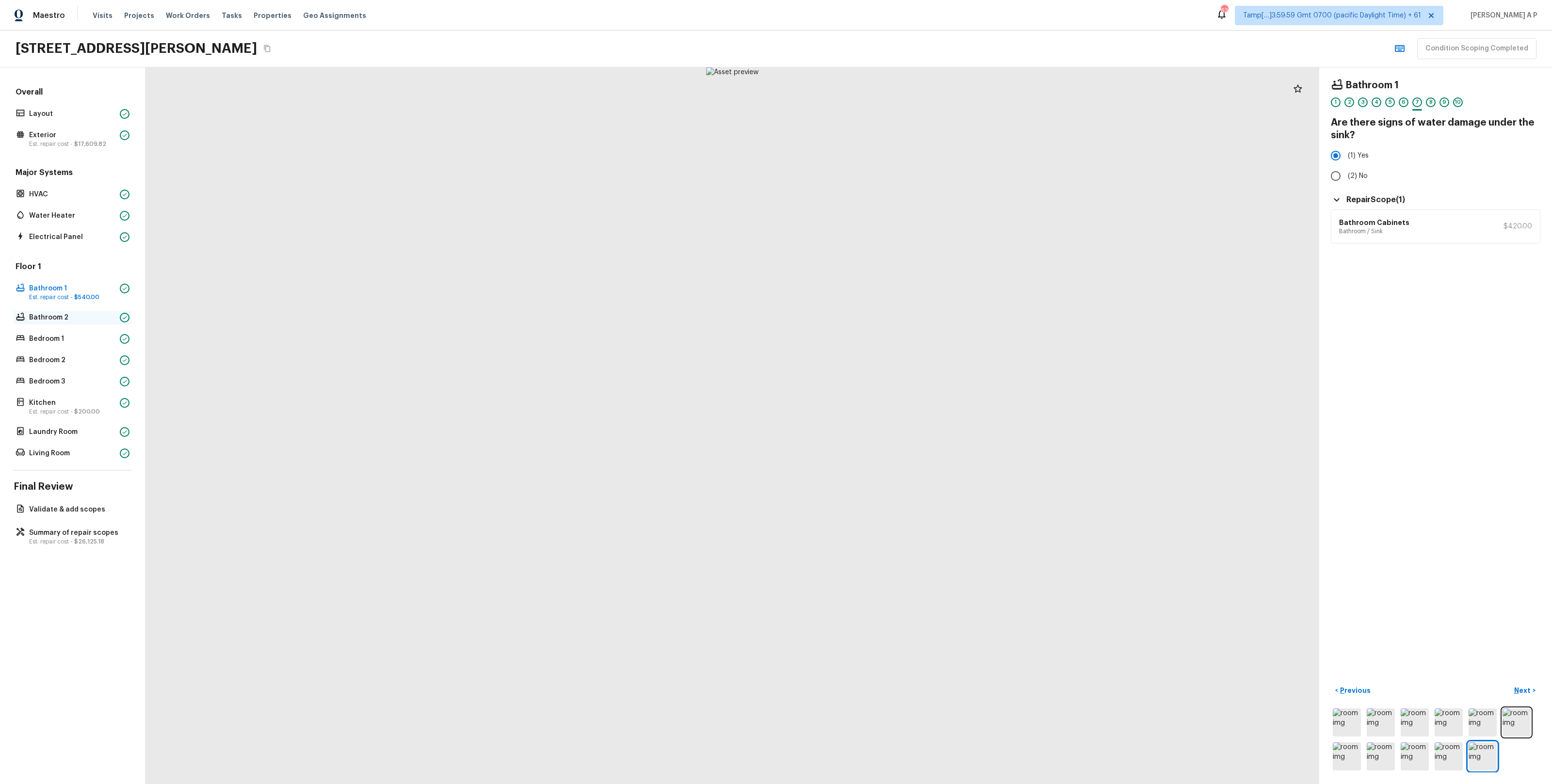
click at [110, 319] on p "Bathroom 2" at bounding box center [72, 317] width 87 height 10
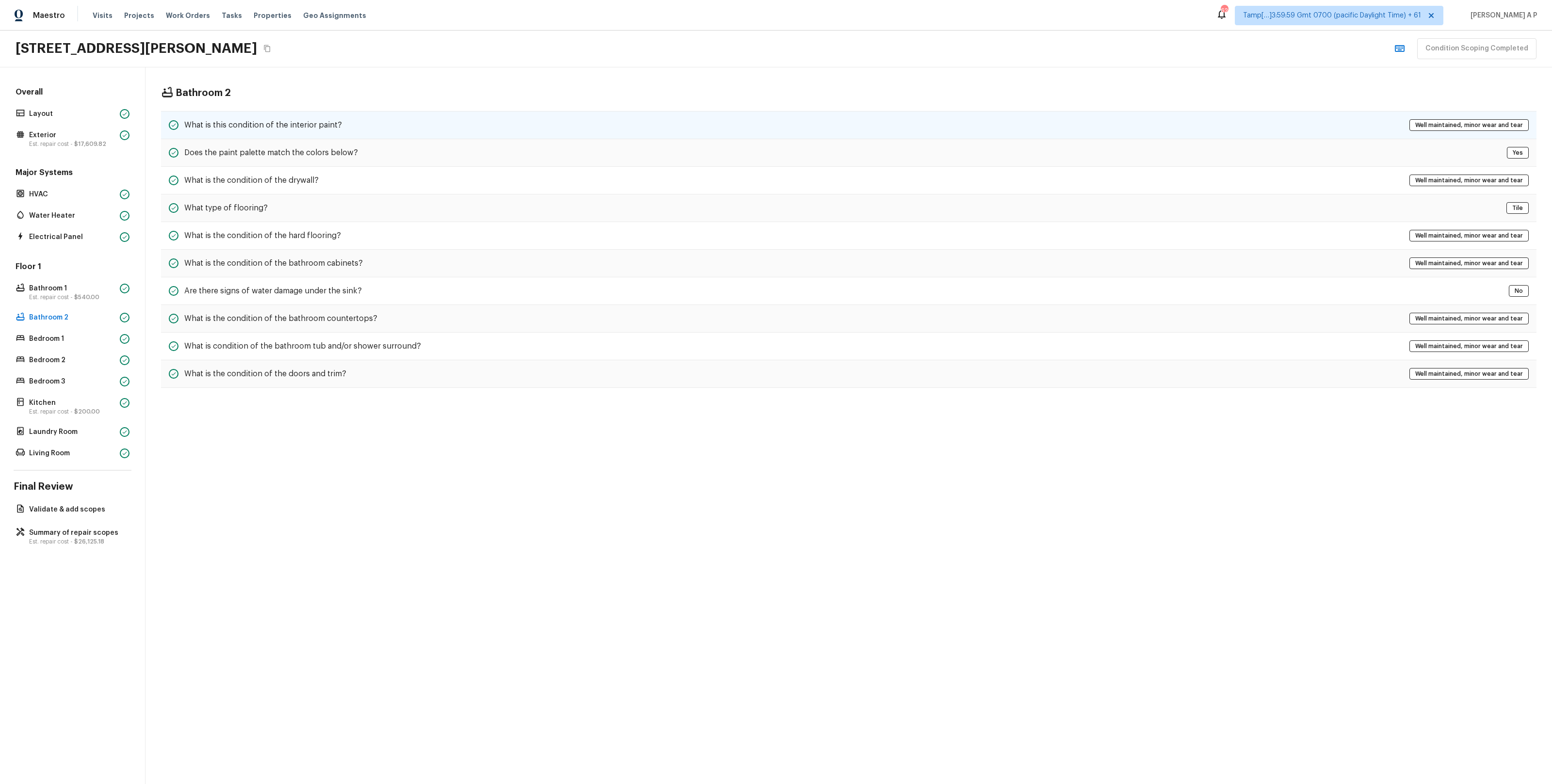
click at [335, 126] on h5 "What is this condition of the interior paint?" at bounding box center [263, 125] width 158 height 11
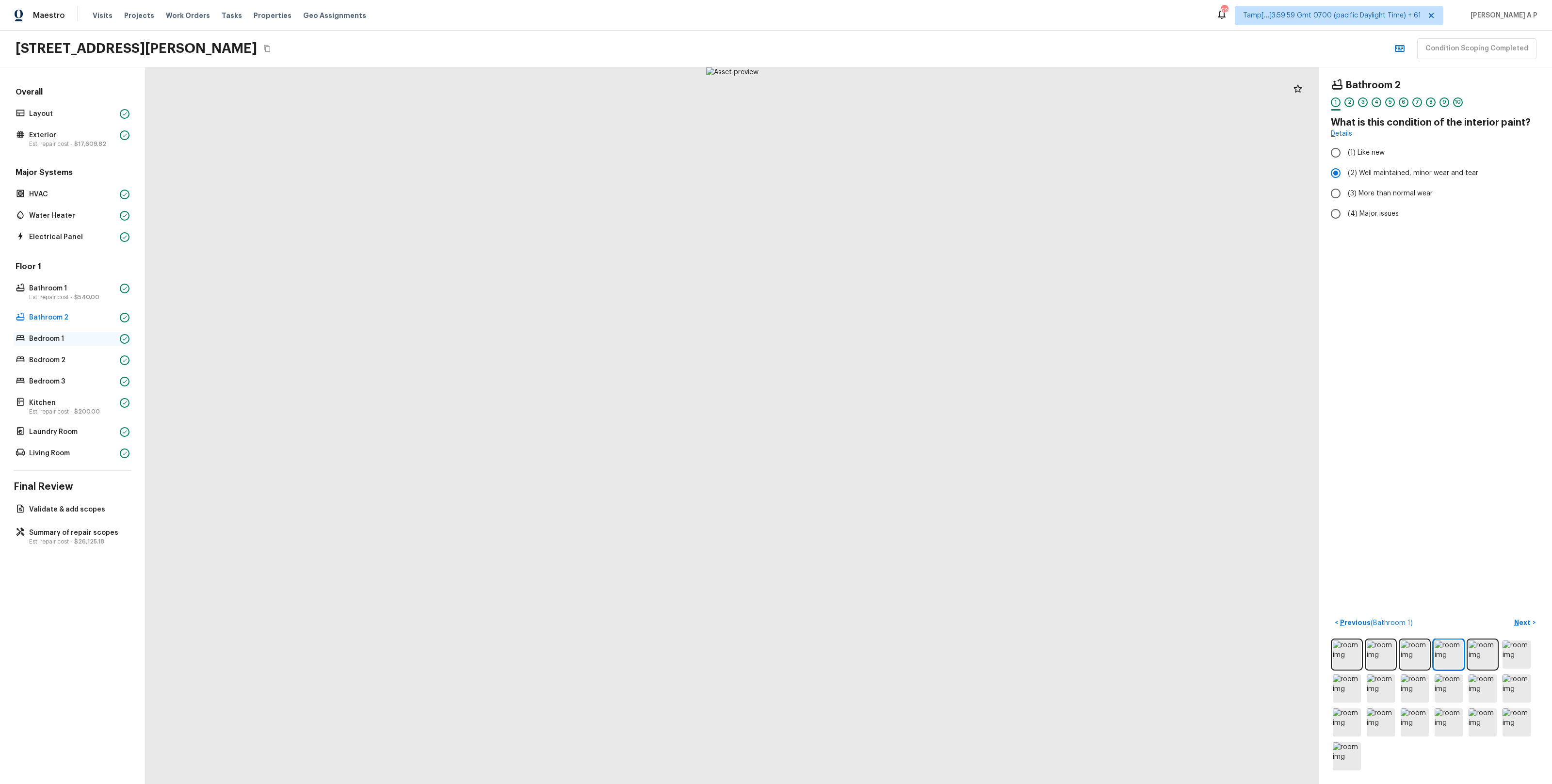
click at [86, 336] on p "Bedroom 1" at bounding box center [72, 339] width 87 height 10
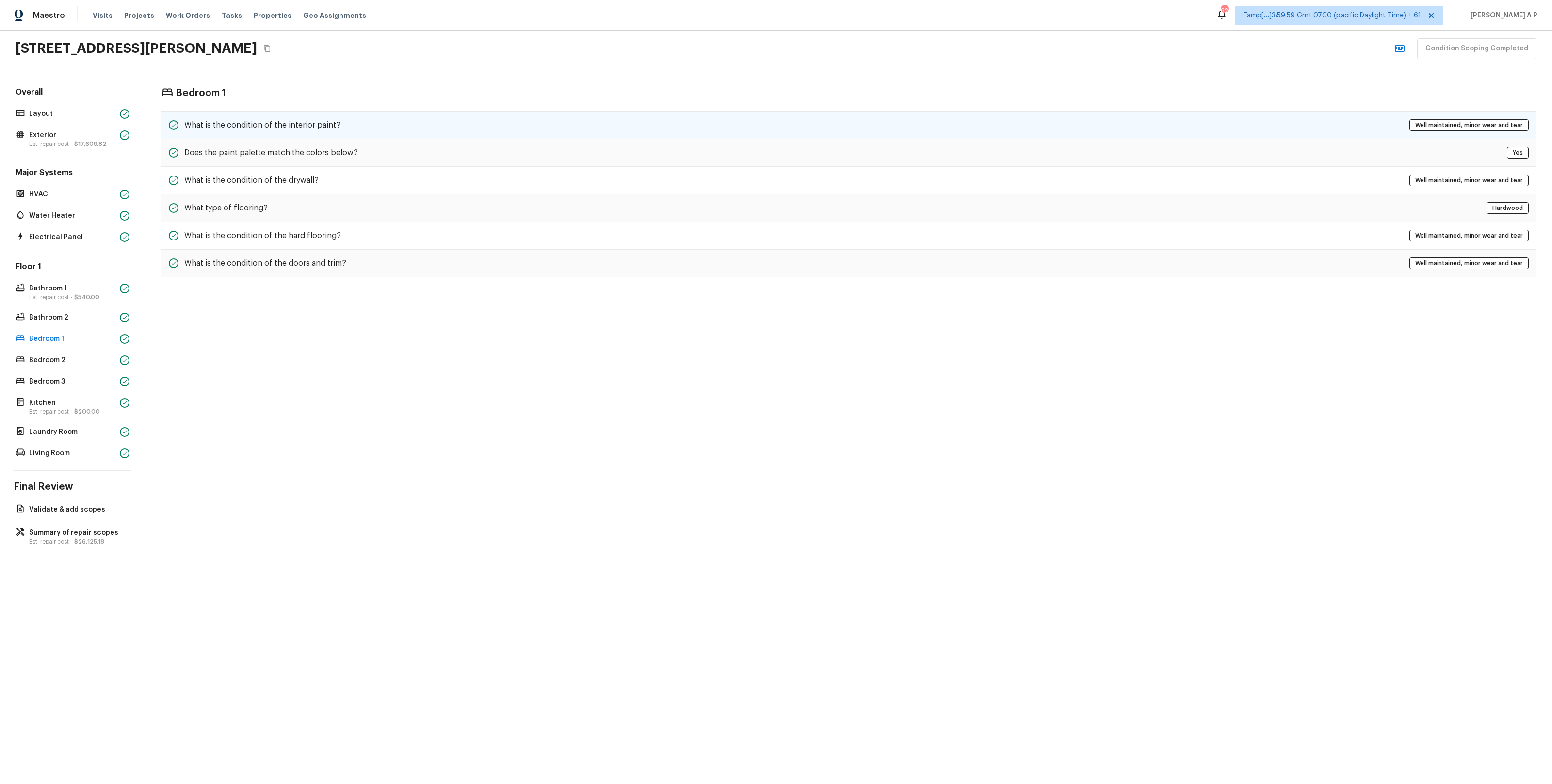
click at [357, 120] on div "What is the condition of the interior paint? Well maintained, minor wear and te…" at bounding box center [848, 125] width 1375 height 28
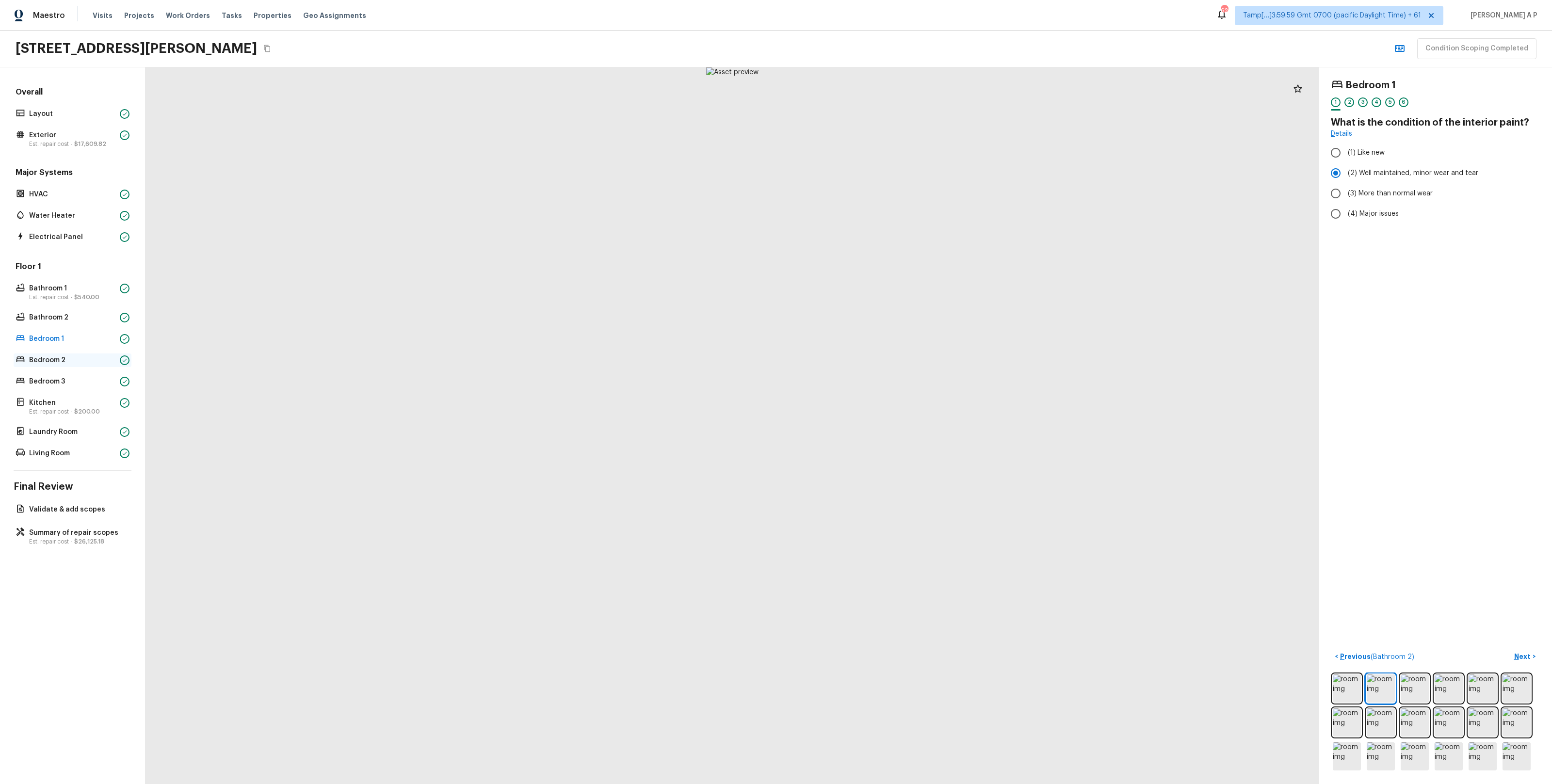
click at [89, 359] on p "Bedroom 2" at bounding box center [72, 360] width 87 height 10
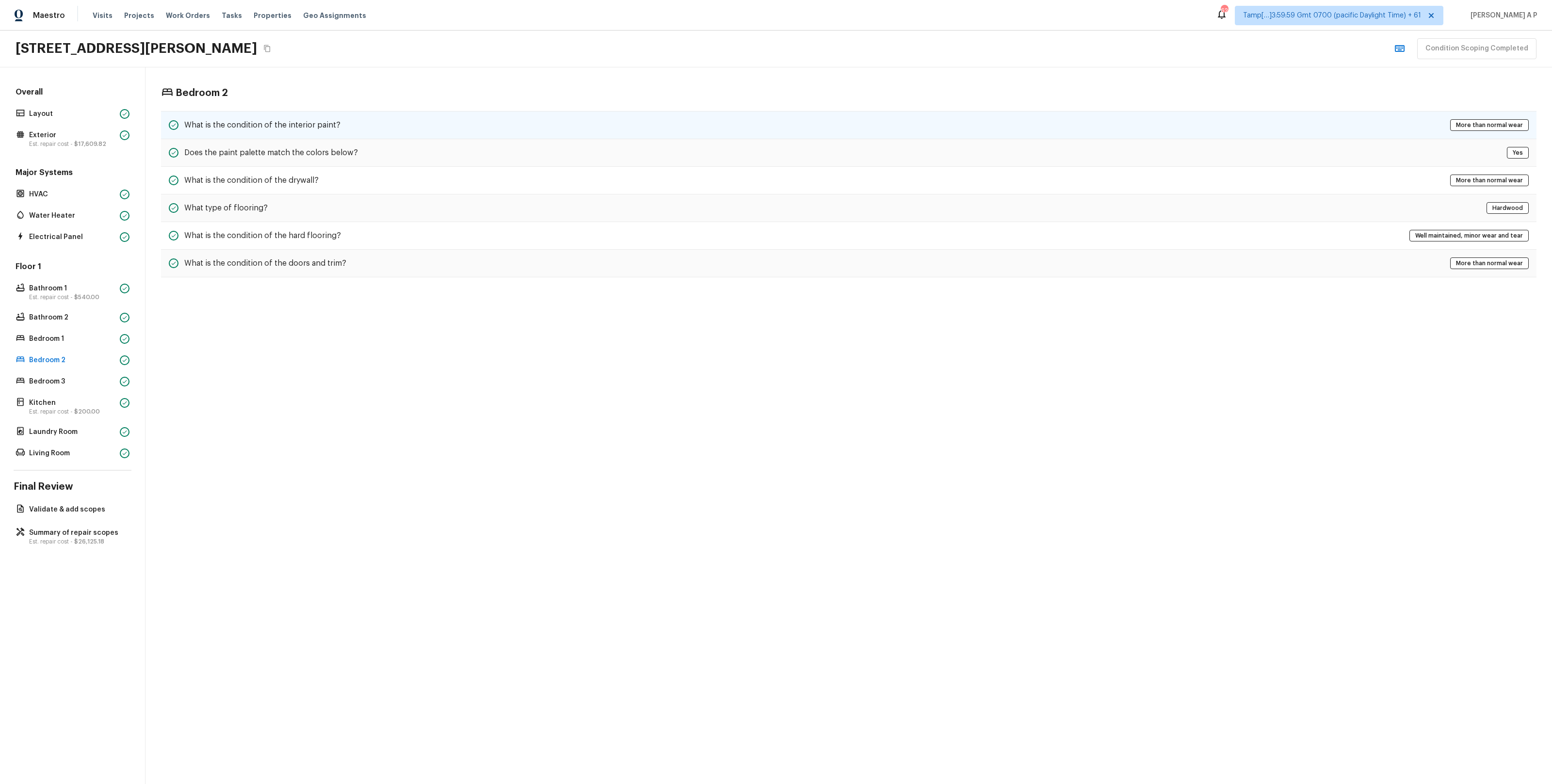
click at [358, 123] on div "What is the condition of the interior paint? More than normal wear" at bounding box center [848, 125] width 1375 height 28
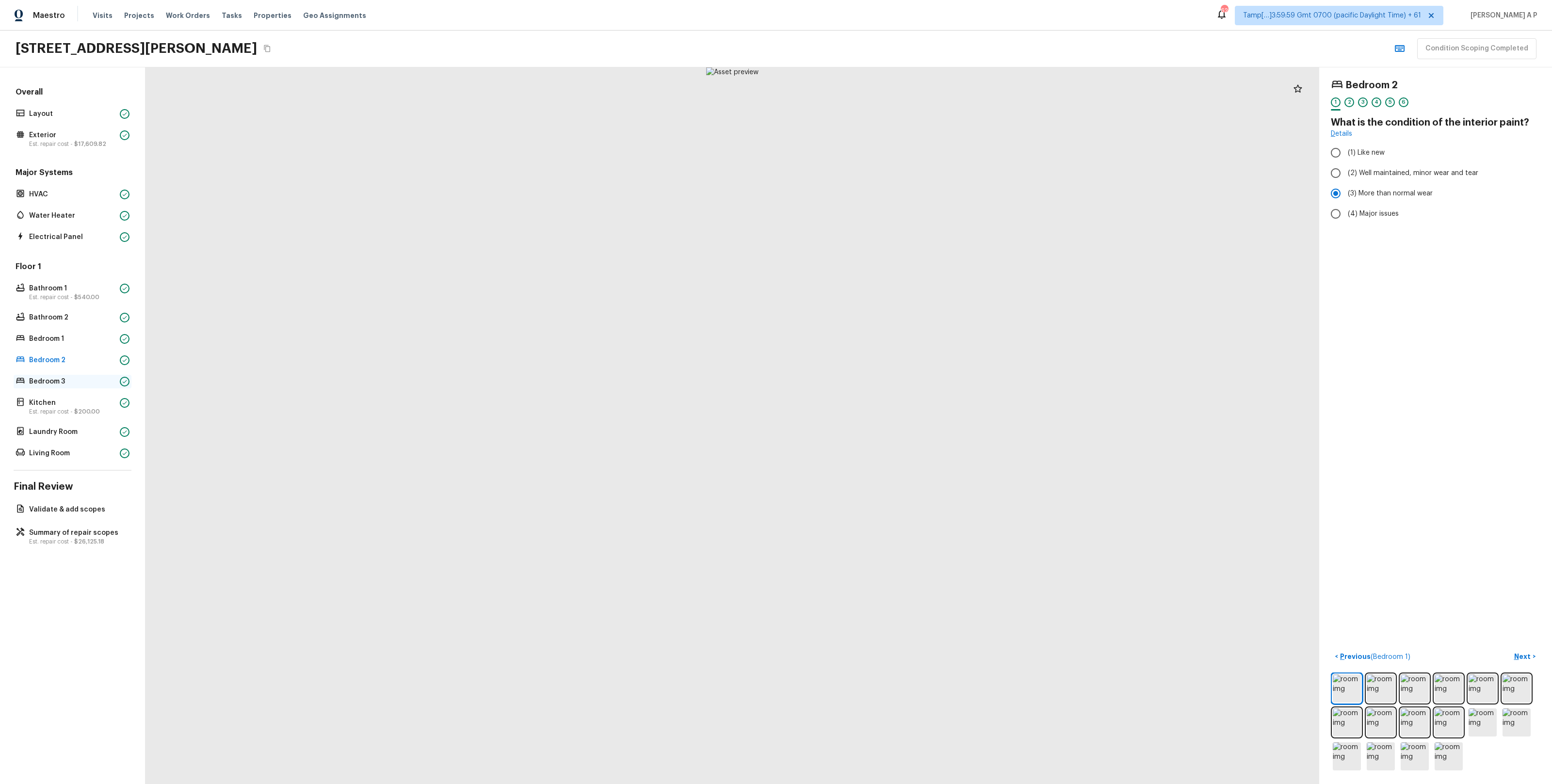
click at [85, 383] on p "Bedroom 3" at bounding box center [72, 381] width 87 height 10
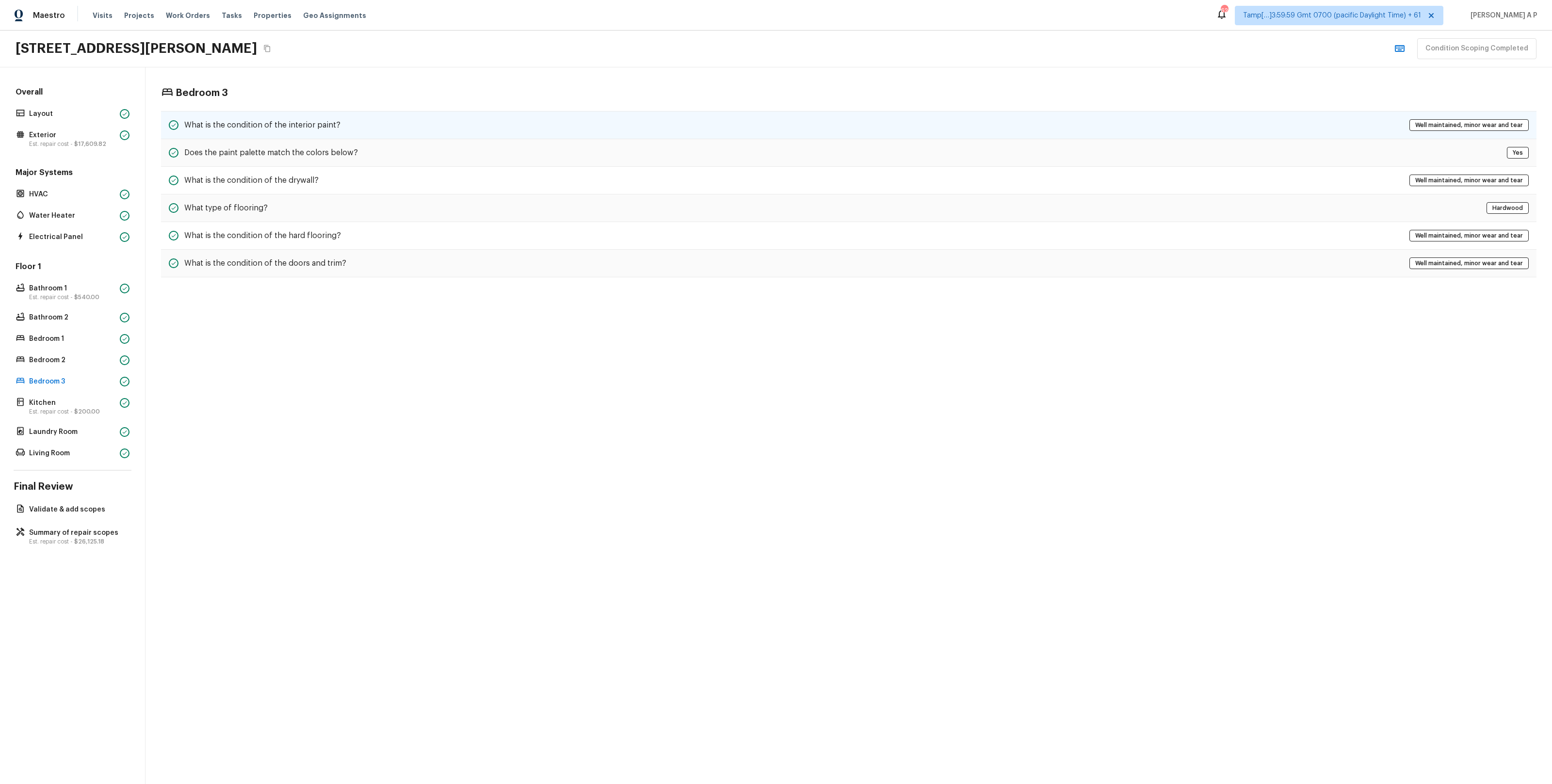
click at [313, 124] on h5 "What is the condition of the interior paint?" at bounding box center [262, 125] width 156 height 11
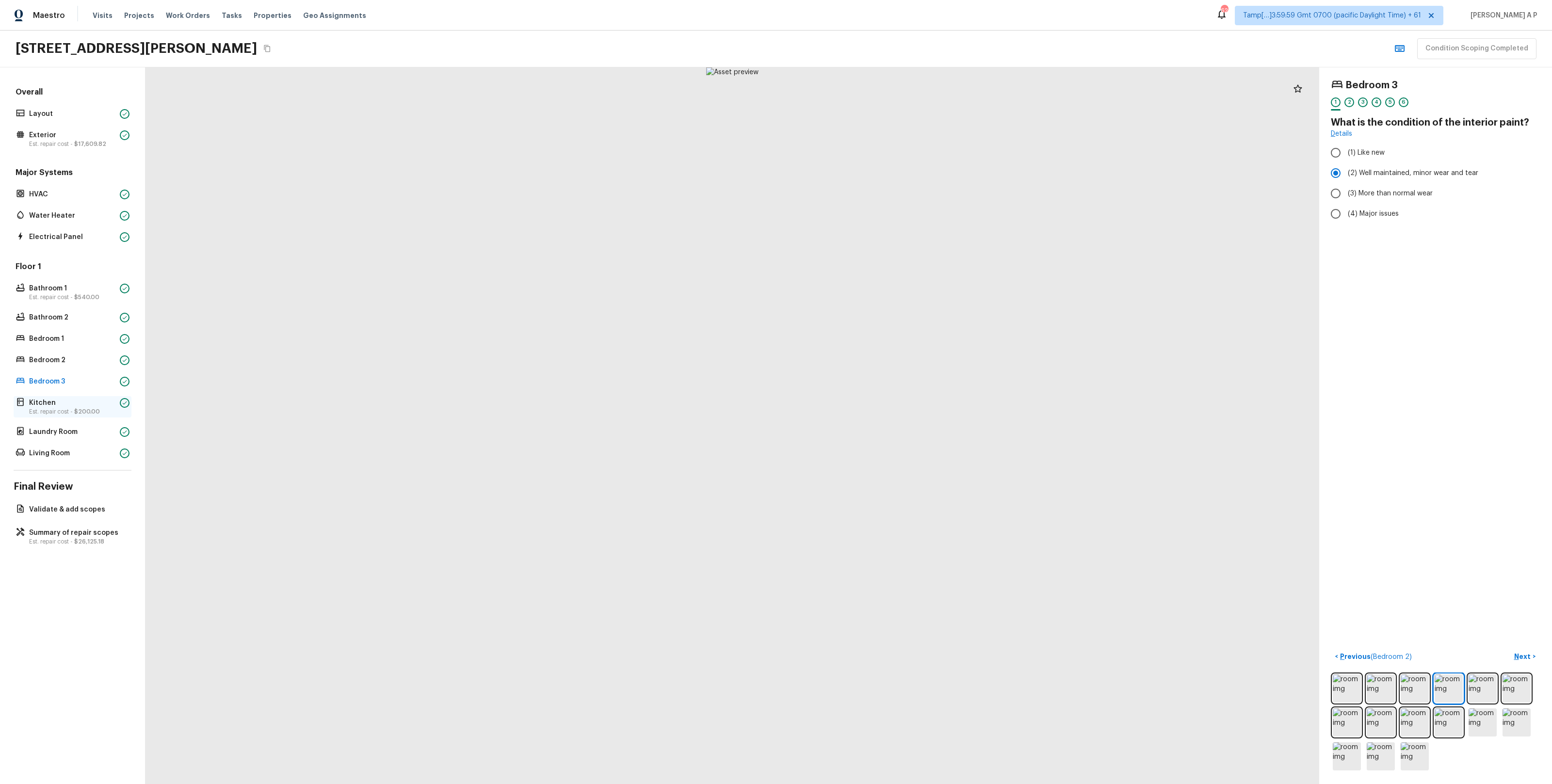
click at [56, 409] on p "Est. repair cost - $200.00" at bounding box center [72, 411] width 87 height 8
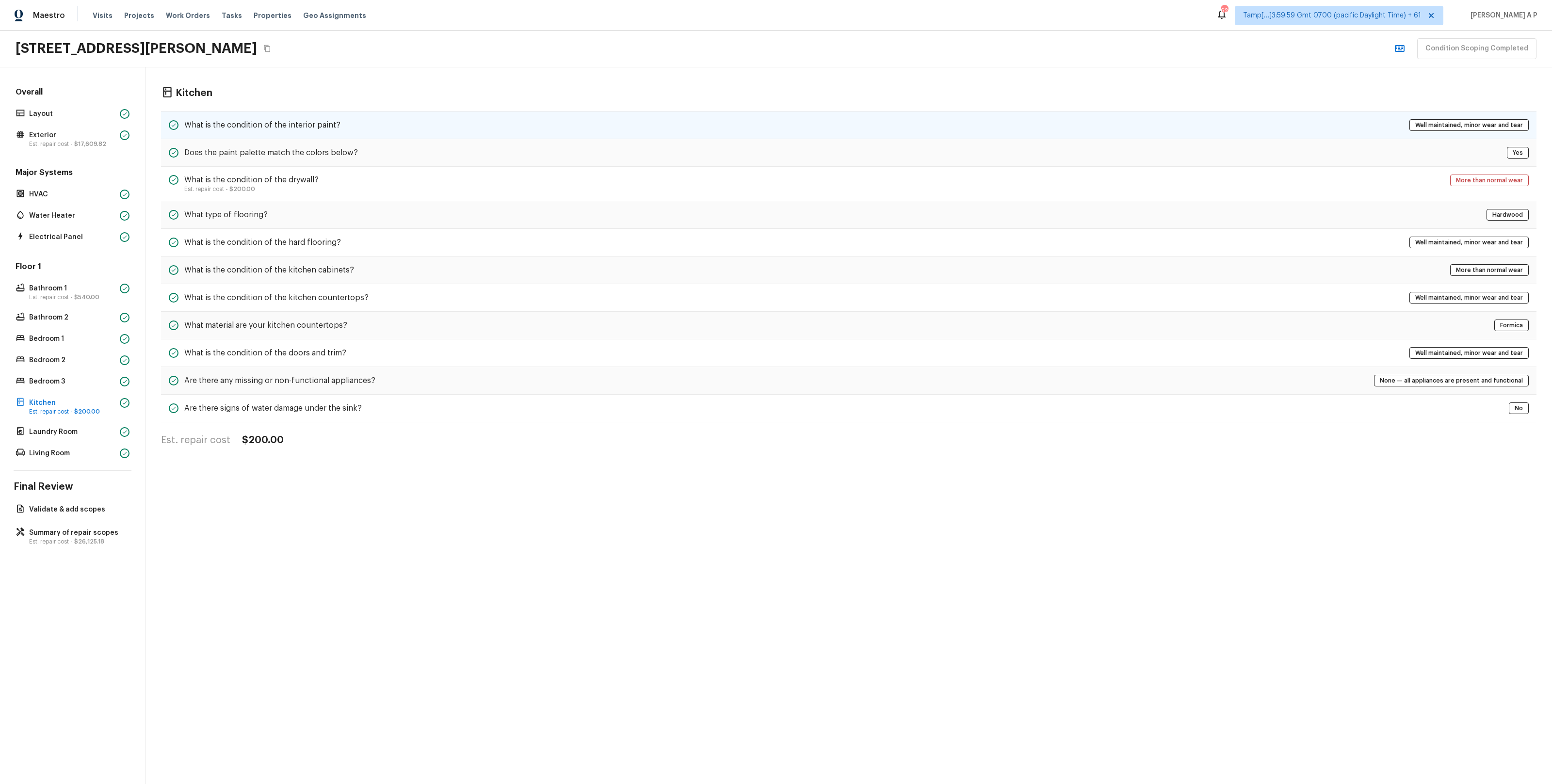
click at [386, 120] on div "What is the condition of the interior paint? Well maintained, minor wear and te…" at bounding box center [848, 125] width 1375 height 28
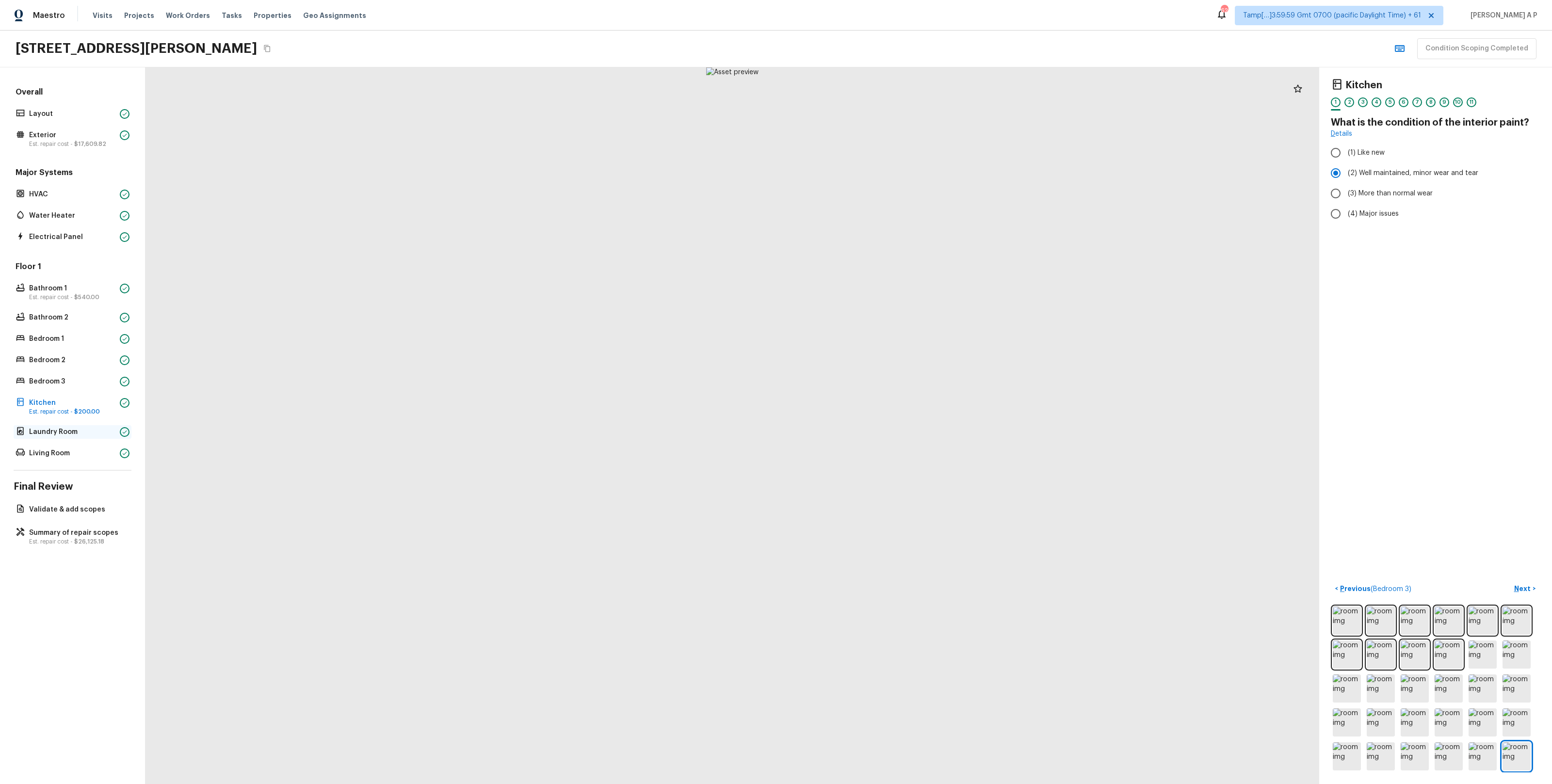
click at [94, 436] on p "Laundry Room" at bounding box center [72, 432] width 87 height 10
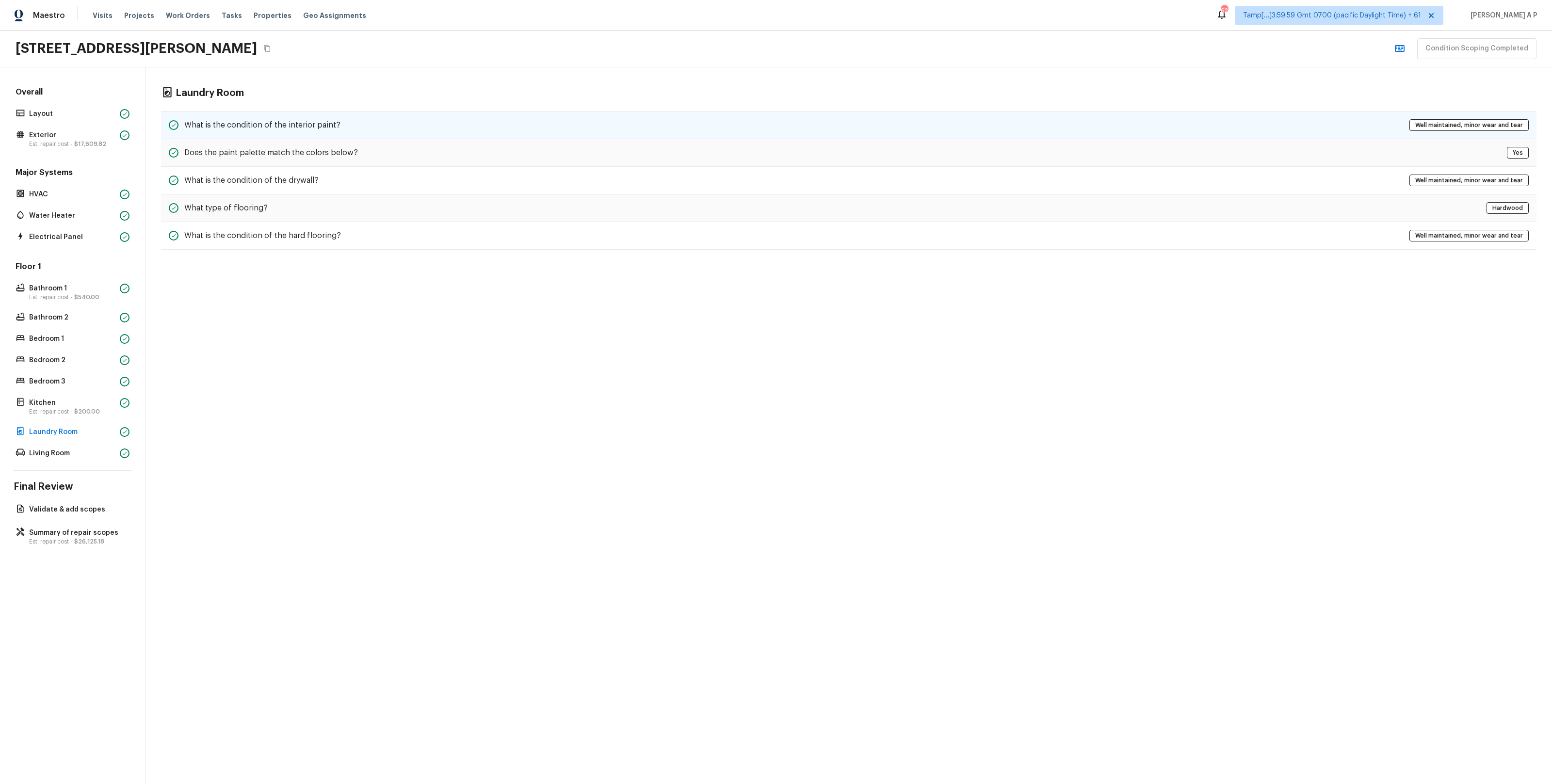
click at [361, 127] on div "What is the condition of the interior paint? Well maintained, minor wear and te…" at bounding box center [848, 125] width 1375 height 28
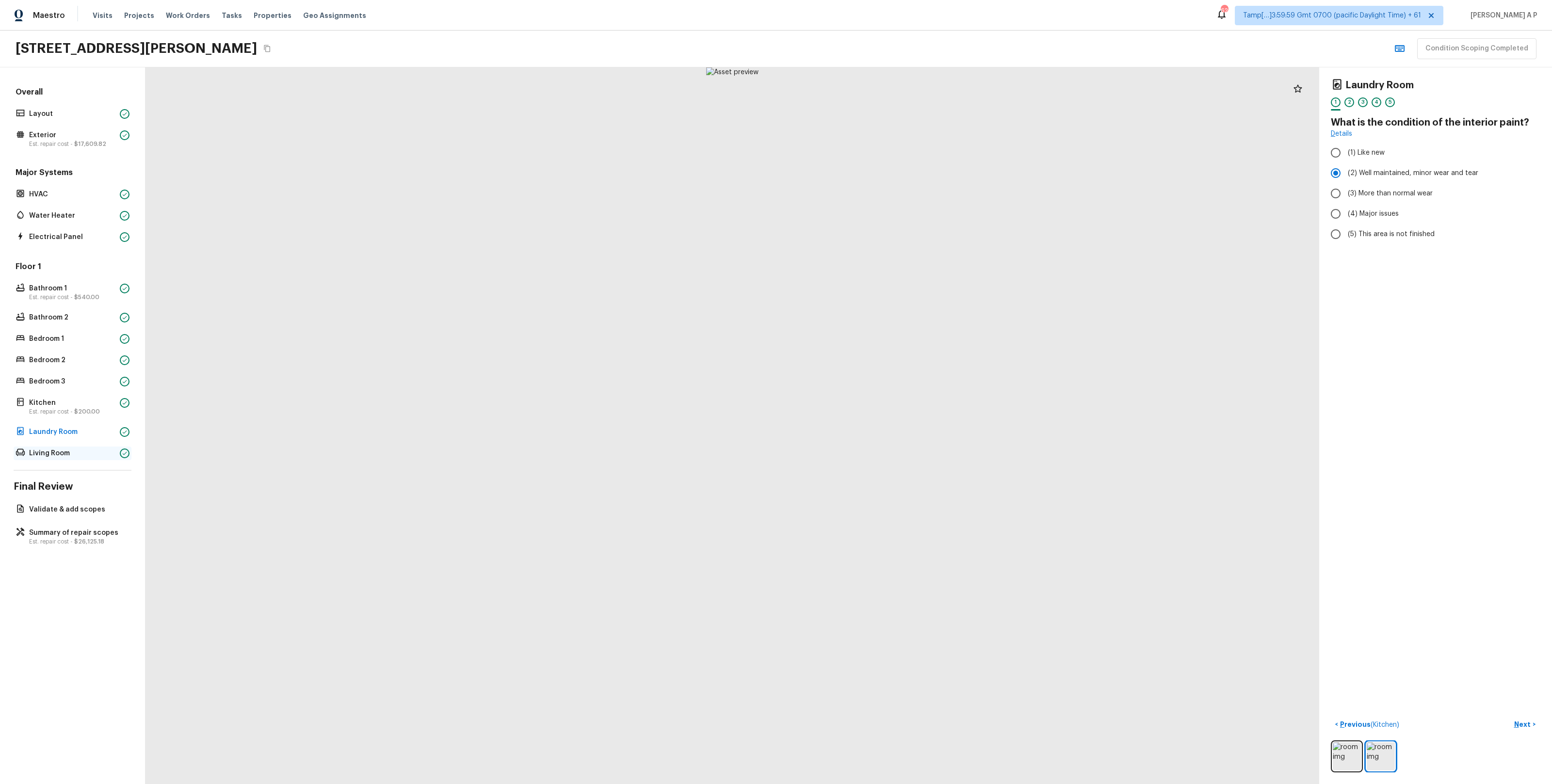
click at [91, 451] on p "Living Room" at bounding box center [72, 453] width 87 height 10
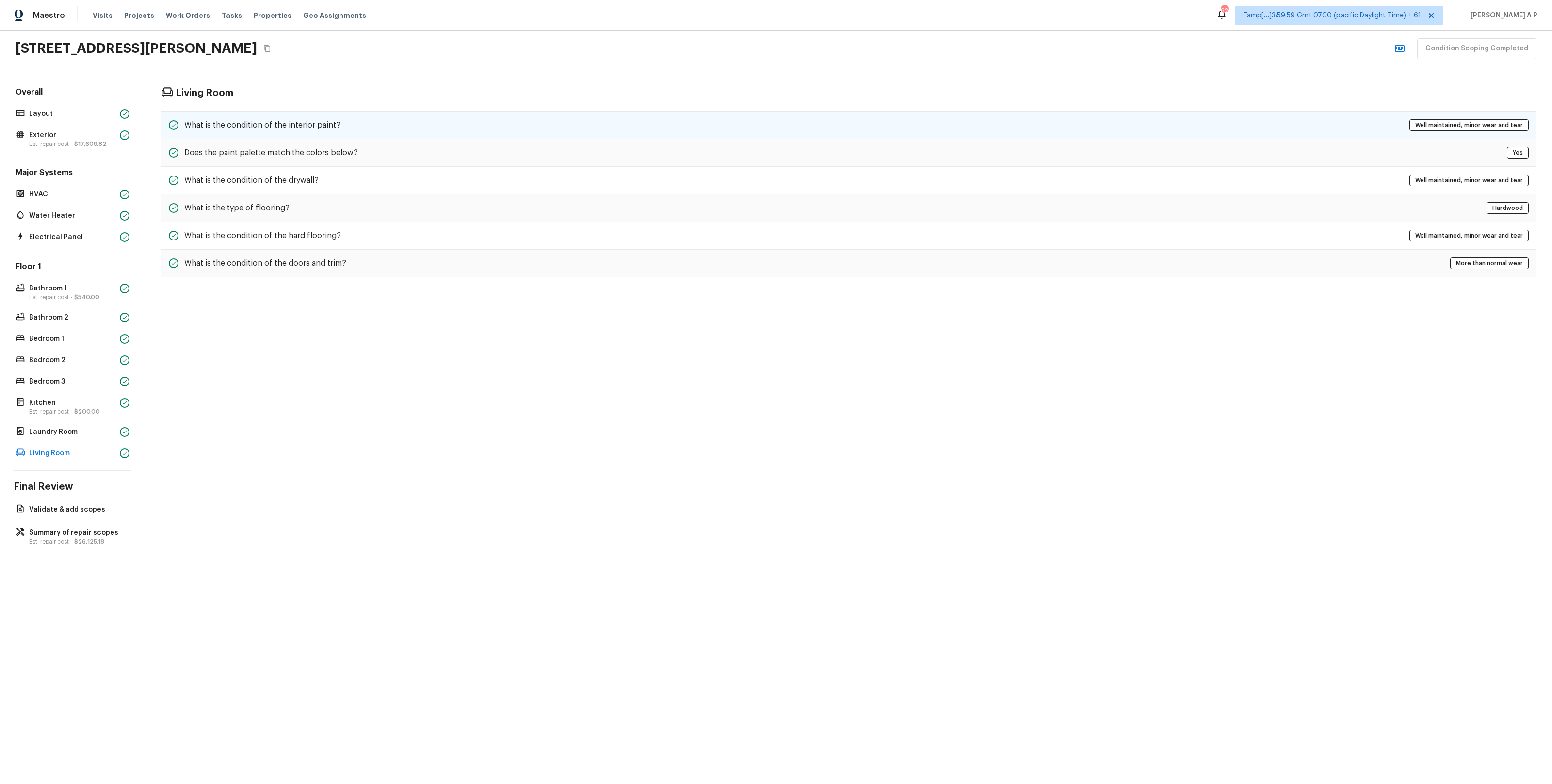
click at [285, 131] on div "What is the condition of the interior paint? Well maintained, minor wear and te…" at bounding box center [848, 125] width 1375 height 28
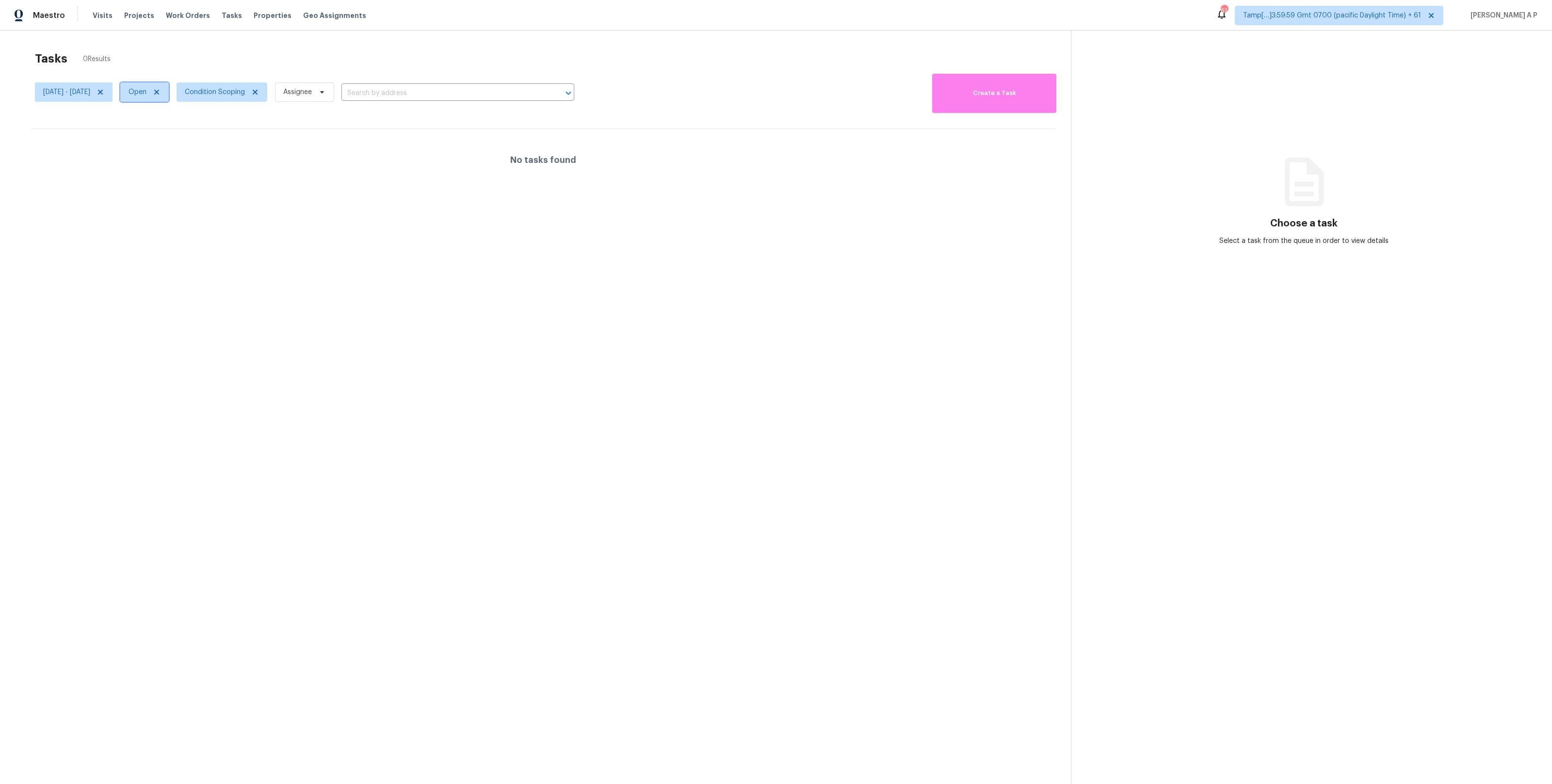
click at [146, 93] on span "Open" at bounding box center [137, 92] width 18 height 10
click at [176, 132] on label "Closed" at bounding box center [173, 133] width 35 height 10
click at [162, 132] on input "Closed" at bounding box center [158, 131] width 6 height 6
checkbox input "true"
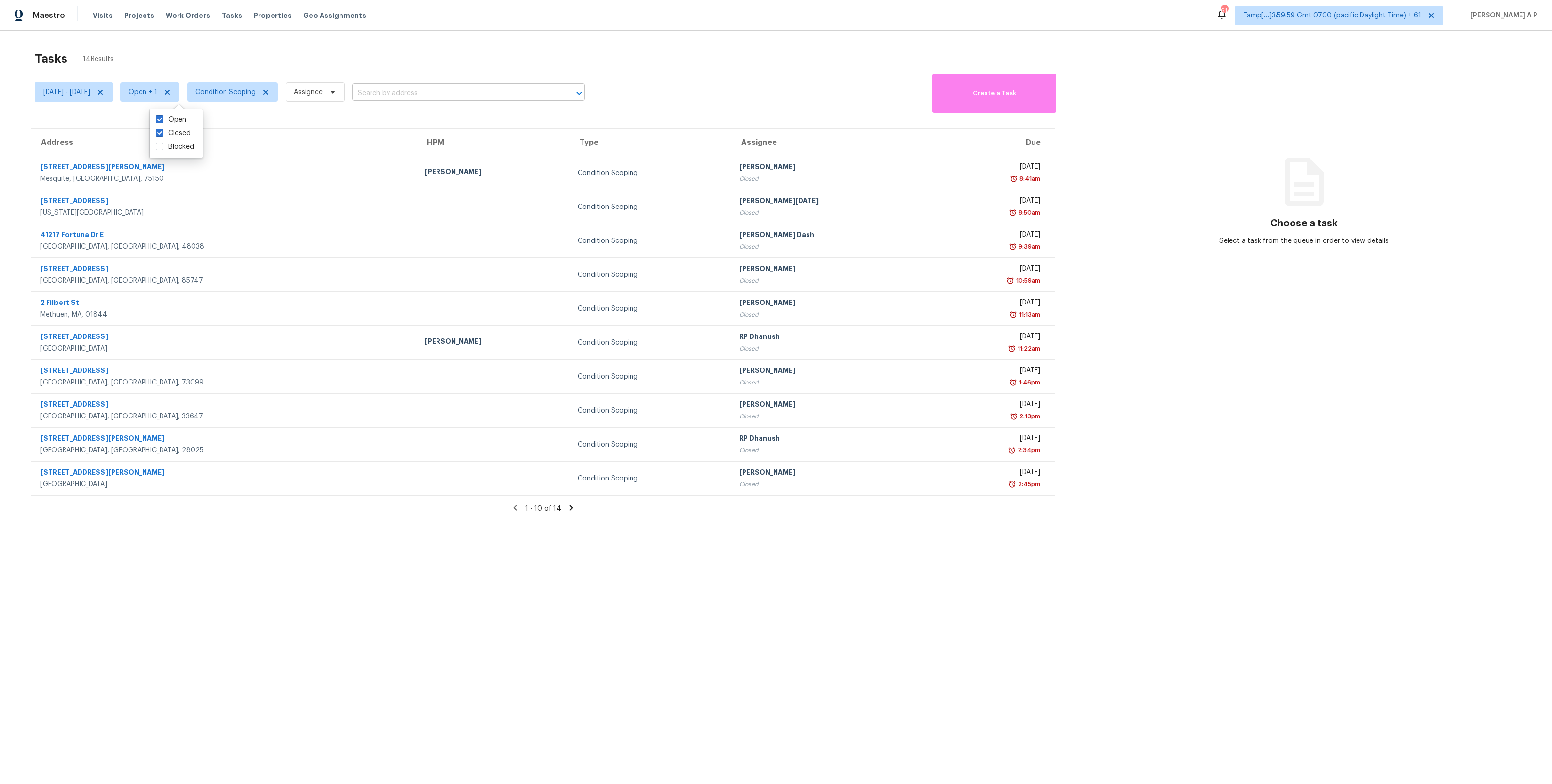
click at [425, 93] on input "text" at bounding box center [454, 93] width 205 height 15
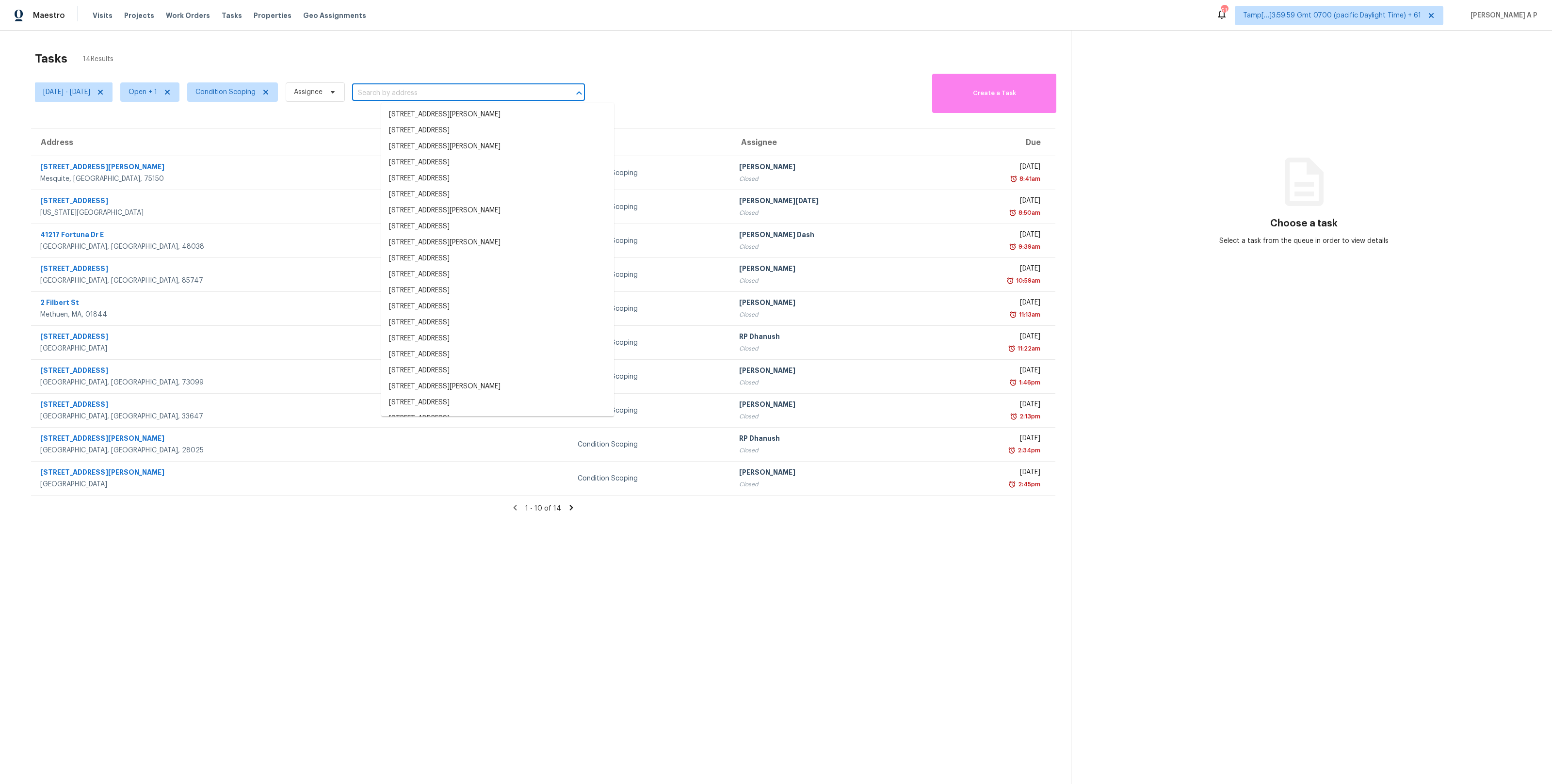
paste input "[STREET_ADDRESS][PERSON_NAME]"
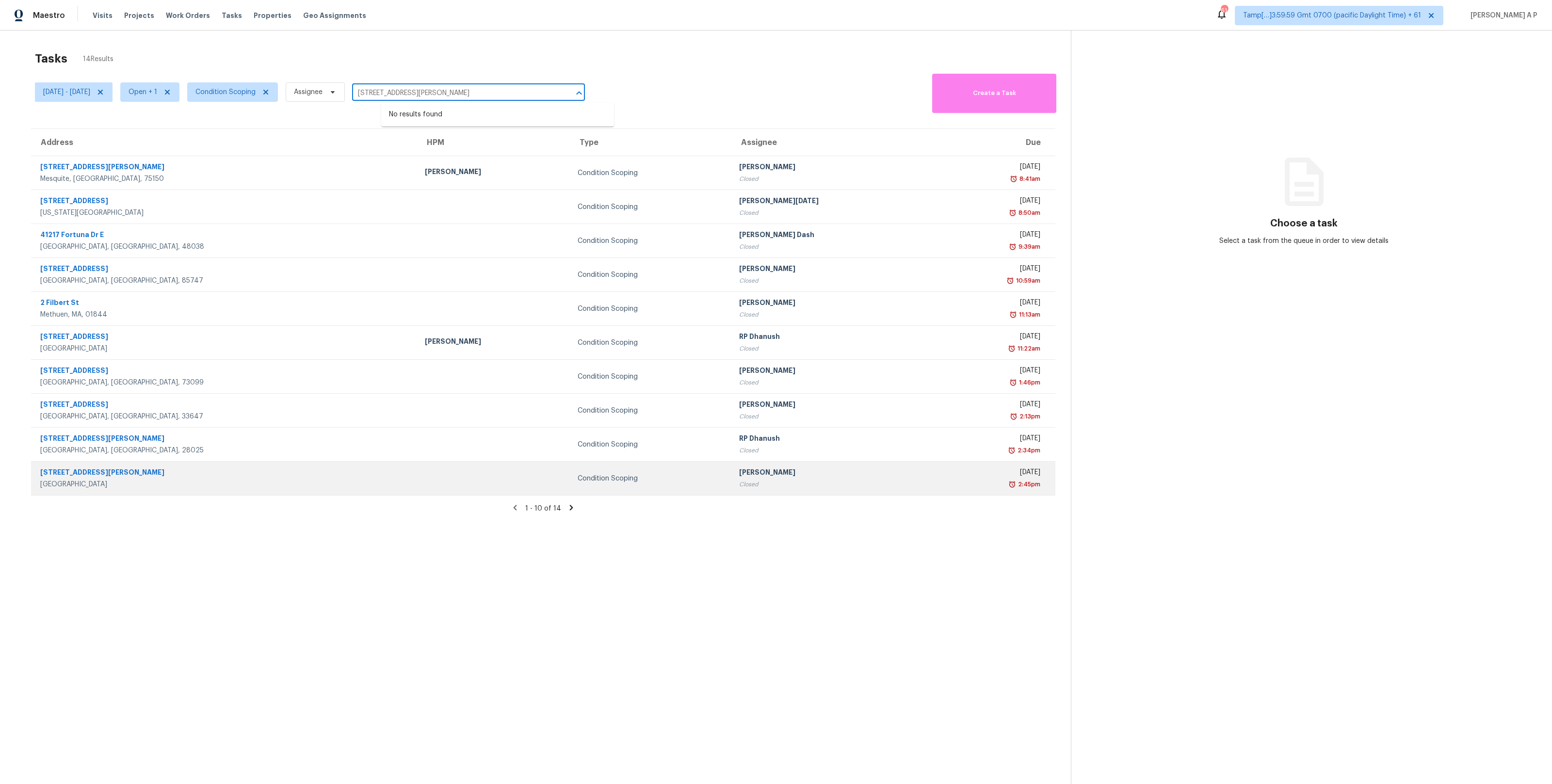
type input "[STREET_ADDRESS][PERSON_NAME]"
click at [425, 477] on div at bounding box center [493, 478] width 138 height 2
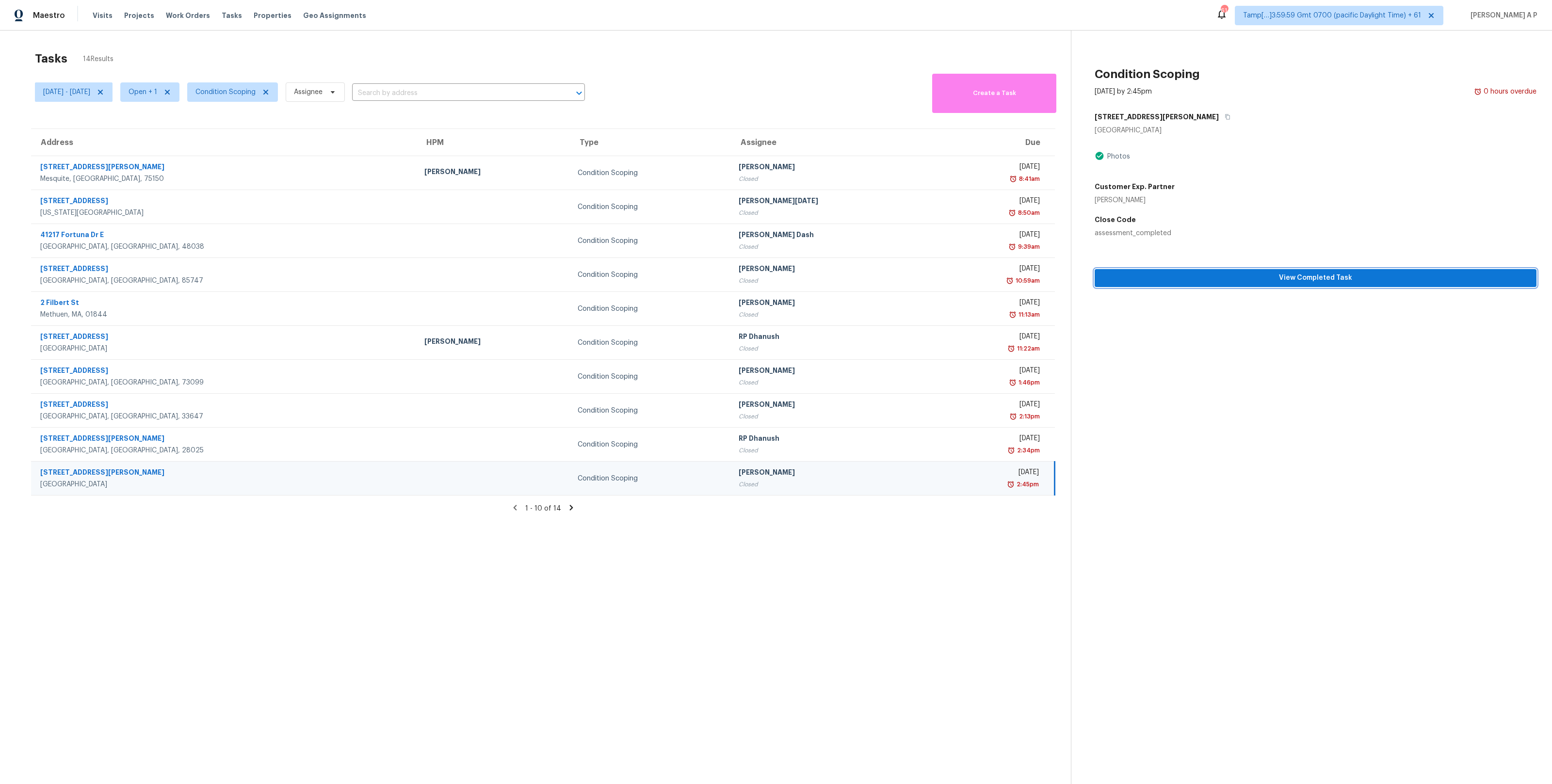
click at [1187, 279] on span "View Completed Task" at bounding box center [1316, 278] width 427 height 12
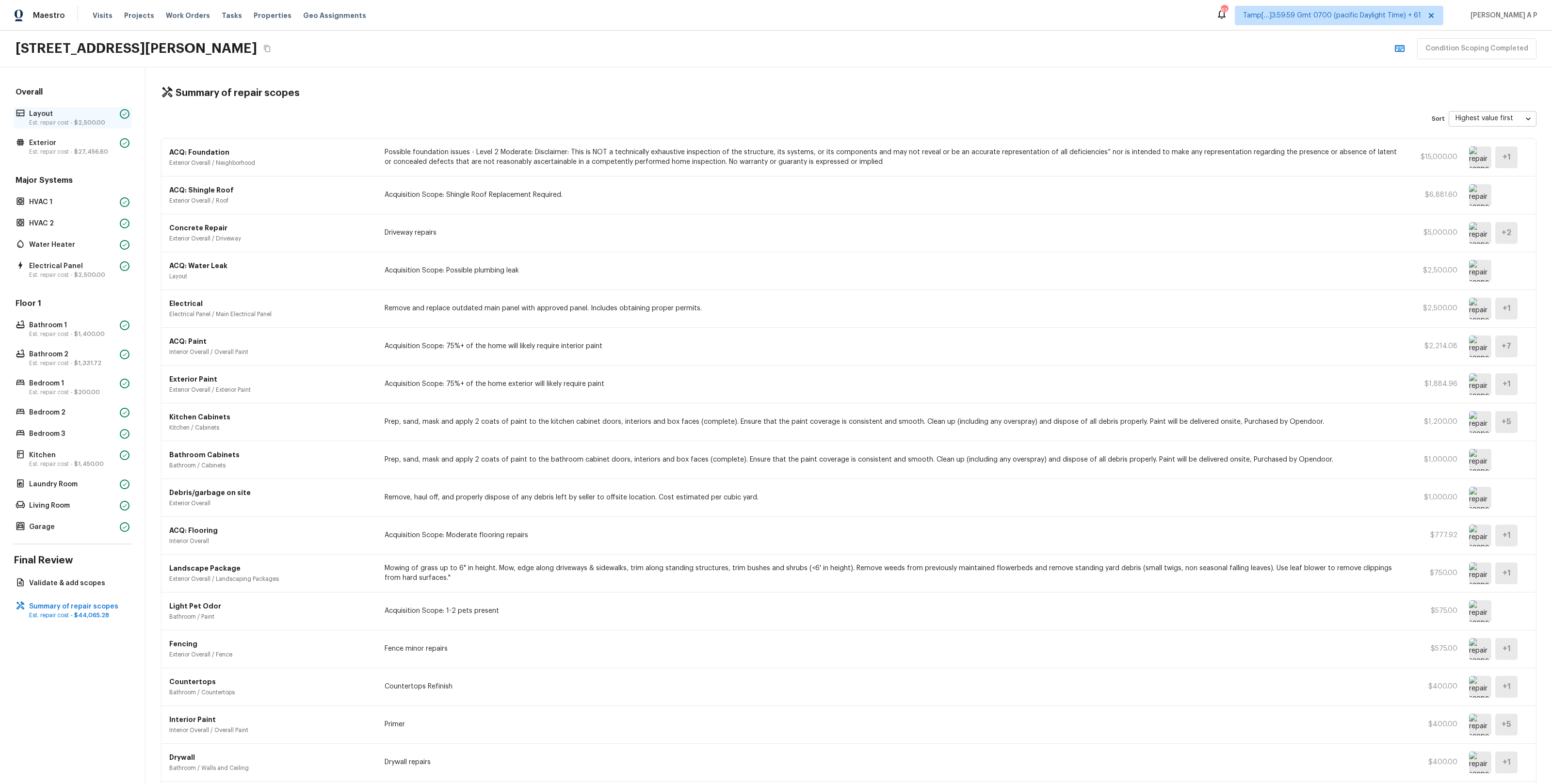
click at [78, 122] on span "$2,500.00" at bounding box center [90, 123] width 31 height 6
click at [83, 116] on p "Layout" at bounding box center [72, 114] width 87 height 10
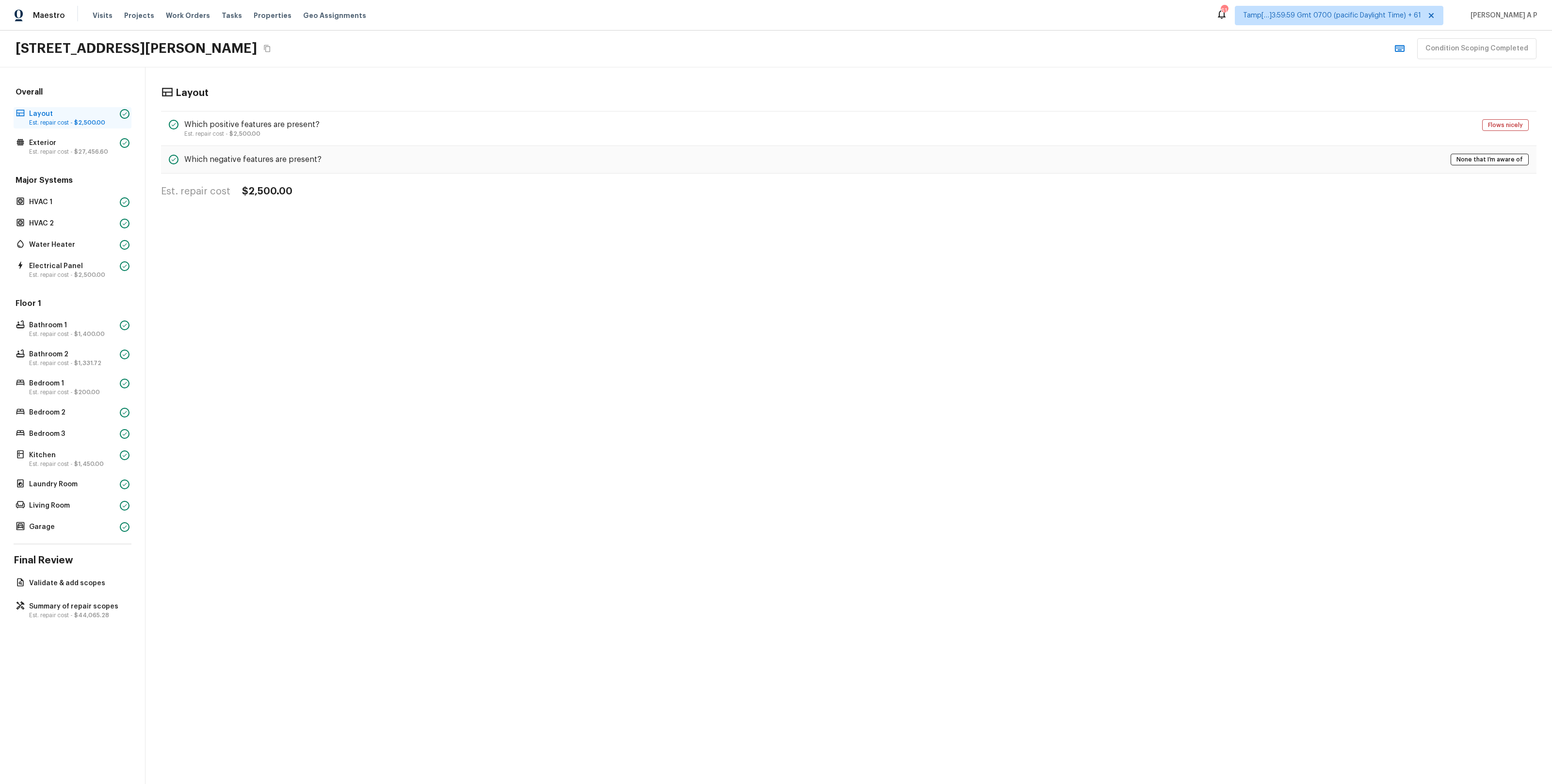
click at [83, 120] on span "$2,500.00" at bounding box center [90, 123] width 31 height 6
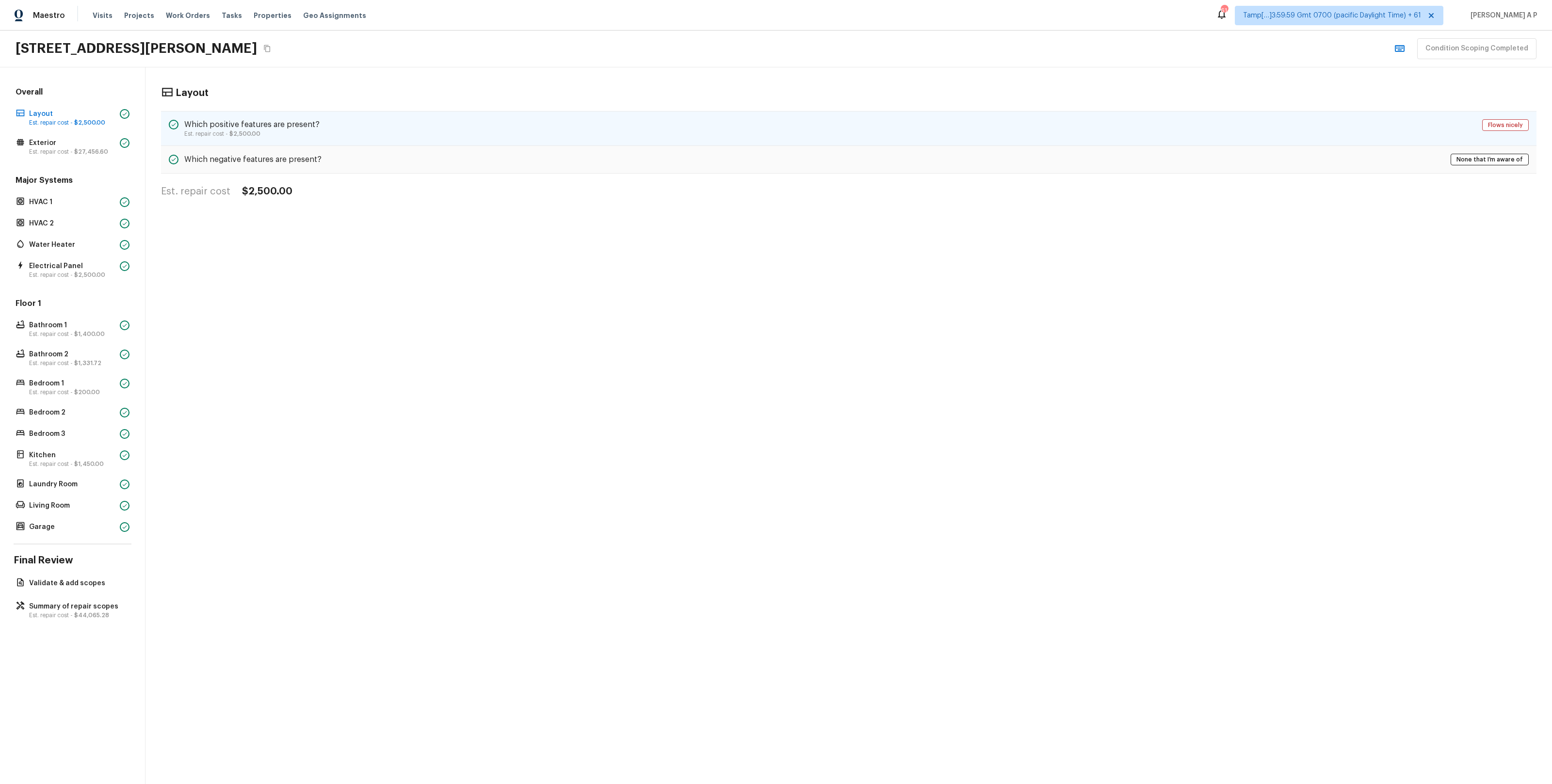
click at [319, 129] on div "Which positive features are present? Est. repair cost - $2,500.00 Flows nicely" at bounding box center [848, 128] width 1375 height 35
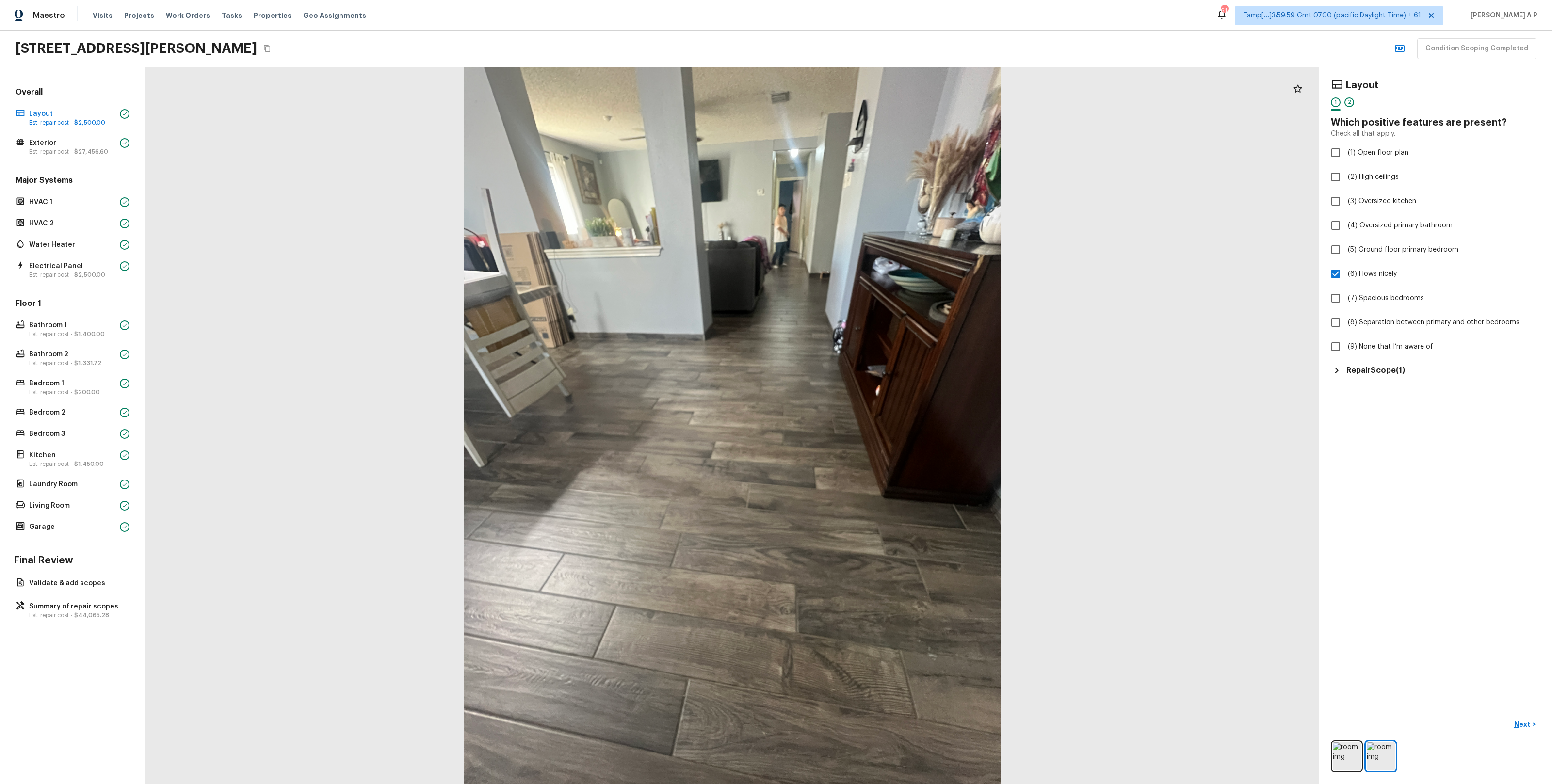
click at [1385, 370] on h5 "Repair Scope ( 1 )" at bounding box center [1375, 370] width 58 height 11
click at [1519, 723] on p "Next" at bounding box center [1523, 724] width 19 height 10
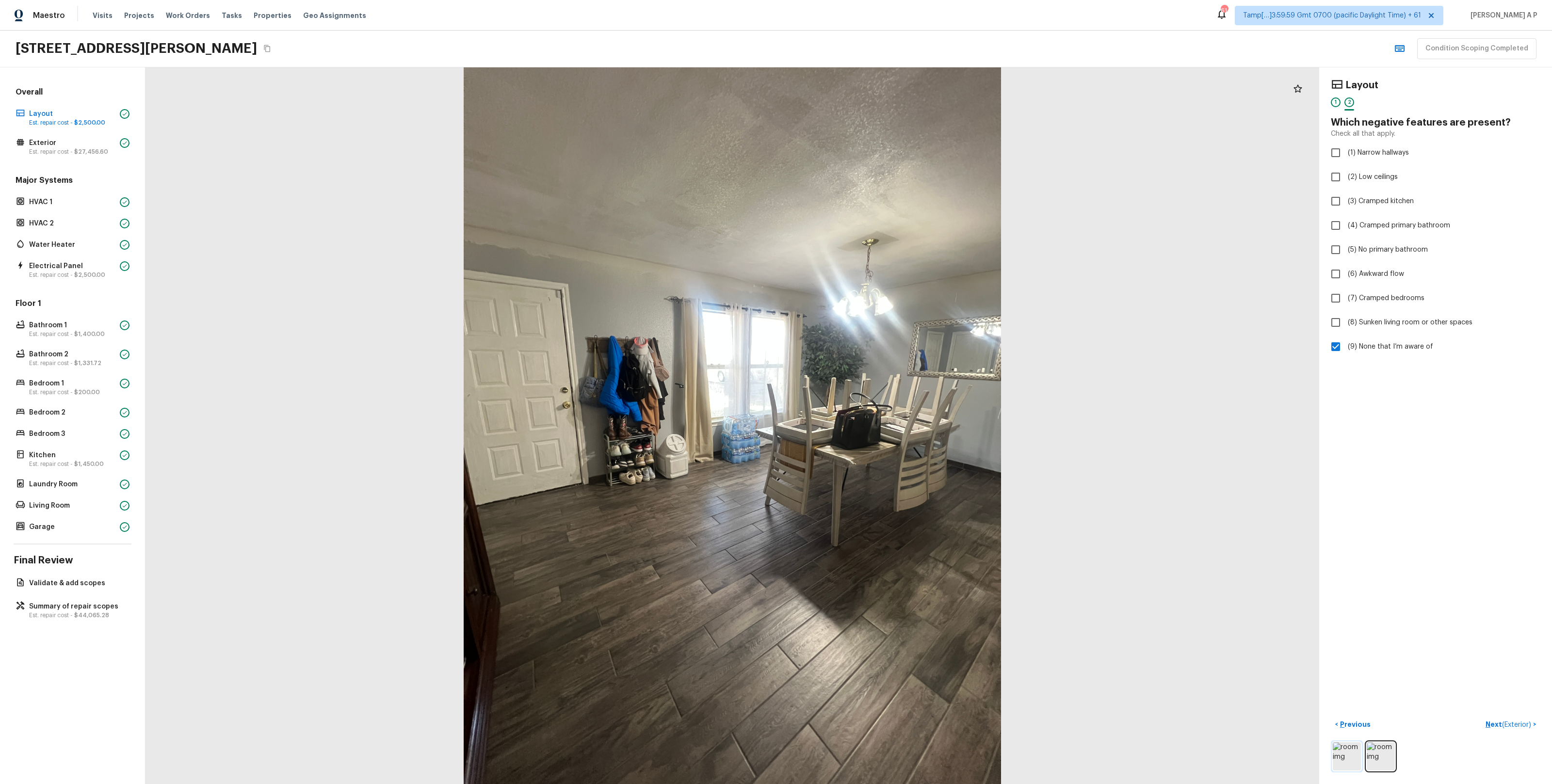
click at [1350, 749] on img at bounding box center [1347, 756] width 28 height 28
click at [1352, 754] on img at bounding box center [1347, 756] width 28 height 28
click at [1347, 756] on img at bounding box center [1347, 756] width 28 height 28
click at [1388, 750] on img at bounding box center [1380, 756] width 28 height 28
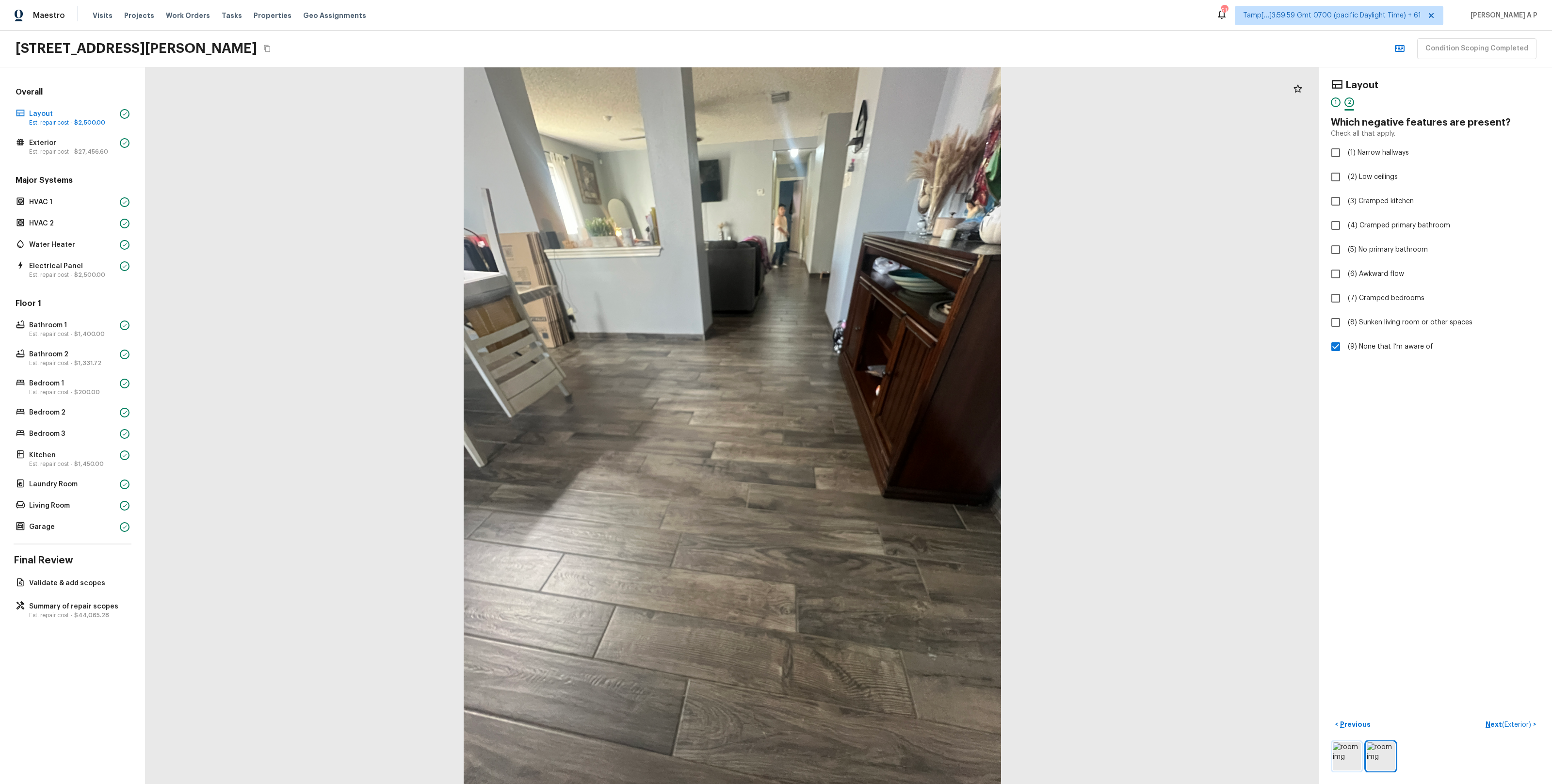
click at [1353, 751] on img at bounding box center [1347, 756] width 28 height 28
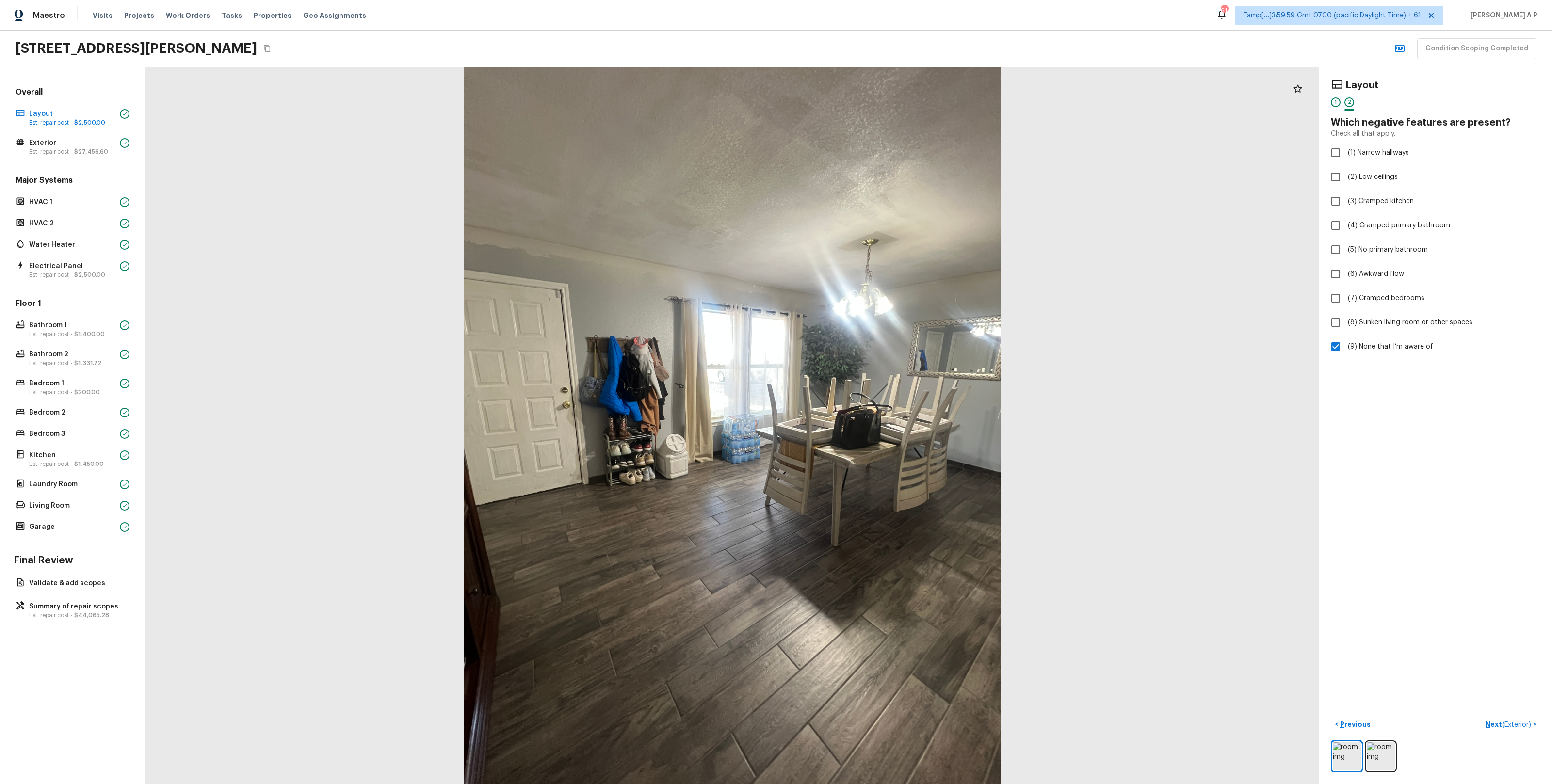
click at [1363, 751] on div at bounding box center [1436, 756] width 210 height 32
click at [1361, 754] on div at bounding box center [1436, 756] width 210 height 32
click at [1382, 755] on img at bounding box center [1380, 756] width 28 height 28
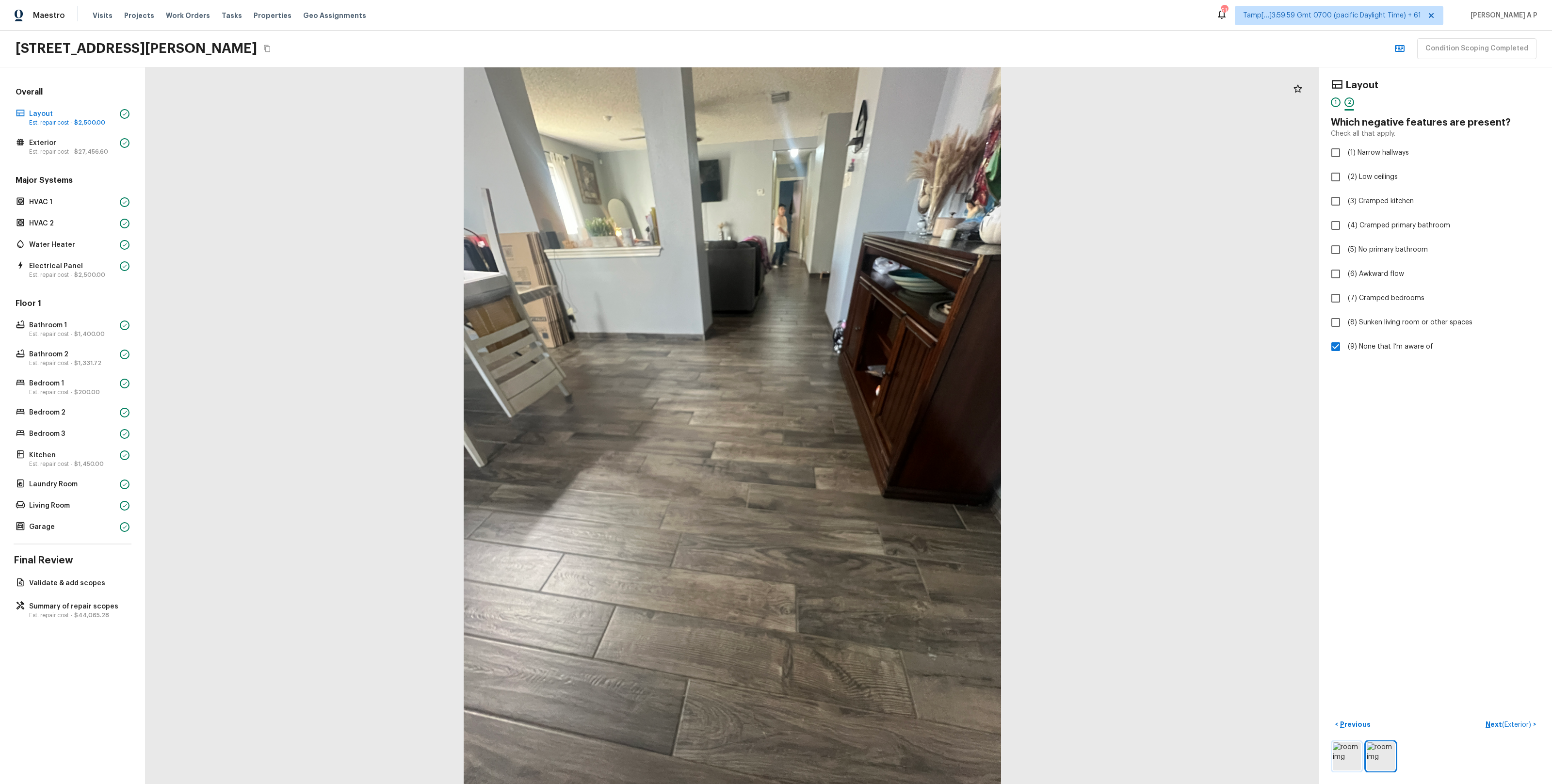
click at [1346, 759] on img at bounding box center [1347, 756] width 28 height 28
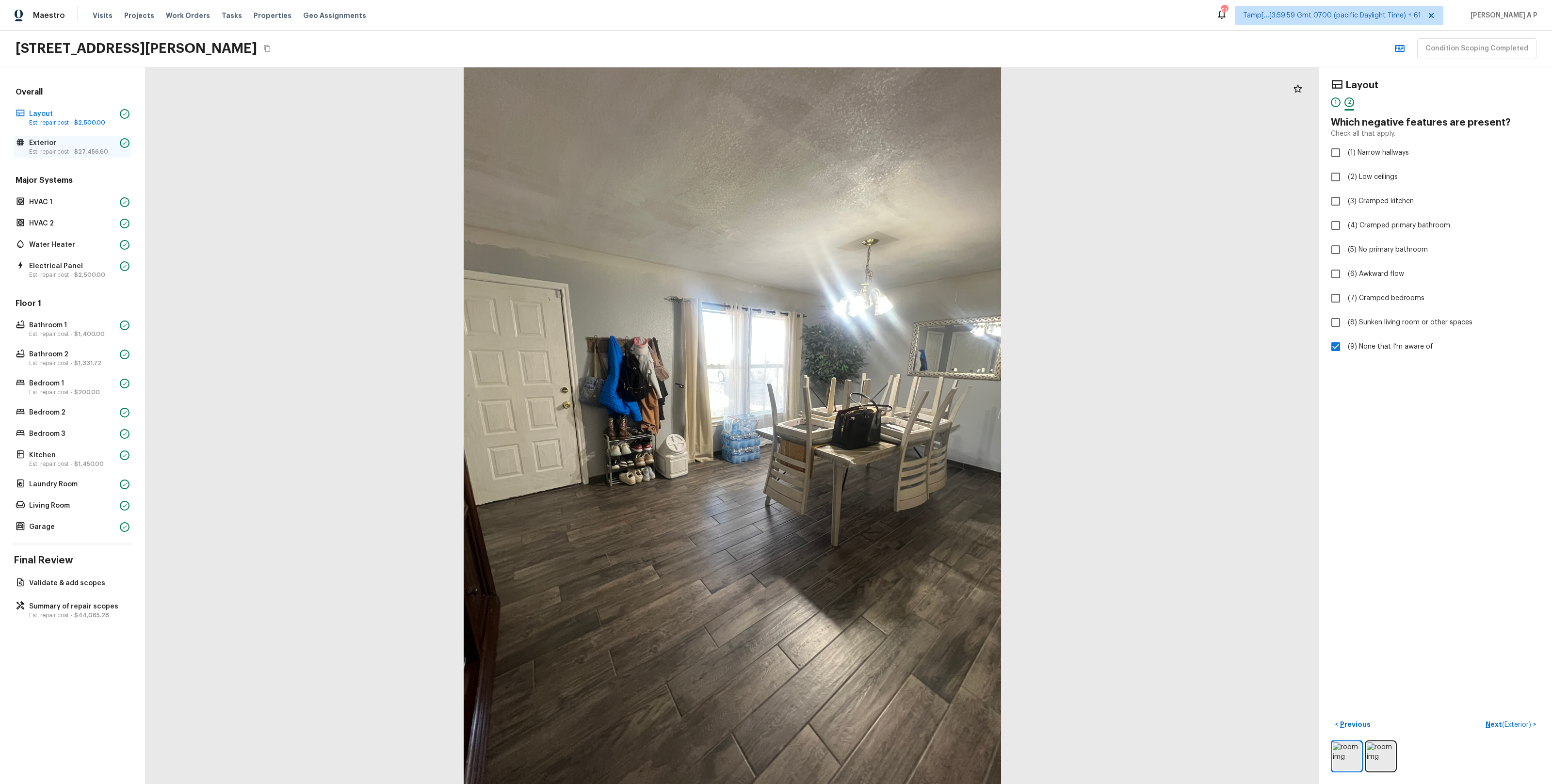
click at [86, 146] on p "Exterior" at bounding box center [72, 143] width 87 height 10
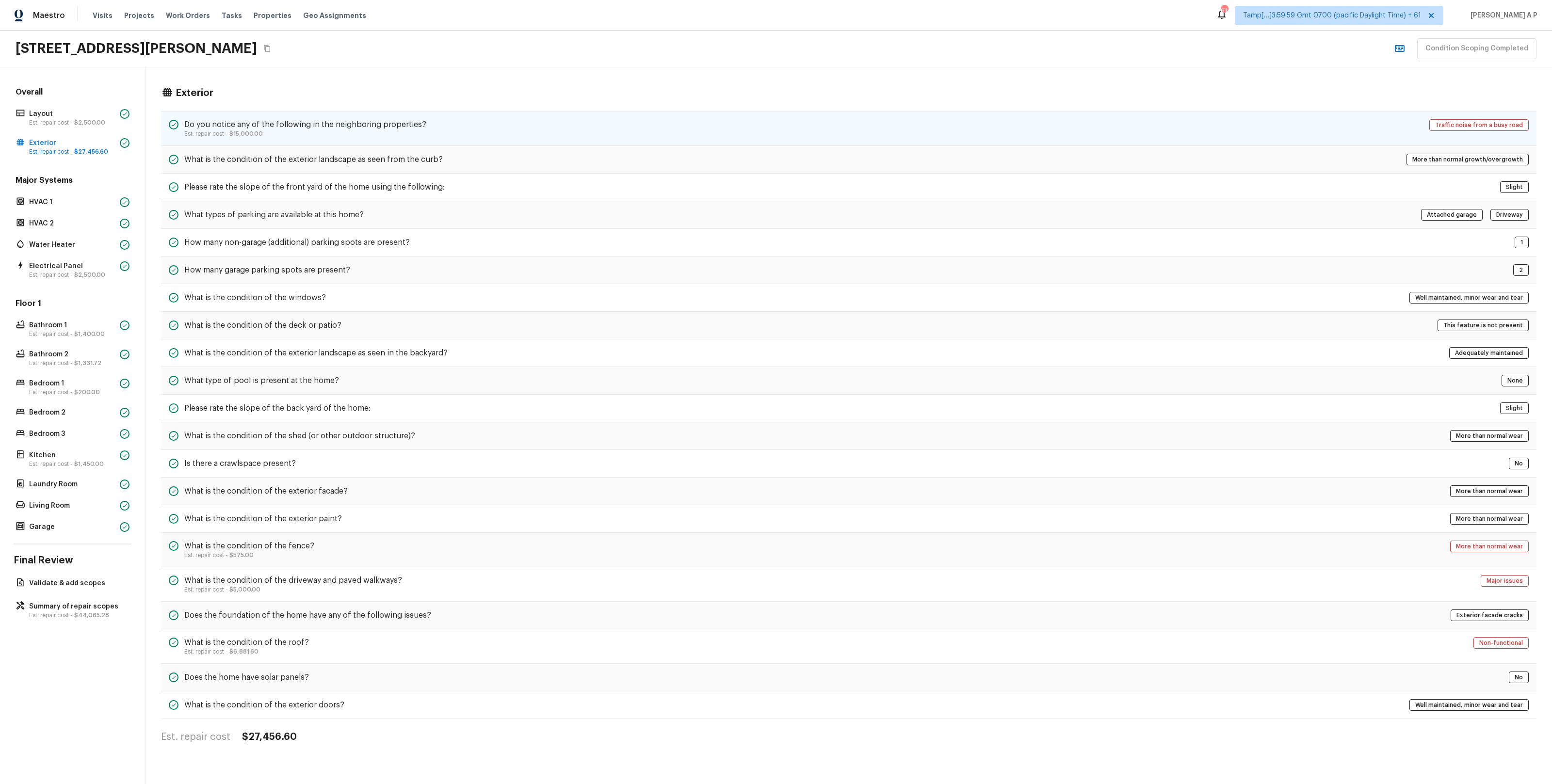
click at [252, 125] on h5 "Do you notice any of the following in the neighboring properties?" at bounding box center [305, 125] width 242 height 11
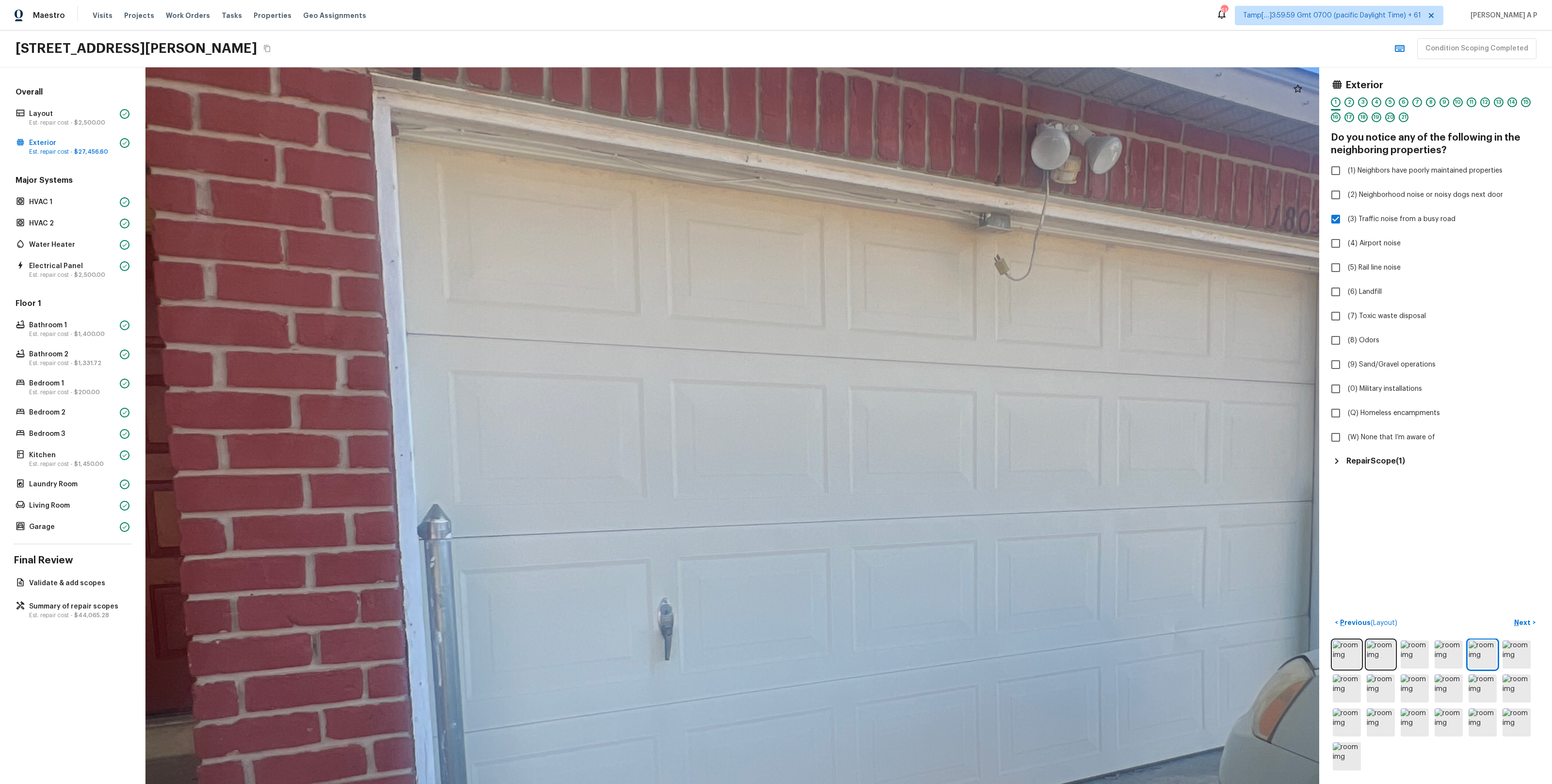
drag, startPoint x: 950, startPoint y: 164, endPoint x: 971, endPoint y: 309, distance: 146.5
click at [971, 308] on div at bounding box center [933, 551] width 3823 height 2333
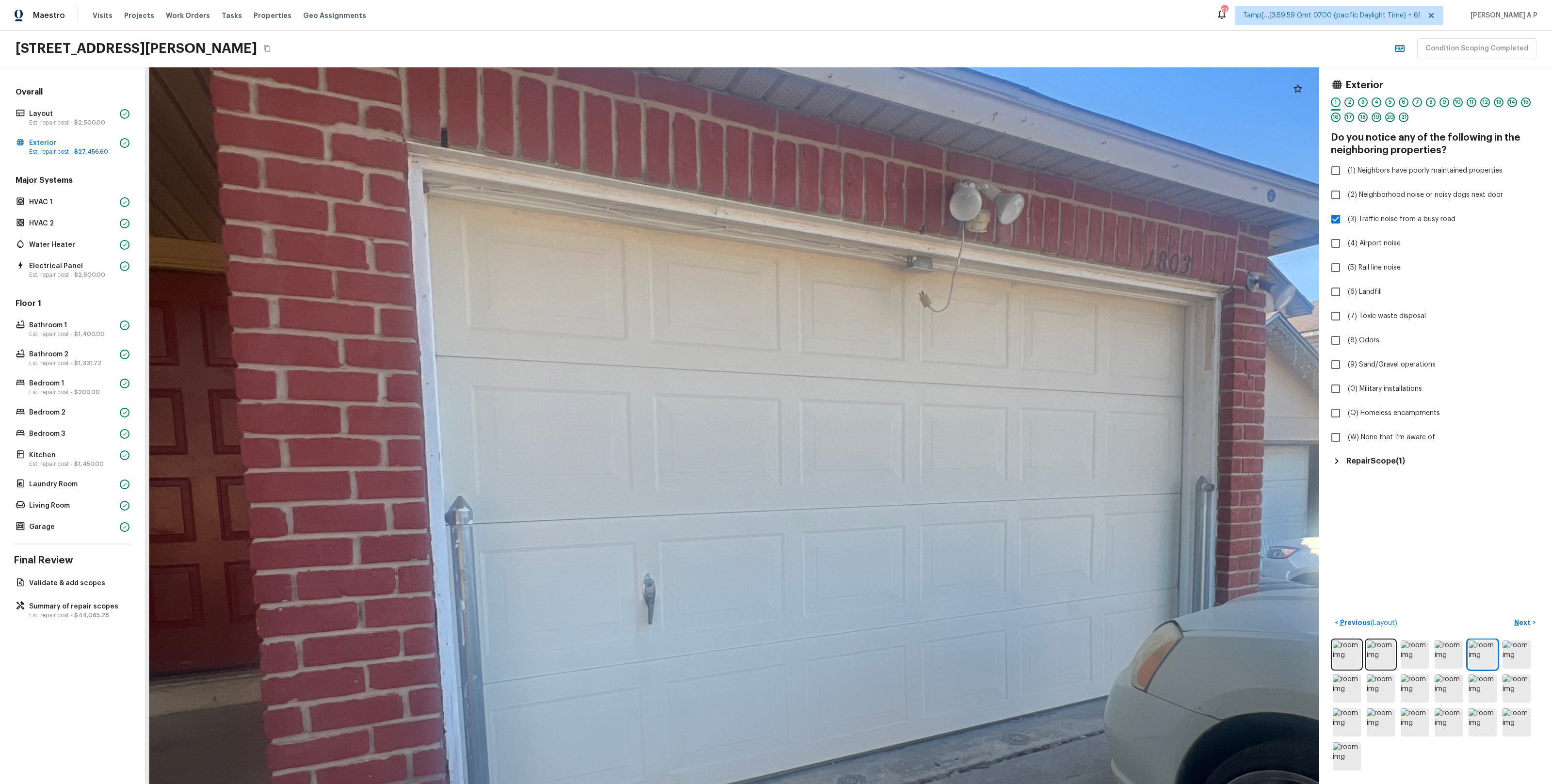
drag, startPoint x: 991, startPoint y: 310, endPoint x: 901, endPoint y: 346, distance: 96.9
click at [901, 346] on div at bounding box center [869, 535] width 3144 height 1920
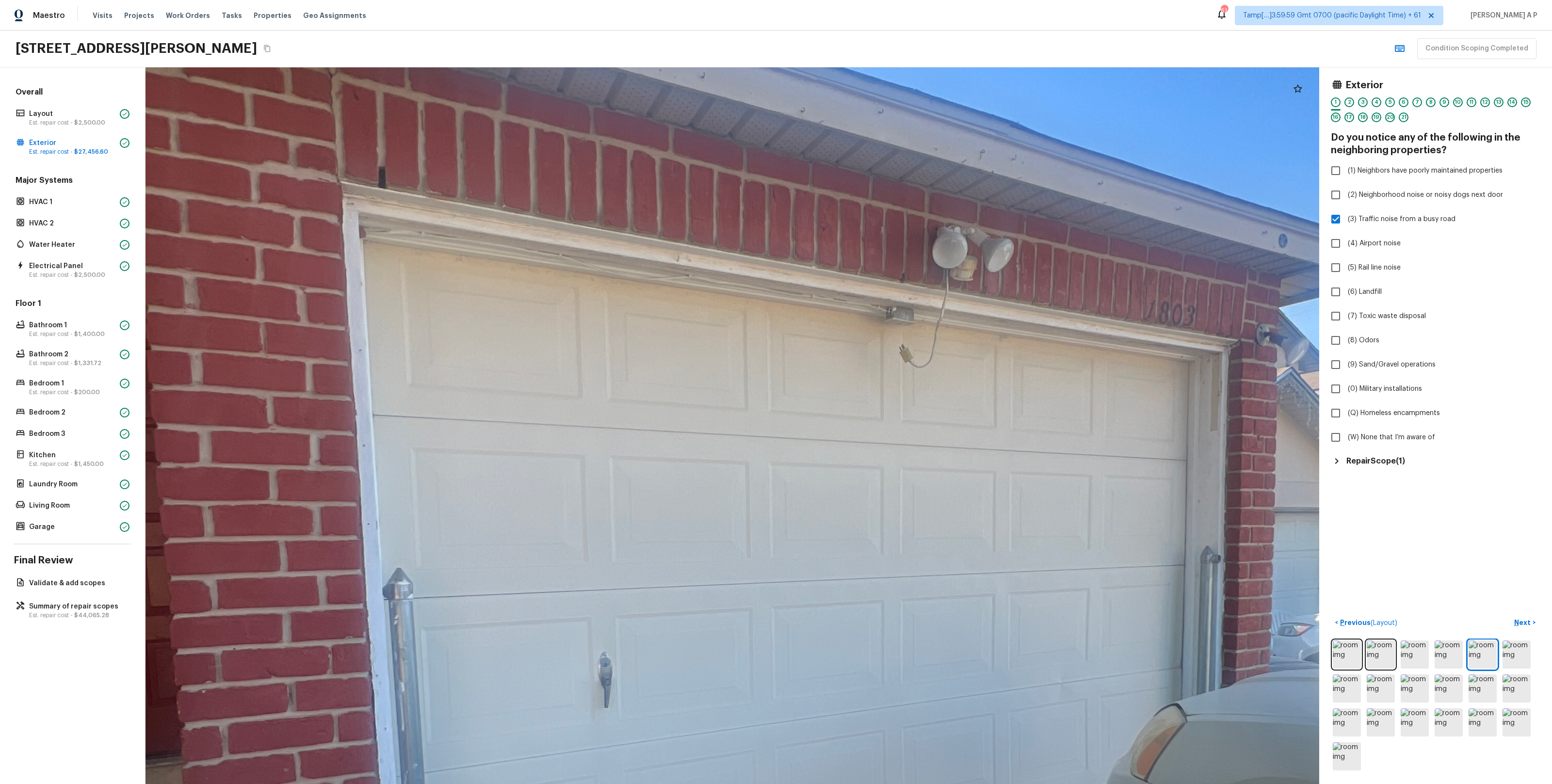
drag, startPoint x: 901, startPoint y: 346, endPoint x: 951, endPoint y: 449, distance: 114.5
click at [951, 449] on div at bounding box center [845, 610] width 3425 height 2091
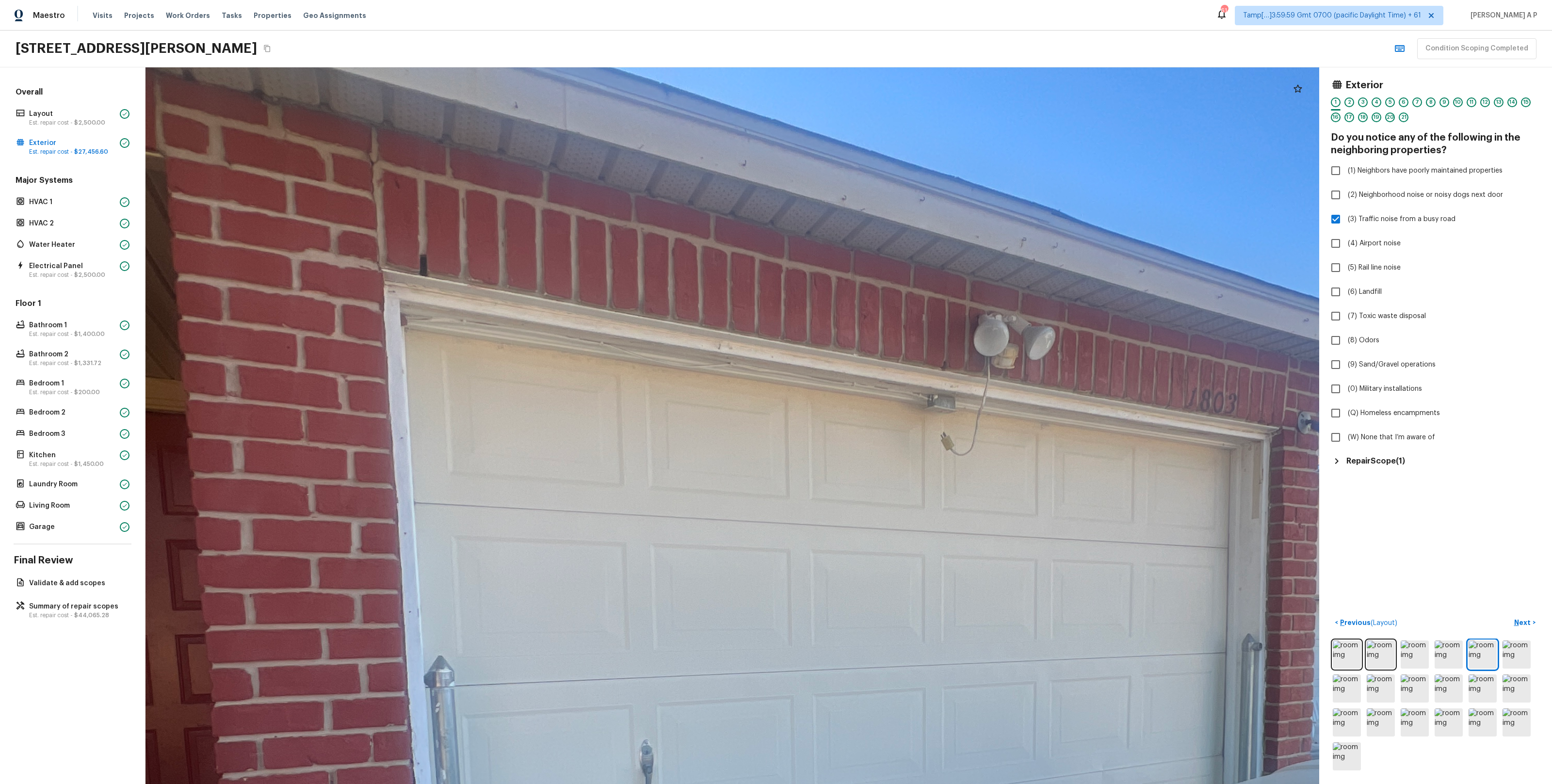
drag, startPoint x: 871, startPoint y: 392, endPoint x: 956, endPoint y: 486, distance: 126.7
click at [956, 485] on div at bounding box center [886, 698] width 3425 height 2091
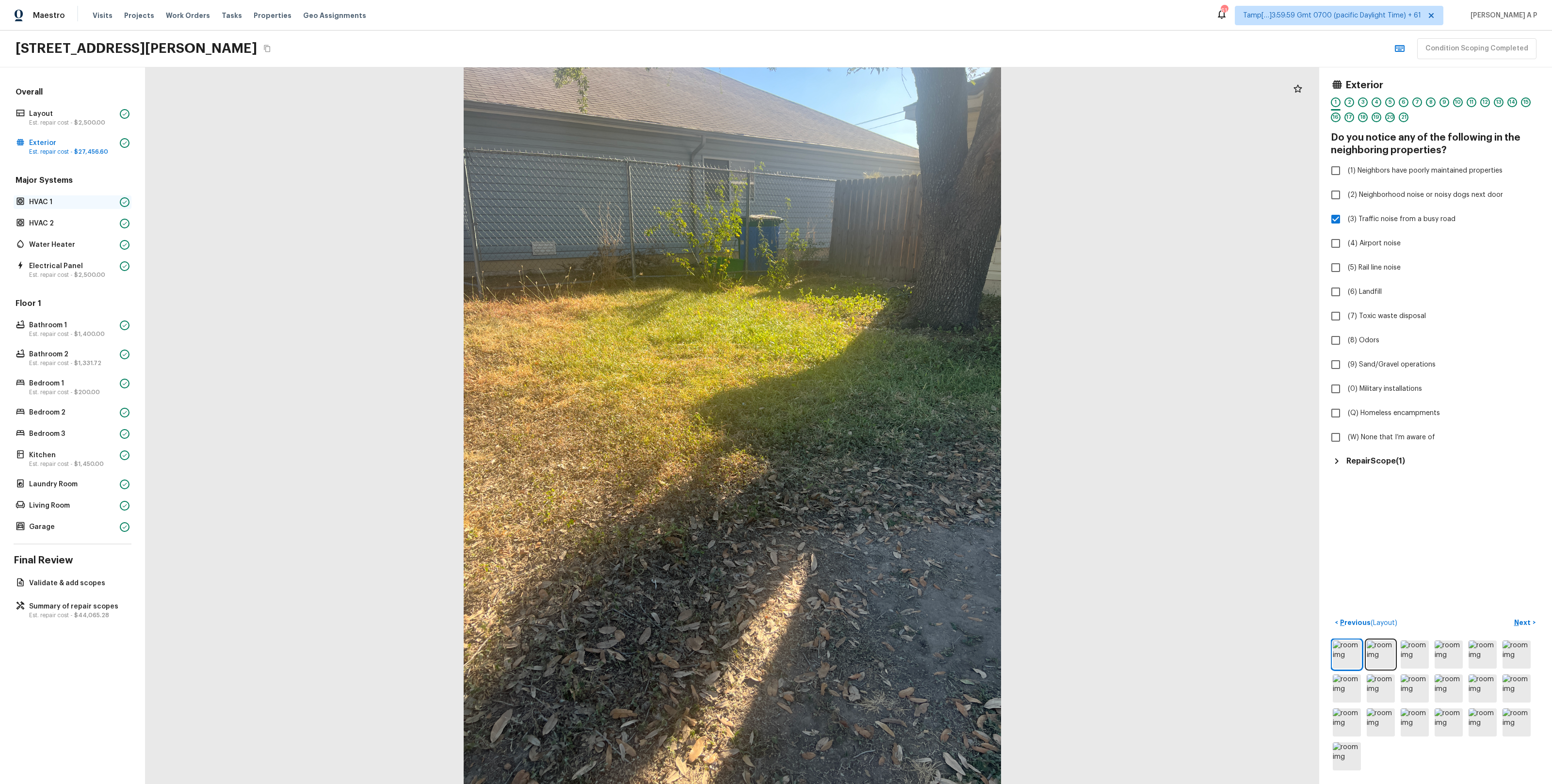
click at [52, 203] on p "HVAC 1" at bounding box center [72, 202] width 87 height 10
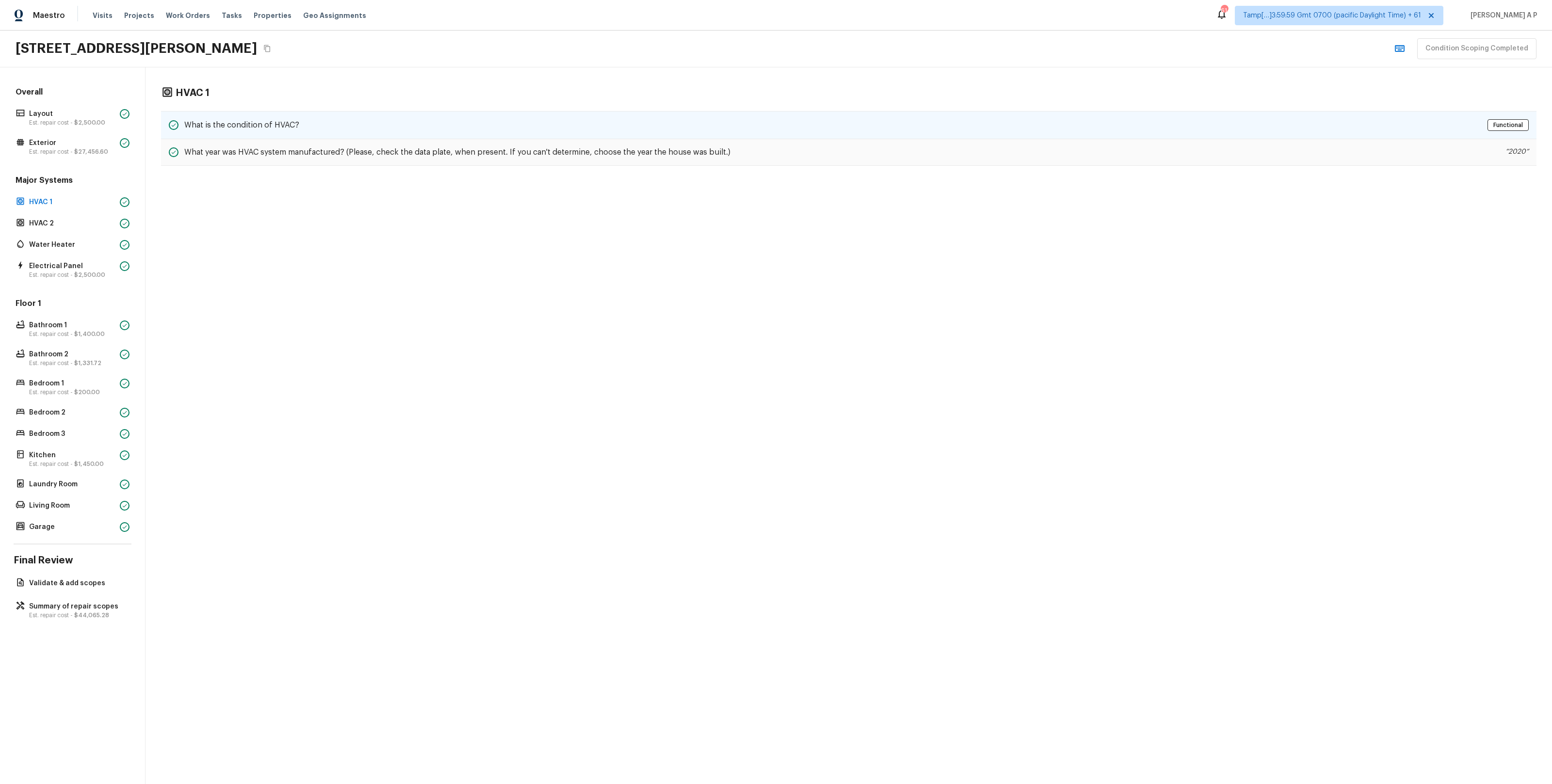
click at [241, 124] on h5 "What is the condition of HVAC?" at bounding box center [242, 125] width 115 height 11
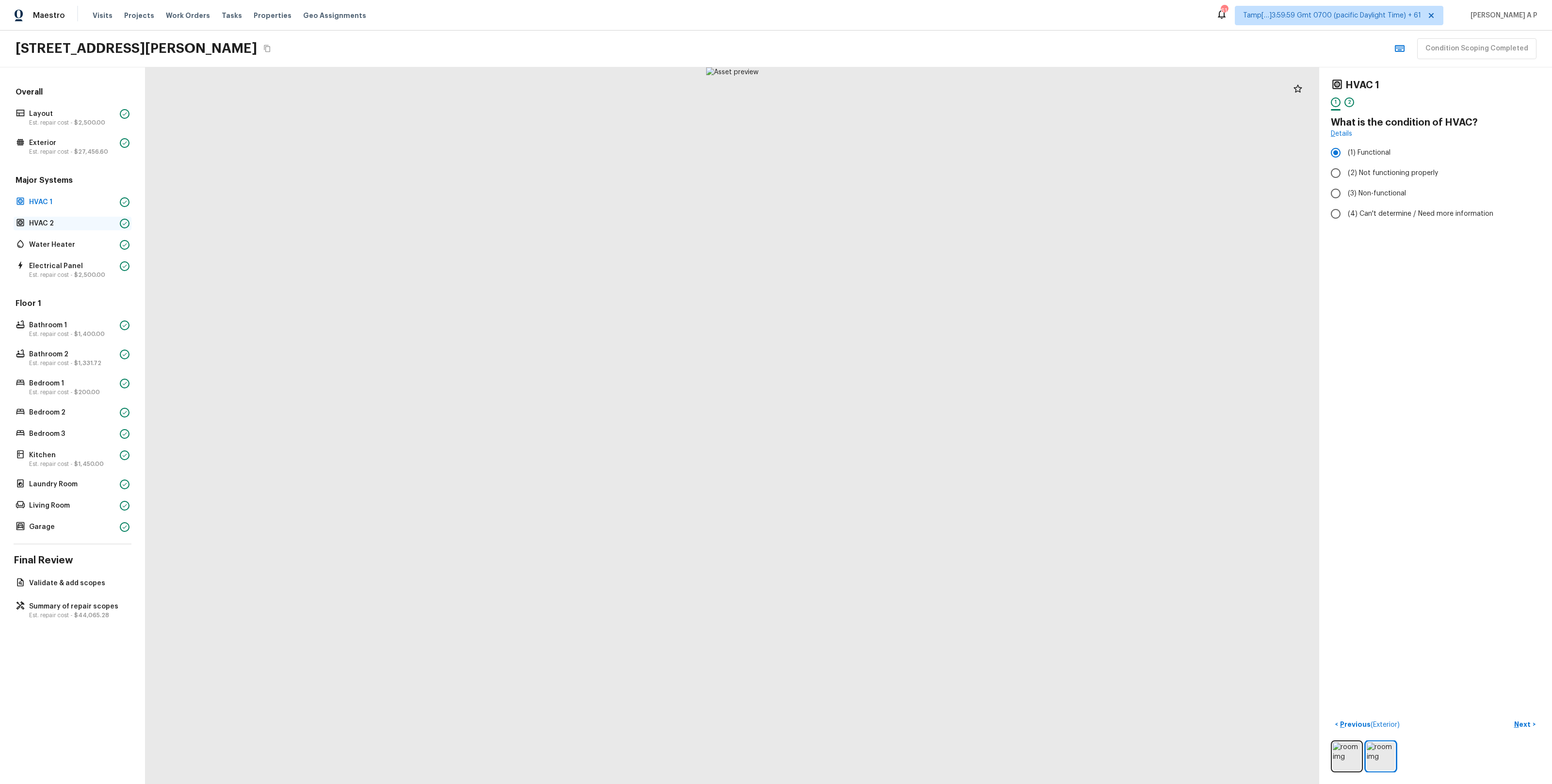
click at [60, 228] on p "HVAC 2" at bounding box center [72, 223] width 87 height 10
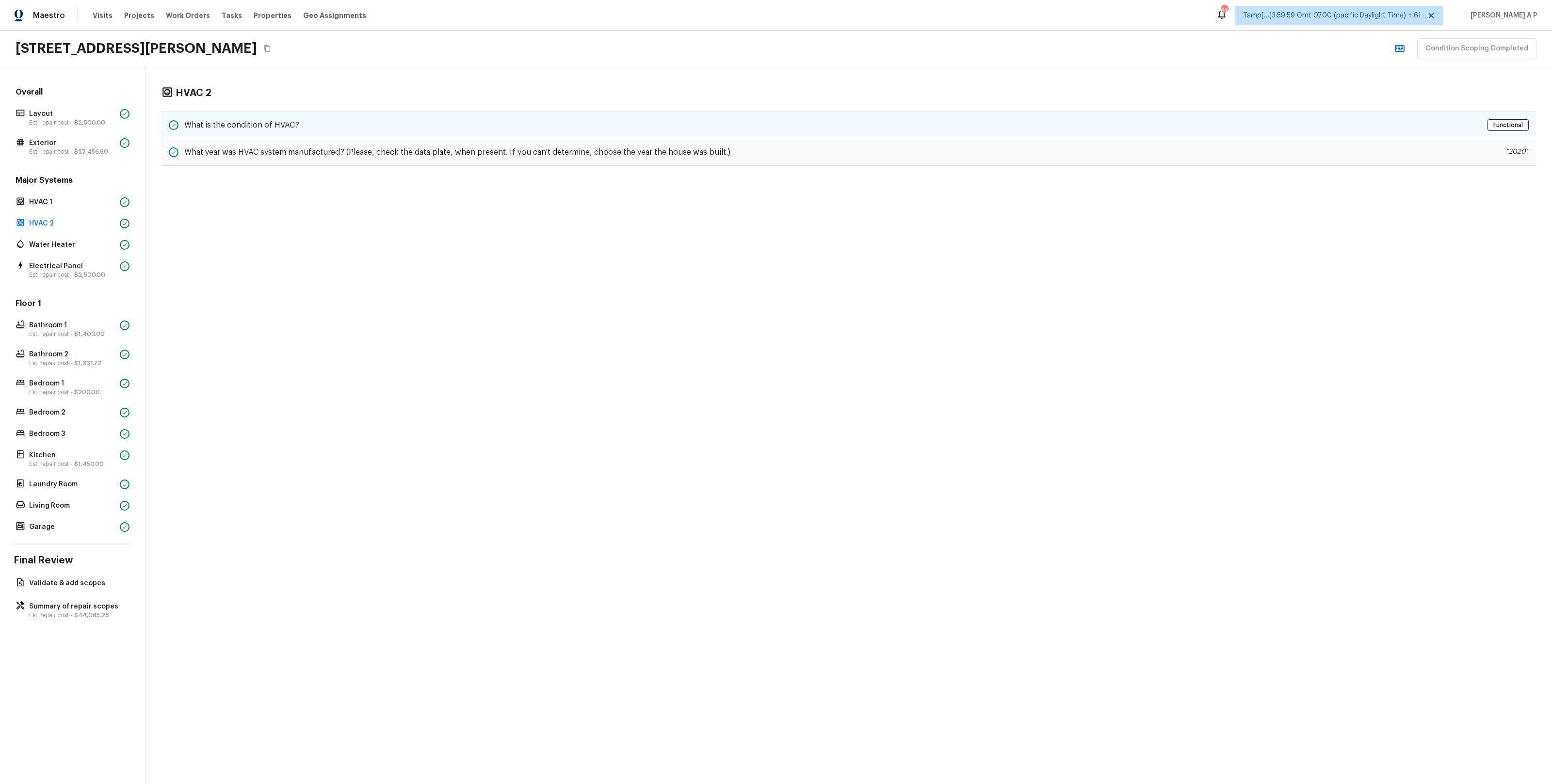
click at [302, 126] on div "What is the condition of HVAC? Functional" at bounding box center [848, 125] width 1375 height 28
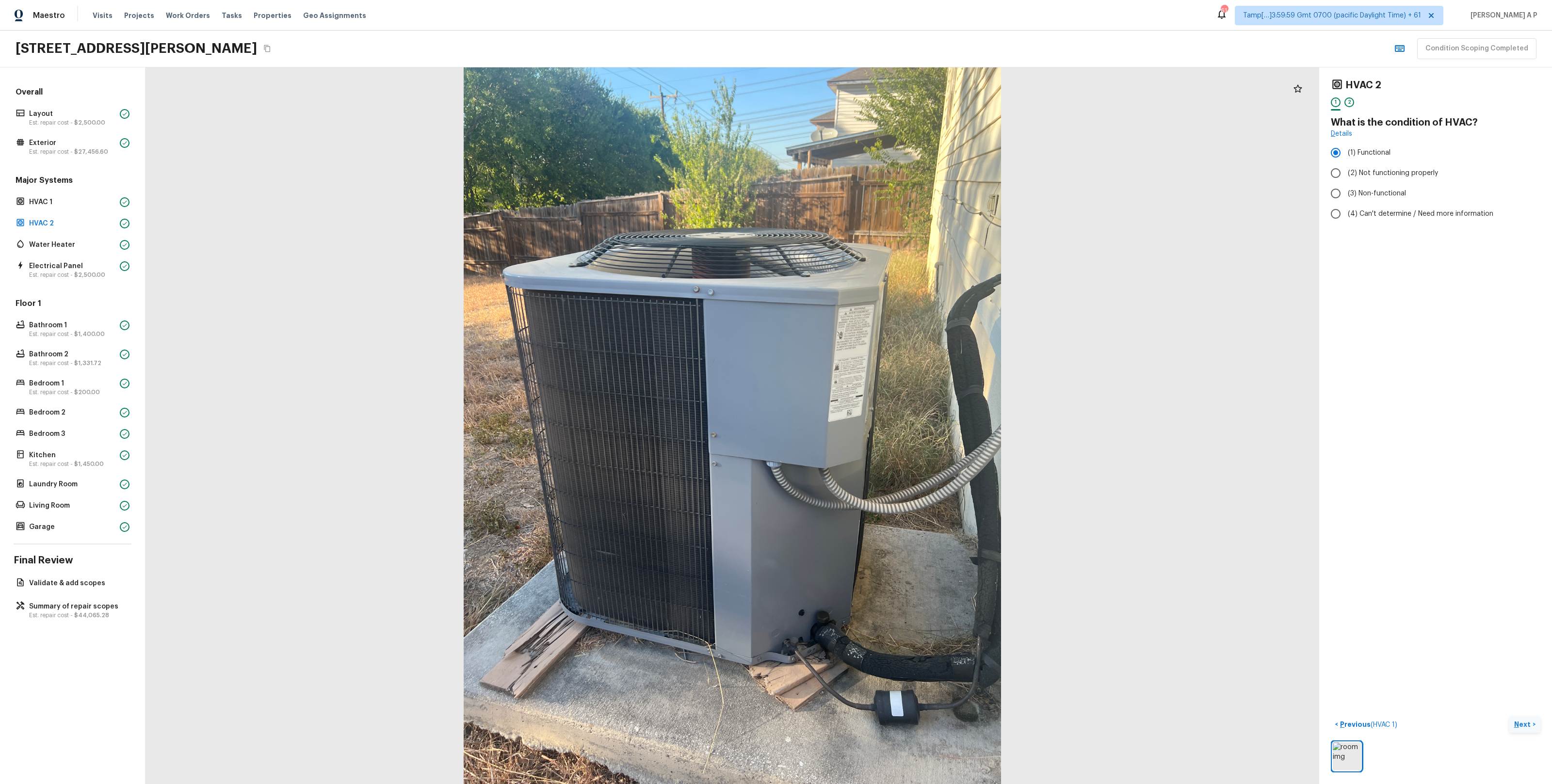
click at [1521, 727] on p "Next" at bounding box center [1523, 724] width 19 height 10
click at [83, 241] on p "Water Heater" at bounding box center [72, 244] width 87 height 10
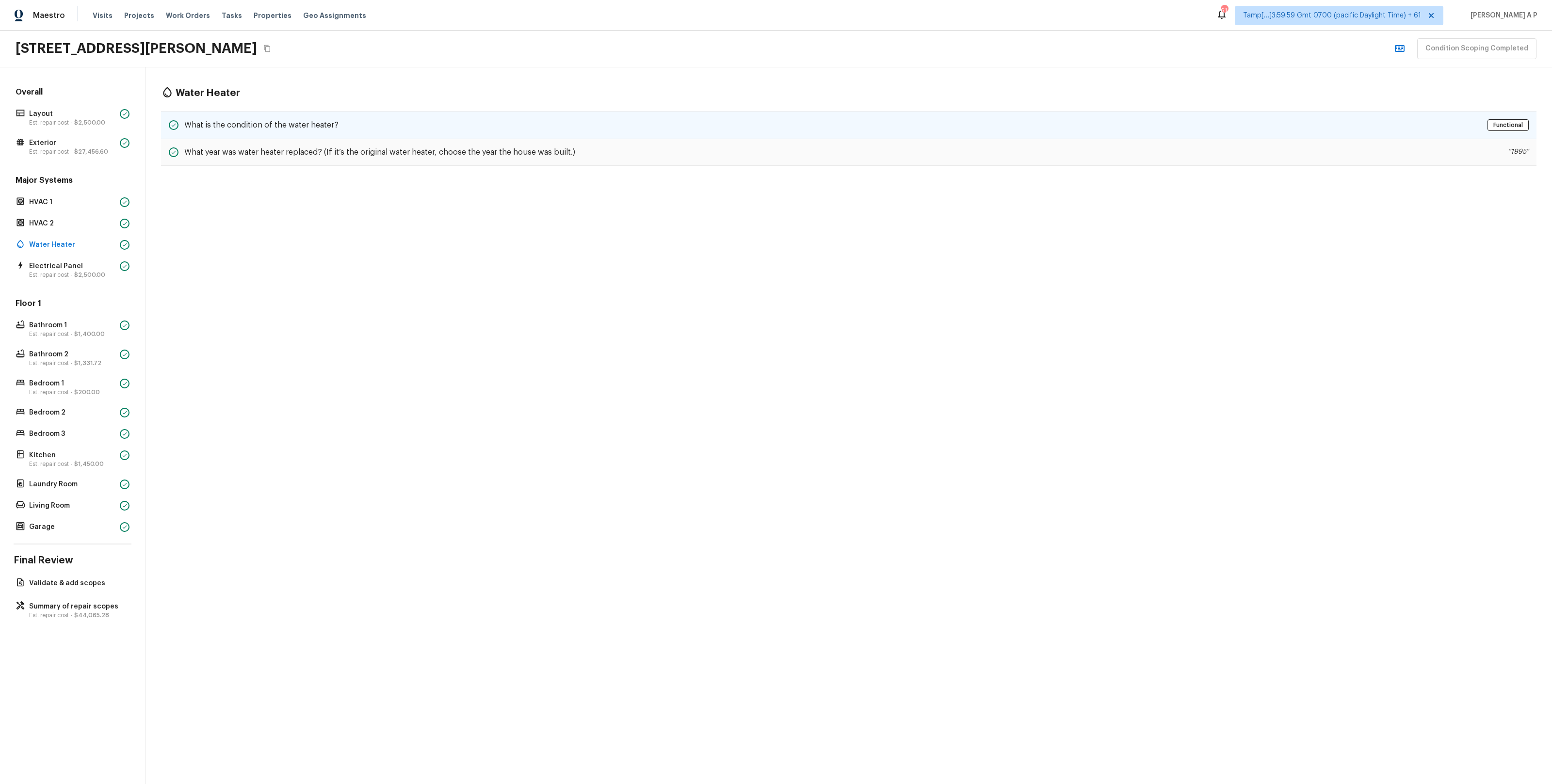
click at [268, 122] on h5 "What is the condition of the water heater?" at bounding box center [261, 125] width 154 height 11
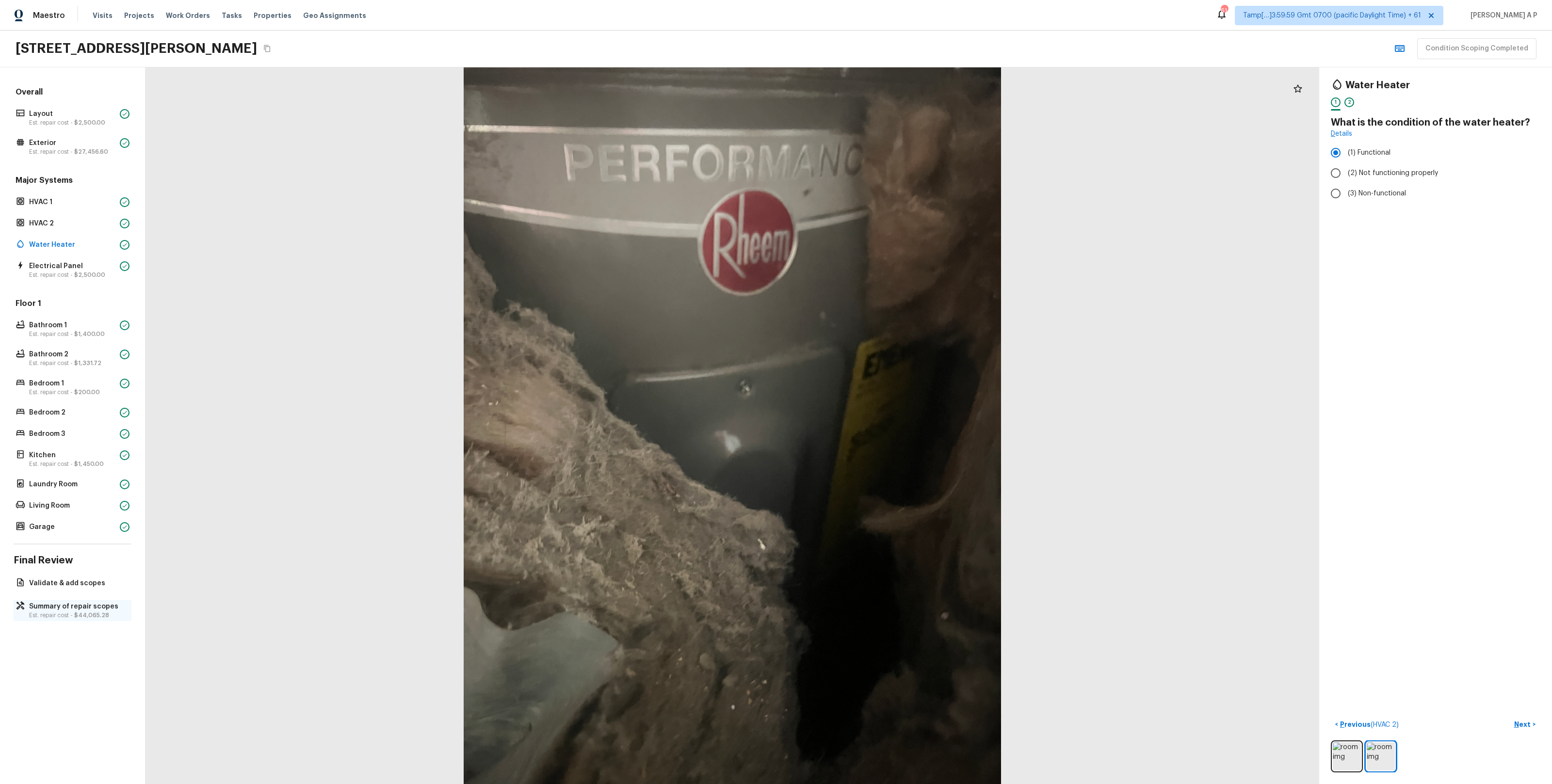
click at [74, 615] on span "$44,065.28" at bounding box center [92, 615] width 35 height 6
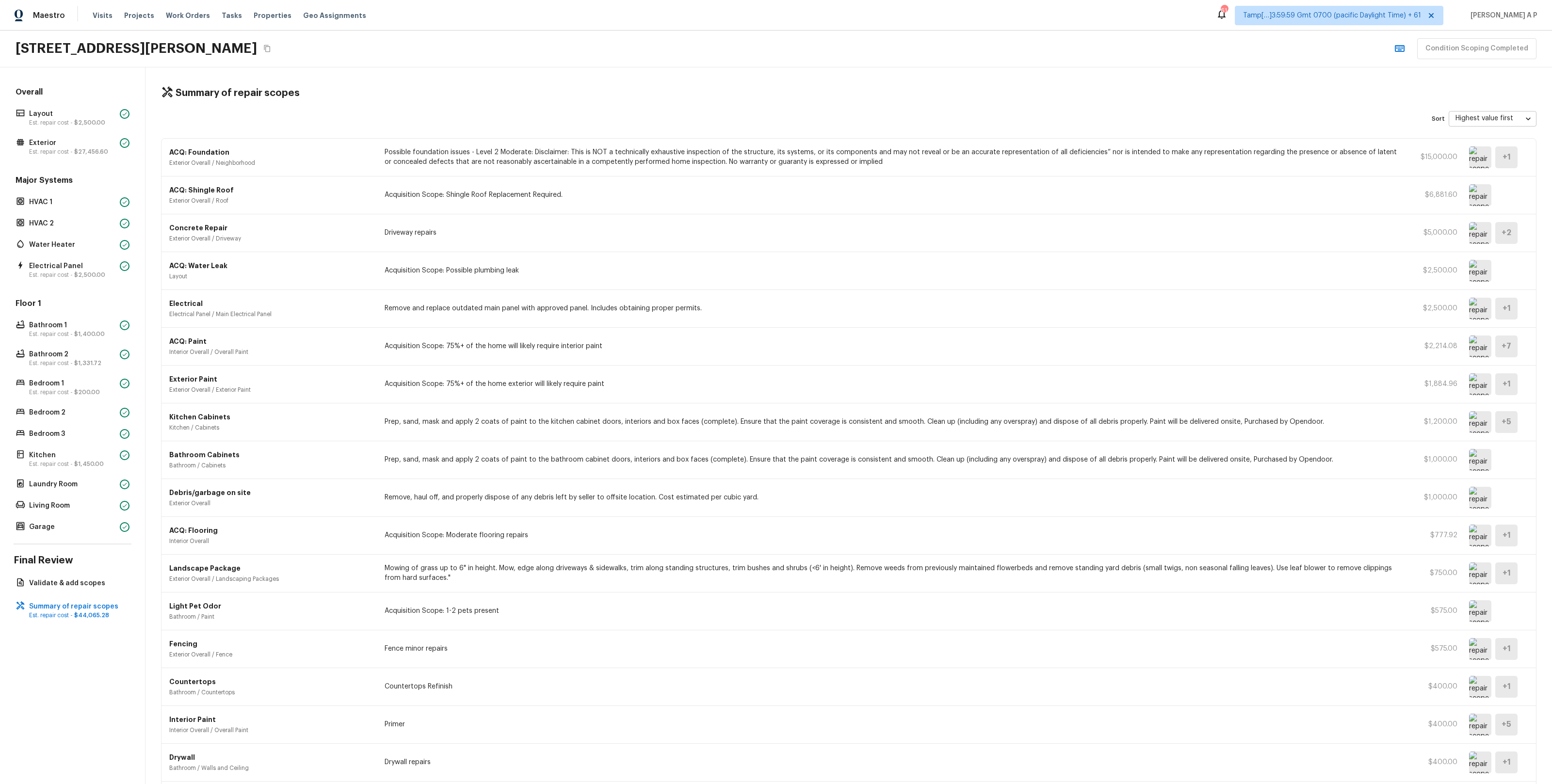
click at [104, 252] on div "Major Systems HVAC 1 HVAC 2 Water Heater Electrical Panel Est. repair cost - $2…" at bounding box center [73, 228] width 118 height 105
click at [104, 249] on p "Water Heater" at bounding box center [72, 244] width 87 height 10
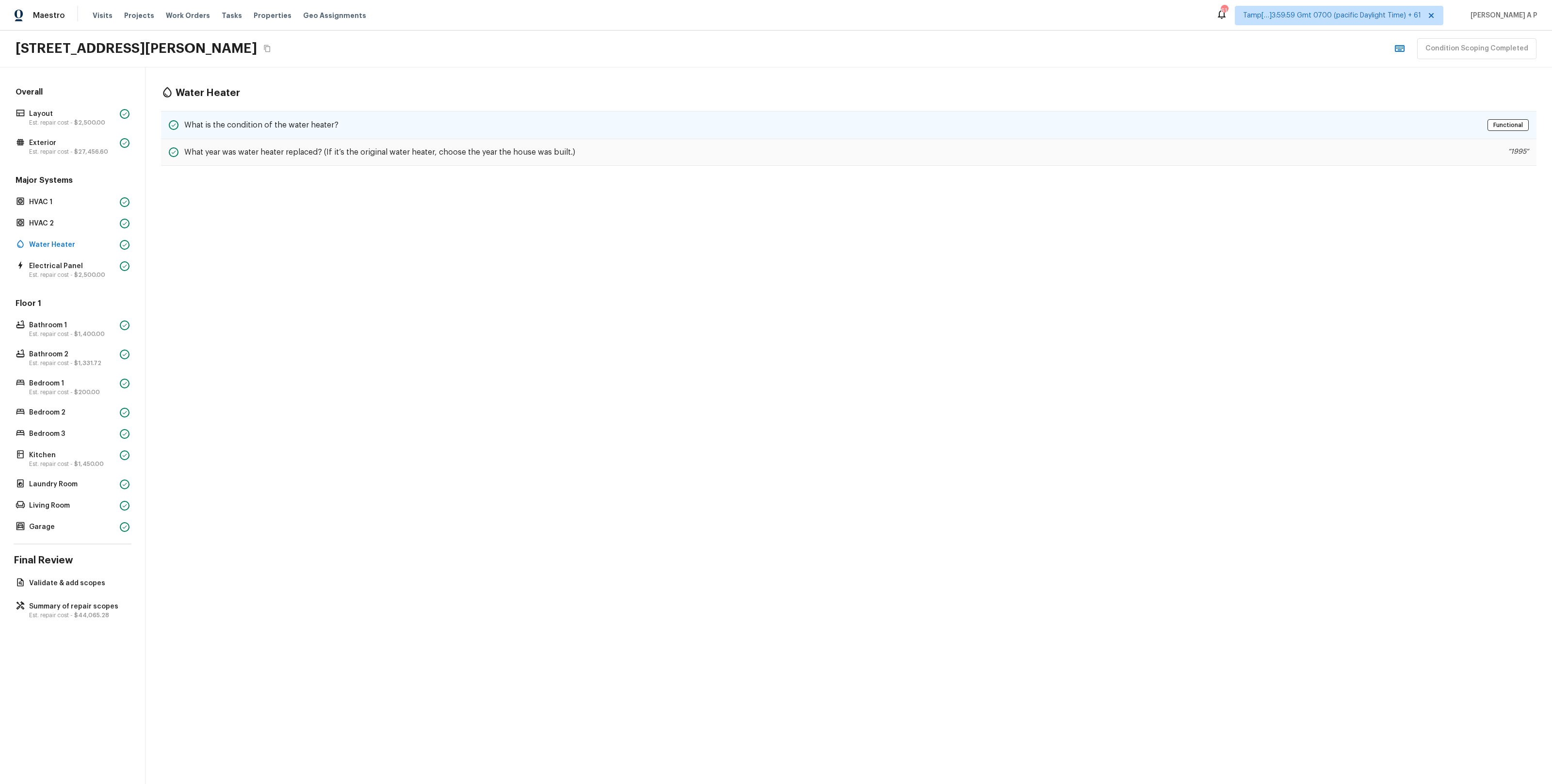
click at [298, 126] on h5 "What is the condition of the water heater?" at bounding box center [261, 125] width 154 height 11
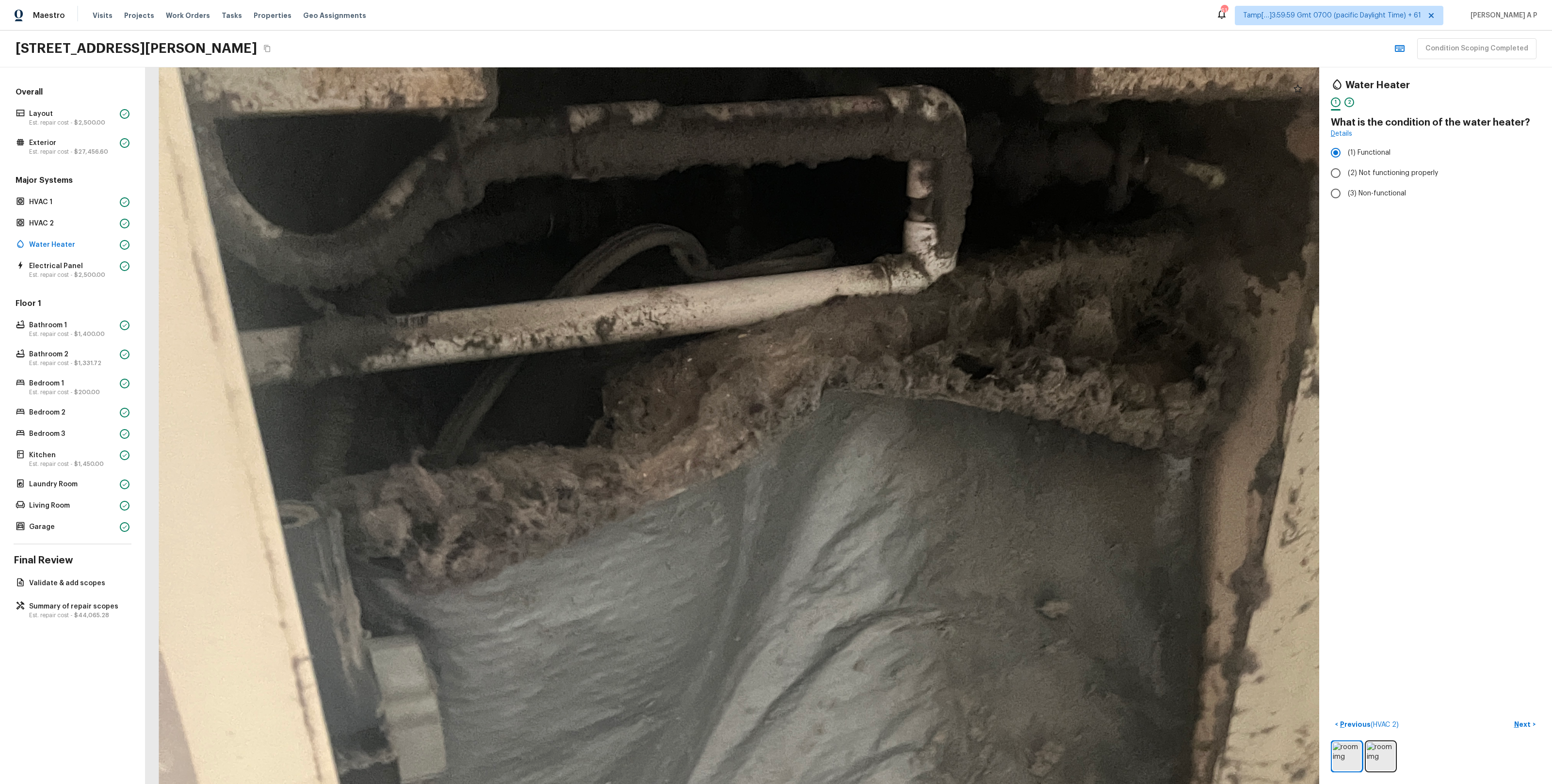
drag, startPoint x: 737, startPoint y: 222, endPoint x: 755, endPoint y: 454, distance: 232.7
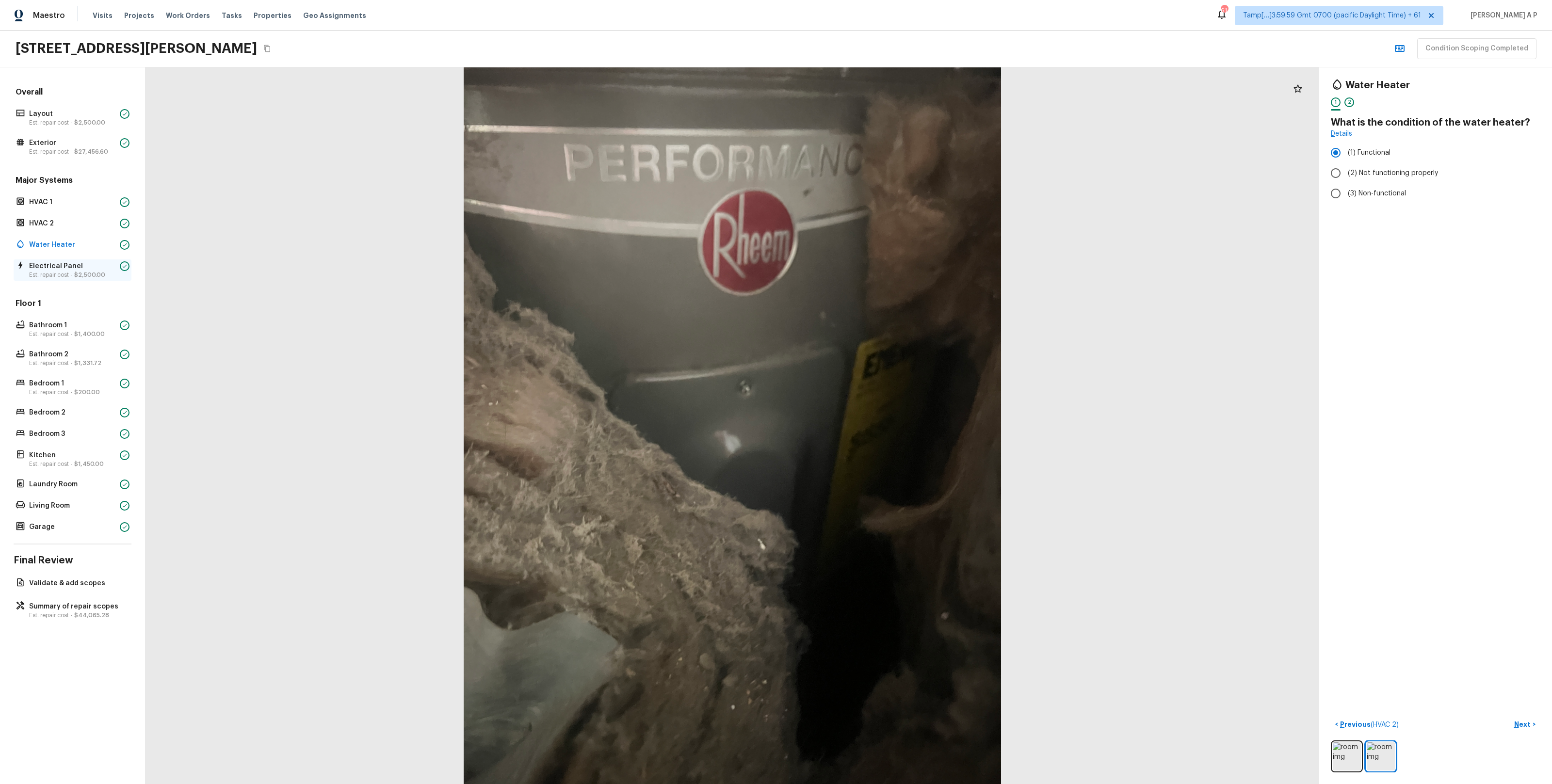
click at [96, 269] on p "Electrical Panel" at bounding box center [72, 266] width 87 height 10
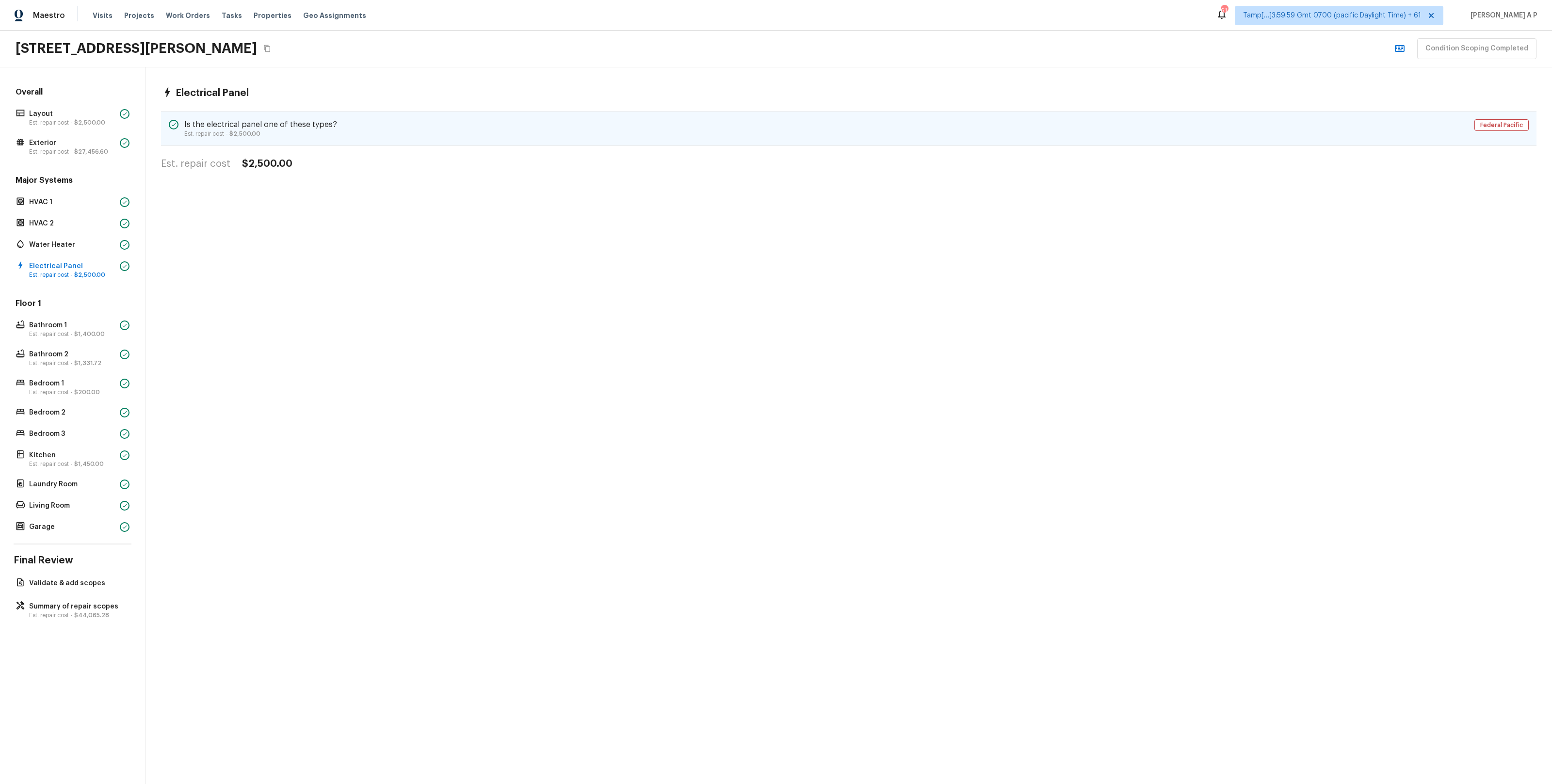
click at [320, 126] on h5 "Is the electrical panel one of these types?" at bounding box center [261, 125] width 153 height 11
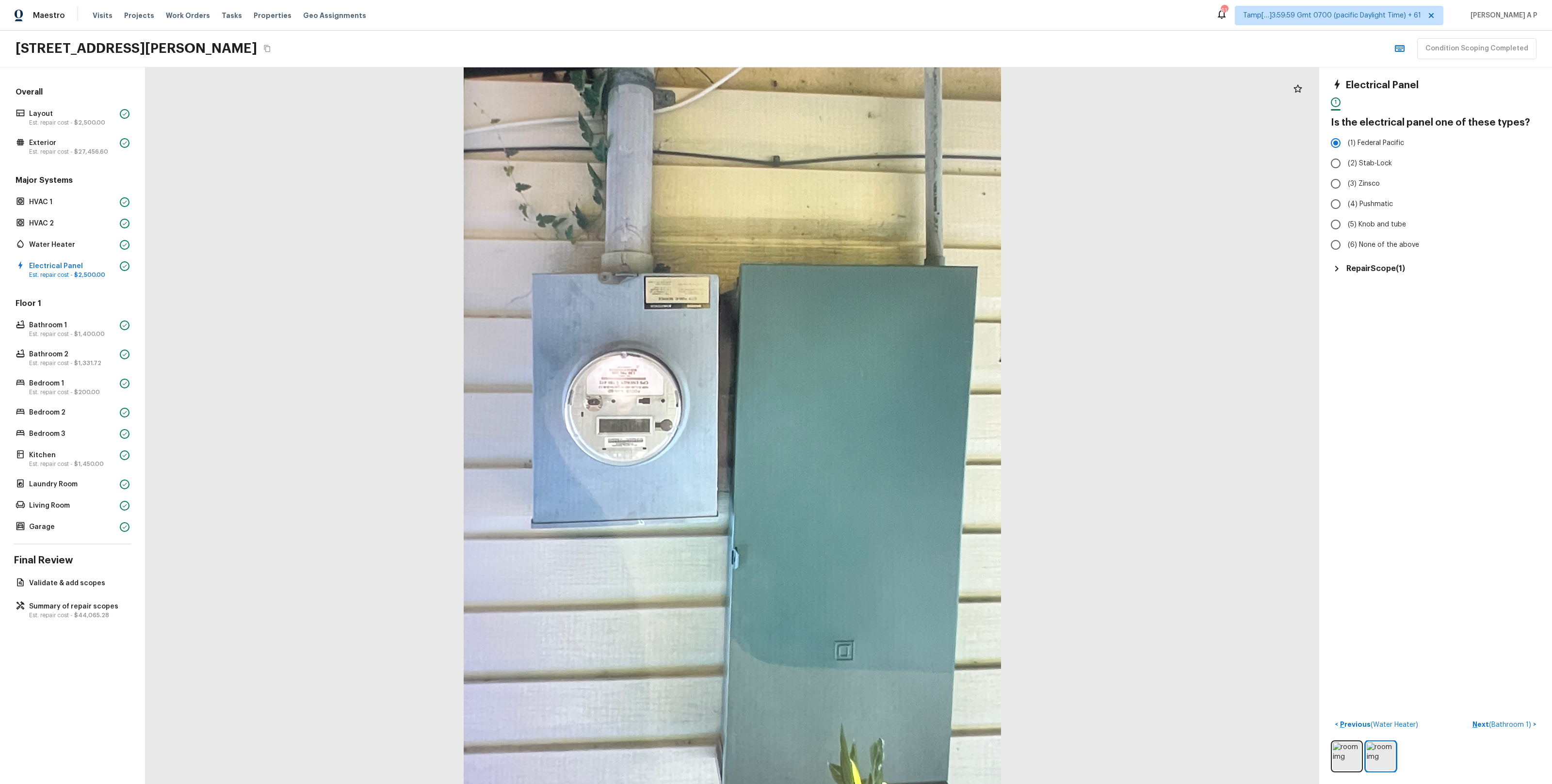
click at [88, 317] on div "Floor 1 Bathroom 1 Est. repair cost - $1,400.00 Bathroom 2 Est. repair cost - $…" at bounding box center [73, 415] width 118 height 235
click at [83, 328] on p "Bathroom 1" at bounding box center [72, 325] width 87 height 10
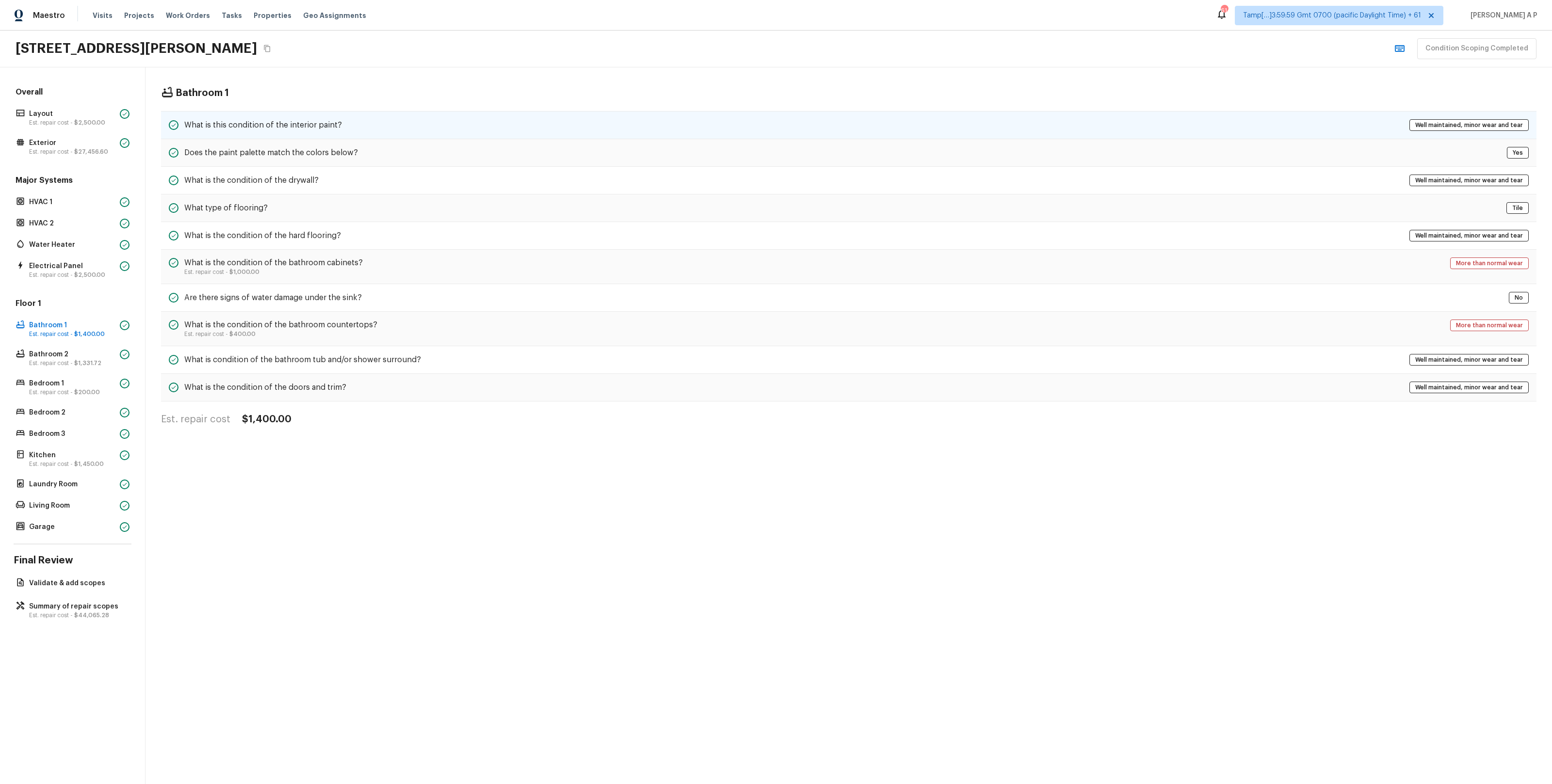
click at [310, 125] on h5 "What is this condition of the interior paint?" at bounding box center [263, 125] width 158 height 11
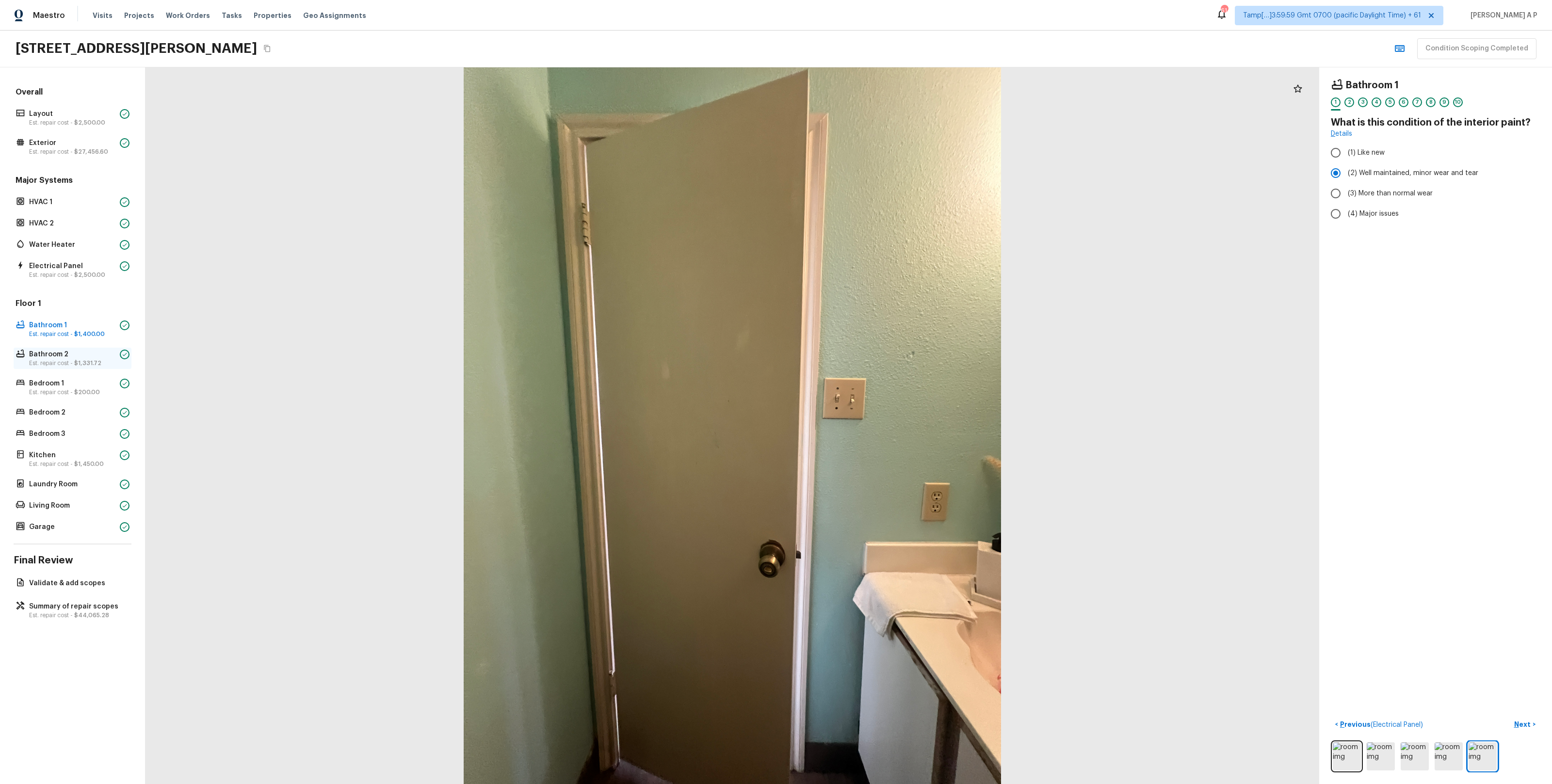
click at [45, 361] on p "Est. repair cost - $1,331.72" at bounding box center [72, 363] width 87 height 8
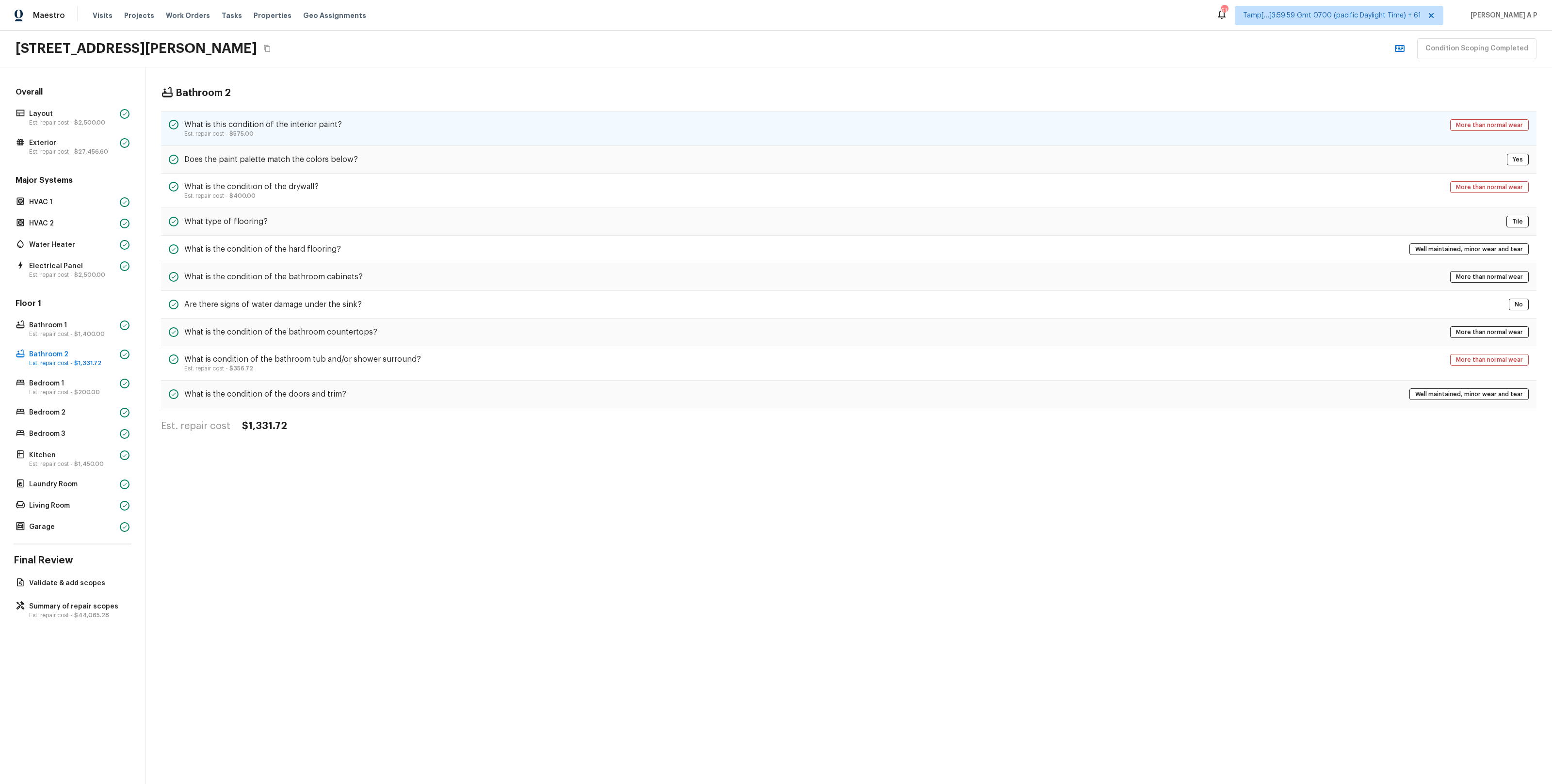
click at [304, 125] on h5 "What is this condition of the interior paint?" at bounding box center [263, 125] width 158 height 11
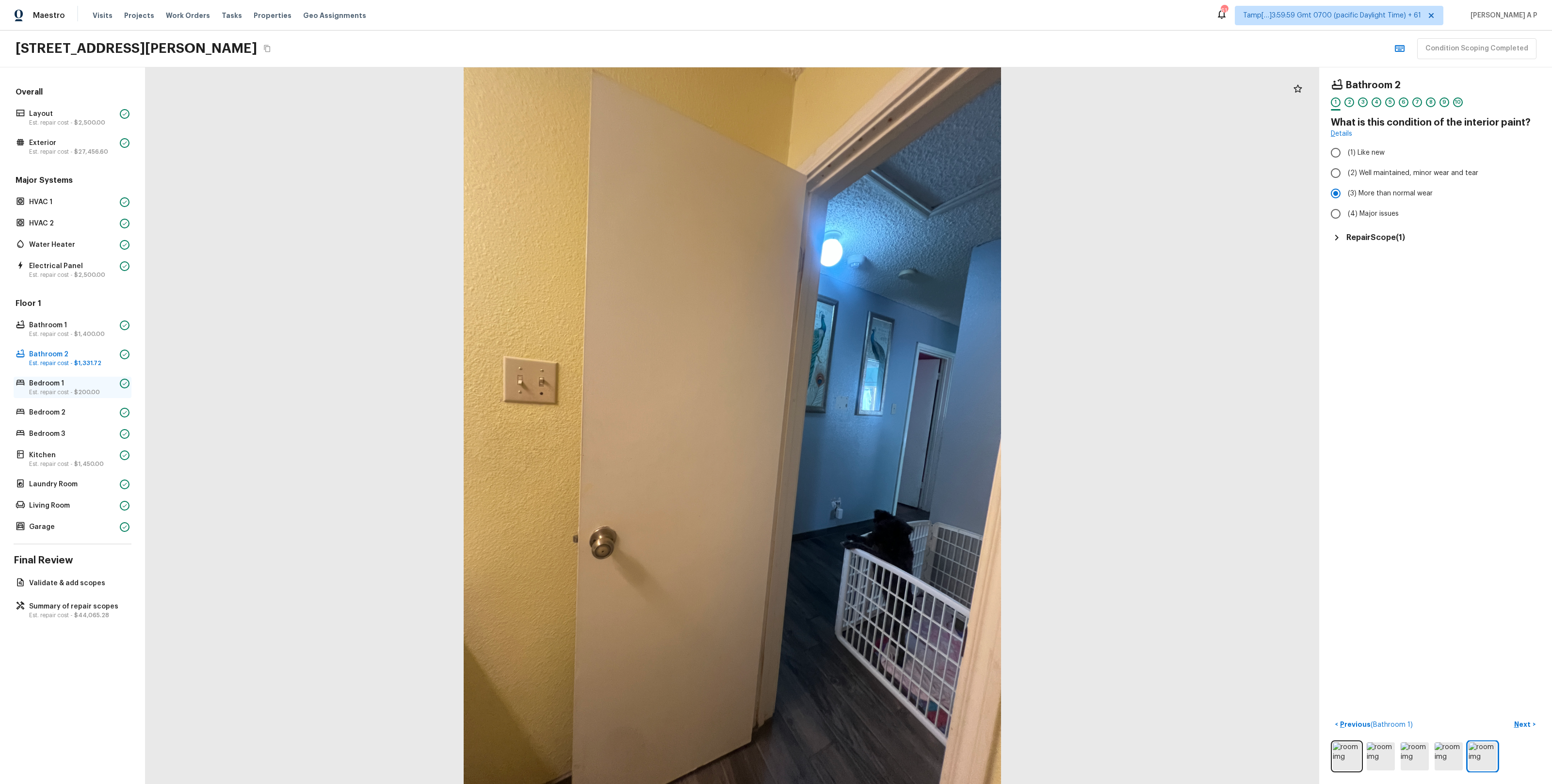
click at [50, 388] on p "Est. repair cost - $200.00" at bounding box center [72, 392] width 87 height 8
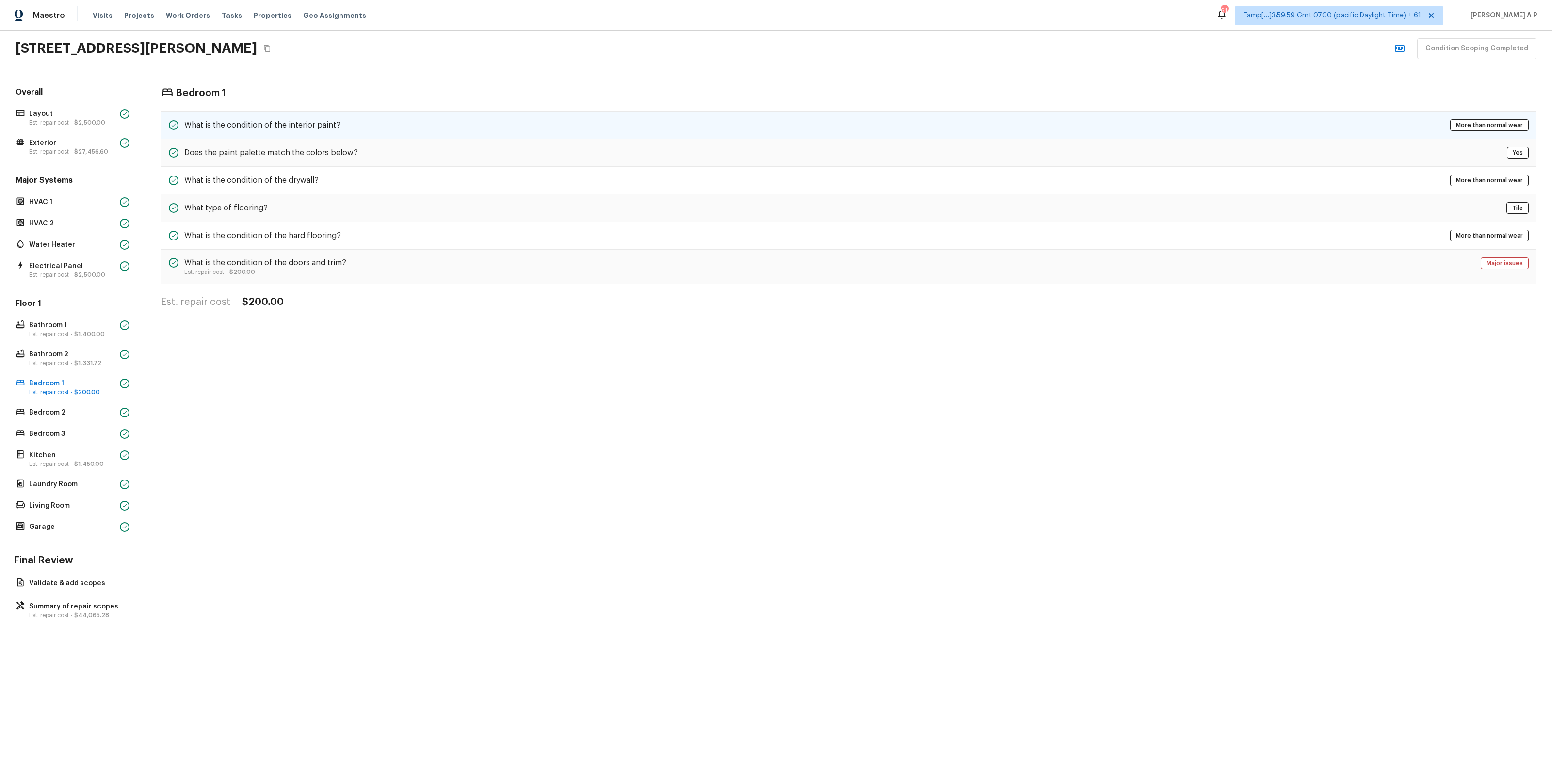
click at [359, 133] on div "What is the condition of the interior paint? More than normal wear" at bounding box center [848, 125] width 1375 height 28
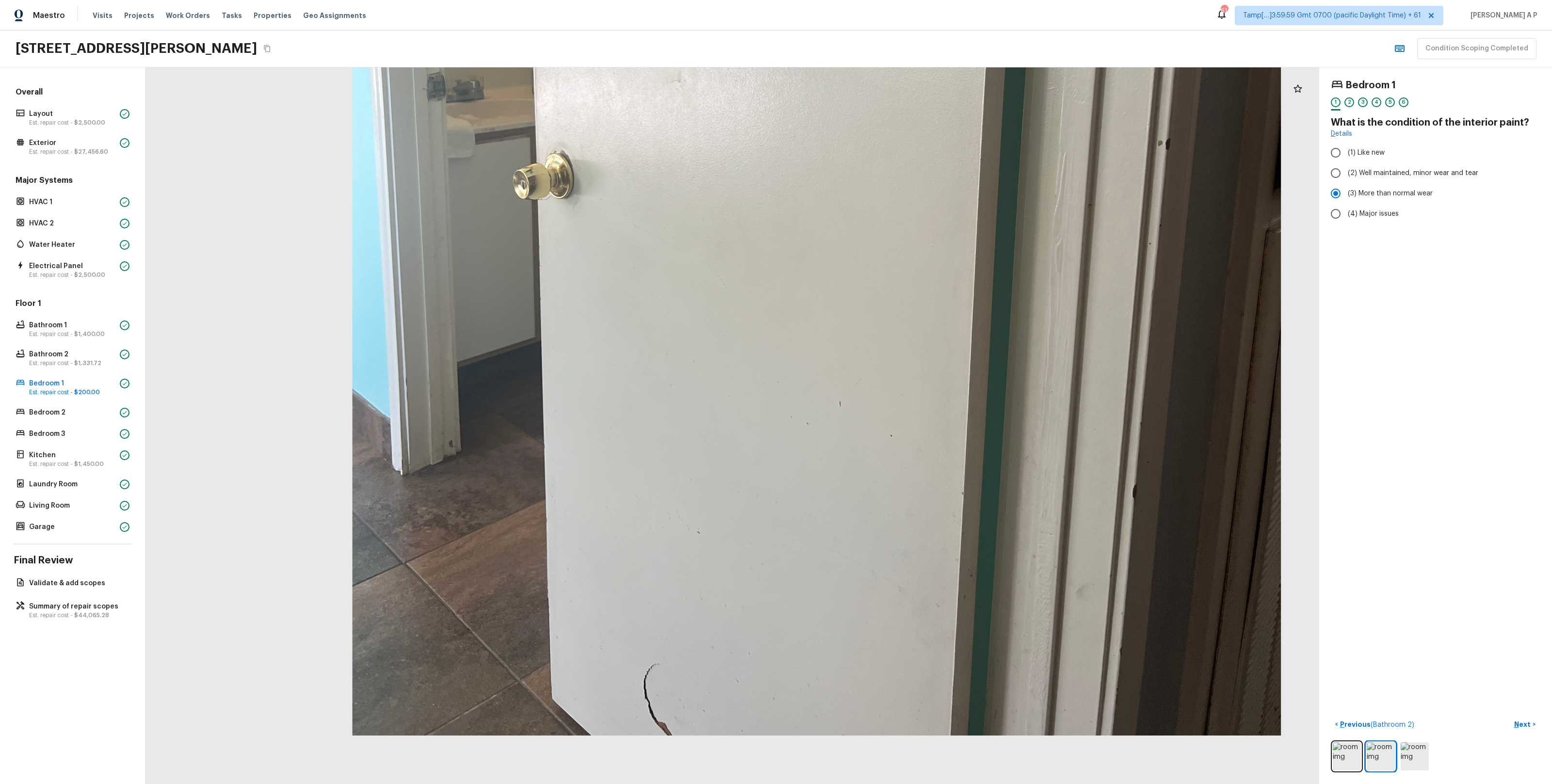
drag, startPoint x: 663, startPoint y: 553, endPoint x: 696, endPoint y: 271, distance: 283.9
click at [696, 271] on div at bounding box center [816, 116] width 2029 height 1238
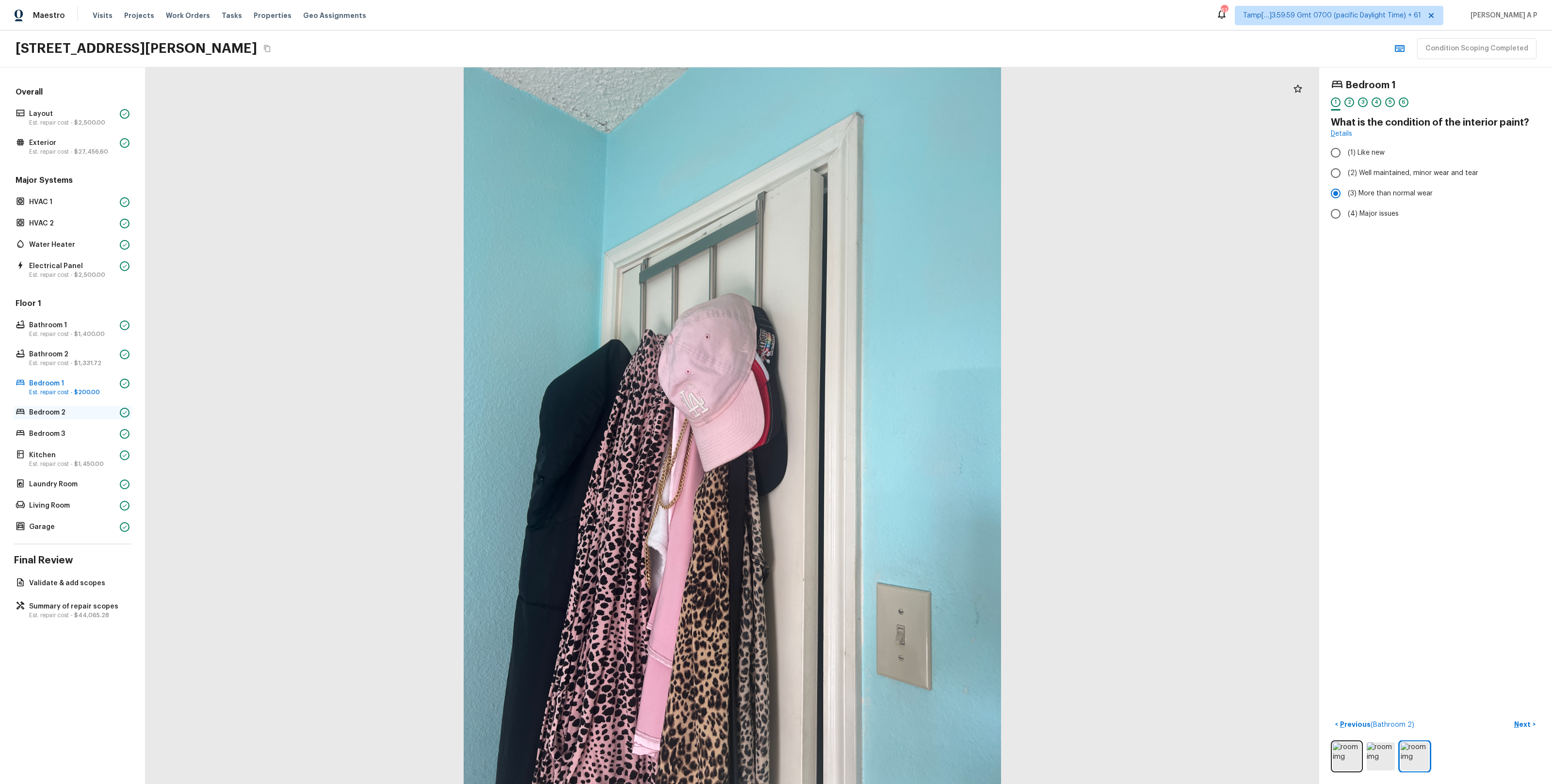
click at [78, 412] on p "Bedroom 2" at bounding box center [72, 412] width 87 height 10
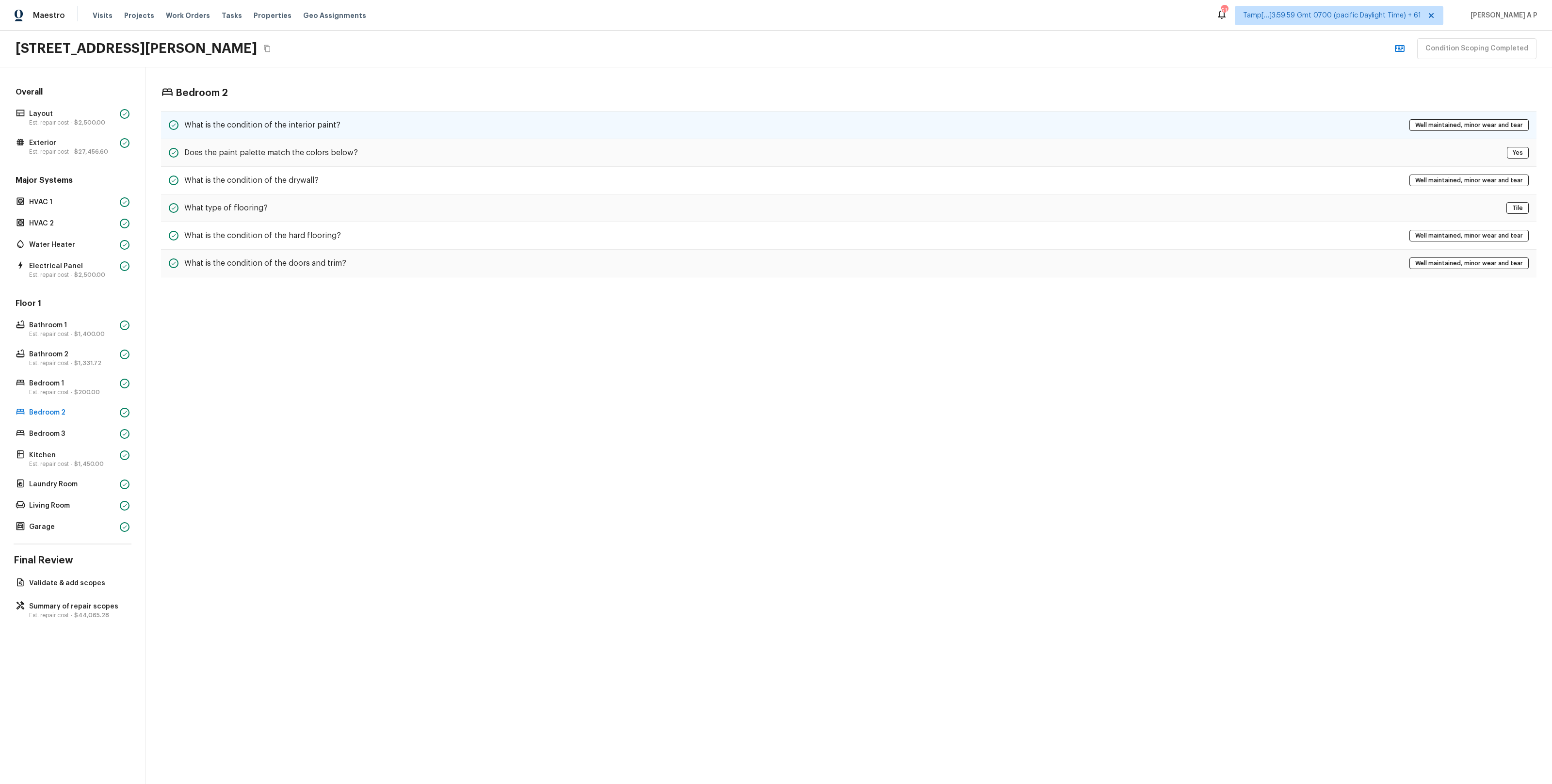
click at [337, 123] on div "What is the condition of the interior paint? Well maintained, minor wear and te…" at bounding box center [848, 125] width 1375 height 28
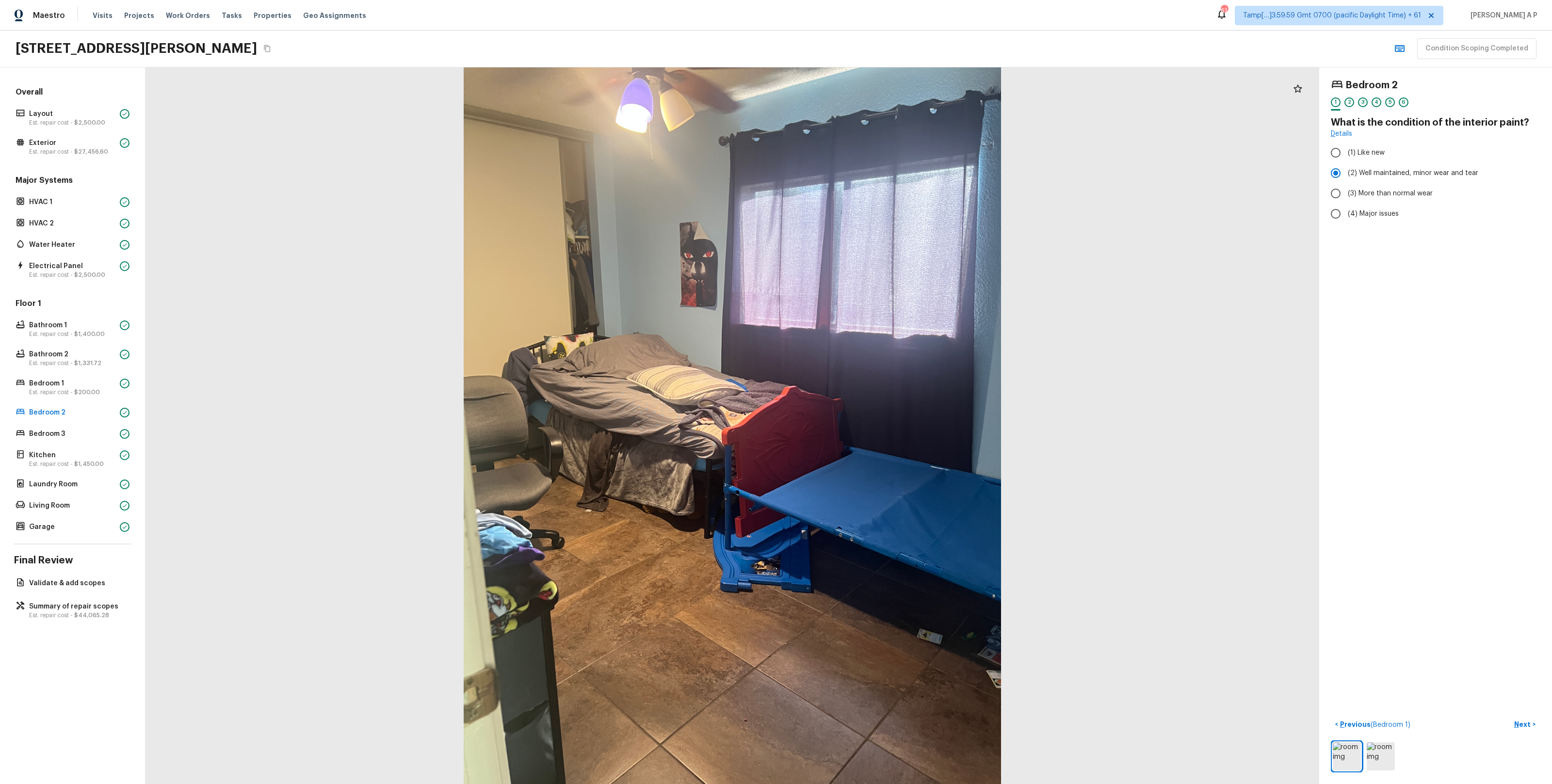
click at [105, 441] on div "Floor 1 Bathroom 1 Est. repair cost - $1,400.00 Bathroom 2 Est. repair cost - $…" at bounding box center [73, 415] width 118 height 235
click at [105, 435] on p "Bedroom 3" at bounding box center [72, 434] width 87 height 10
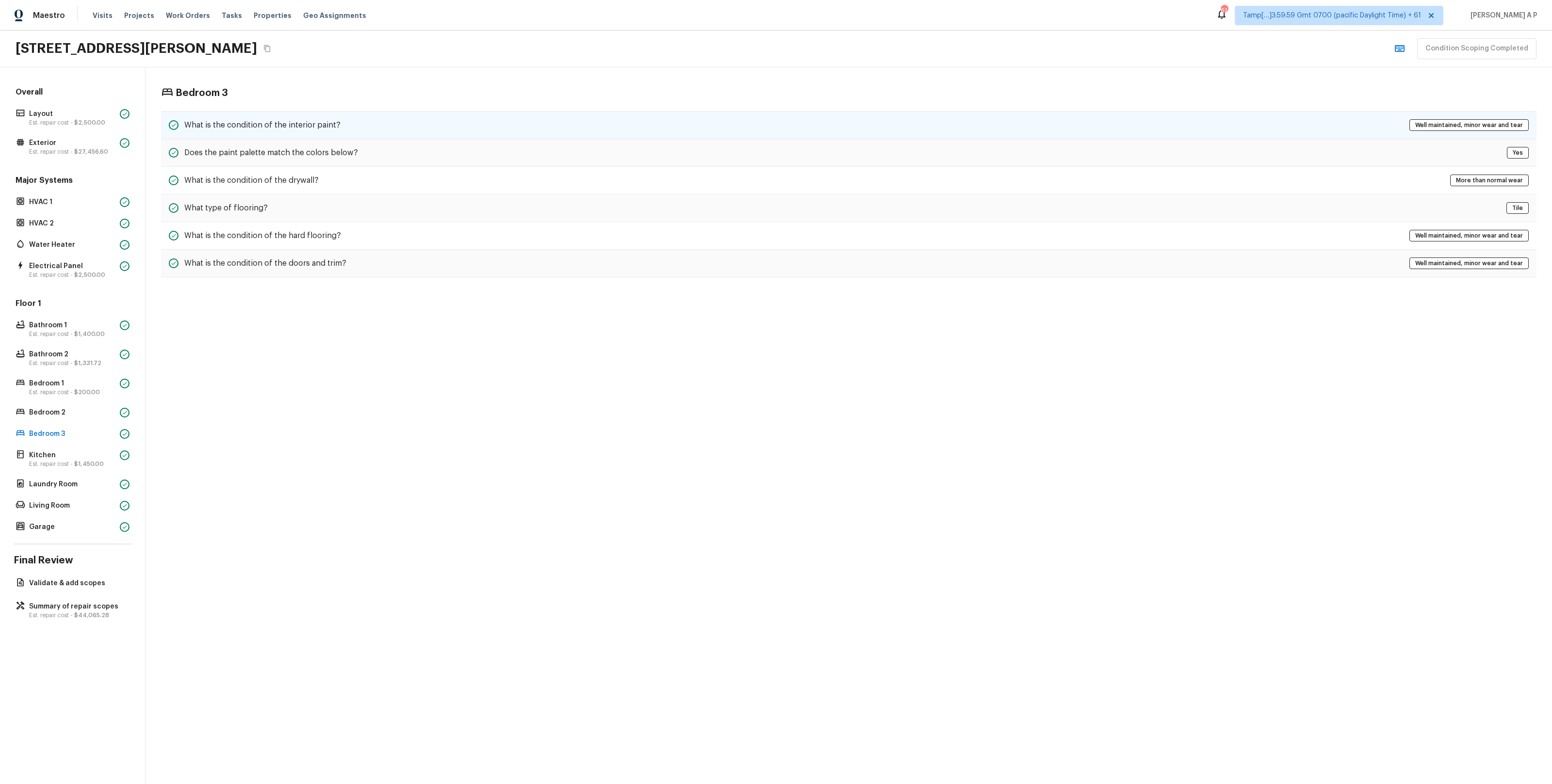
click at [374, 135] on div "What is the condition of the interior paint? Well maintained, minor wear and te…" at bounding box center [848, 125] width 1375 height 28
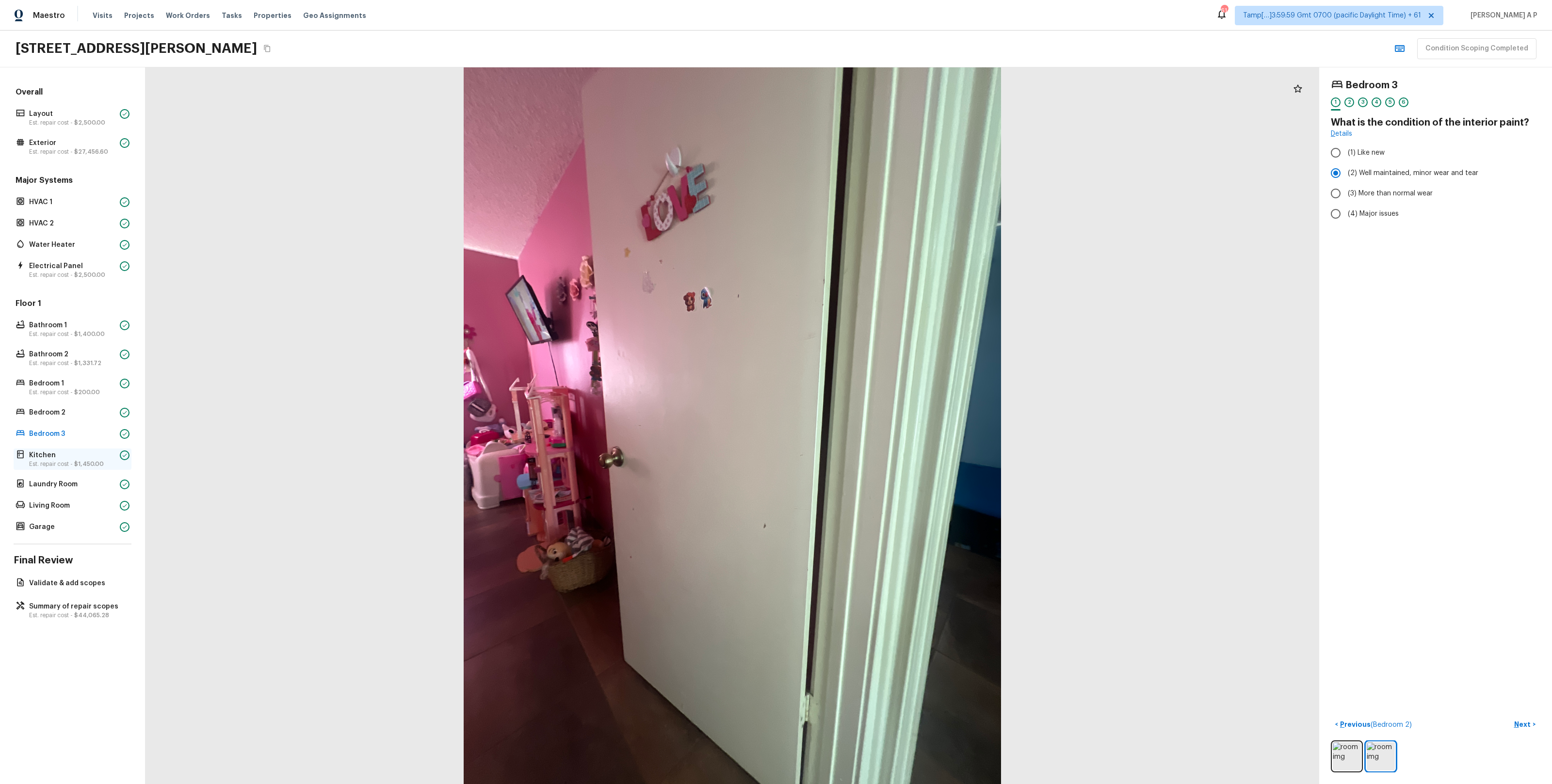
click at [76, 457] on p "Kitchen" at bounding box center [72, 455] width 87 height 10
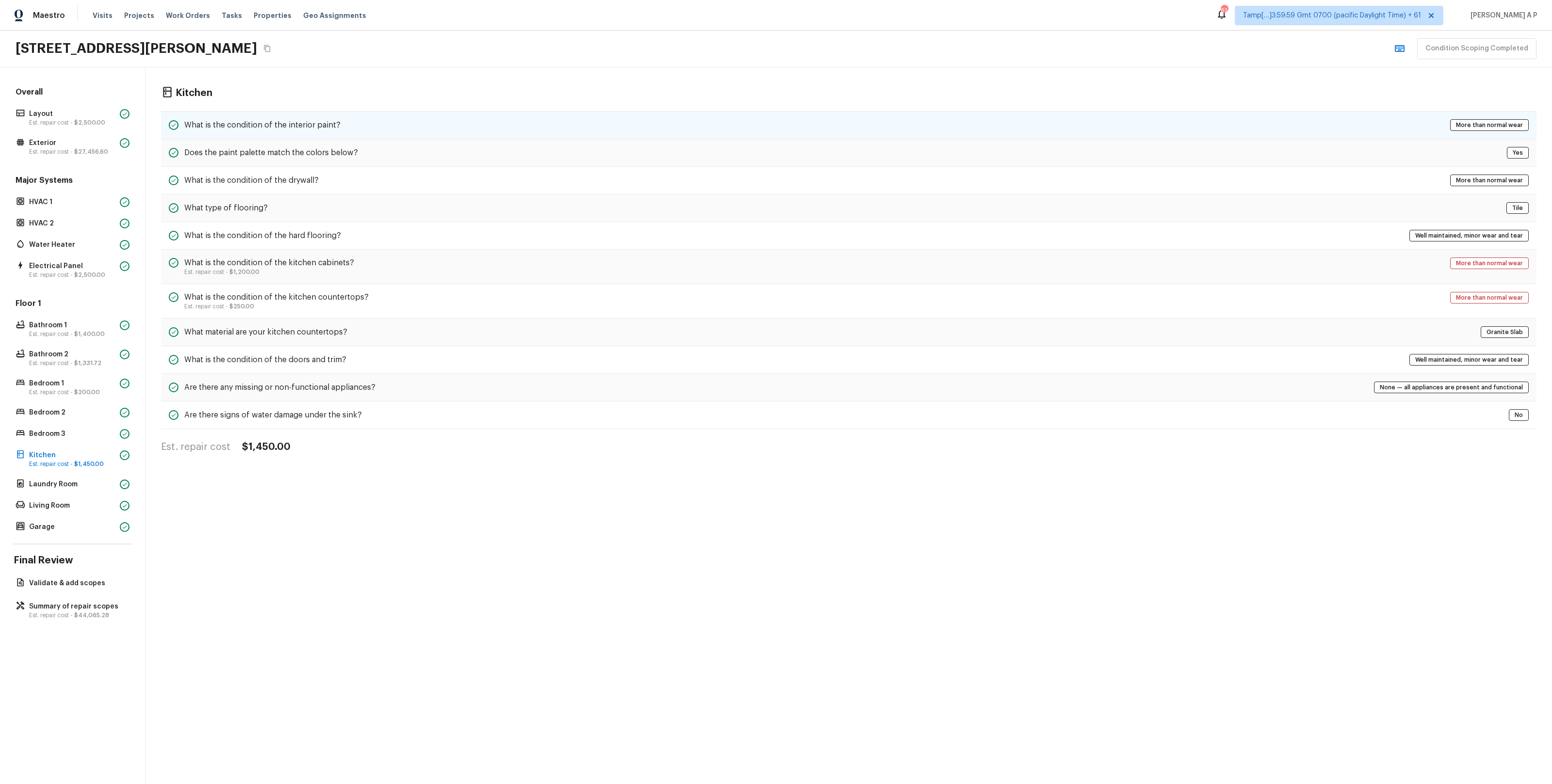
click at [322, 128] on h5 "What is the condition of the interior paint?" at bounding box center [262, 125] width 156 height 11
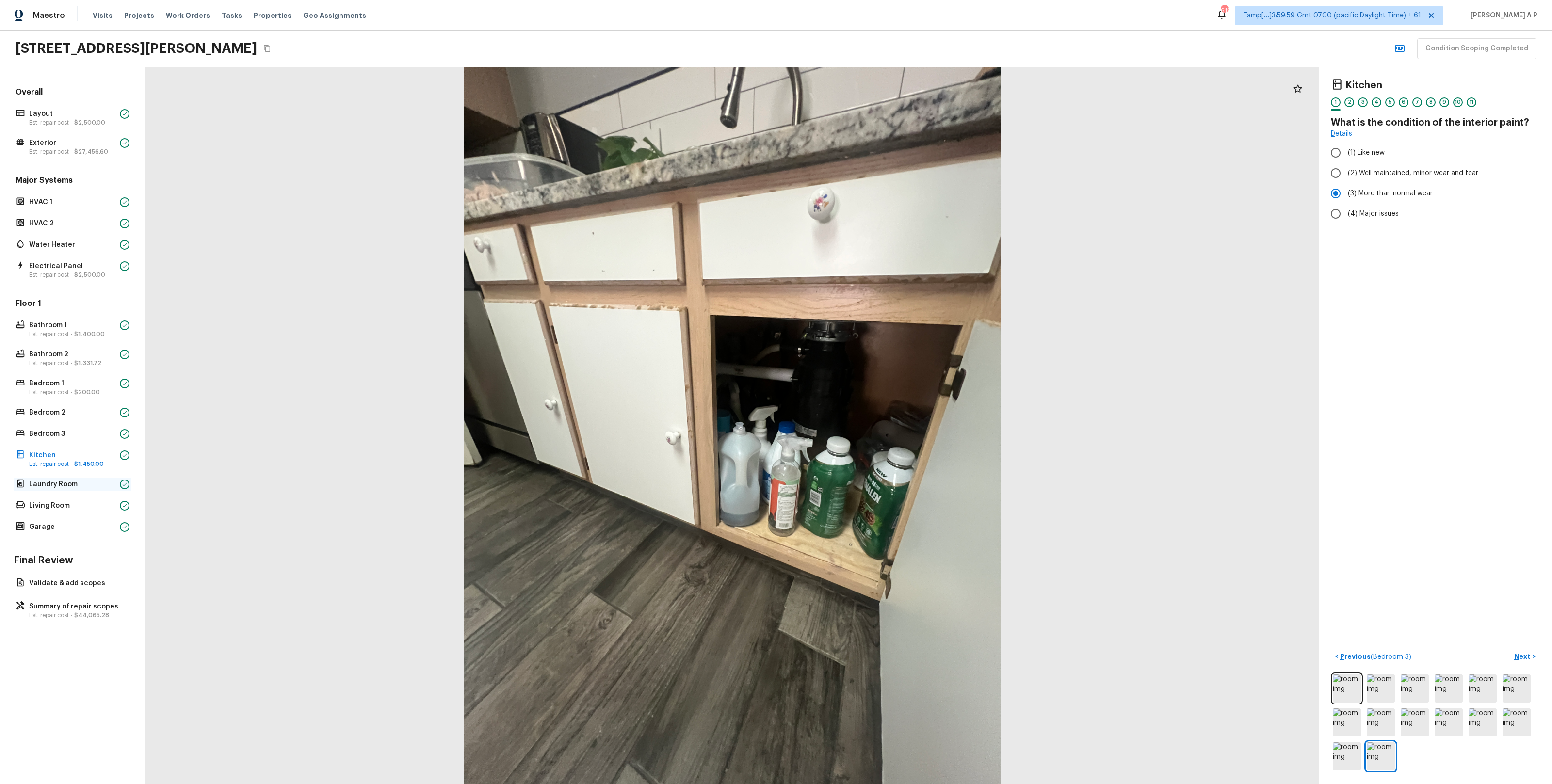
click at [89, 483] on p "Laundry Room" at bounding box center [72, 484] width 87 height 10
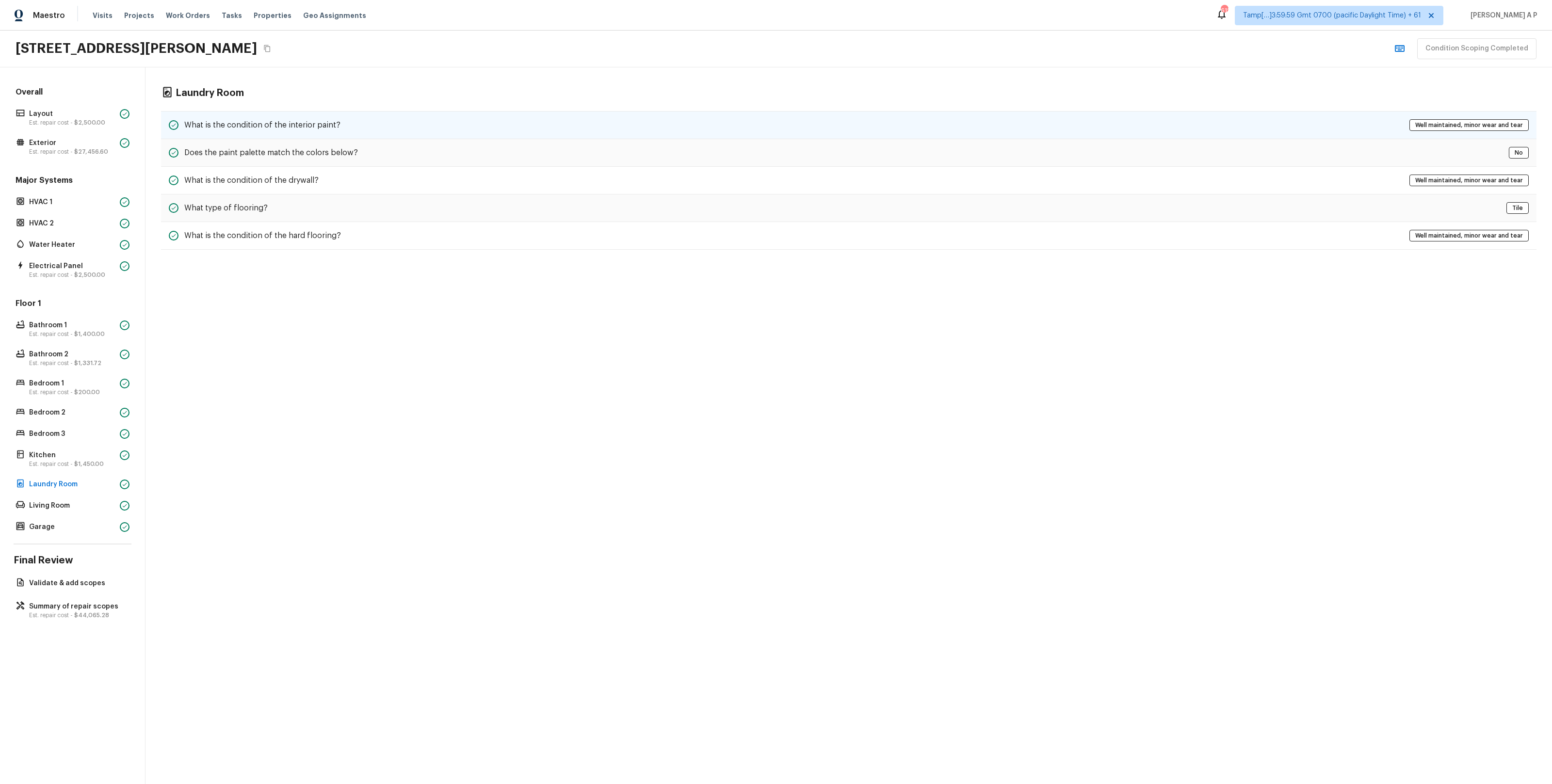
click at [365, 121] on div "What is the condition of the interior paint? Well maintained, minor wear and te…" at bounding box center [848, 125] width 1375 height 28
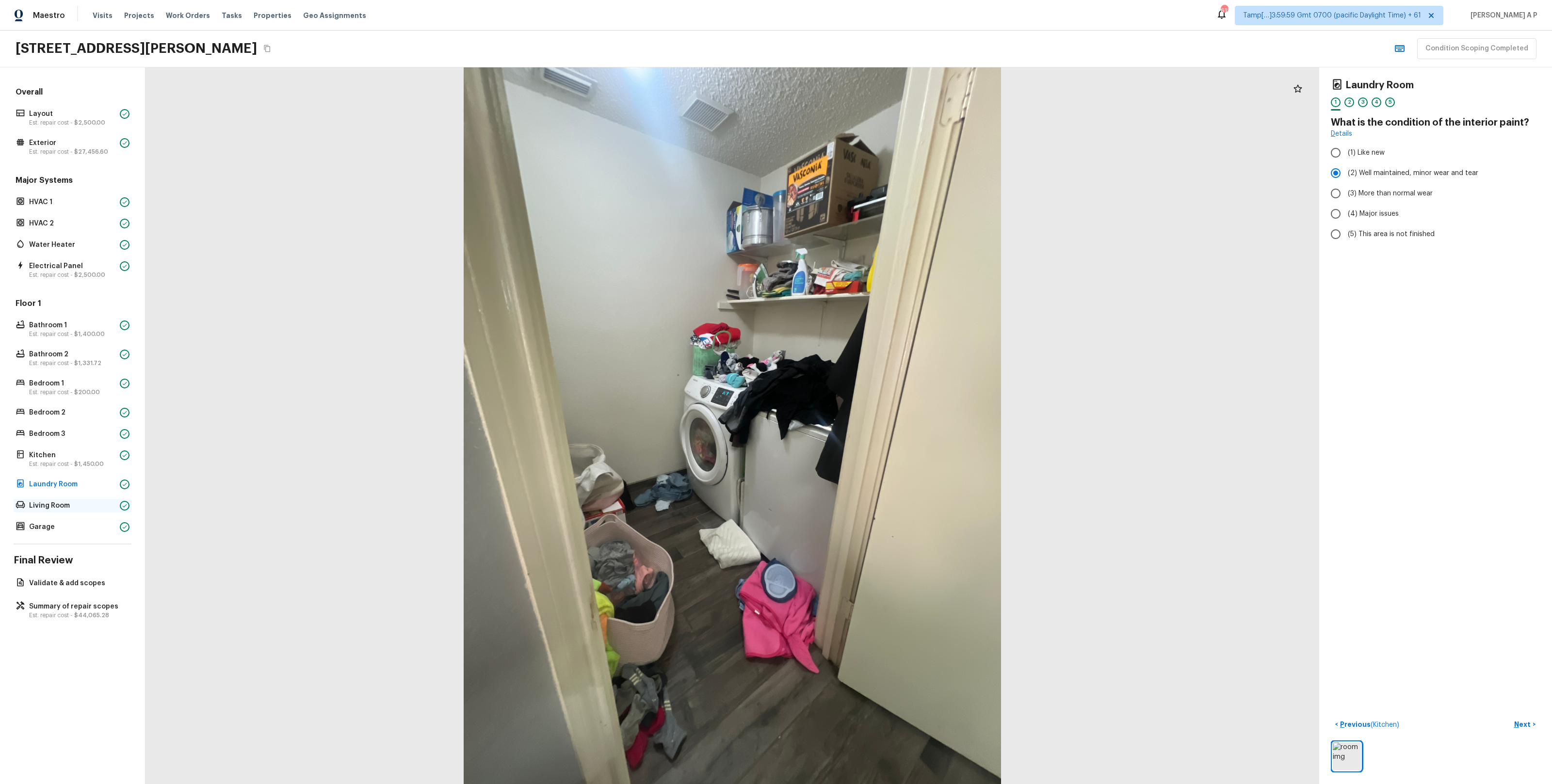
click at [123, 506] on icon at bounding box center [125, 505] width 4 height 4
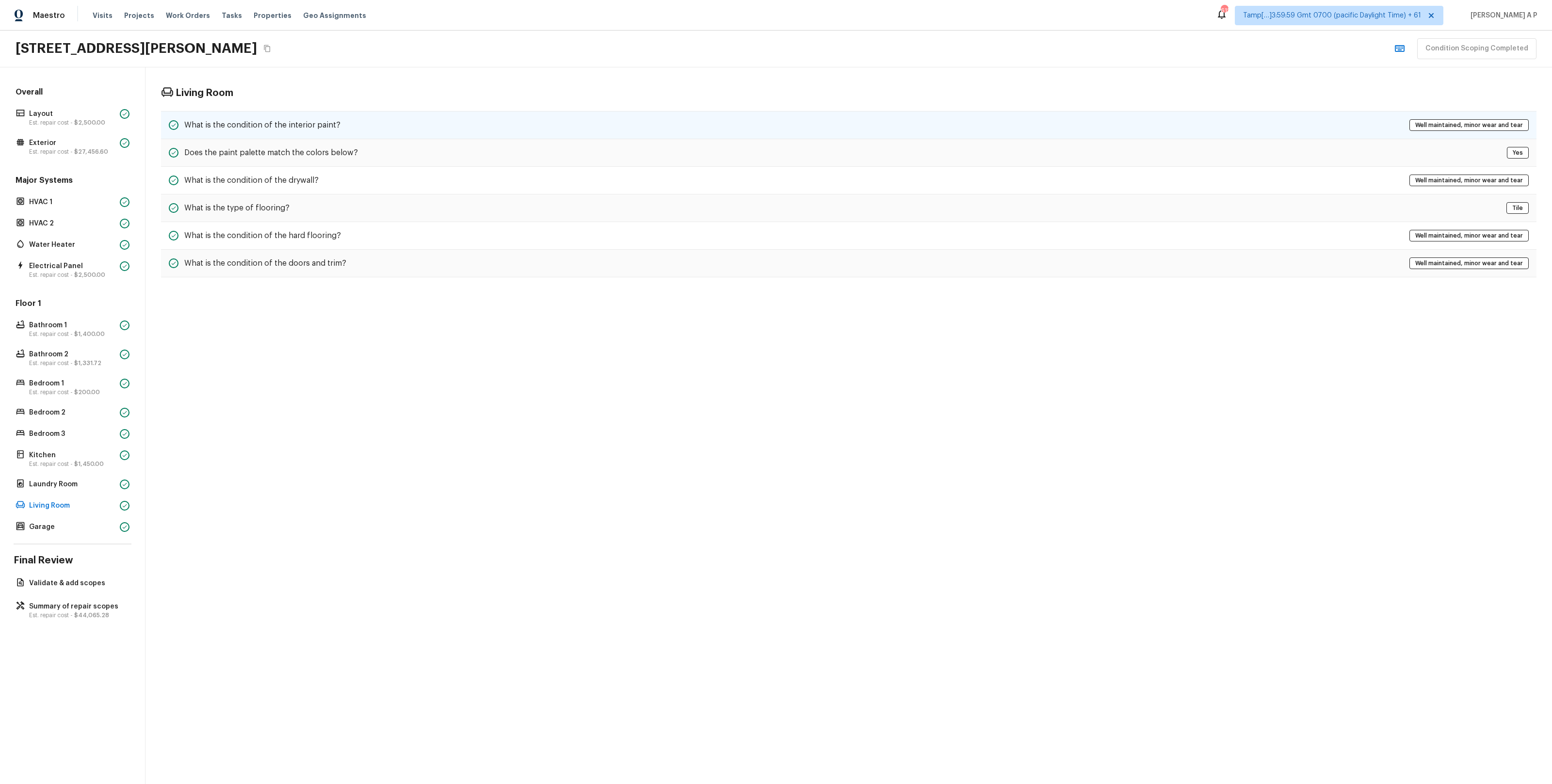
click at [447, 123] on div "What is the condition of the interior paint? Well maintained, minor wear and te…" at bounding box center [848, 125] width 1375 height 28
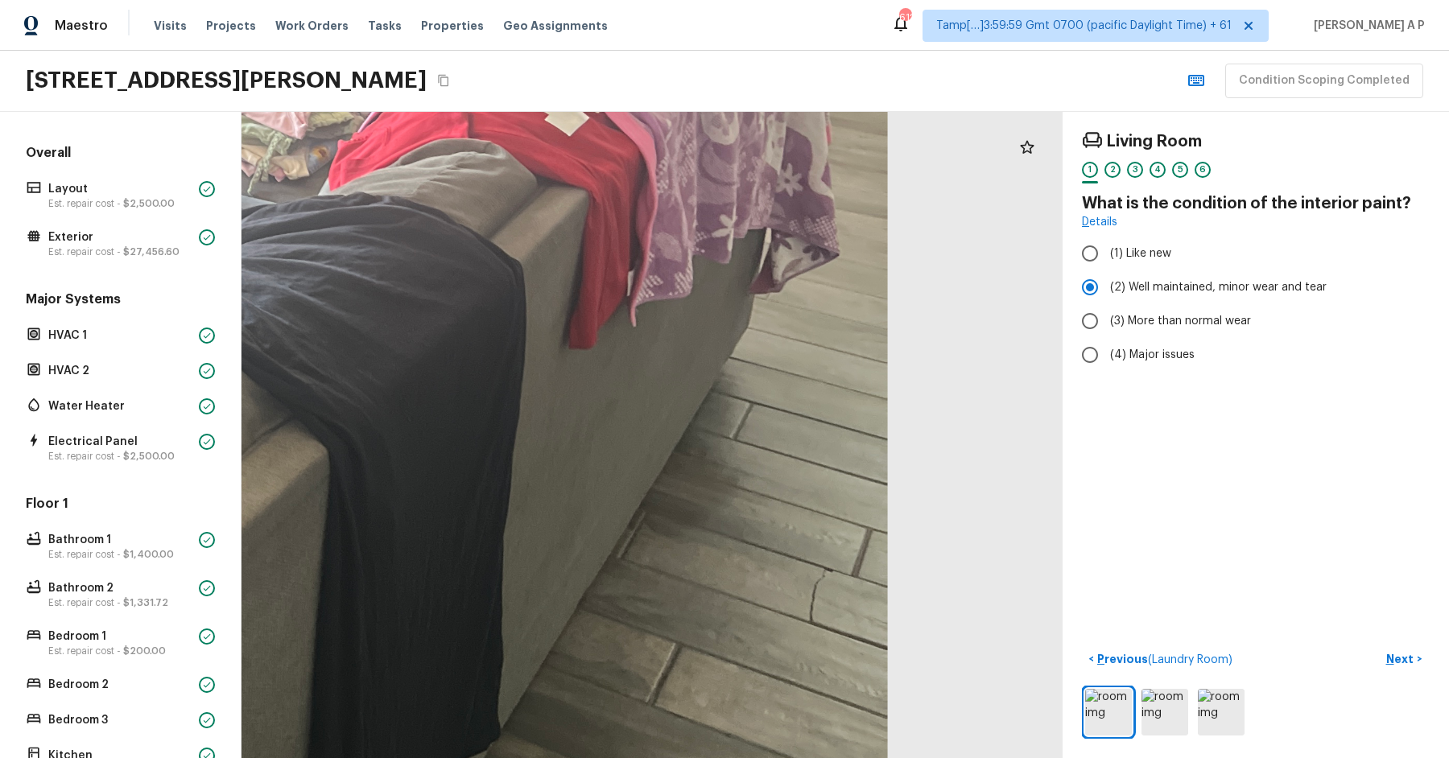
drag, startPoint x: 862, startPoint y: 564, endPoint x: 782, endPoint y: 562, distance: 80.5
click at [782, 562] on div at bounding box center [102, 140] width 2661 height 2095
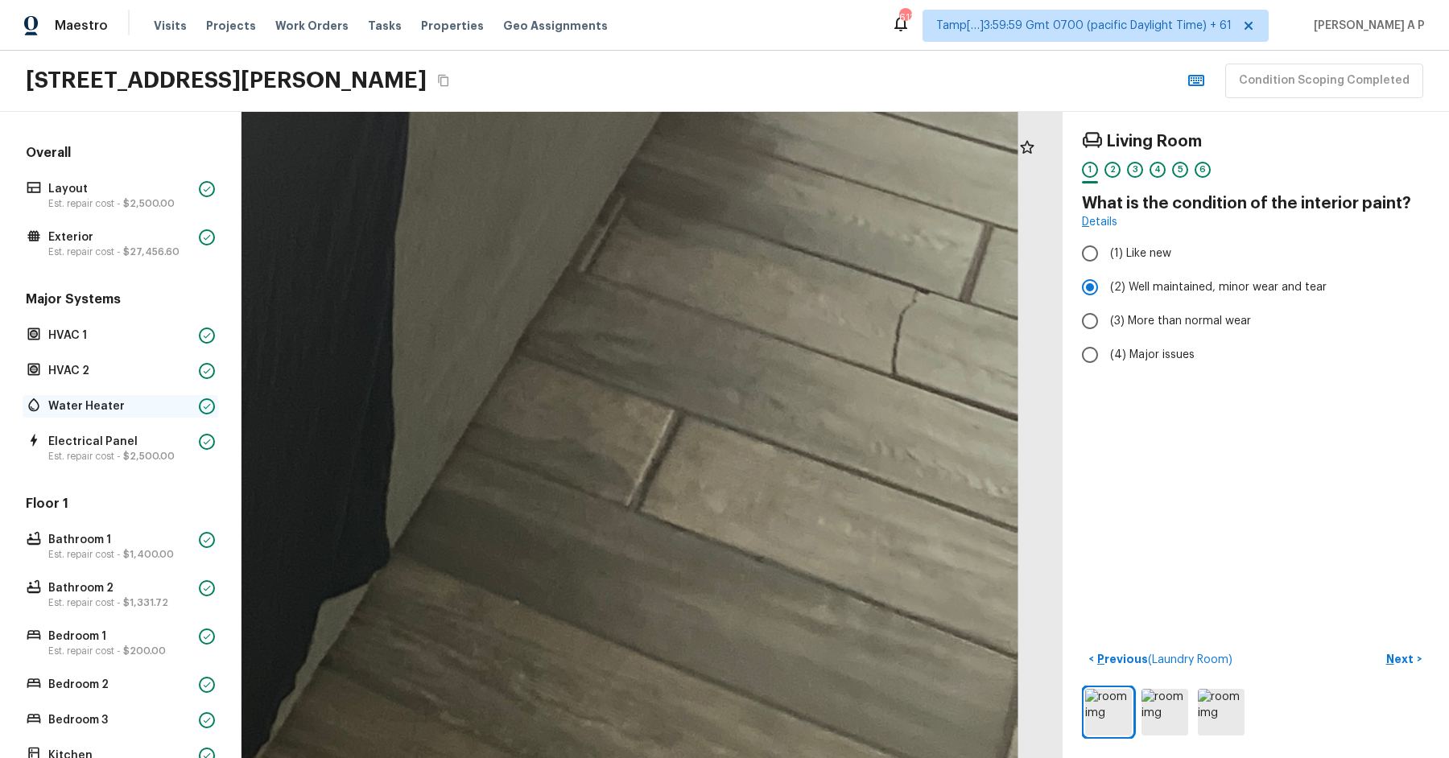
click at [100, 410] on p "Water Heater" at bounding box center [120, 406] width 144 height 16
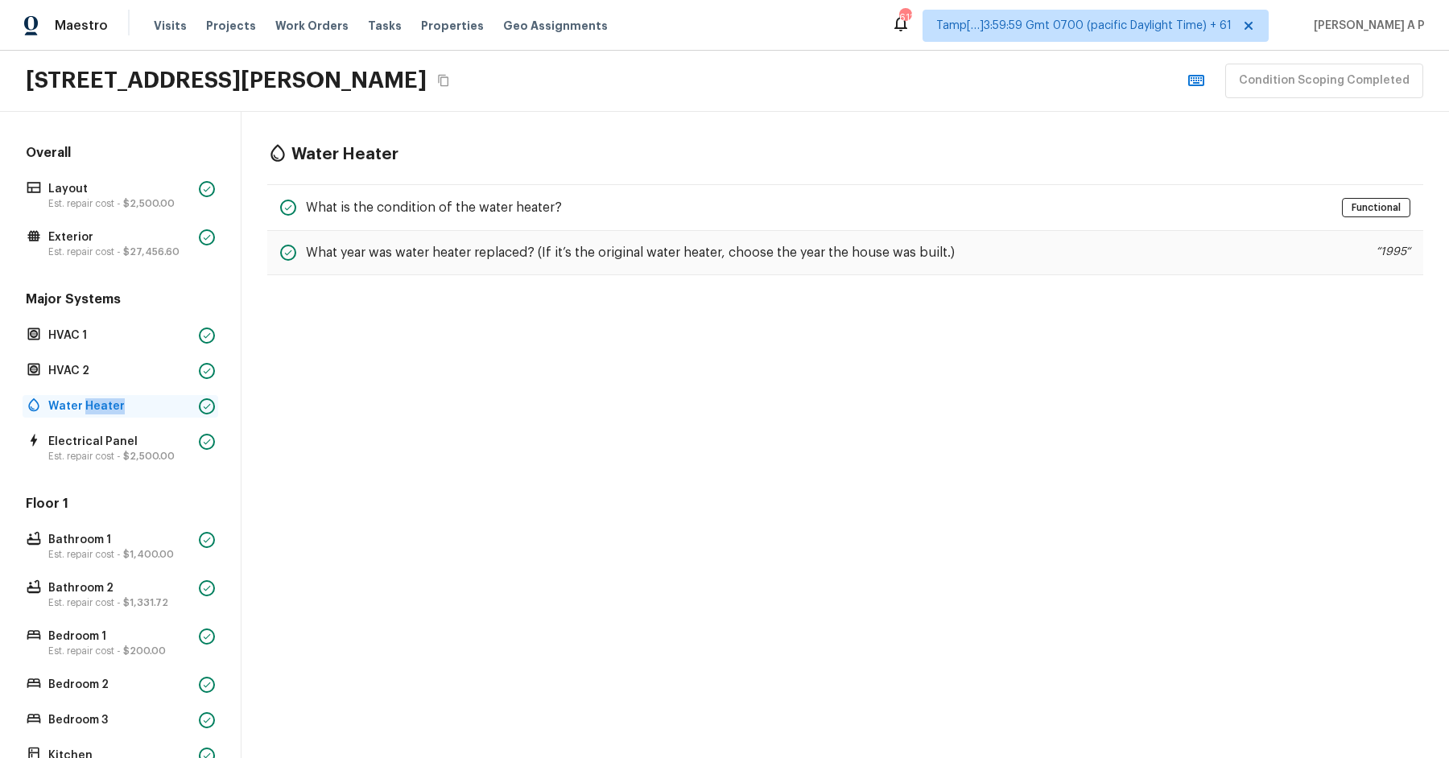
click at [101, 404] on p "Water Heater" at bounding box center [120, 406] width 144 height 16
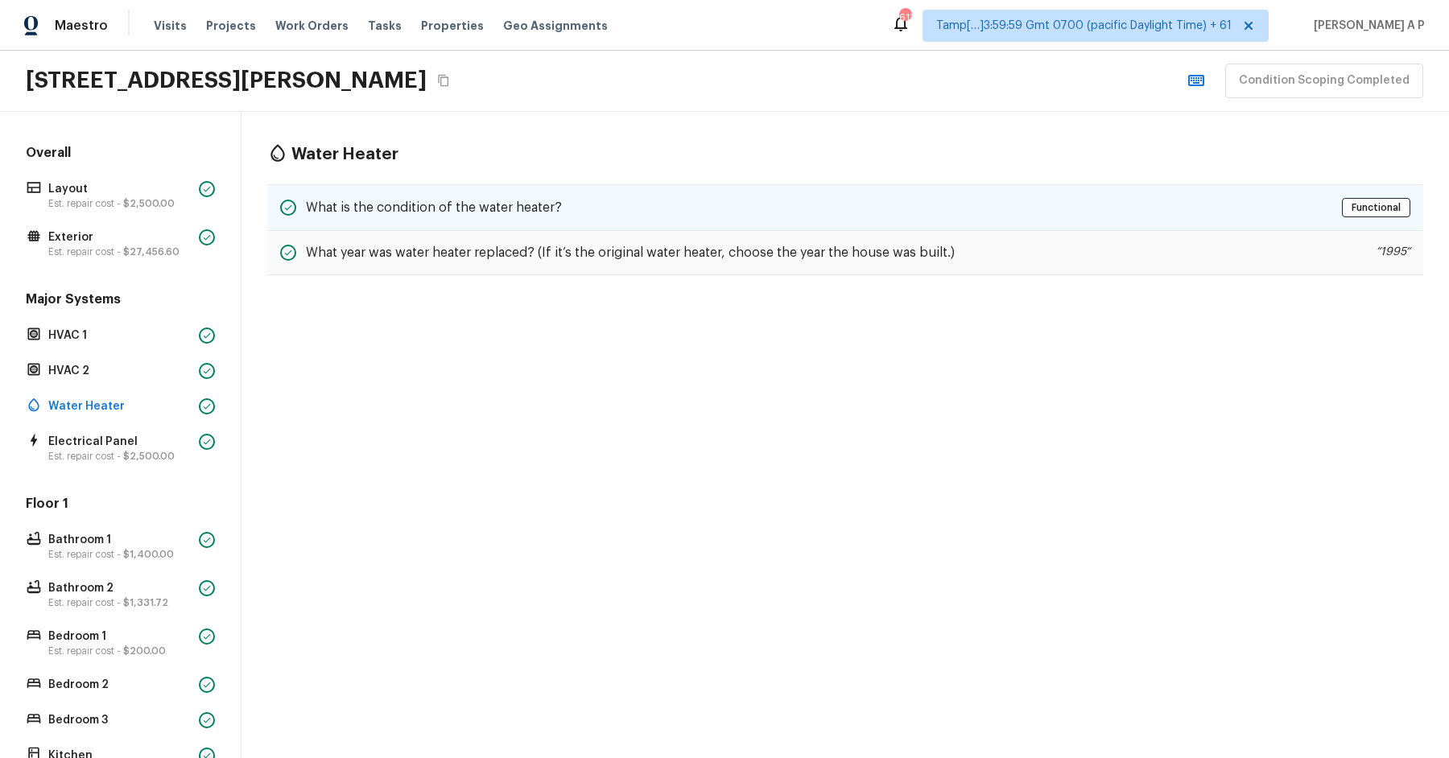
click at [419, 204] on h5 "What is the condition of the water heater?" at bounding box center [434, 208] width 256 height 18
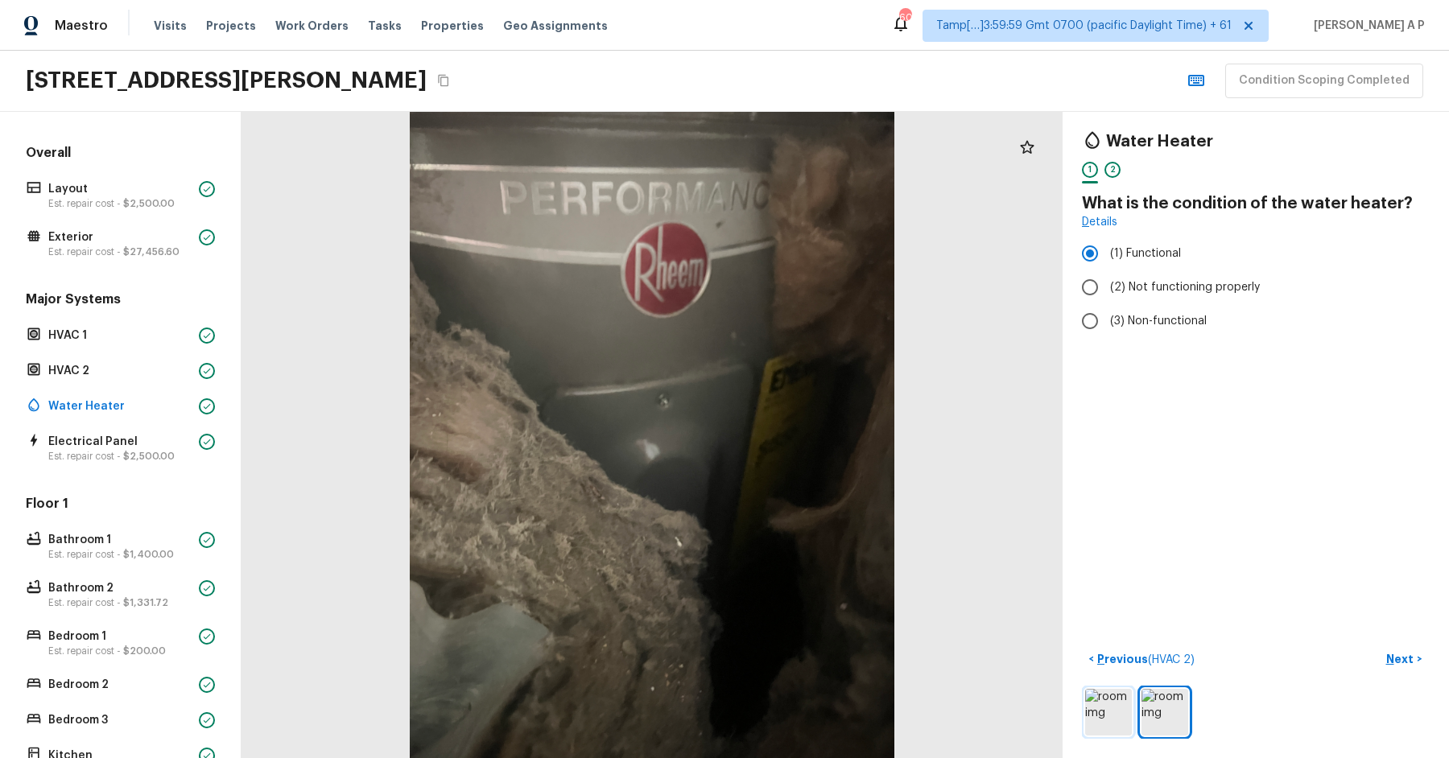
click at [1100, 728] on img at bounding box center [1108, 712] width 47 height 47
click at [197, 376] on div "HVAC 2" at bounding box center [121, 371] width 196 height 23
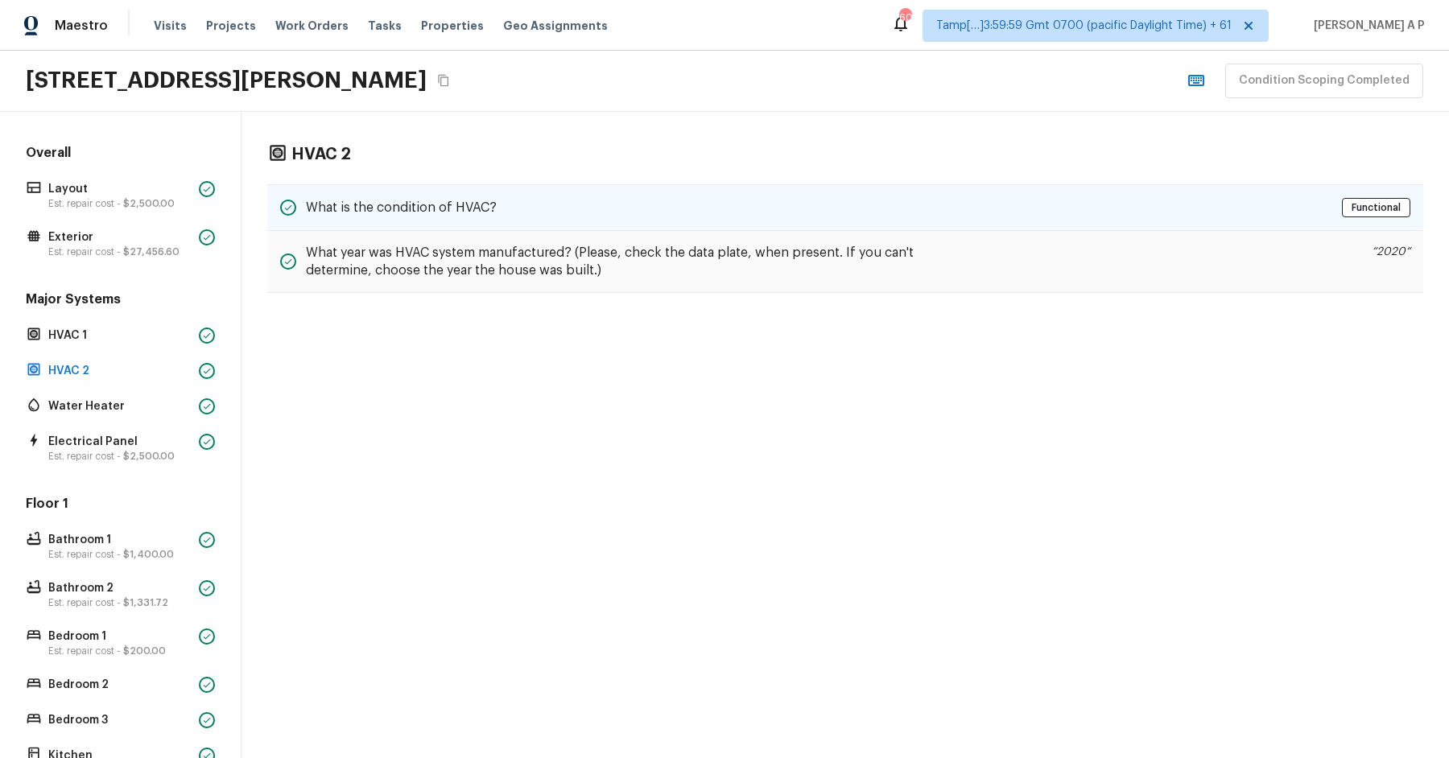
click at [468, 192] on div "What is the condition of HVAC? Functional" at bounding box center [845, 207] width 1156 height 47
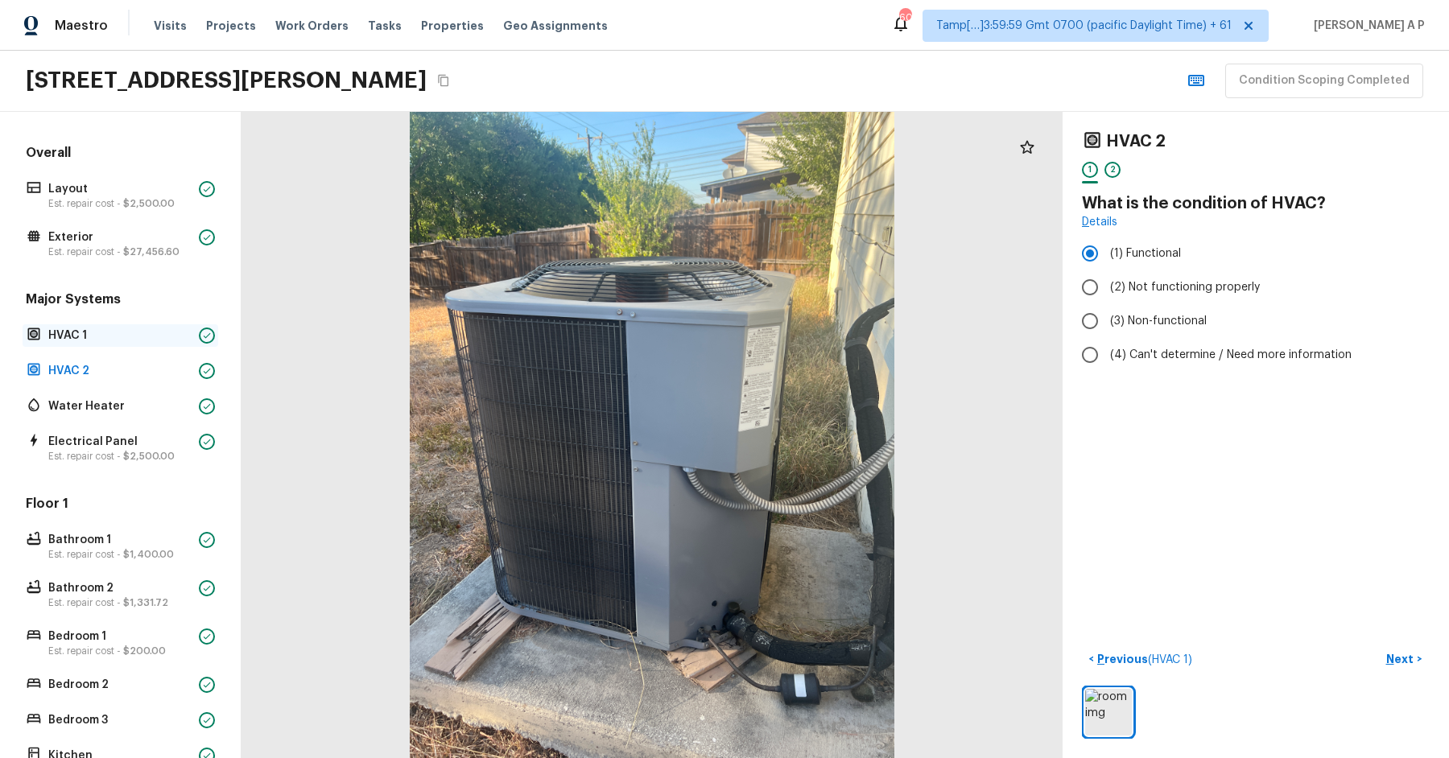
click at [132, 334] on p "HVAC 1" at bounding box center [120, 336] width 144 height 16
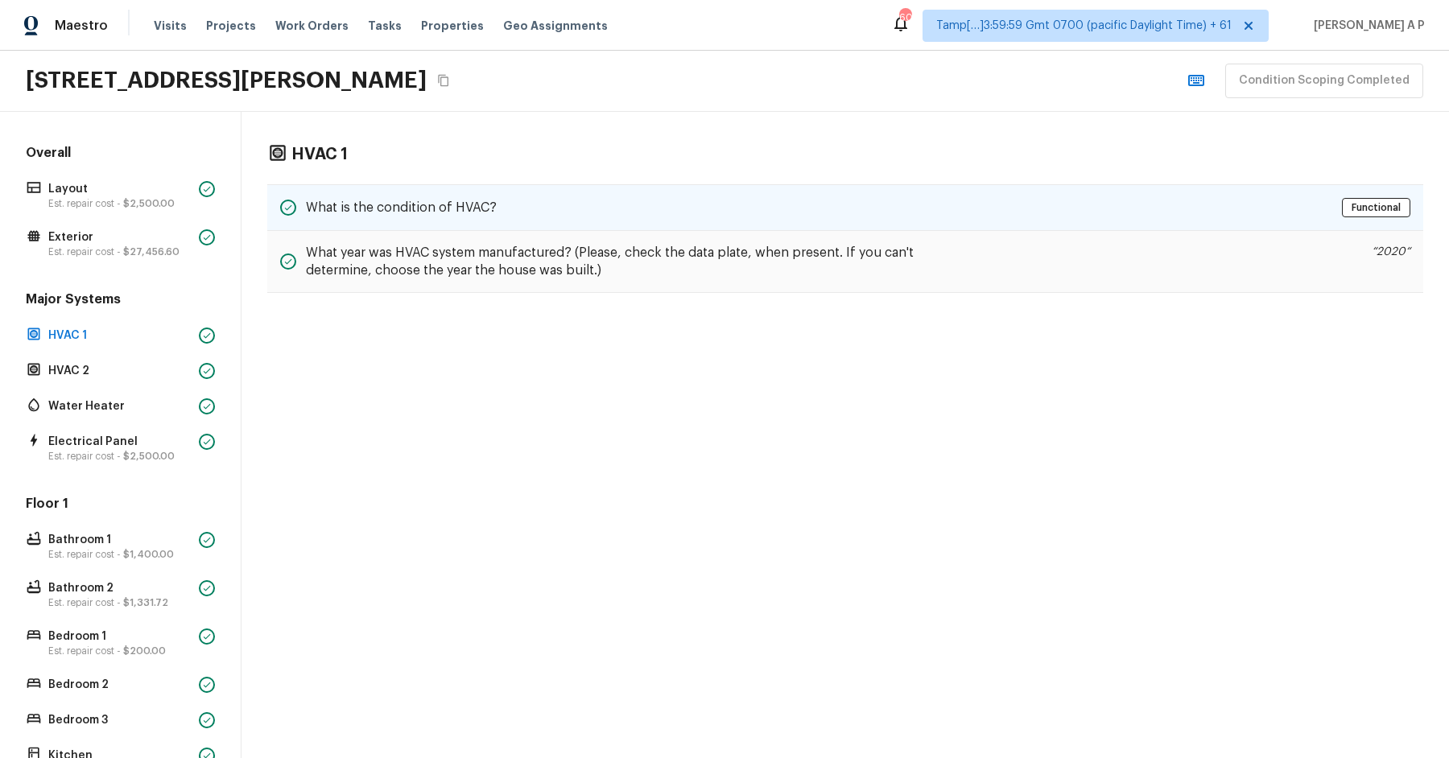
click at [440, 201] on h5 "What is the condition of HVAC?" at bounding box center [401, 208] width 191 height 18
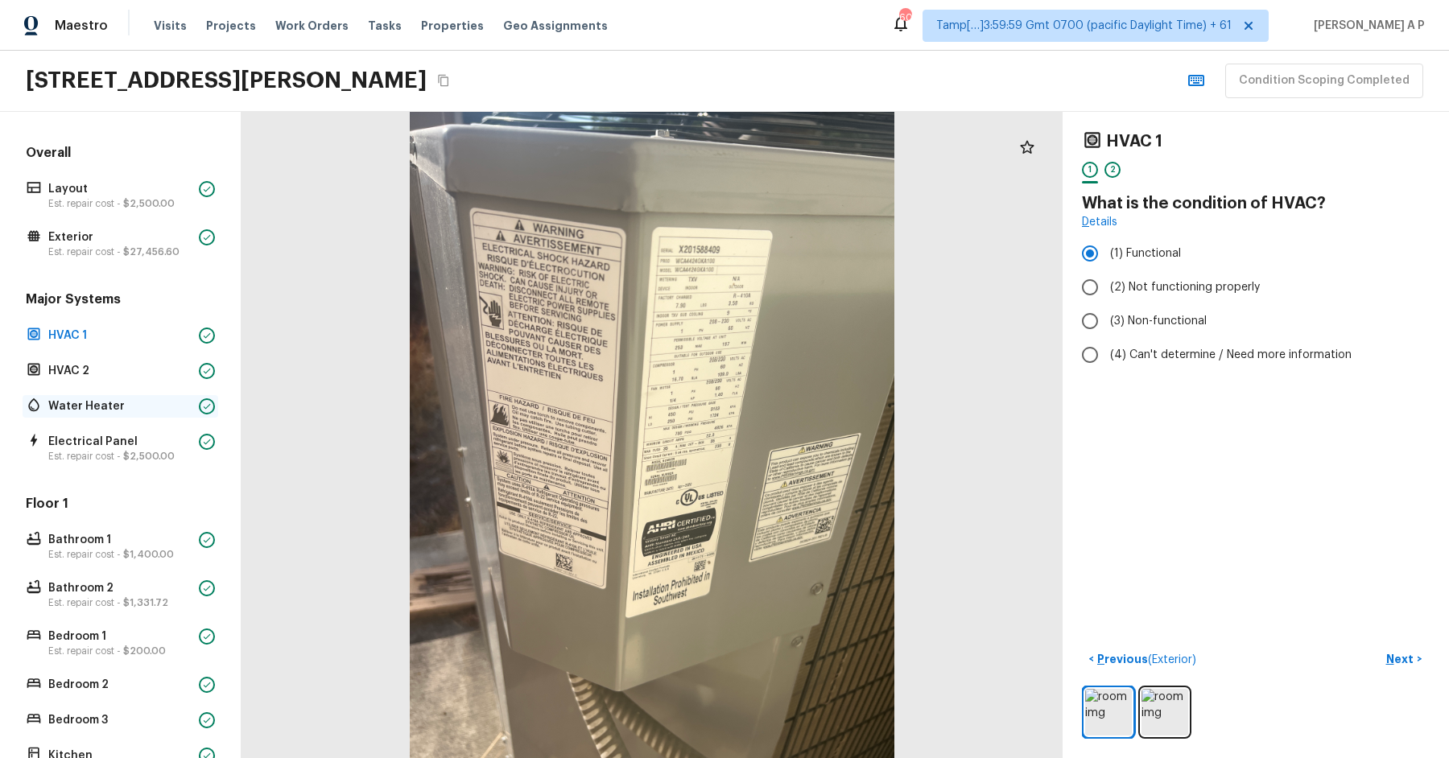
click at [96, 415] on div "Water Heater" at bounding box center [121, 406] width 196 height 23
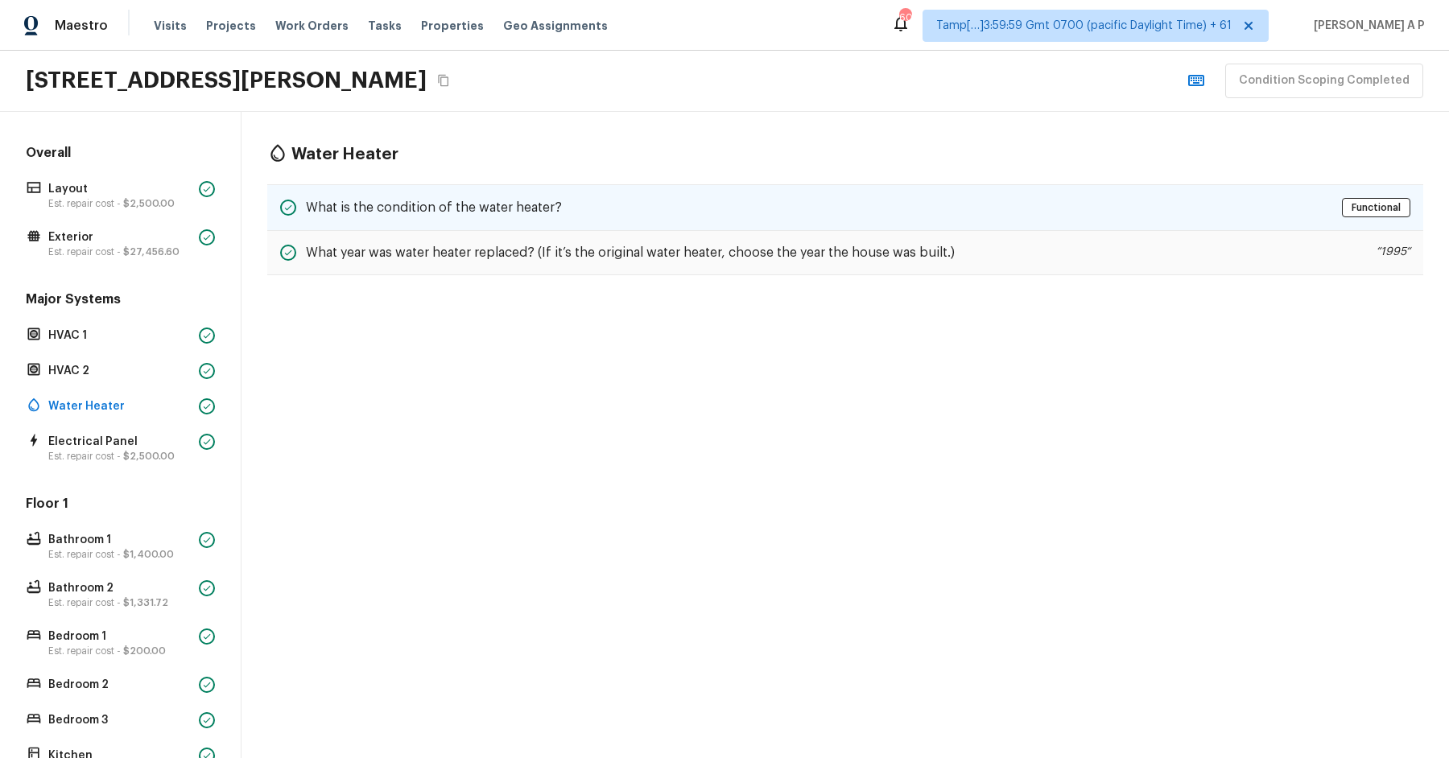
click at [390, 217] on div "What is the condition of the water heater? Functional" at bounding box center [845, 207] width 1156 height 47
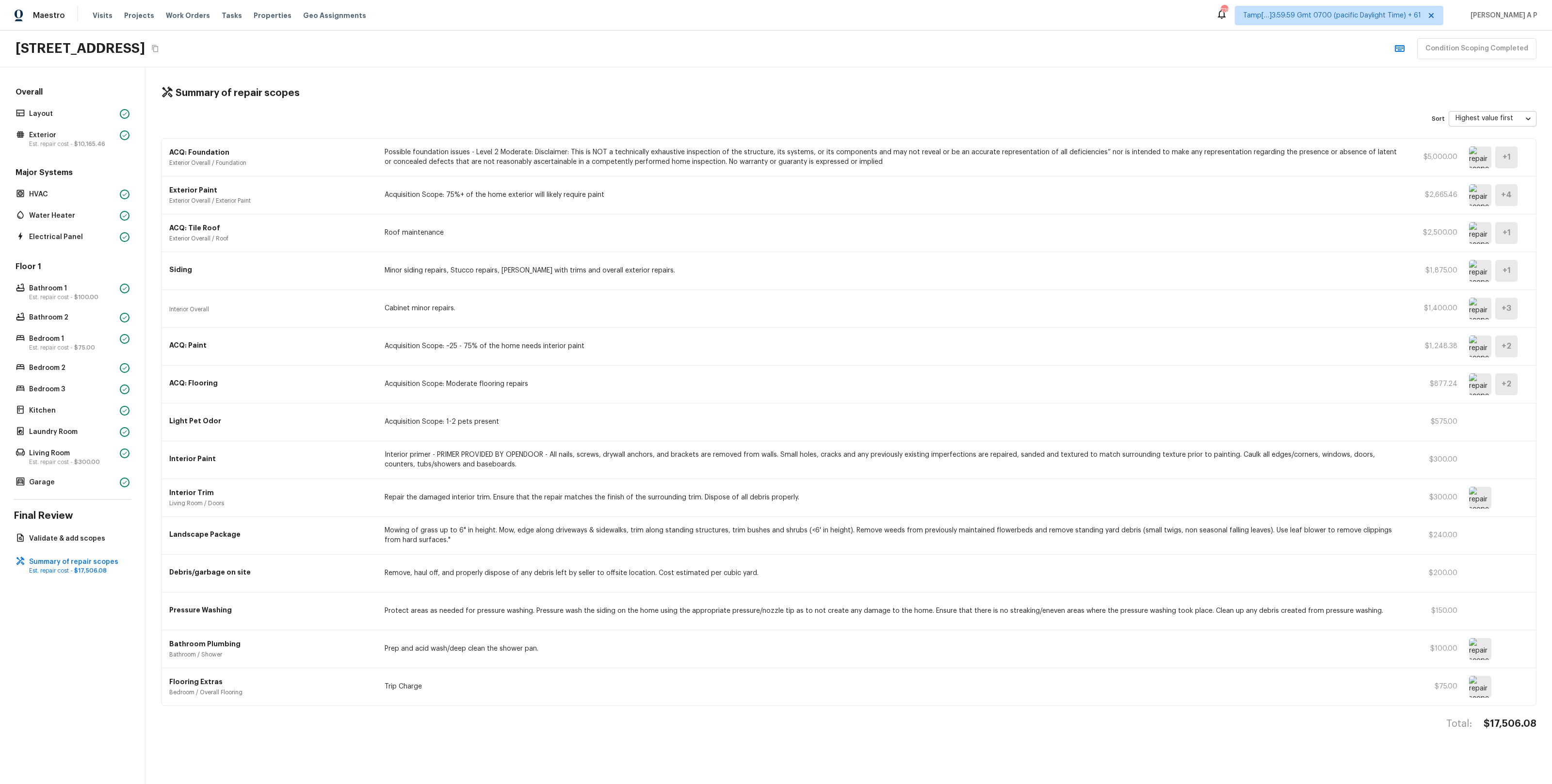
click at [1477, 502] on img at bounding box center [1480, 497] width 22 height 22
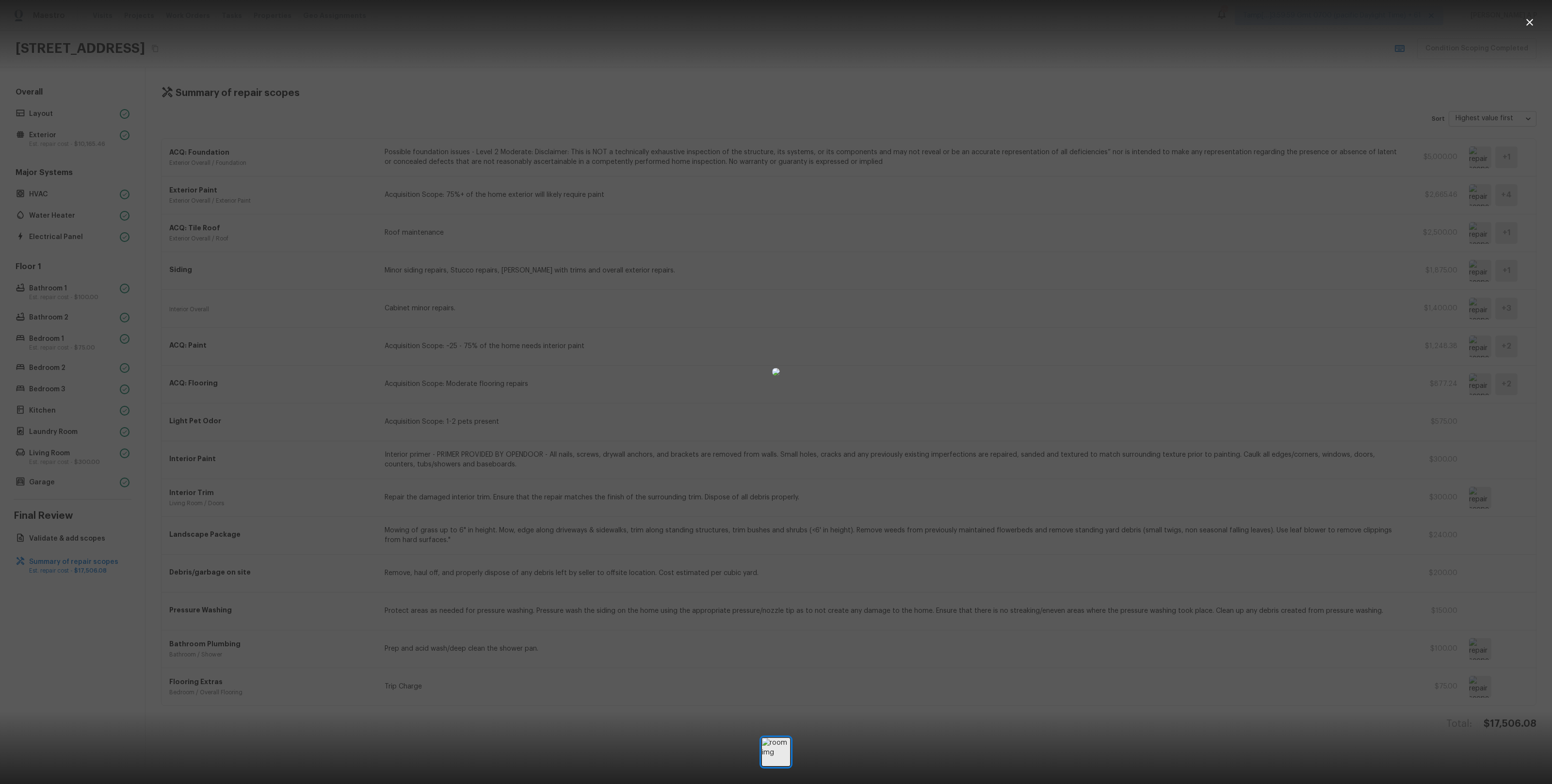
click at [1314, 508] on div at bounding box center [776, 372] width 1552 height 712
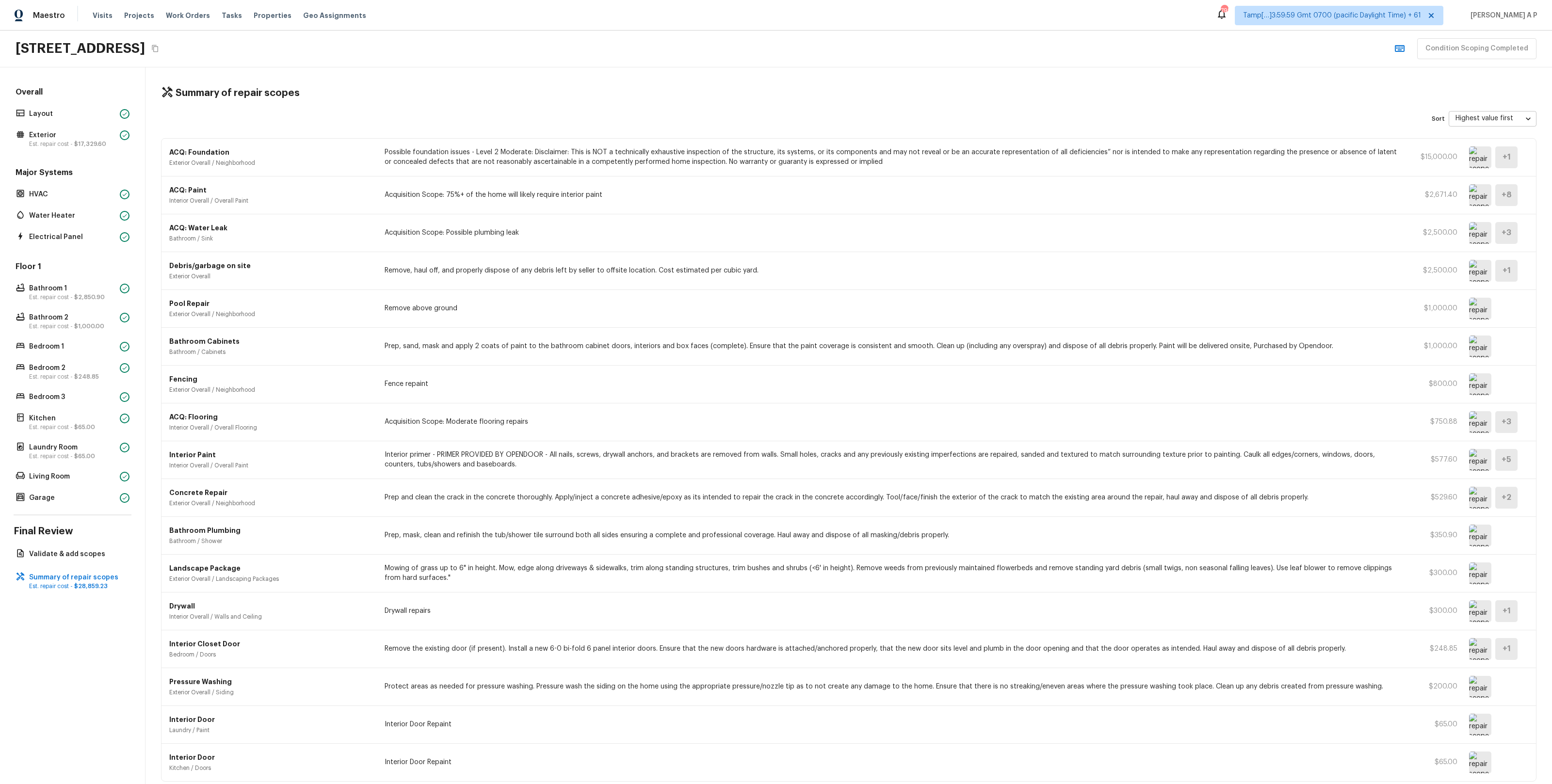
scroll to position [43, 0]
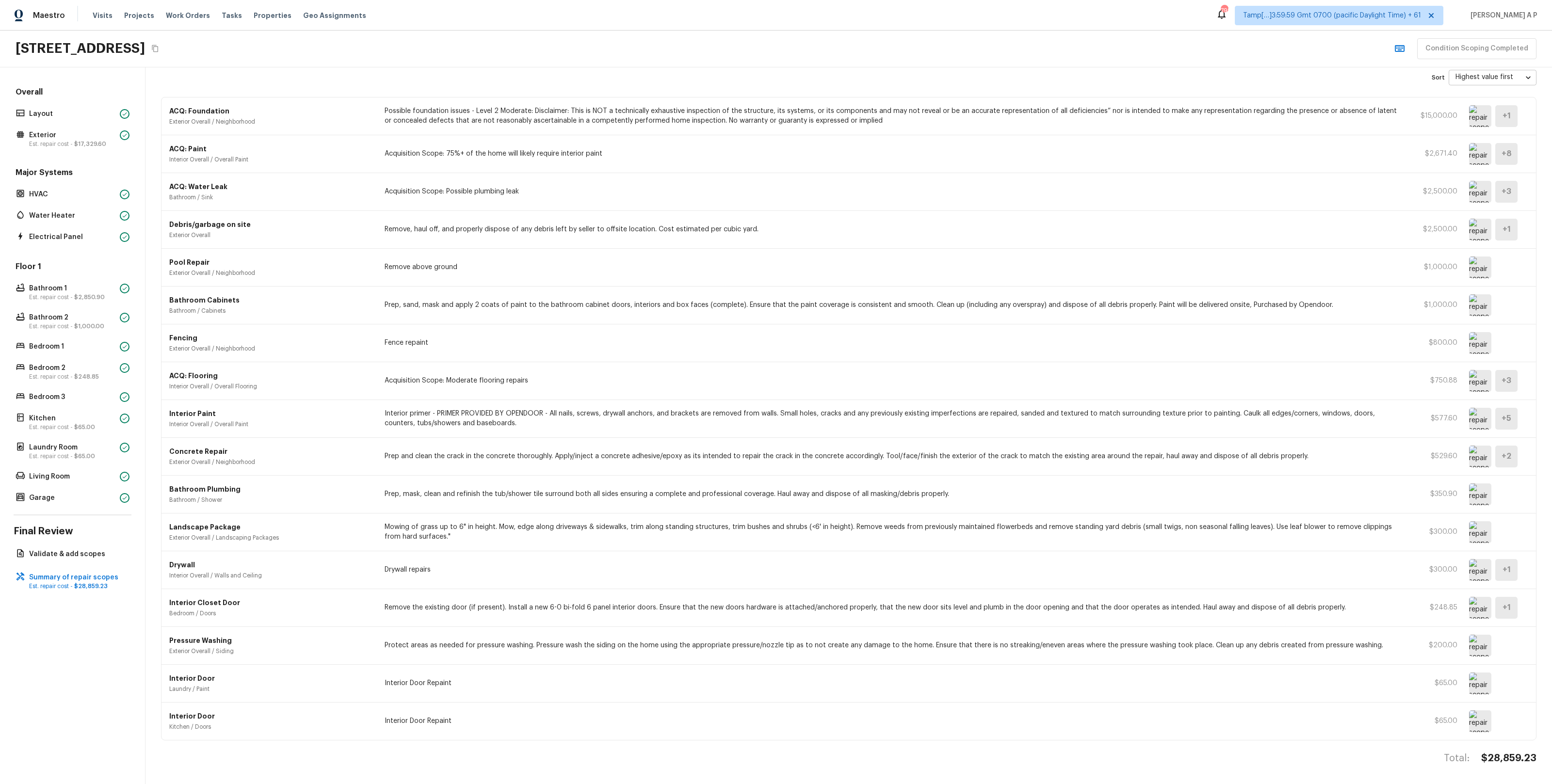
click at [1475, 378] on img at bounding box center [1480, 381] width 22 height 22
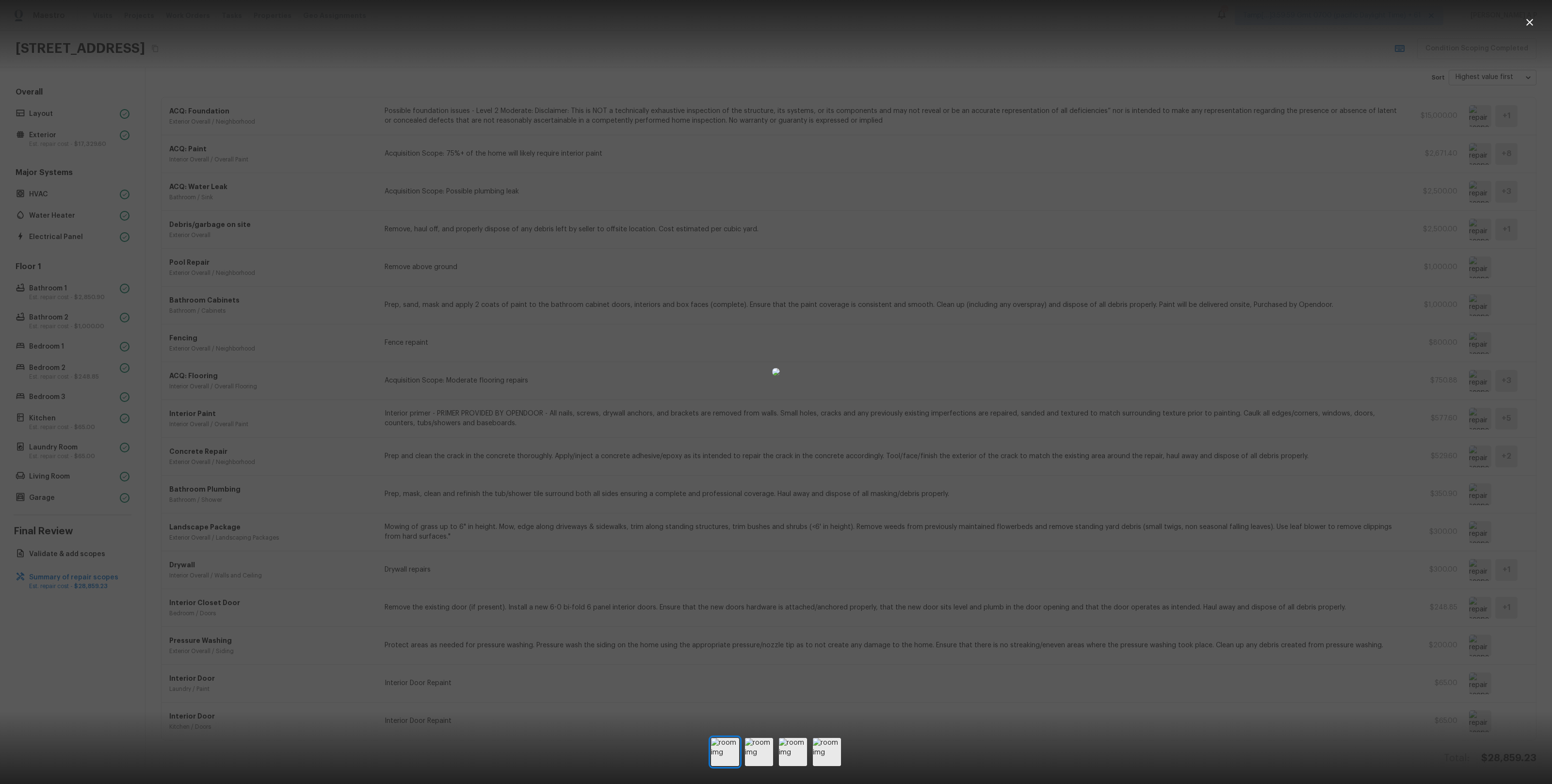
click at [1335, 402] on div at bounding box center [776, 372] width 1552 height 712
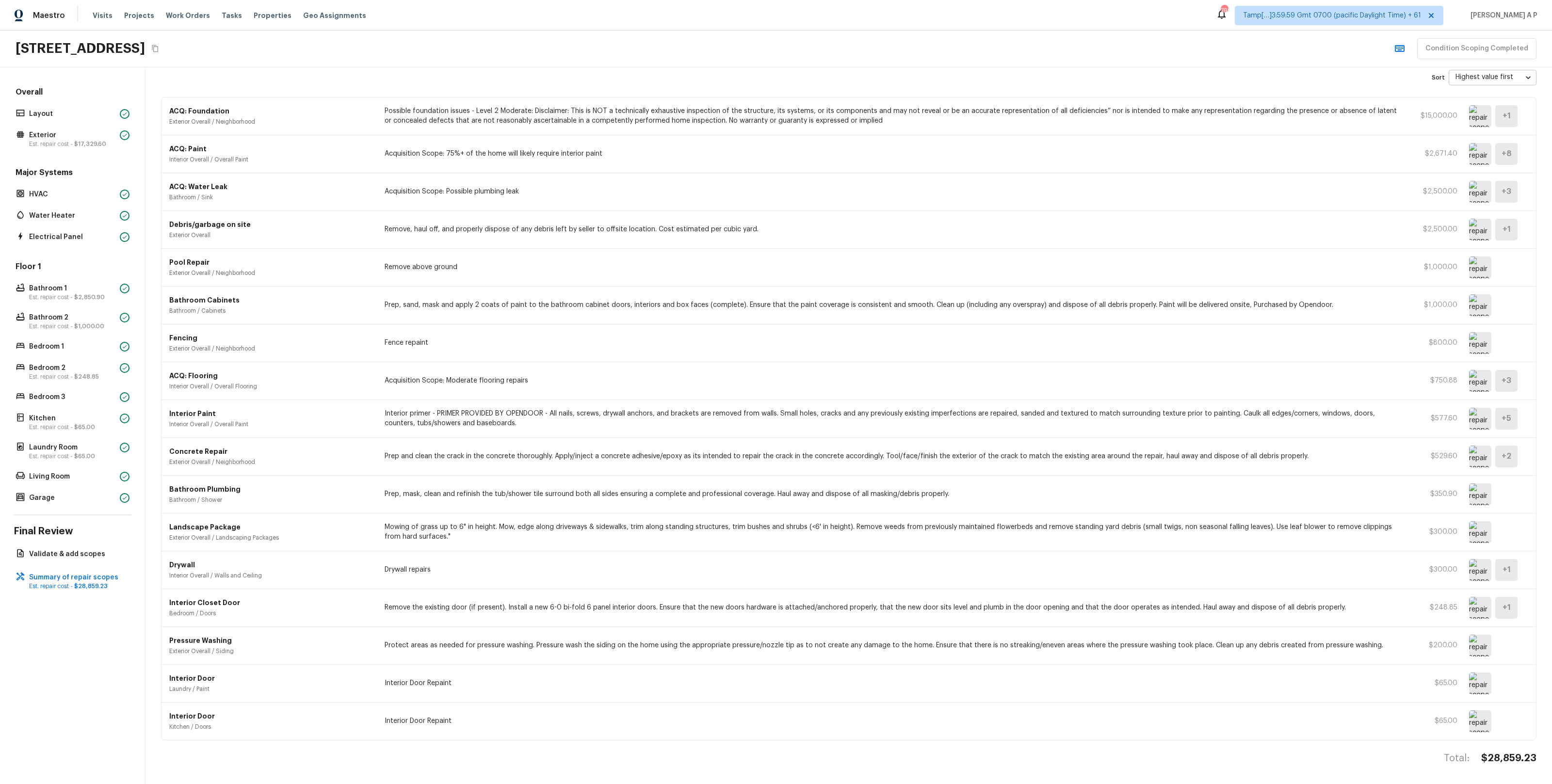
scroll to position [0, 0]
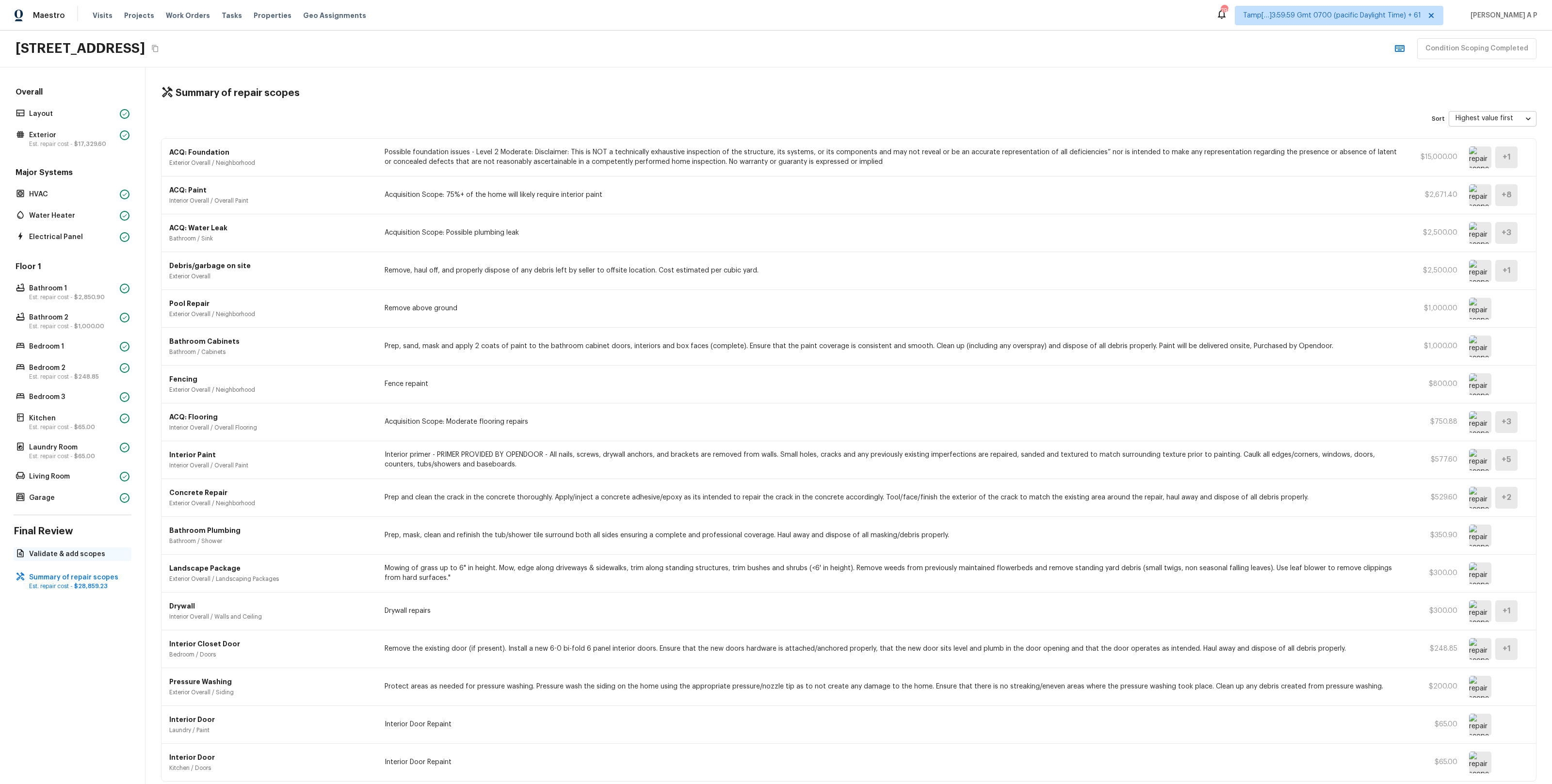
click at [55, 550] on p "Validate & add scopes" at bounding box center [77, 554] width 96 height 10
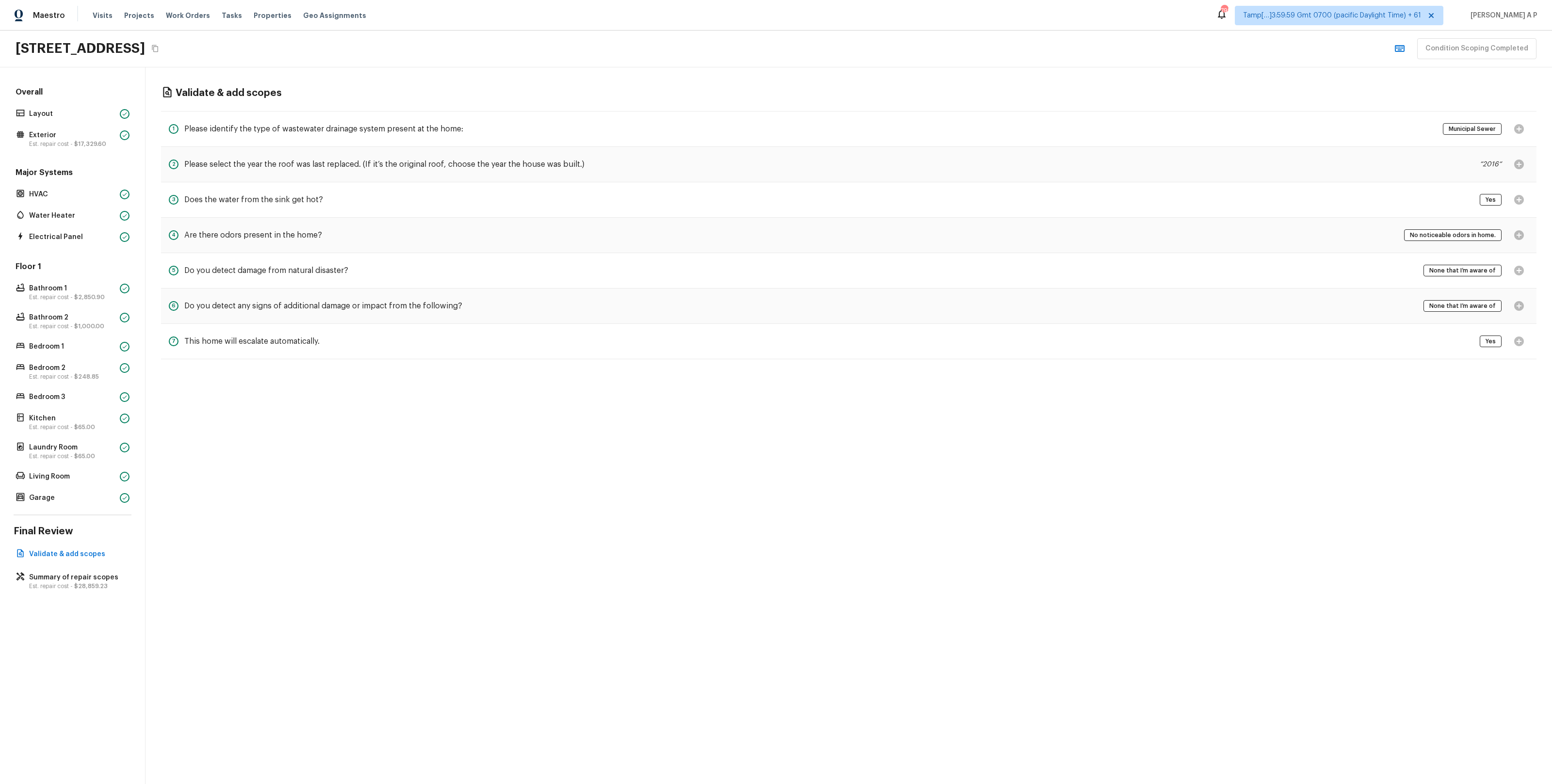
click at [383, 162] on h5 "Please select the year the roof was last replaced. (If it’s the original roof, …" at bounding box center [384, 164] width 400 height 11
click at [696, 450] on div "Validate & add scopes 1 Please identify the type of wastewater drainage system …" at bounding box center [849, 426] width 1406 height 717
click at [83, 588] on span "$28,859.23" at bounding box center [91, 586] width 34 height 6
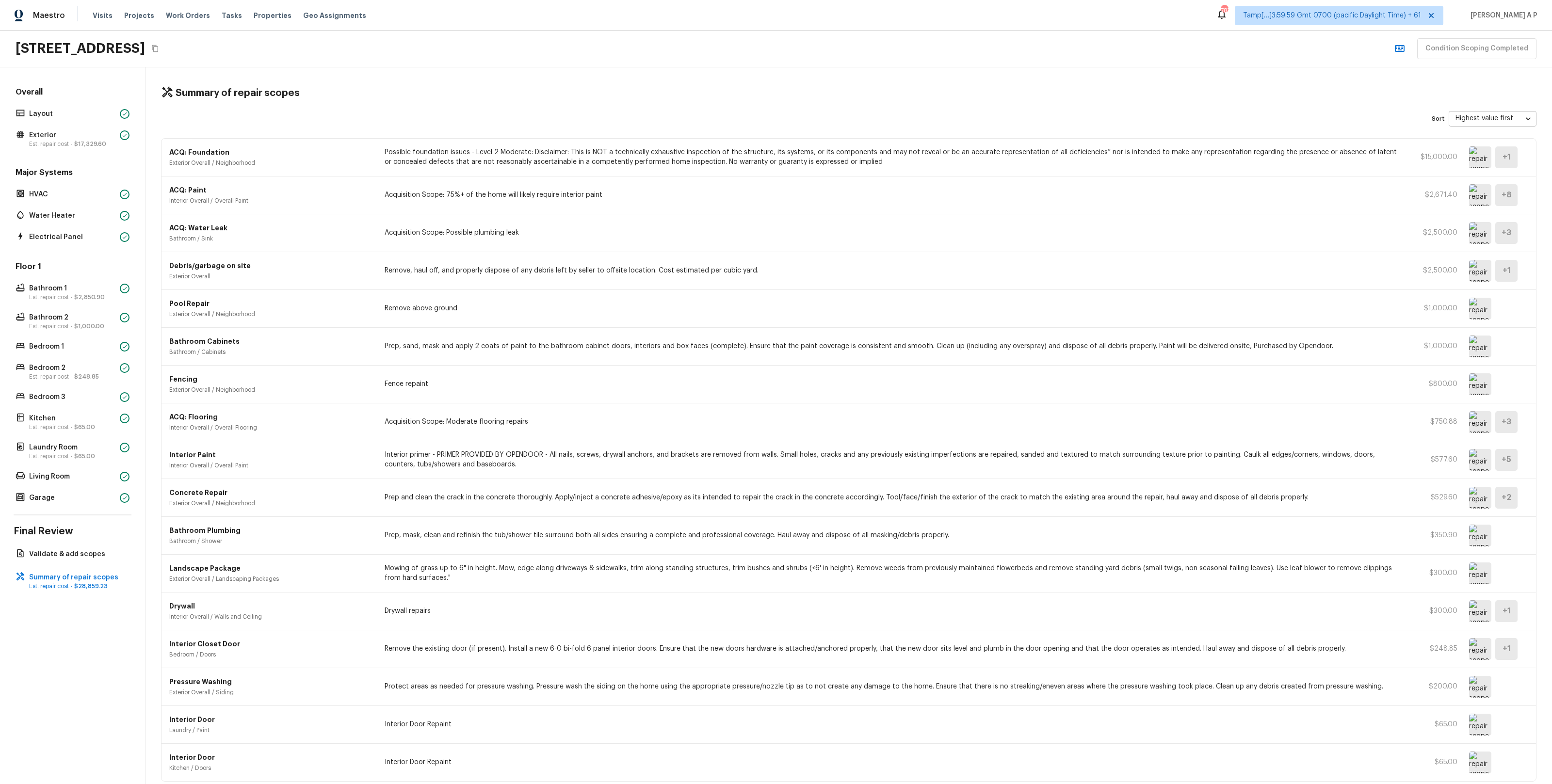
scroll to position [43, 0]
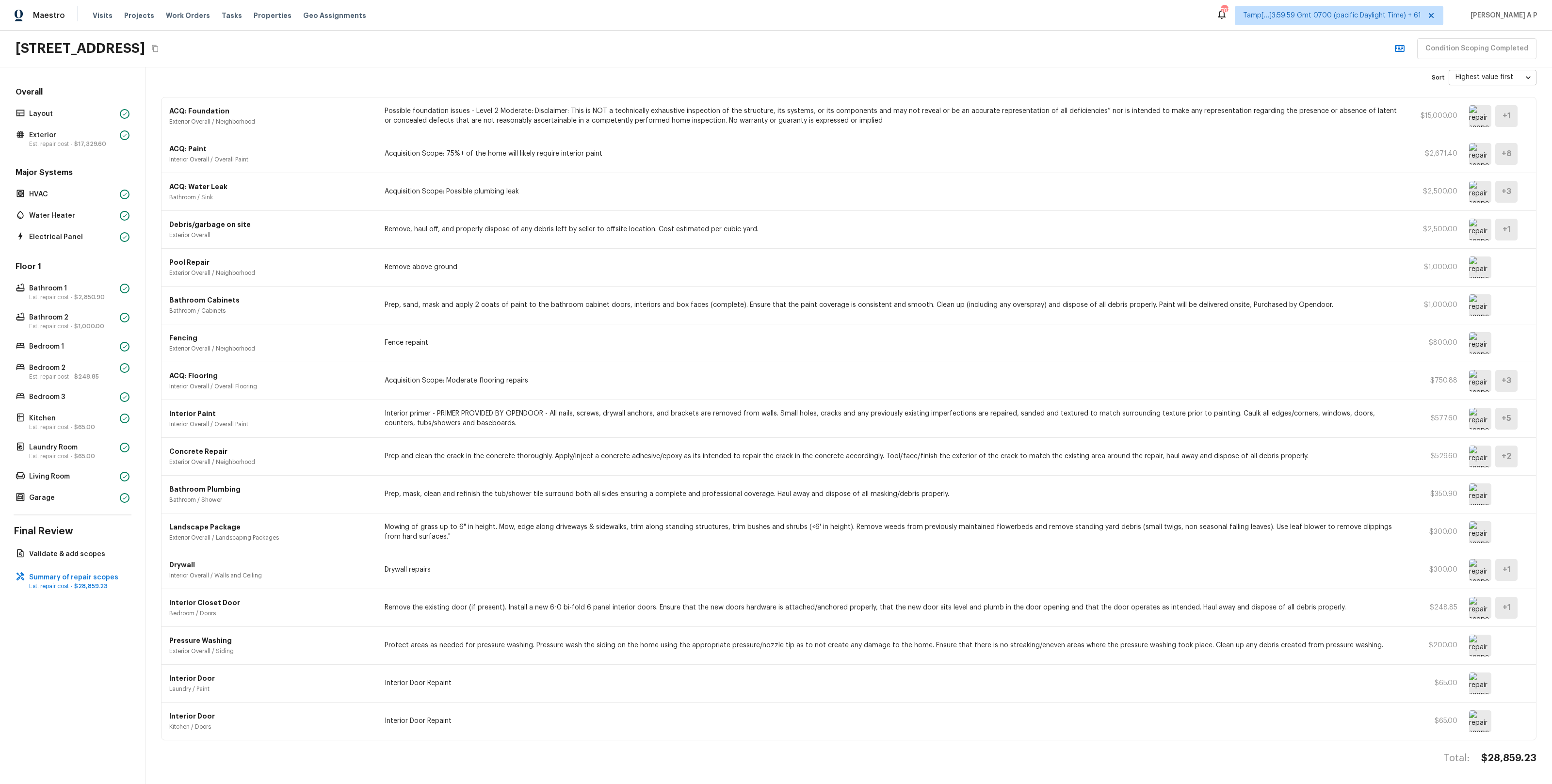
click at [1477, 228] on img at bounding box center [1480, 229] width 22 height 22
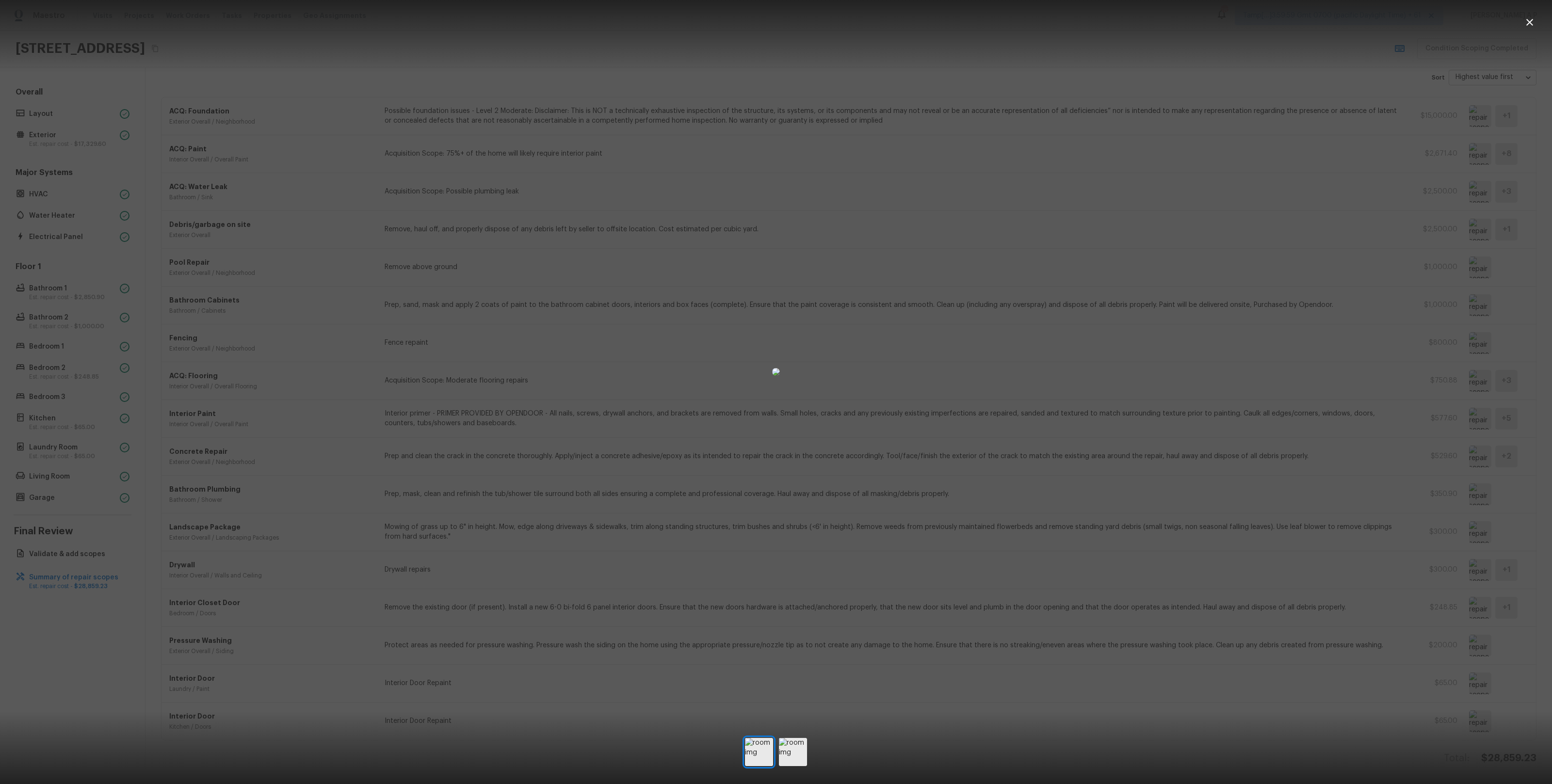
click at [1180, 298] on div at bounding box center [776, 372] width 1552 height 712
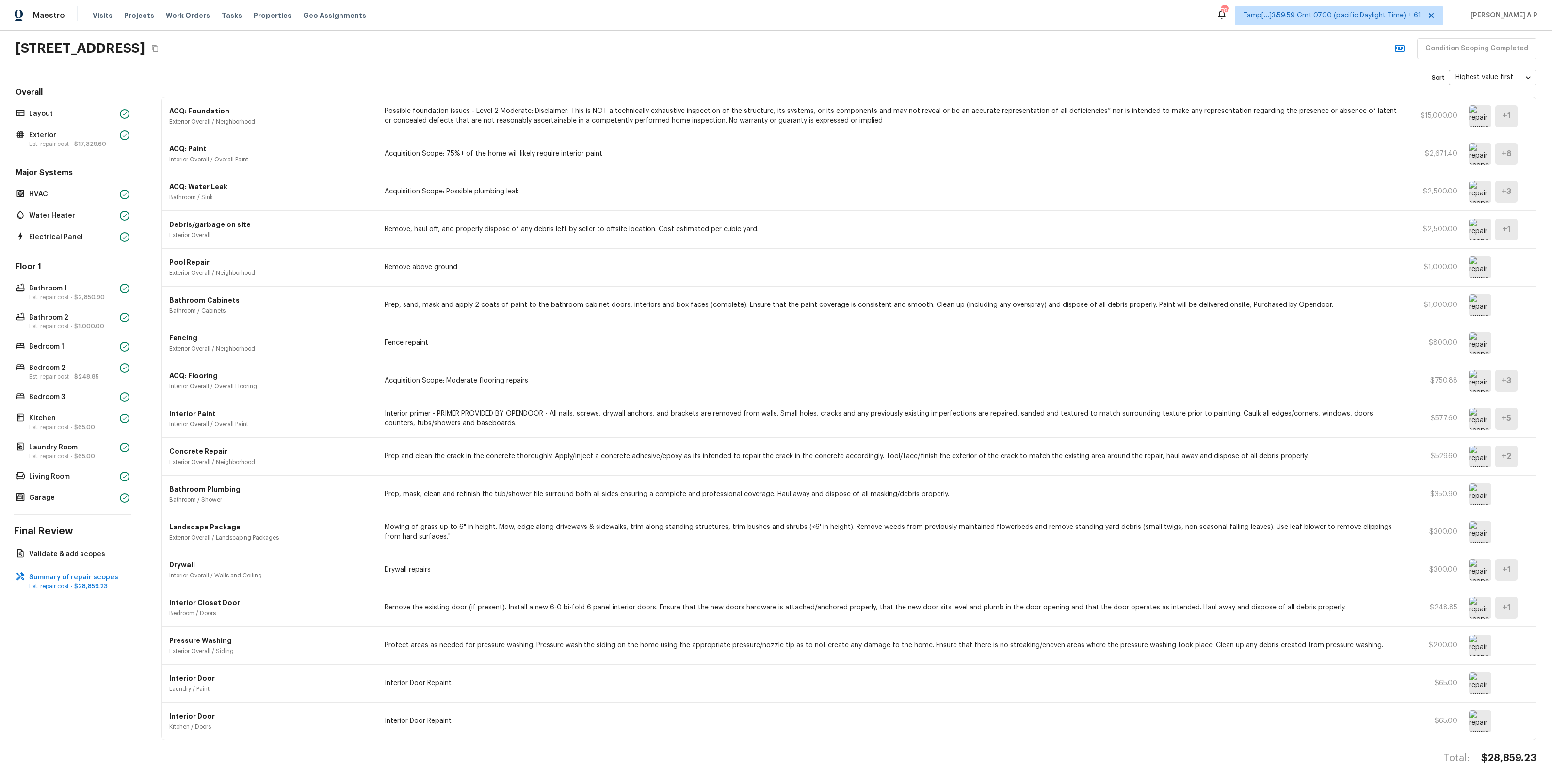
click at [1484, 576] on img at bounding box center [1480, 570] width 22 height 22
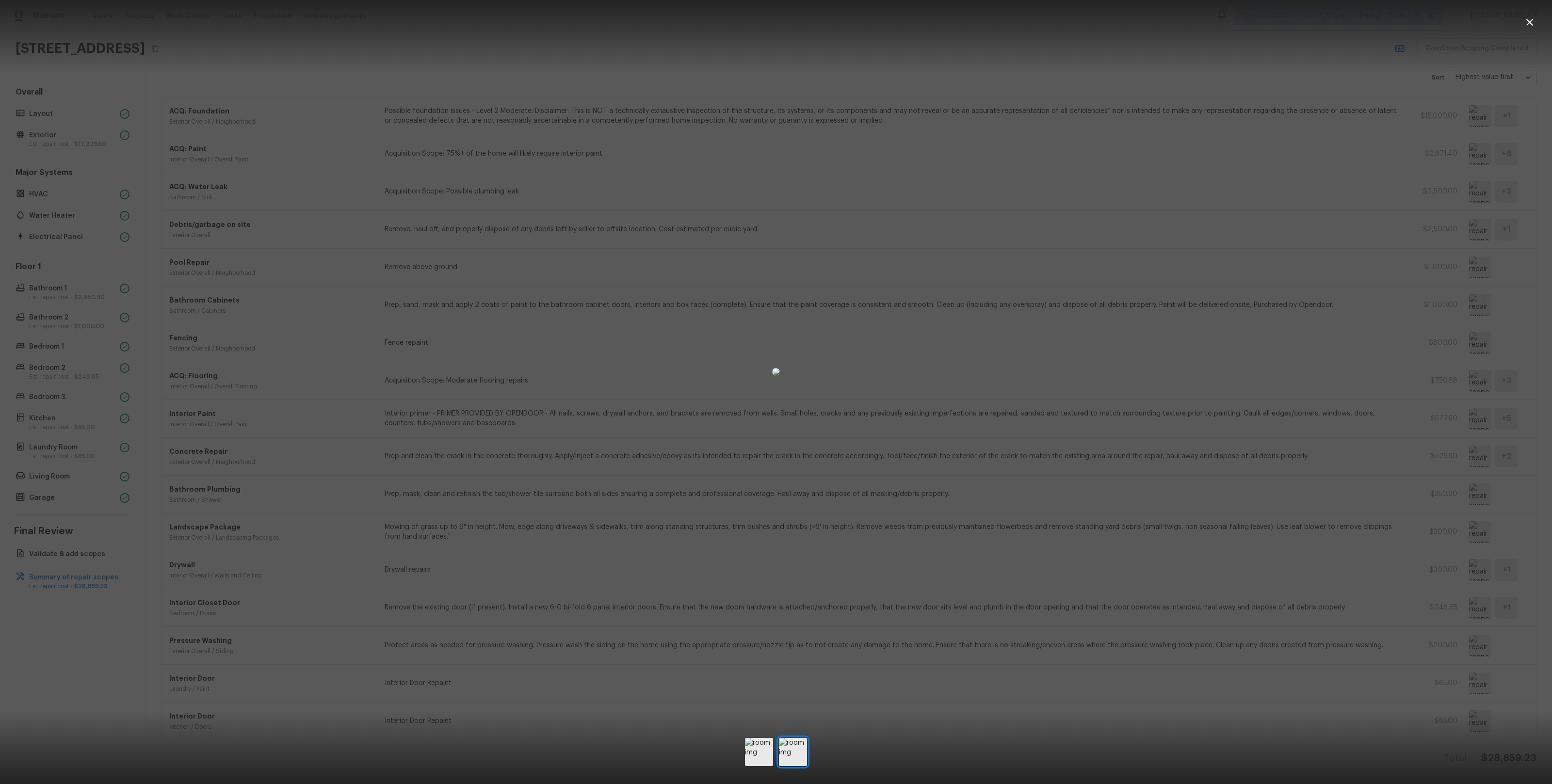
click at [1180, 605] on div at bounding box center [776, 372] width 1552 height 712
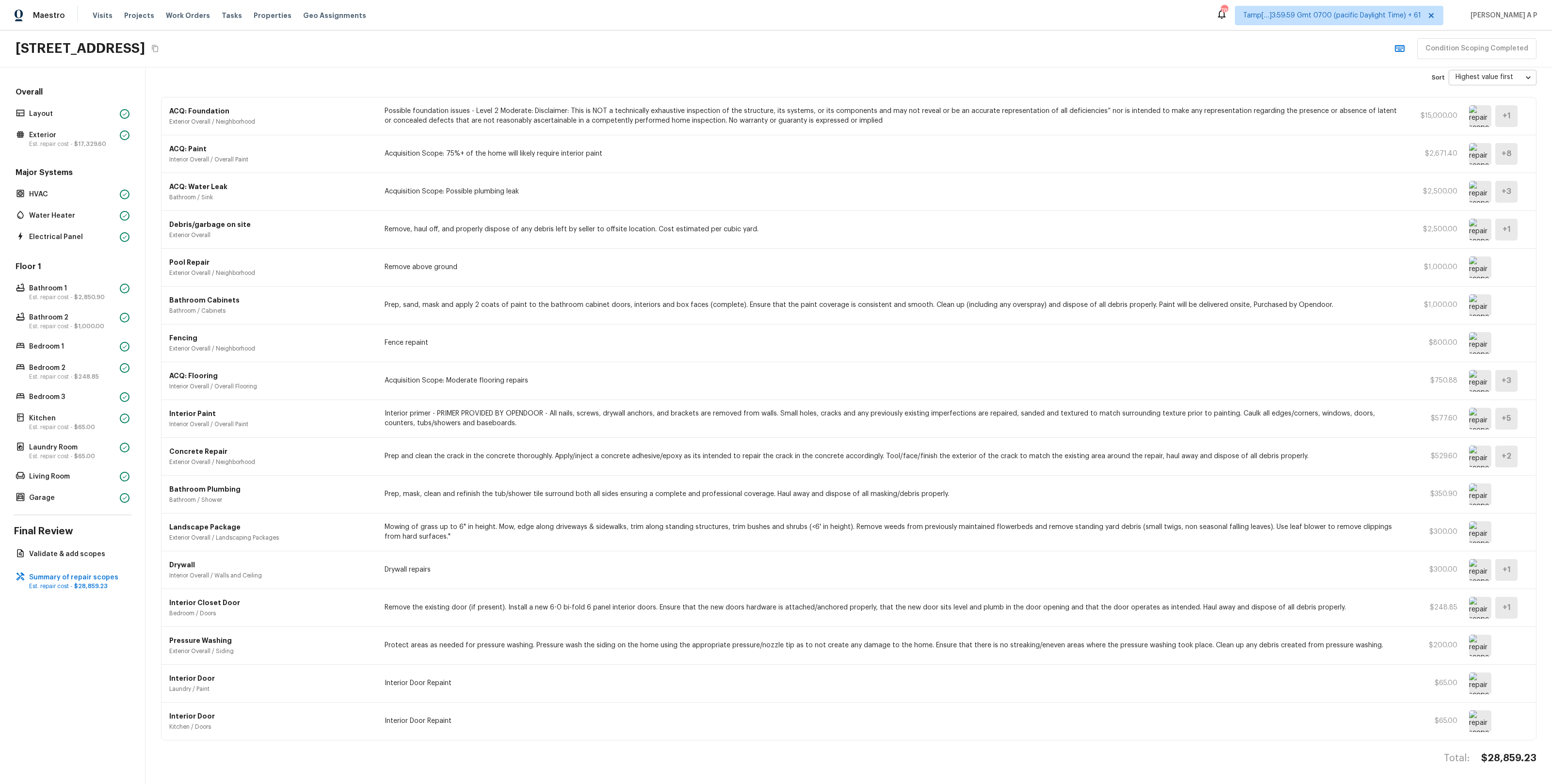
click at [548, 387] on div "ACQ: Flooring Interior Overall / Overall Flooring Acquisition Scope: Moderate f…" at bounding box center [848, 381] width 1374 height 38
click at [1483, 376] on img at bounding box center [1480, 381] width 22 height 22
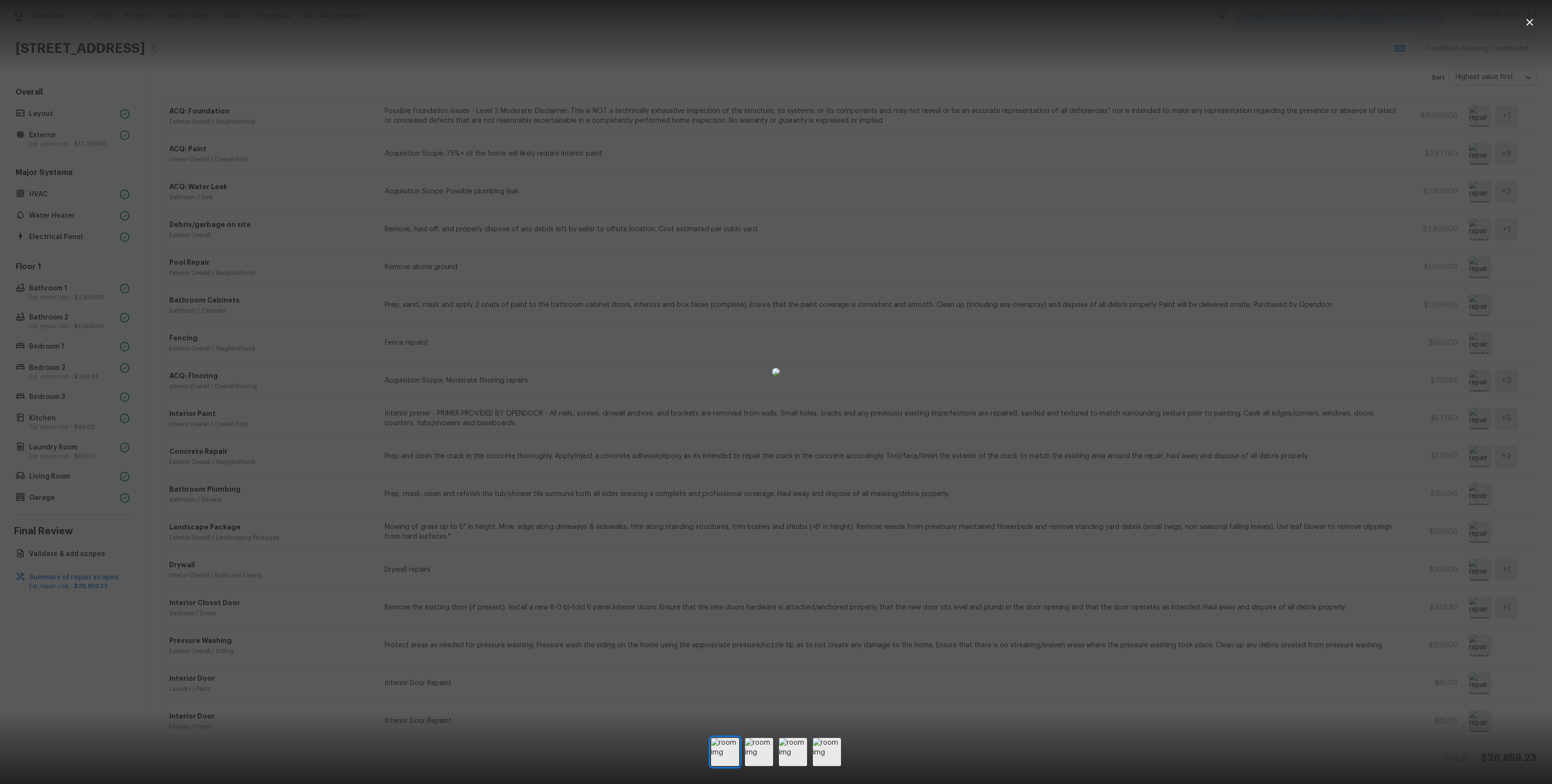
click at [275, 372] on div at bounding box center [776, 372] width 1552 height 712
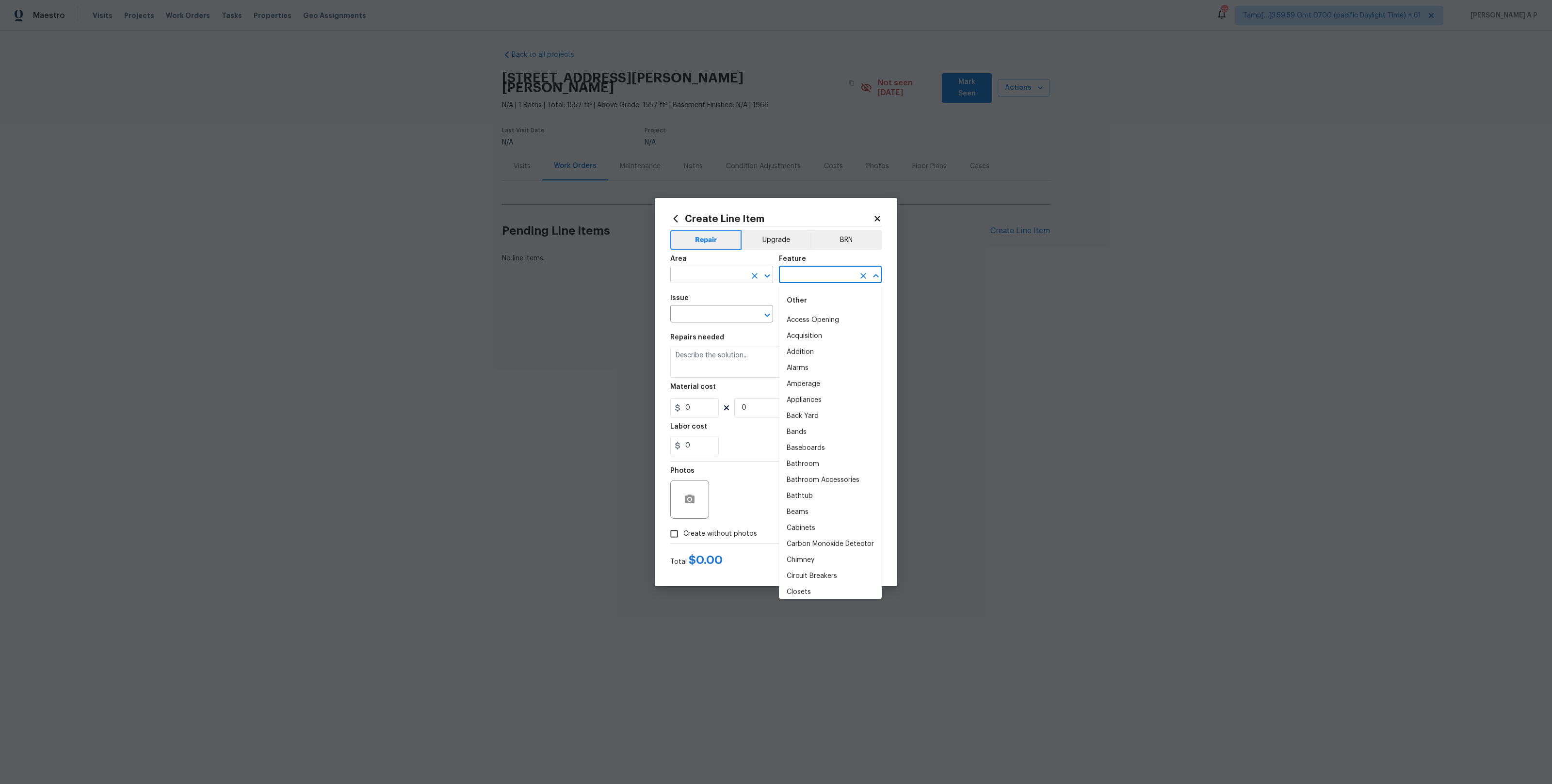
click at [707, 277] on input "text" at bounding box center [709, 275] width 76 height 15
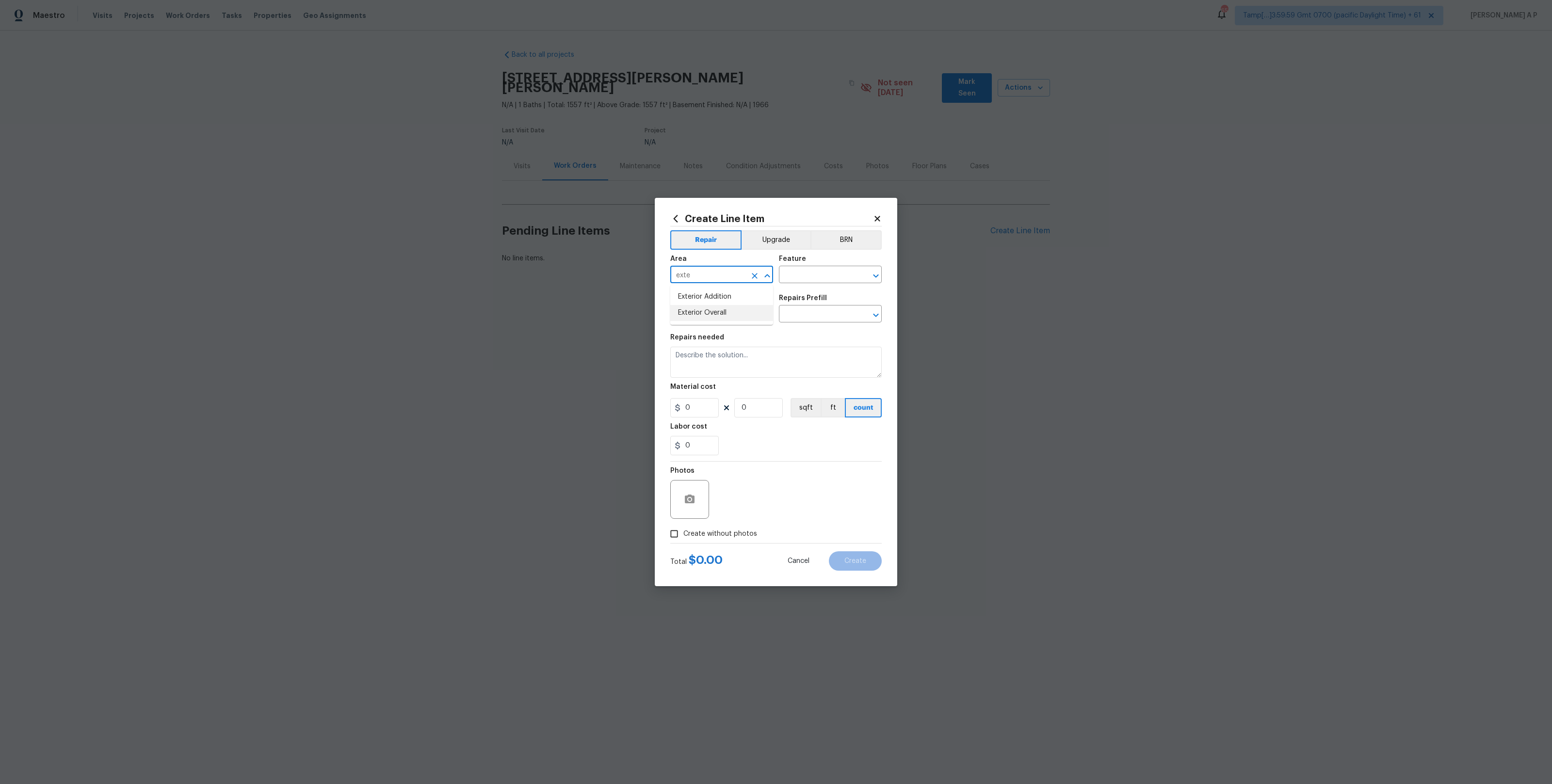
click at [703, 314] on li "Exterior Overall" at bounding box center [722, 313] width 103 height 16
type input "Exterior Overall"
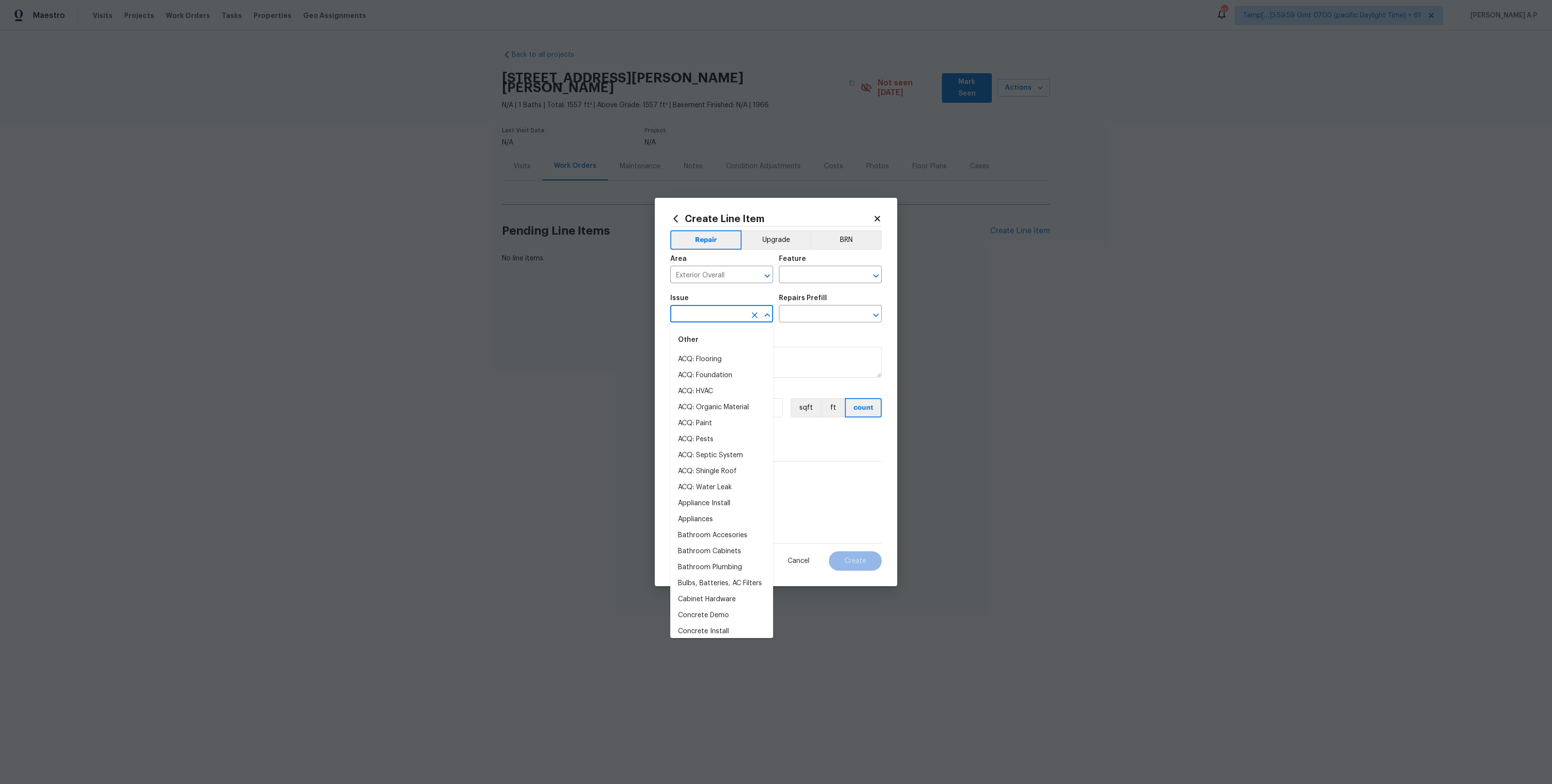
click at [703, 314] on input "text" at bounding box center [709, 314] width 76 height 15
click at [712, 407] on li "Exterior Garage Door" at bounding box center [722, 407] width 103 height 16
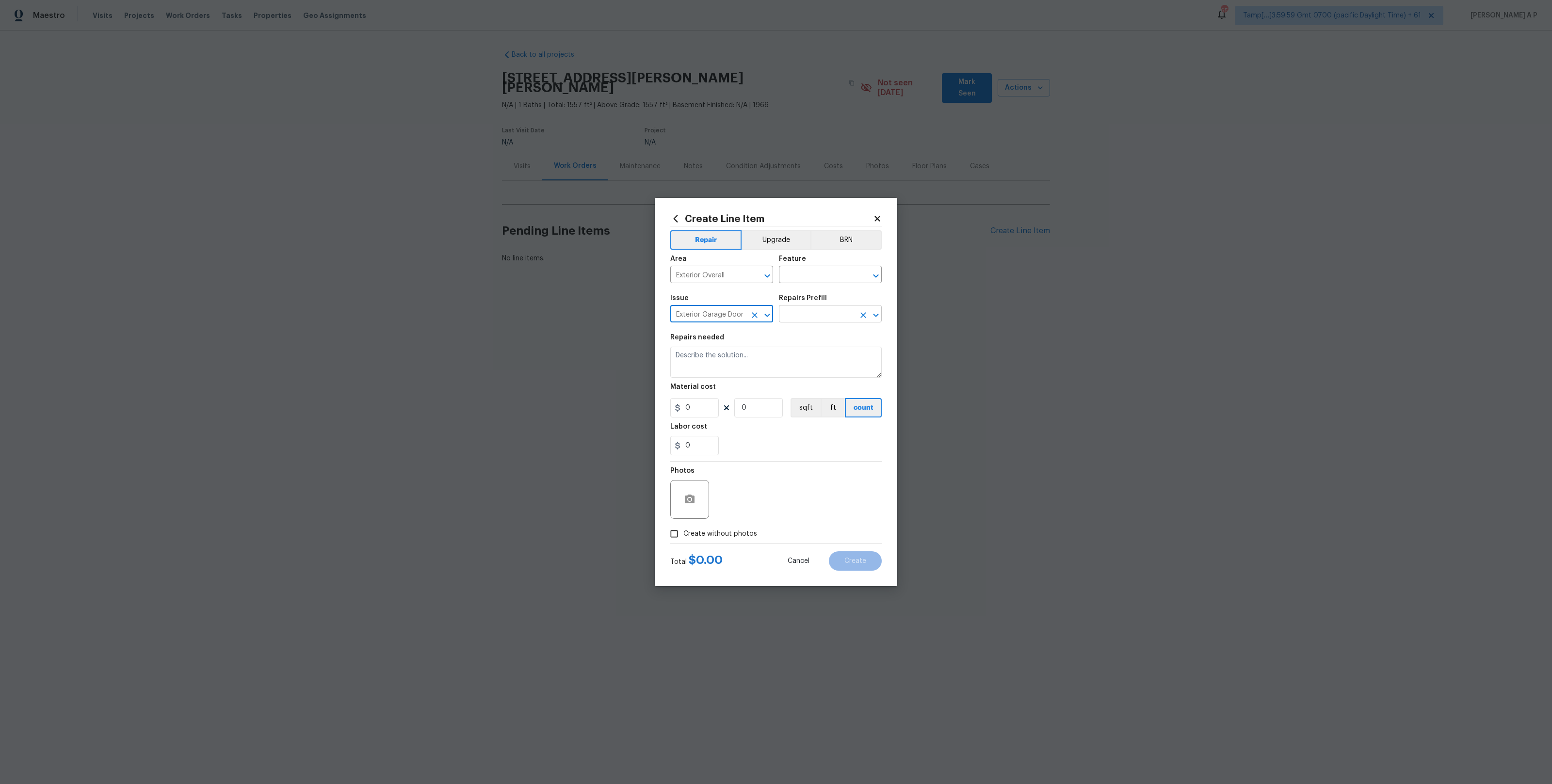
type input "Exterior Garage Door"
click at [797, 319] on input "text" at bounding box center [817, 314] width 76 height 15
type input "fi"
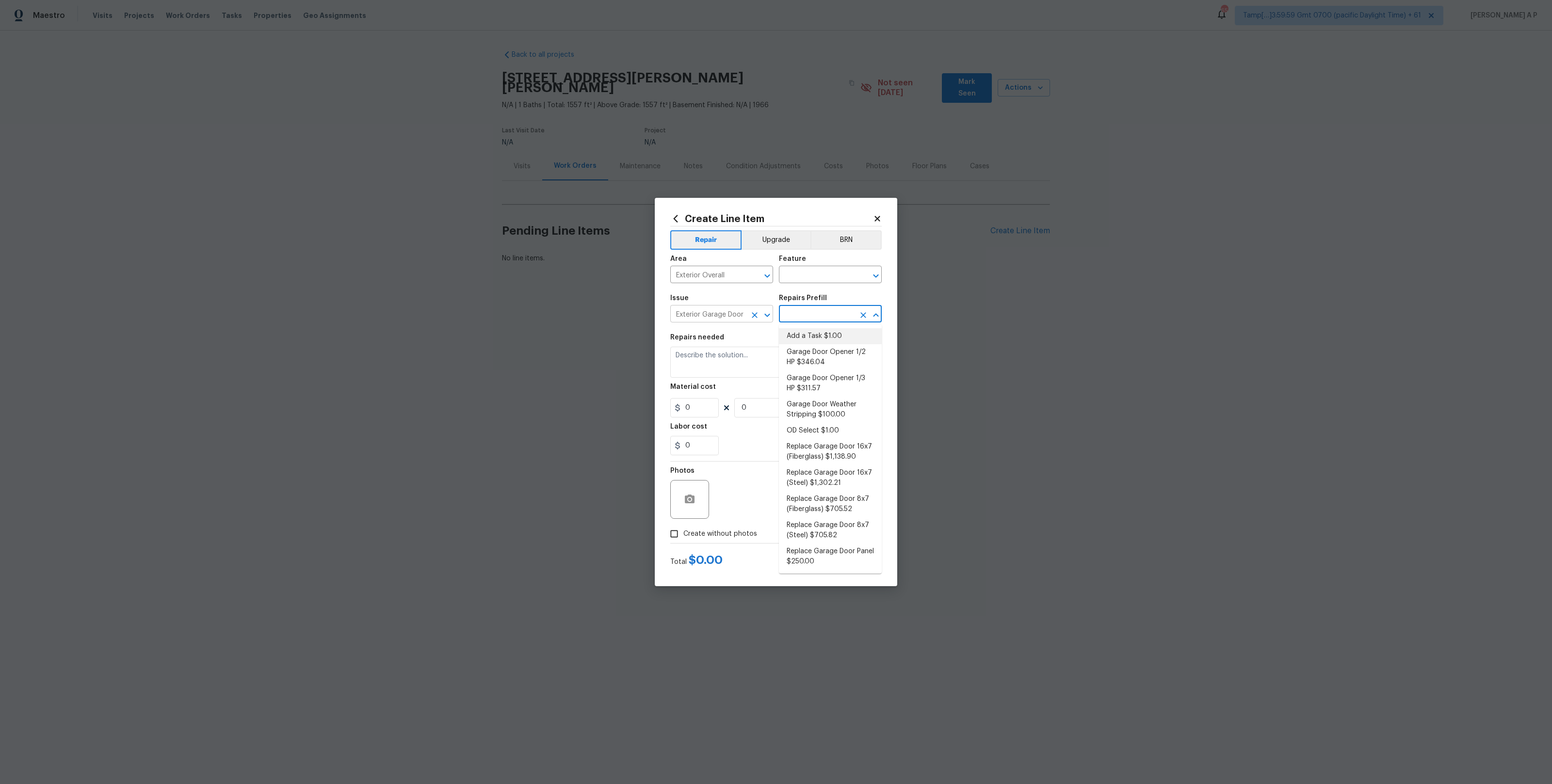
click at [748, 310] on div at bounding box center [760, 315] width 25 height 14
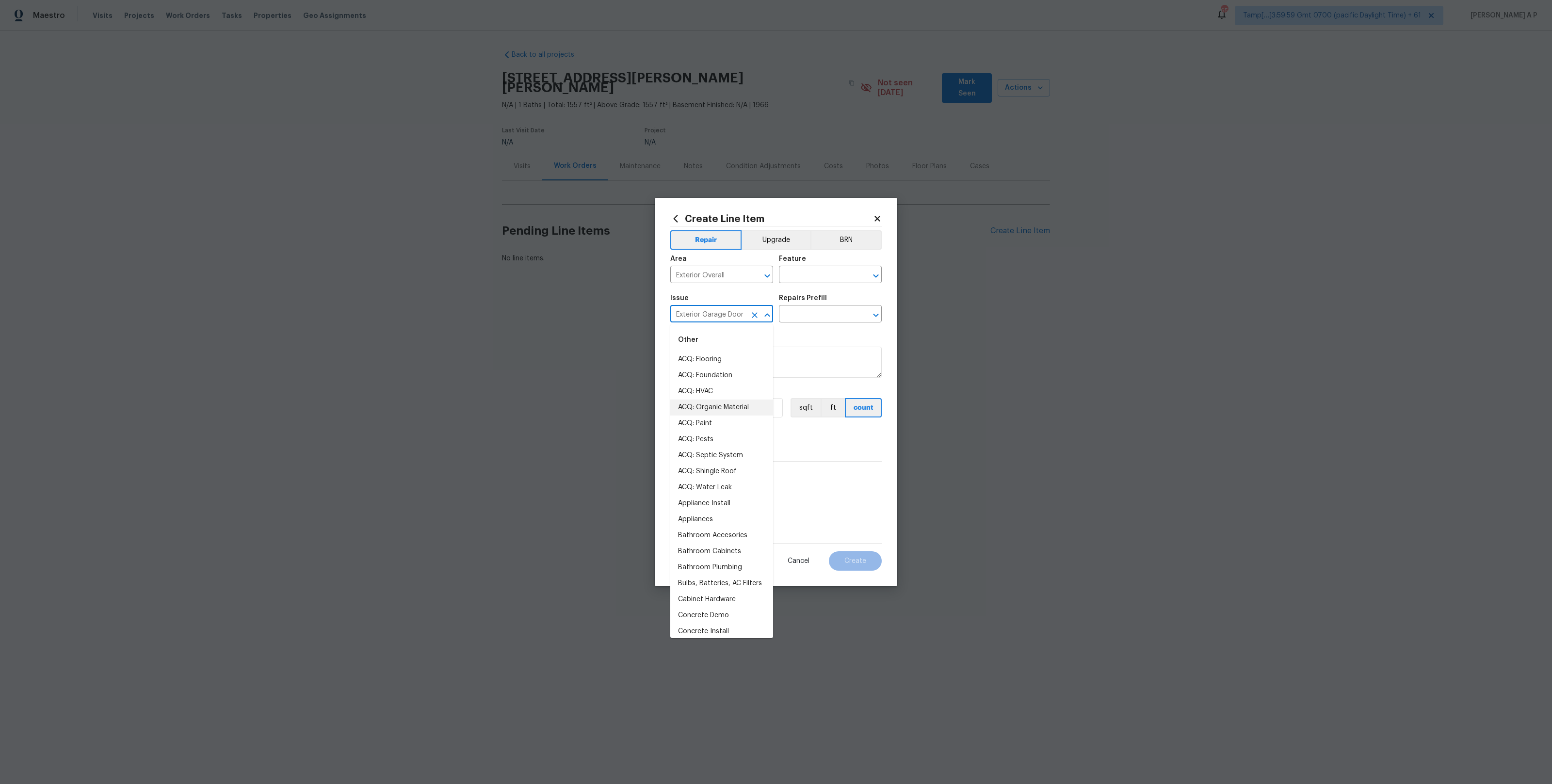
click at [753, 313] on icon "Clear" at bounding box center [755, 315] width 6 height 6
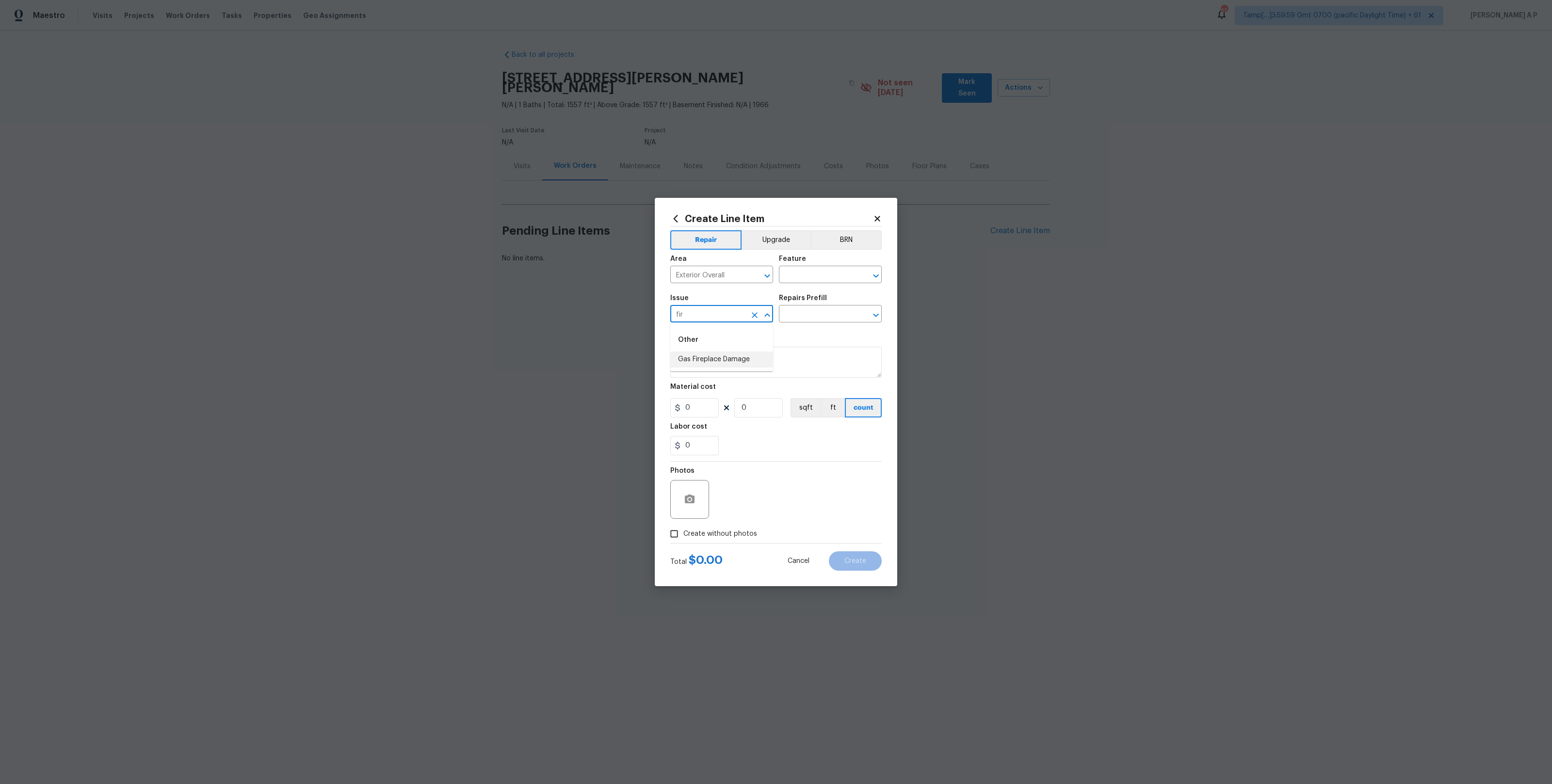
click at [732, 356] on li "Gas Fireplace Damage" at bounding box center [722, 359] width 103 height 16
type input "Gas Fireplace Damage"
click at [811, 313] on input "text" at bounding box center [817, 314] width 76 height 15
click at [739, 315] on input "Gas Fireplace Damage" at bounding box center [709, 314] width 76 height 15
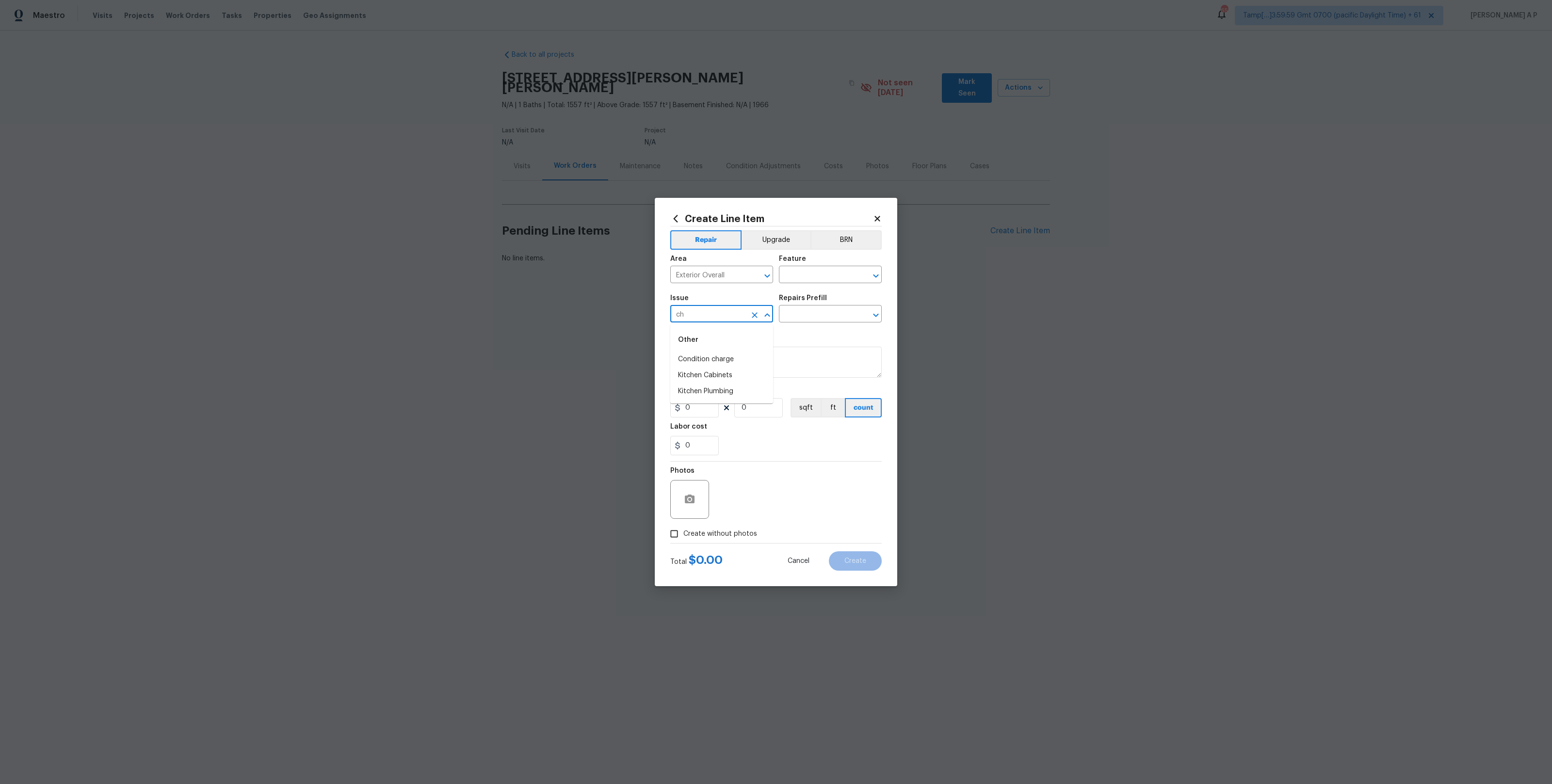
type input "c"
type input "fi"
click at [753, 275] on icon "Clear" at bounding box center [755, 276] width 6 height 6
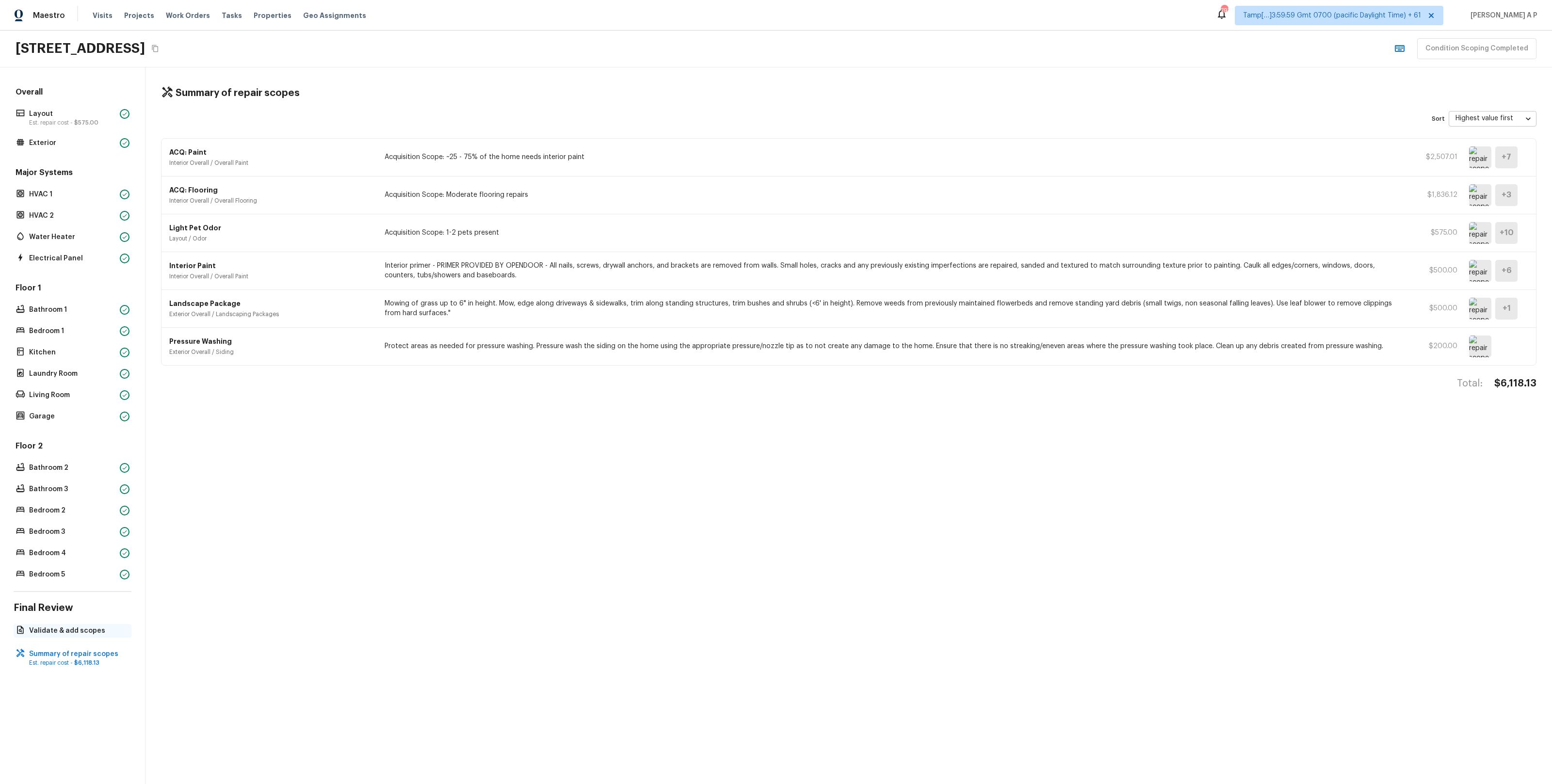
click at [63, 627] on p "Validate & add scopes" at bounding box center [77, 630] width 96 height 10
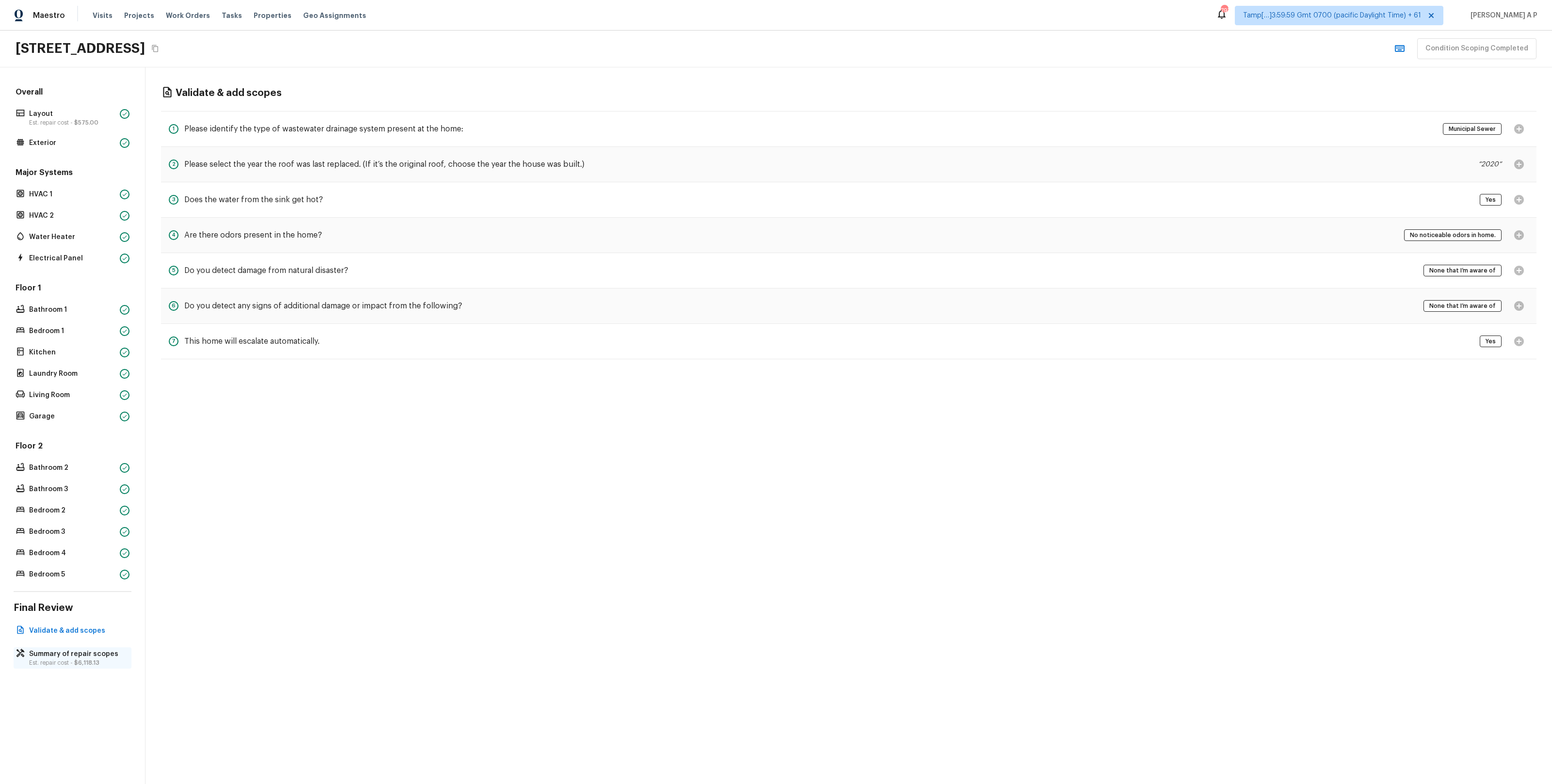
click at [69, 656] on p "Summary of repair scopes" at bounding box center [77, 654] width 96 height 10
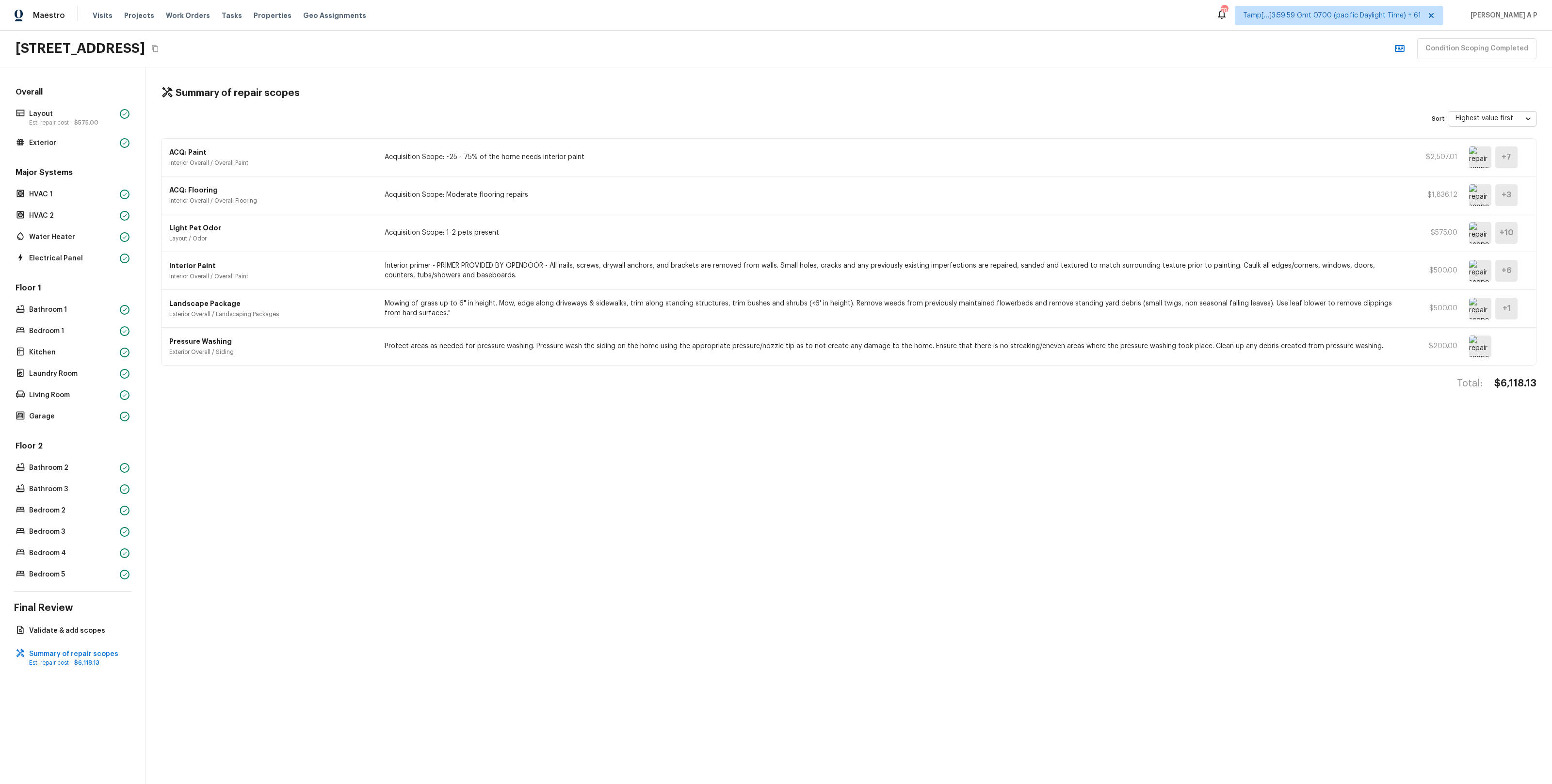
click at [158, 47] on icon "Copy Address" at bounding box center [155, 49] width 6 height 7
click at [189, 16] on span "Work Orders" at bounding box center [187, 16] width 44 height 10
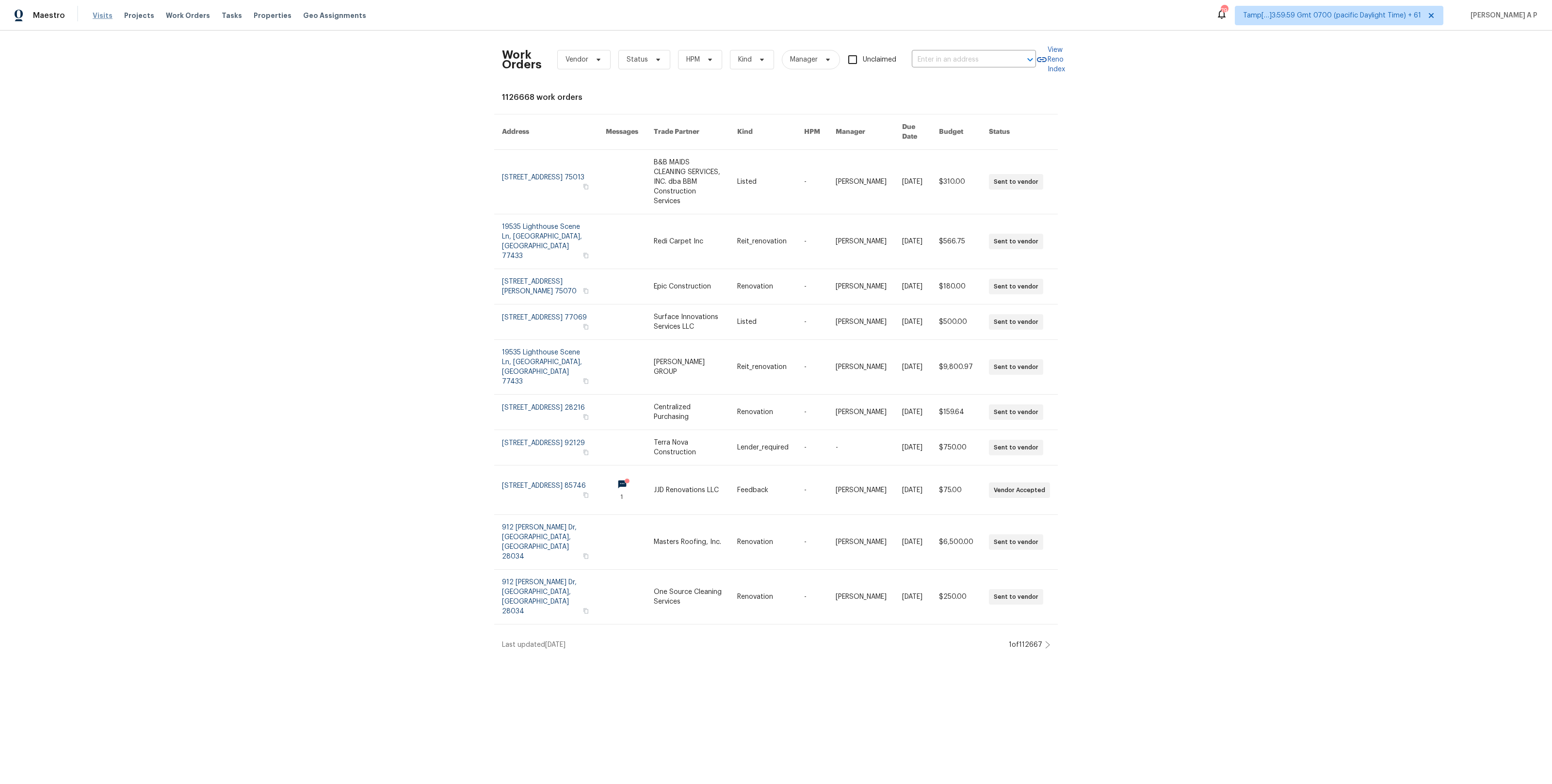
click at [95, 13] on span "Visits" at bounding box center [102, 16] width 20 height 10
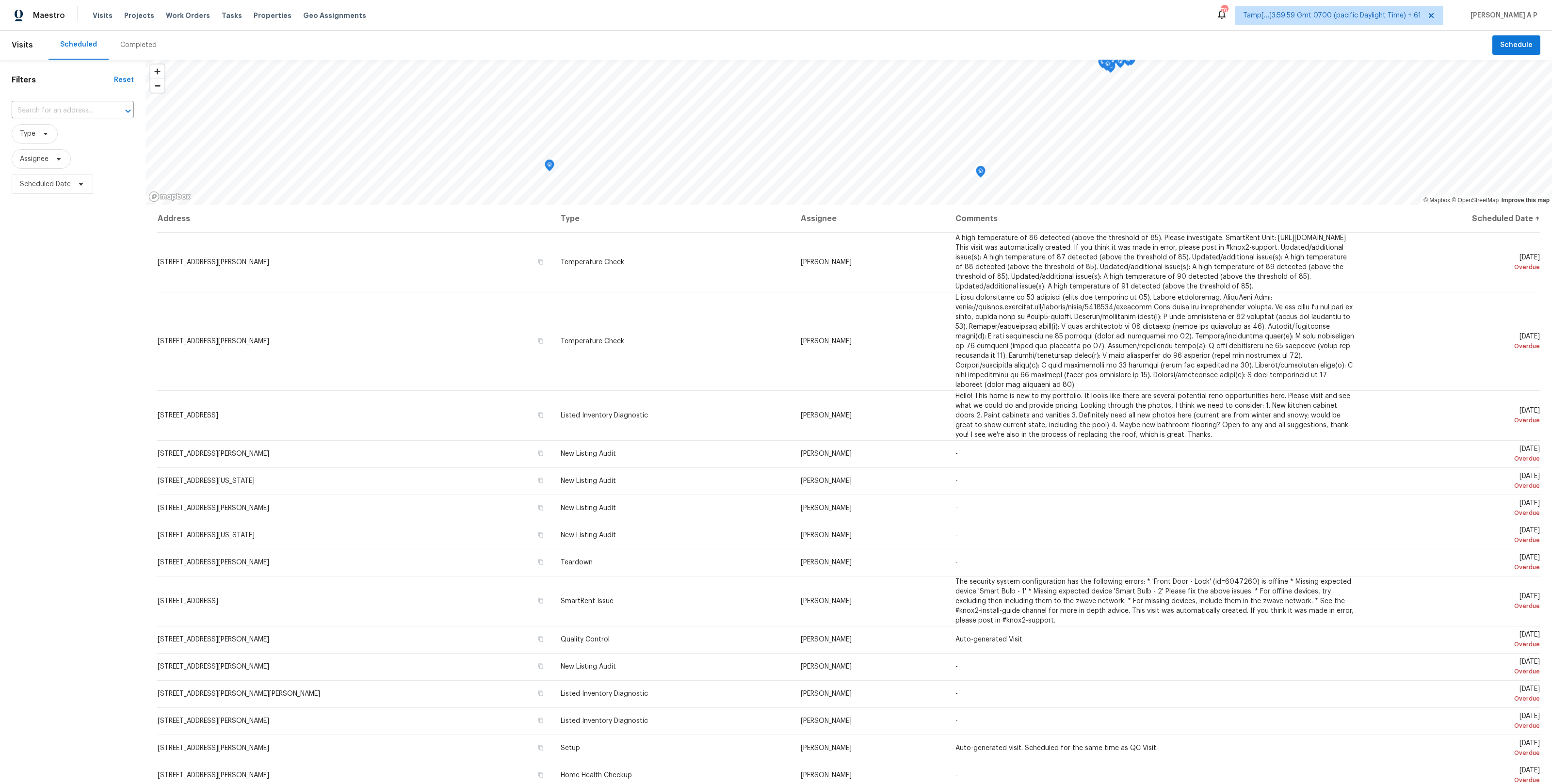
click at [120, 43] on div "Completed" at bounding box center [139, 45] width 36 height 10
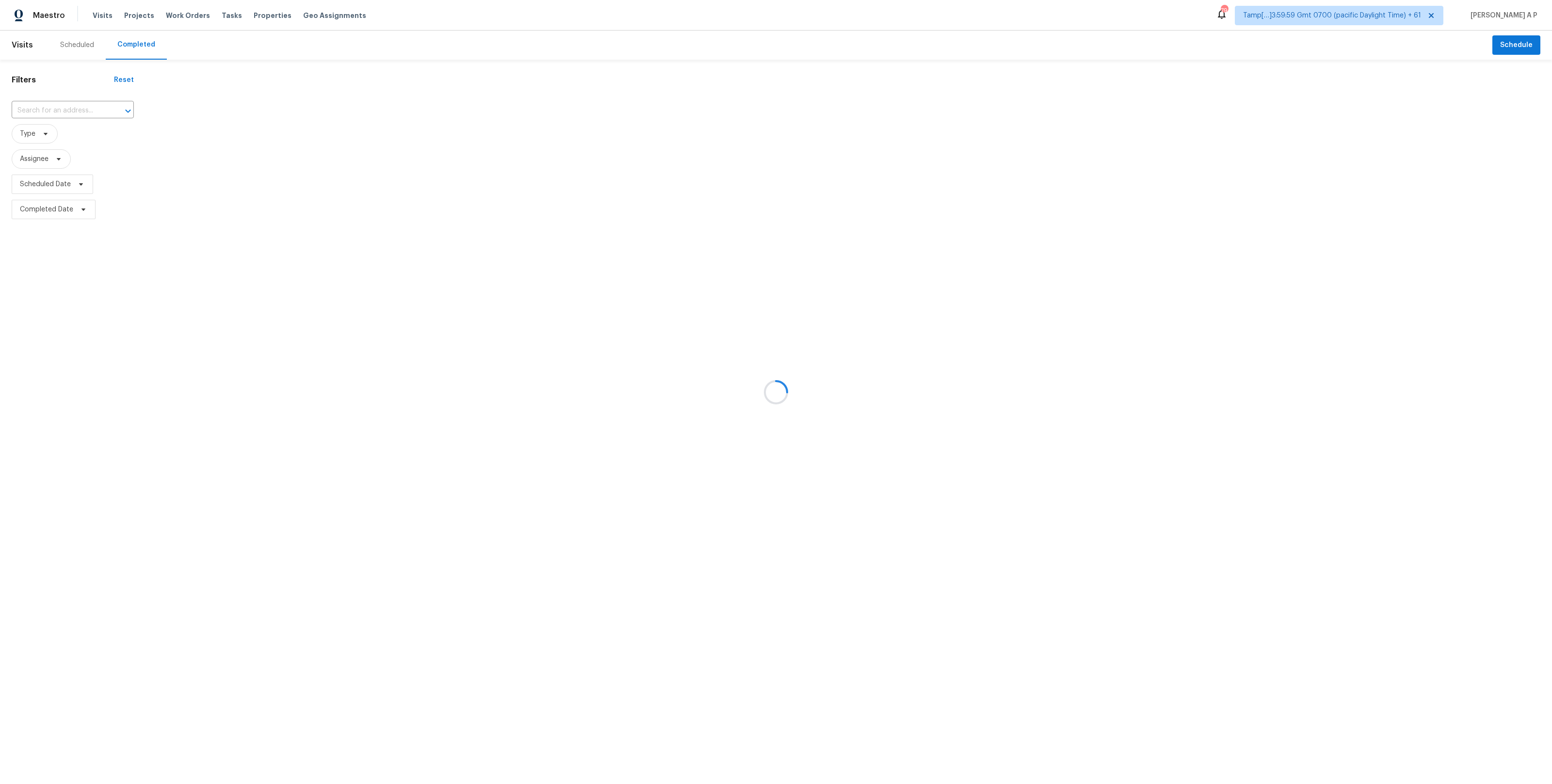
click at [86, 114] on div at bounding box center [776, 392] width 1552 height 784
click at [86, 110] on div at bounding box center [776, 392] width 1552 height 784
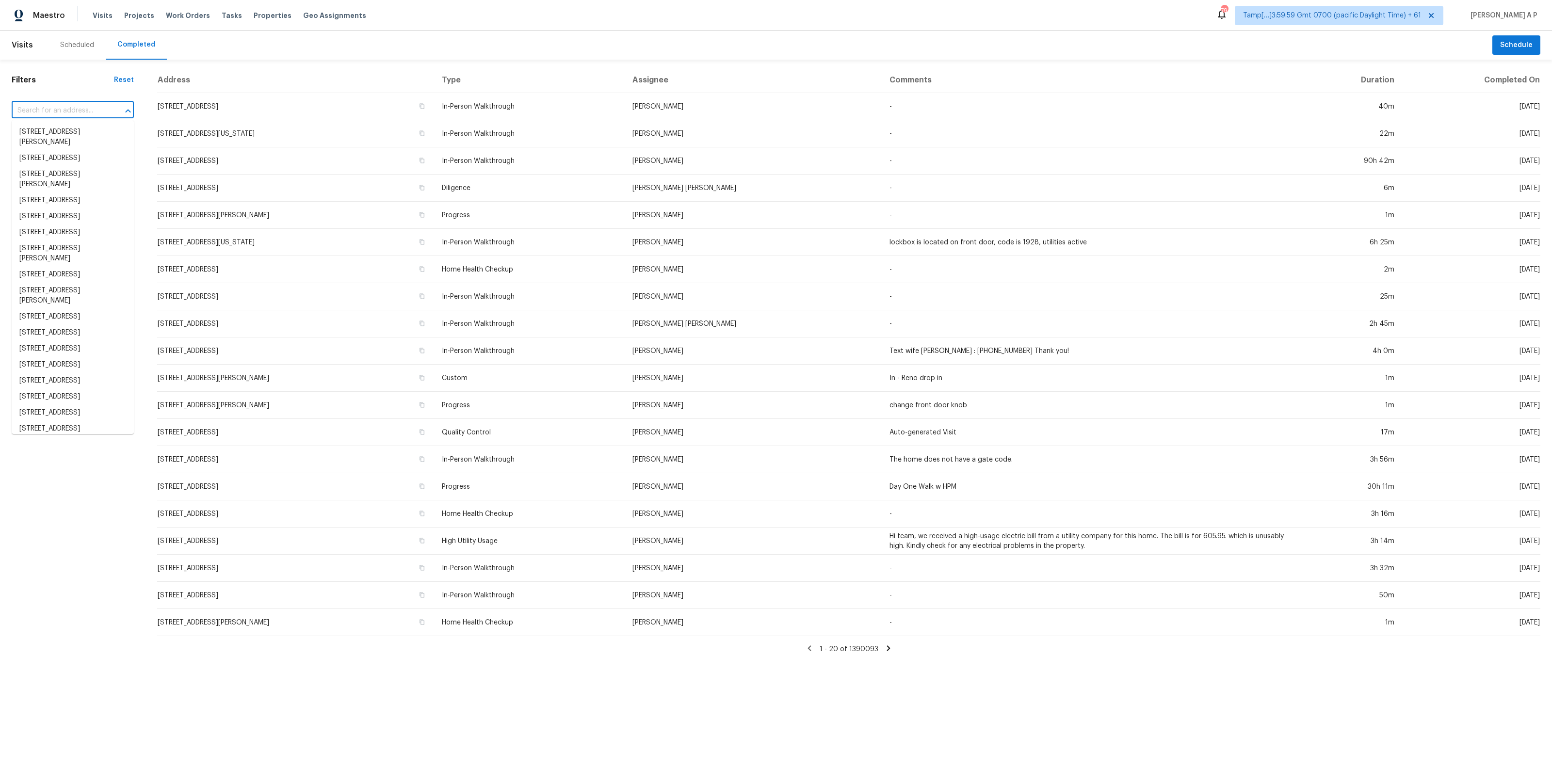
click at [86, 110] on input "text" at bounding box center [59, 110] width 95 height 15
paste input "16136 Monterey Greens Cir, Tampa, FL 33647, USA"
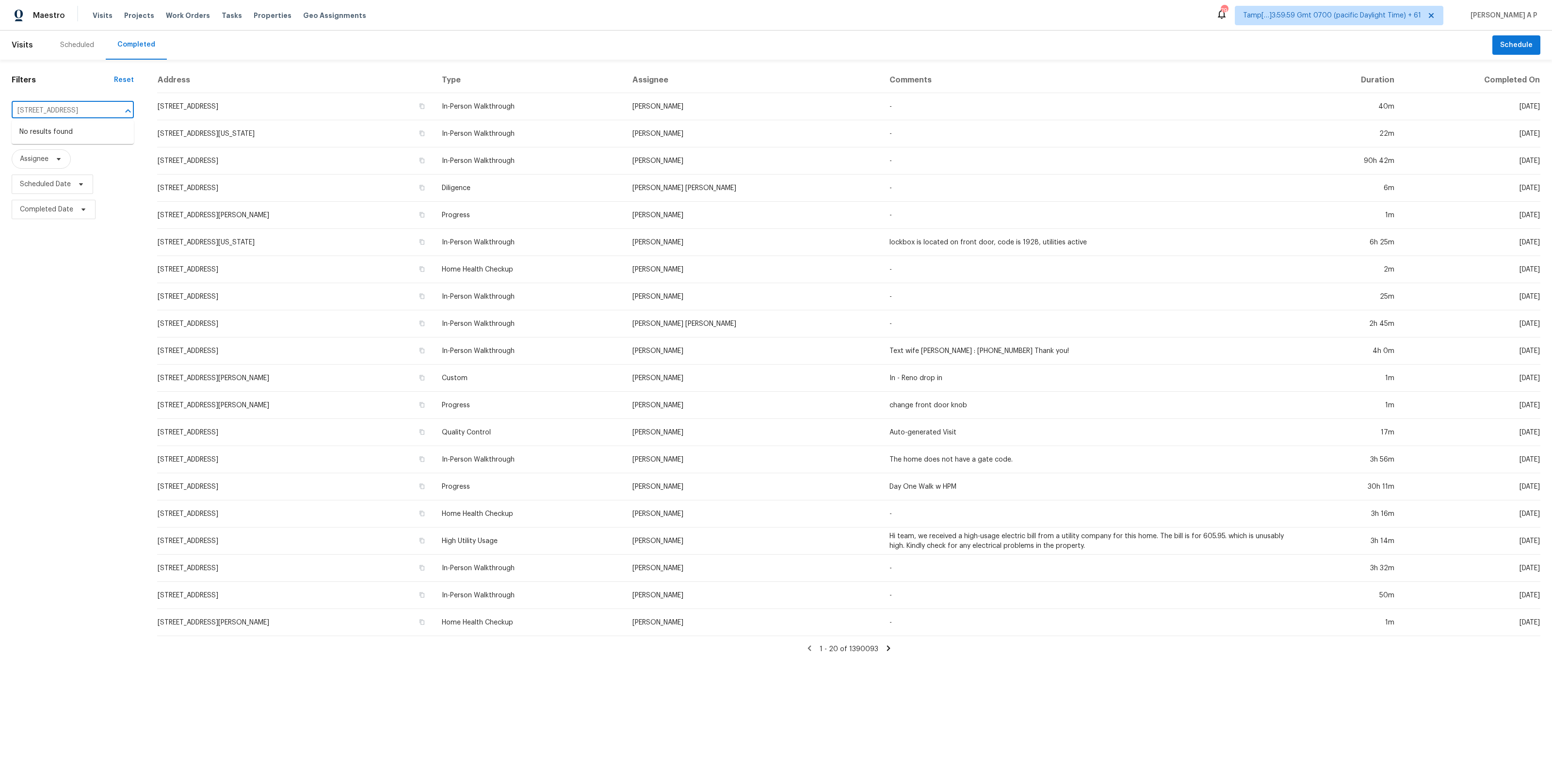
type input "16136 Monterey Greens Cir"
click at [86, 43] on div "Scheduled" at bounding box center [77, 45] width 34 height 10
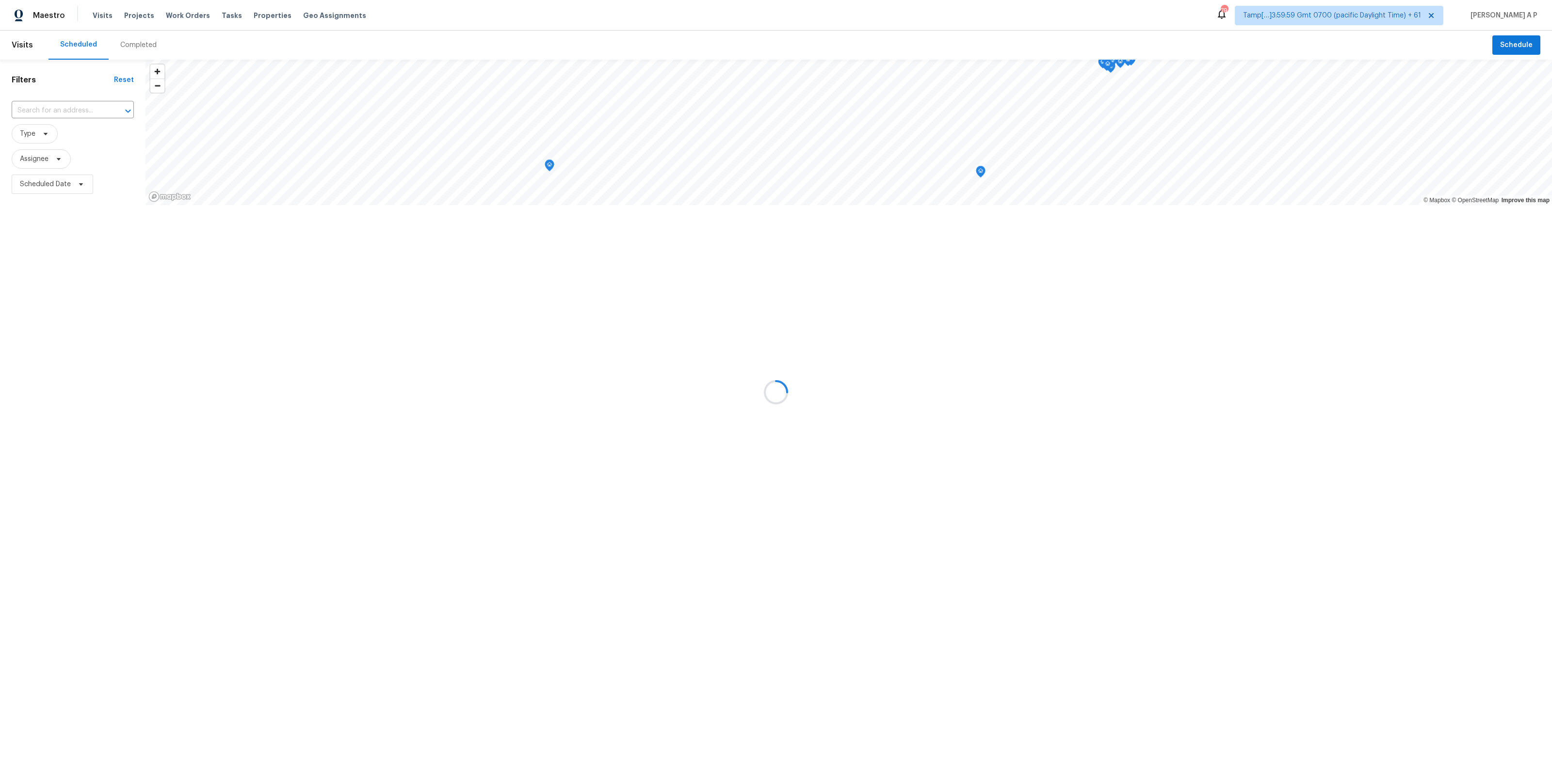
click at [75, 107] on div at bounding box center [776, 392] width 1552 height 784
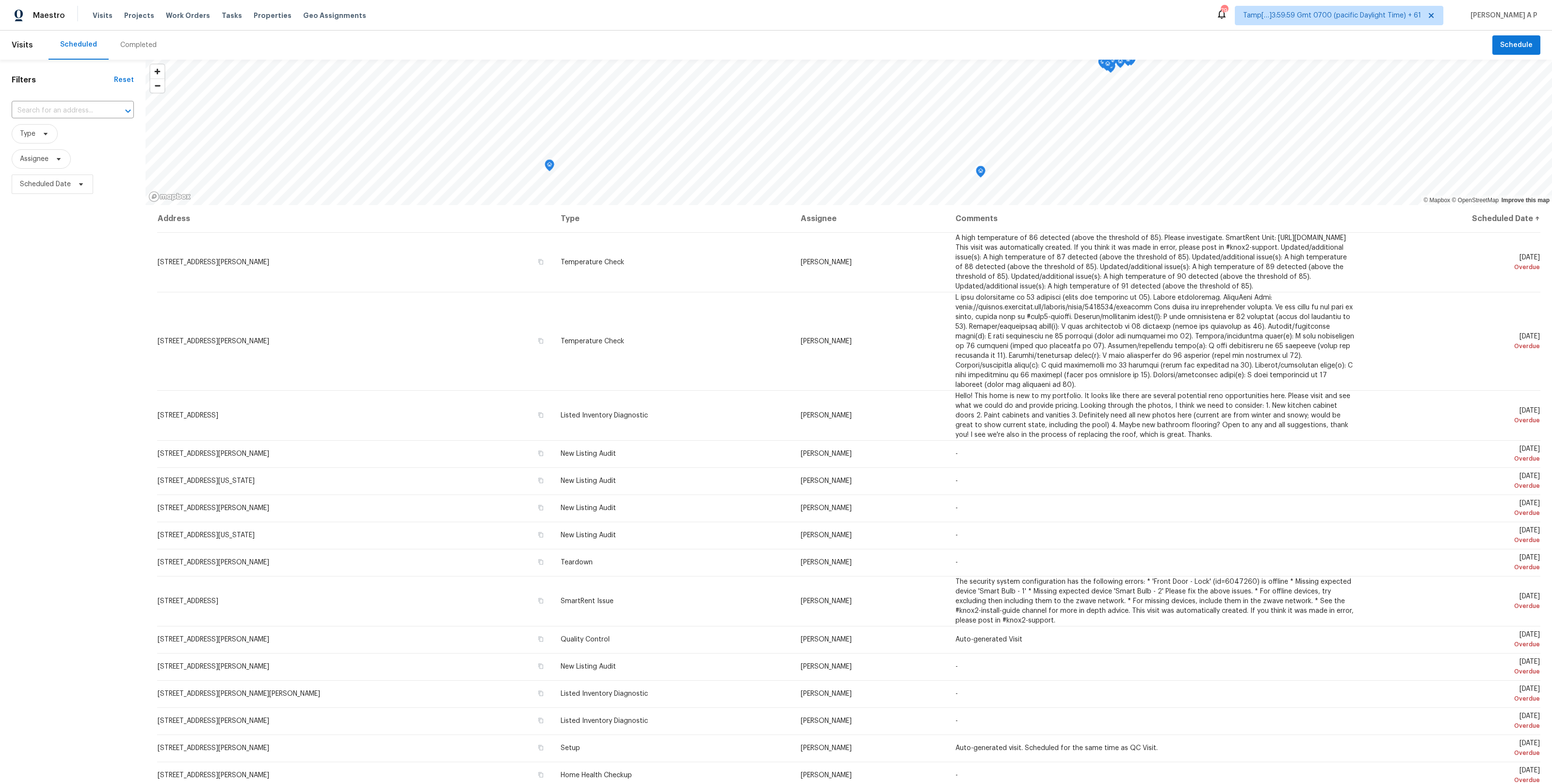
click at [75, 107] on input "text" at bounding box center [59, 110] width 95 height 15
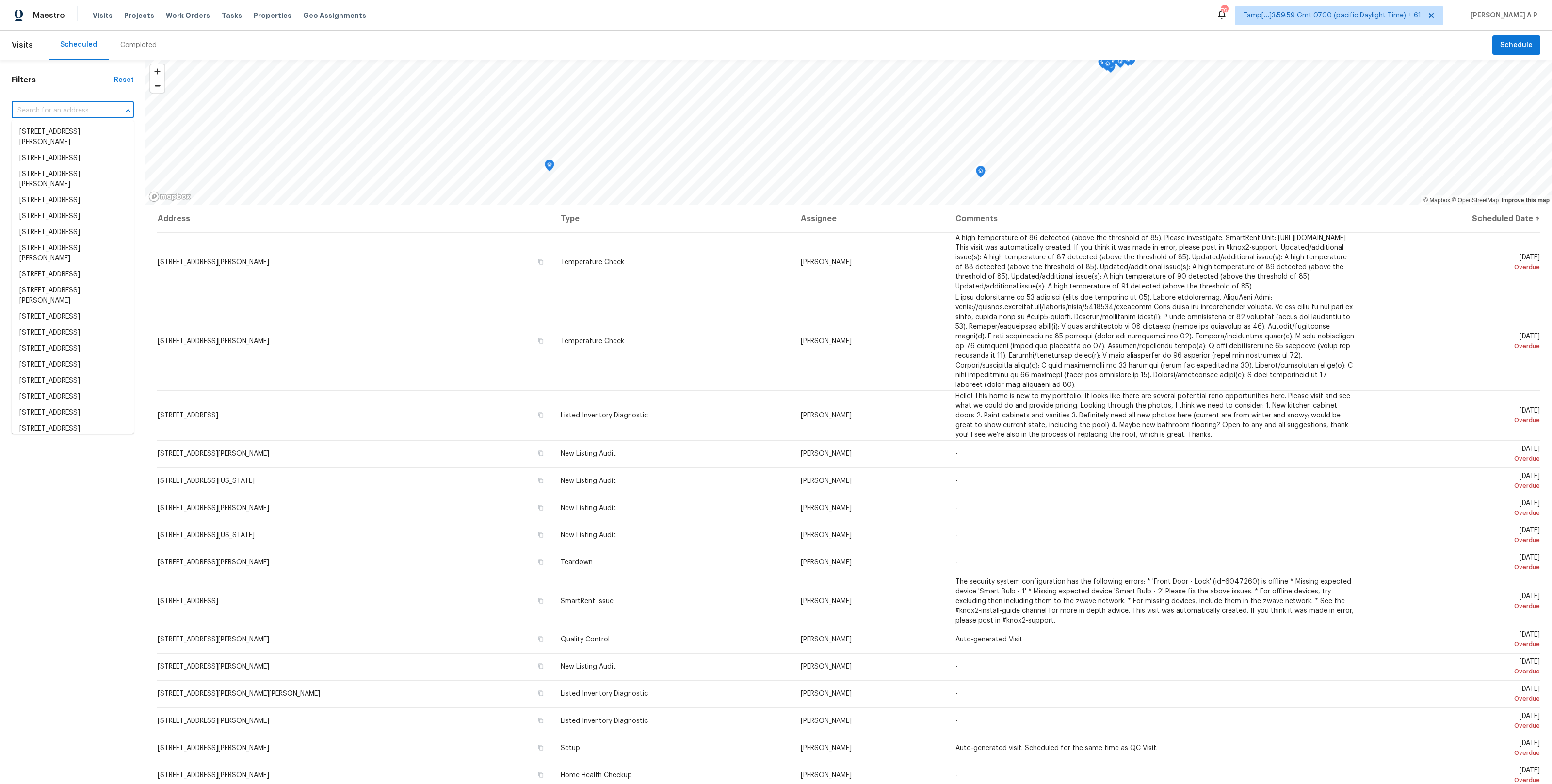
paste input "16136 Monterey Greens Cir, Tampa, FL 33647, USA"
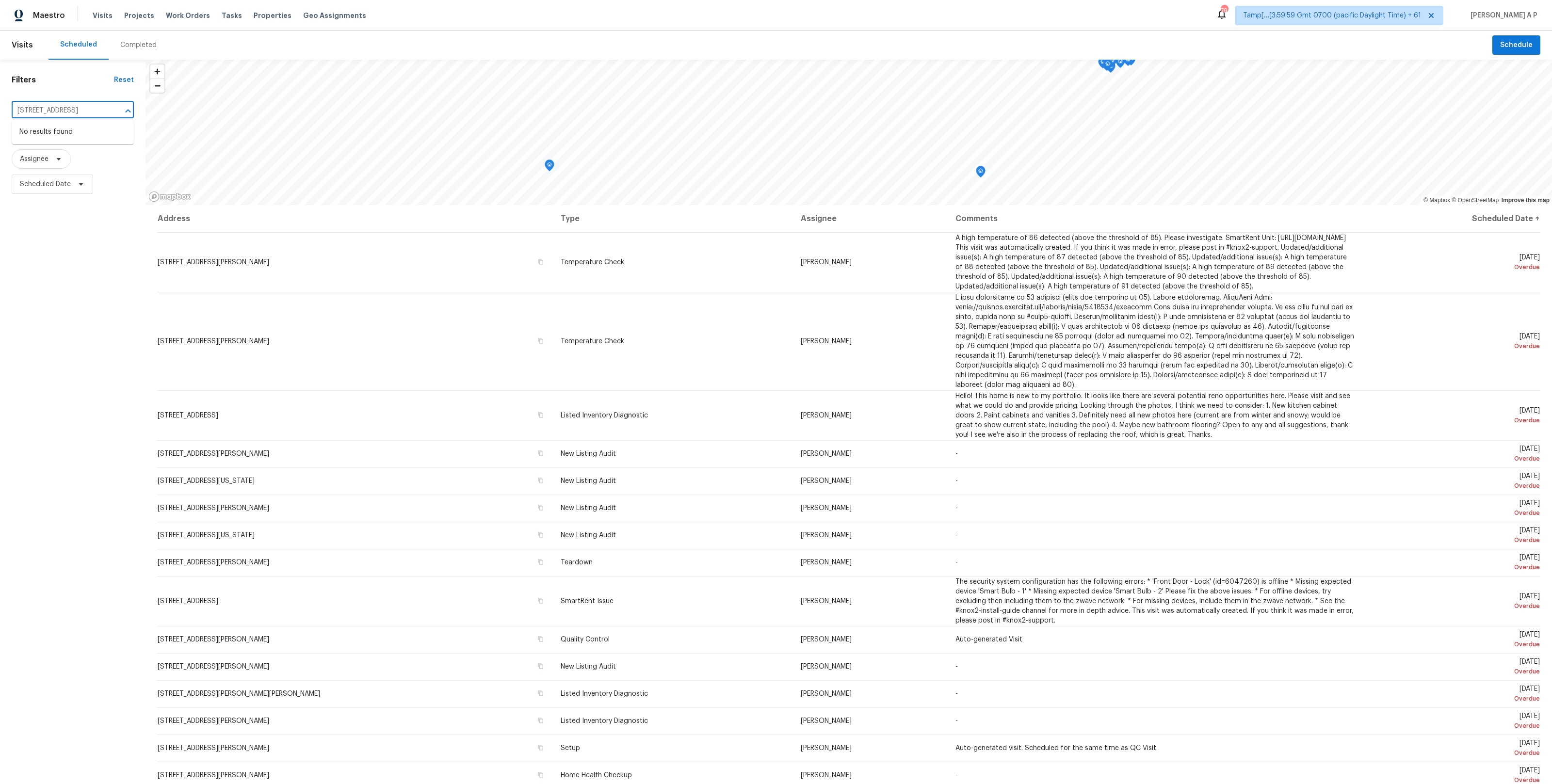
scroll to position [0, 66]
click at [105, 107] on input "16136 Monterey Greens Cir, Tampa, FL 33647, US" at bounding box center [59, 110] width 95 height 15
type input "16136 Monterey Greens Cir, Tampa, FL 33647"
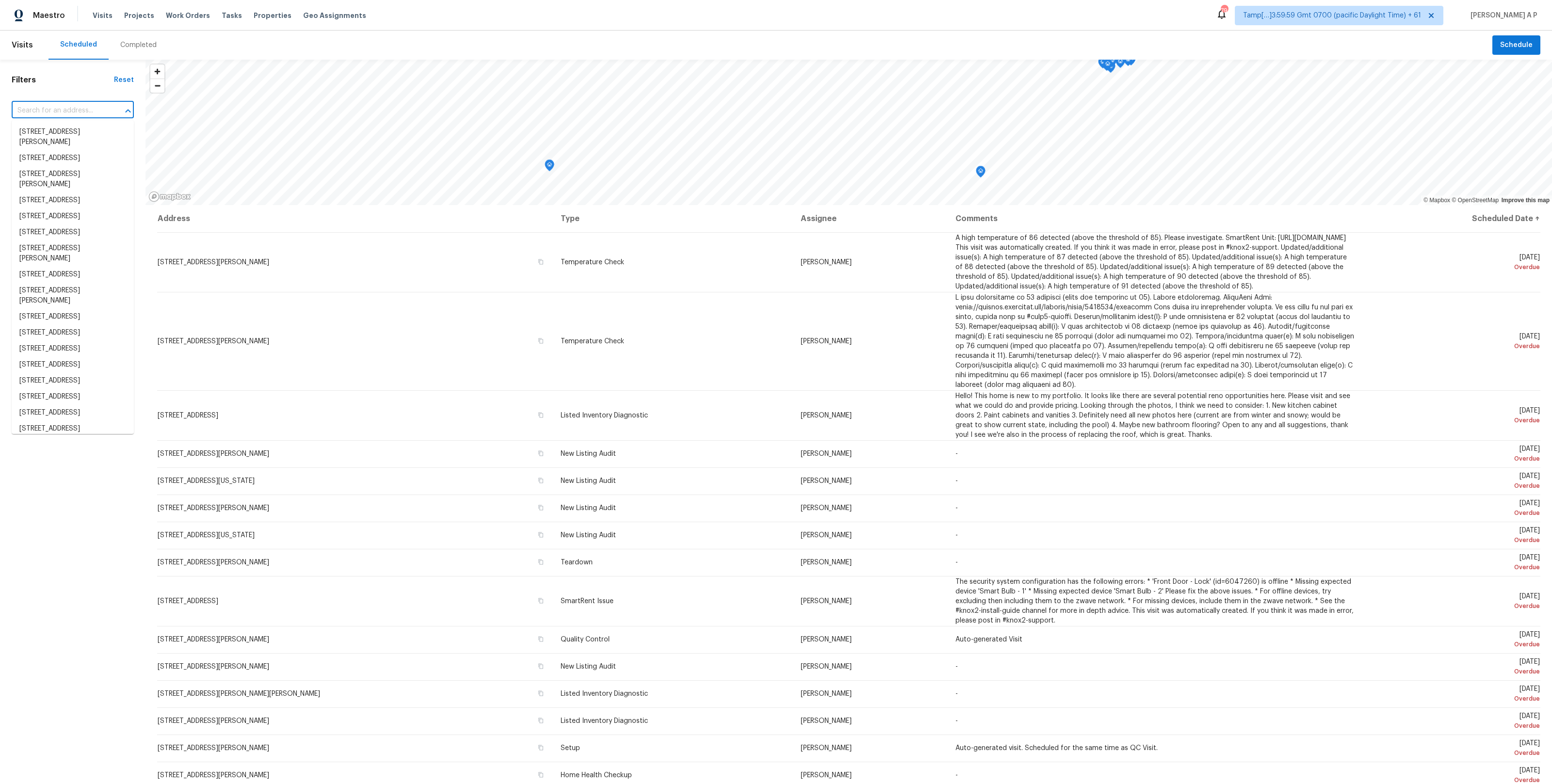
scroll to position [0, 0]
click at [98, 117] on input "text" at bounding box center [59, 110] width 95 height 15
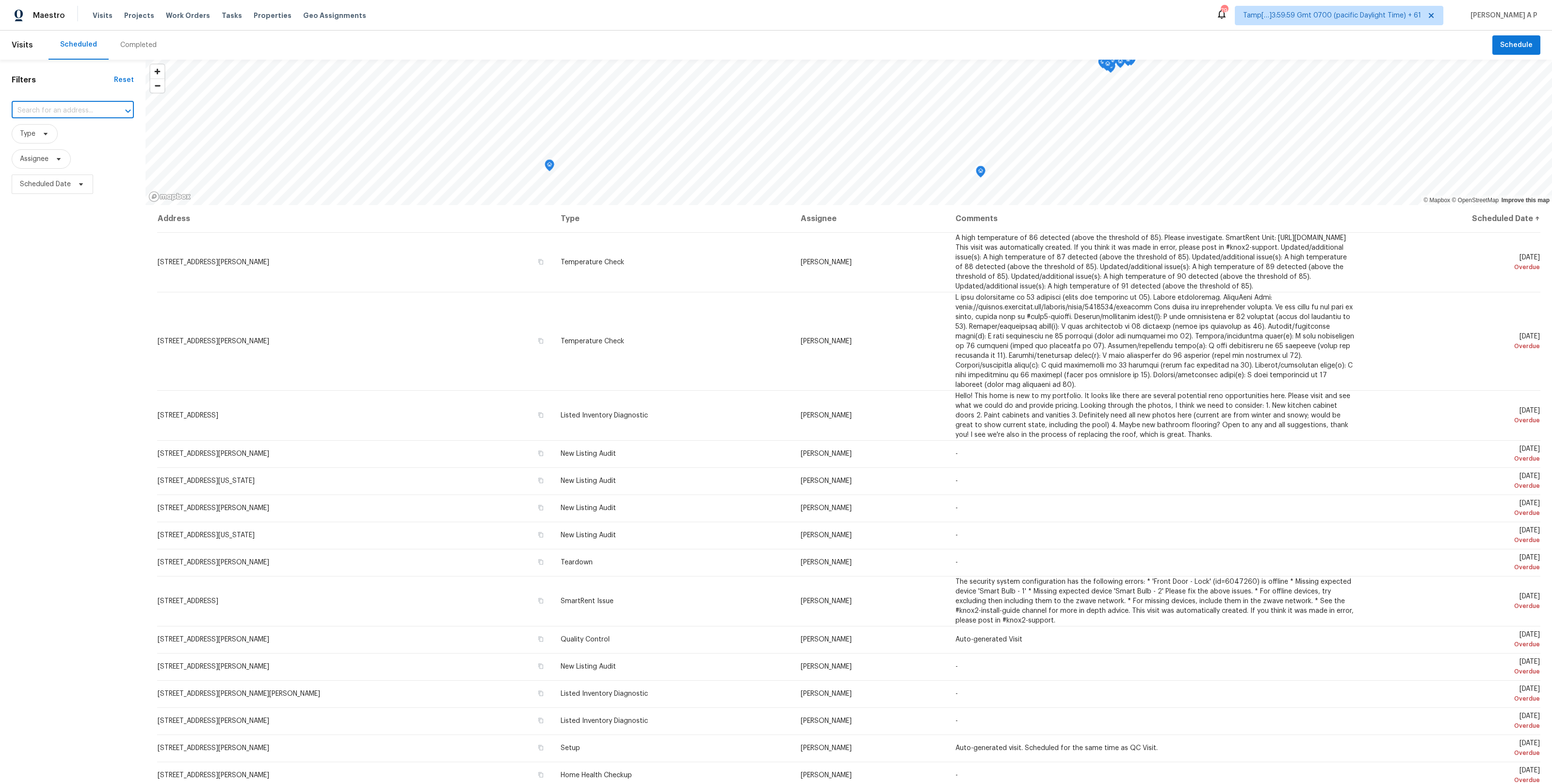
paste input "16136 Monterey Greens Cir, Tampa, FL 33647"
type input "16136 Monterey Greens"
click at [140, 39] on div "Completed" at bounding box center [138, 45] width 60 height 29
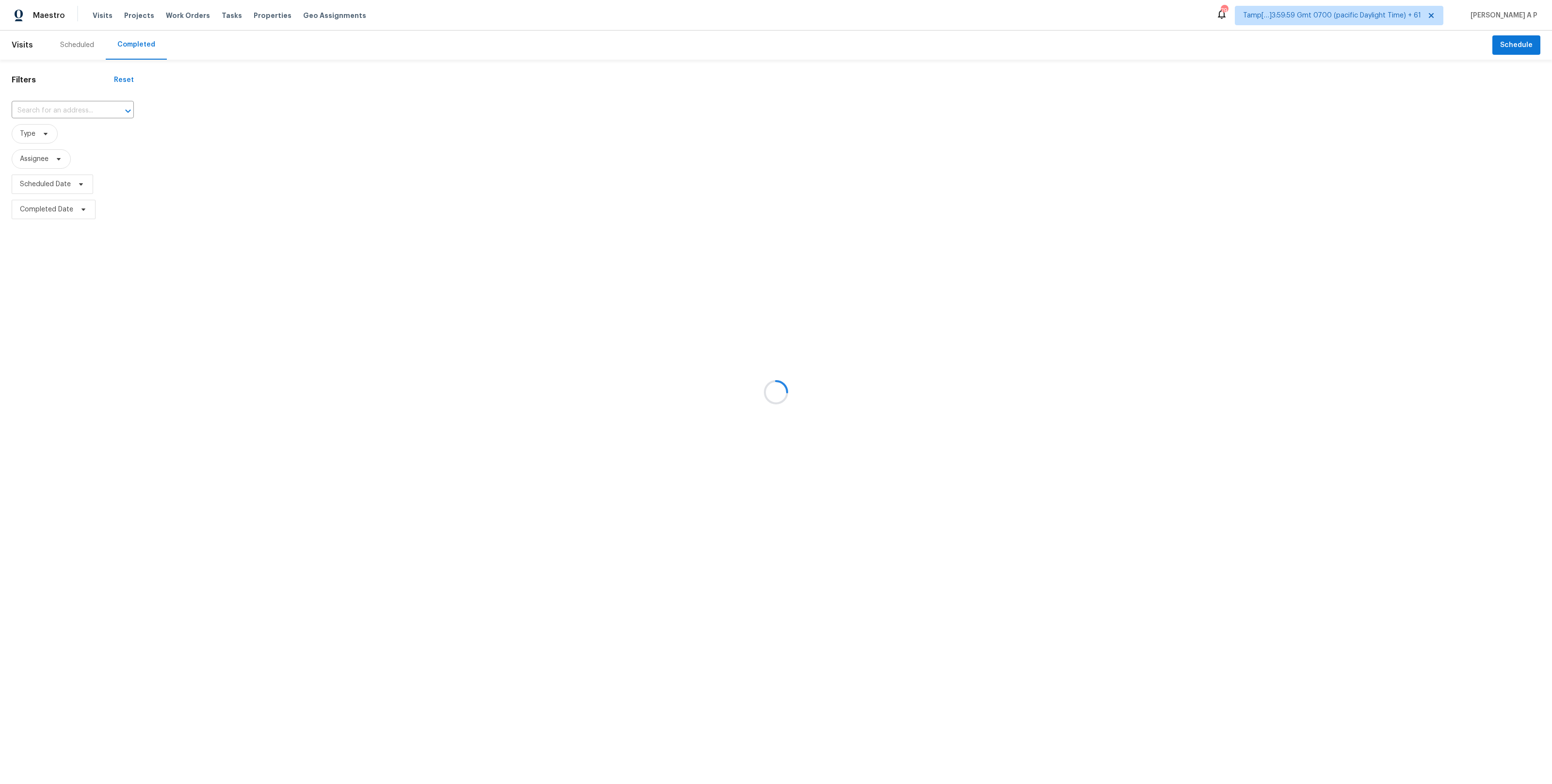
click at [74, 113] on div at bounding box center [776, 392] width 1552 height 784
click at [75, 109] on div at bounding box center [776, 392] width 1552 height 784
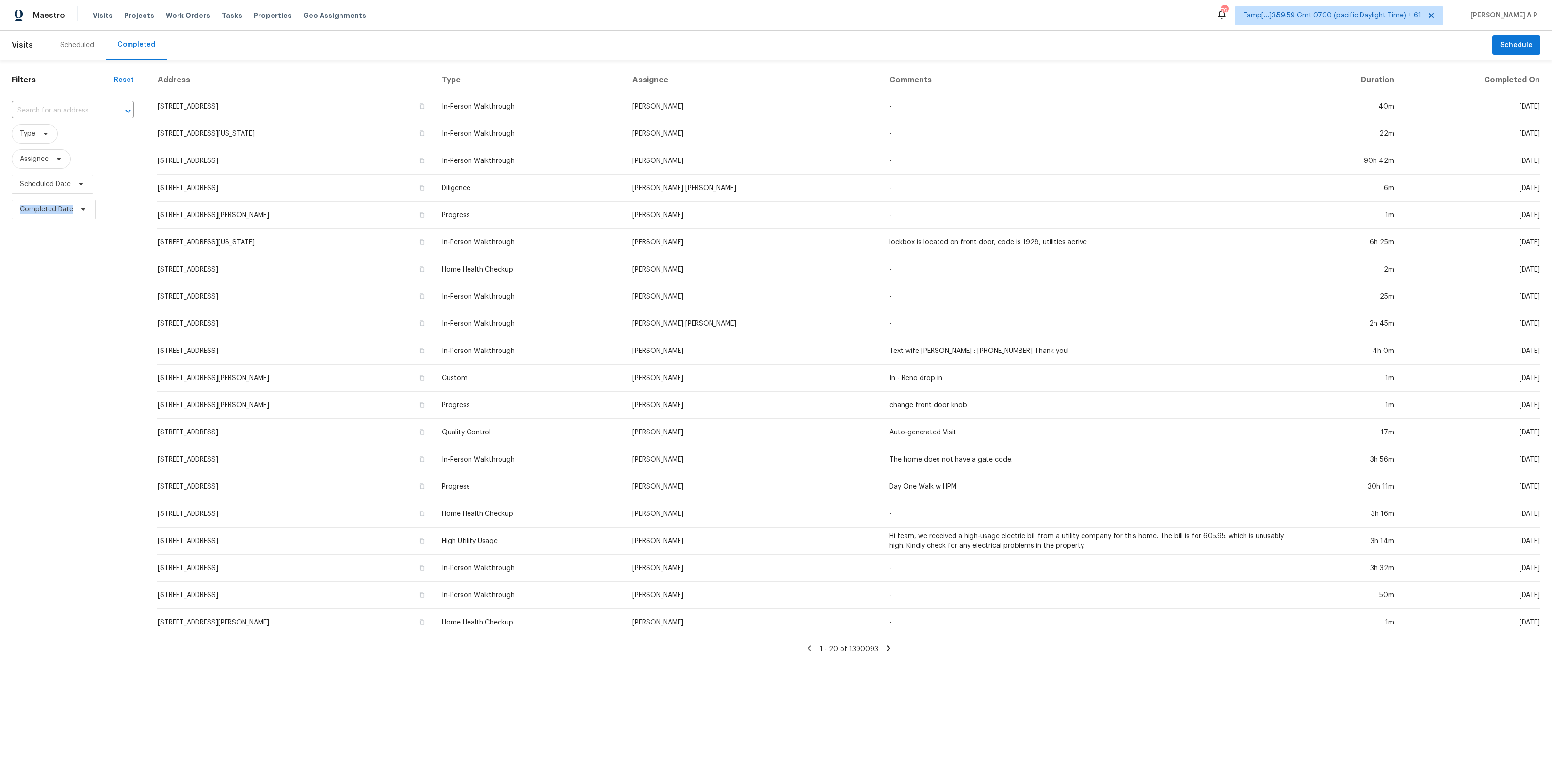
click at [75, 107] on input "text" at bounding box center [59, 110] width 95 height 15
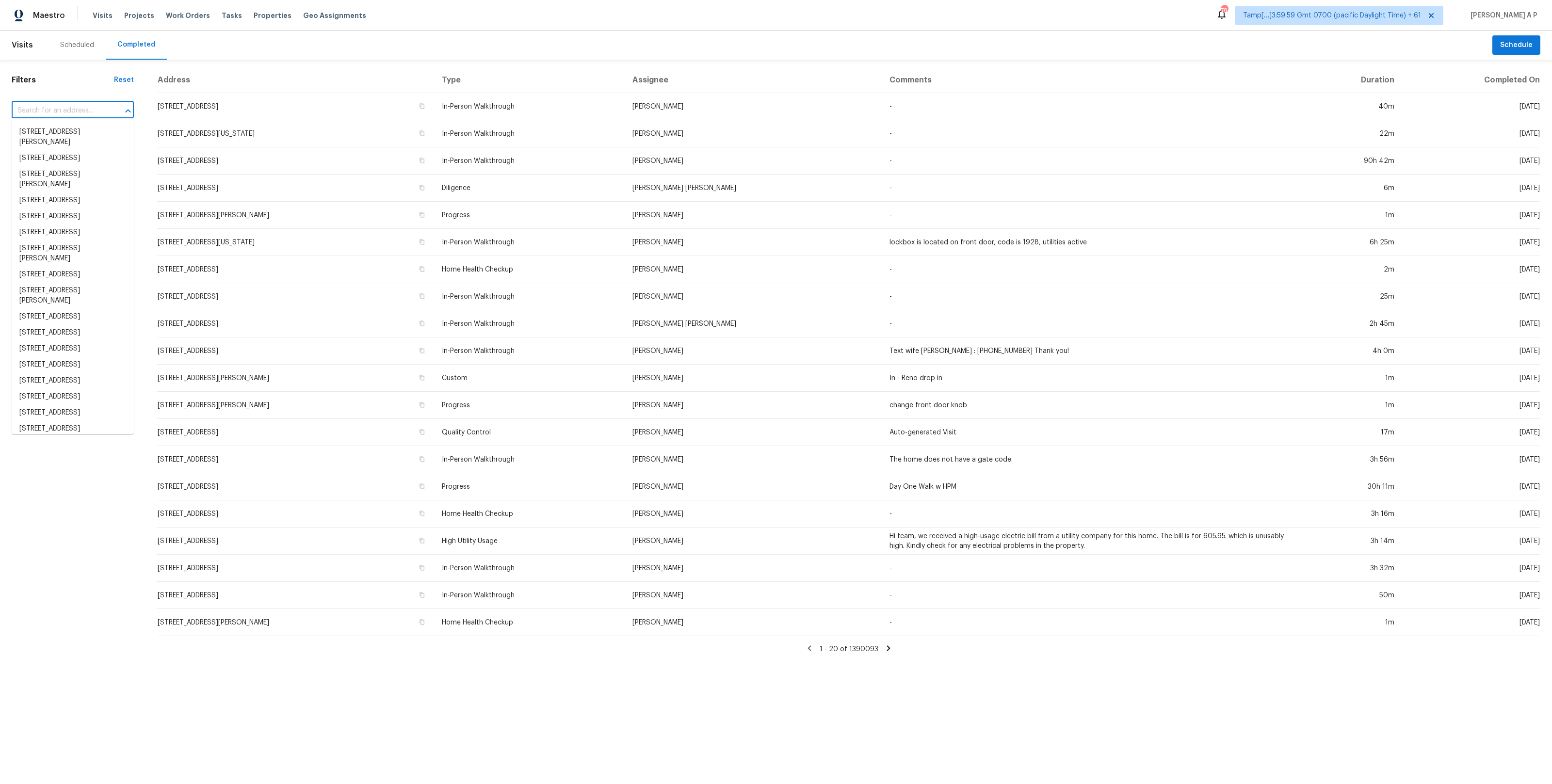
paste input "16136 Monterey Greens Cir, Tampa, FL 33647"
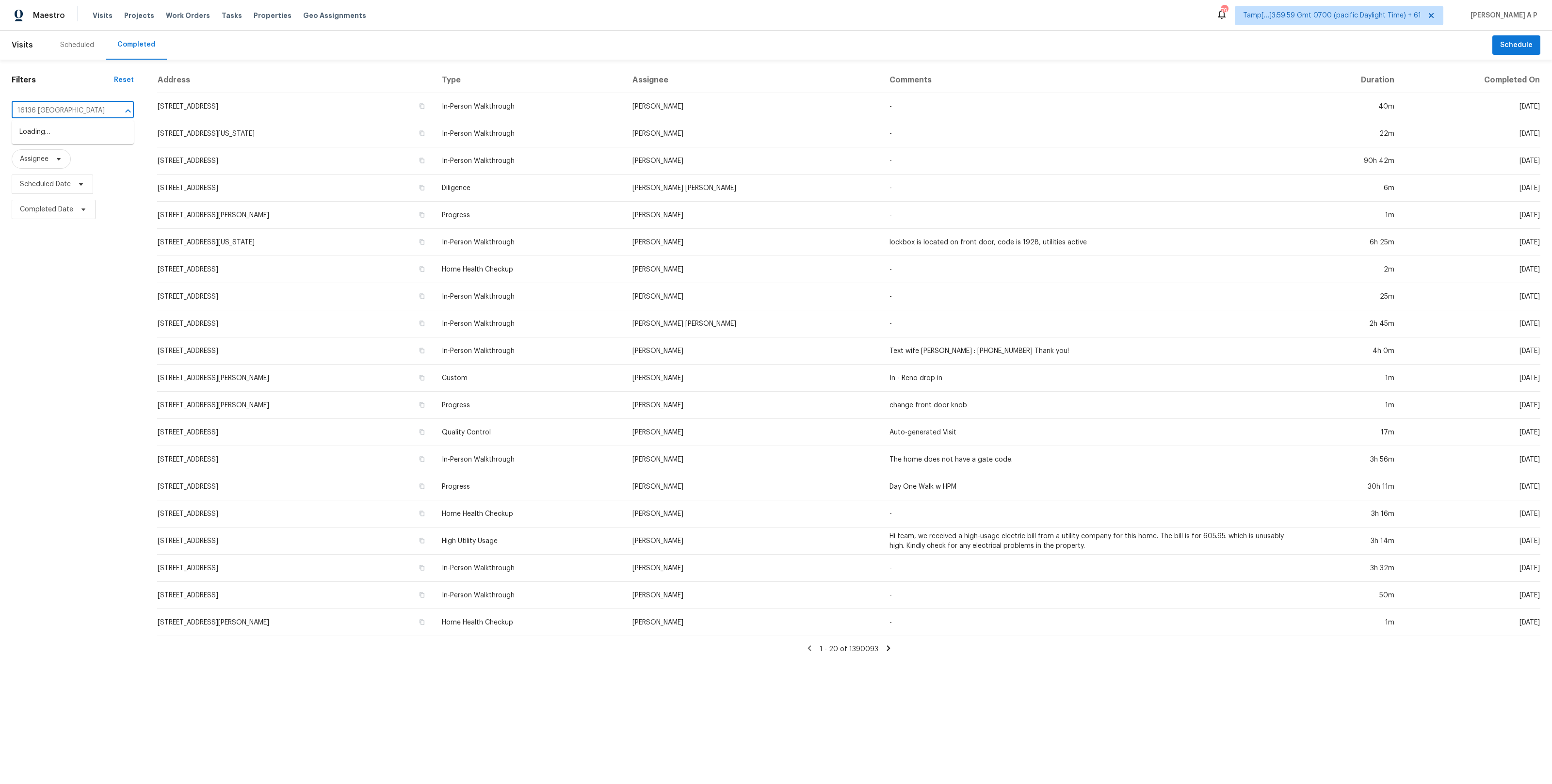
type input "16136 Monterey"
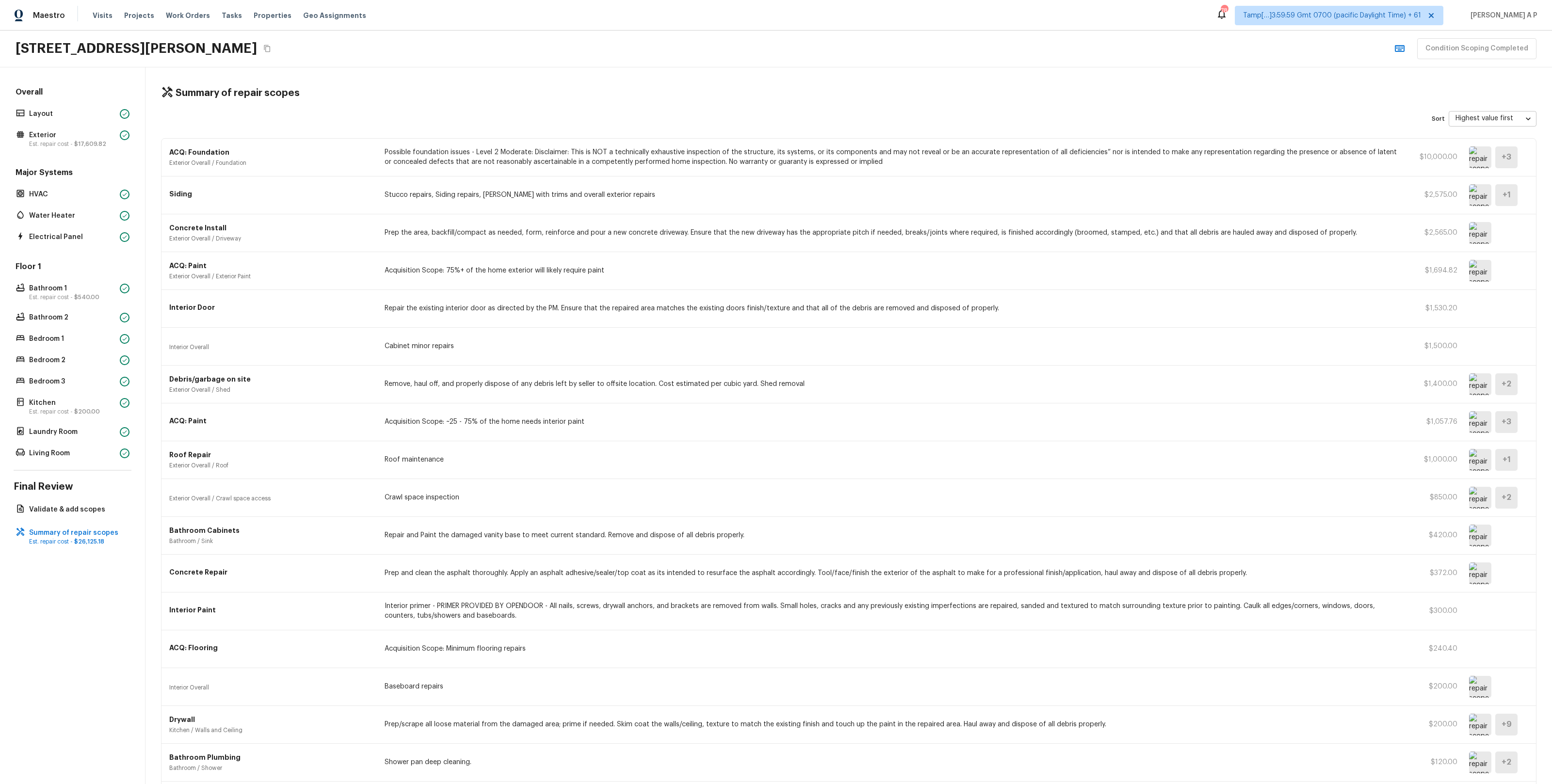
click at [1486, 202] on img at bounding box center [1480, 195] width 22 height 22
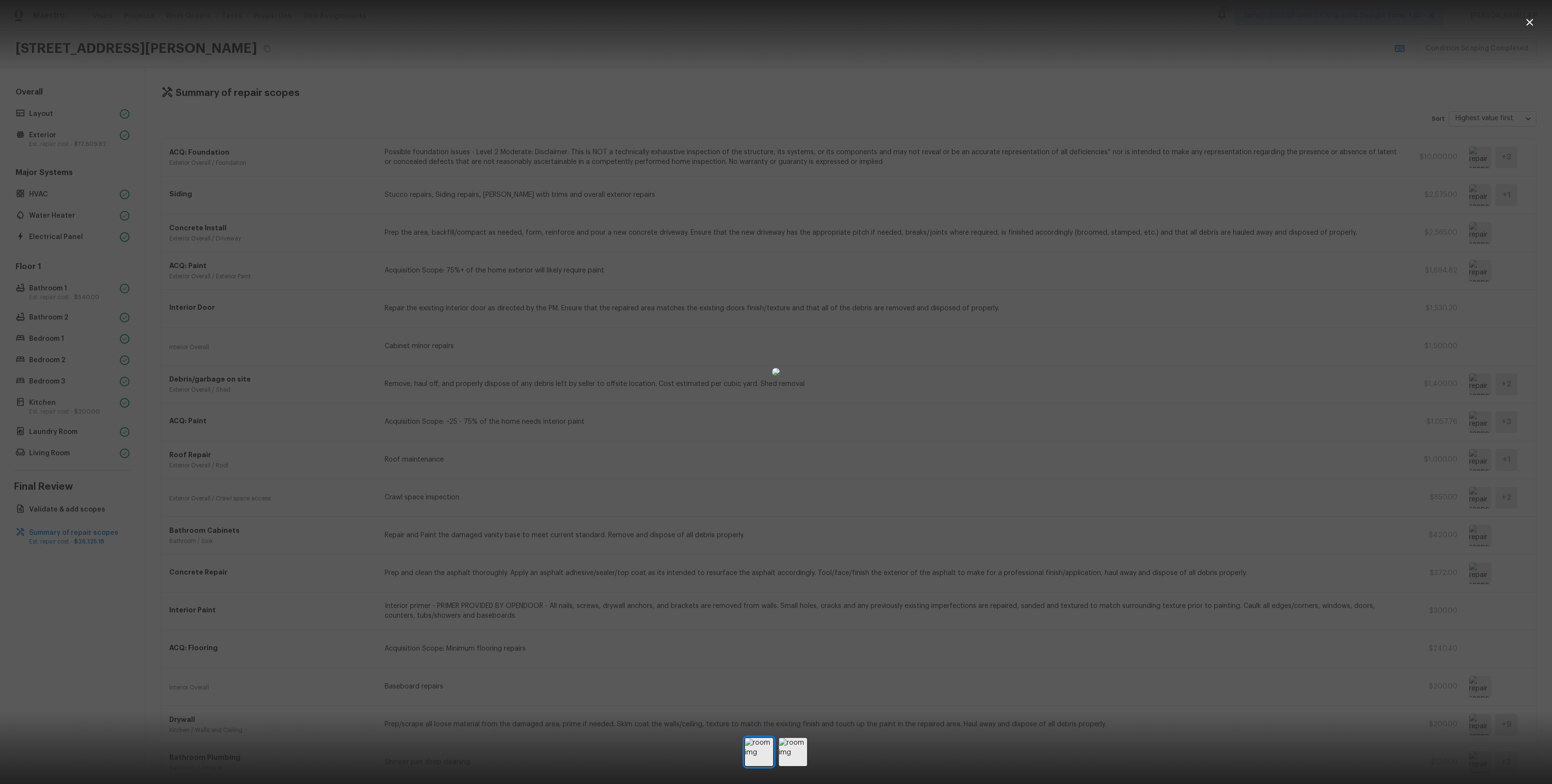
click at [1357, 210] on div at bounding box center [776, 372] width 1552 height 712
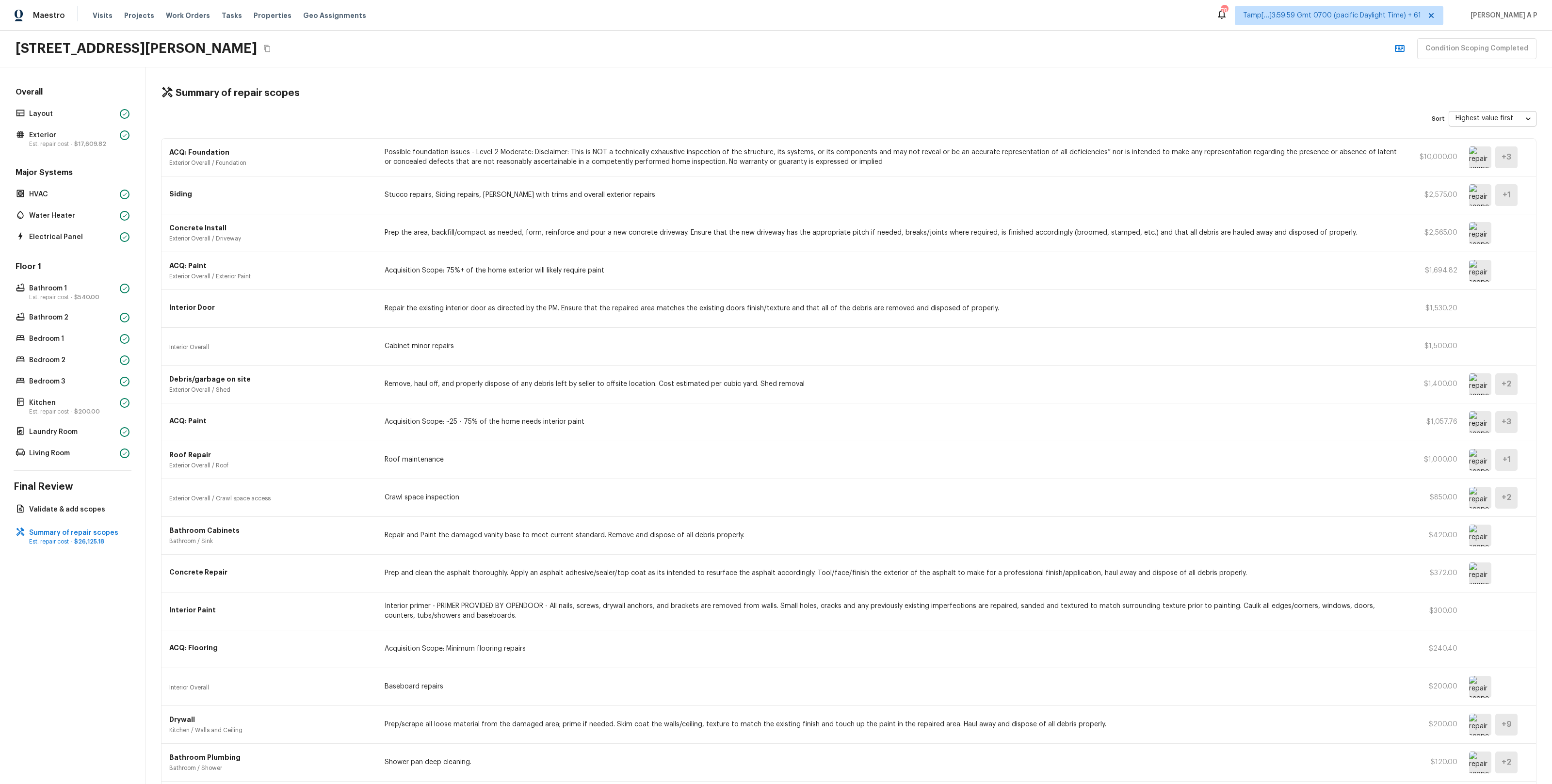
click at [1484, 235] on img at bounding box center [1480, 233] width 22 height 22
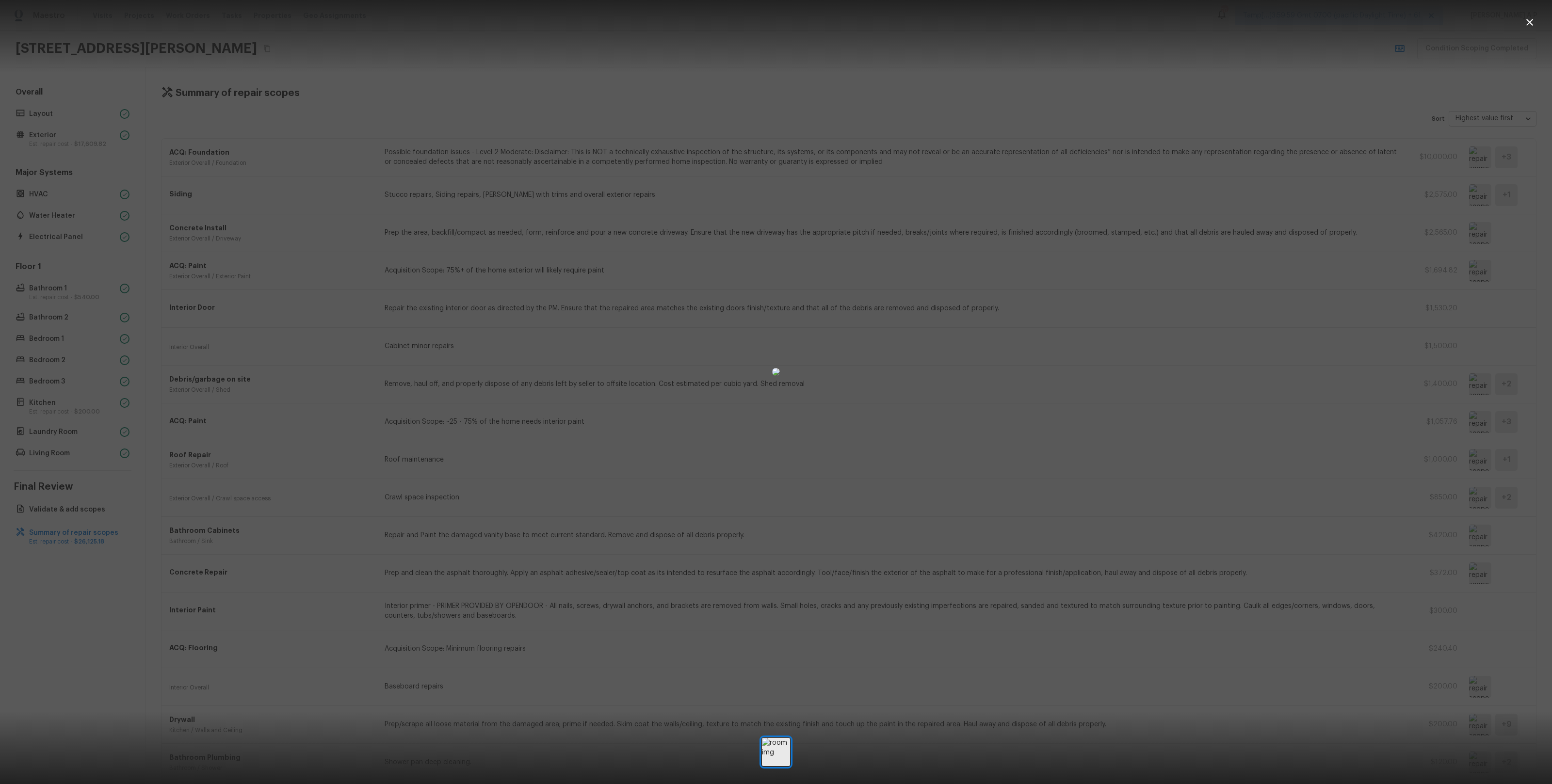
click at [1277, 245] on div at bounding box center [776, 372] width 1552 height 712
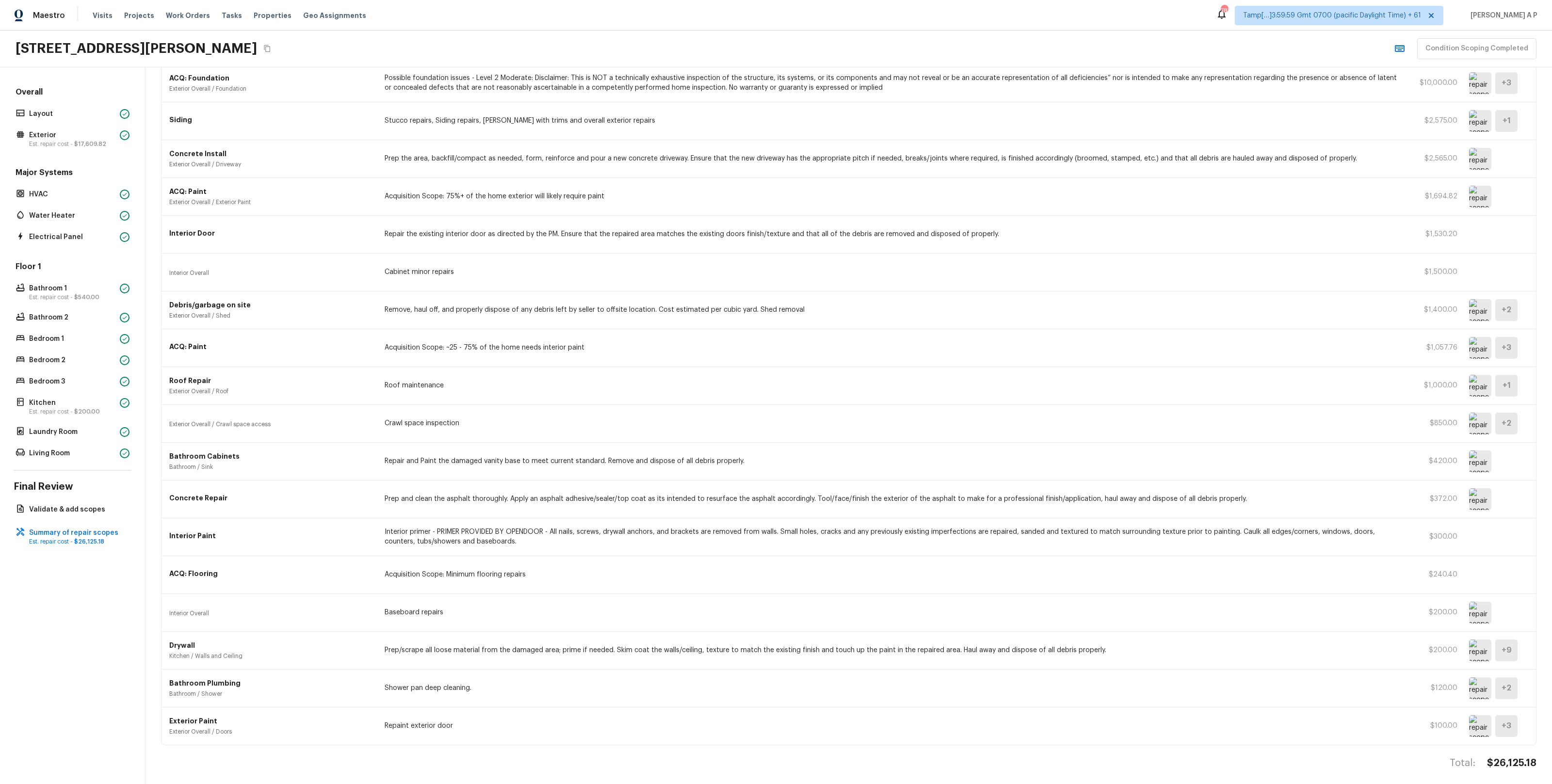
scroll to position [81, 0]
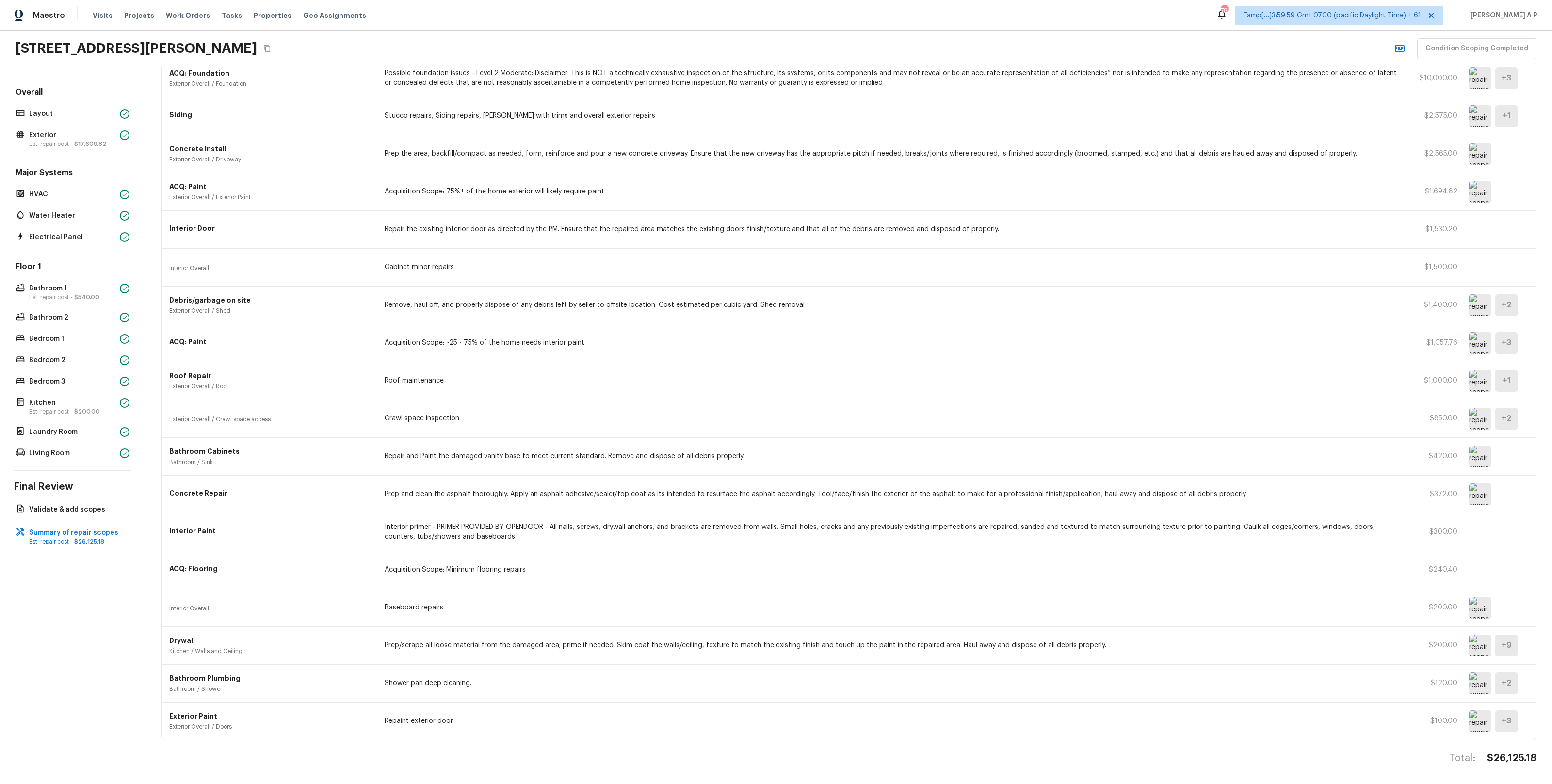
click at [1478, 501] on img at bounding box center [1480, 494] width 22 height 22
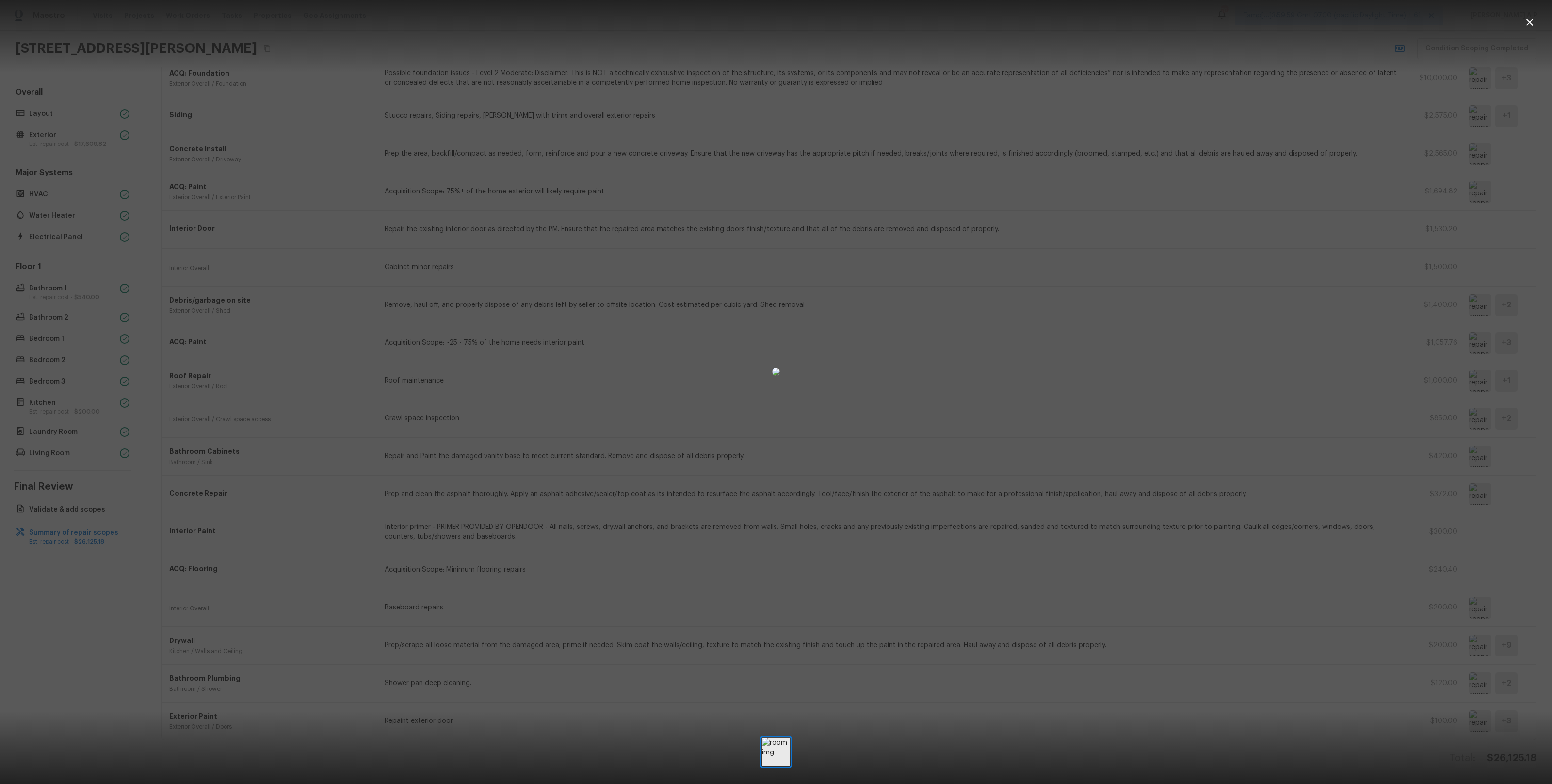
click at [1432, 486] on div at bounding box center [776, 372] width 1552 height 712
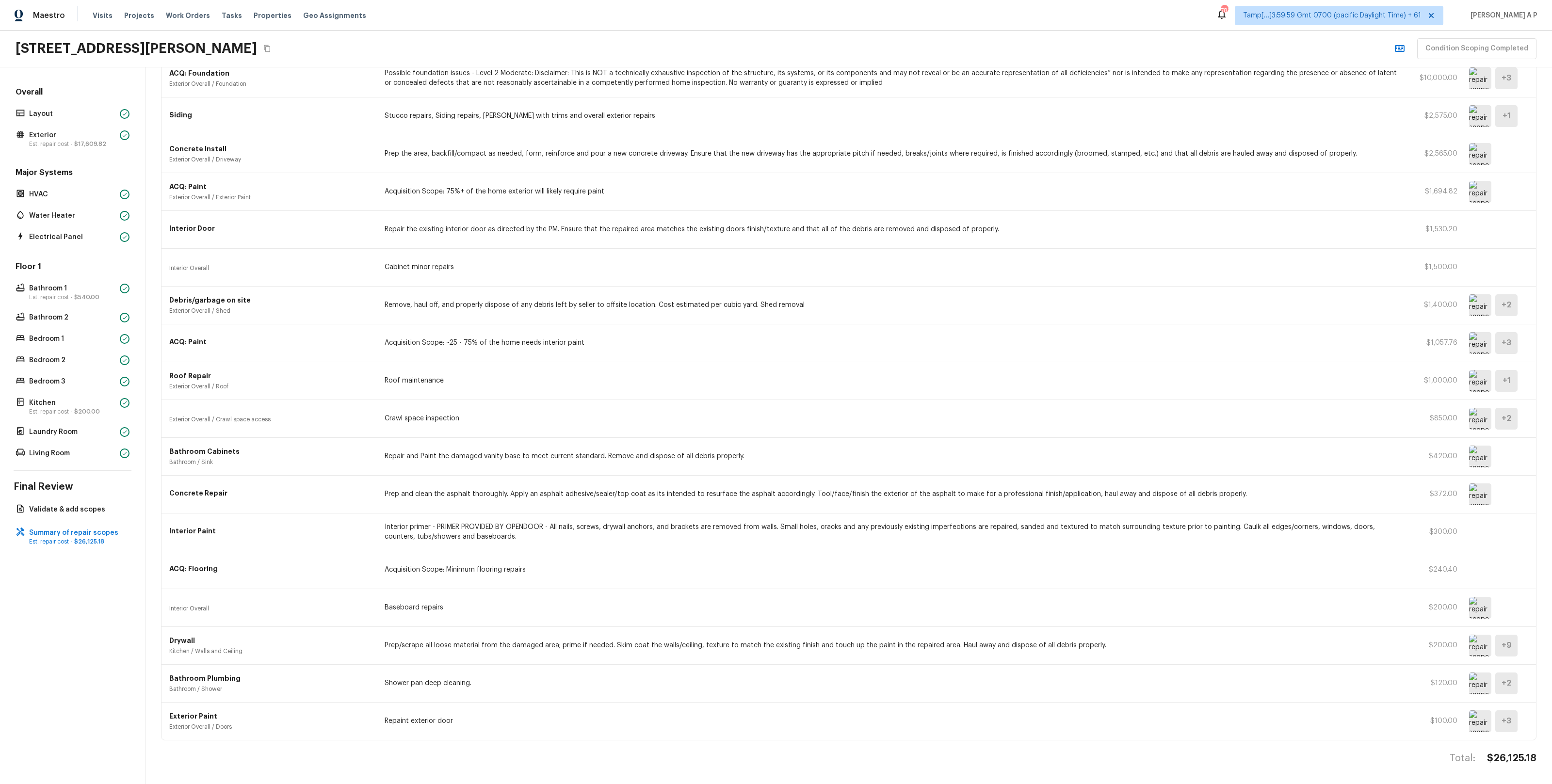
click at [501, 352] on div "ACQ: Paint Acquisition Scope: ~25 - 75% of the home needs interior paint $1,057…" at bounding box center [848, 343] width 1374 height 38
click at [1486, 305] on img at bounding box center [1480, 305] width 22 height 22
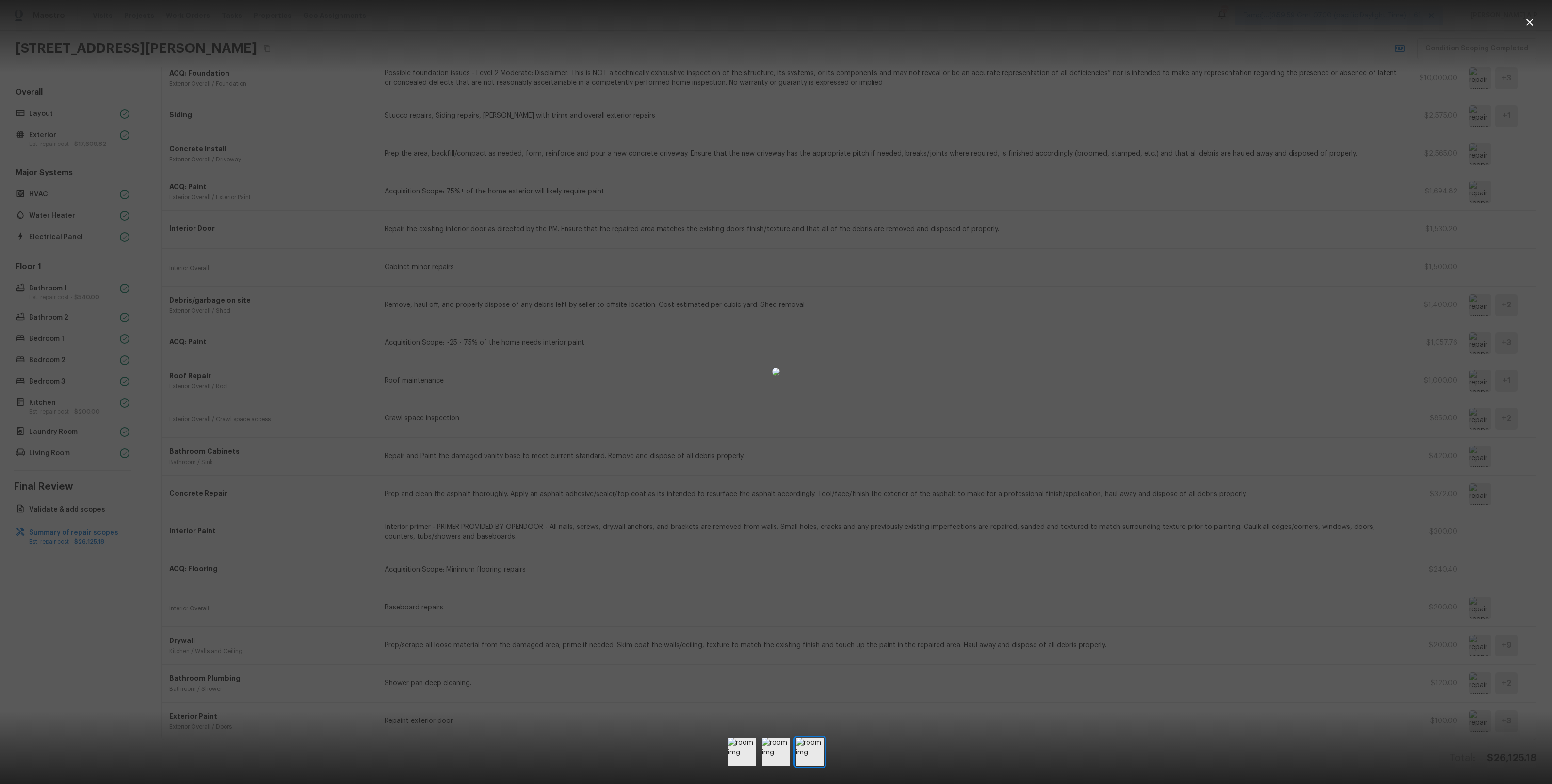
click at [1204, 313] on div at bounding box center [776, 372] width 1552 height 712
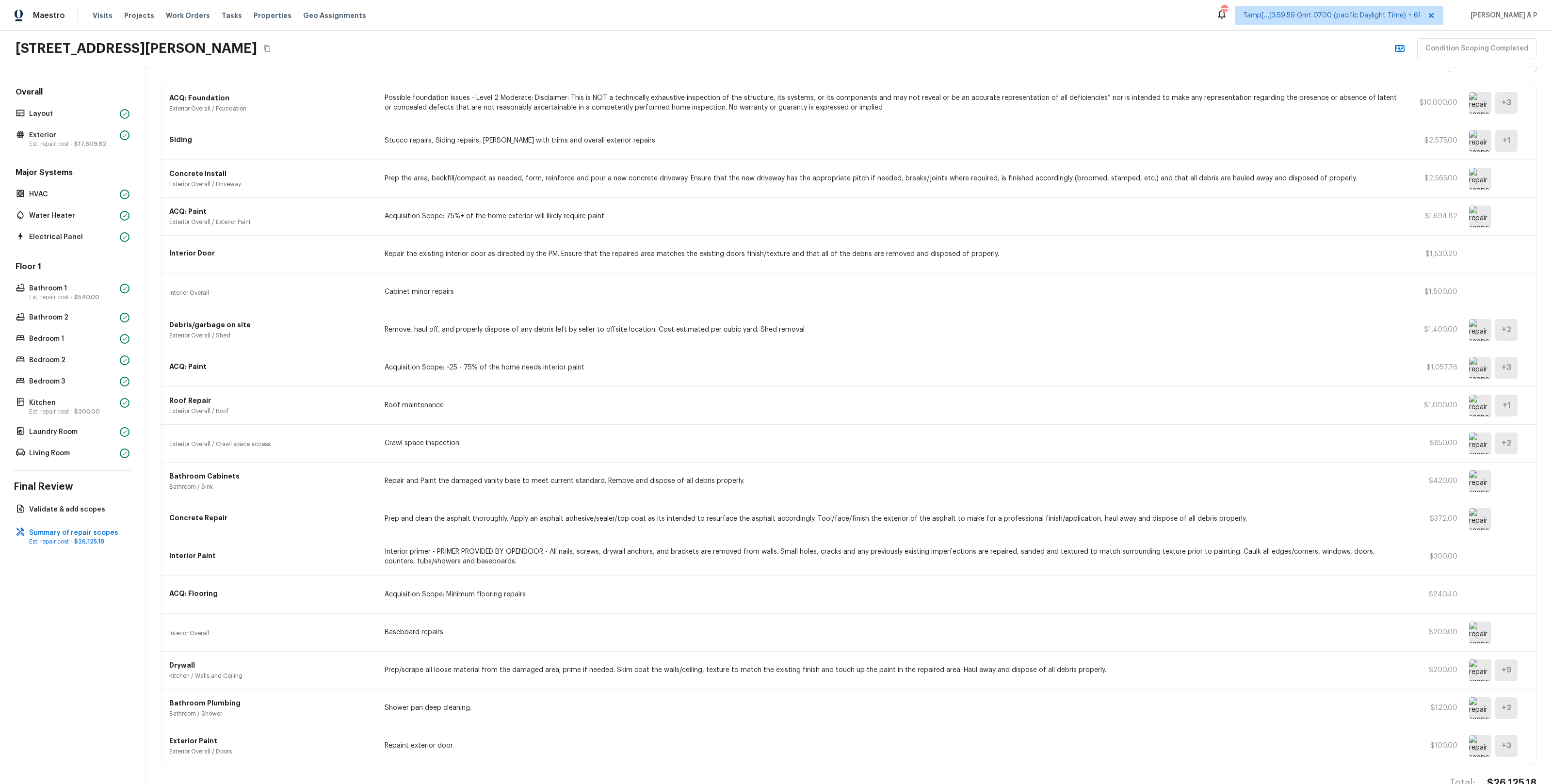
scroll to position [29, 0]
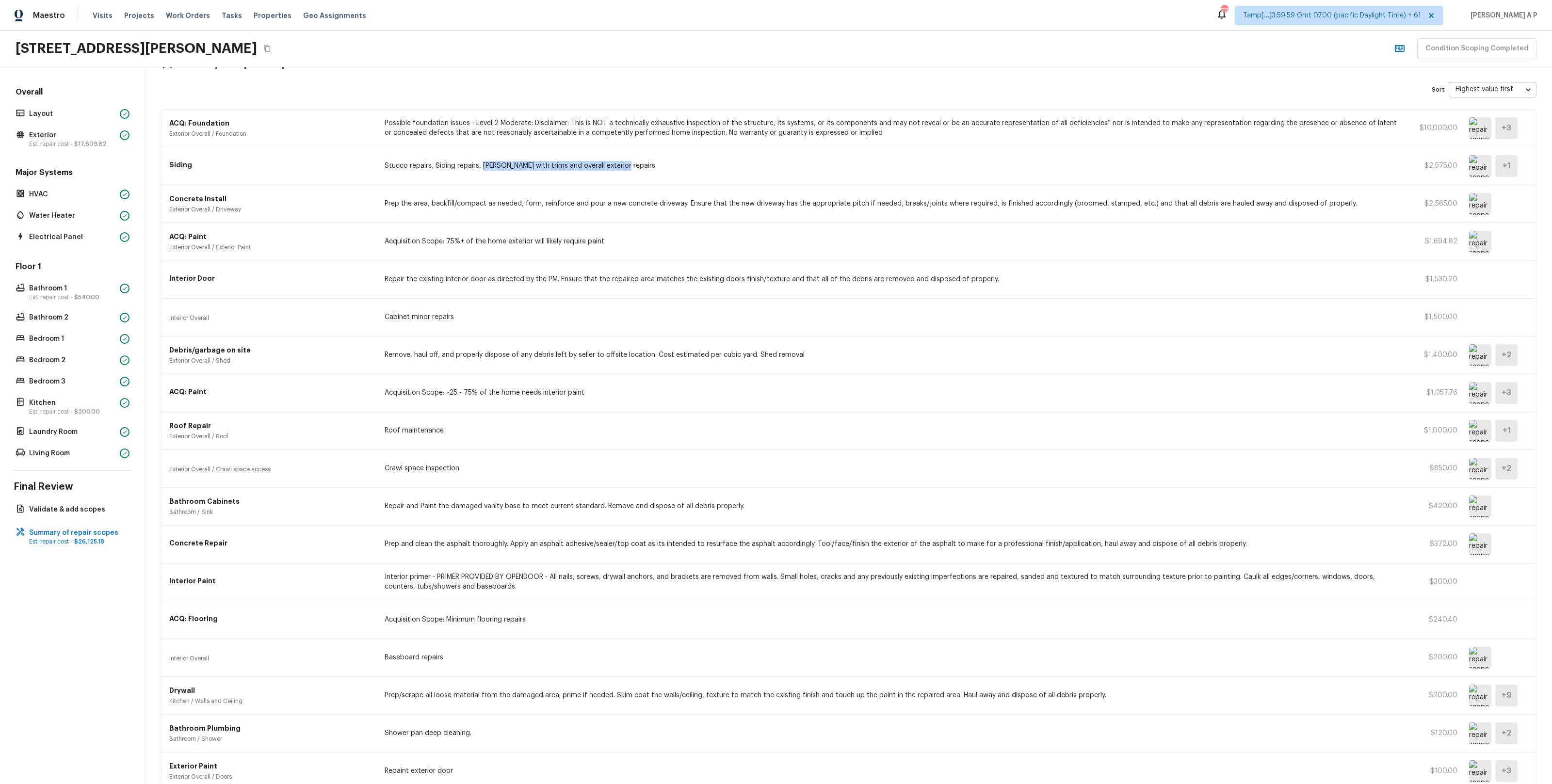
drag, startPoint x: 482, startPoint y: 166, endPoint x: 643, endPoint y: 167, distance: 161.0
click at [643, 167] on p "Stucco repairs, Siding repairs, [PERSON_NAME] with trims and overall exterior r…" at bounding box center [893, 166] width 1018 height 10
click at [1482, 165] on img at bounding box center [1480, 166] width 22 height 22
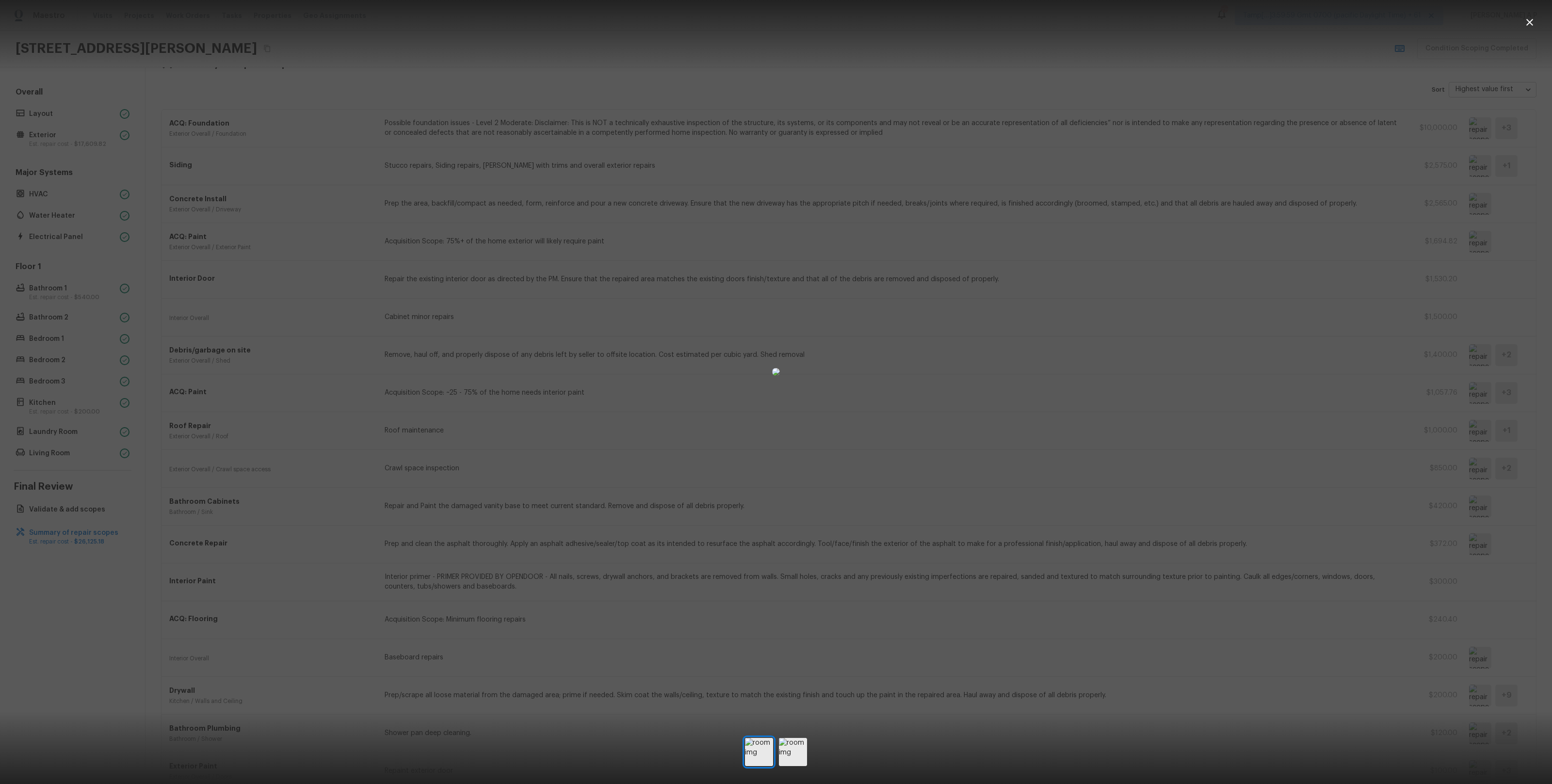
click at [1271, 235] on div at bounding box center [776, 372] width 1552 height 712
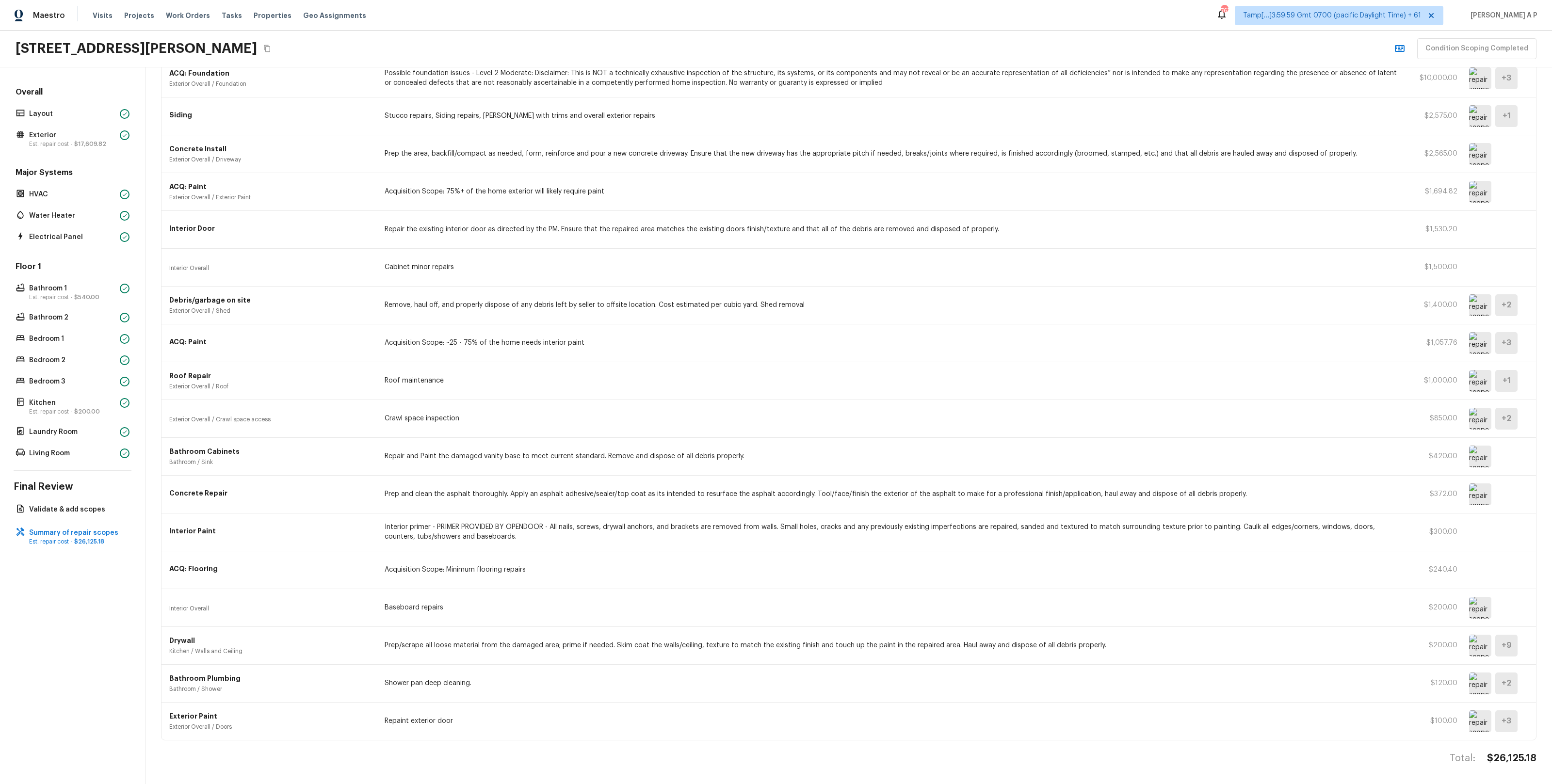
scroll to position [0, 0]
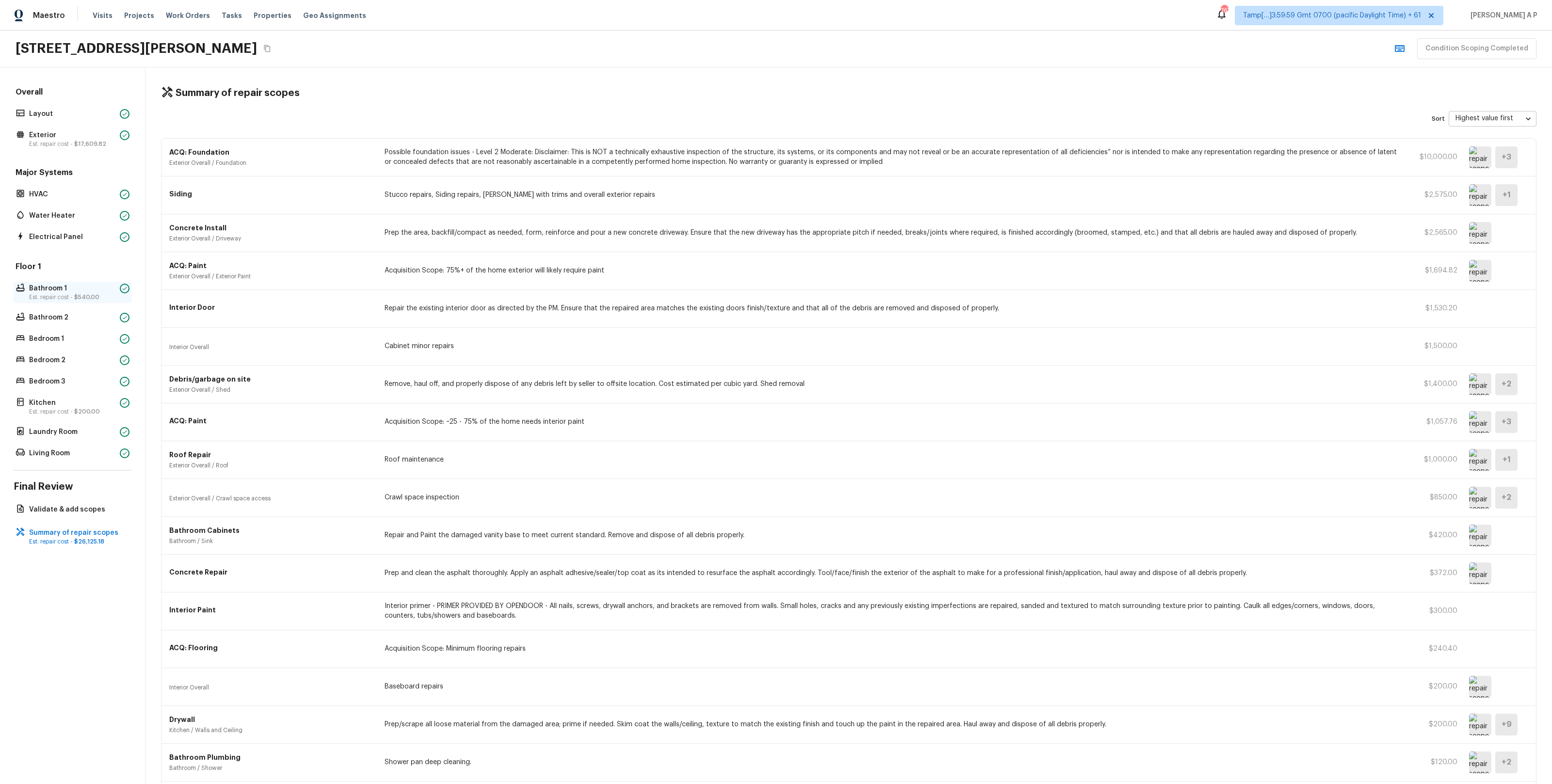
click at [77, 292] on p "Bathroom 1" at bounding box center [72, 288] width 87 height 10
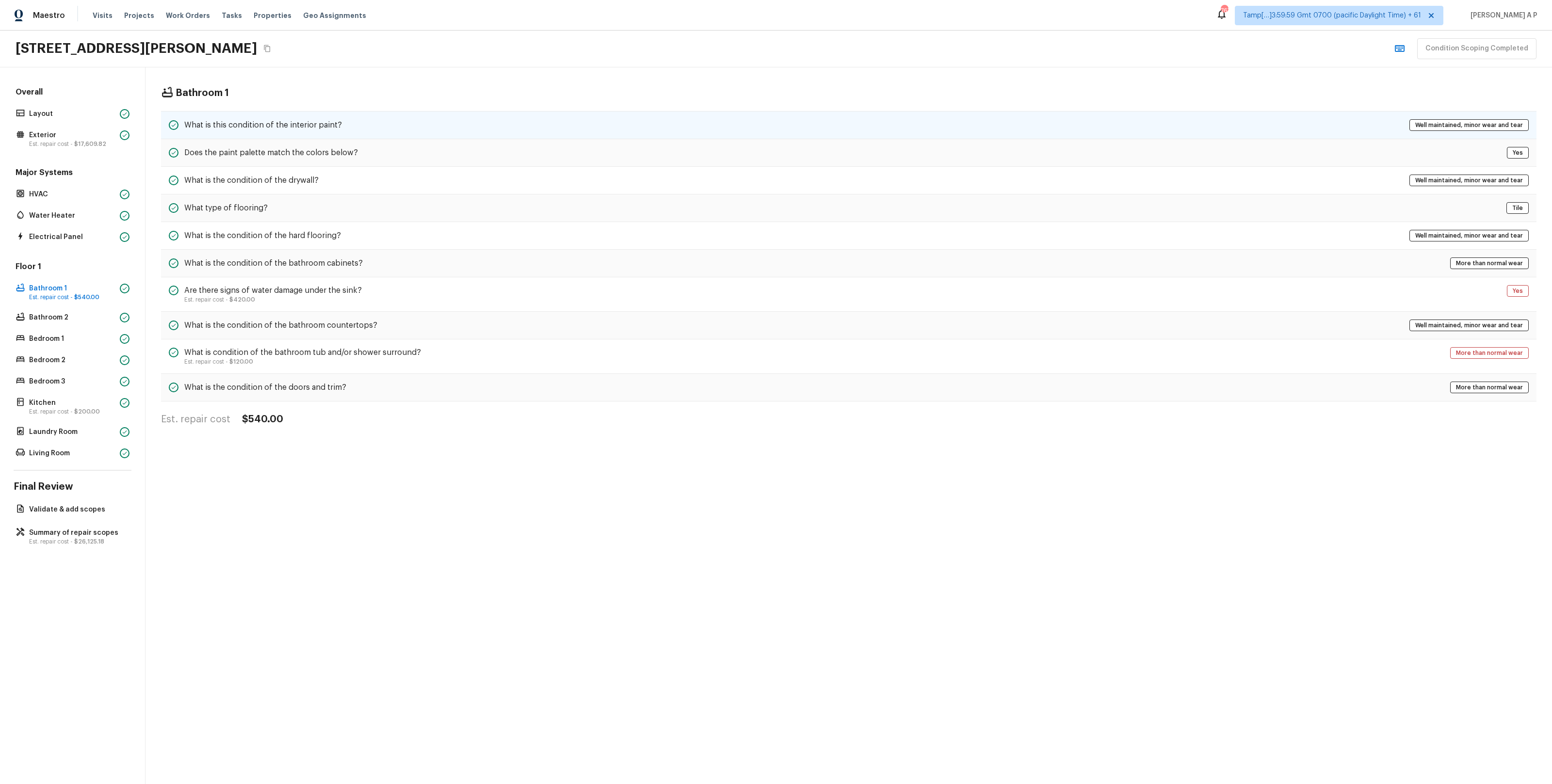
click at [407, 126] on div "What is this condition of the interior paint? Well maintained, minor wear and t…" at bounding box center [848, 125] width 1375 height 28
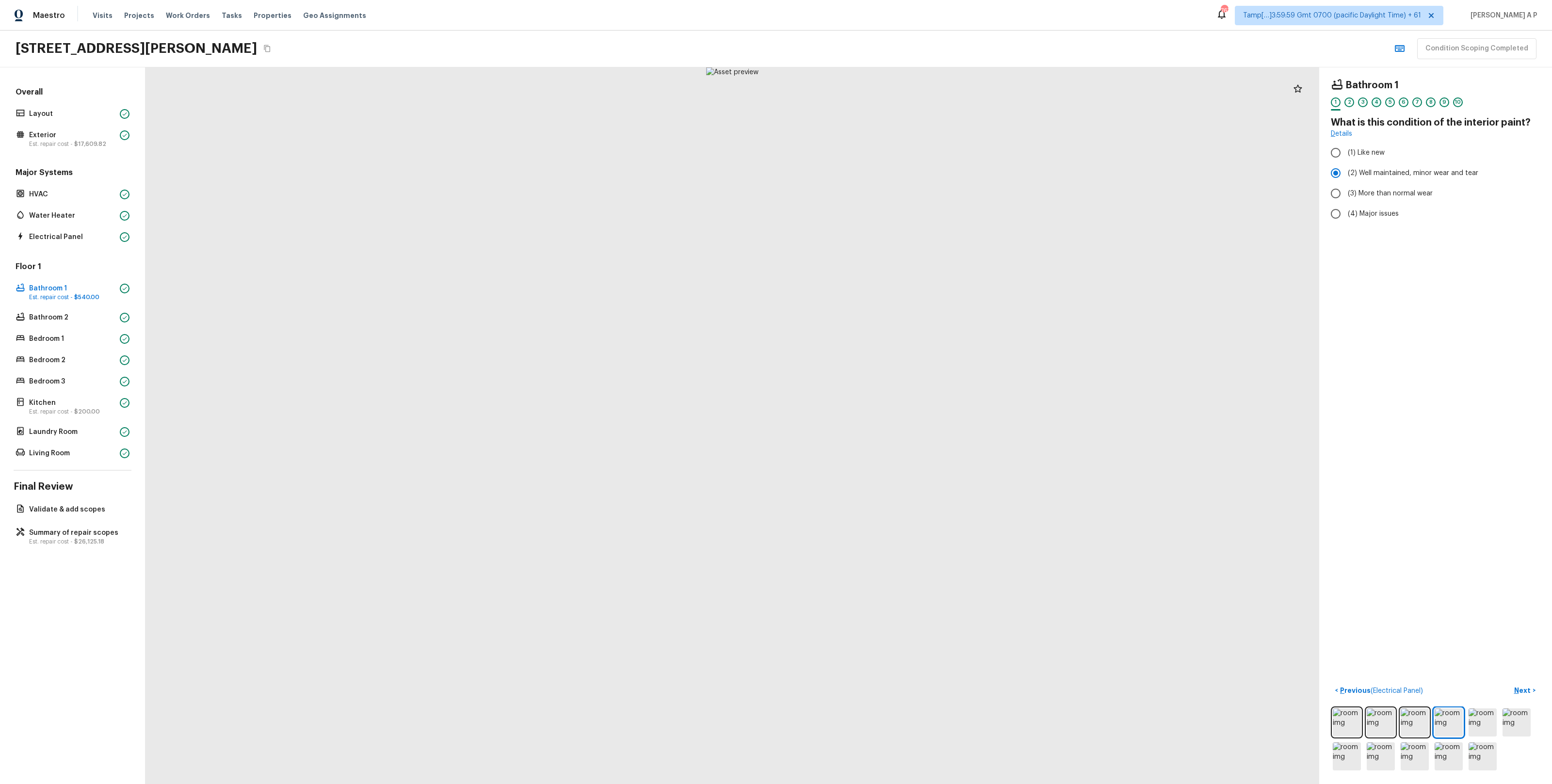
click at [1377, 103] on div "4" at bounding box center [1377, 102] width 10 height 10
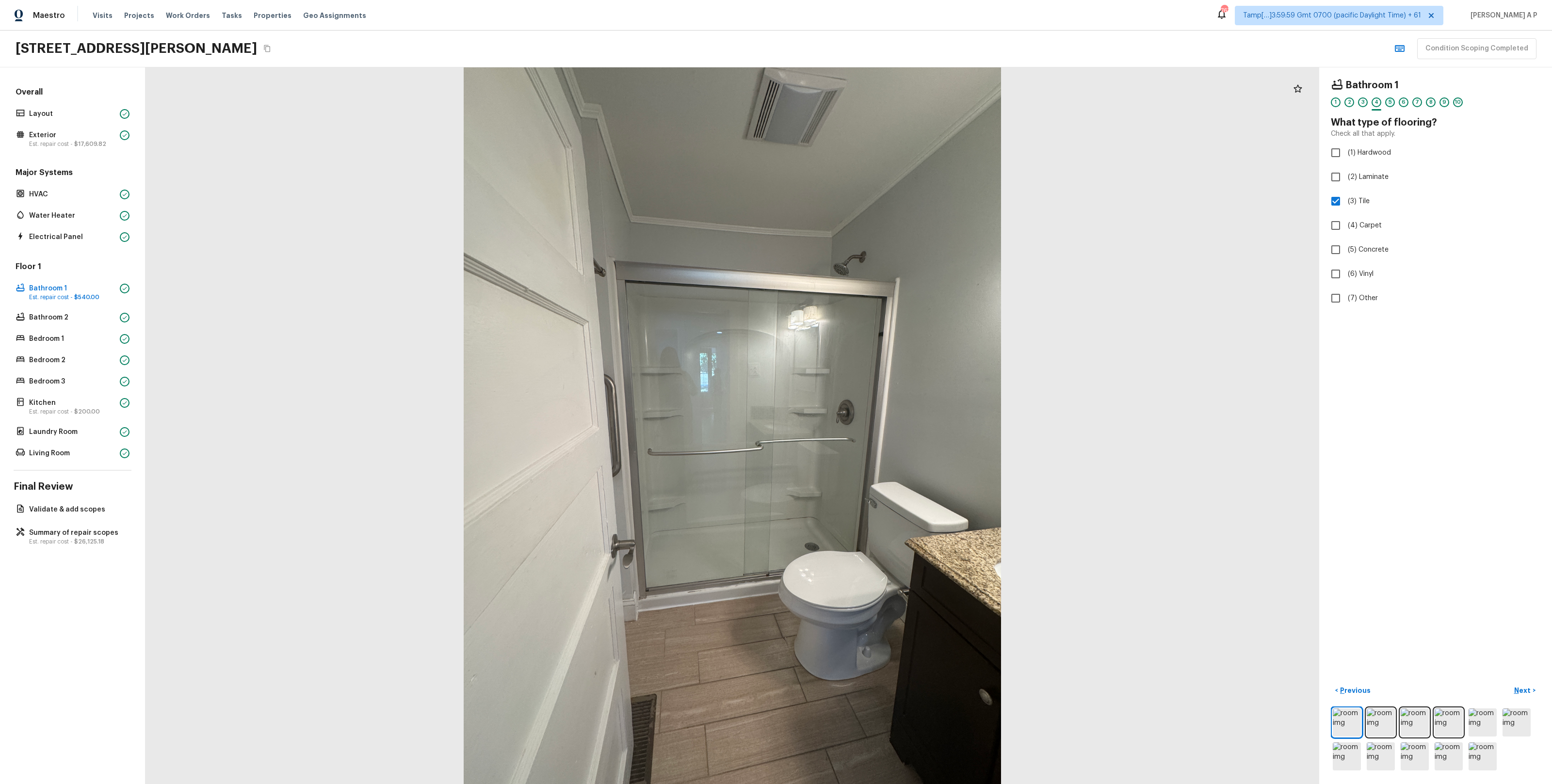
click at [1387, 105] on div "5" at bounding box center [1390, 102] width 10 height 10
click at [1404, 105] on div "6" at bounding box center [1404, 102] width 10 height 10
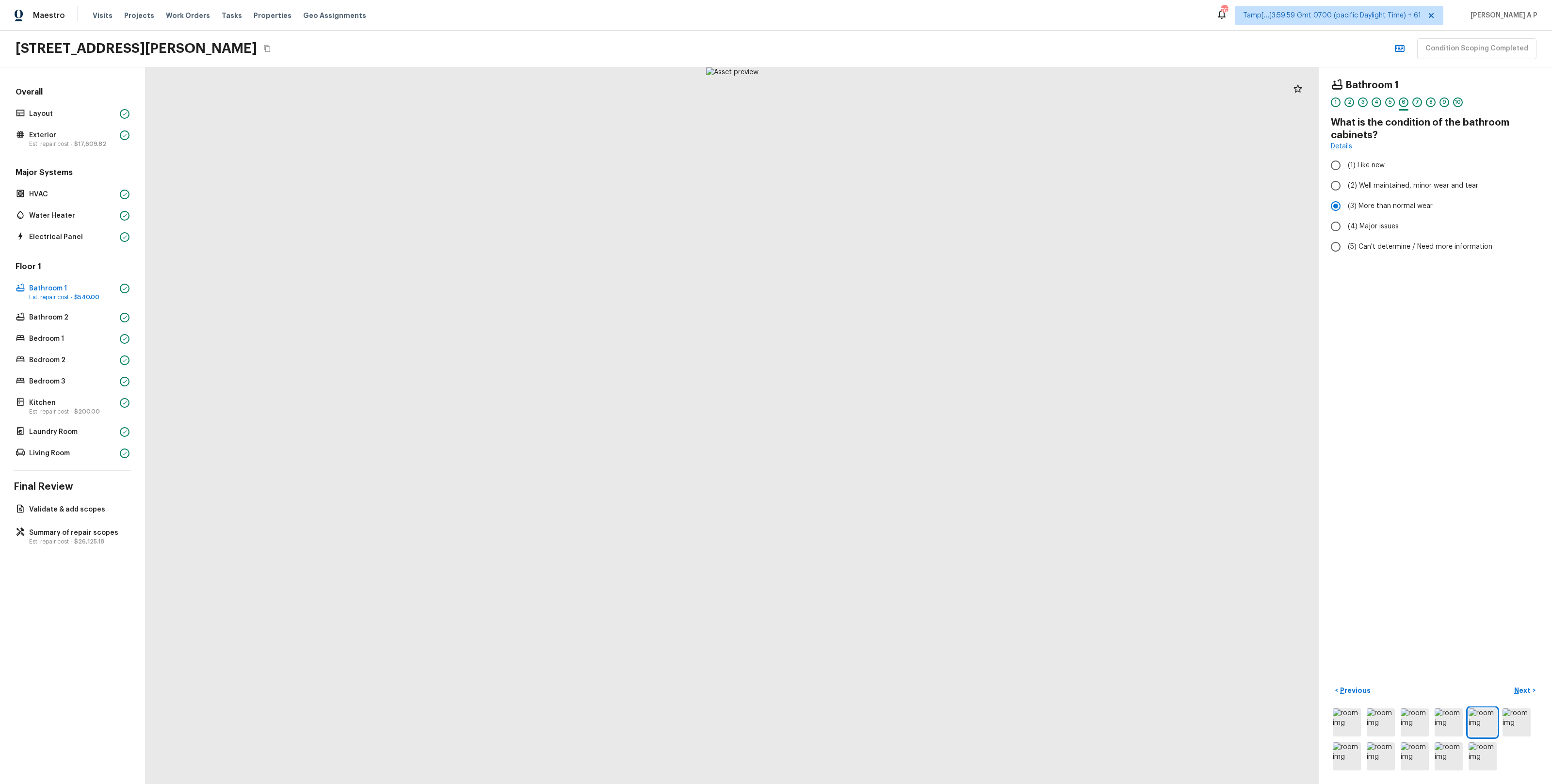
click at [1416, 105] on div "7" at bounding box center [1417, 102] width 10 height 10
click at [1357, 199] on h5 "Repair Scope ( 1 )" at bounding box center [1375, 200] width 58 height 11
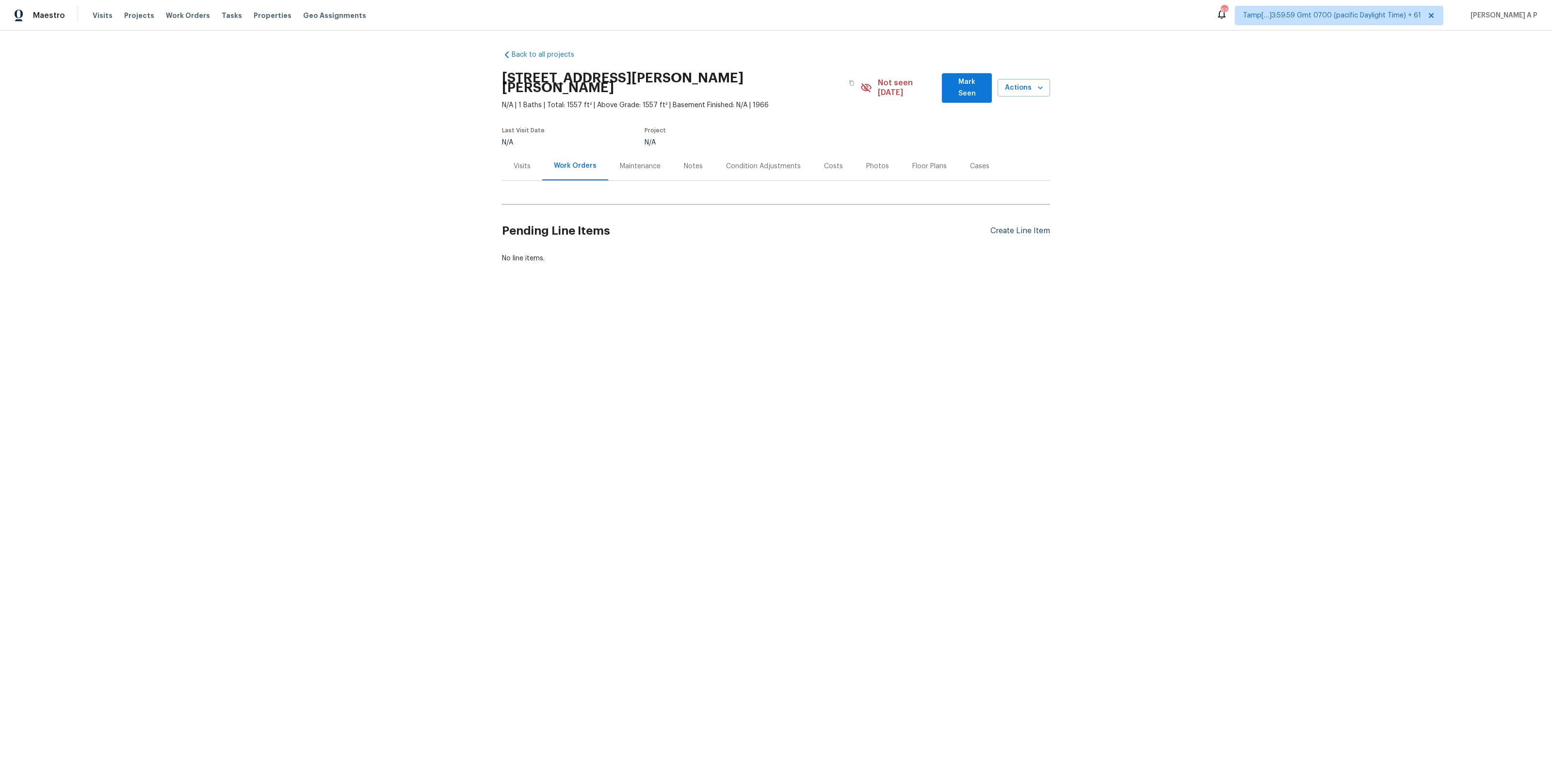
click at [1016, 226] on div "Create Line Item" at bounding box center [1020, 231] width 60 height 9
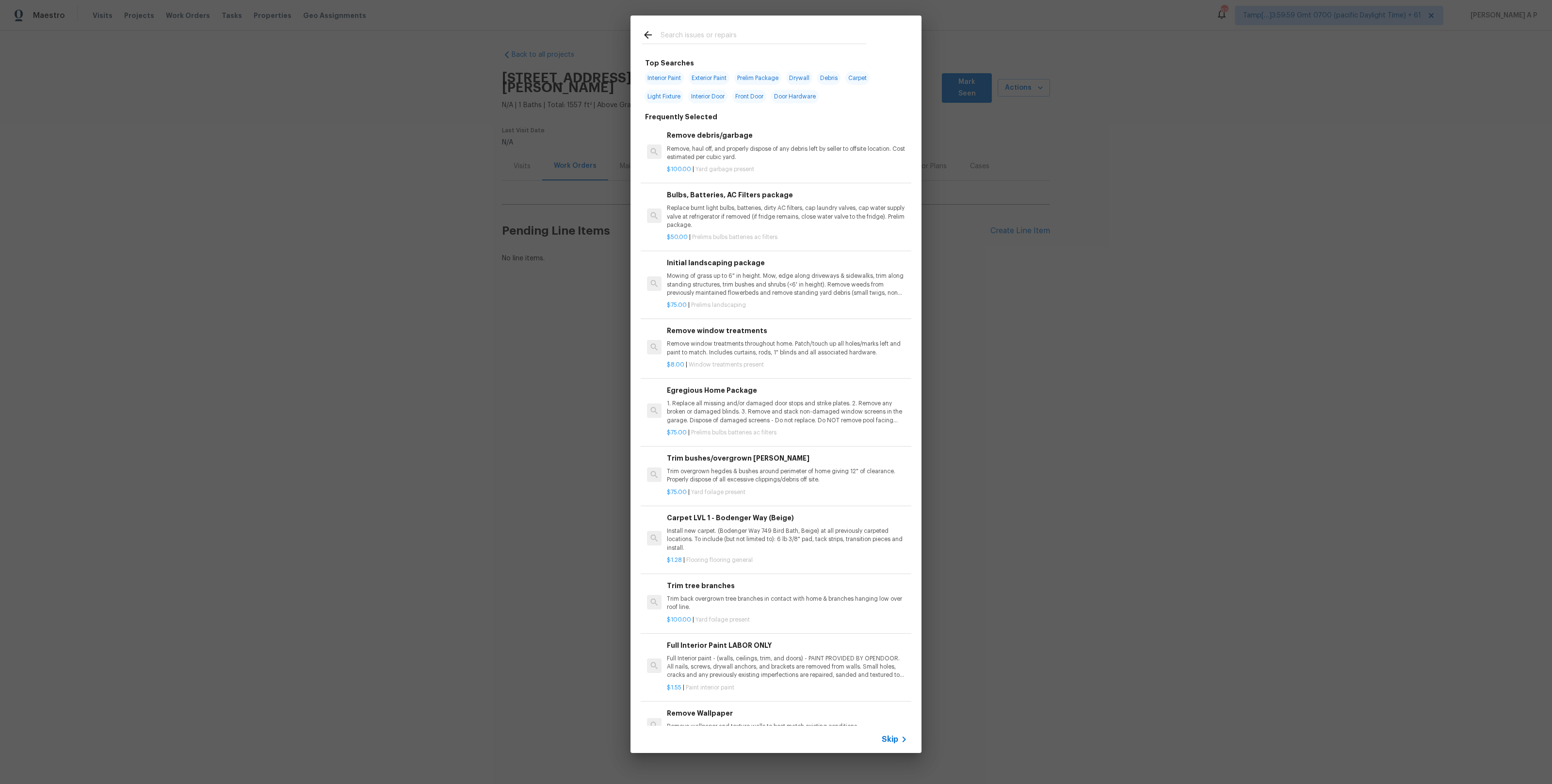
click at [890, 735] on span "Skip" at bounding box center [889, 739] width 16 height 10
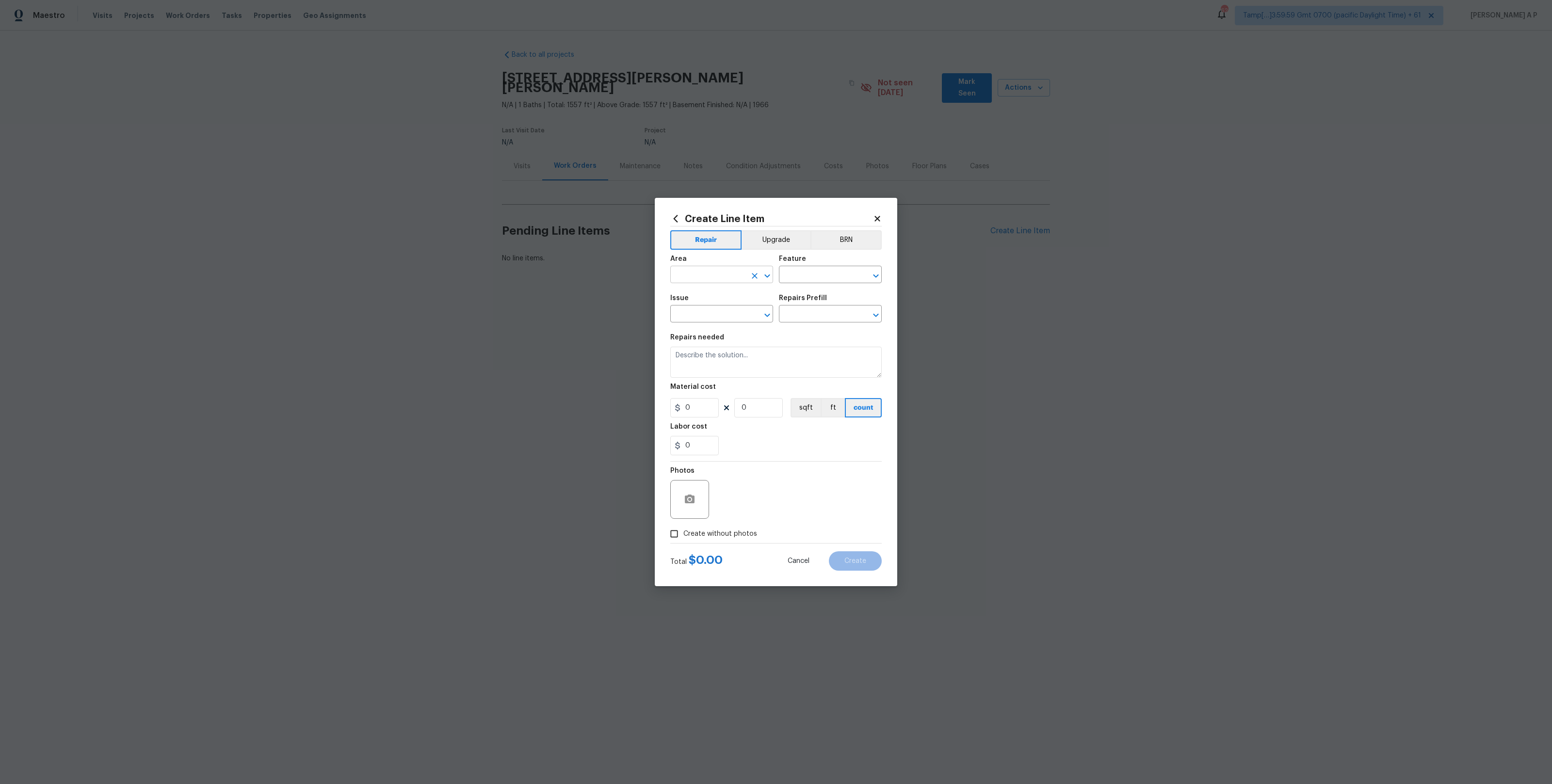
click at [727, 272] on input "text" at bounding box center [709, 275] width 76 height 15
click at [719, 294] on li "Water Heater" at bounding box center [722, 297] width 103 height 16
type input "Water Heater"
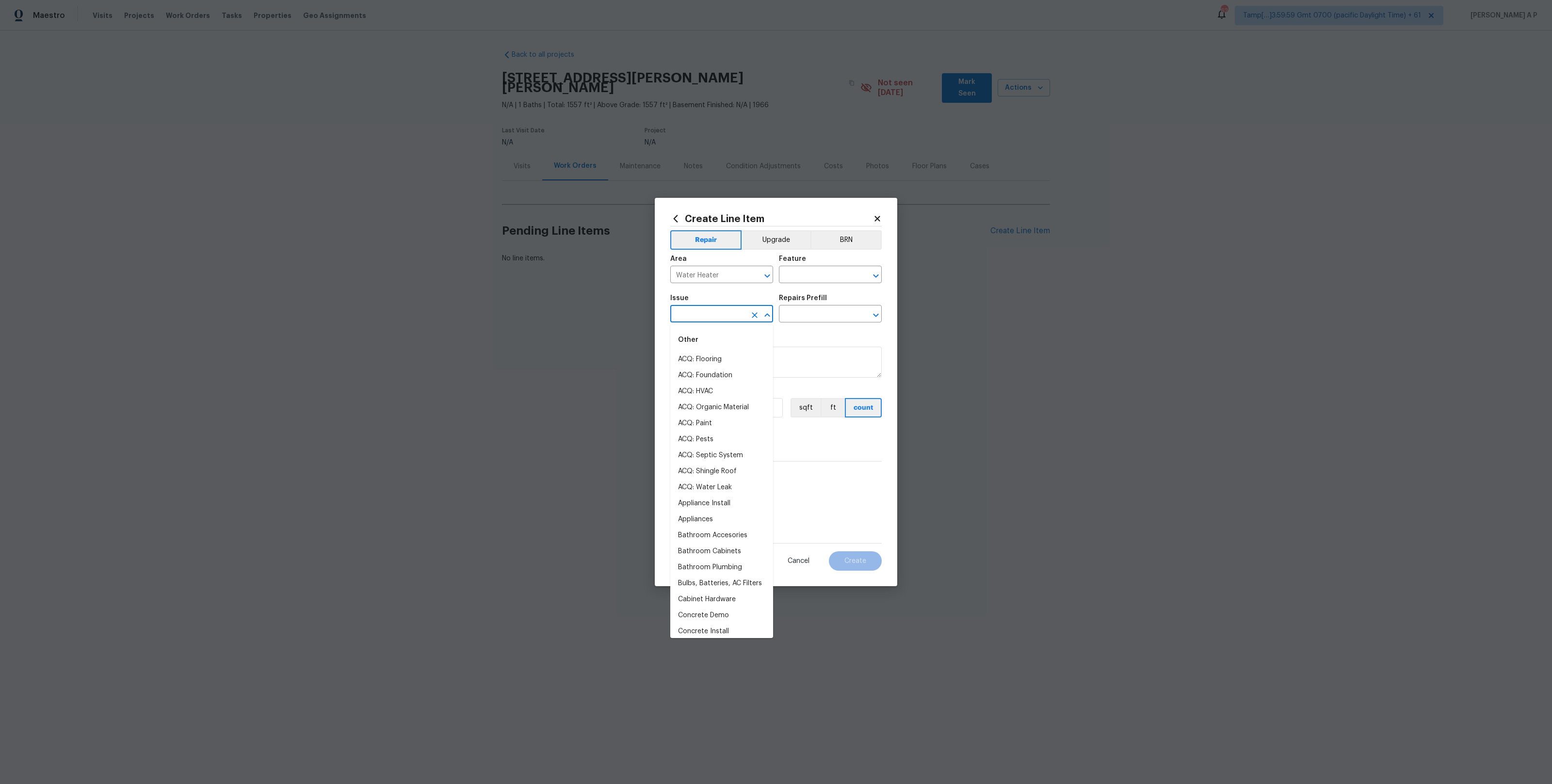
click at [738, 313] on input "text" at bounding box center [709, 314] width 76 height 15
click at [729, 357] on li "ACQ: Water Leak" at bounding box center [722, 359] width 103 height 16
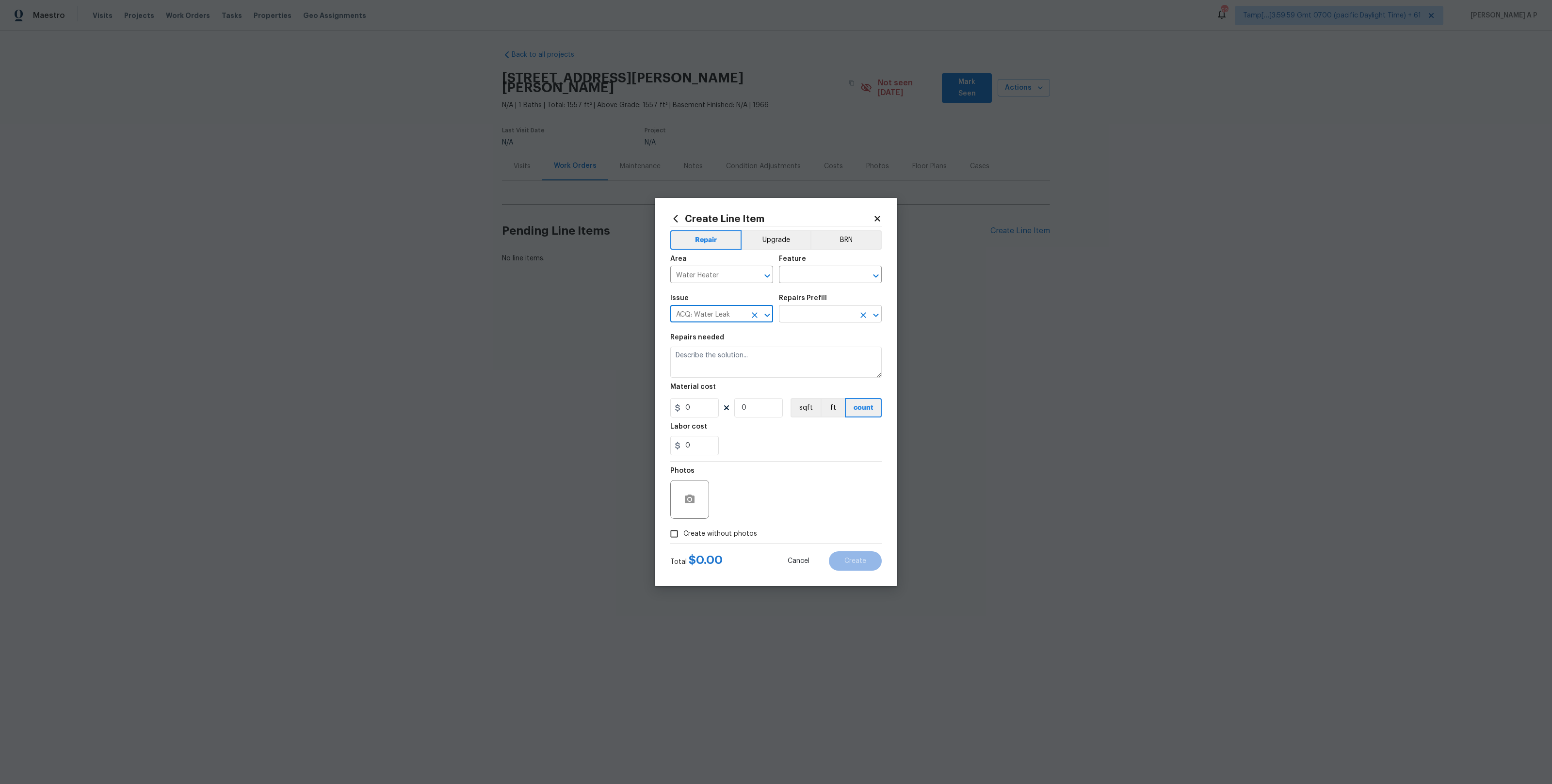
type input "ACQ: Water Leak"
click at [812, 316] on input "text" at bounding box center [817, 314] width 76 height 15
click at [753, 316] on icon "Clear" at bounding box center [755, 315] width 6 height 6
type input "w"
click at [819, 314] on input "text" at bounding box center [817, 314] width 76 height 15
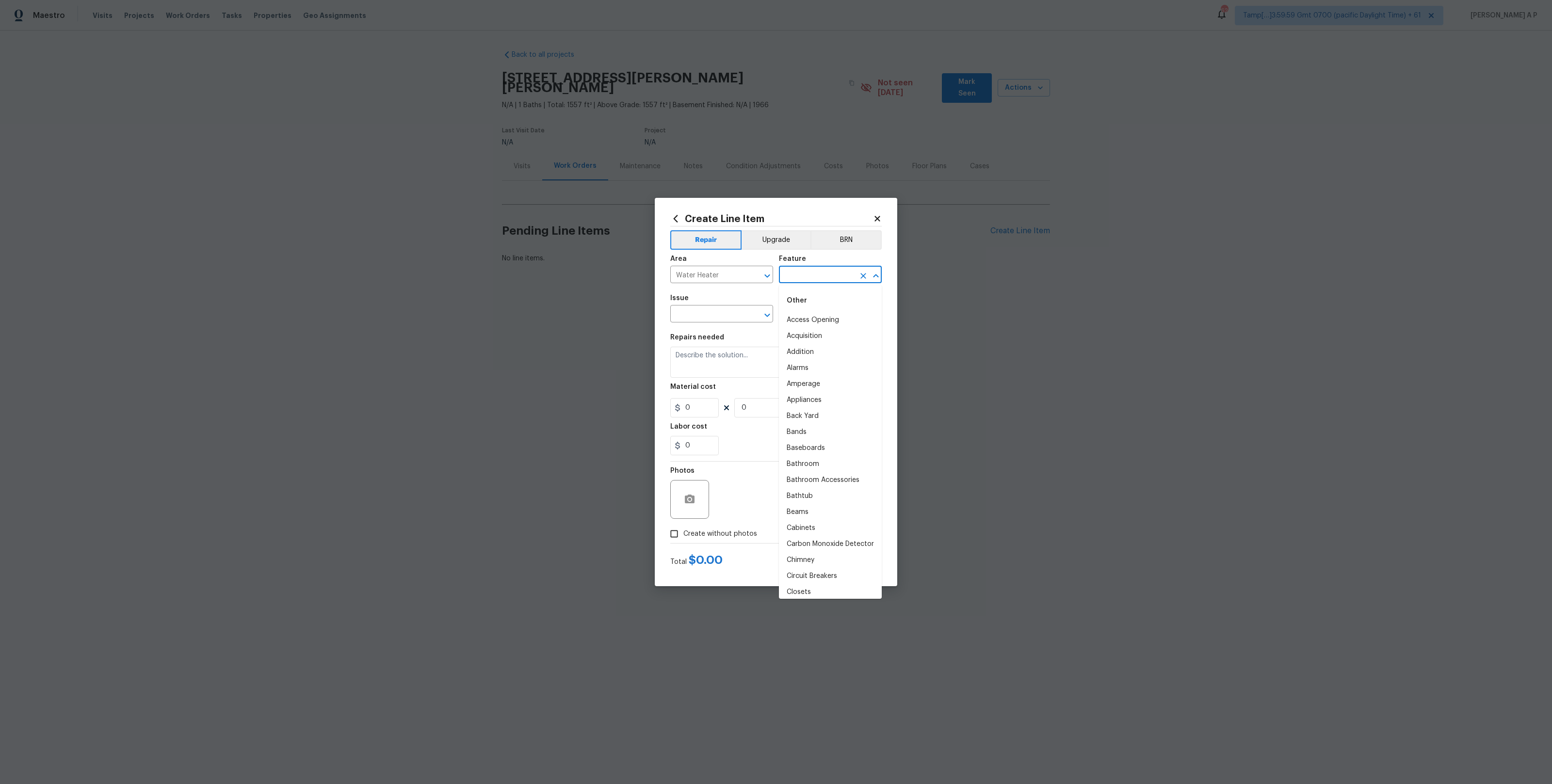
click at [803, 278] on input "text" at bounding box center [817, 275] width 76 height 15
click at [827, 322] on li "Hot Water Heater" at bounding box center [830, 320] width 103 height 16
type input "Hot Water Heater"
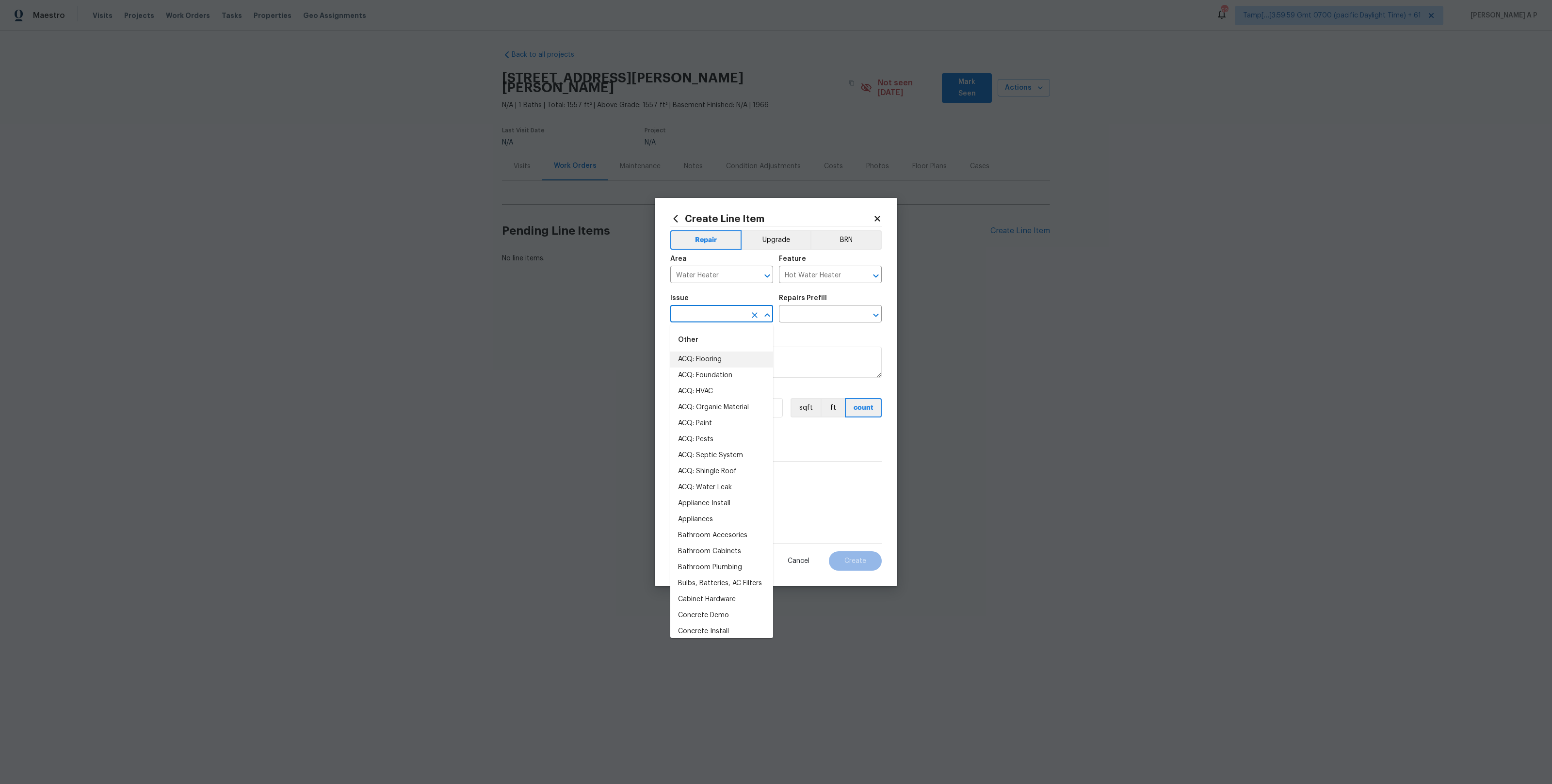
click at [740, 316] on input "text" at bounding box center [709, 314] width 76 height 15
click at [793, 318] on input "text" at bounding box center [817, 314] width 76 height 15
click at [715, 313] on input "text" at bounding box center [709, 314] width 76 height 15
type input "w"
type input "h"
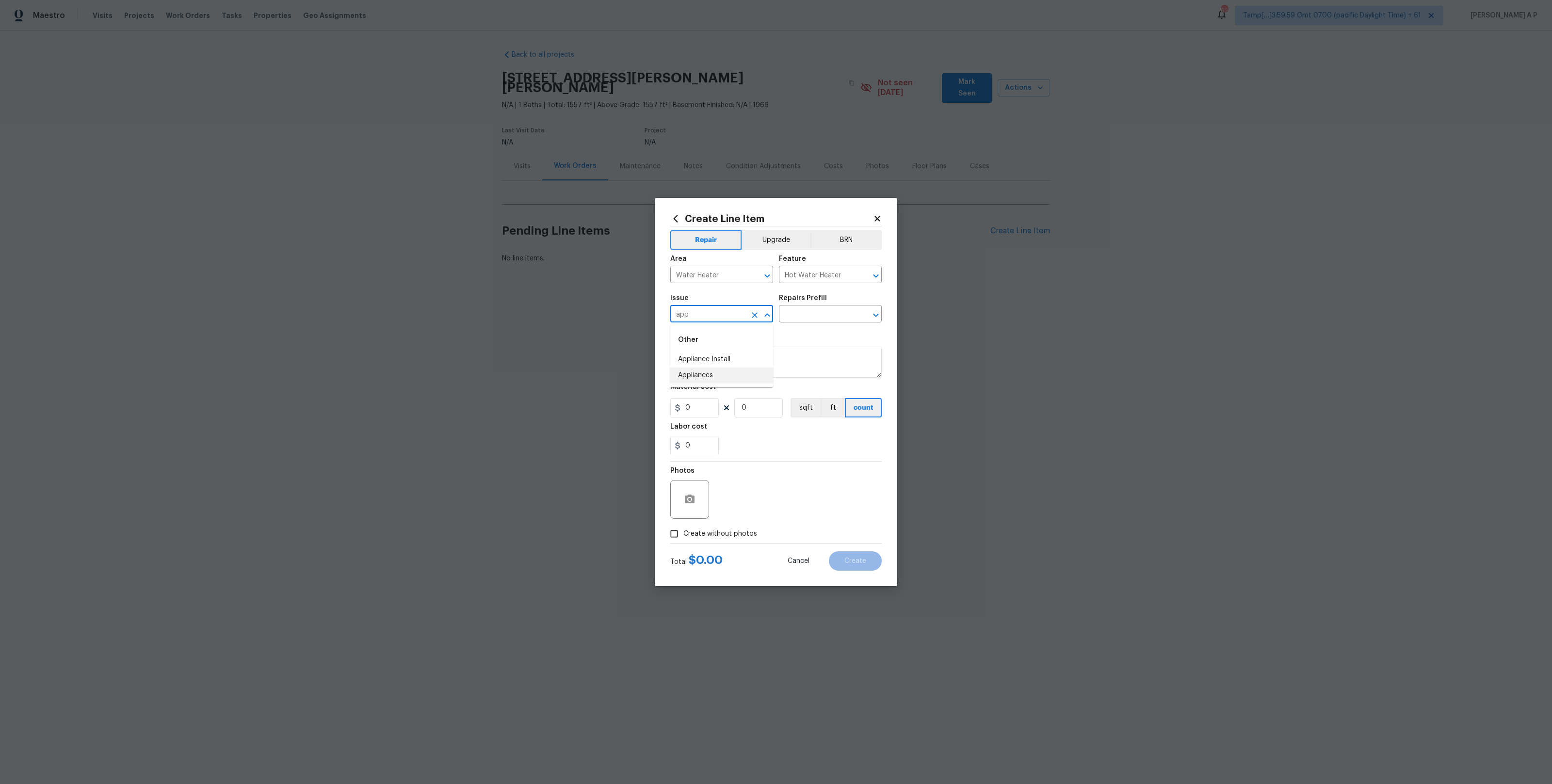
click at [730, 372] on li "Appliances" at bounding box center [722, 375] width 103 height 16
type input "Appliances"
click at [817, 313] on input "text" at bounding box center [817, 314] width 76 height 15
type input "water"
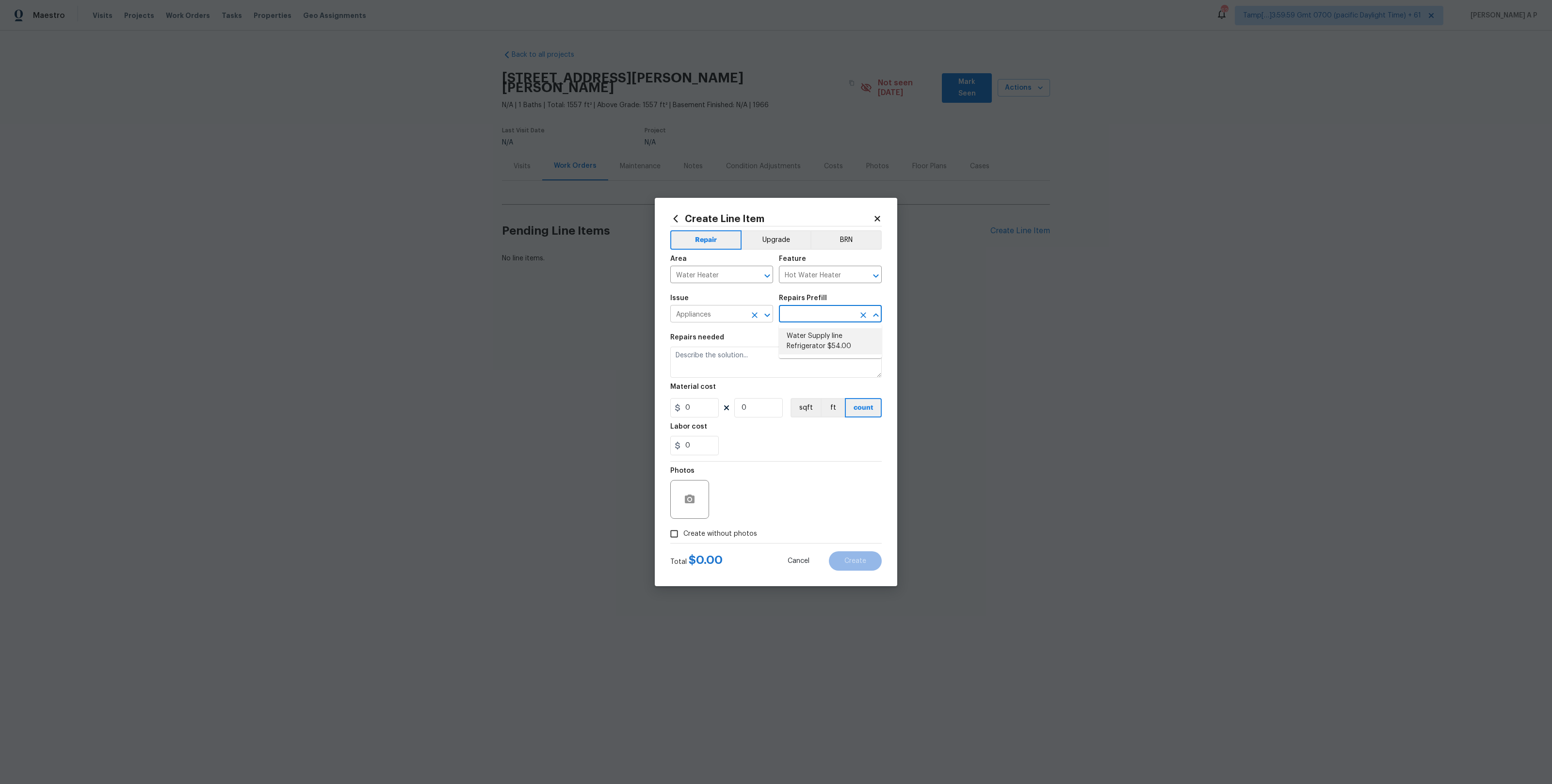
click at [740, 311] on input "Appliances" at bounding box center [709, 314] width 76 height 15
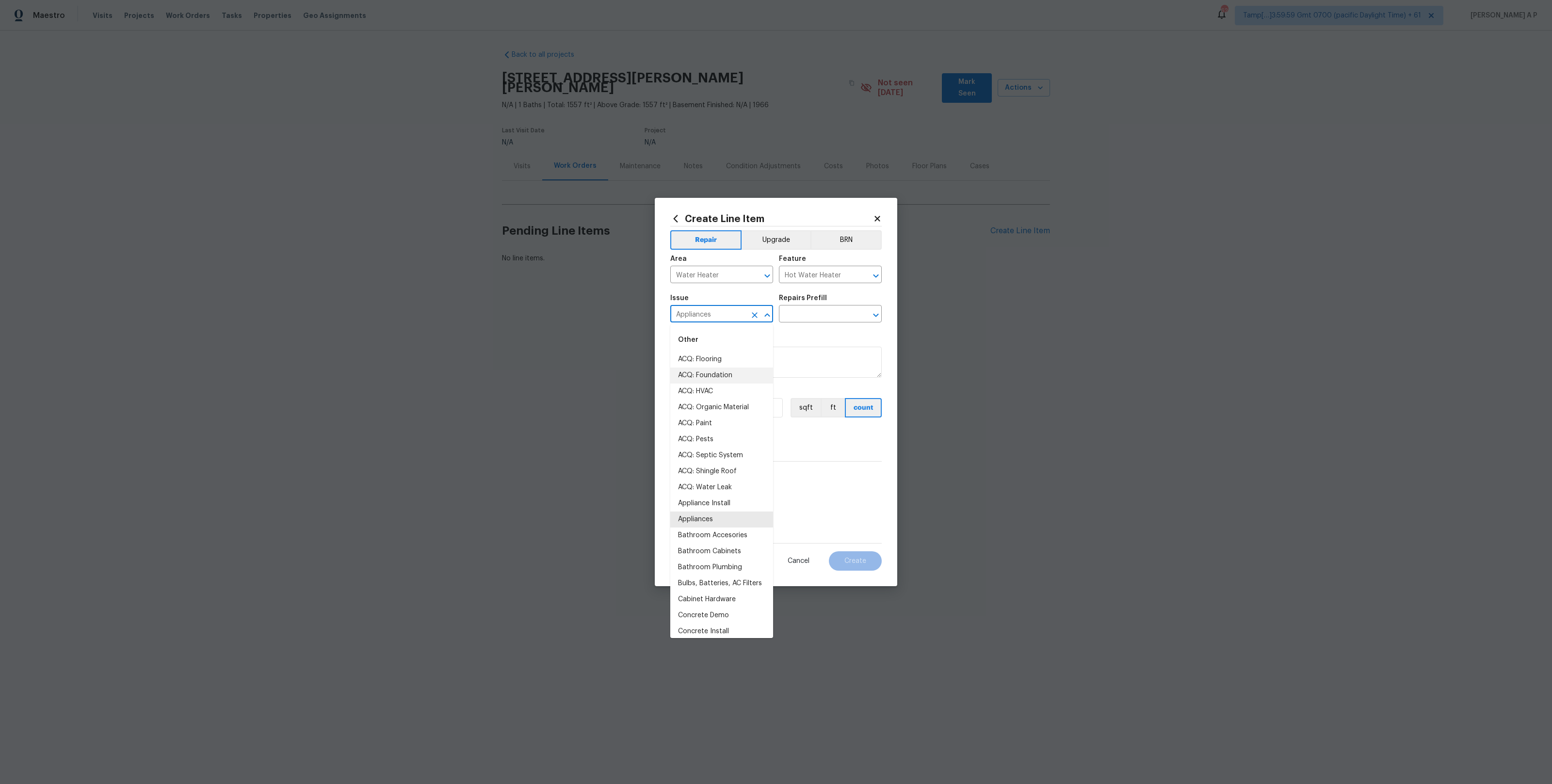
click at [740, 311] on input "Appliances" at bounding box center [709, 314] width 76 height 15
click at [757, 505] on li "Appliance Install" at bounding box center [722, 503] width 103 height 16
type input "Appliance Install"
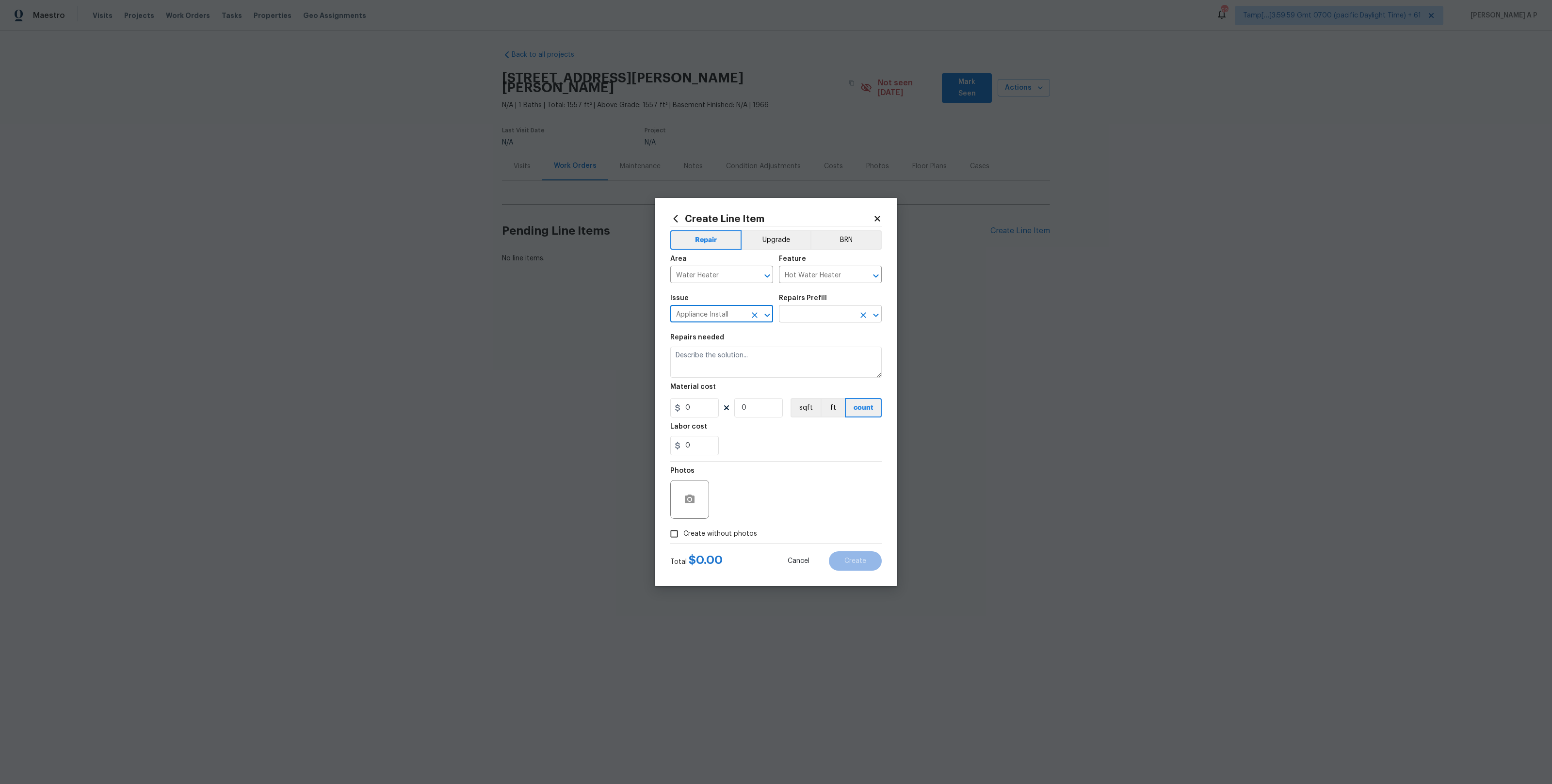
click at [819, 310] on input "text" at bounding box center [817, 314] width 76 height 15
type input "water"
click at [702, 278] on input "Water Heater" at bounding box center [709, 275] width 76 height 15
click at [700, 319] on li "Interior Overall" at bounding box center [722, 313] width 103 height 16
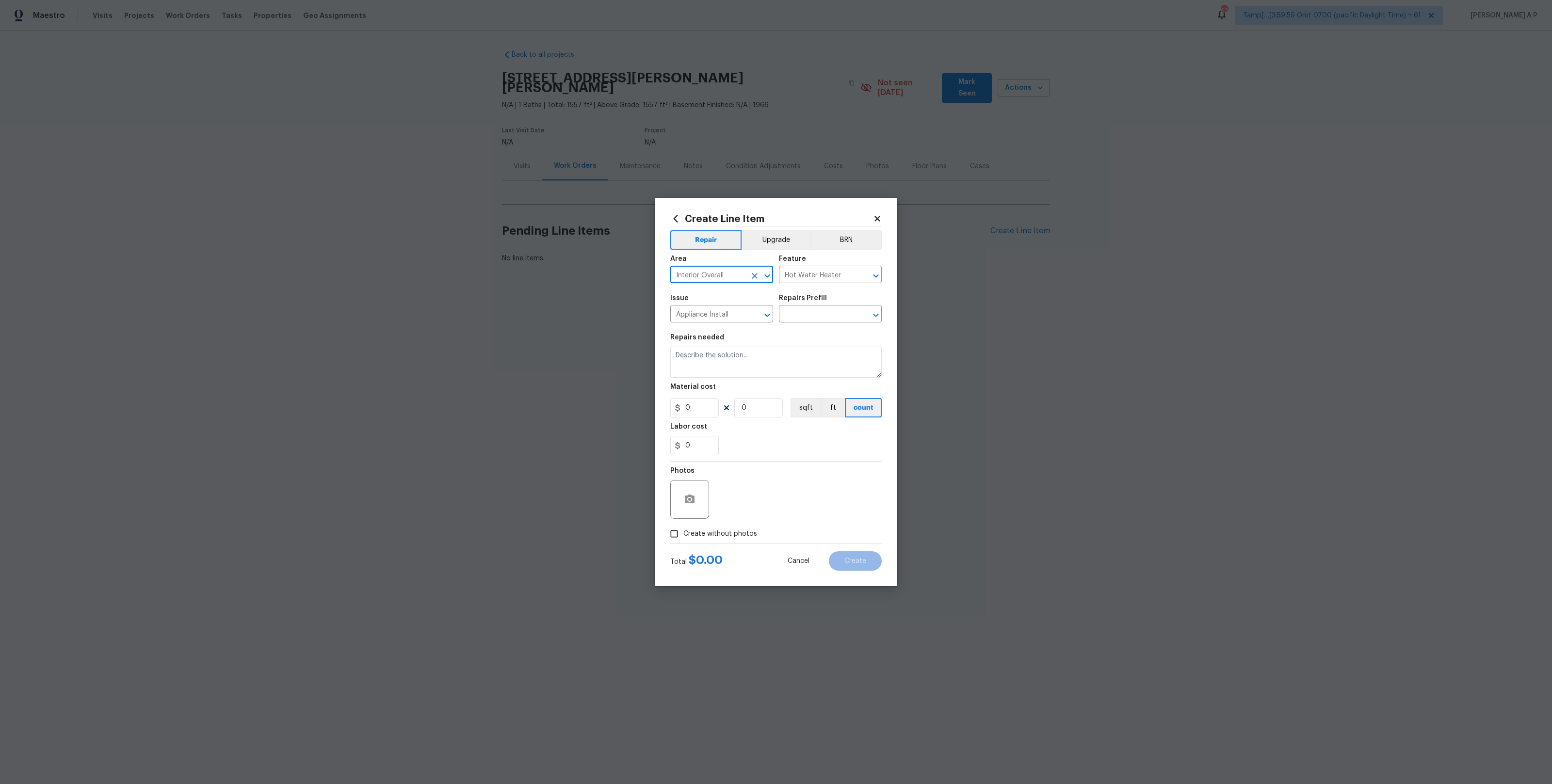
type input "Interior Overall"
click at [700, 319] on input "Appliance Install" at bounding box center [709, 314] width 76 height 15
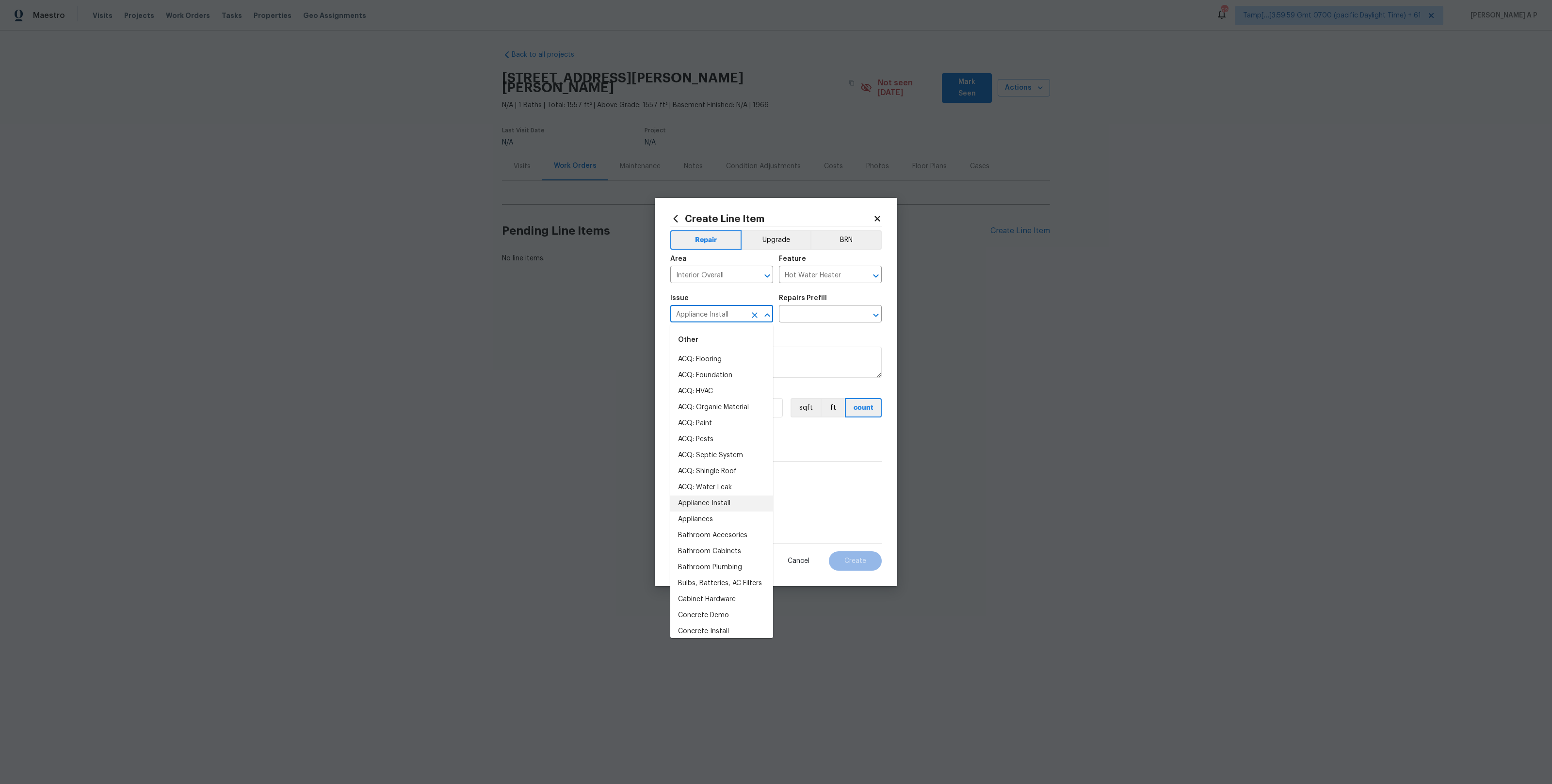
click at [700, 319] on input "Appliance Install" at bounding box center [709, 314] width 76 height 15
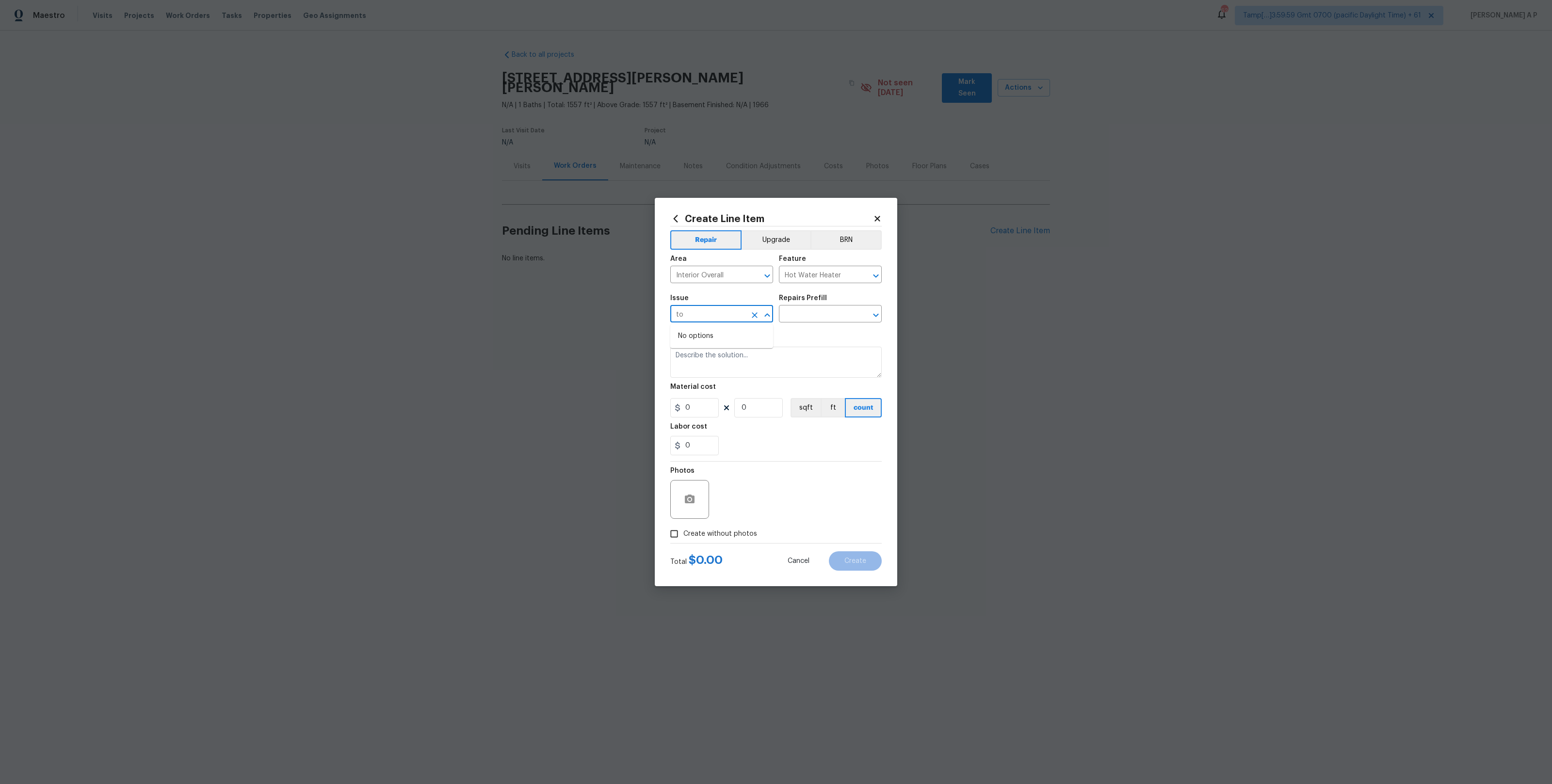
type input "t"
click at [719, 388] on li "Bathroom Plumbing" at bounding box center [722, 391] width 103 height 16
type input "Bathroom Plumbing"
click at [815, 325] on div "Issue Bathroom Plumbing ​ Repairs Prefill ​" at bounding box center [776, 308] width 211 height 39
click at [817, 332] on section "Repairs needed Material cost 0 0 sqft ft count Labor cost 0" at bounding box center [776, 394] width 211 height 133
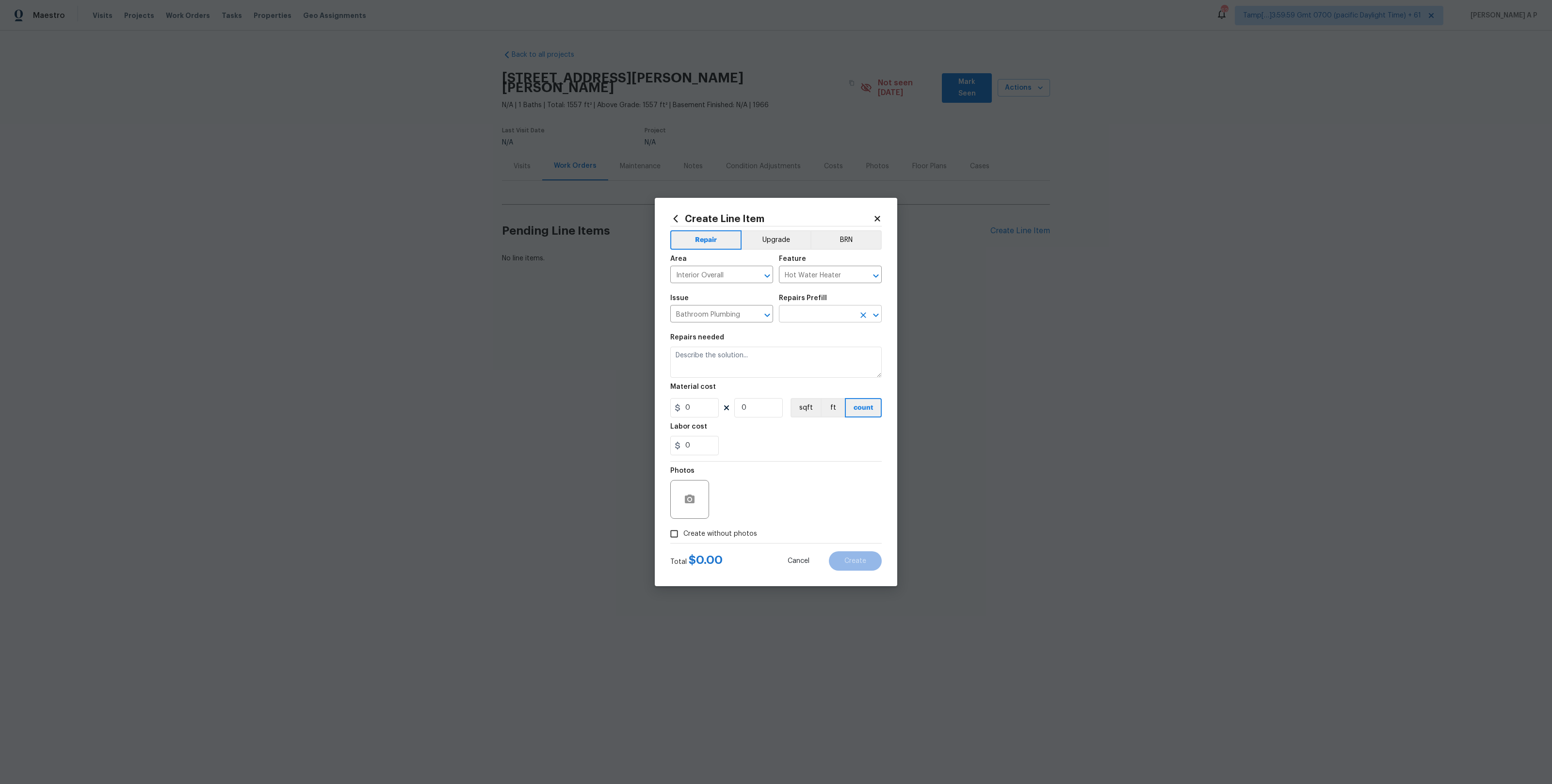
click at [828, 311] on input "text" at bounding box center [817, 314] width 76 height 15
type input "toilet"
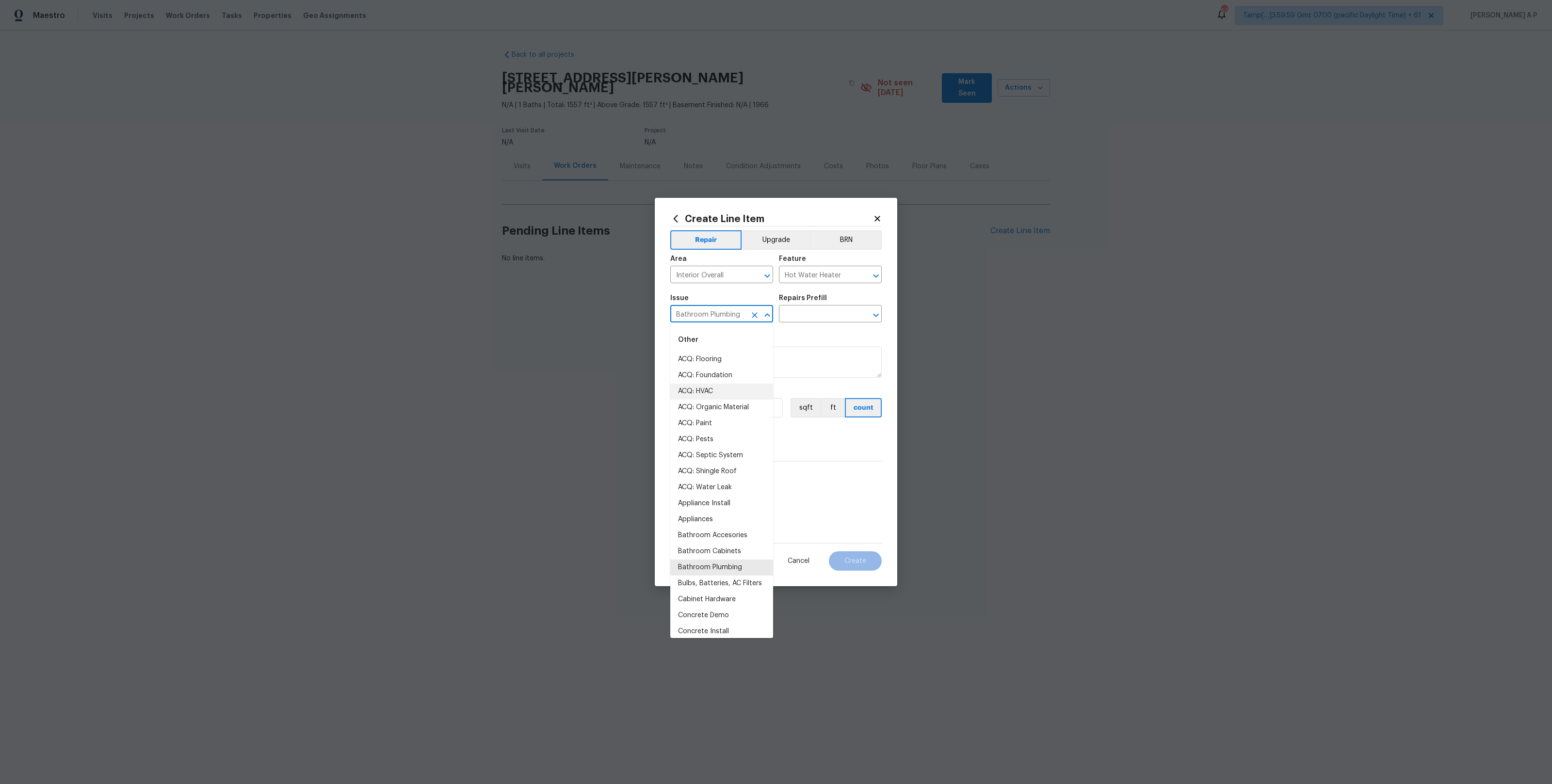
click at [737, 314] on input "Bathroom Plumbing" at bounding box center [709, 314] width 76 height 15
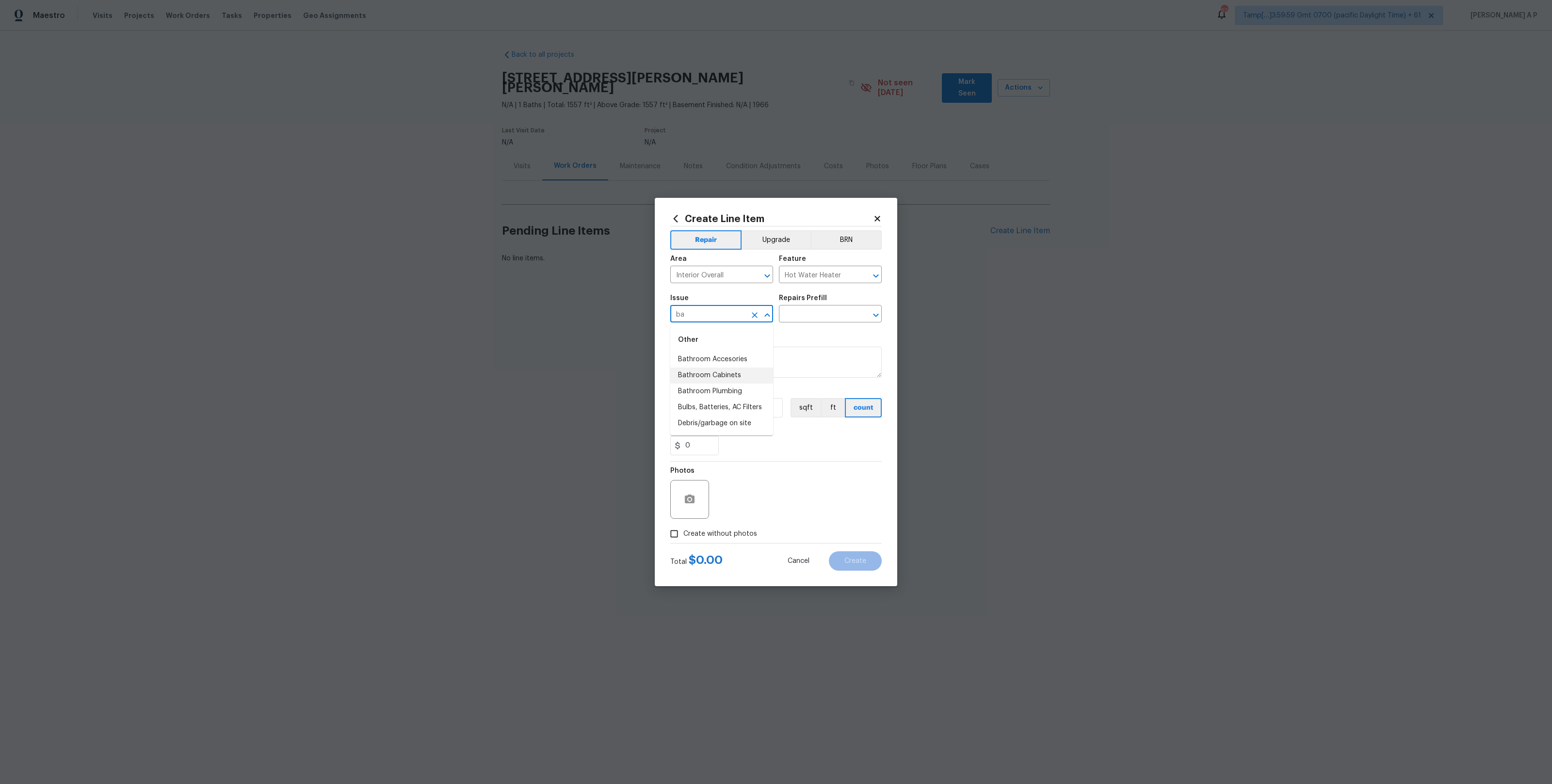
click at [742, 367] on li "Bathroom Cabinets" at bounding box center [722, 375] width 103 height 16
type input "Bathroom Cabinets"
click at [796, 329] on section "Repairs needed Material cost 0 0 sqft ft count Labor cost 0" at bounding box center [776, 394] width 211 height 133
click at [802, 306] on div "Repairs Prefill" at bounding box center [830, 300] width 103 height 13
click at [799, 314] on input "text" at bounding box center [817, 314] width 76 height 15
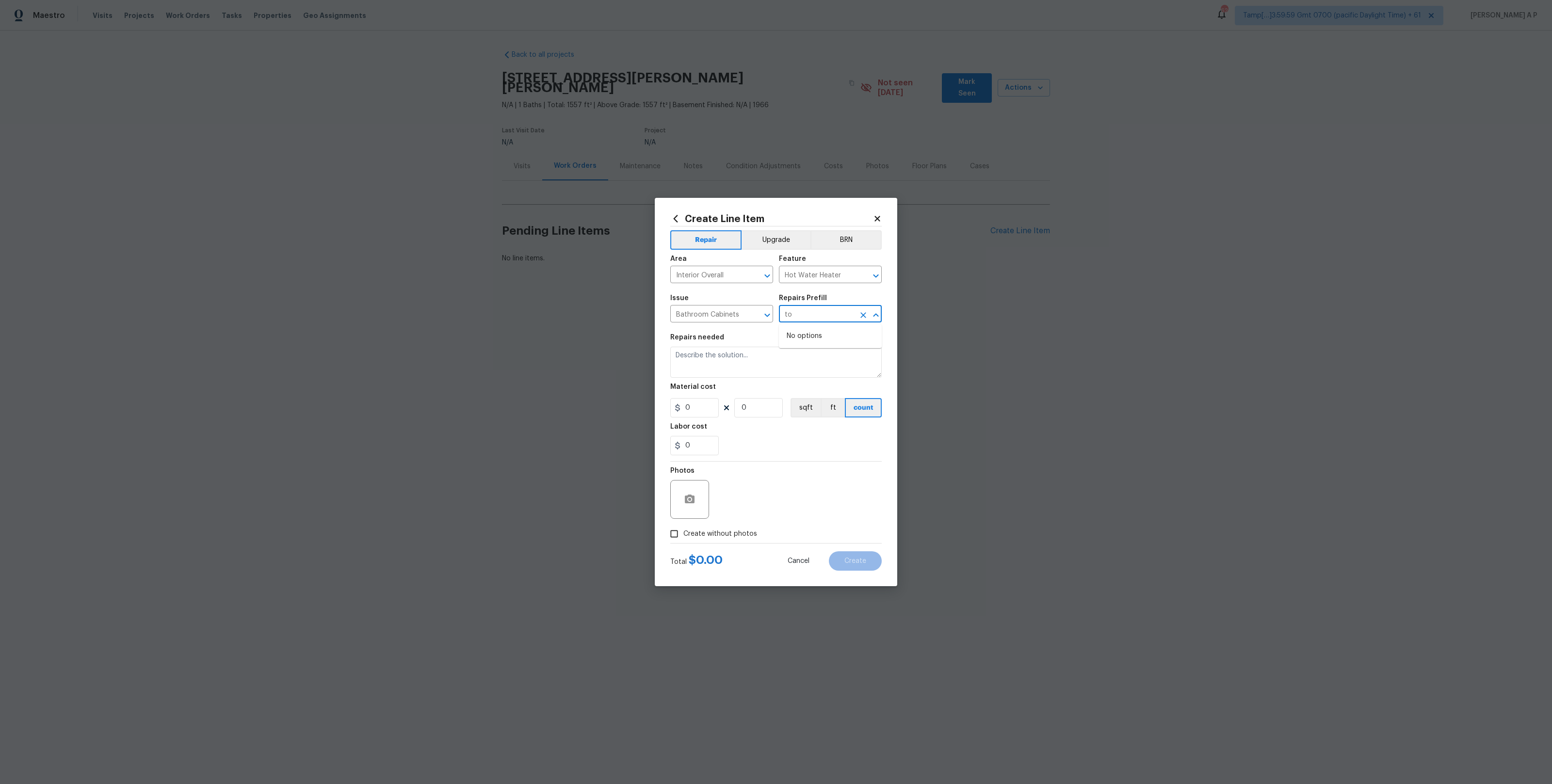
type input "t"
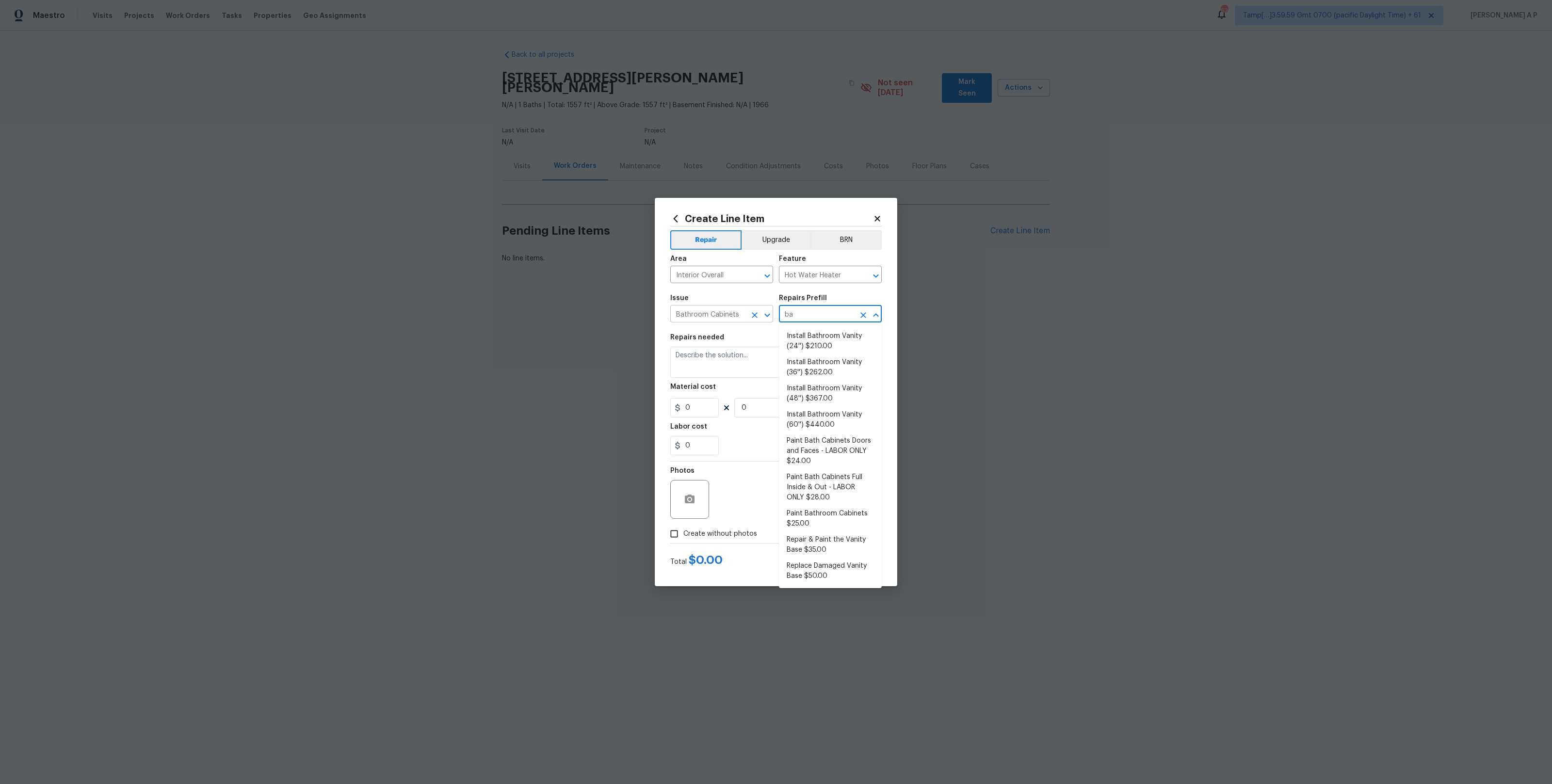
type input "b"
click at [735, 315] on input "Bathroom Cabinets" at bounding box center [709, 314] width 76 height 15
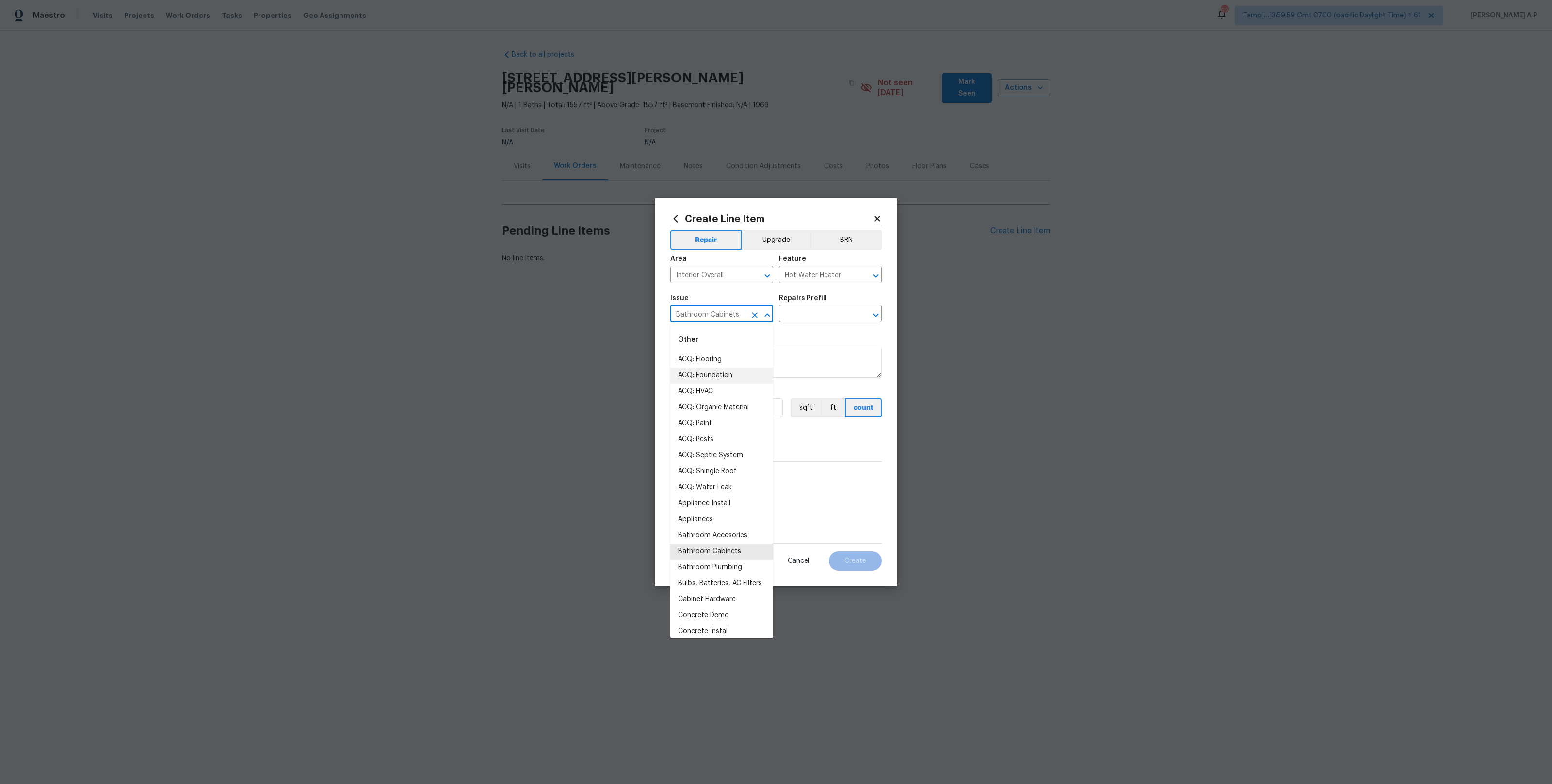
click at [735, 315] on input "Bathroom Cabinets" at bounding box center [709, 314] width 76 height 15
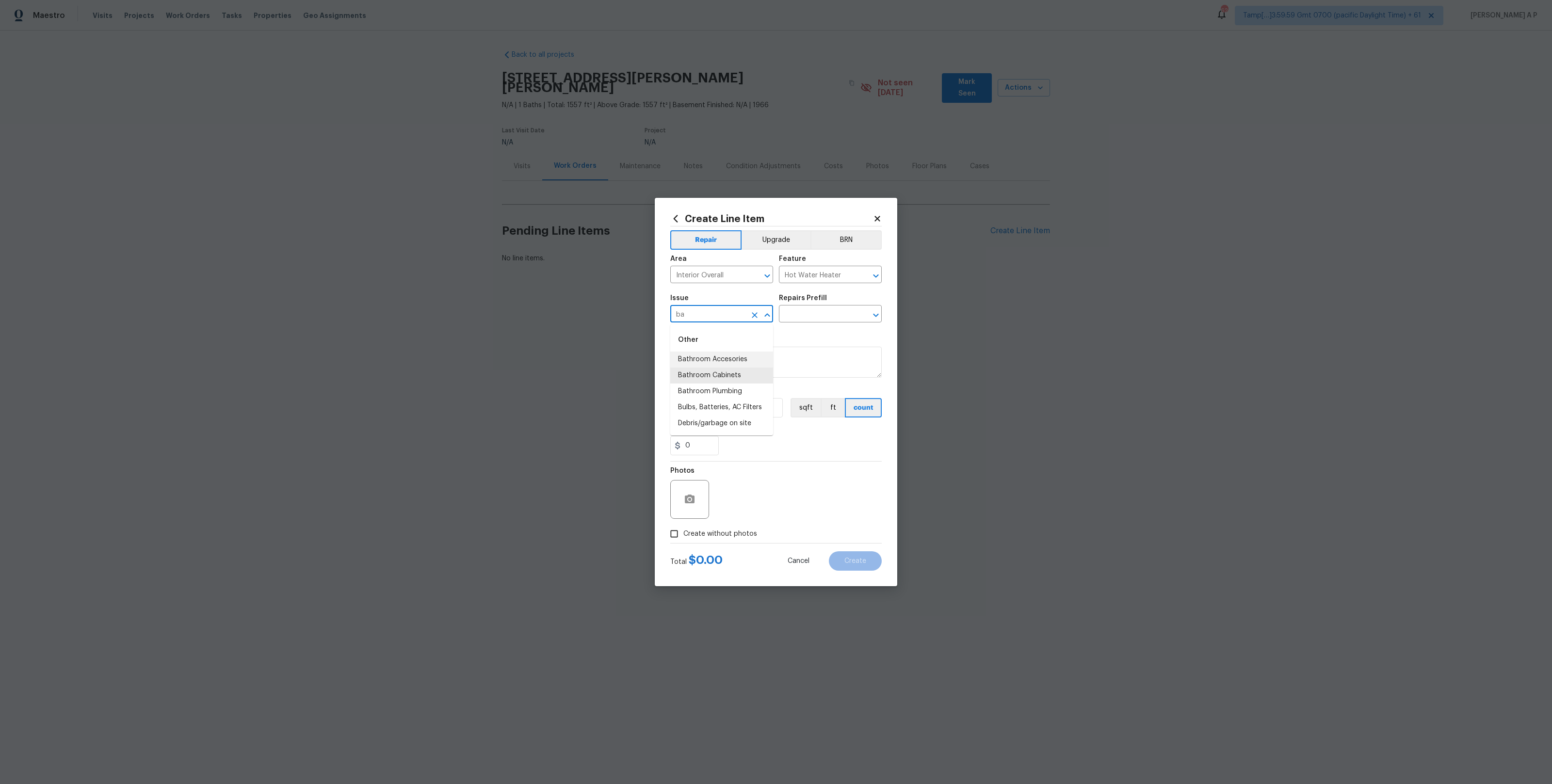
click at [731, 354] on li "Bathroom Accesories" at bounding box center [722, 359] width 103 height 16
type input "Bathroom Accesories"
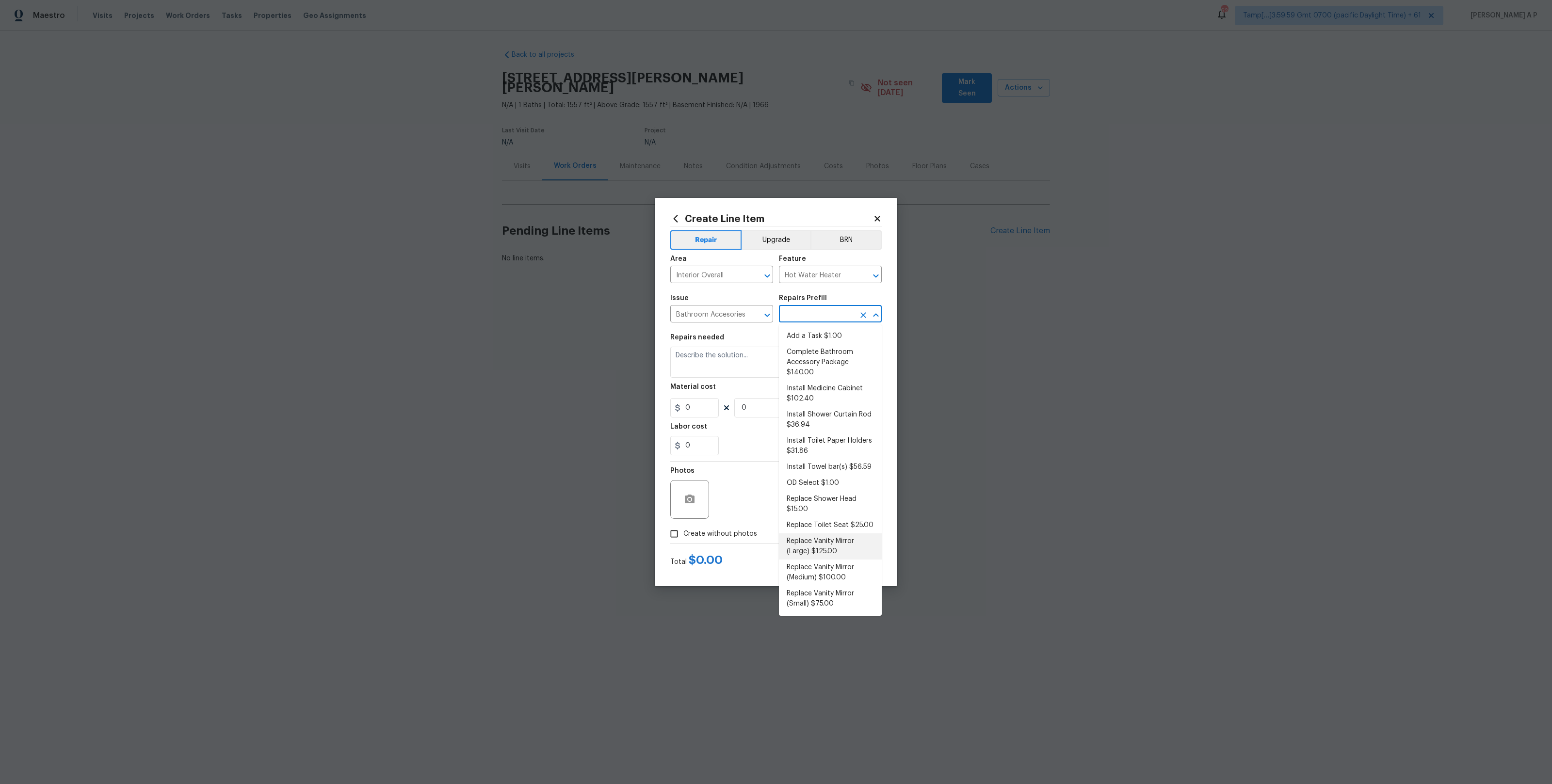
click at [825, 310] on input "text" at bounding box center [817, 314] width 76 height 15
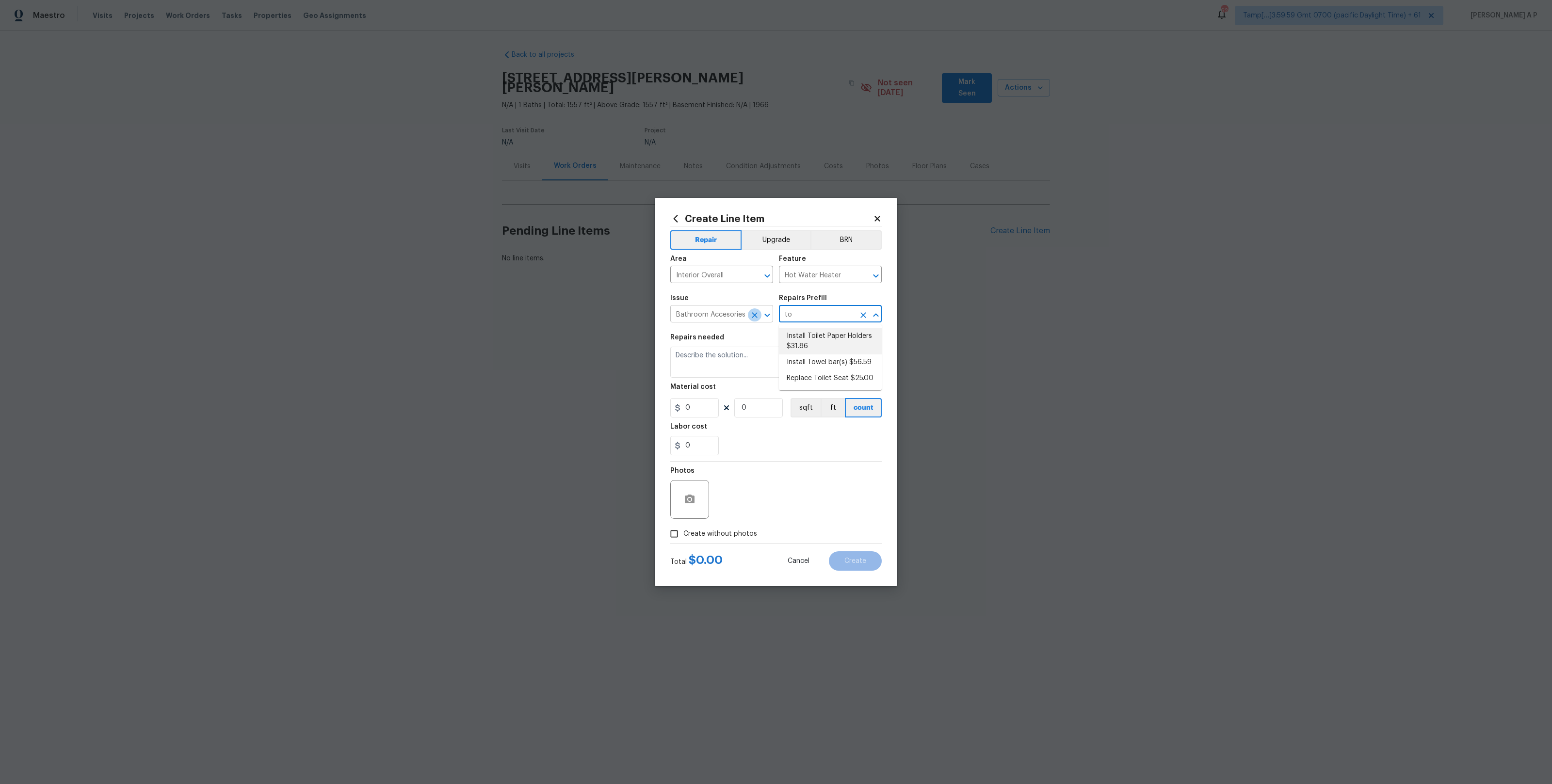
click at [748, 316] on button "Clear" at bounding box center [754, 315] width 14 height 14
type input "to"
type input "t"
click at [857, 274] on button "Clear" at bounding box center [863, 276] width 14 height 14
type input "ba"
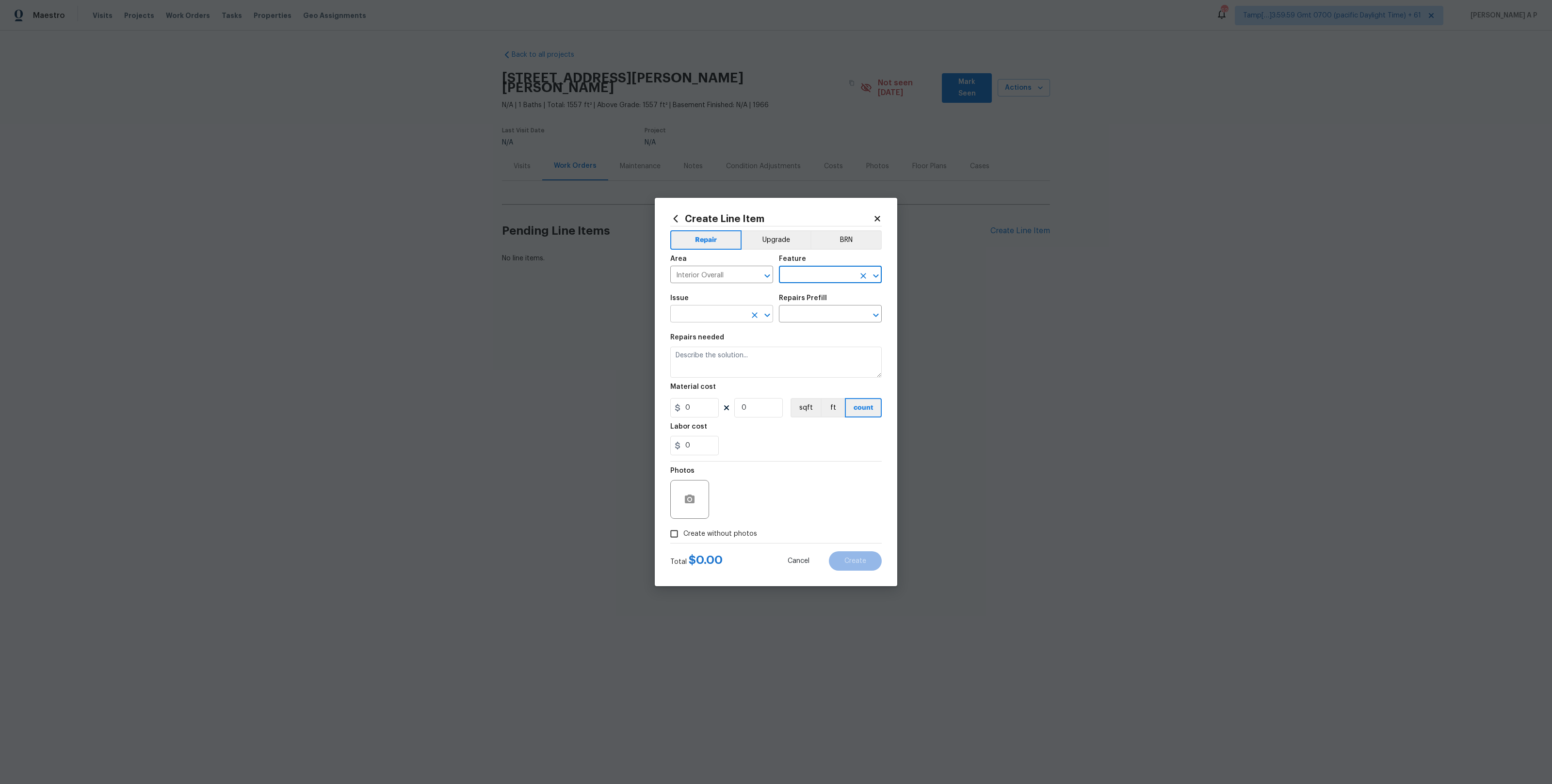
click at [691, 318] on input "text" at bounding box center [709, 314] width 76 height 15
type input "t"
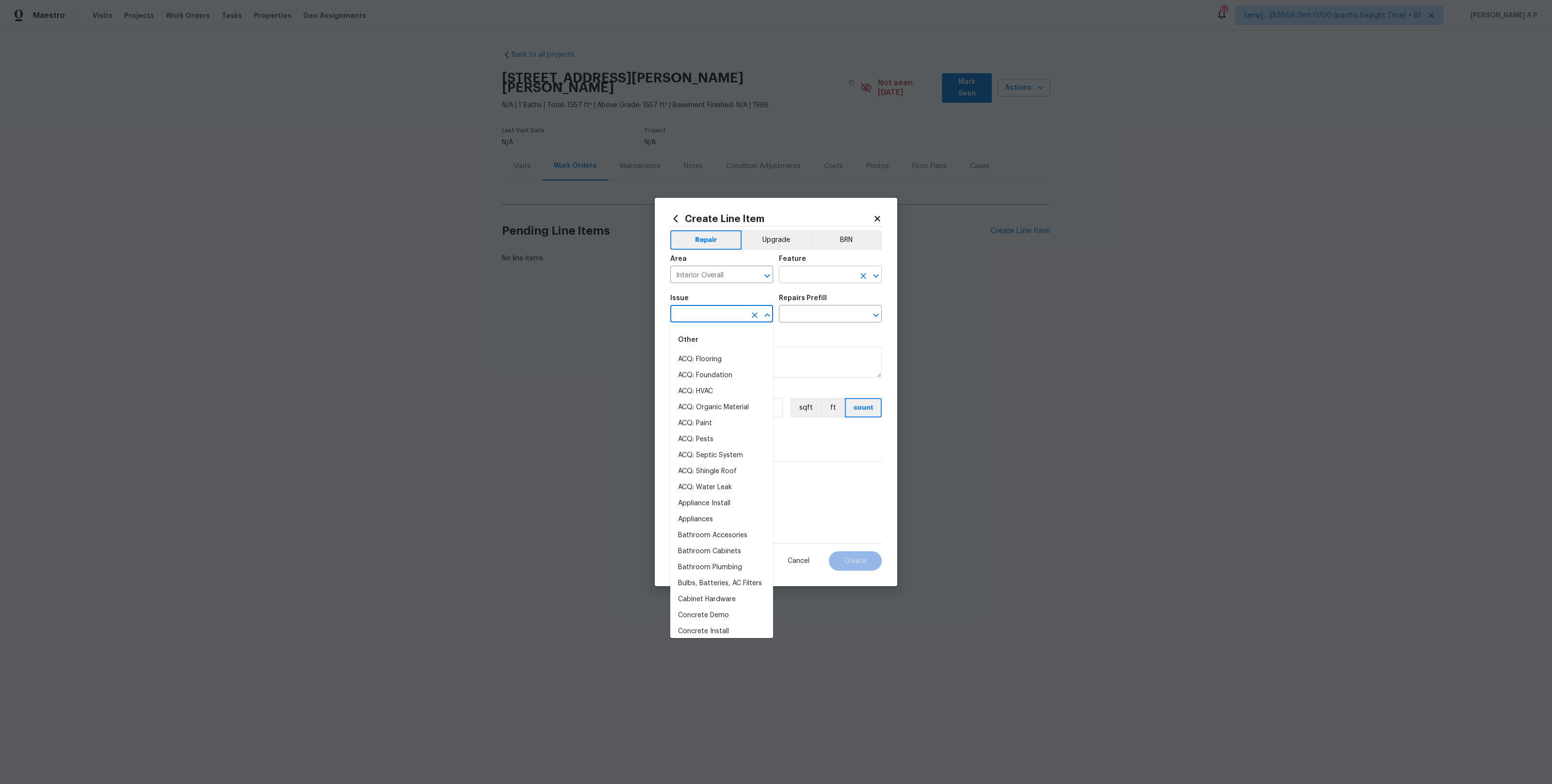
click at [816, 271] on input "text" at bounding box center [817, 275] width 76 height 15
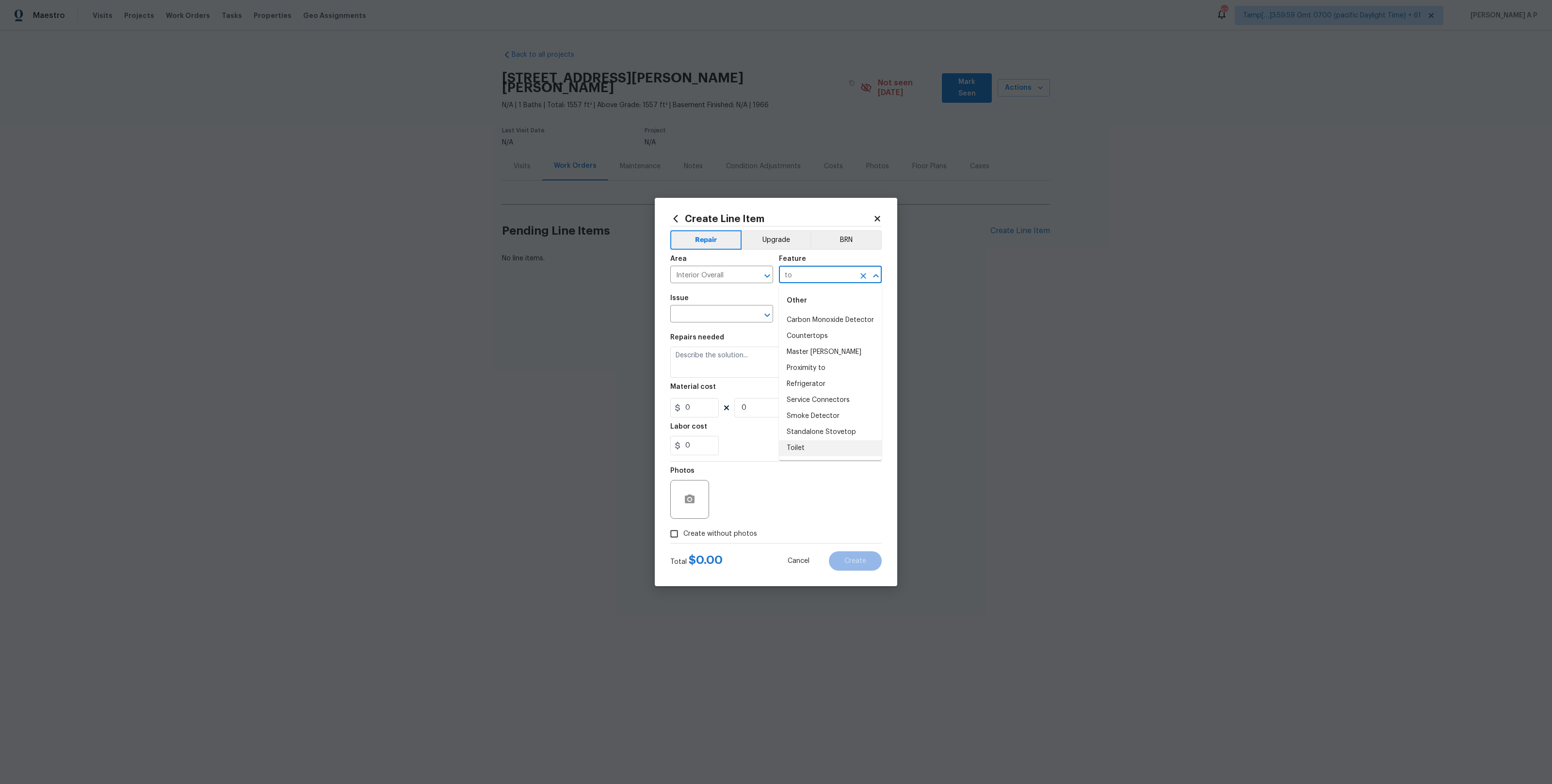
click at [809, 453] on li "Toilet" at bounding box center [830, 448] width 103 height 16
type input "Toilet"
click at [733, 316] on input "text" at bounding box center [709, 314] width 76 height 15
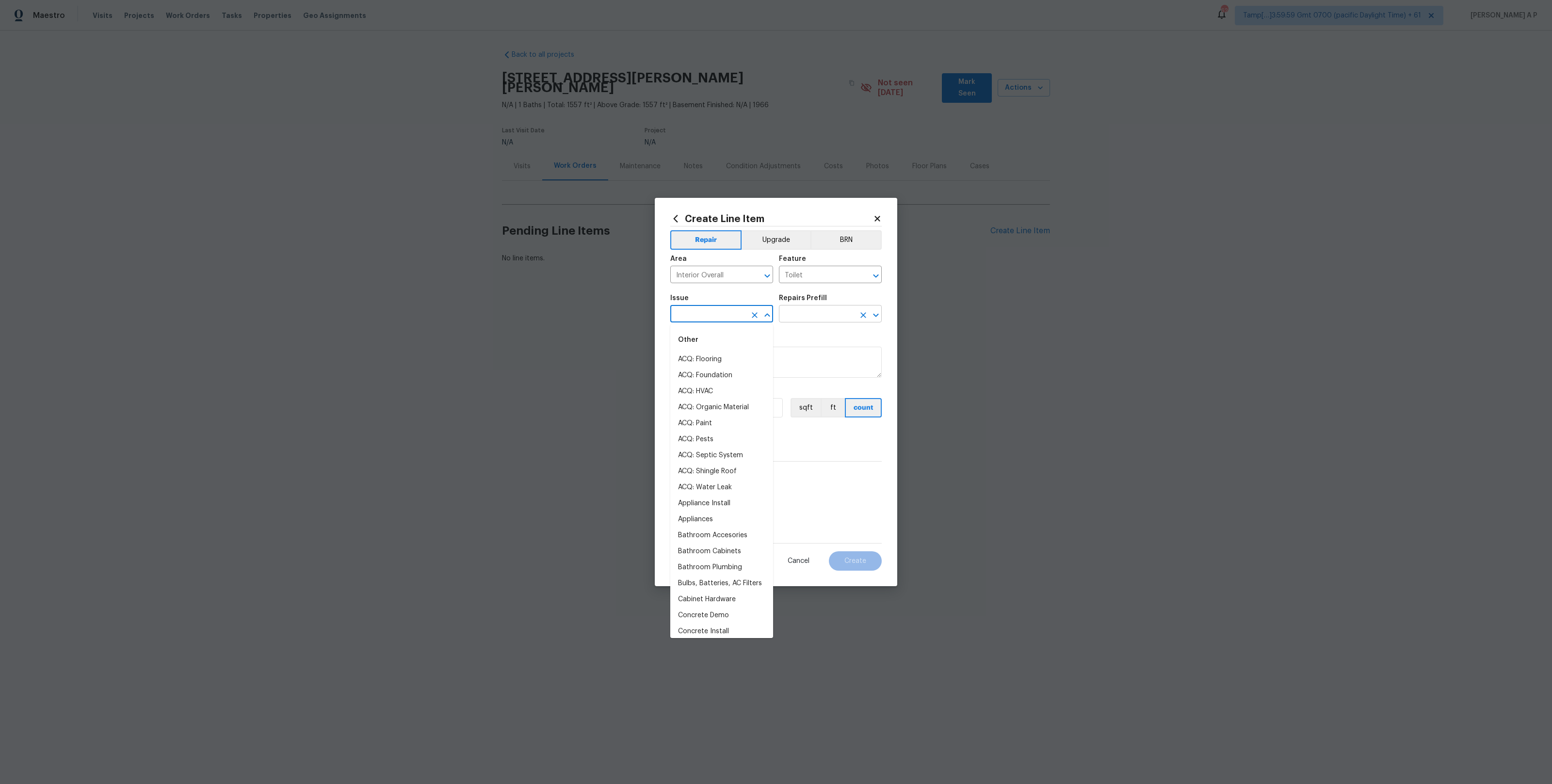
click at [832, 307] on input "text" at bounding box center [817, 314] width 76 height 15
click at [713, 321] on input "text" at bounding box center [709, 314] width 76 height 15
type input "t"
click at [725, 390] on li "Bathroom Plumbing" at bounding box center [722, 391] width 103 height 16
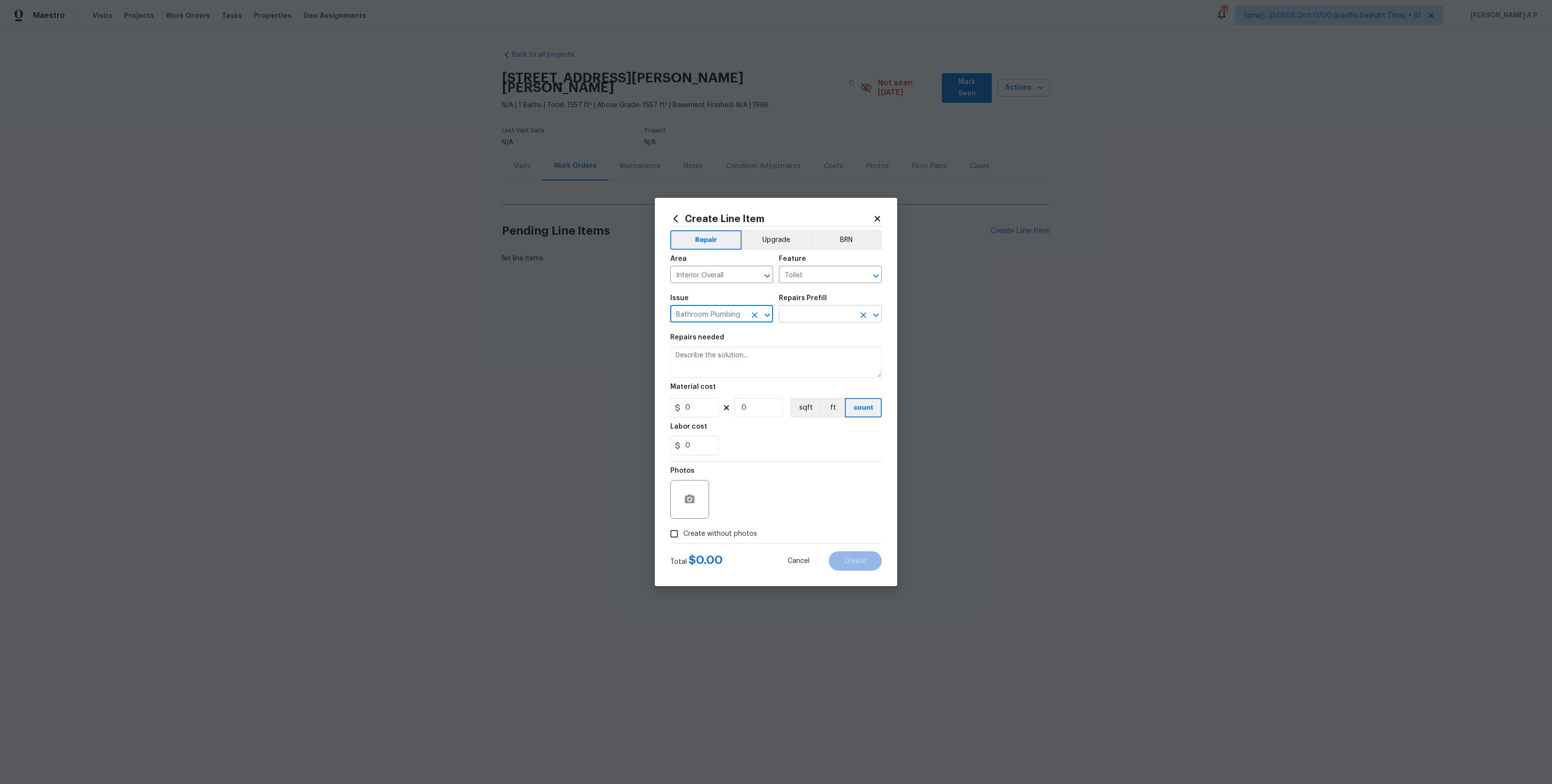
type input "Bathroom Plumbing"
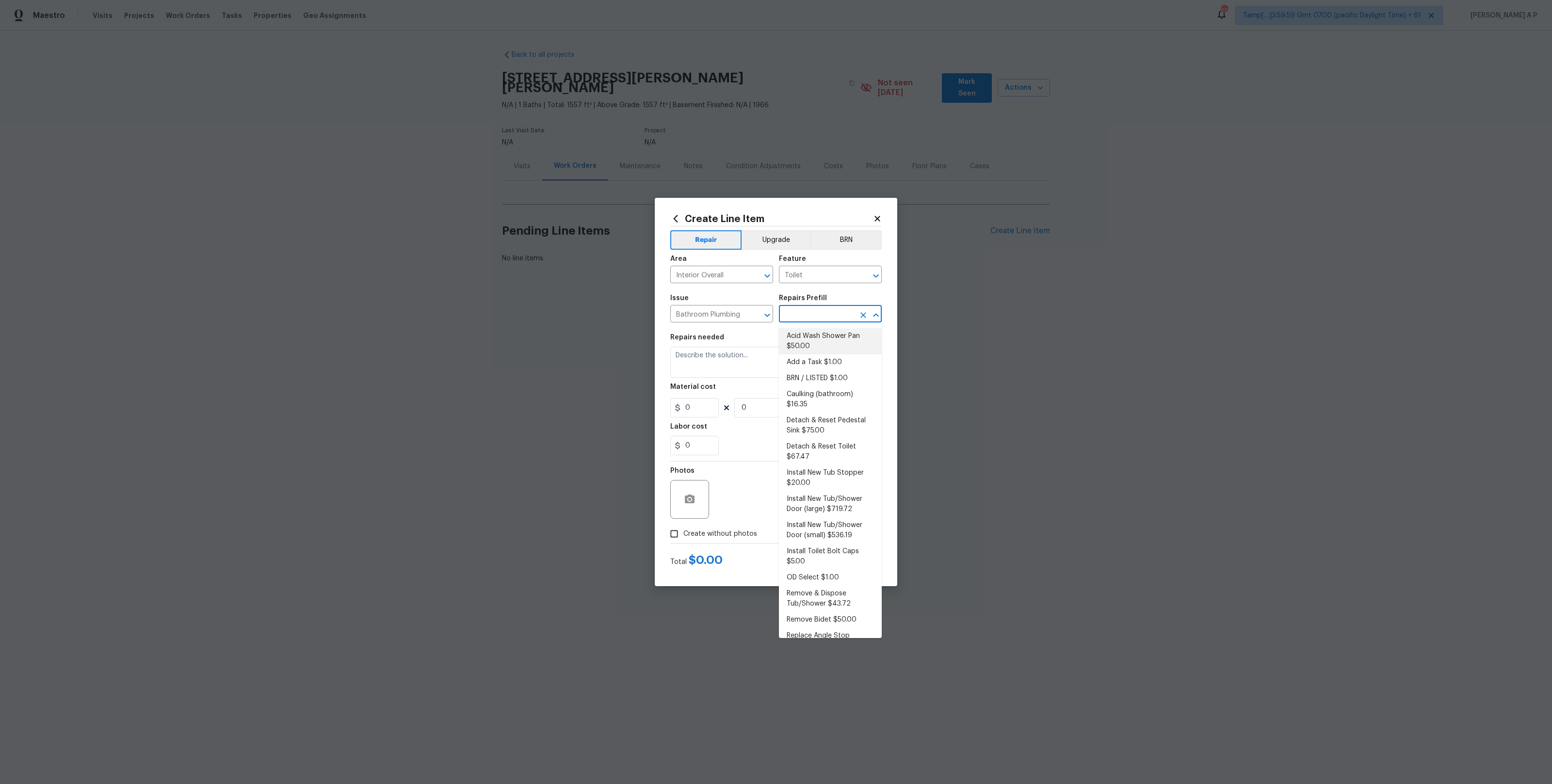
click at [819, 318] on input "text" at bounding box center [817, 314] width 76 height 15
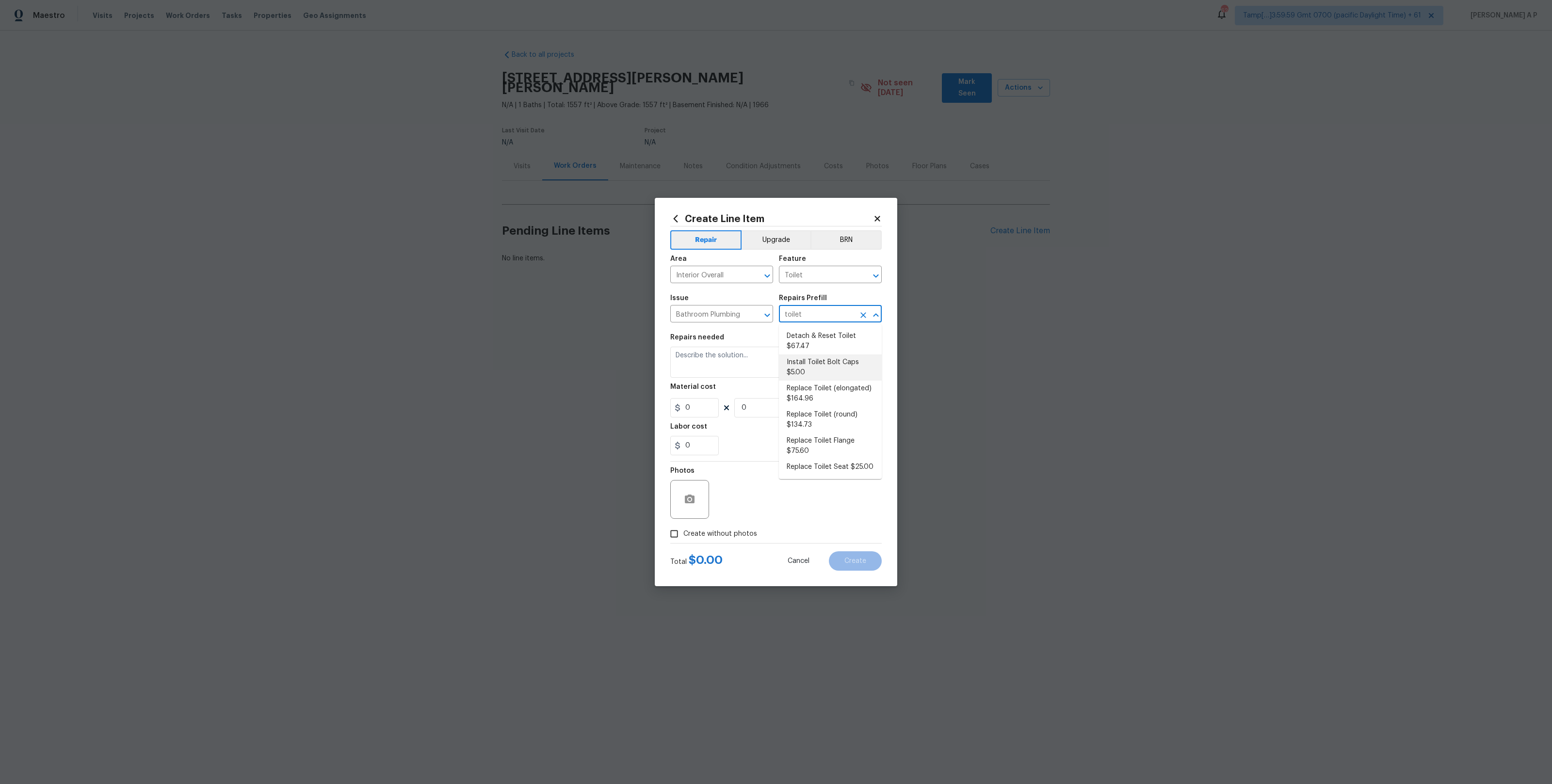
type input "toilet"
click at [755, 279] on icon "Clear" at bounding box center [755, 276] width 10 height 10
click at [756, 316] on icon "Clear" at bounding box center [755, 315] width 6 height 6
click at [863, 278] on icon "Clear" at bounding box center [863, 276] width 10 height 10
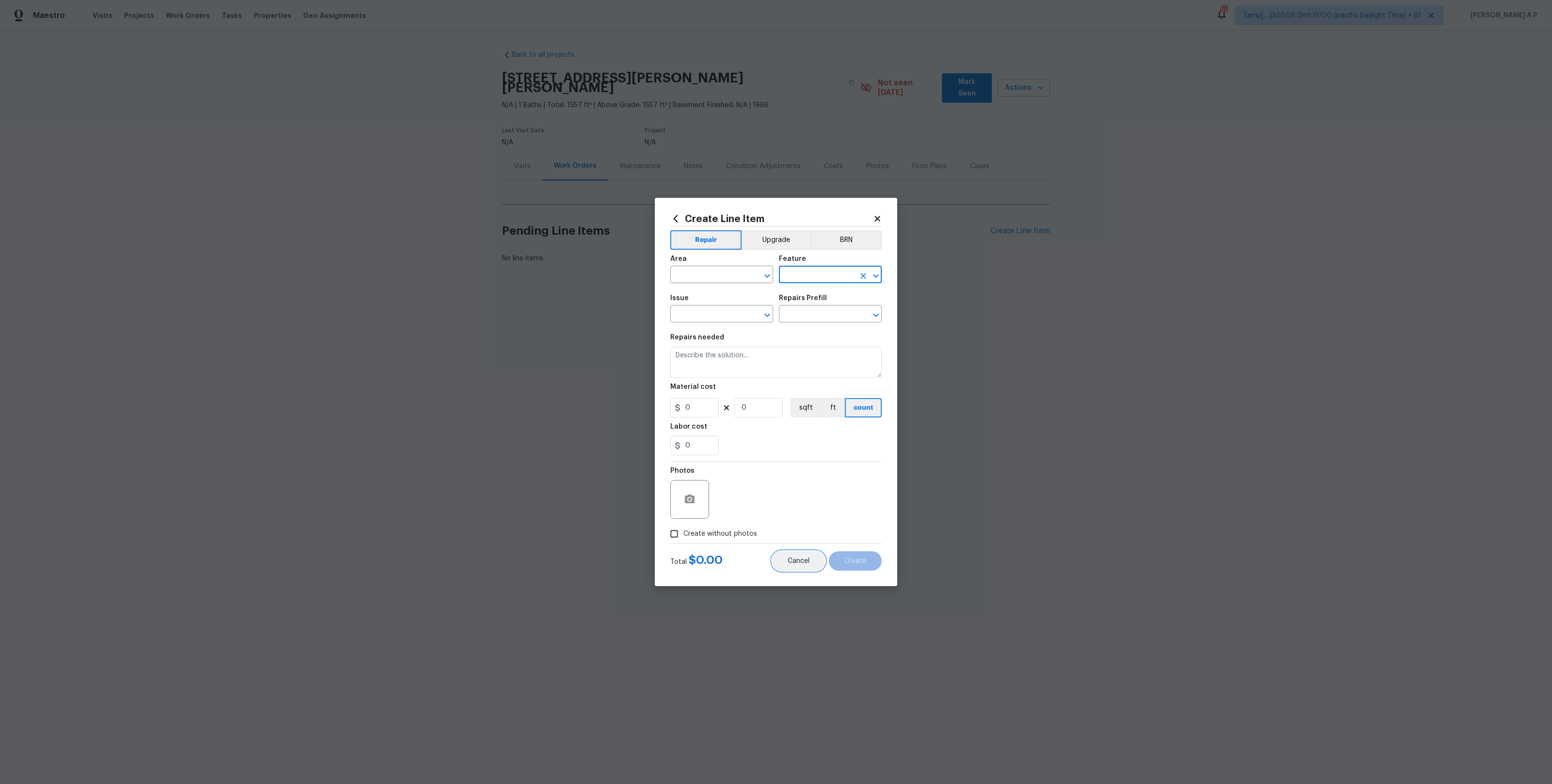
click at [799, 562] on span "Cancel" at bounding box center [798, 561] width 22 height 7
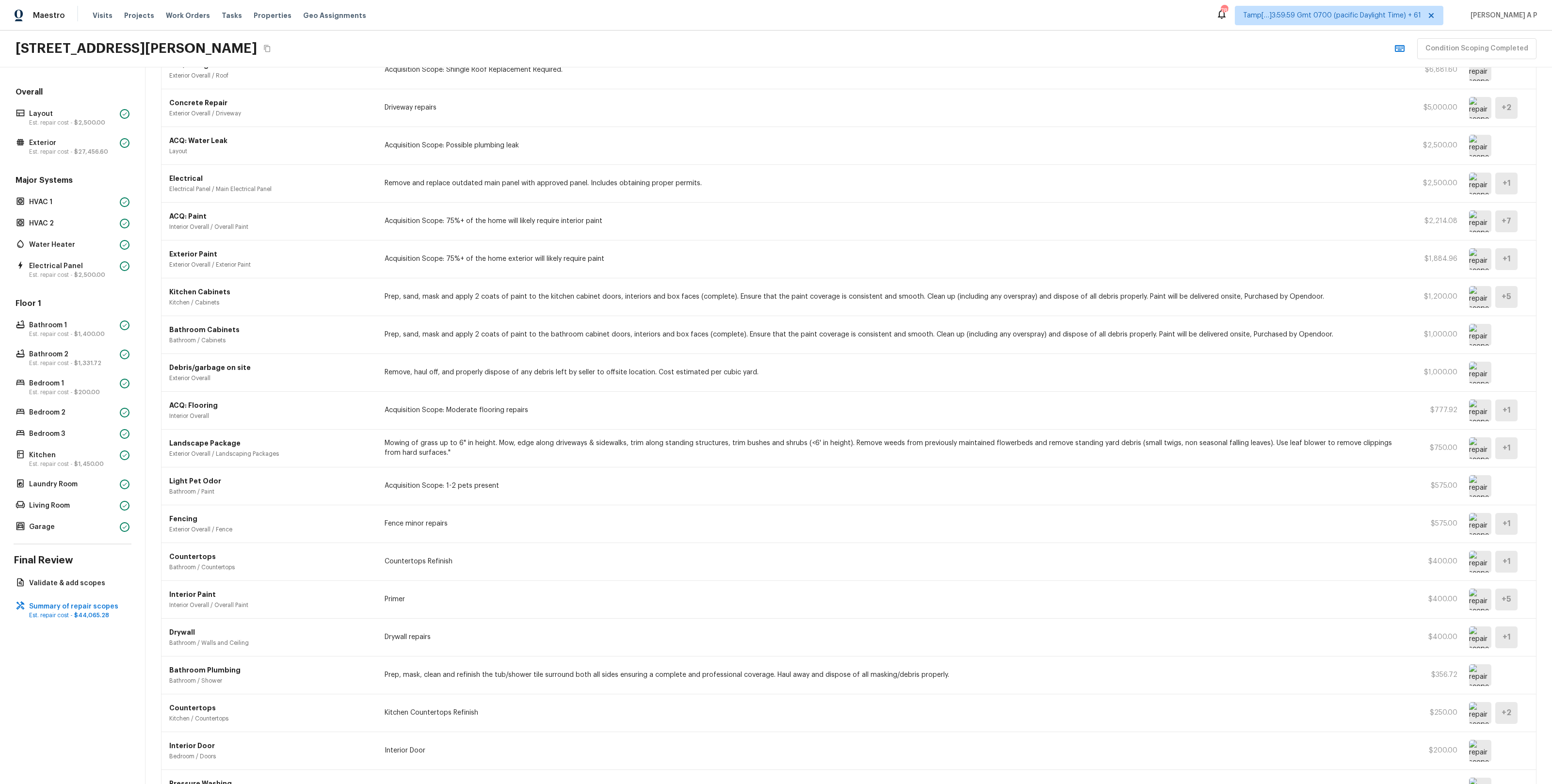
scroll to position [194, 0]
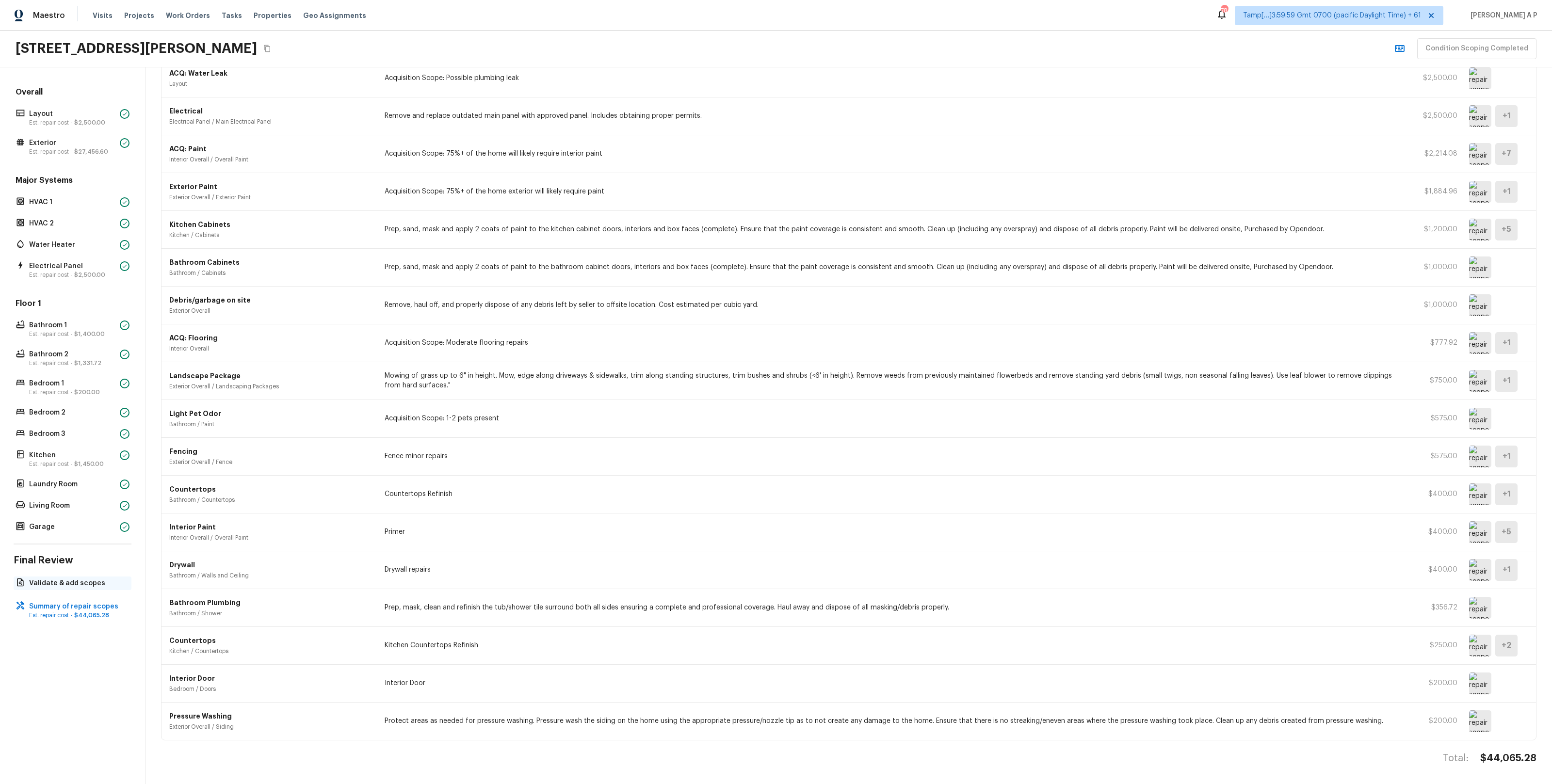
click at [66, 588] on div "Validate & add scopes" at bounding box center [73, 583] width 118 height 14
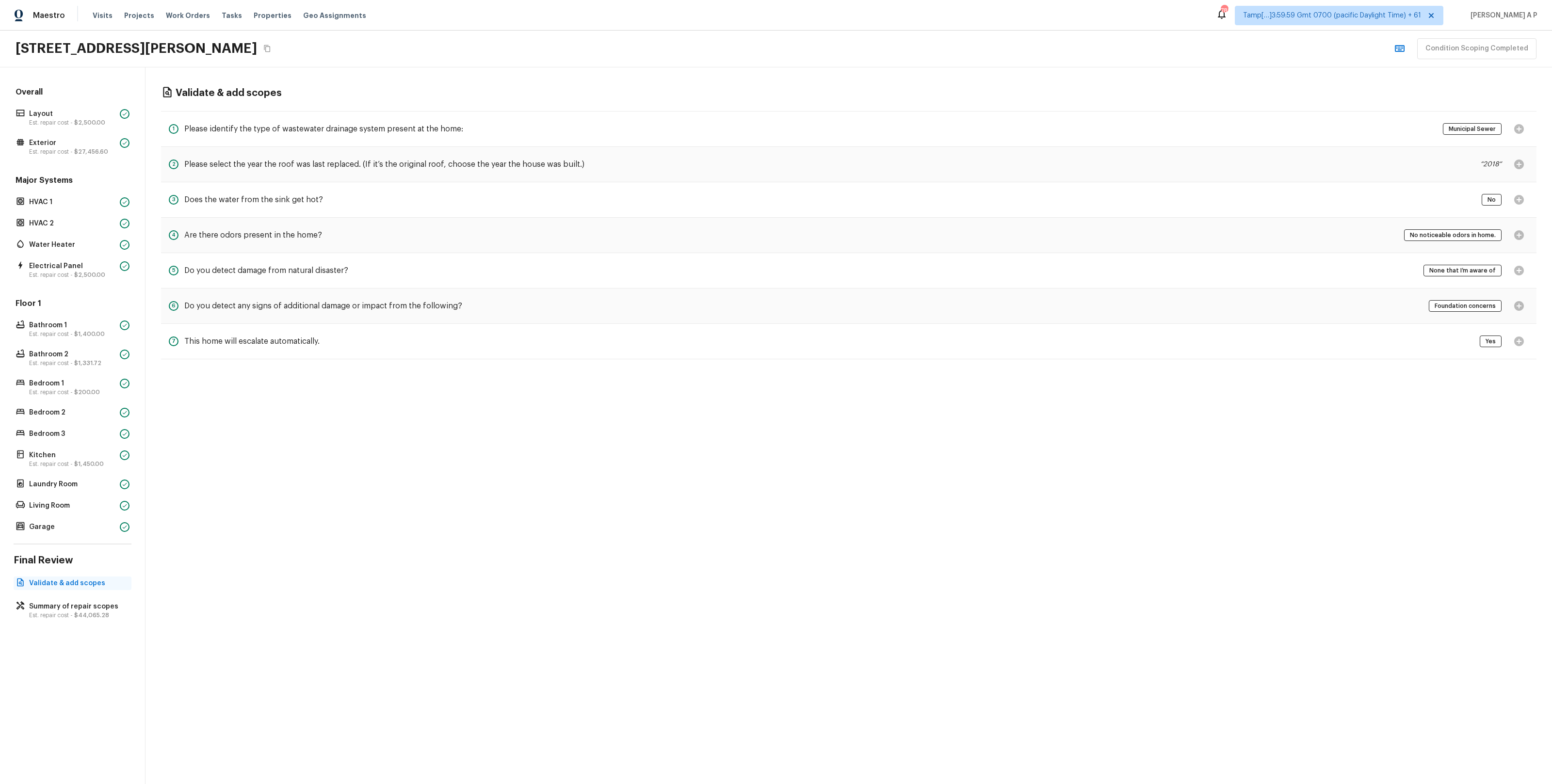
scroll to position [0, 0]
click at [63, 615] on p "Est. repair cost - $44,065.28" at bounding box center [77, 615] width 96 height 8
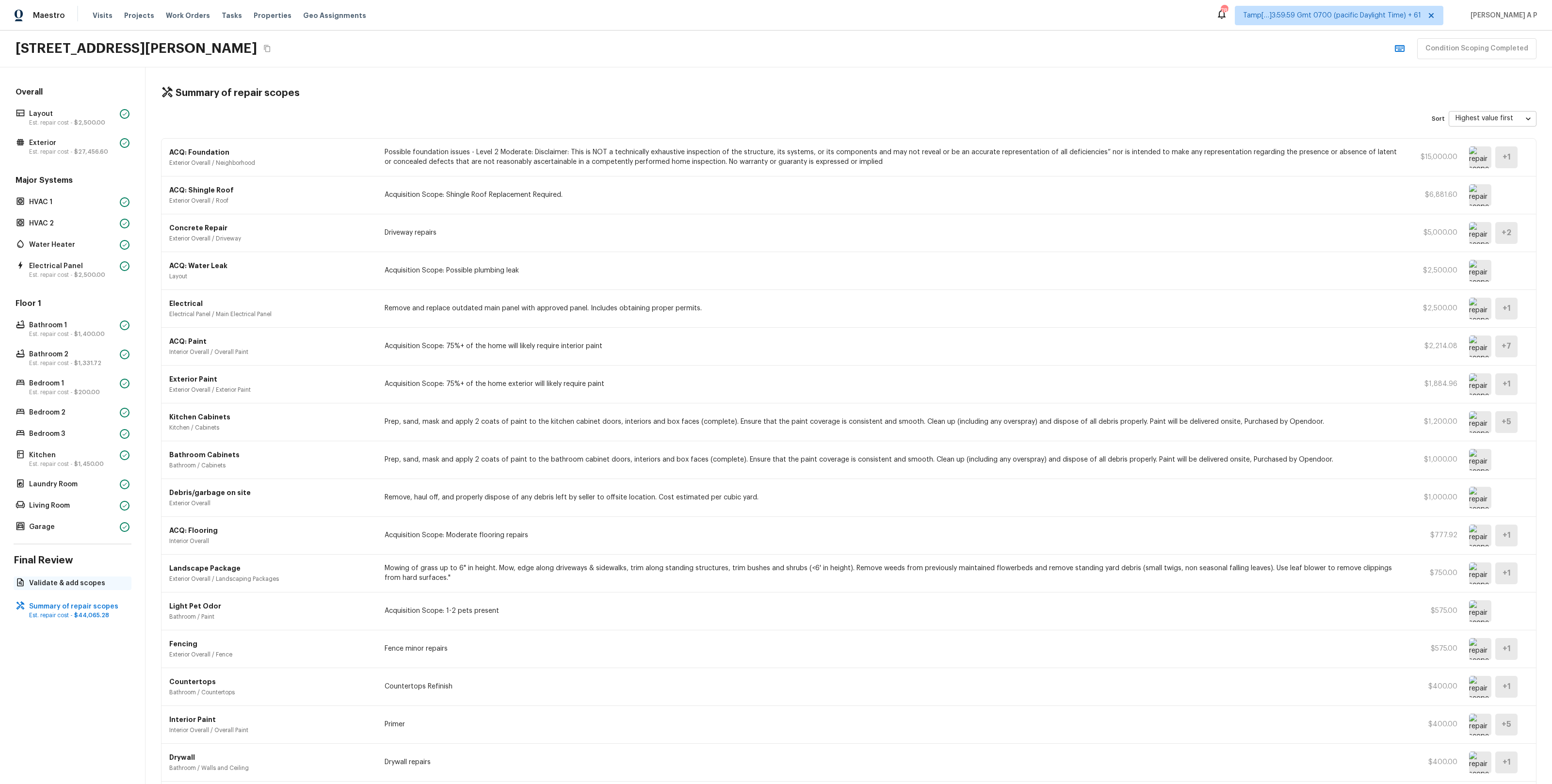
click at [96, 581] on p "Validate & add scopes" at bounding box center [77, 583] width 96 height 10
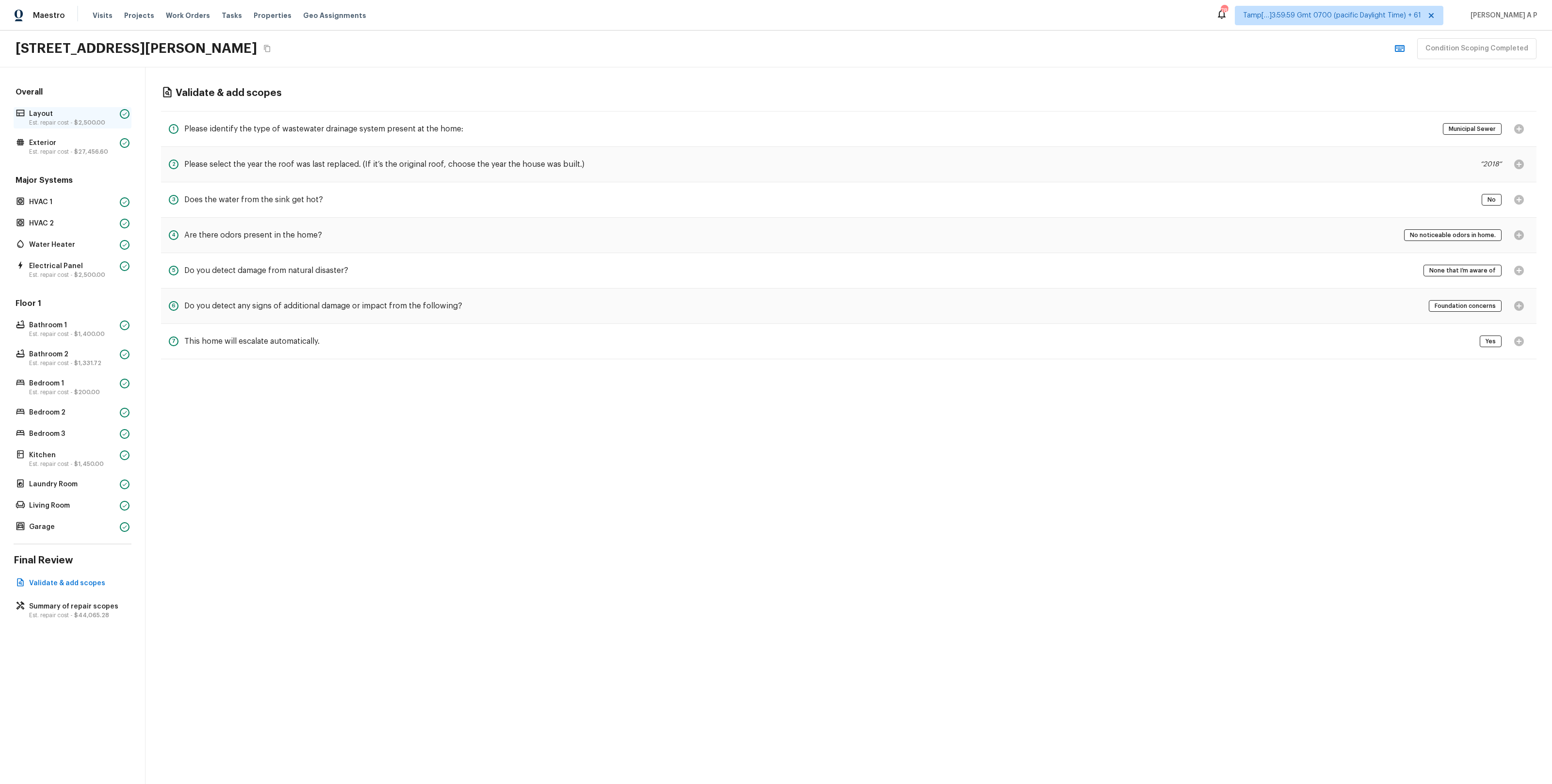
click at [81, 117] on p "Layout" at bounding box center [72, 114] width 87 height 10
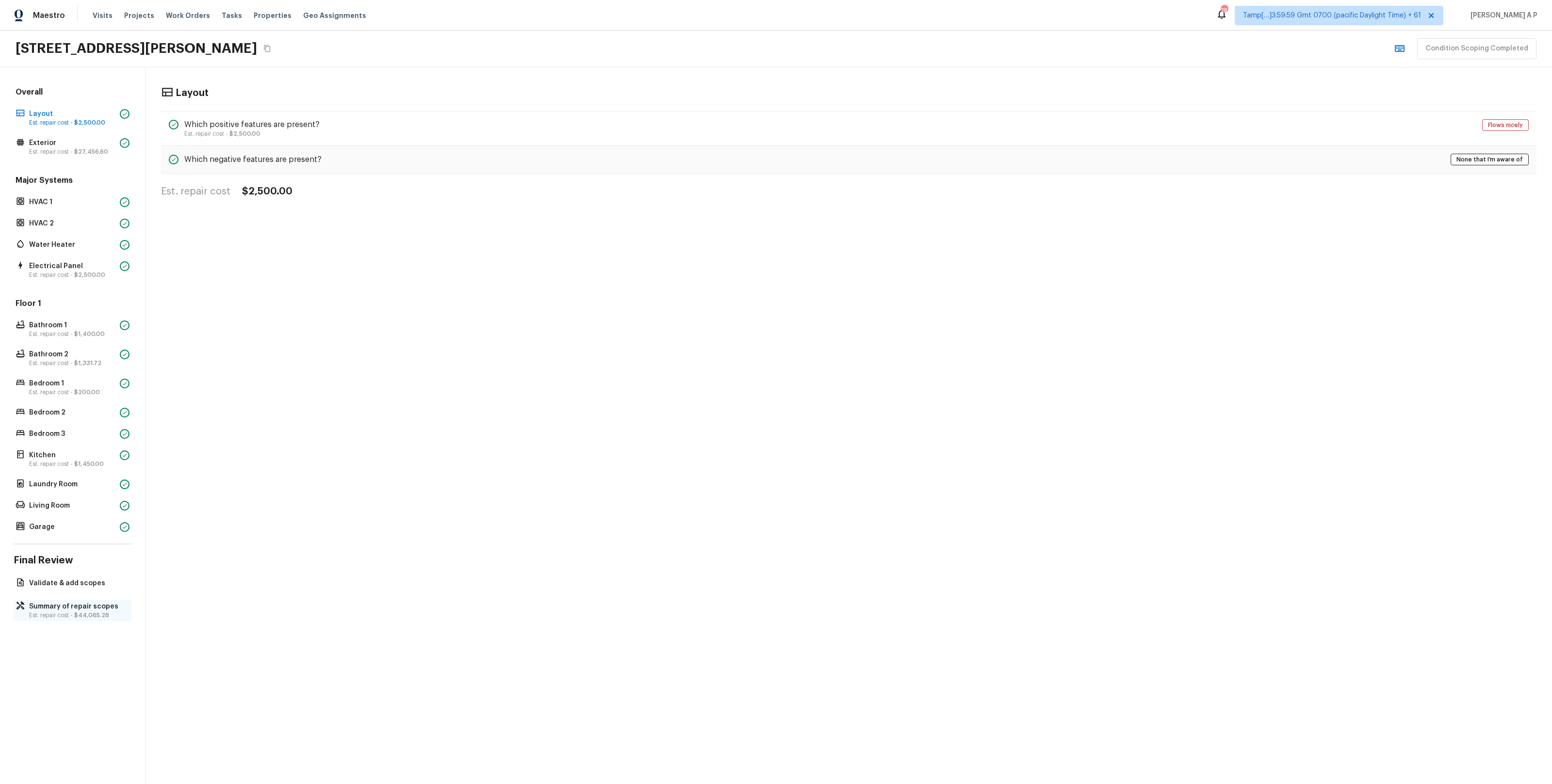
click at [73, 613] on p "Est. repair cost - $44,065.28" at bounding box center [77, 615] width 96 height 8
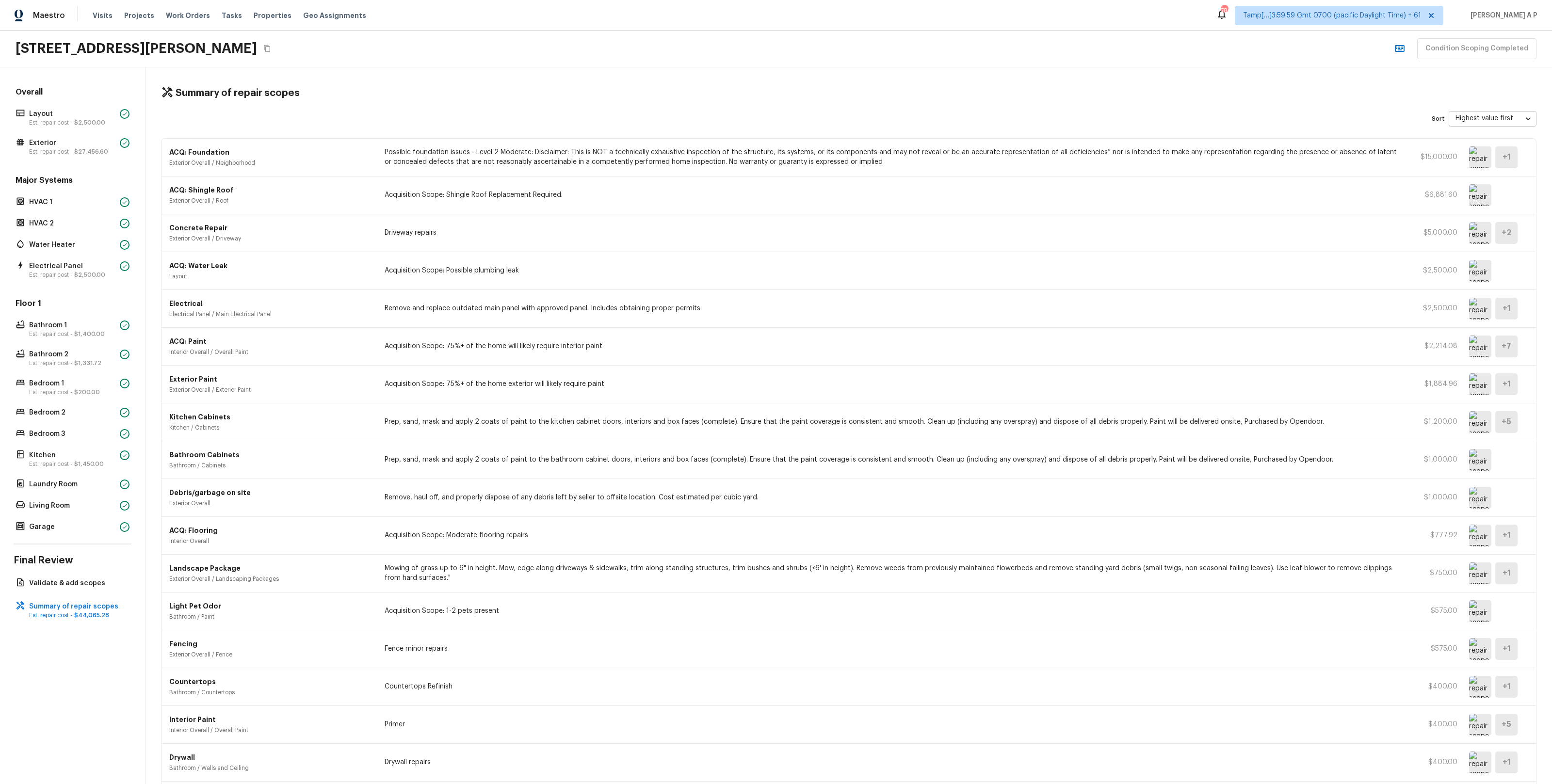
click at [1485, 275] on img at bounding box center [1480, 270] width 22 height 22
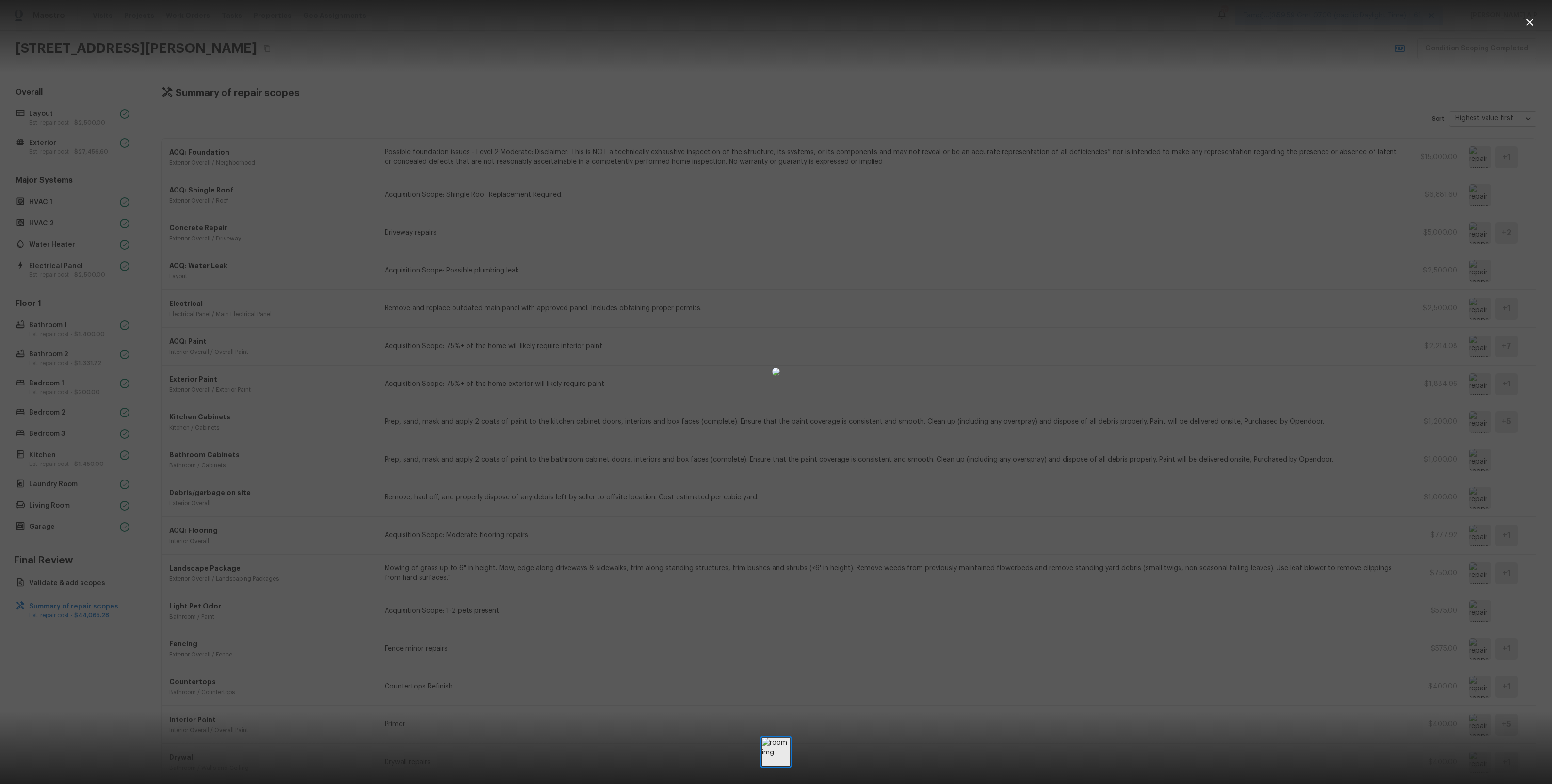
click at [1231, 259] on div at bounding box center [776, 372] width 1552 height 712
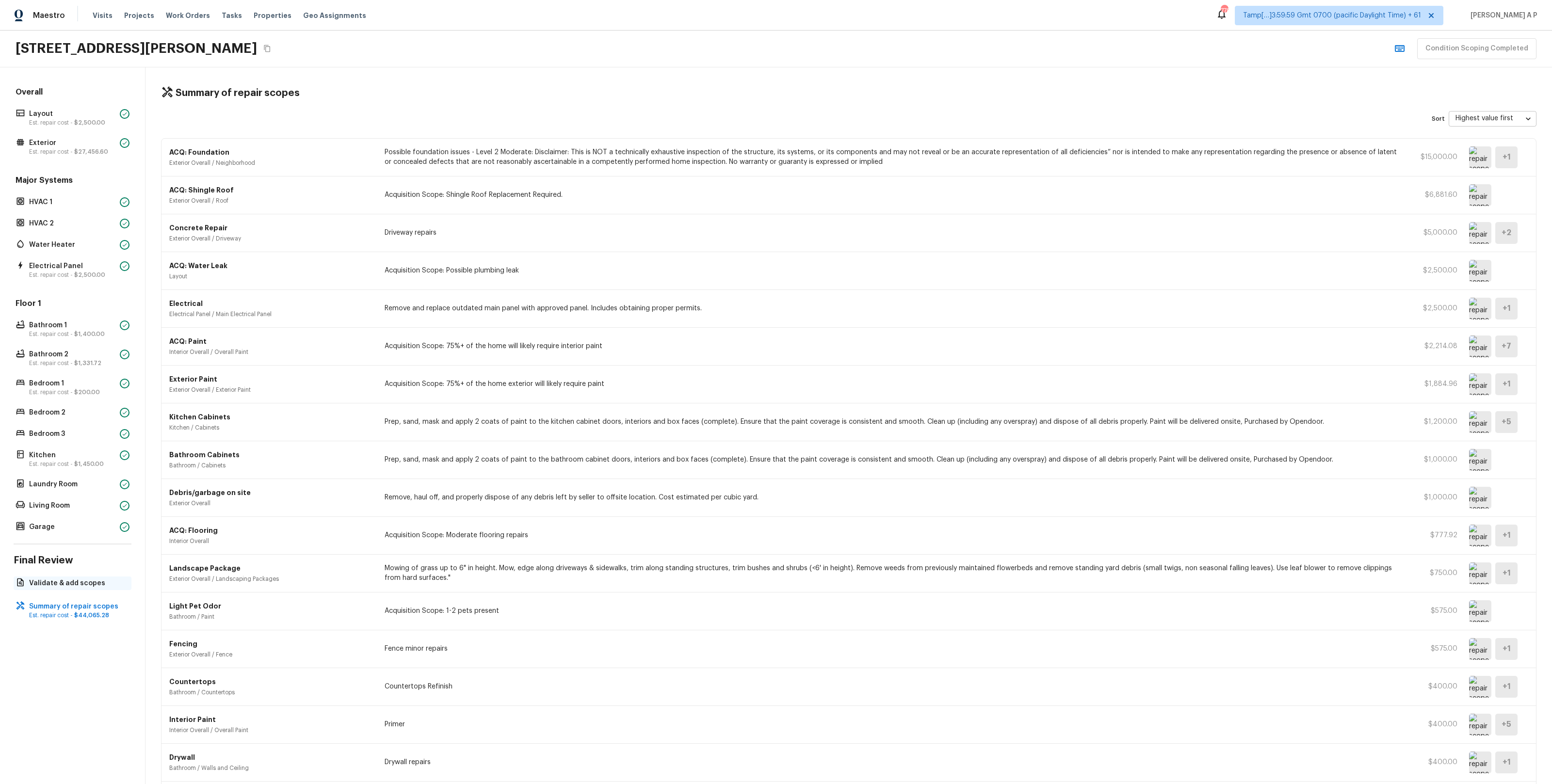
click at [91, 585] on p "Validate & add scopes" at bounding box center [77, 583] width 96 height 10
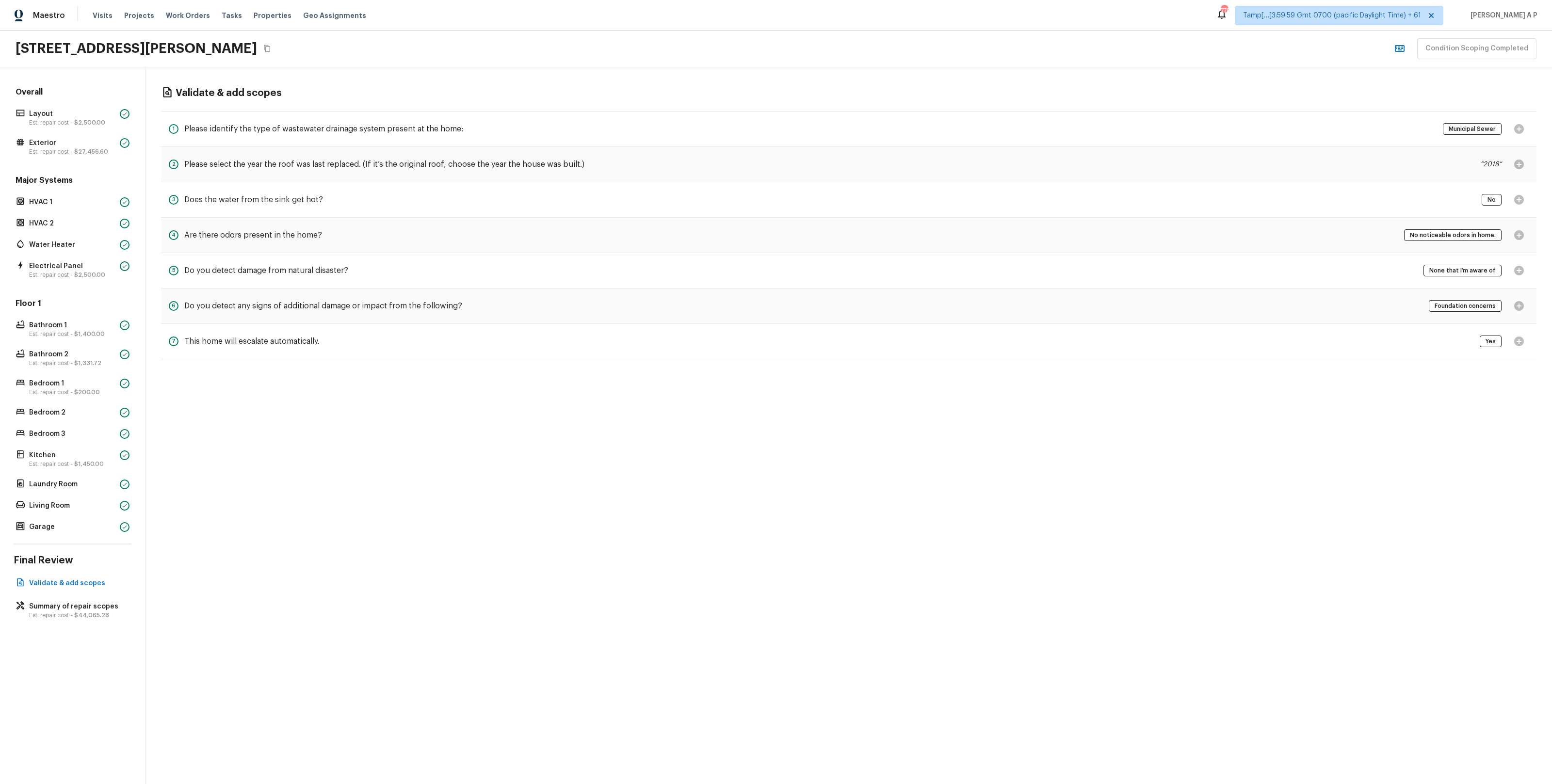
click at [354, 196] on div "3 Does the water from the sink get hot? No" at bounding box center [848, 200] width 1375 height 36
click at [310, 202] on h5 "Does the water from the sink get hot?" at bounding box center [254, 200] width 139 height 11
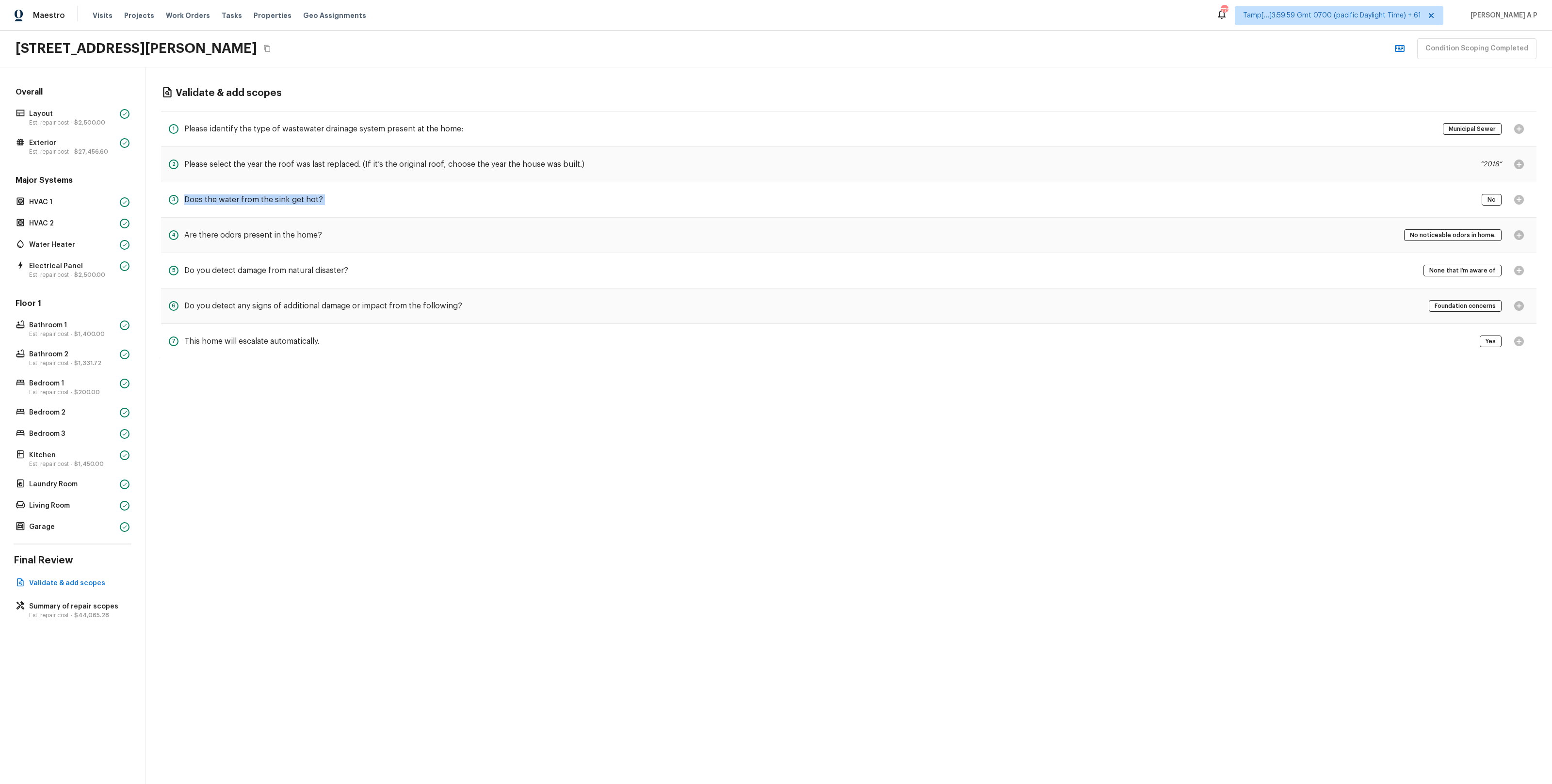
click at [310, 202] on h5 "Does the water from the sink get hot?" at bounding box center [254, 200] width 139 height 11
click at [71, 610] on p "Summary of repair scopes" at bounding box center [77, 606] width 96 height 10
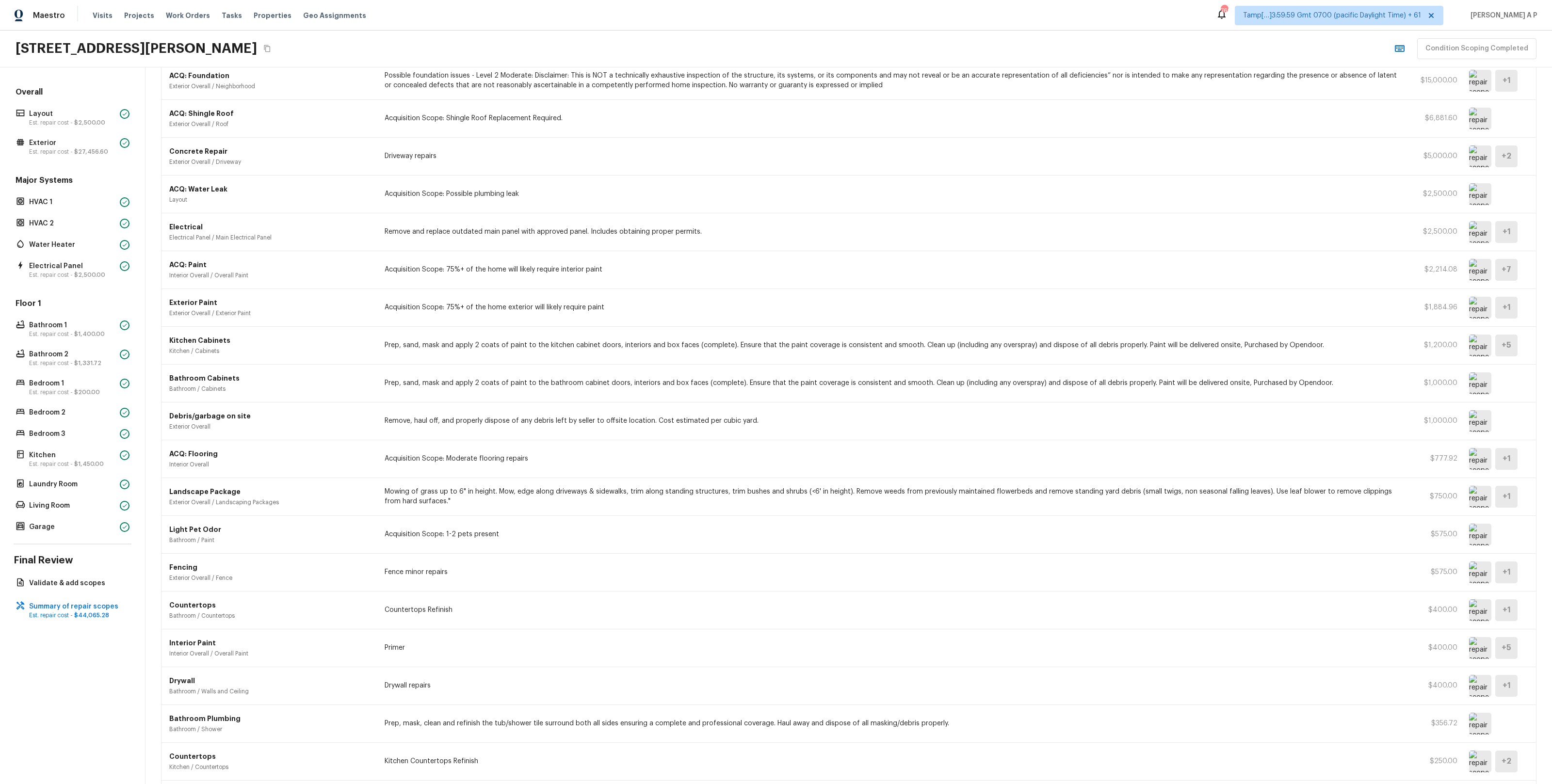
scroll to position [194, 0]
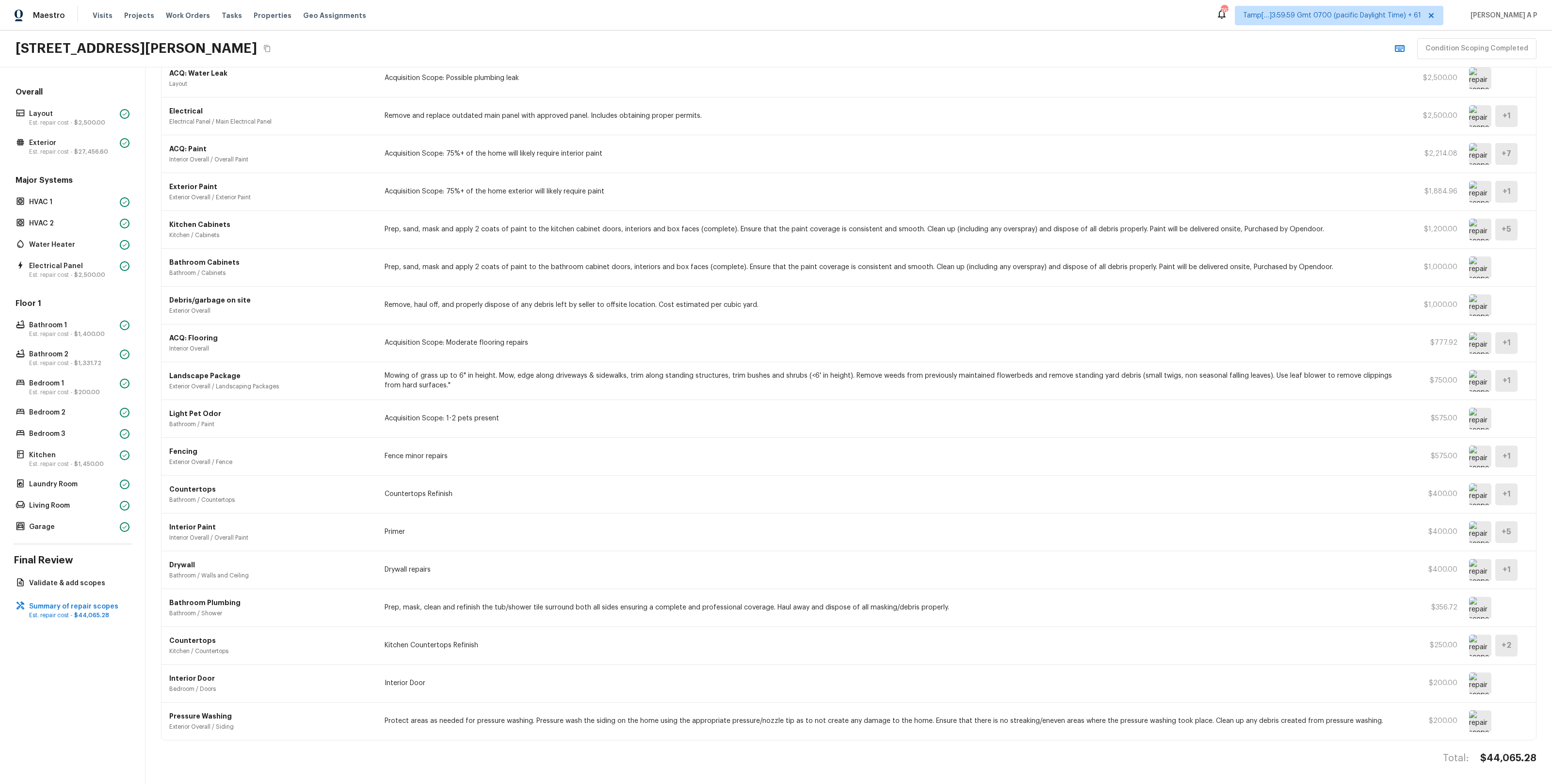
click at [1483, 269] on img at bounding box center [1480, 267] width 22 height 22
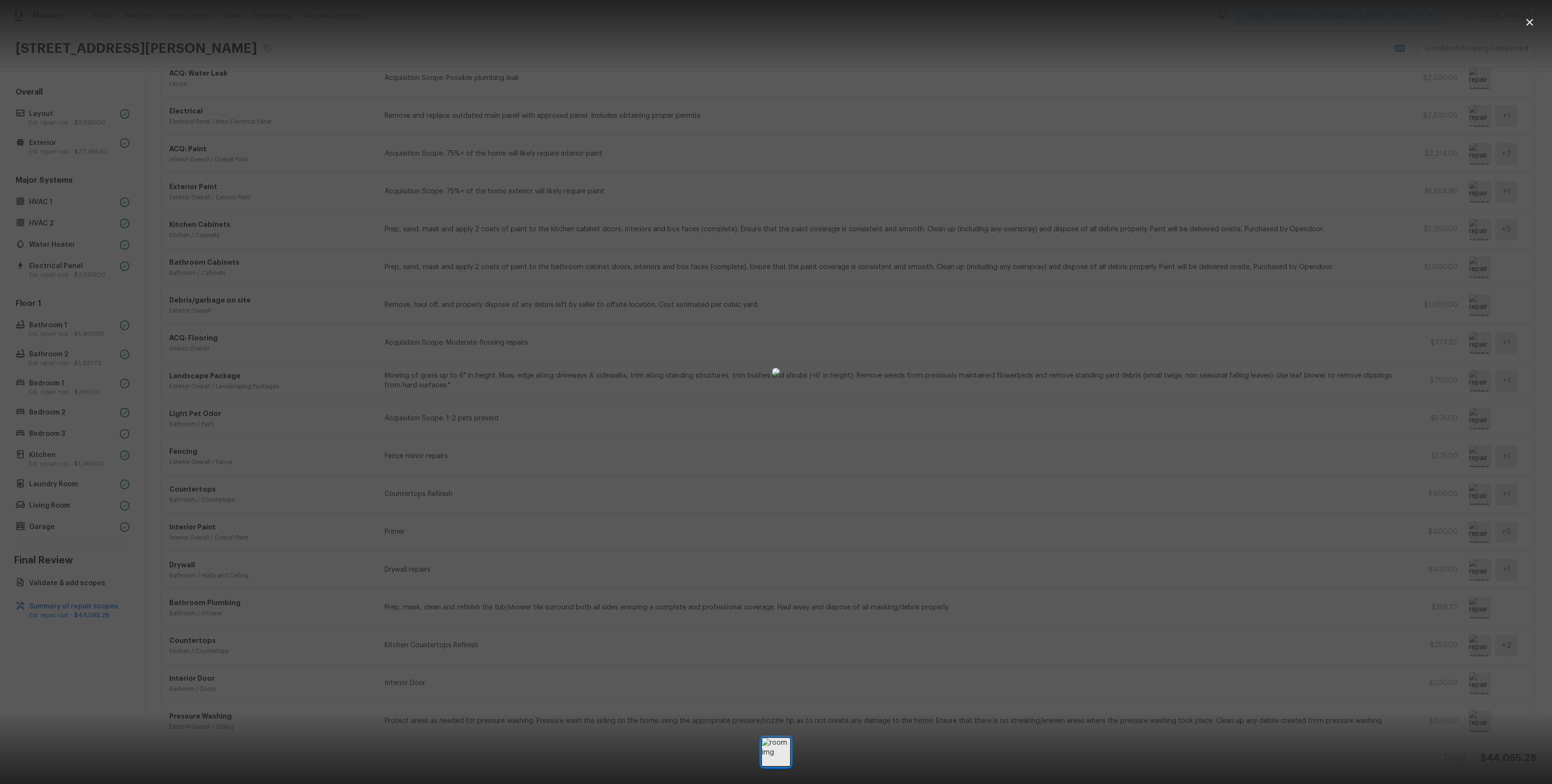
click at [1367, 284] on div at bounding box center [776, 372] width 1552 height 712
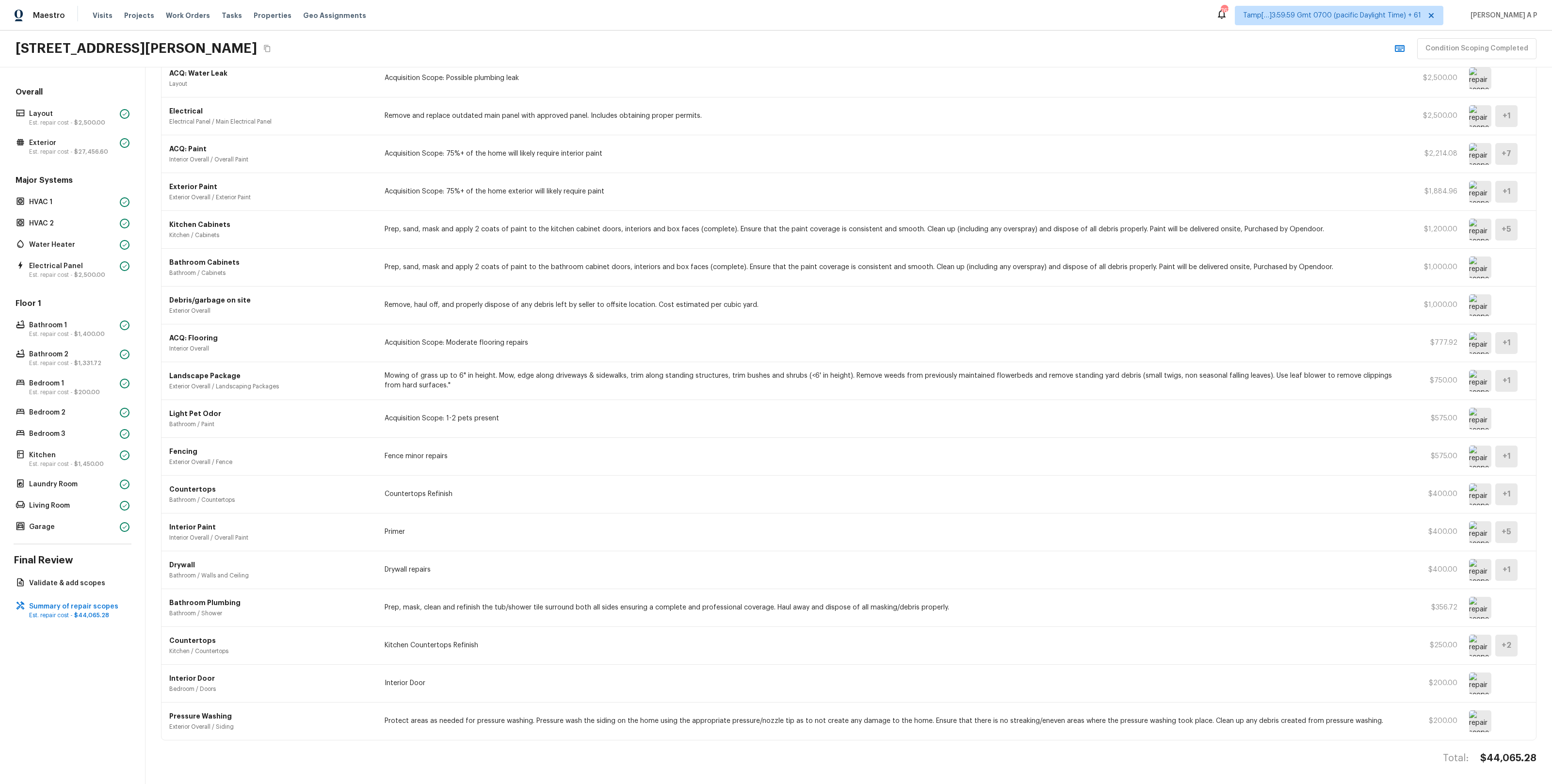
click at [1488, 496] on img at bounding box center [1480, 494] width 22 height 22
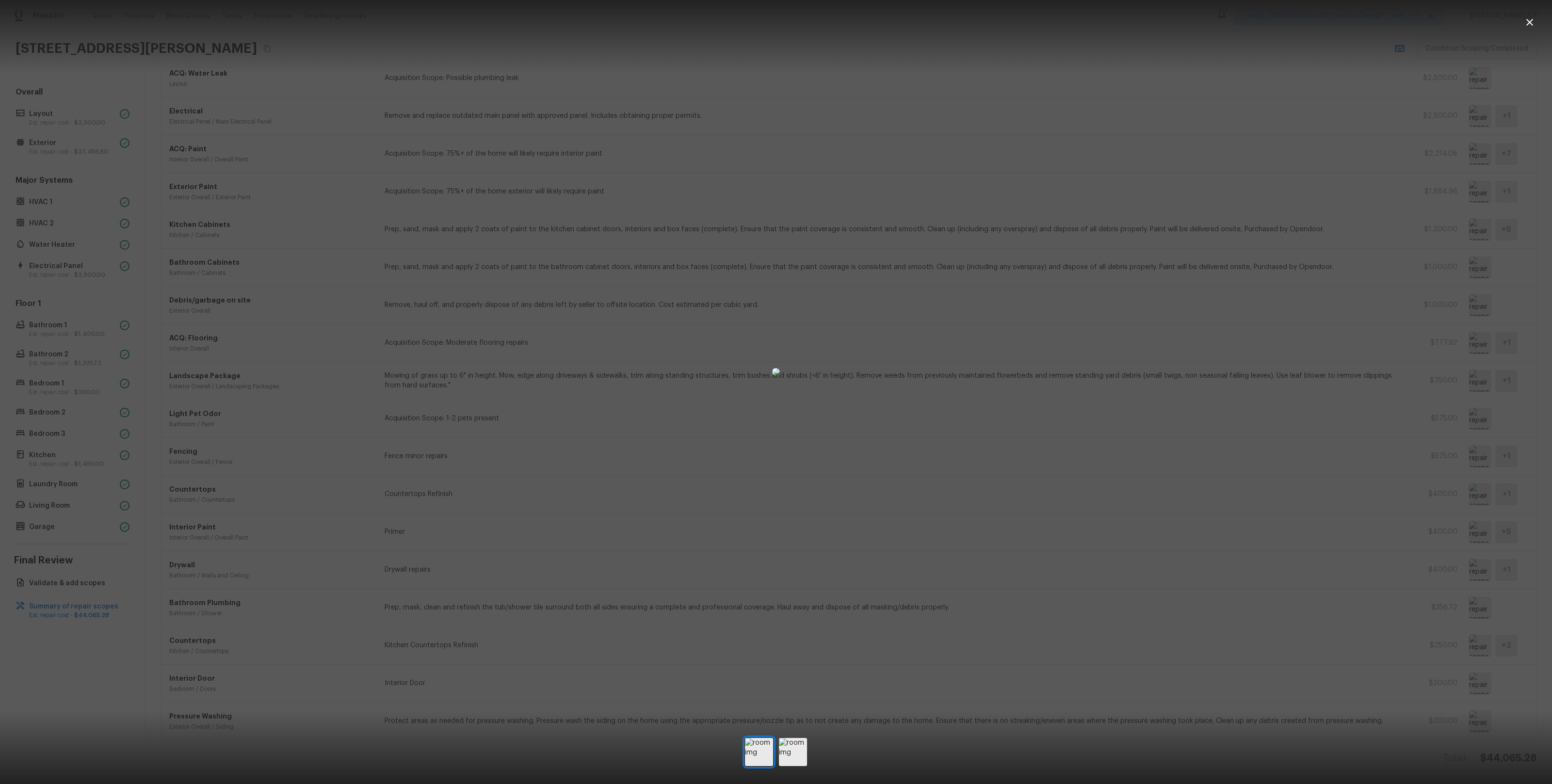
click at [1204, 491] on div at bounding box center [776, 372] width 1552 height 712
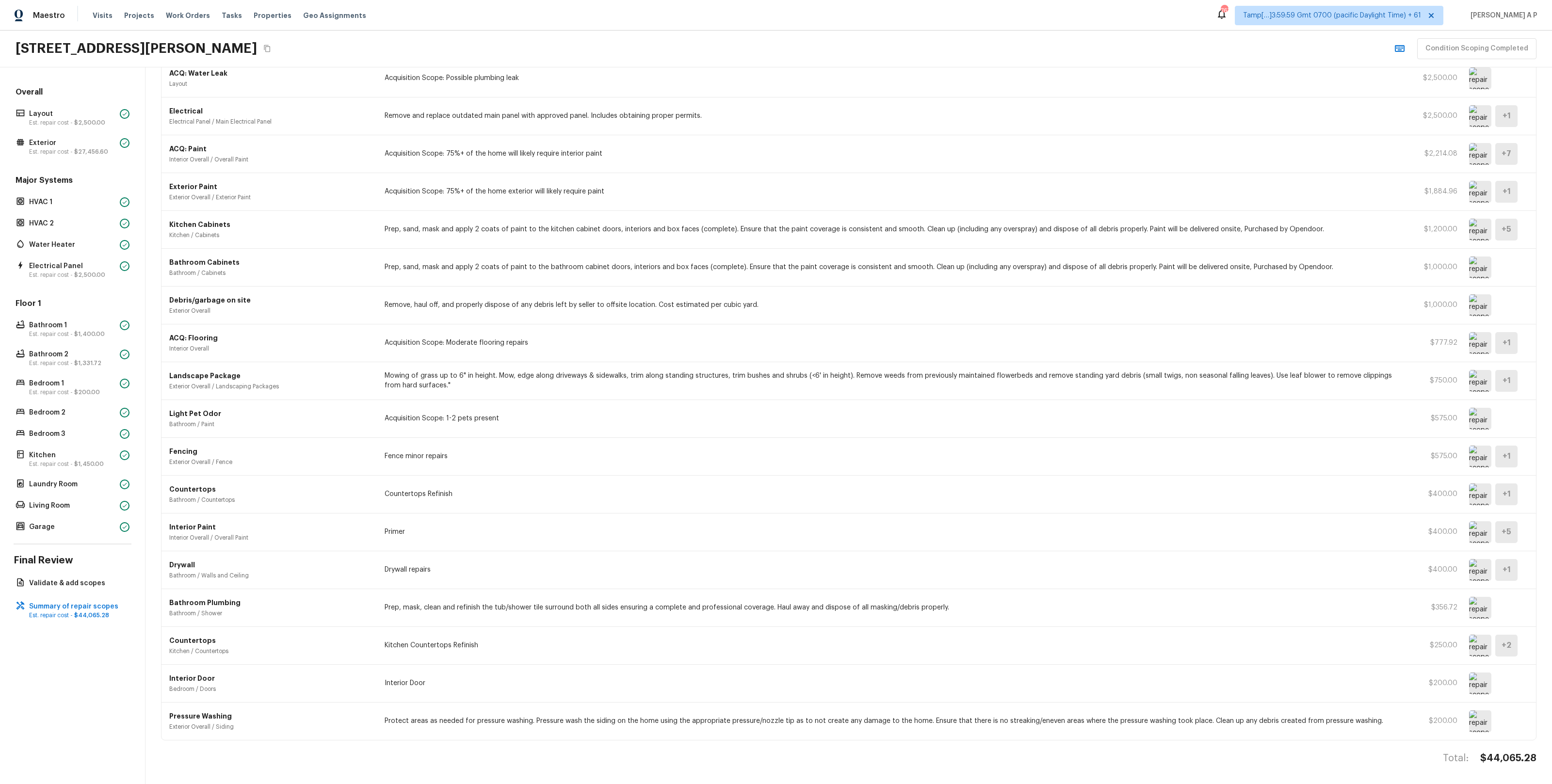
click at [1486, 613] on img at bounding box center [1480, 608] width 22 height 22
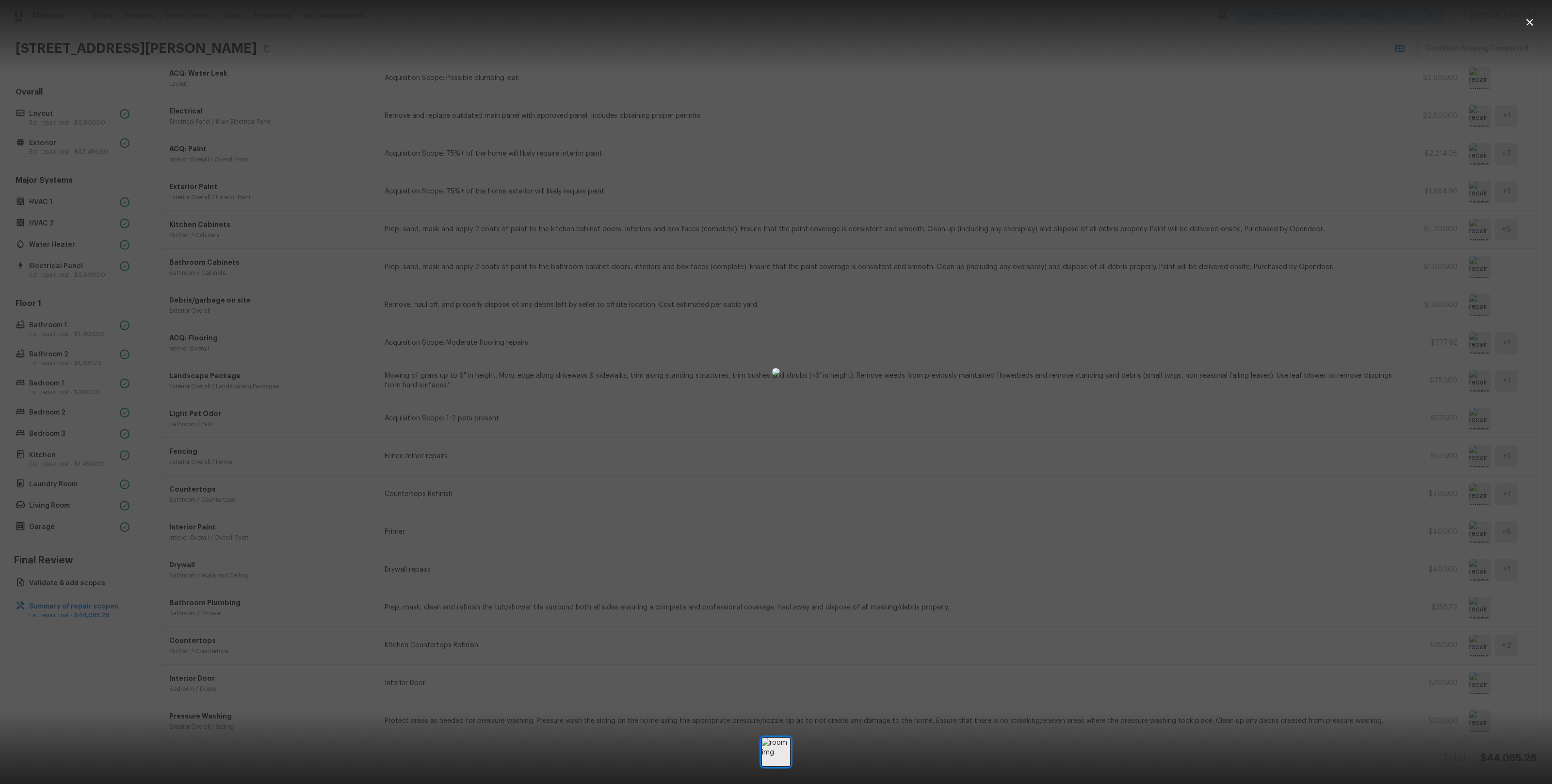
click at [1374, 588] on div at bounding box center [776, 372] width 1552 height 712
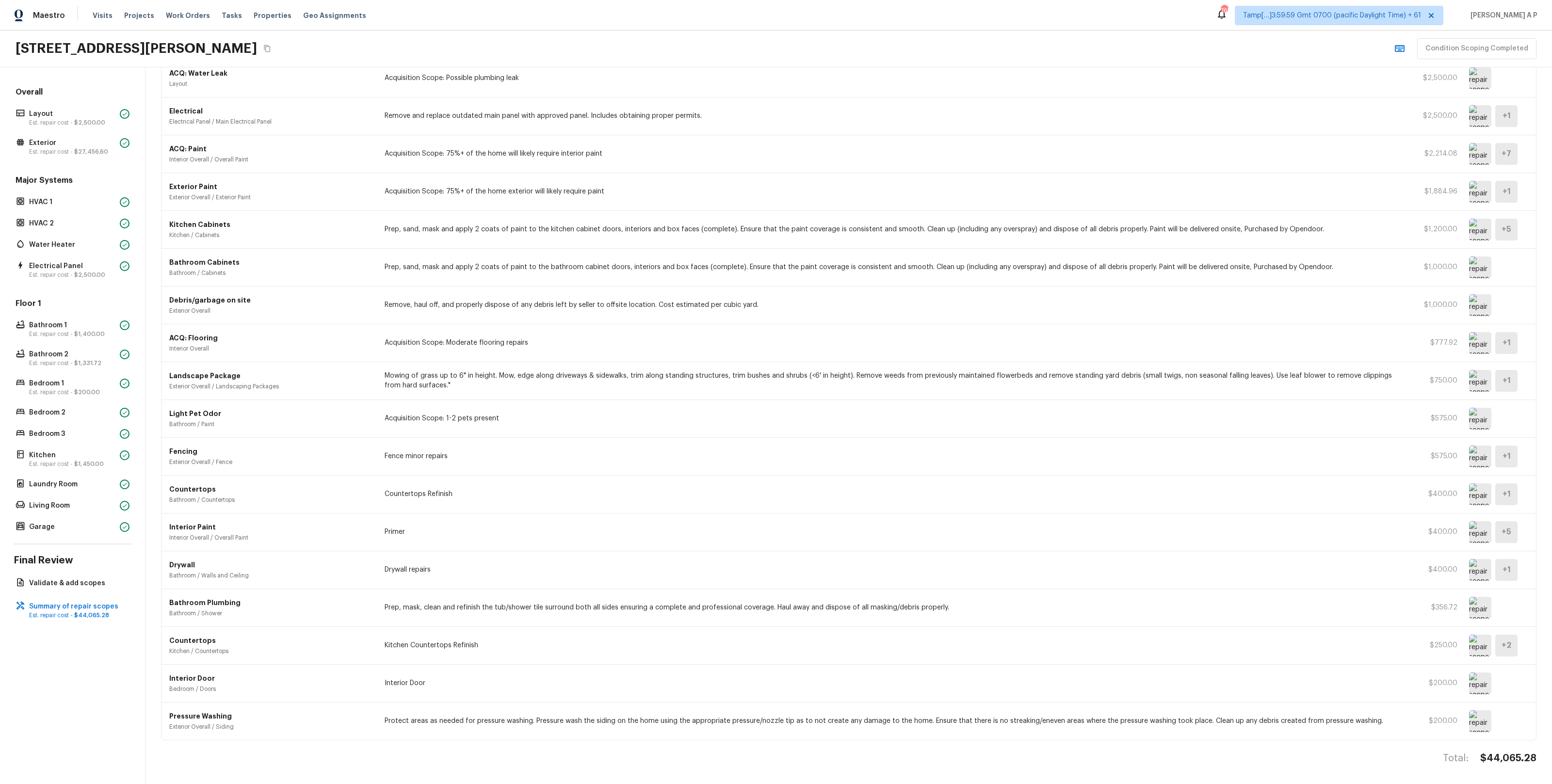
click at [384, 352] on div "ACQ: Flooring Interior Overall Acquisition Scope: Moderate flooring repairs $77…" at bounding box center [848, 343] width 1374 height 38
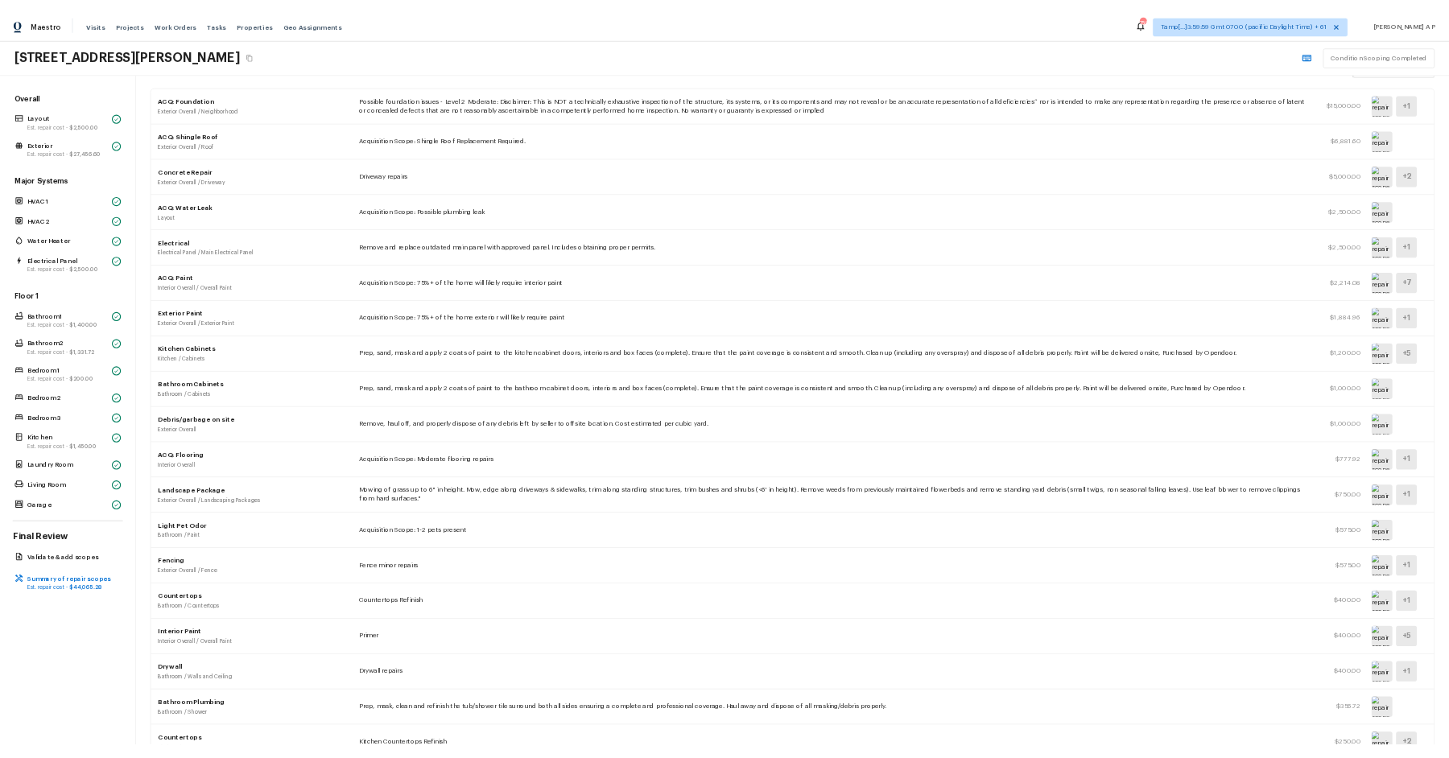
scroll to position [98, 0]
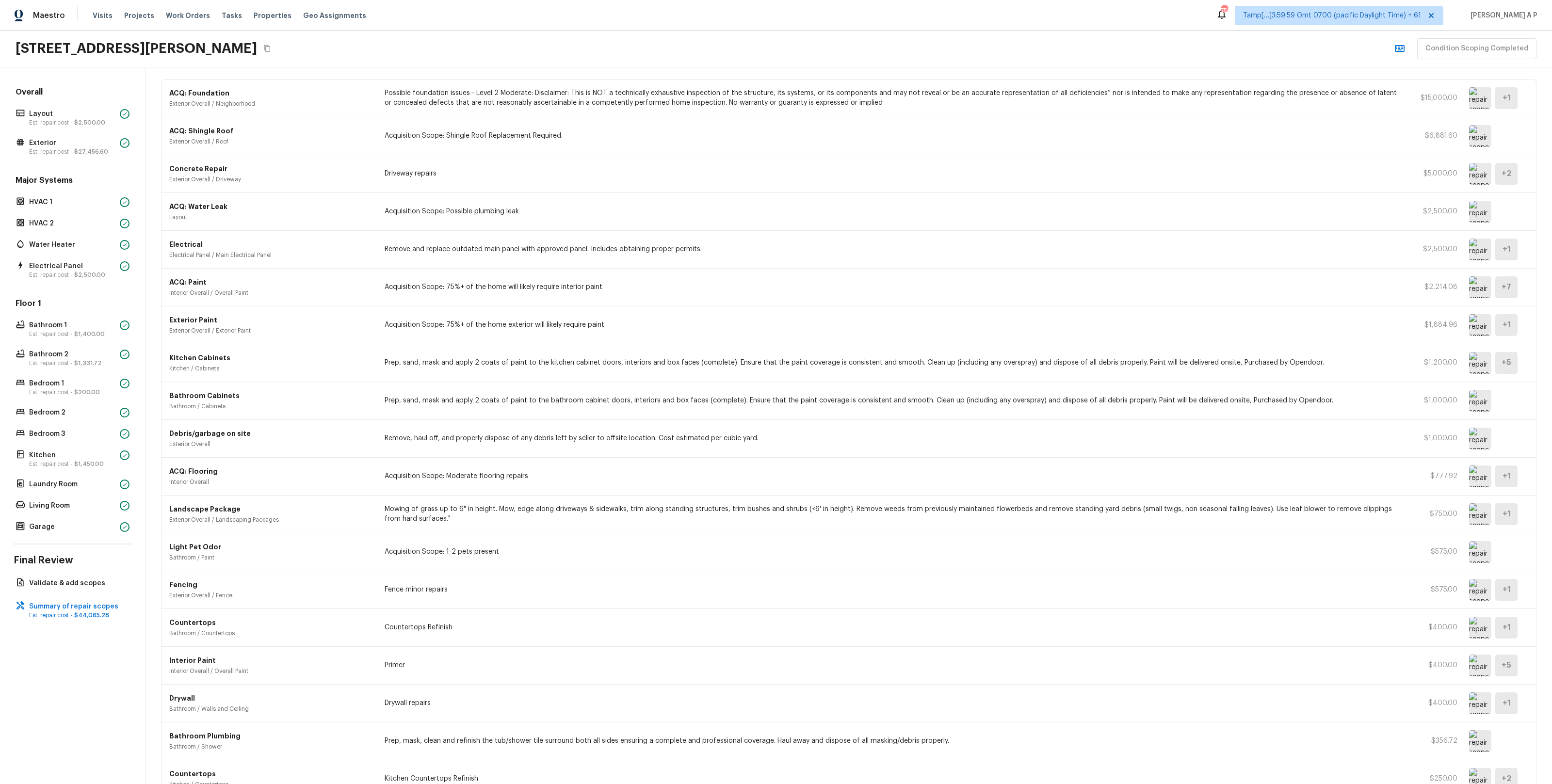
click at [435, 476] on p "Acquisition Scope: Moderate flooring repairs" at bounding box center [893, 476] width 1018 height 10
click at [1478, 484] on img at bounding box center [1480, 476] width 22 height 22
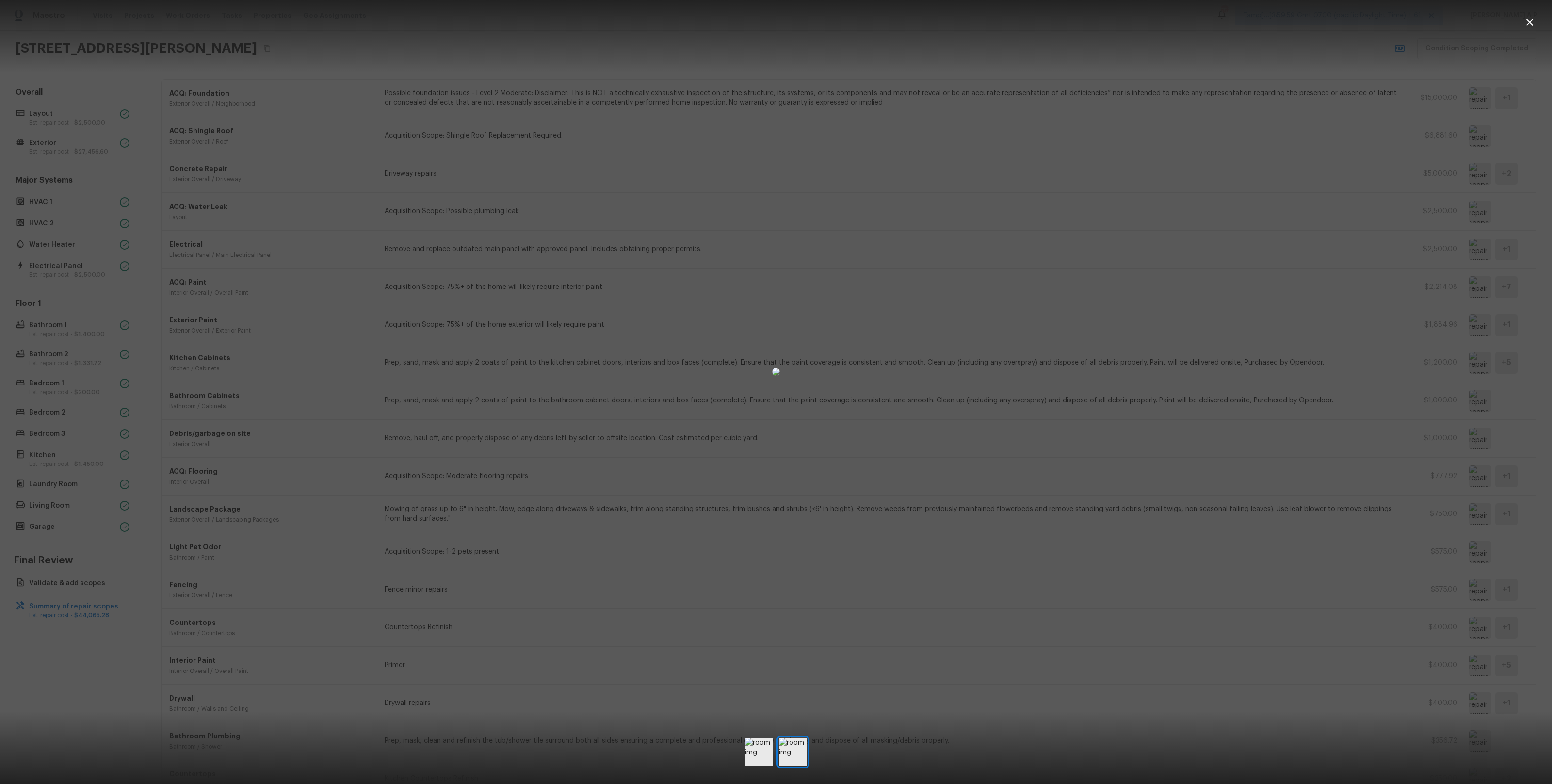
click at [1236, 506] on div at bounding box center [776, 372] width 1552 height 712
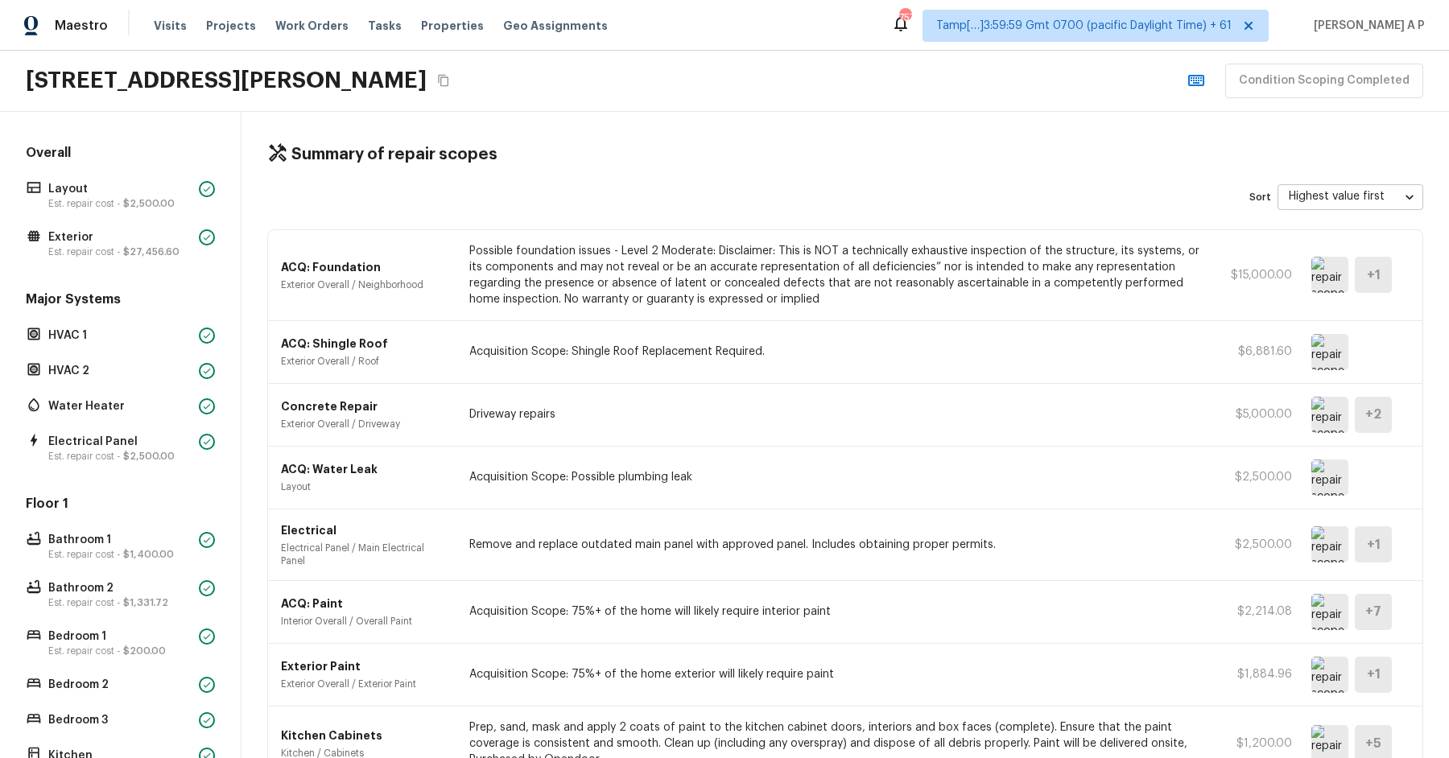
scroll to position [503, 0]
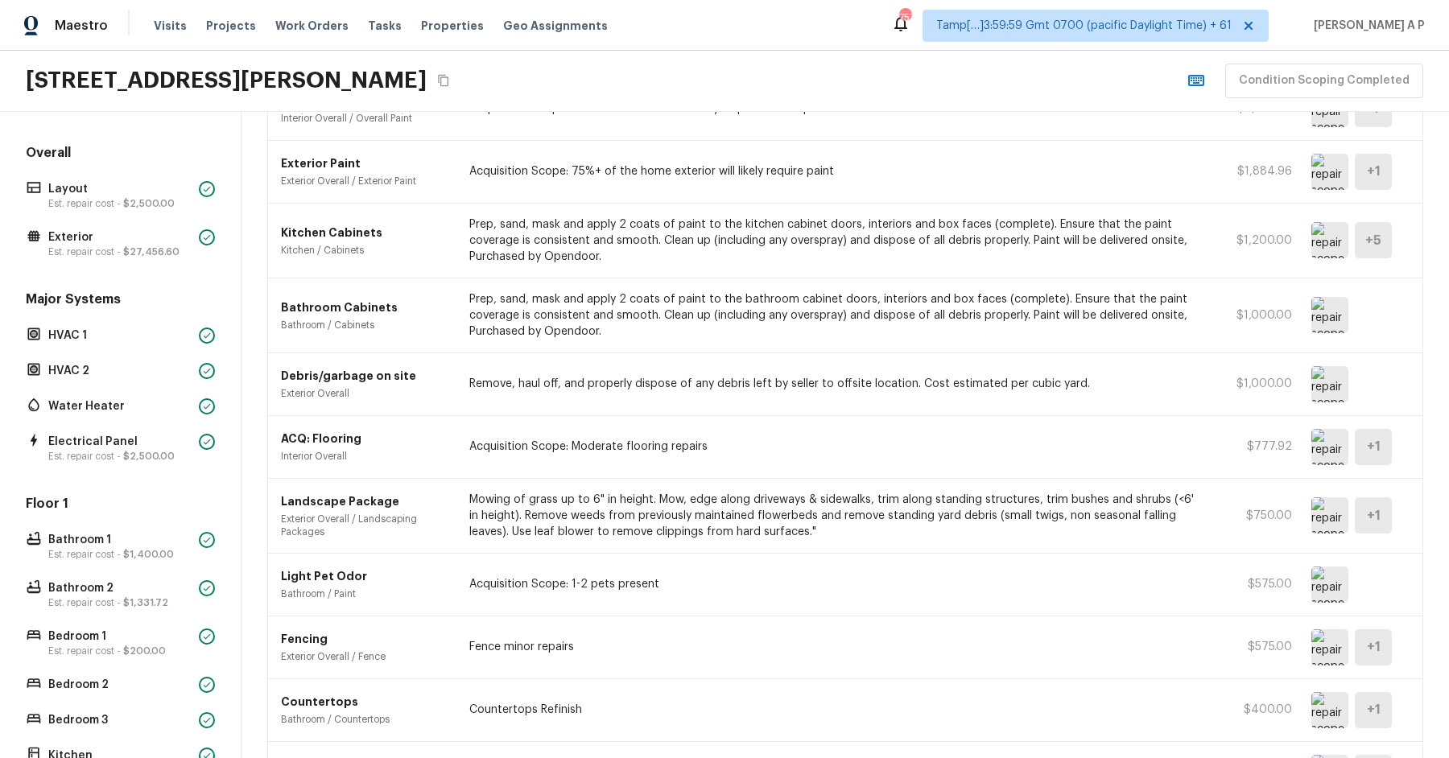
click at [1323, 439] on img at bounding box center [1329, 447] width 37 height 36
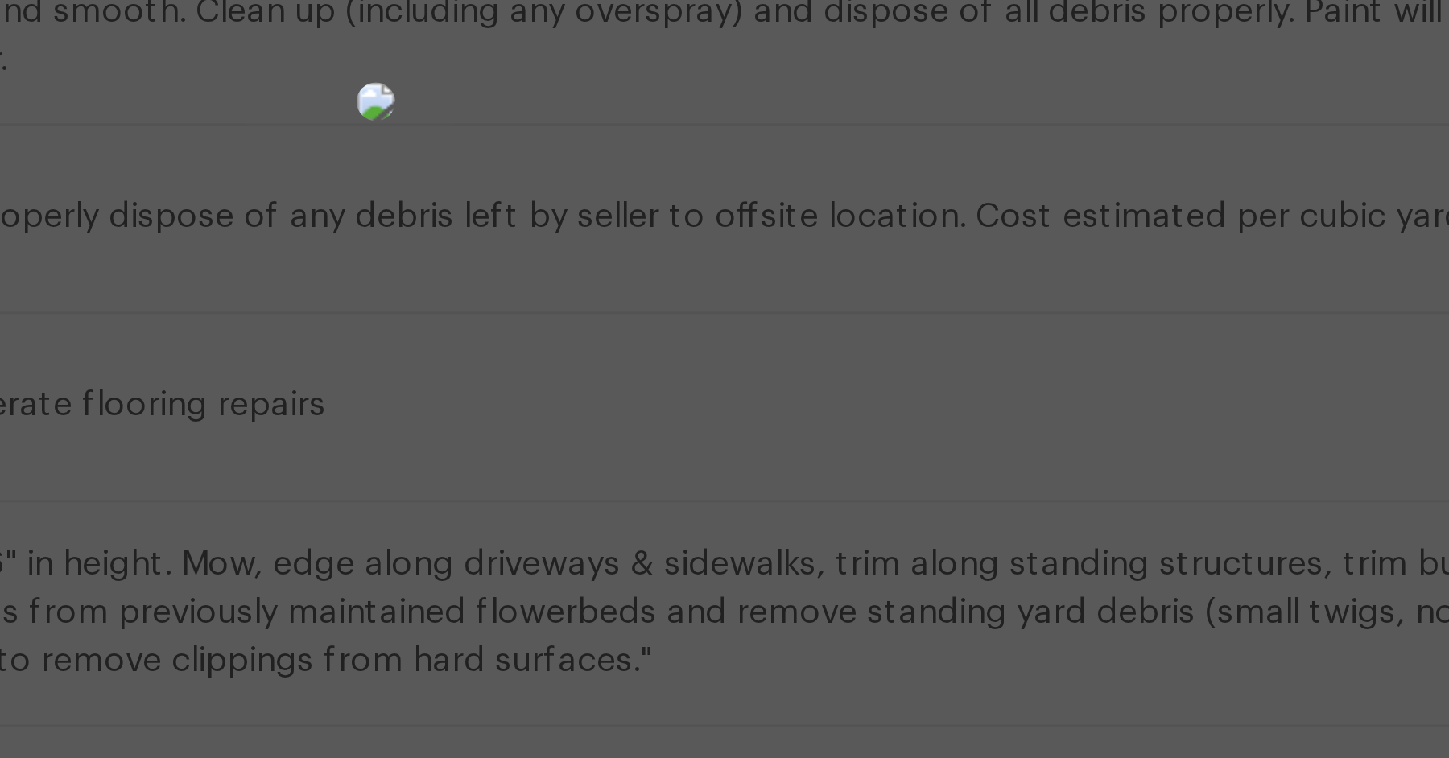
click at [985, 398] on div at bounding box center [724, 345] width 1449 height 639
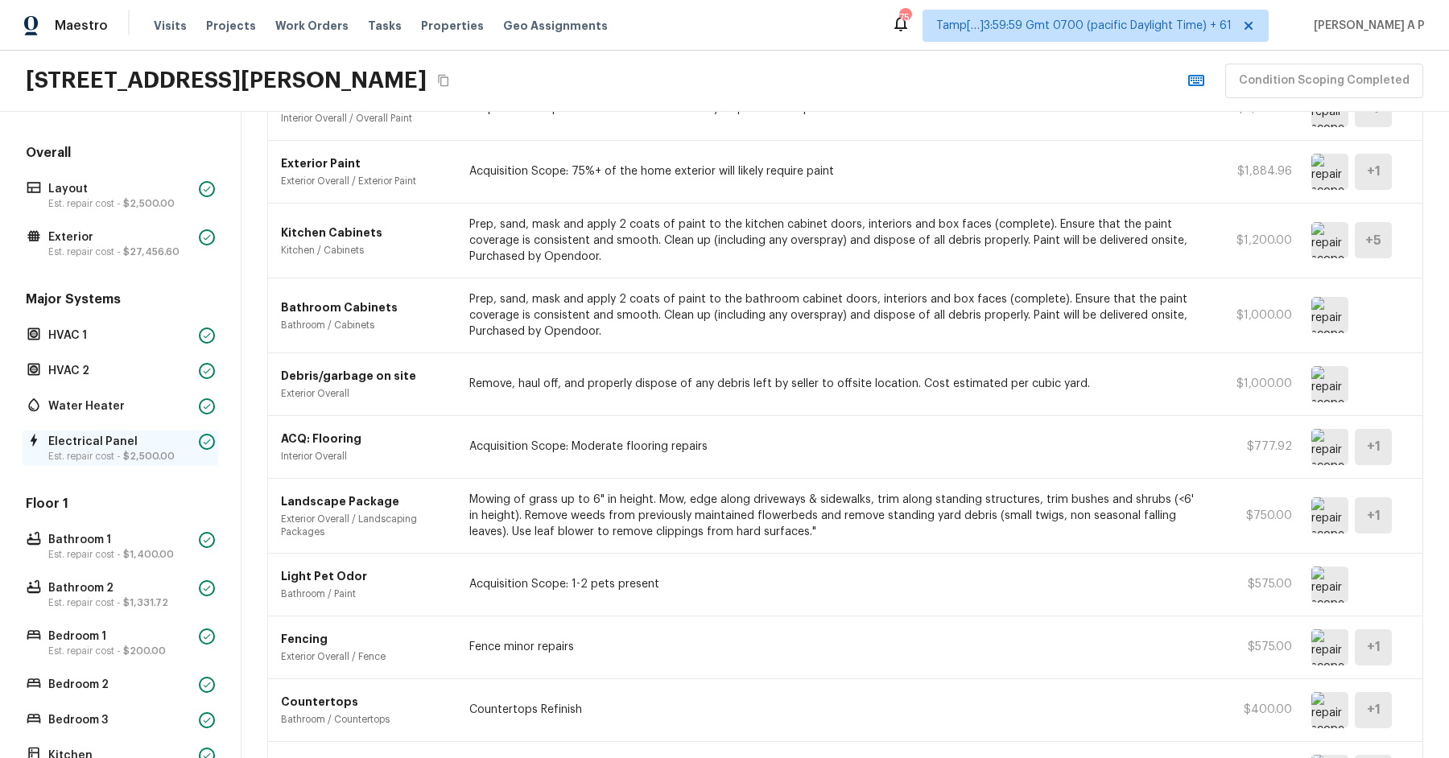
scroll to position [303, 0]
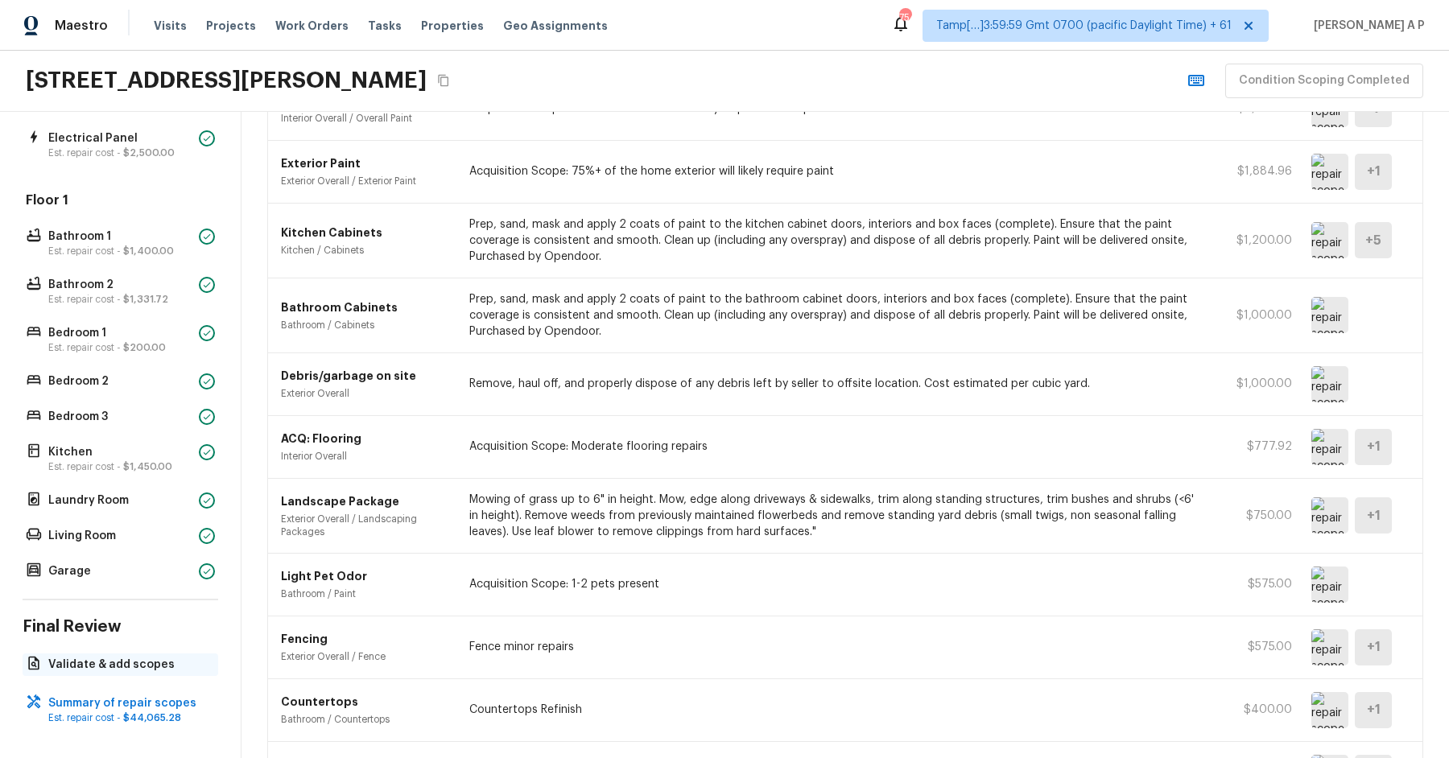
click at [150, 670] on div "Validate & add scopes" at bounding box center [121, 665] width 196 height 23
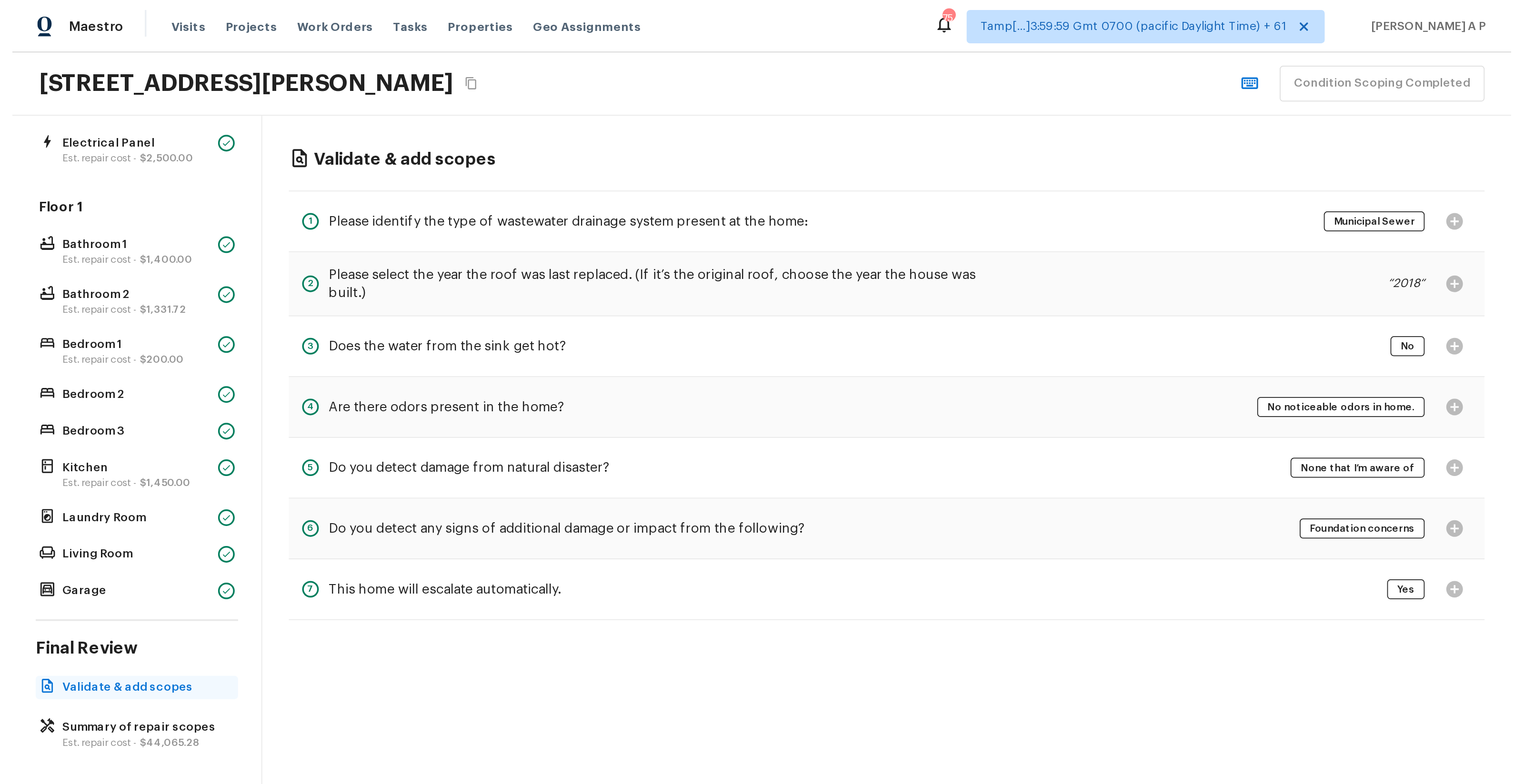
scroll to position [0, 0]
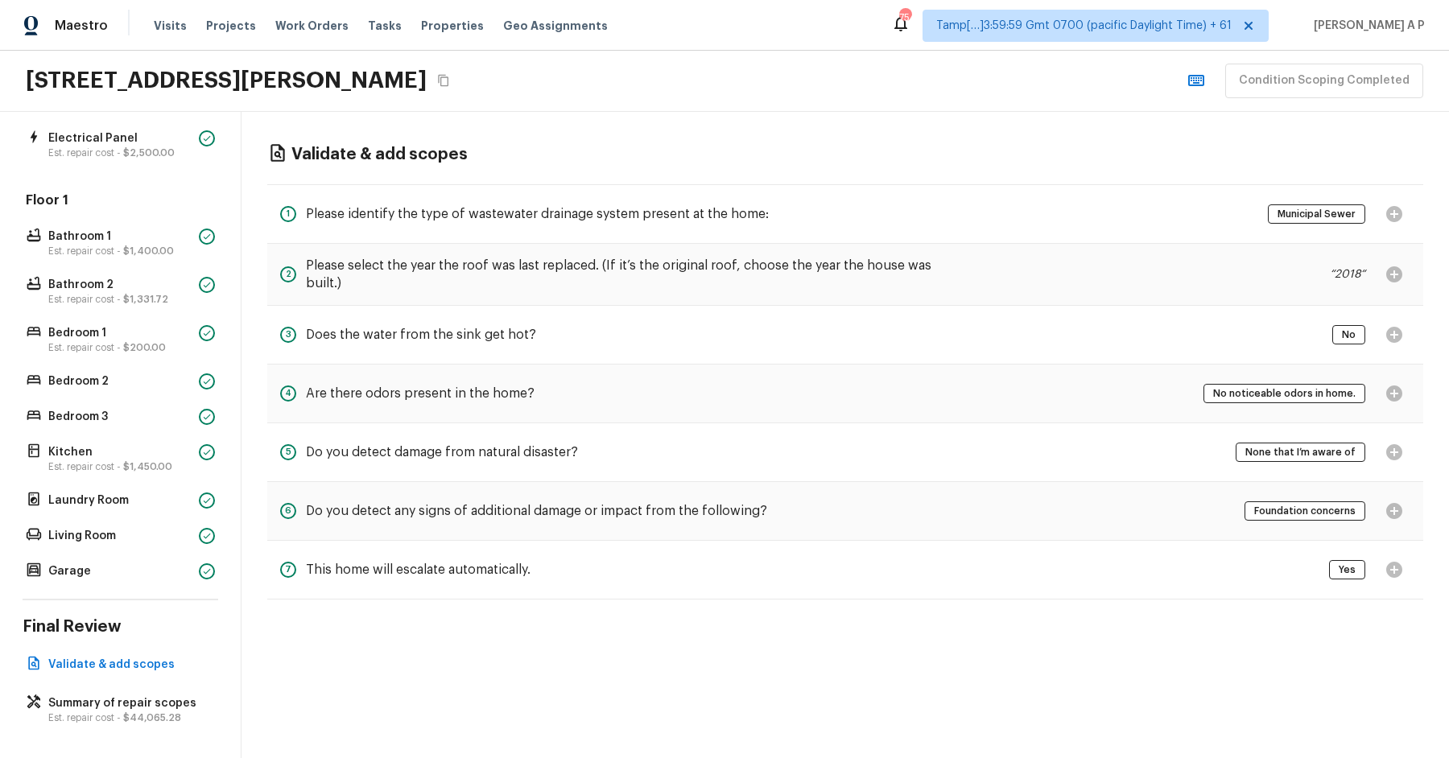
click at [440, 332] on h5 "Does the water from the sink get hot?" at bounding box center [421, 335] width 230 height 18
click at [1344, 331] on span "No" at bounding box center [1348, 335] width 25 height 16
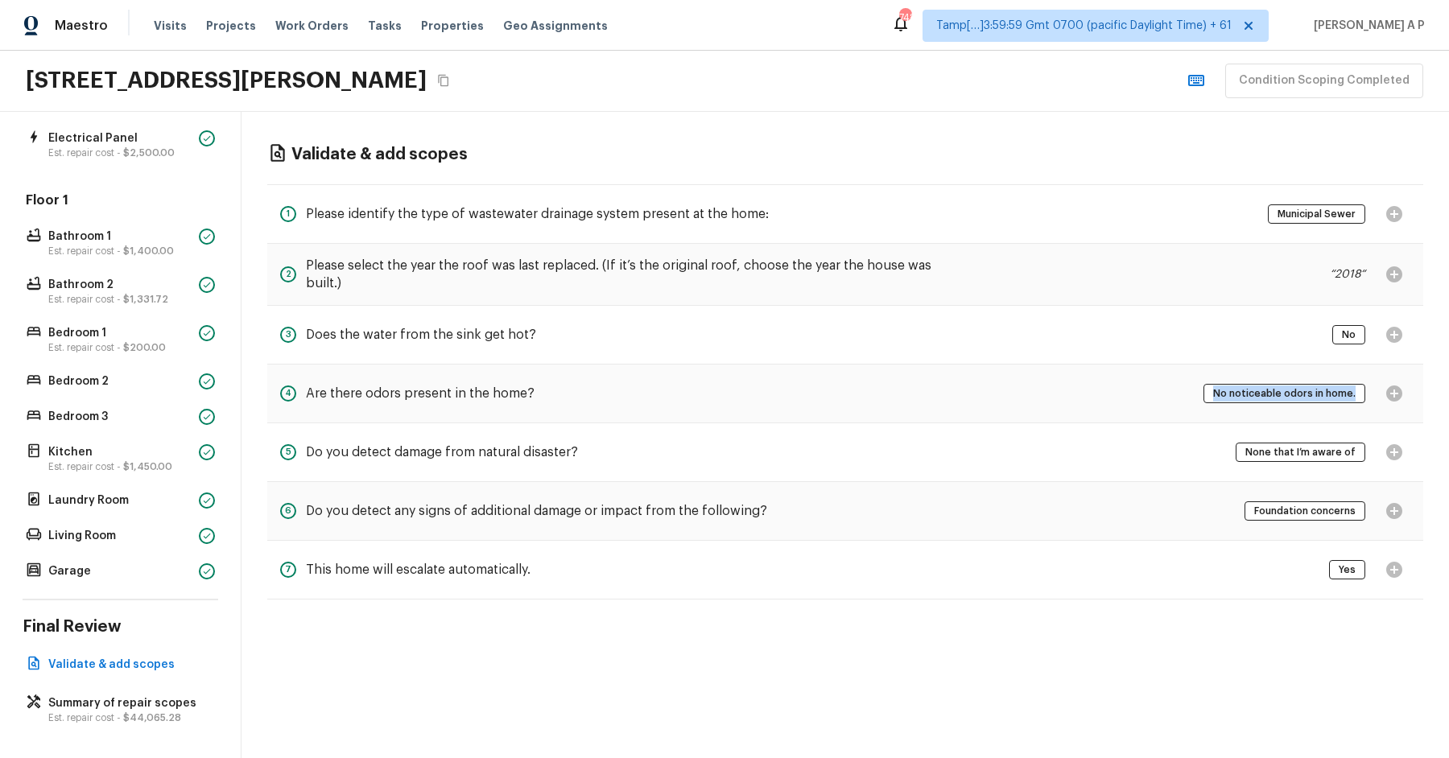
drag, startPoint x: 1219, startPoint y: 391, endPoint x: 1363, endPoint y: 389, distance: 144.1
click at [1363, 389] on div "No noticeable odors in home." at bounding box center [1284, 393] width 162 height 19
click at [1224, 391] on span "No noticeable odors in home." at bounding box center [1285, 394] width 154 height 16
drag, startPoint x: 1251, startPoint y: 450, endPoint x: 1302, endPoint y: 444, distance: 51.1
click at [1302, 444] on span "None that I’m aware of" at bounding box center [1301, 452] width 122 height 16
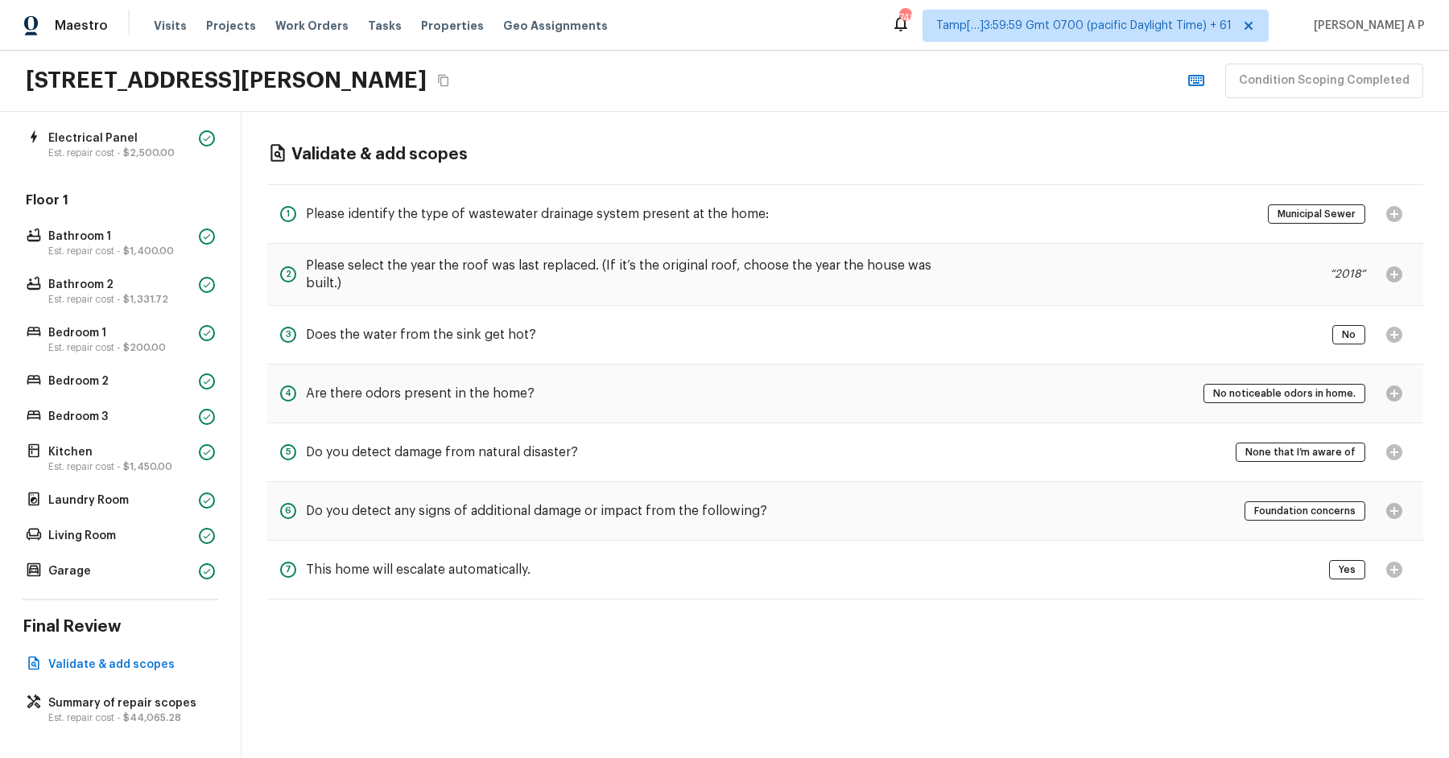
click at [1084, 491] on div "6 Do you detect any signs of additional damage or impact from the following? Fo…" at bounding box center [845, 511] width 1156 height 59
click at [1284, 506] on span "Foundation concerns" at bounding box center [1305, 511] width 113 height 16
click at [919, 587] on div "7 This home will escalate automatically. Yes" at bounding box center [845, 570] width 1156 height 59
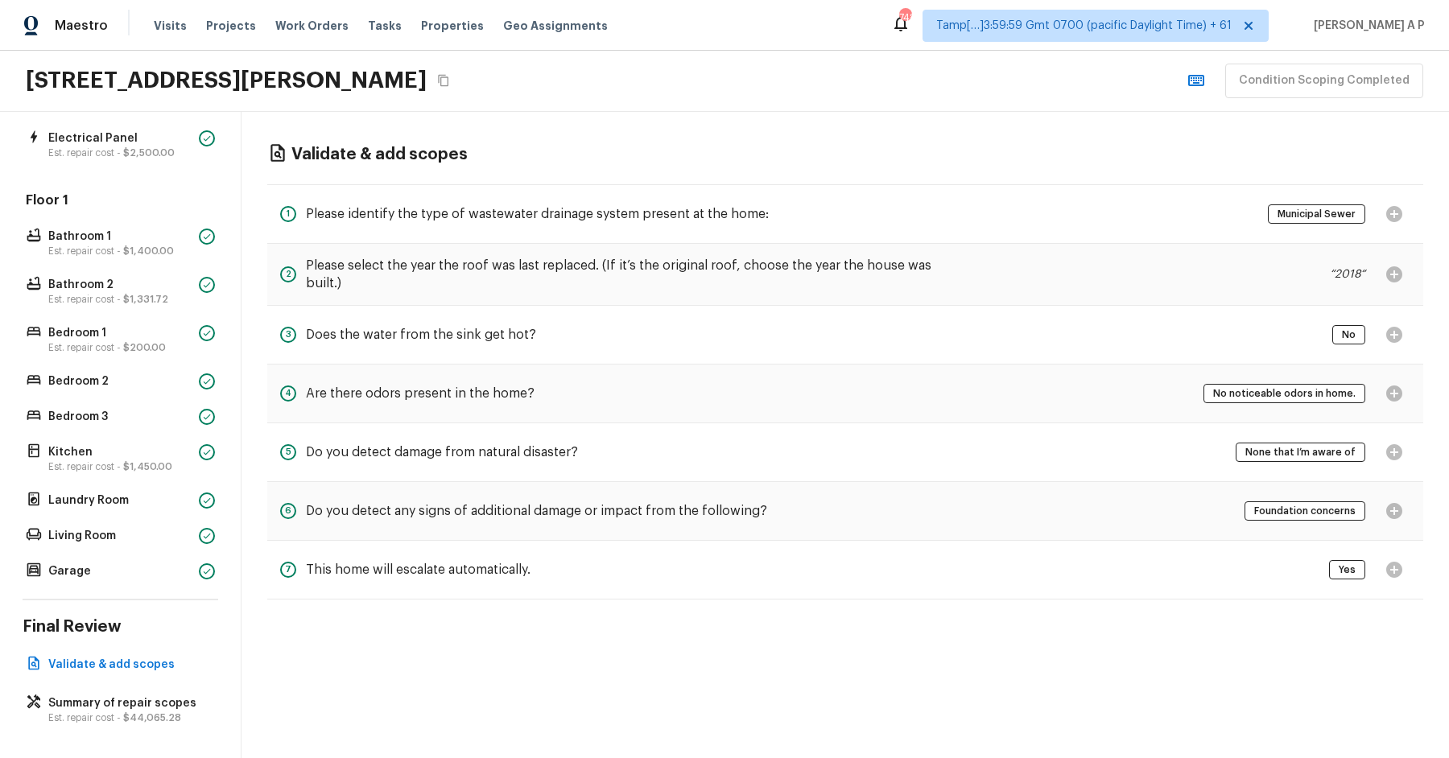
click at [1352, 566] on span "Yes" at bounding box center [1347, 570] width 28 height 16
click at [1097, 436] on div "5 Do you detect damage from natural disaster? None that I’m aware of" at bounding box center [845, 452] width 1156 height 59
click at [362, 341] on h5 "Does the water from the sink get hot?" at bounding box center [421, 335] width 230 height 18
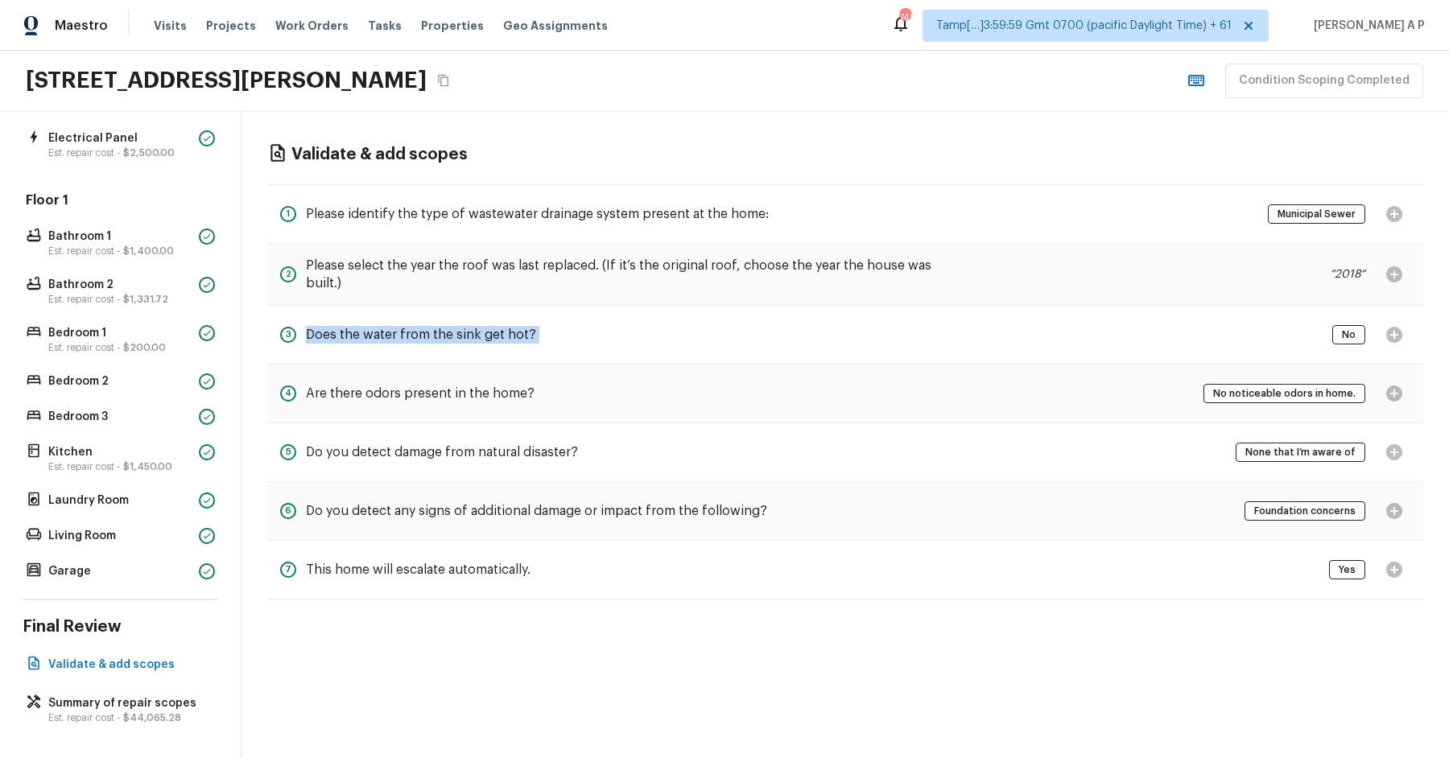
click at [362, 341] on h5 "Does the water from the sink get hot?" at bounding box center [421, 335] width 230 height 18
click at [1345, 327] on span "No" at bounding box center [1348, 335] width 25 height 16
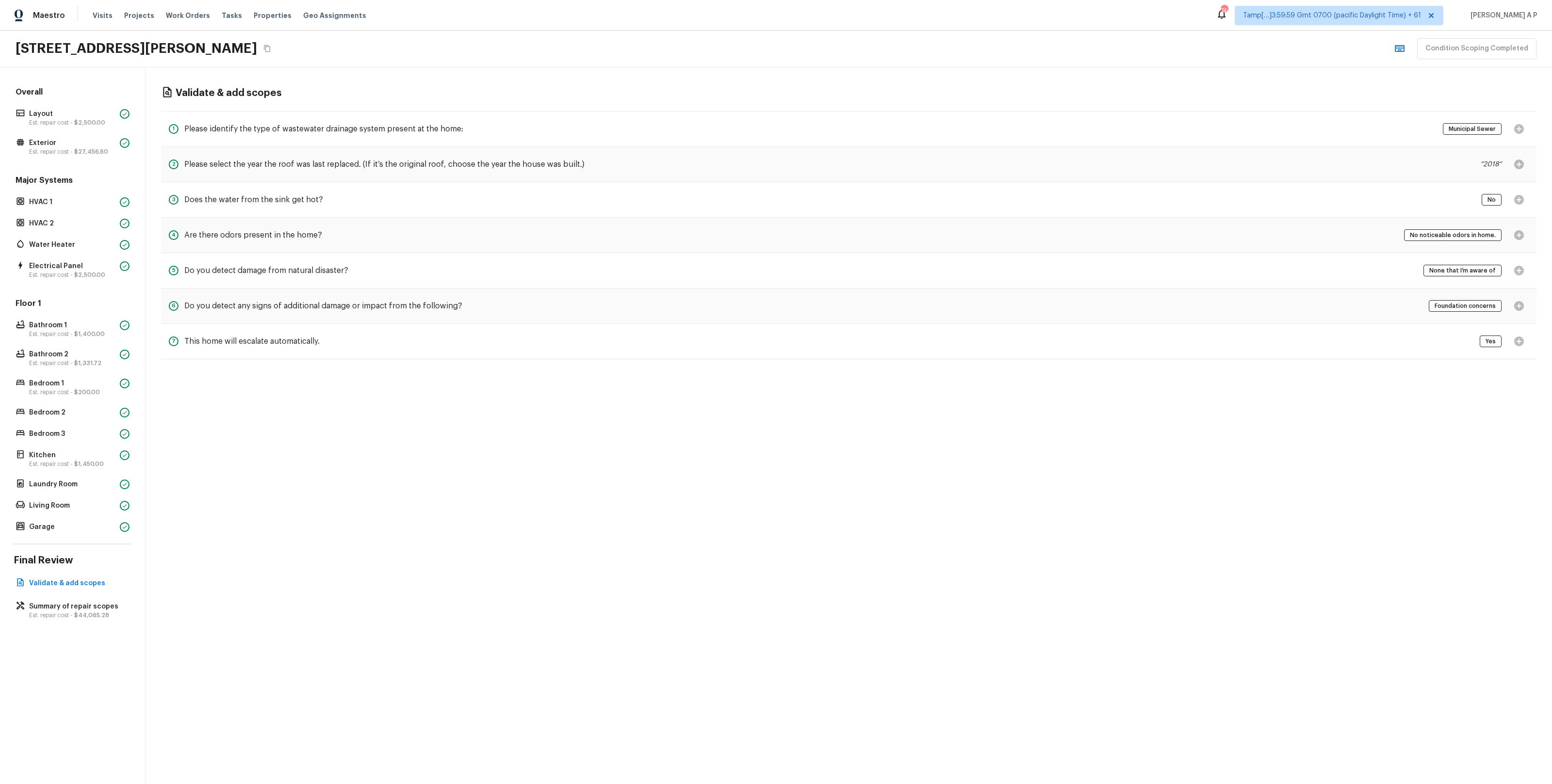
click at [1463, 237] on span "No noticeable odors in home." at bounding box center [1453, 235] width 93 height 10
click at [1436, 234] on span "No noticeable odors in home." at bounding box center [1453, 235] width 93 height 10
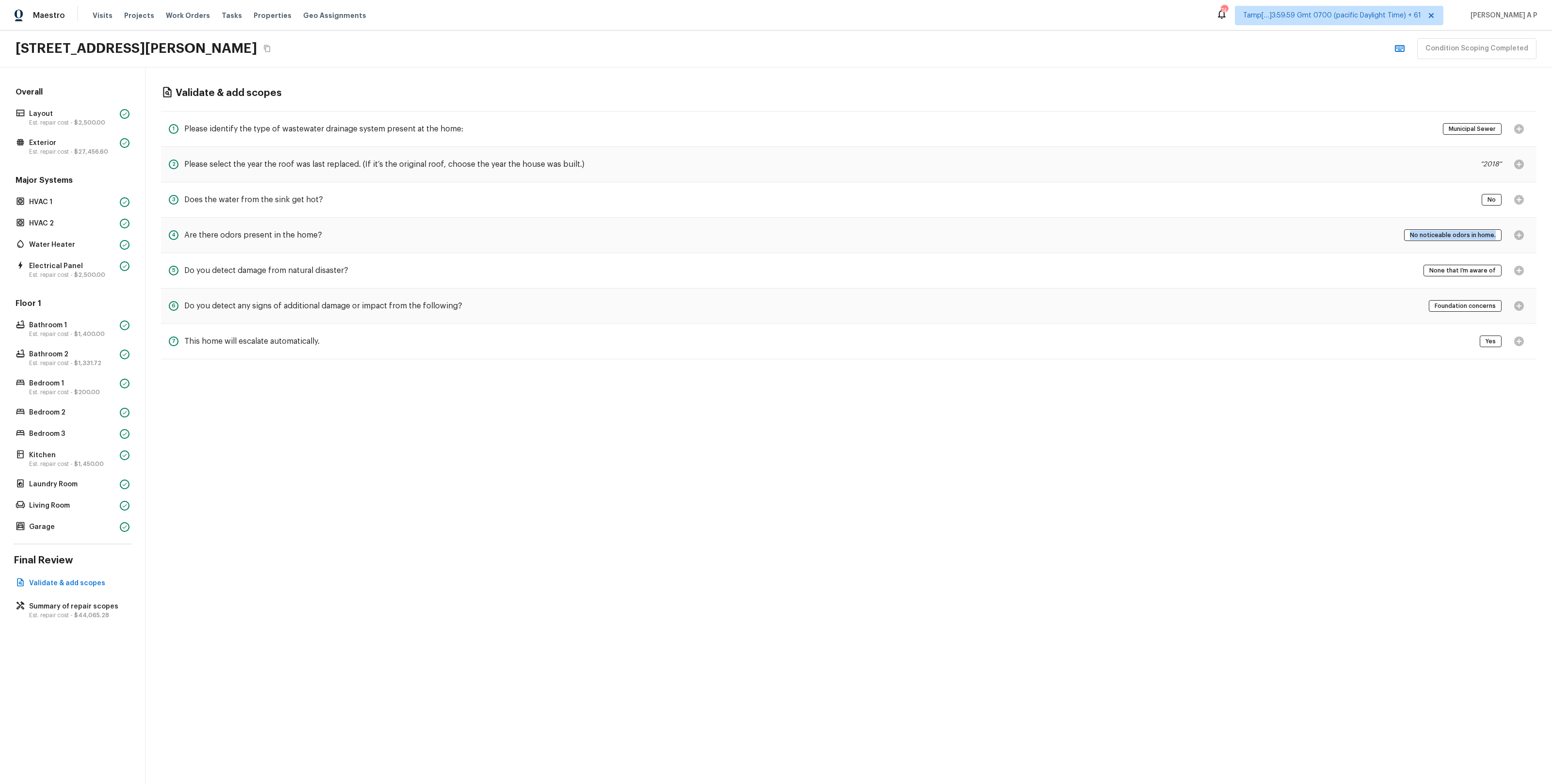
click at [1436, 234] on span "No noticeable odors in home." at bounding box center [1453, 235] width 93 height 10
click at [1459, 273] on span "None that I’m aware of" at bounding box center [1463, 270] width 74 height 10
click at [1462, 305] on span "Foundation concerns" at bounding box center [1465, 306] width 68 height 10
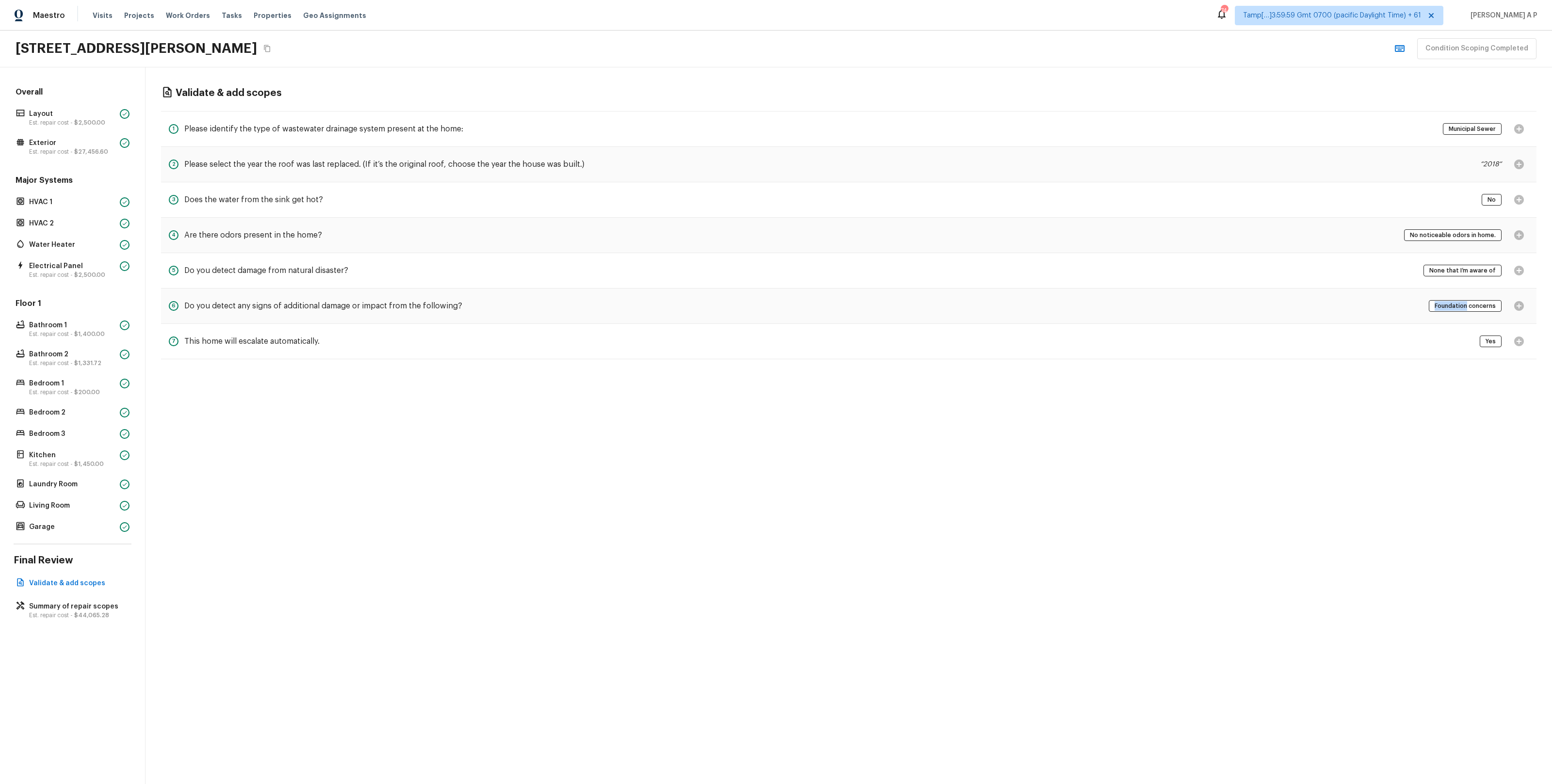
click at [1462, 305] on span "Foundation concerns" at bounding box center [1465, 306] width 68 height 10
click at [1488, 342] on span "Yes" at bounding box center [1491, 341] width 17 height 10
click at [1291, 299] on div "6 Do you detect any signs of additional damage or impact from the following? Fo…" at bounding box center [848, 306] width 1375 height 36
